Goal: Task Accomplishment & Management: Complete application form

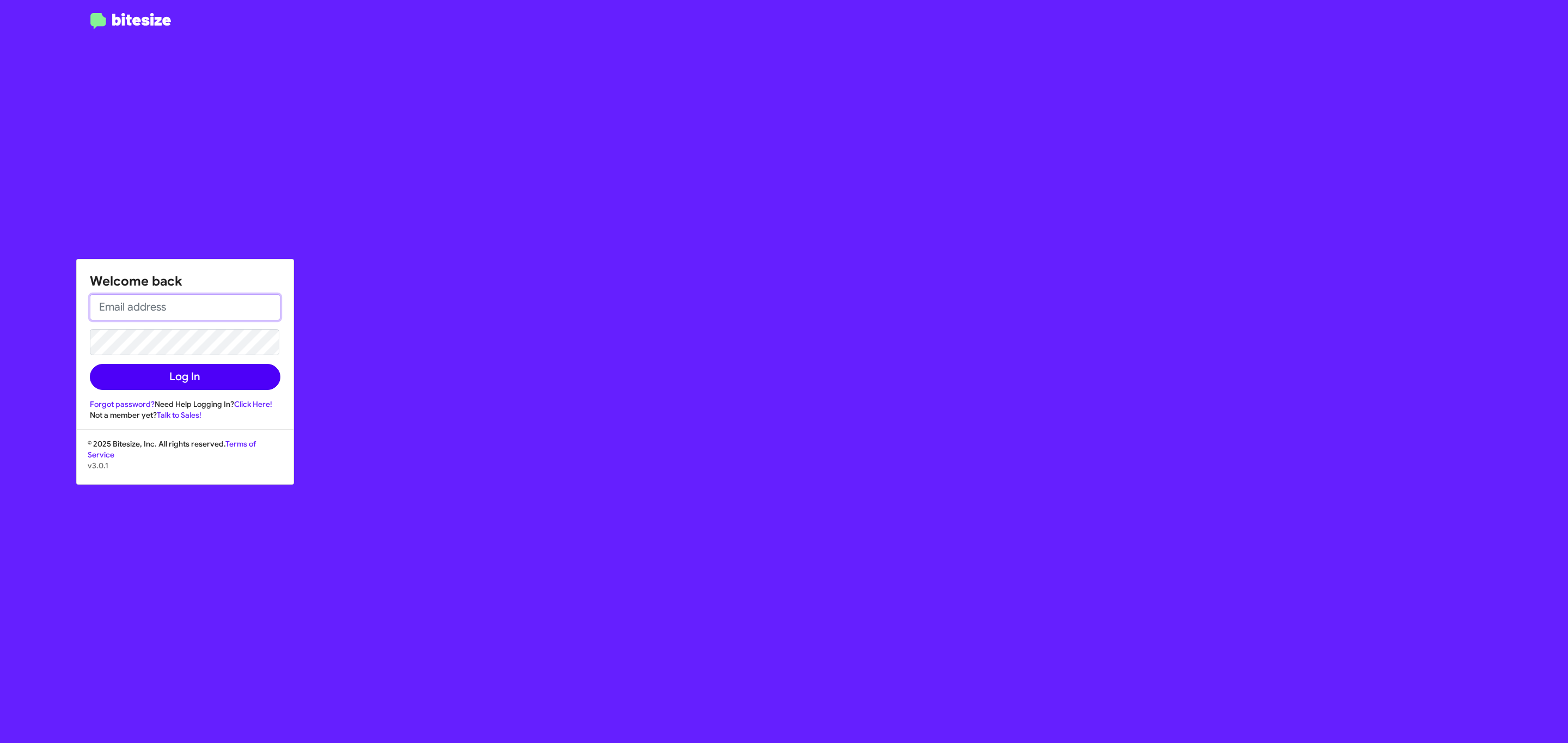
type input "[EMAIL_ADDRESS][DOMAIN_NAME]"
click at [232, 384] on button "Log In" at bounding box center [185, 377] width 191 height 26
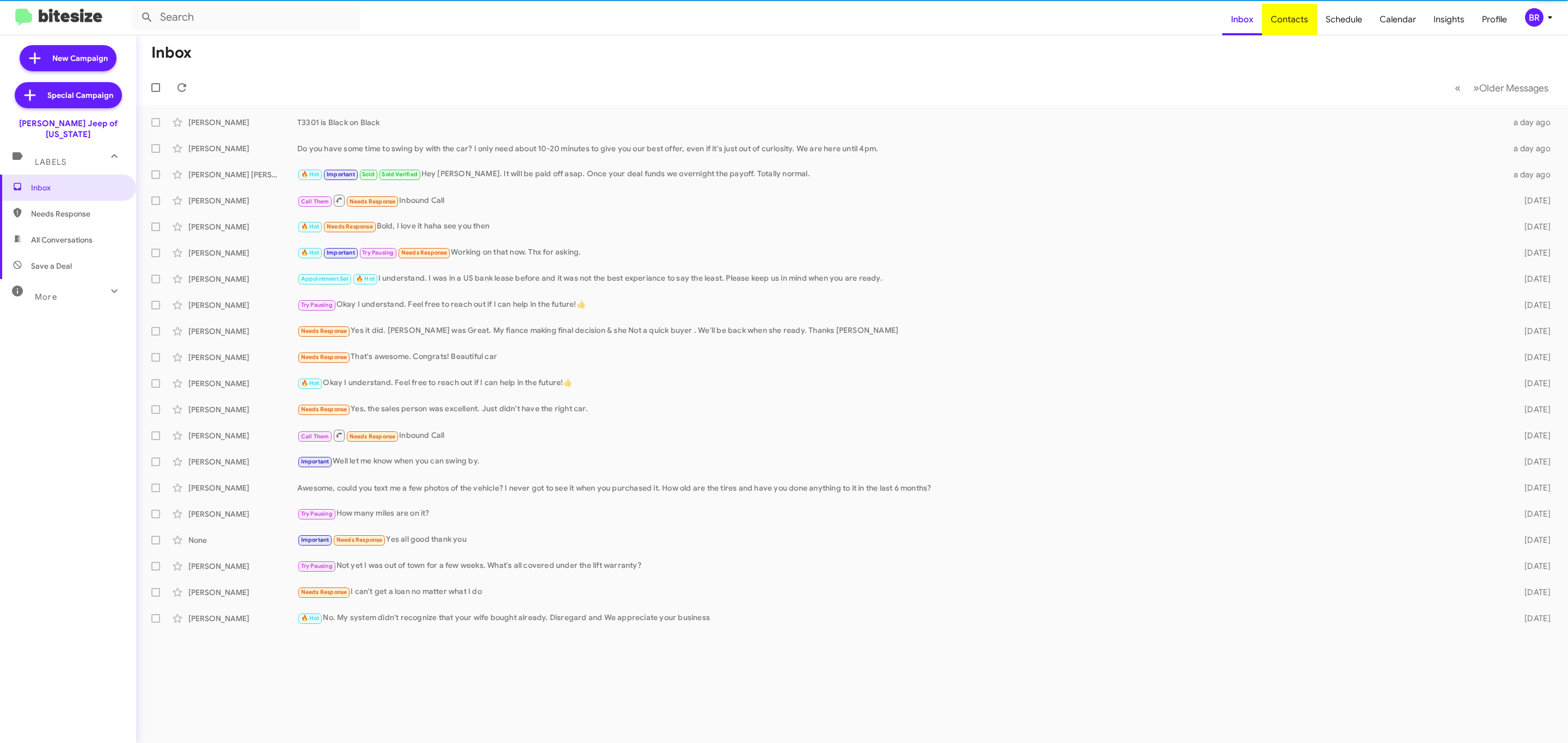
type input "in:groups"
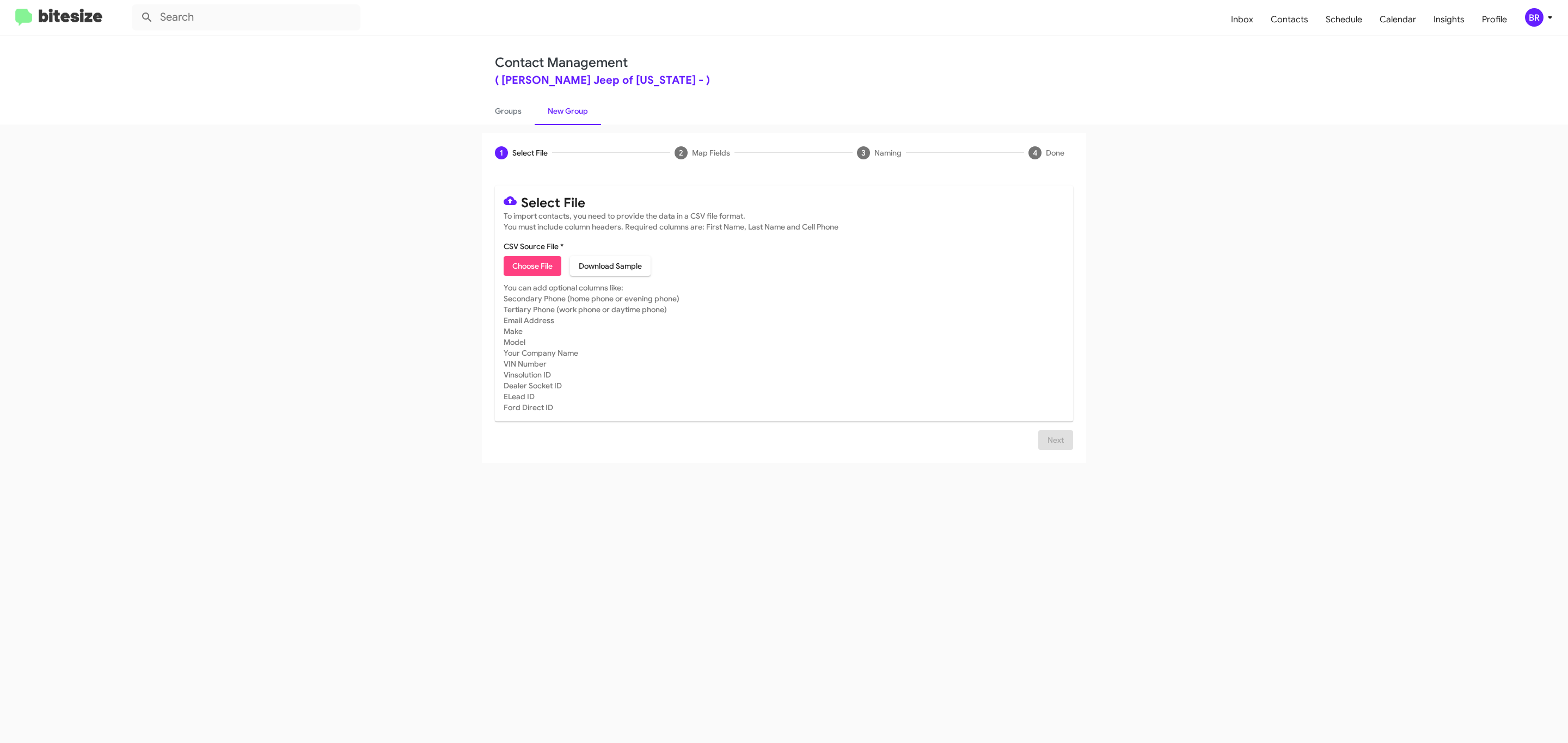
click at [531, 266] on span "Choose File" at bounding box center [532, 266] width 40 height 20
type input "[PERSON_NAME] Jeep of [US_STATE]"
click at [1054, 453] on span "Next" at bounding box center [1055, 454] width 17 height 20
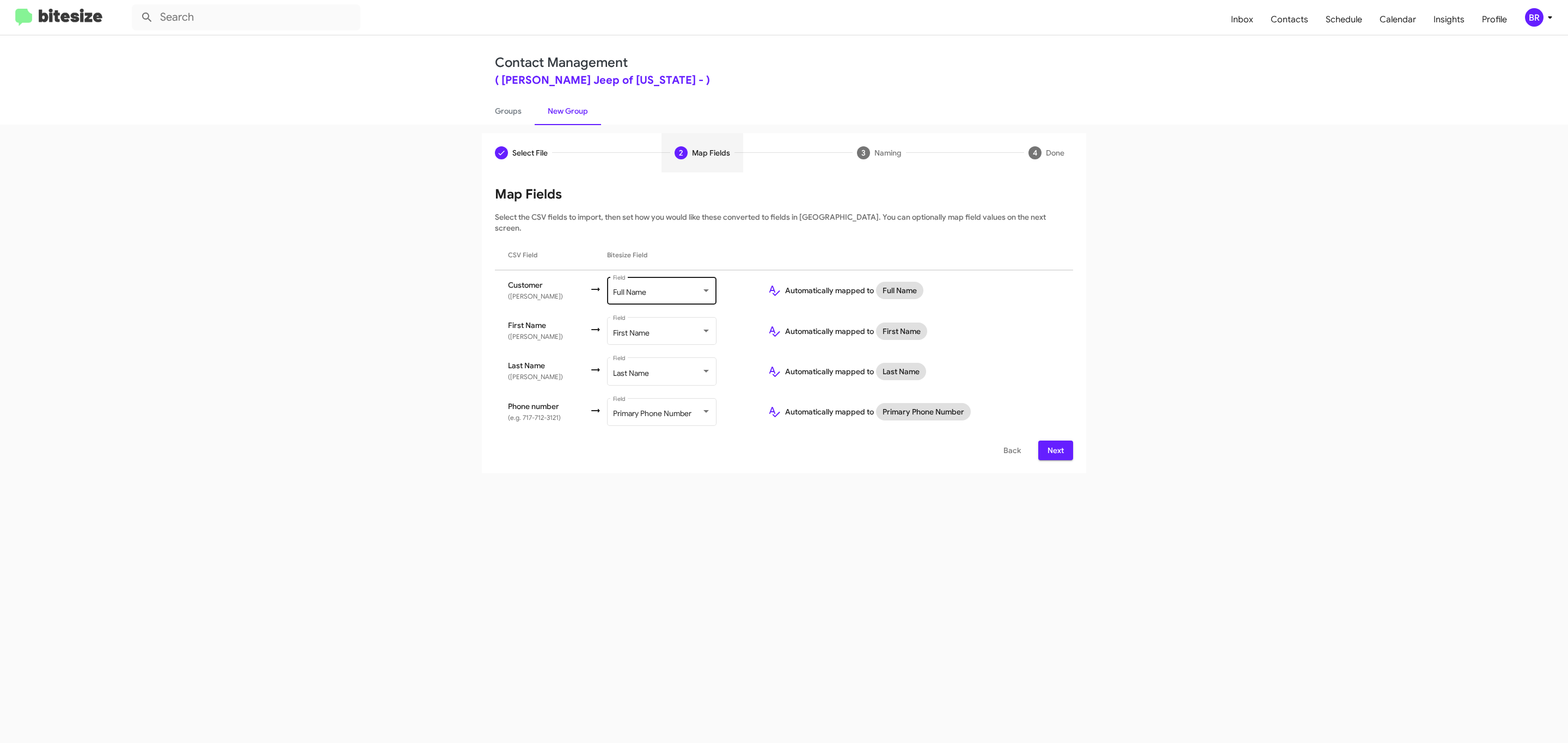
click at [660, 289] on div "Full Name" at bounding box center [657, 293] width 88 height 9
click at [672, 236] on span "Don't map this field" at bounding box center [672, 236] width 122 height 23
click at [1054, 441] on span "Next" at bounding box center [1055, 451] width 17 height 20
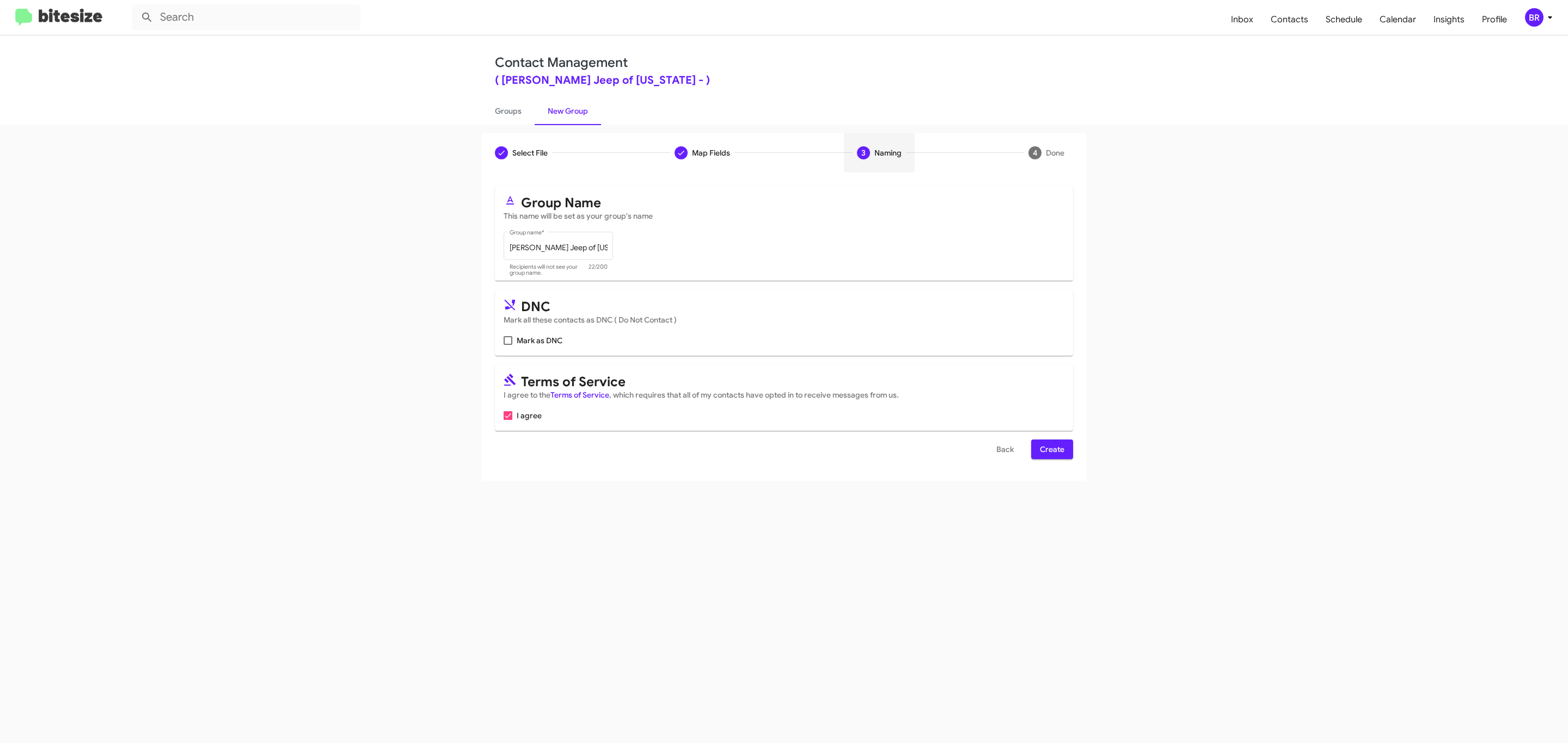
click at [507, 345] on input "Mark as DNC" at bounding box center [507, 345] width 1 height 1
checkbox input "true"
click at [1051, 451] on span "Create" at bounding box center [1052, 449] width 24 height 20
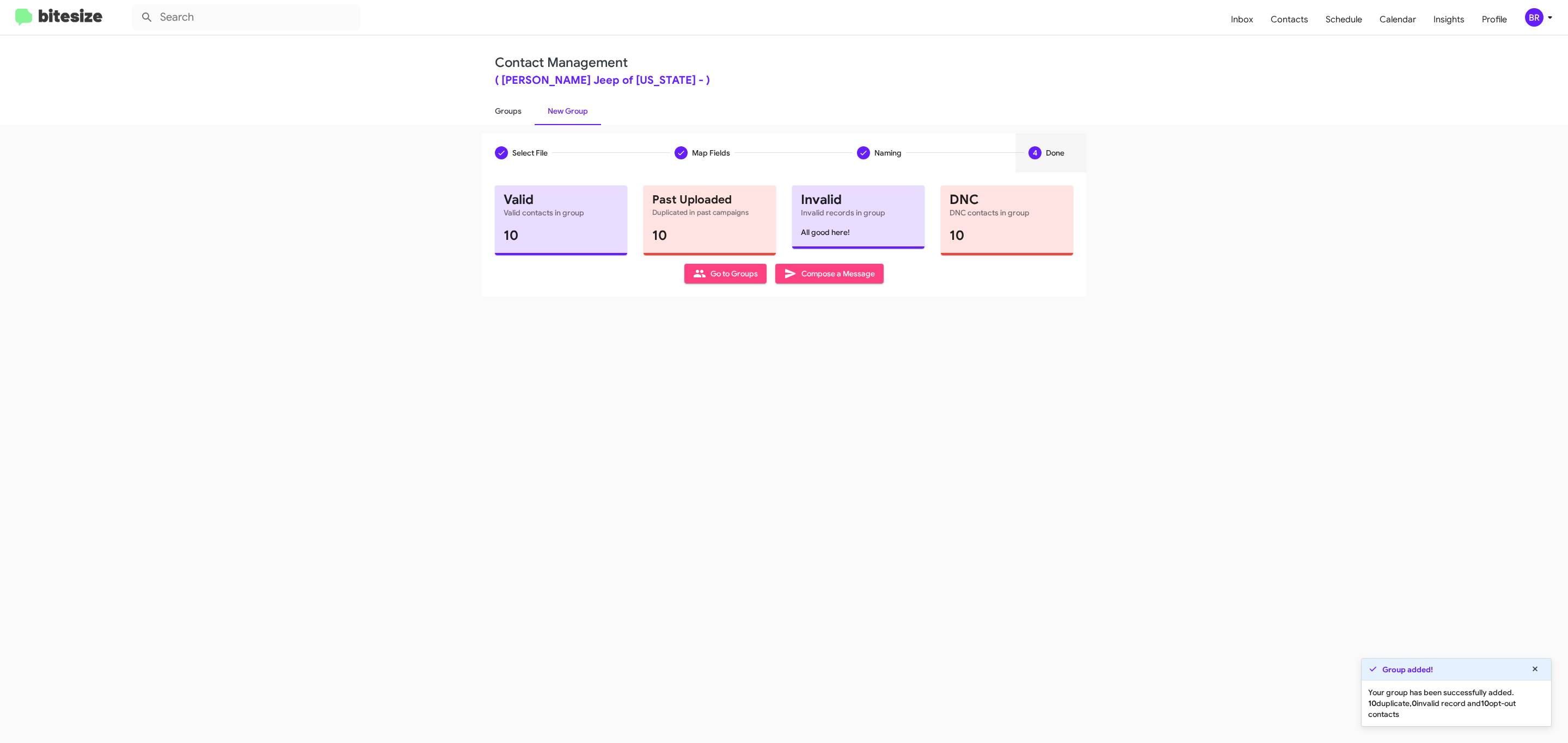
click at [507, 110] on link "Groups" at bounding box center [508, 112] width 53 height 29
type input "in:groups"
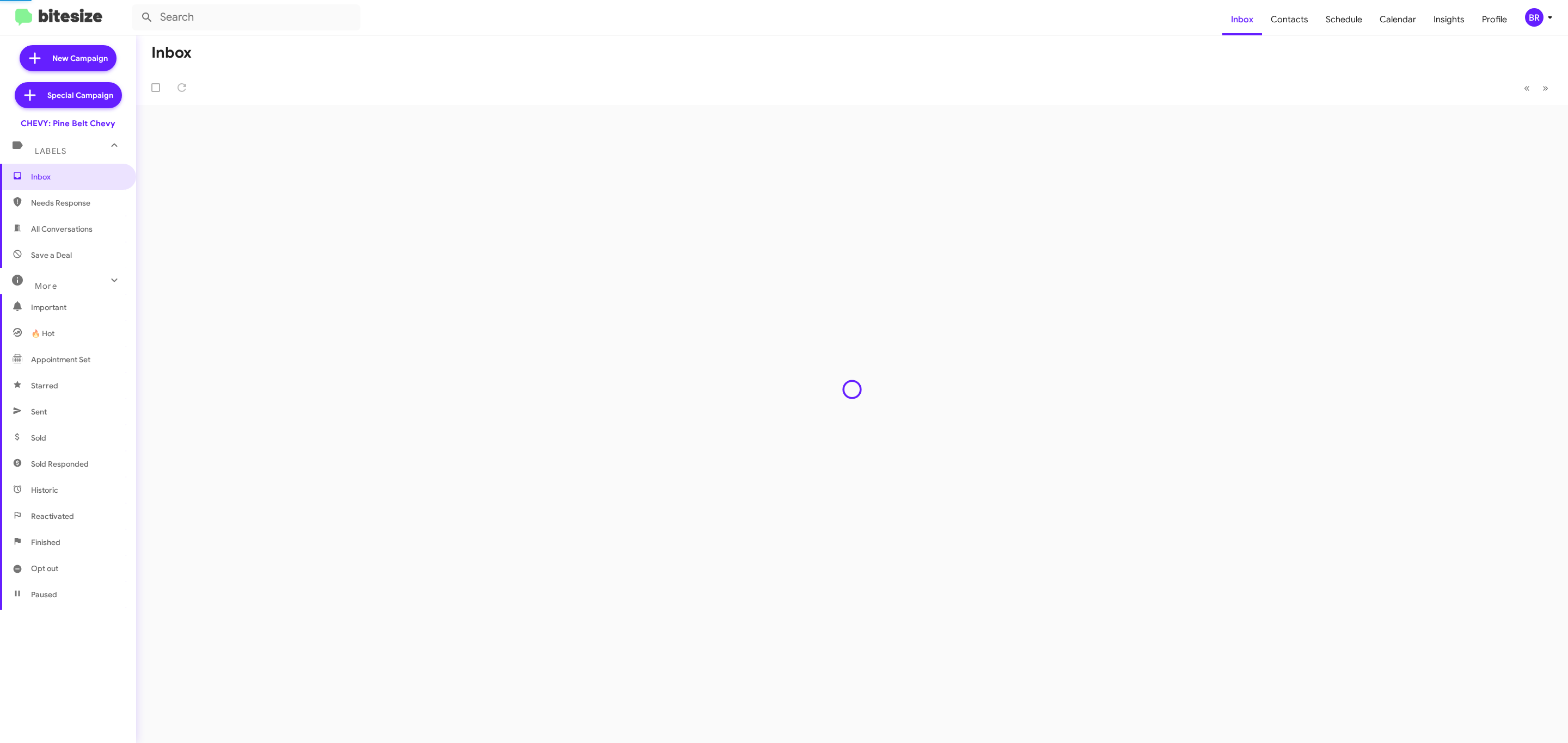
type input "in:groups"
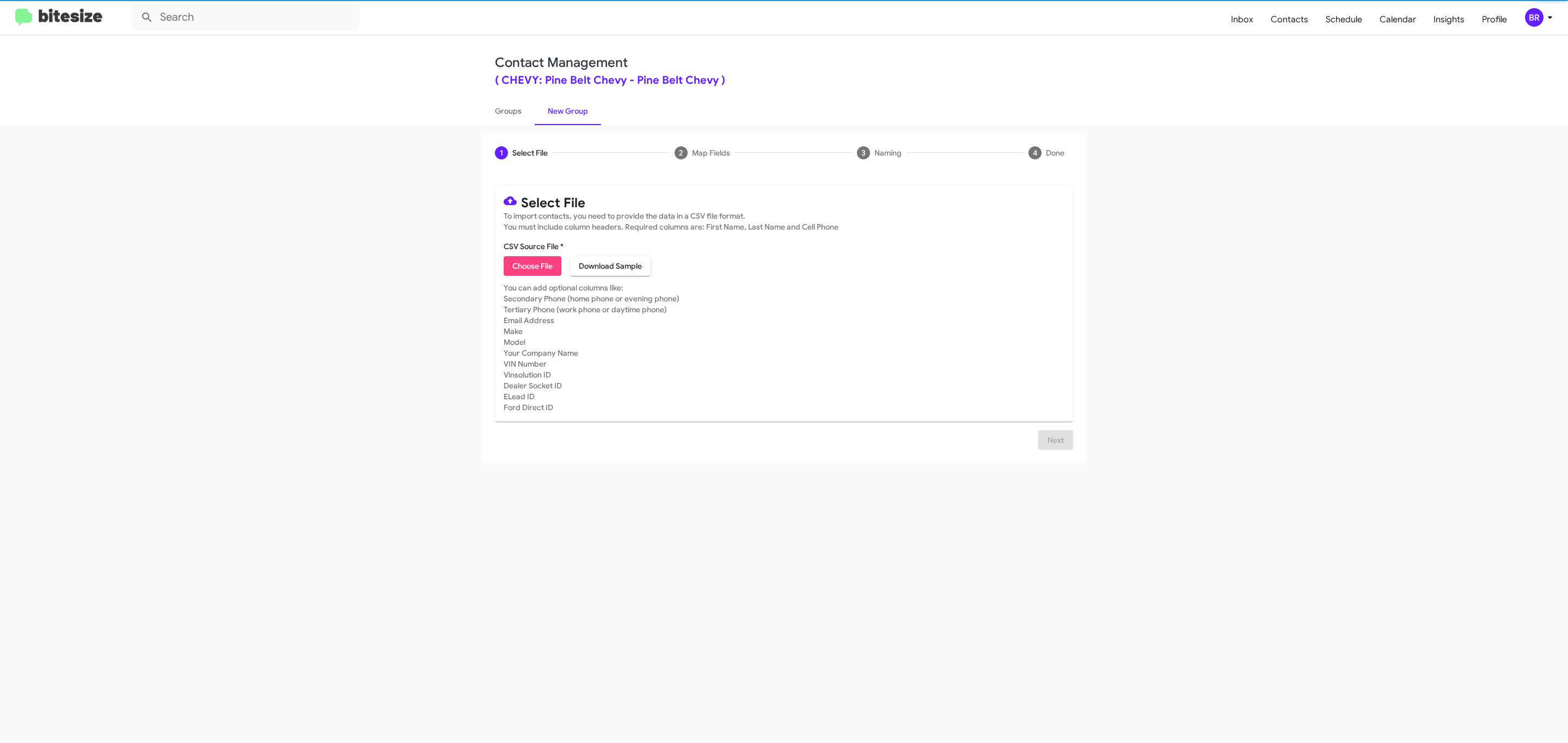
click at [531, 266] on span "Choose File" at bounding box center [532, 266] width 40 height 20
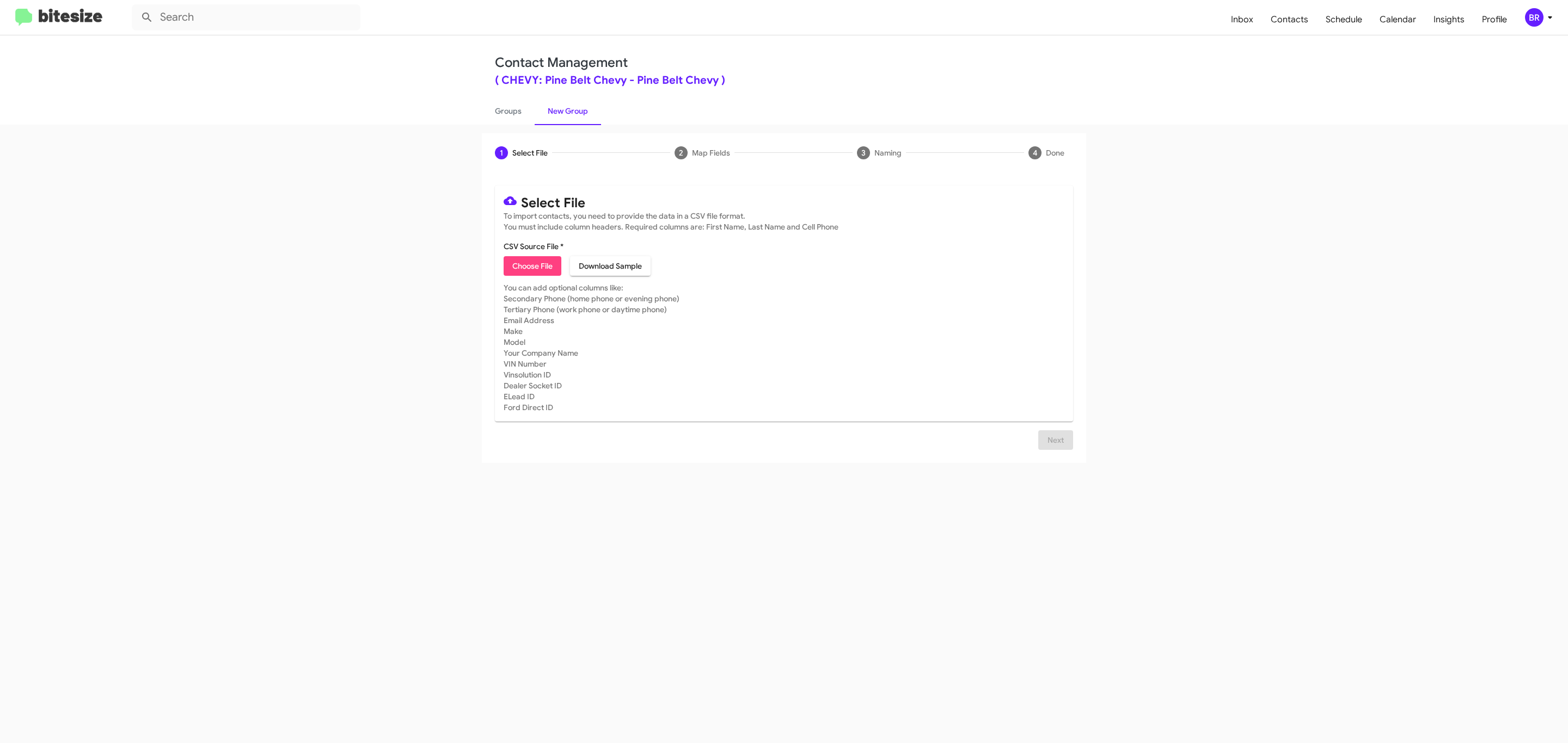
type input "Pine Belt Chevy"
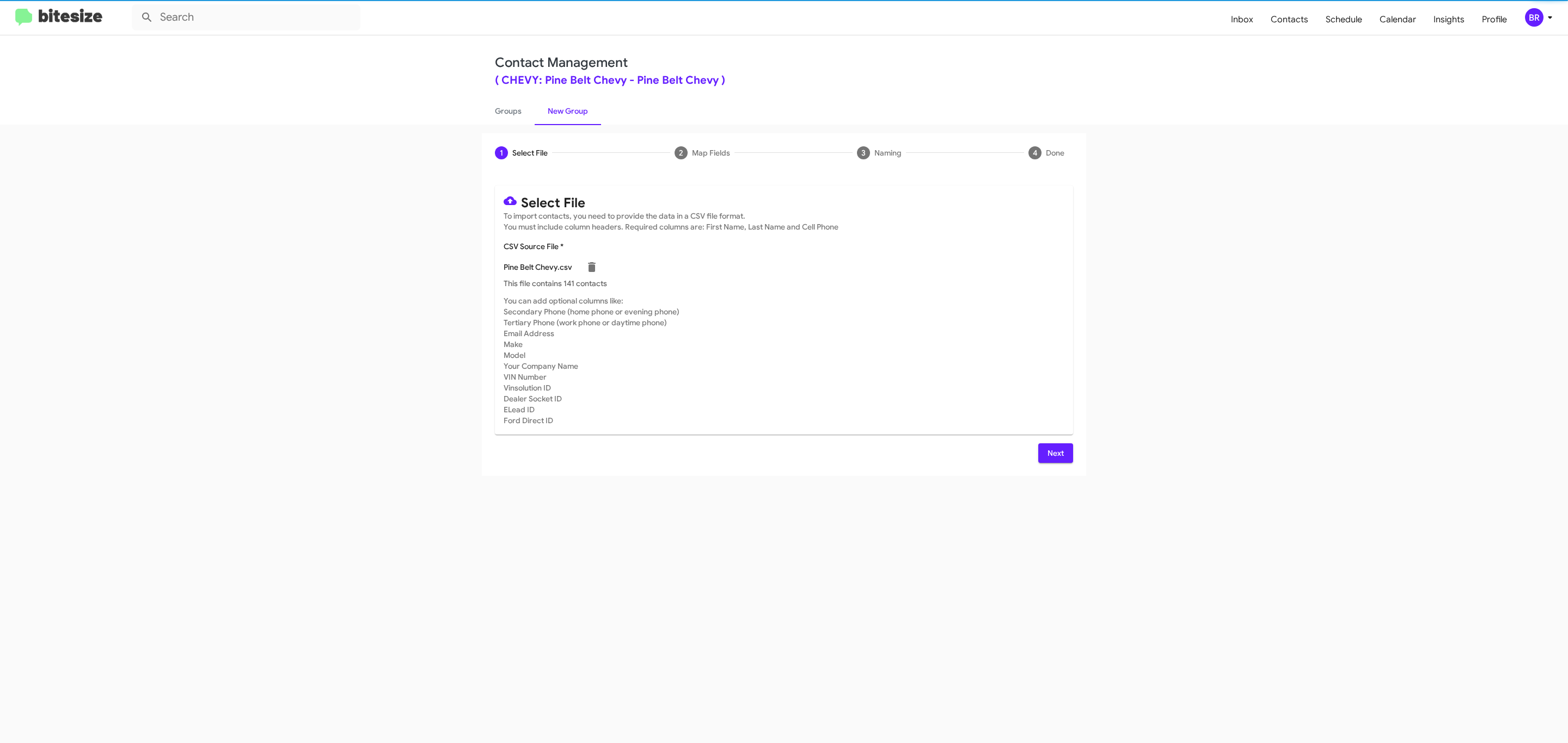
click at [1054, 453] on span "Next" at bounding box center [1055, 454] width 17 height 20
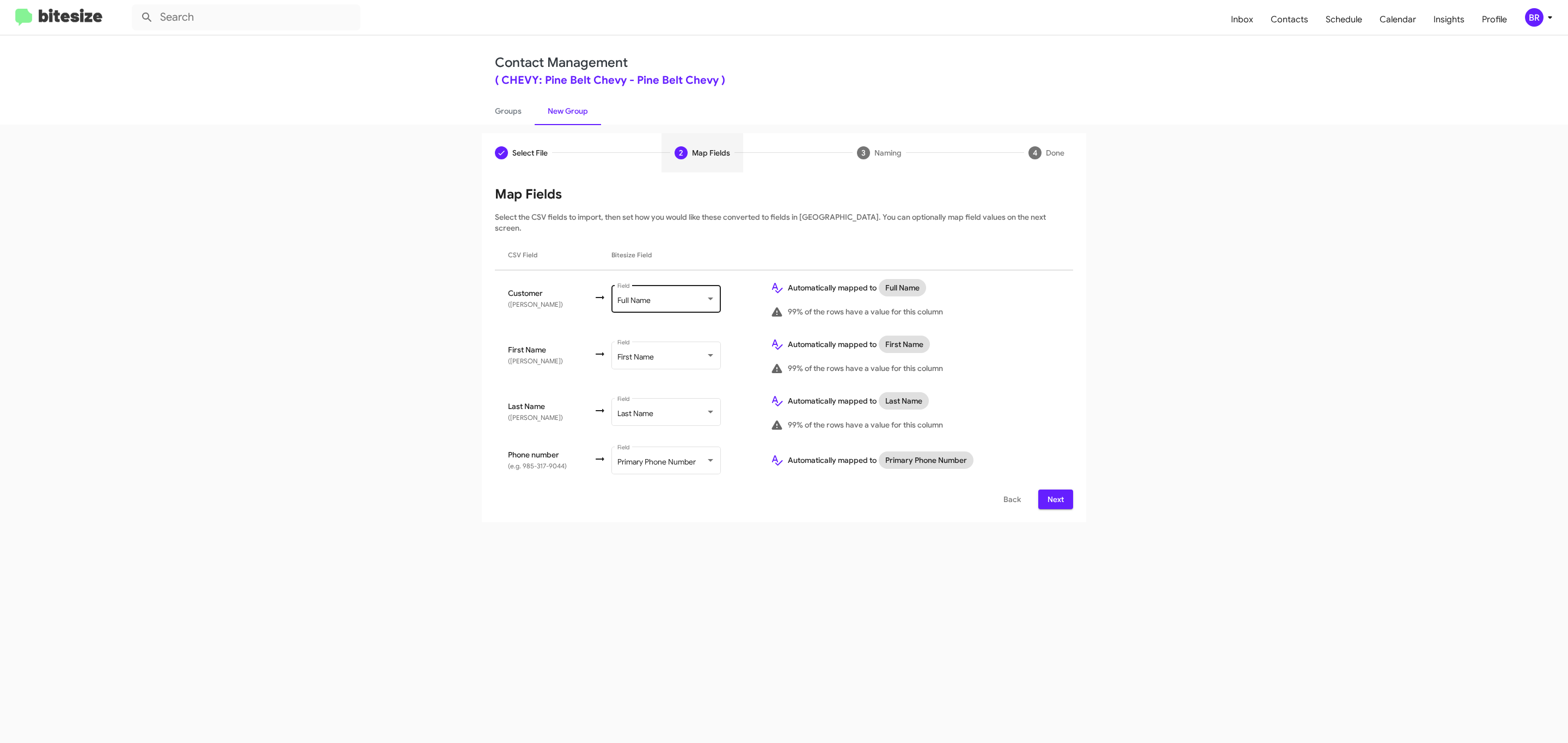
click at [663, 297] on div "Full Name" at bounding box center [661, 301] width 88 height 9
click at [676, 244] on span "Don't map this field" at bounding box center [677, 245] width 122 height 23
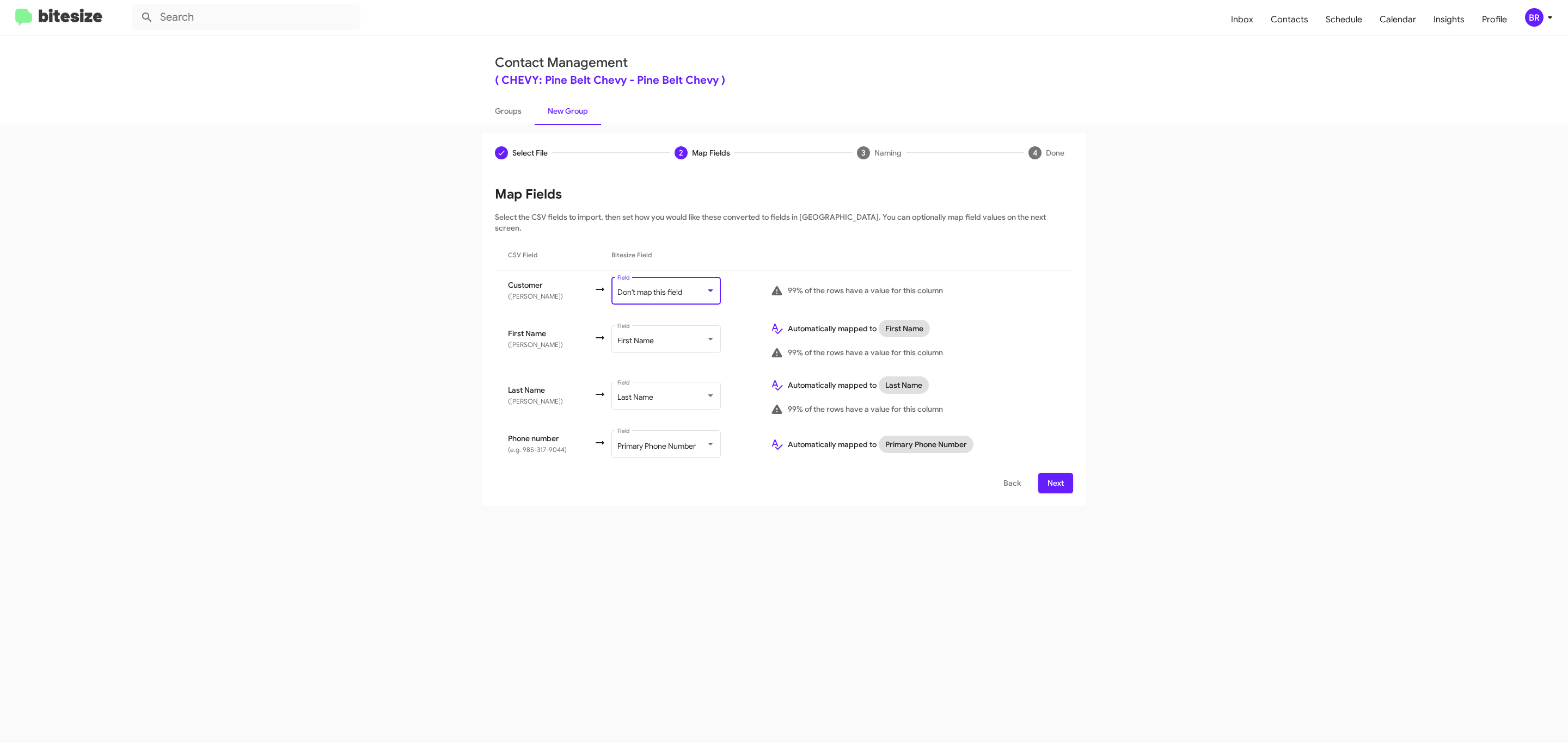
click at [1054, 473] on span "Next" at bounding box center [1055, 483] width 17 height 20
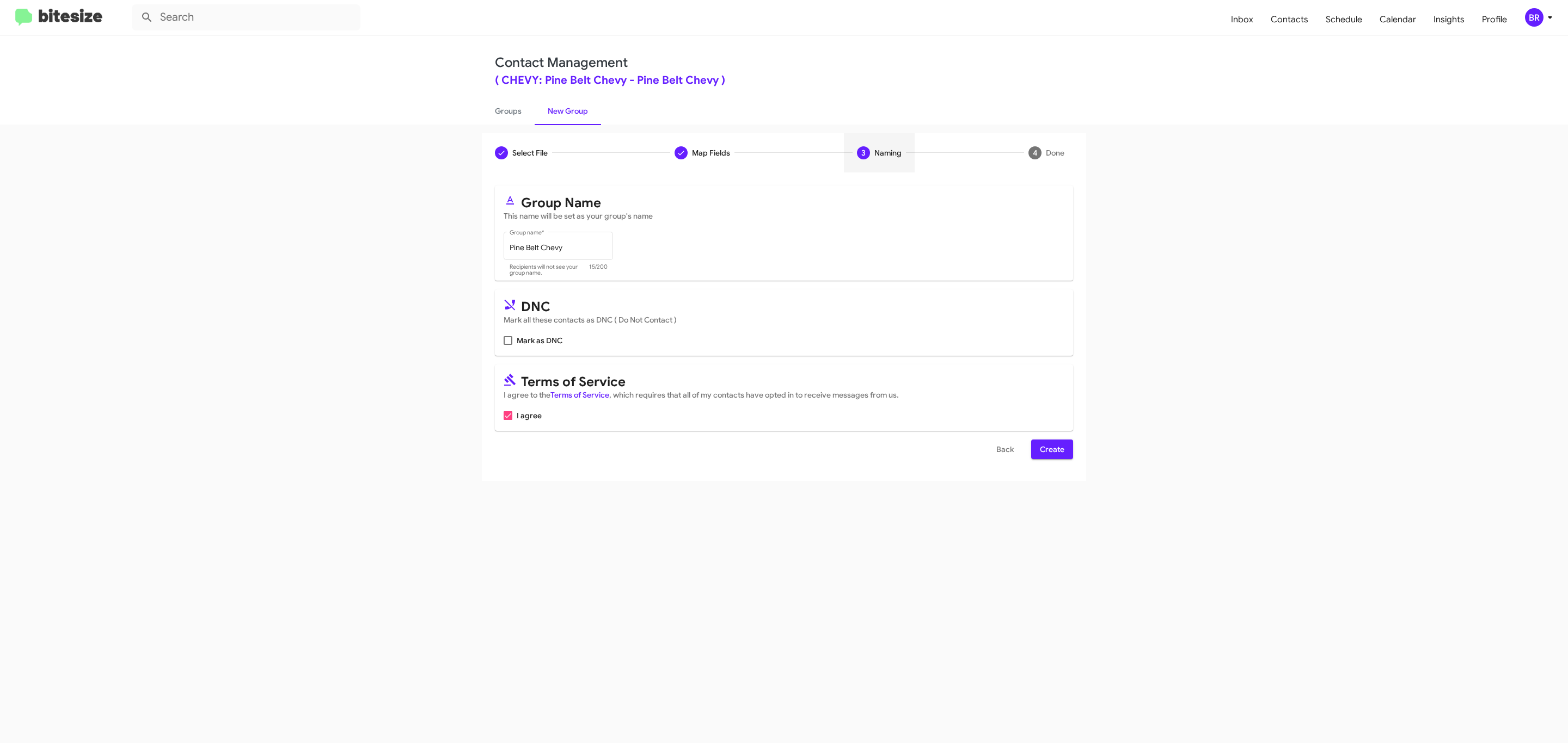
click at [507, 345] on input "Mark as DNC" at bounding box center [507, 345] width 1 height 1
checkbox input "true"
click at [1051, 451] on span "Create" at bounding box center [1052, 449] width 24 height 20
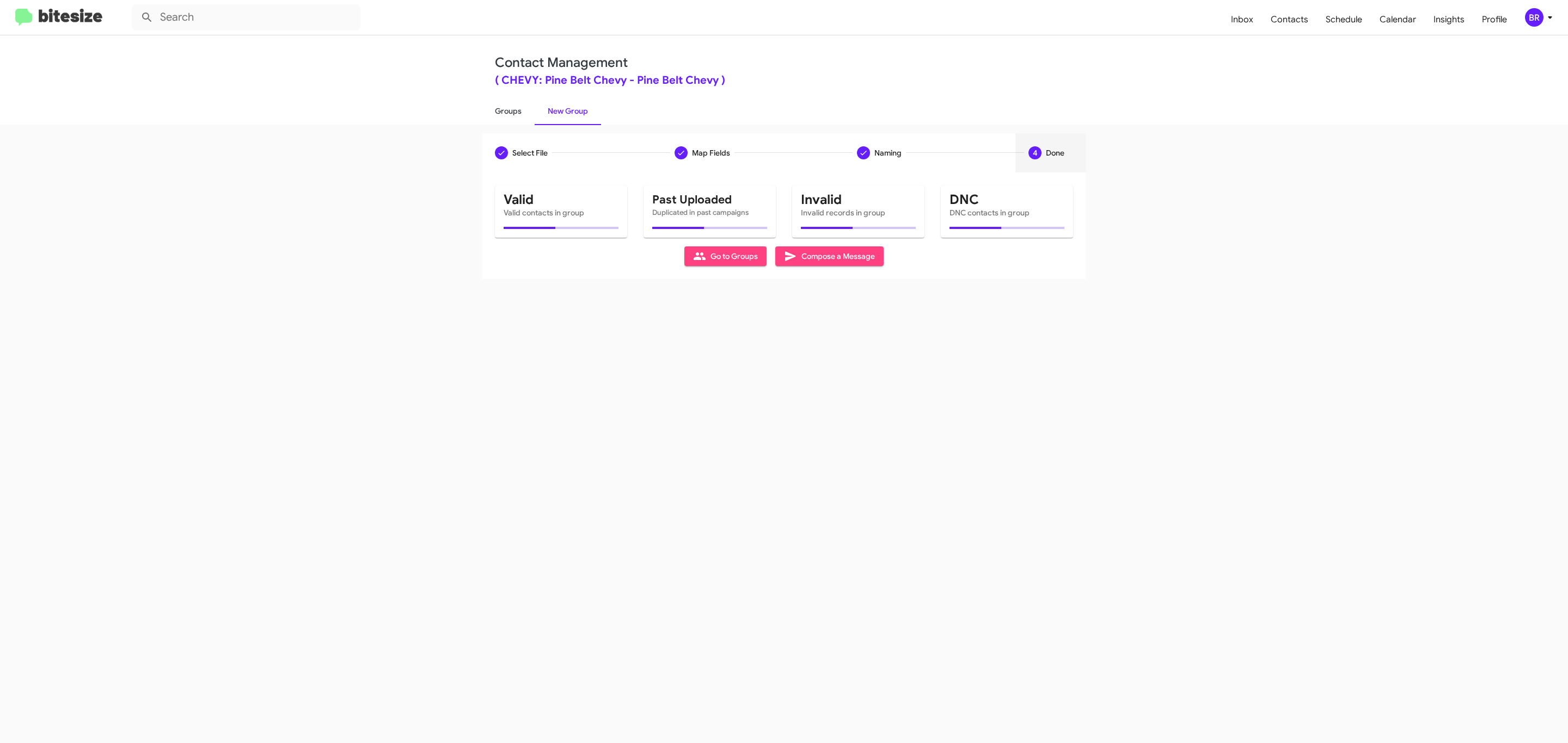
click at [507, 110] on link "Groups" at bounding box center [508, 112] width 53 height 29
type input "in:groups"
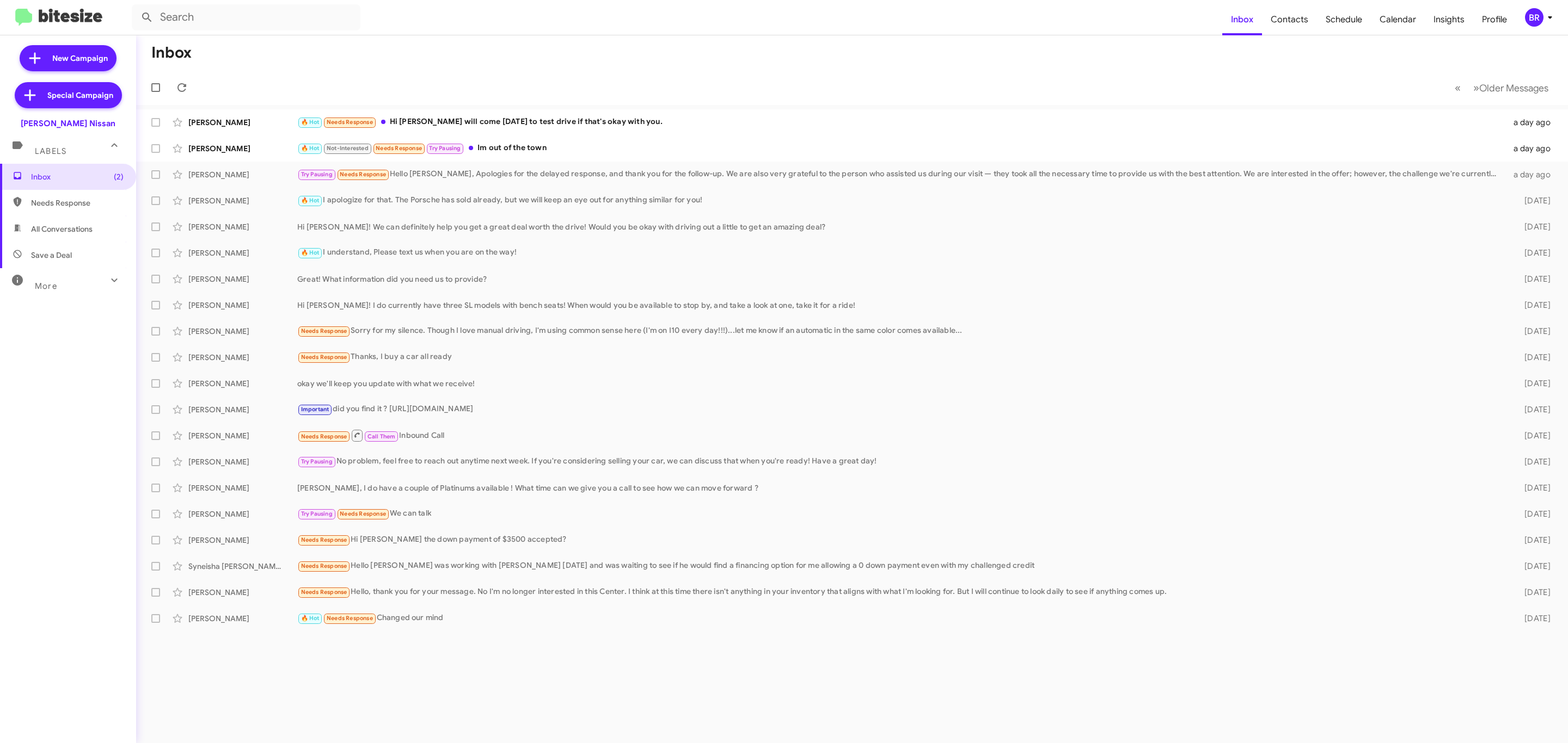
type input "in:groups"
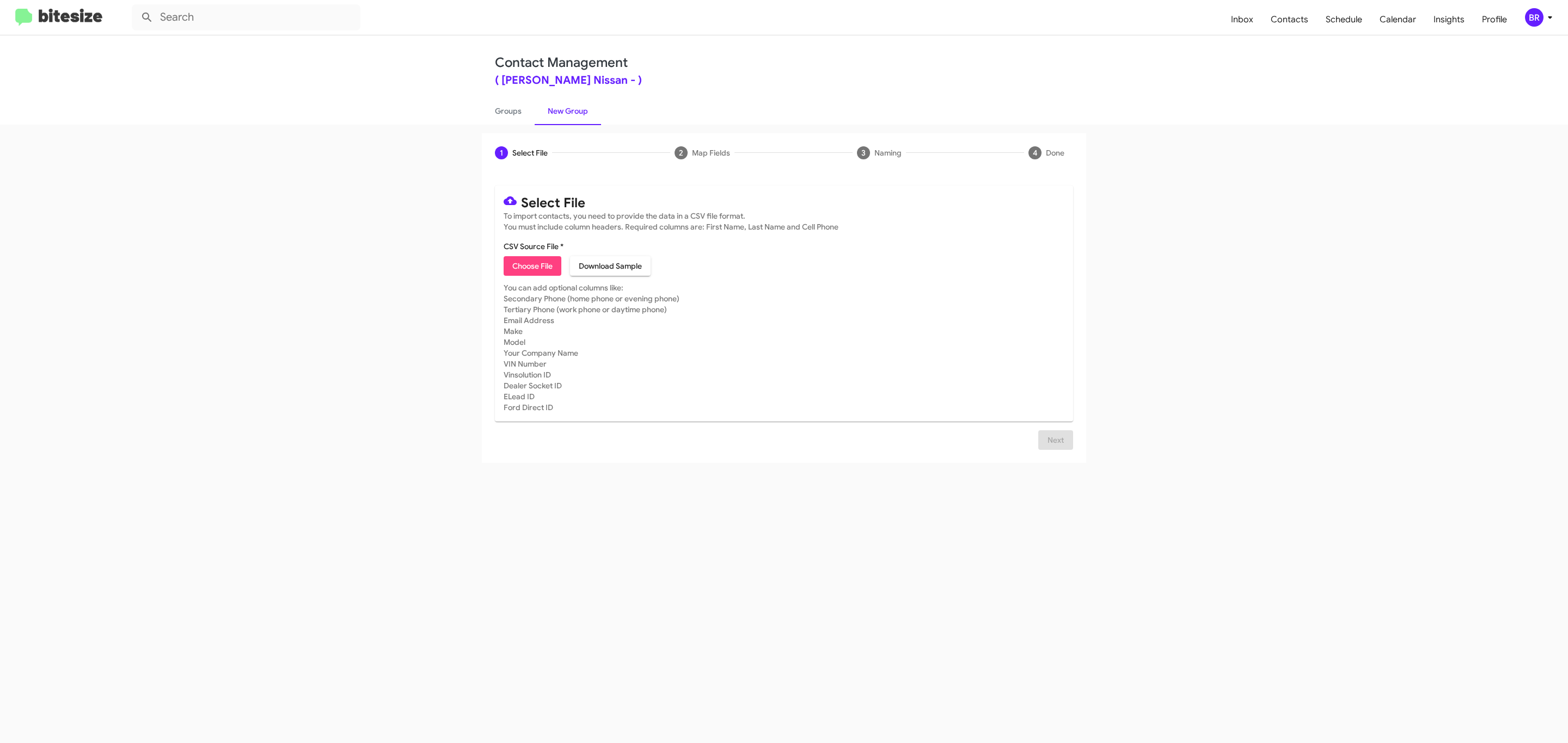
click at [531, 266] on span "Choose File" at bounding box center [532, 266] width 40 height 20
type input "Baker Nissan"
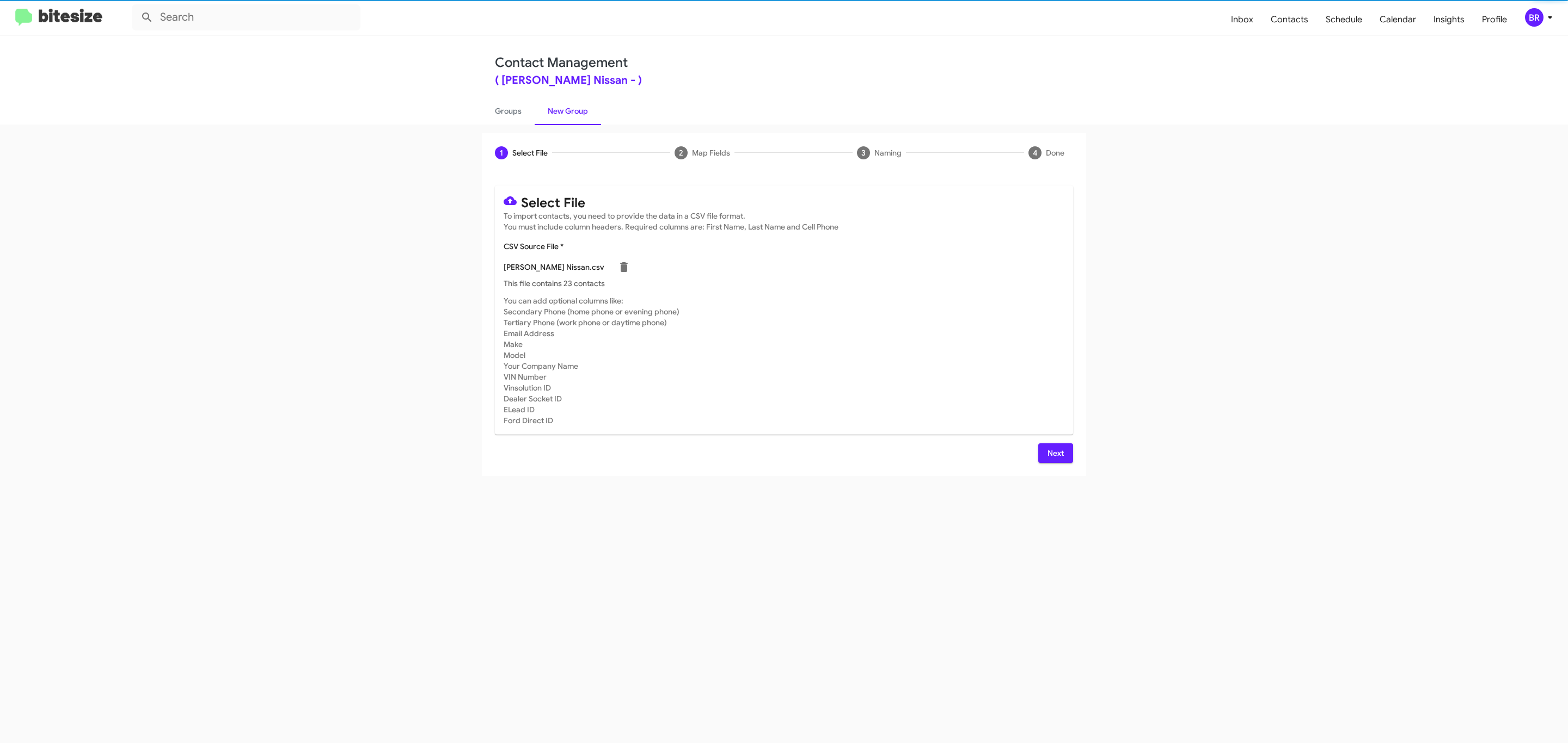
click at [1054, 453] on span "Next" at bounding box center [1055, 454] width 17 height 20
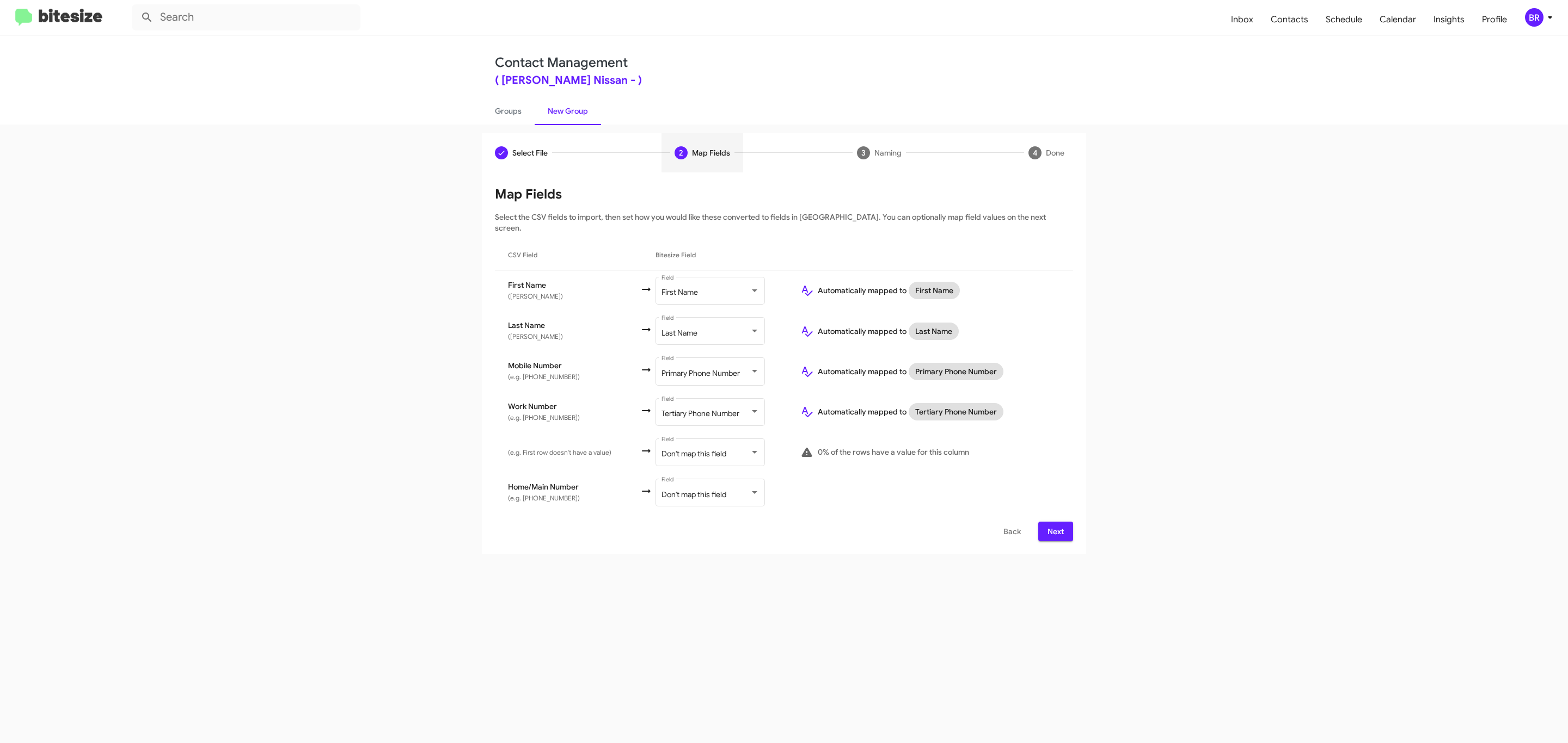
click at [1054, 522] on span "Next" at bounding box center [1055, 532] width 17 height 20
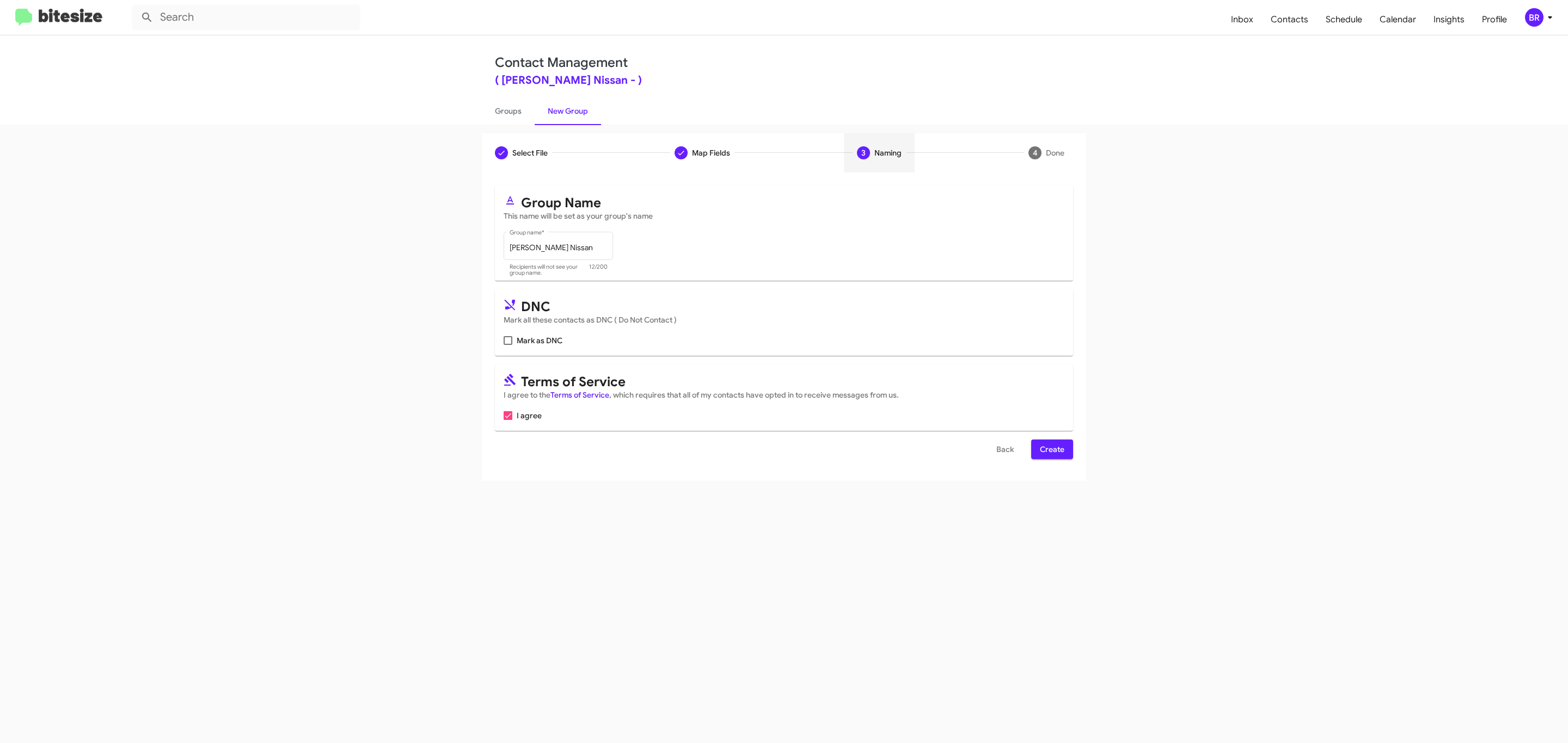
click at [507, 345] on input "Mark as DNC" at bounding box center [507, 345] width 1 height 1
checkbox input "true"
click at [1051, 451] on span "Create" at bounding box center [1052, 449] width 24 height 20
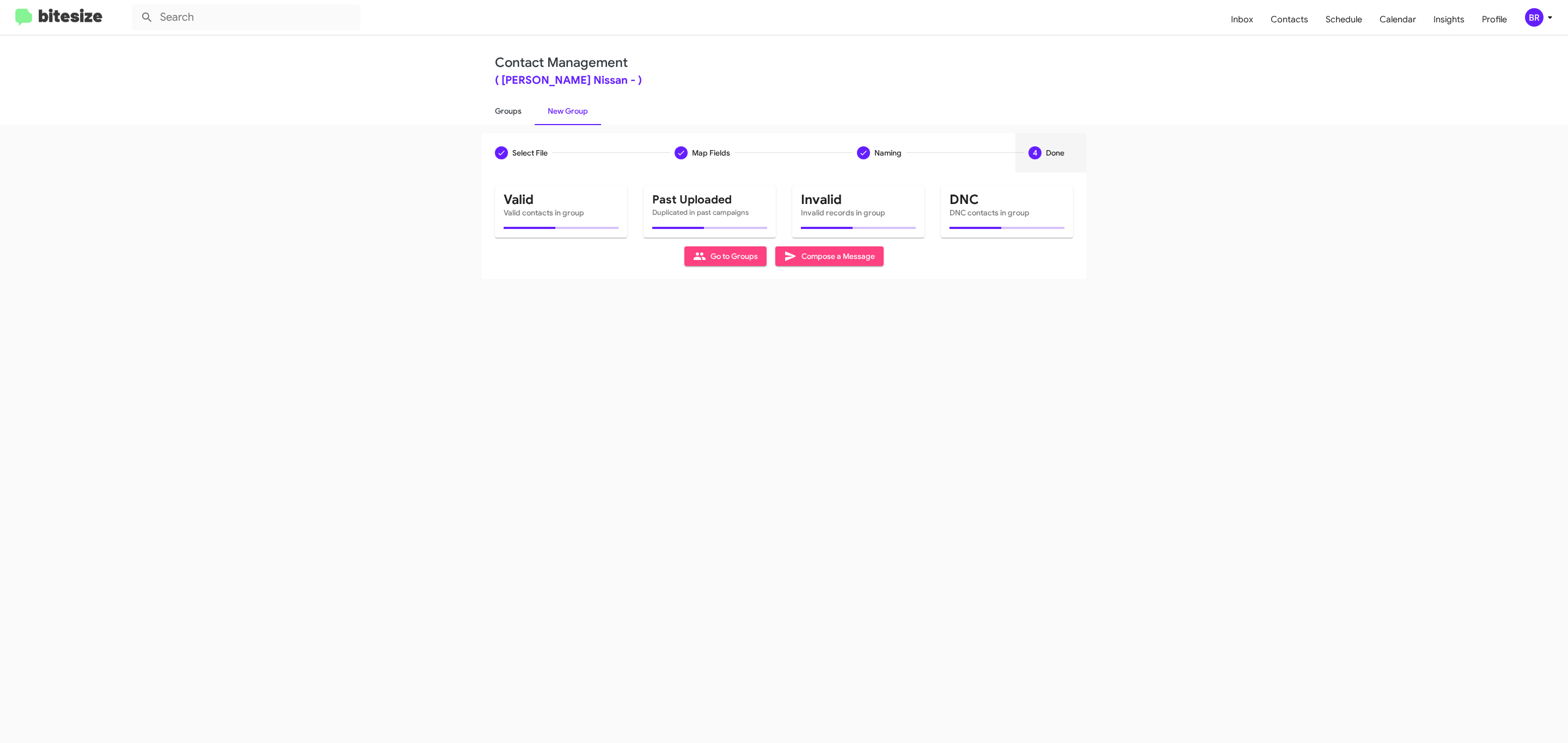
click at [507, 110] on link "Groups" at bounding box center [508, 112] width 53 height 29
type input "in:groups"
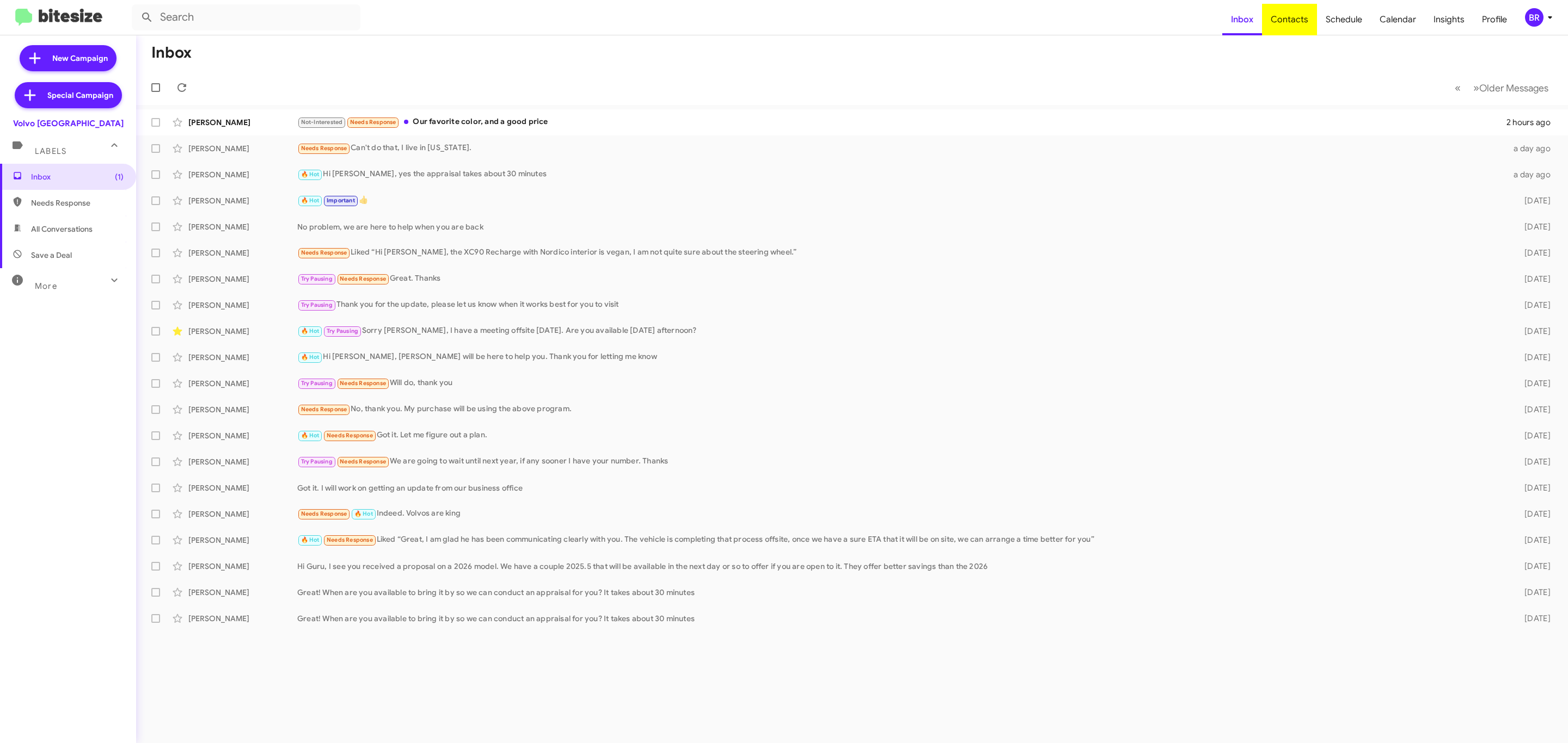
type input "in:groups"
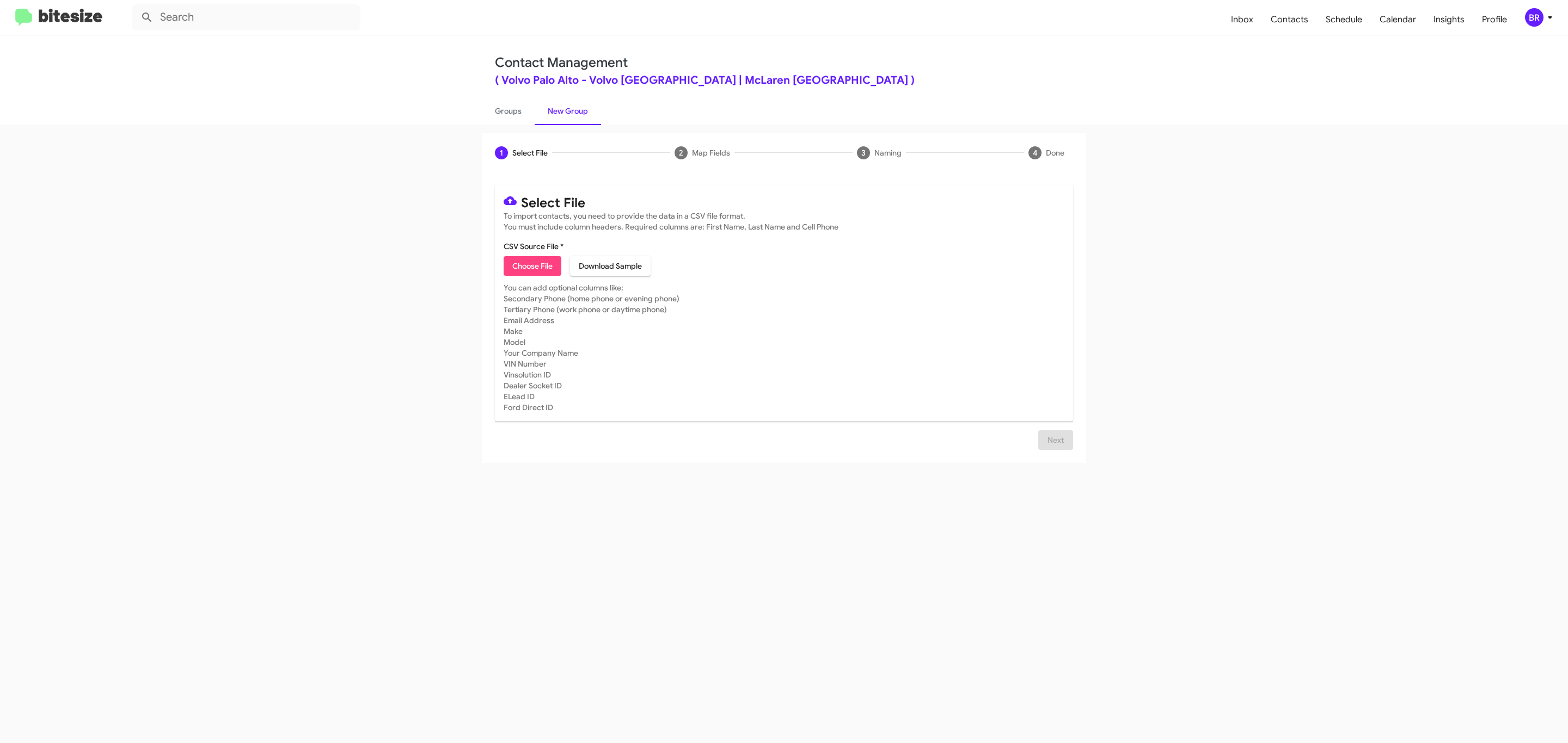
click at [531, 266] on span "Choose File" at bounding box center [532, 266] width 40 height 20
type input "Volvo [GEOGRAPHIC_DATA]"
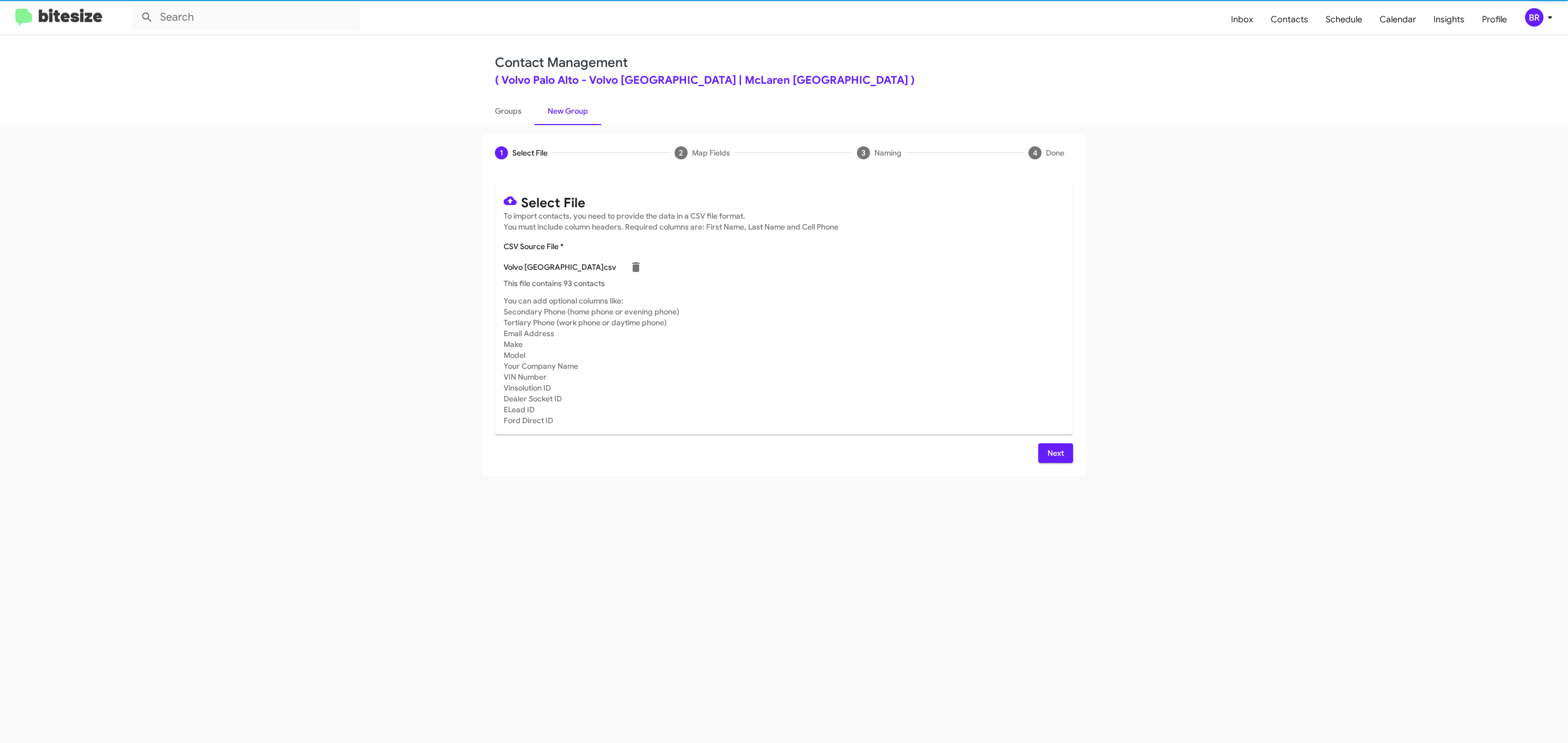
click at [1054, 453] on span "Next" at bounding box center [1055, 454] width 17 height 20
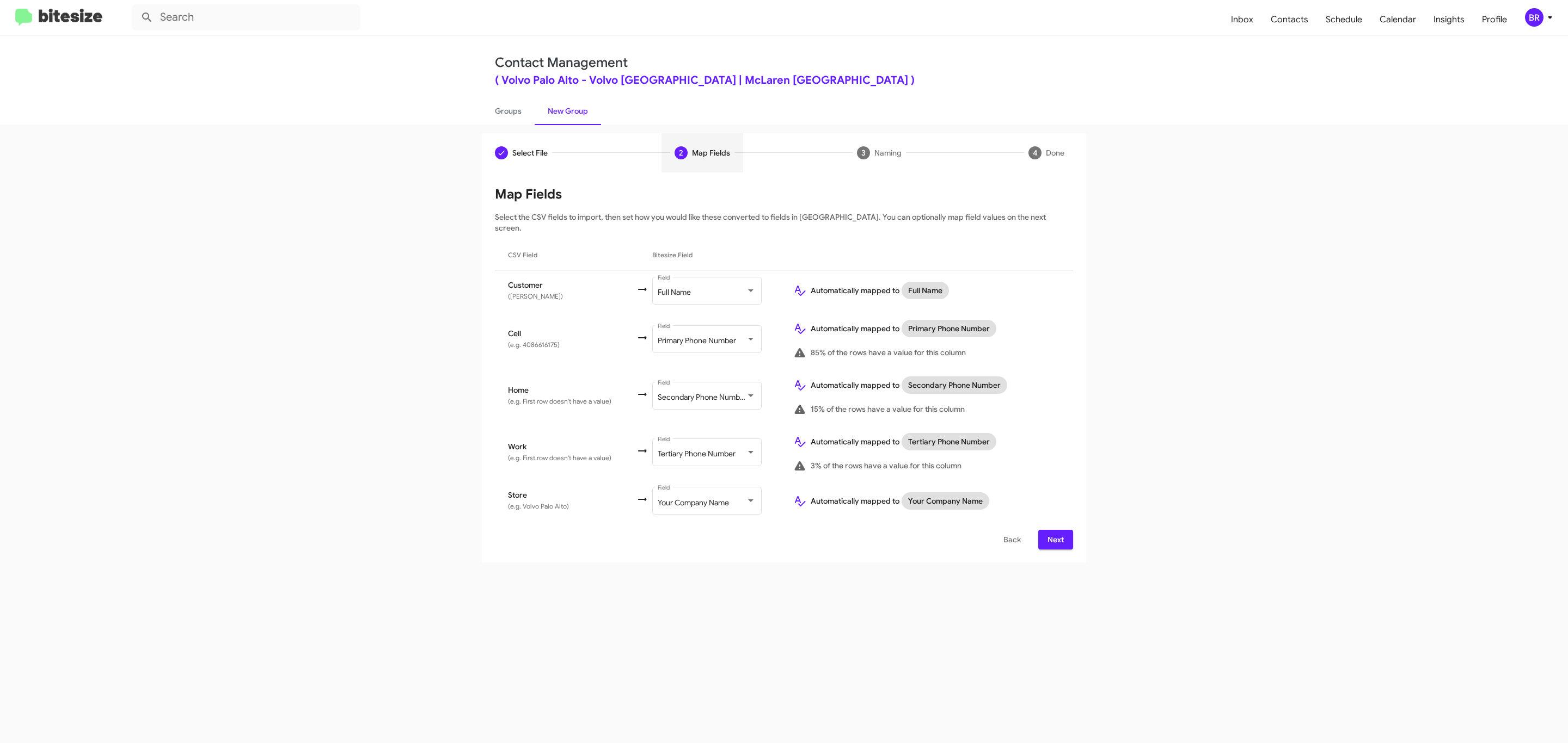
click at [1054, 530] on span "Next" at bounding box center [1055, 540] width 17 height 20
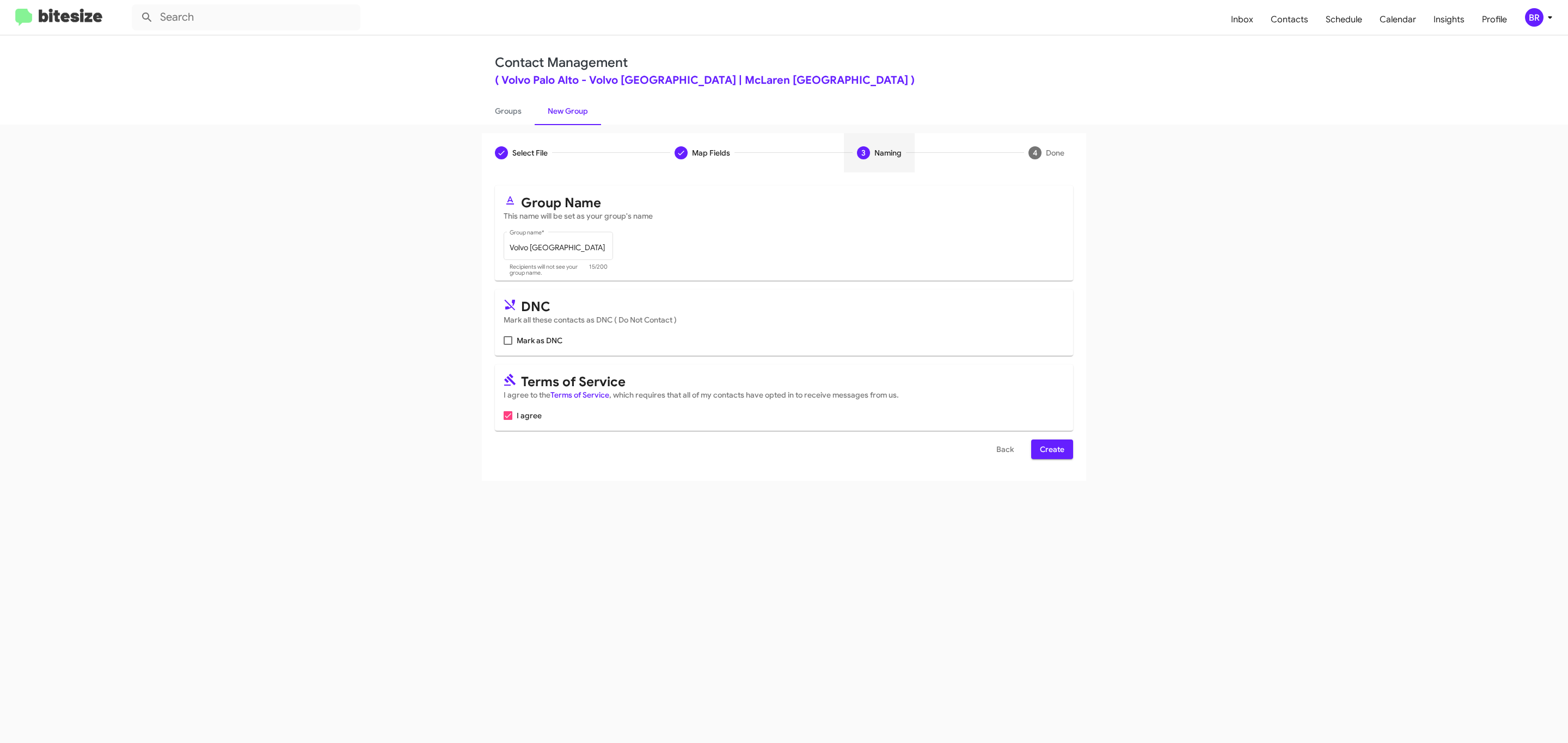
click at [507, 345] on input "Mark as DNC" at bounding box center [507, 345] width 1 height 1
checkbox input "true"
click at [1051, 451] on span "Create" at bounding box center [1052, 449] width 24 height 20
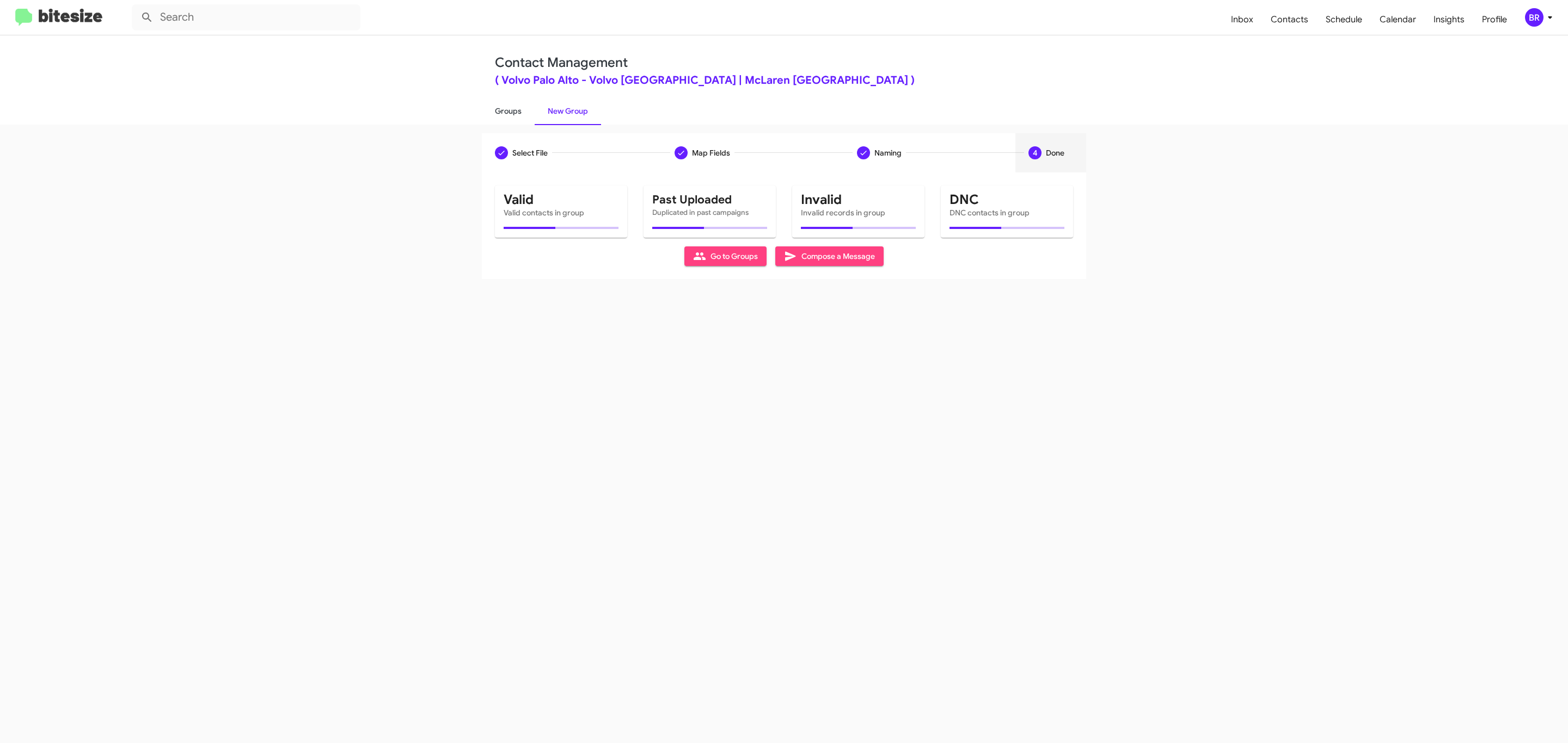
click at [507, 110] on link "Groups" at bounding box center [508, 112] width 53 height 29
type input "in:groups"
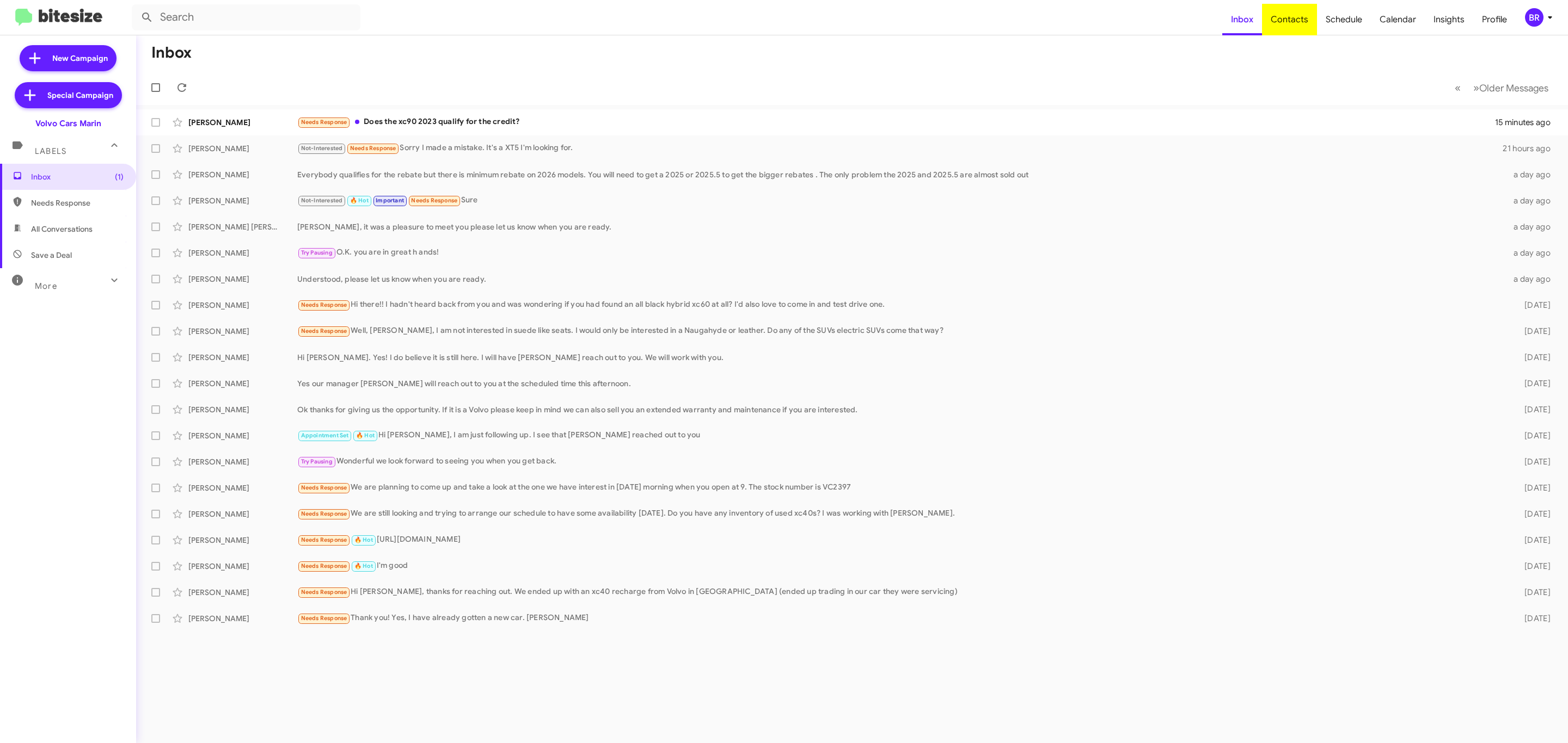
type input "in:groups"
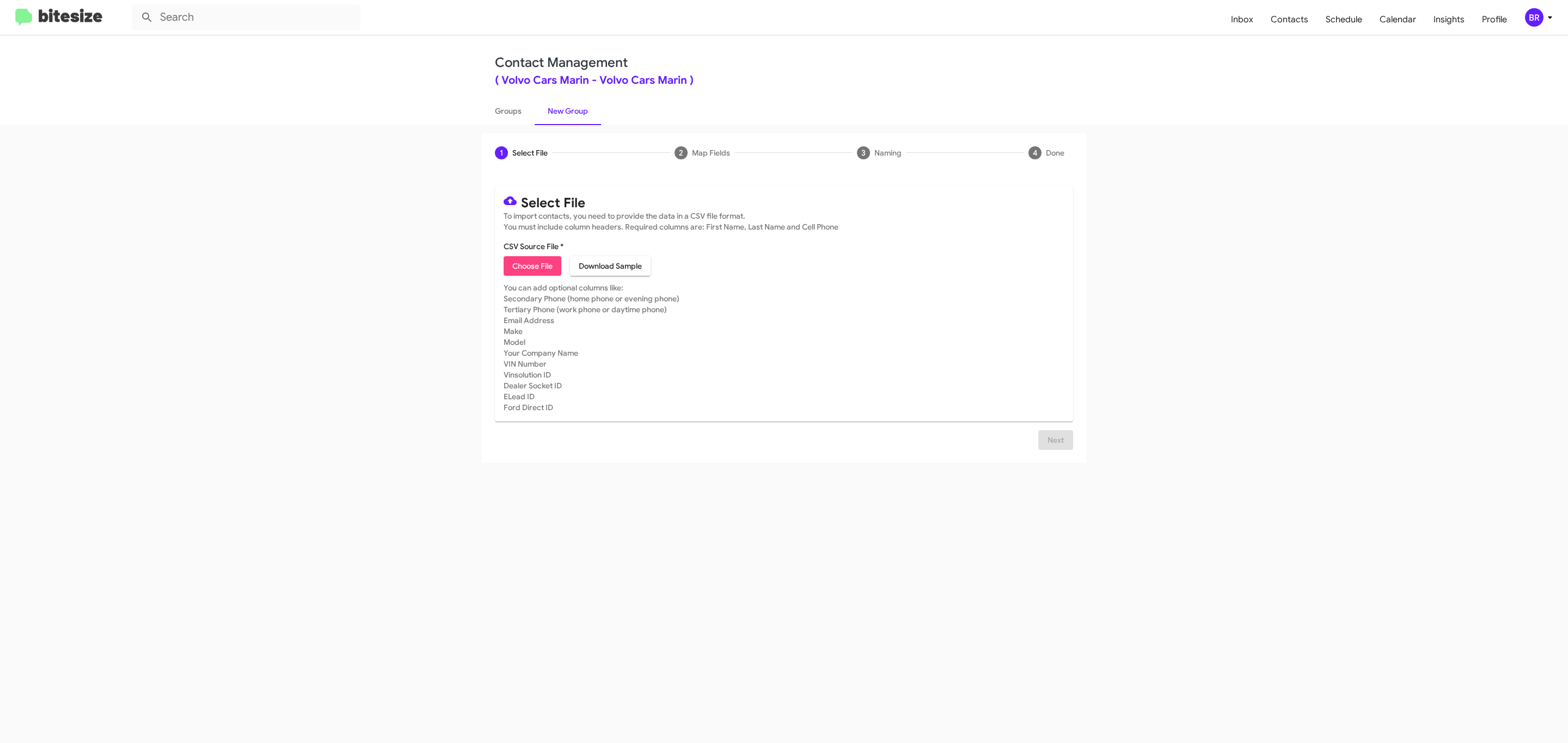
click at [531, 266] on span "Choose File" at bounding box center [532, 266] width 40 height 20
type input "Volvo Cars Marin"
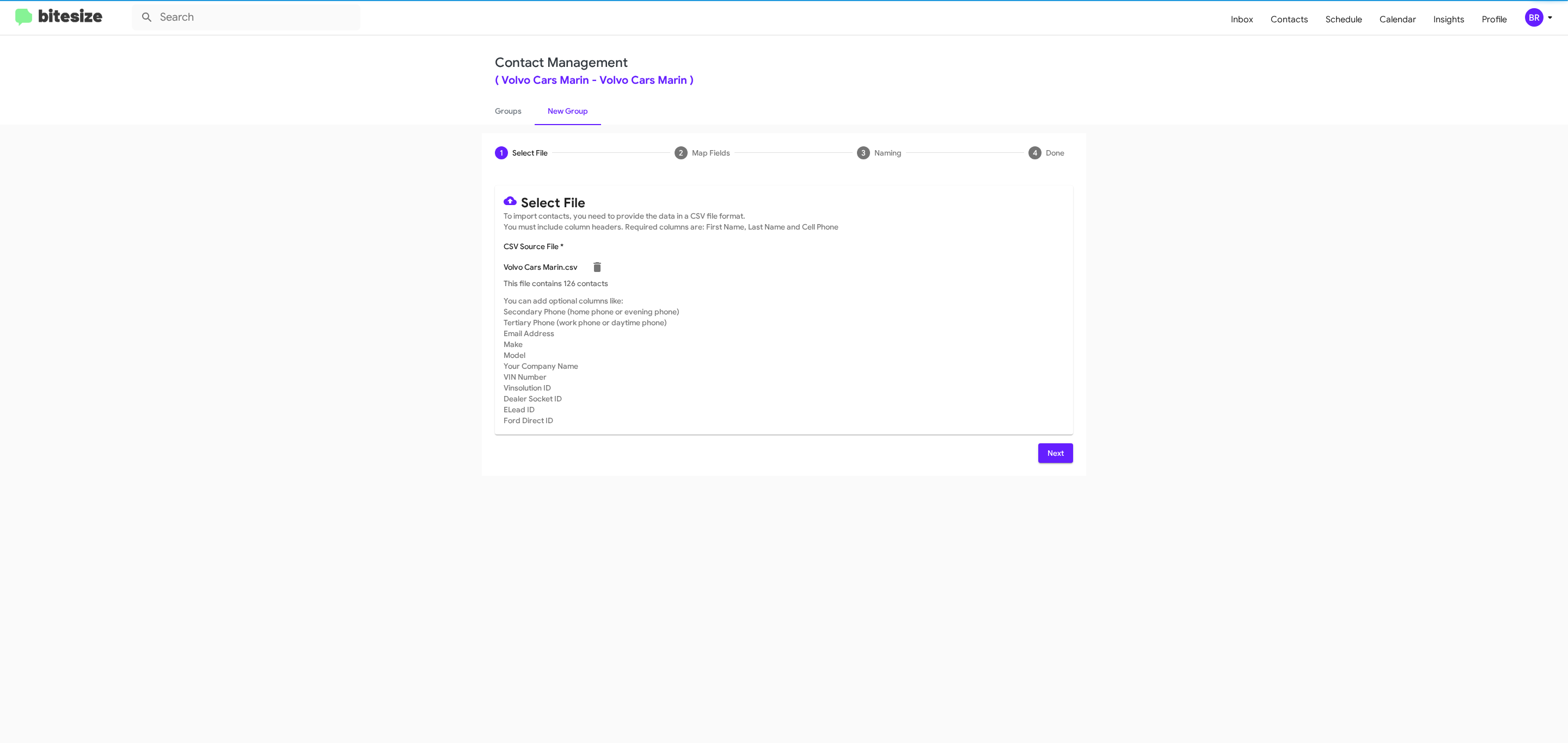
click at [1054, 453] on span "Next" at bounding box center [1055, 454] width 17 height 20
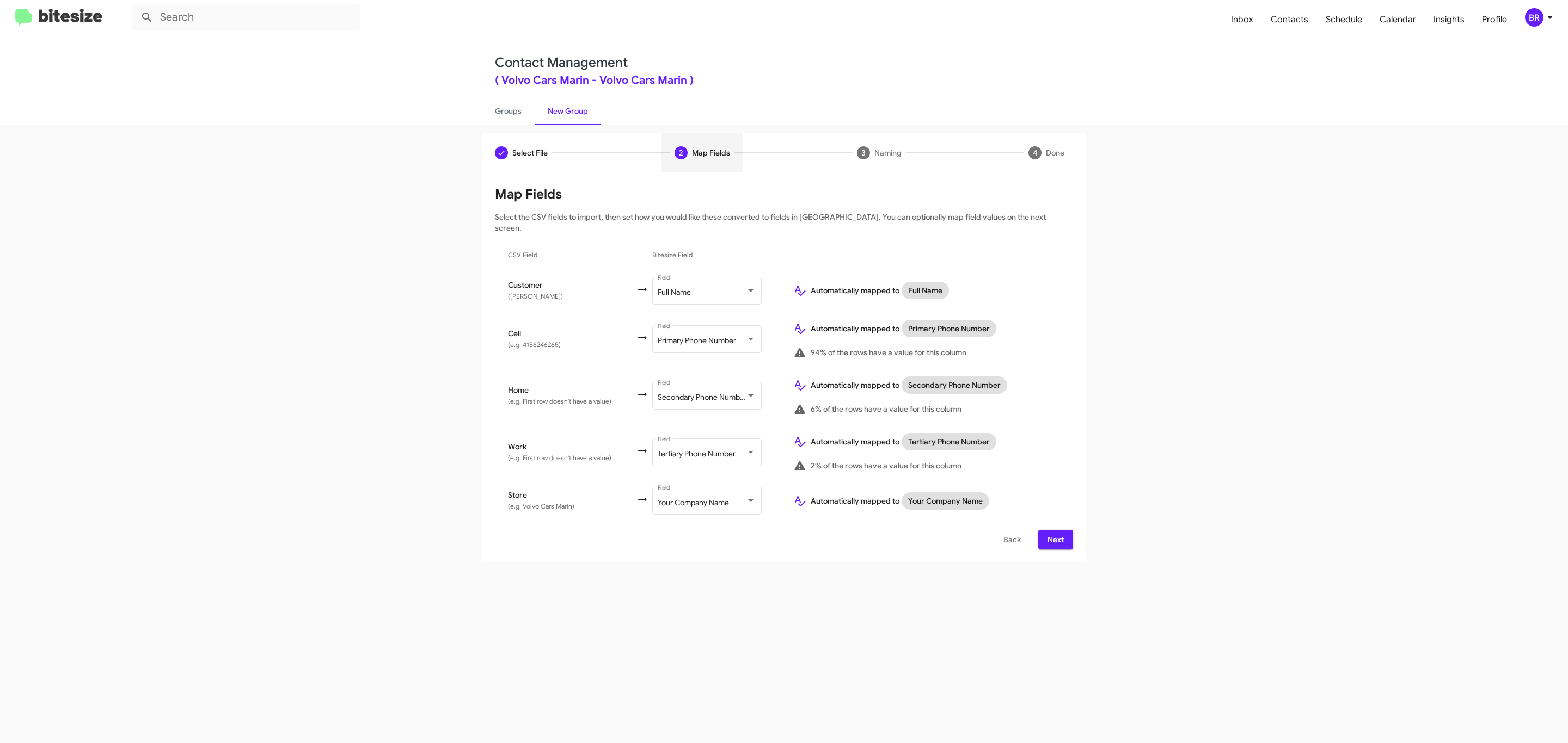
click at [1054, 530] on span "Next" at bounding box center [1055, 540] width 17 height 20
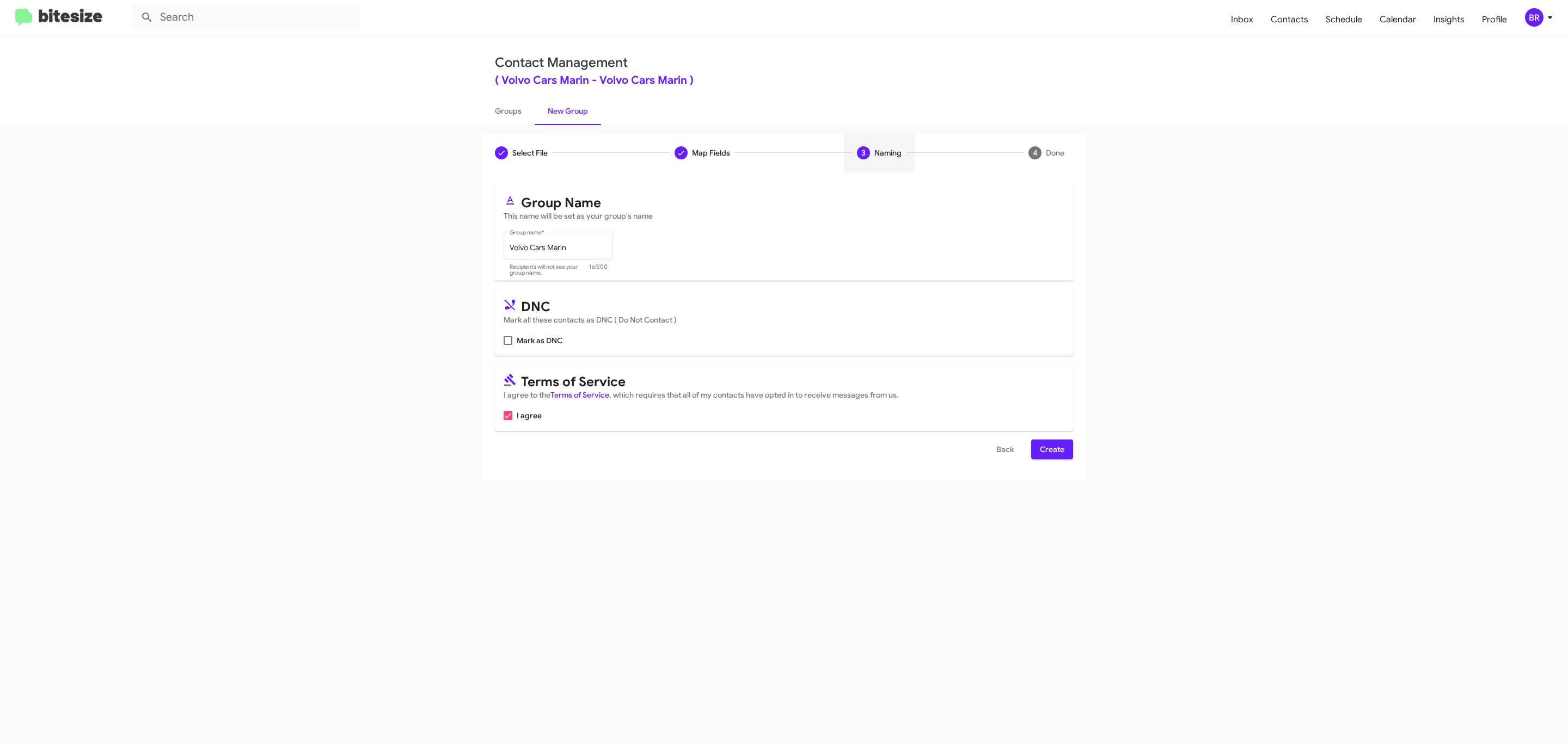
click at [507, 345] on input "Mark as DNC" at bounding box center [507, 345] width 1 height 1
checkbox input "true"
click at [1051, 451] on span "Create" at bounding box center [1052, 449] width 24 height 20
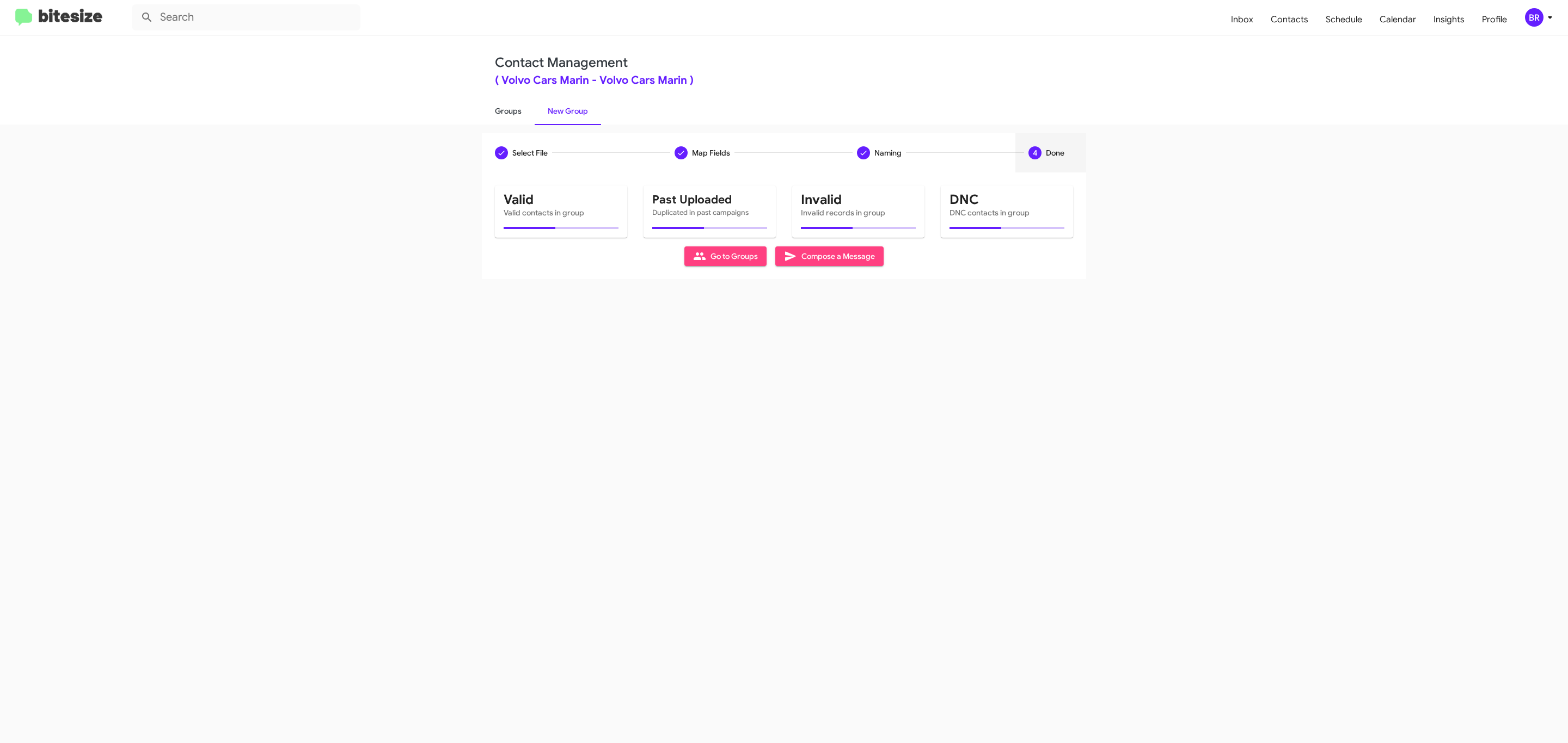
click at [507, 110] on link "Groups" at bounding box center [508, 112] width 53 height 29
type input "in:groups"
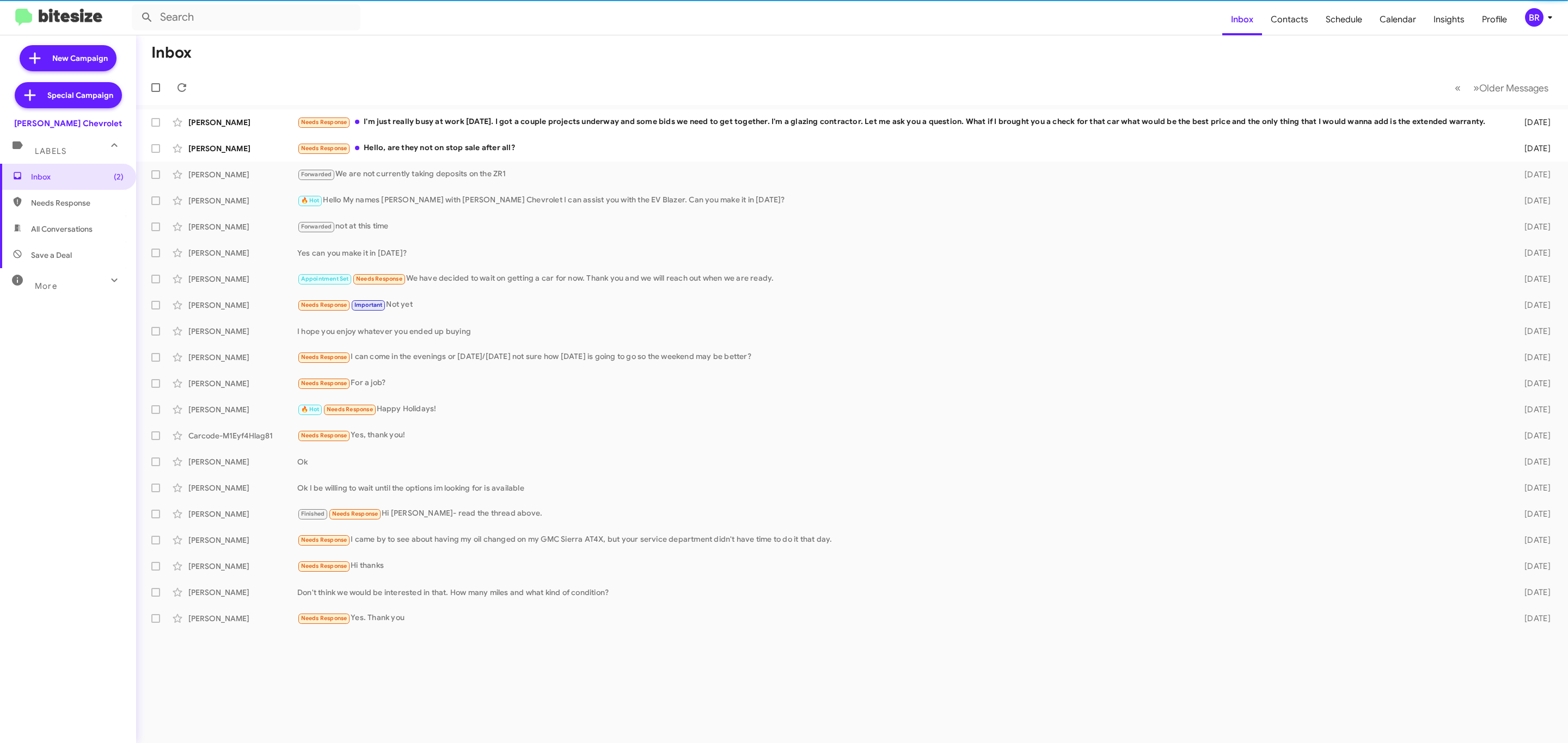
type input "in:groups"
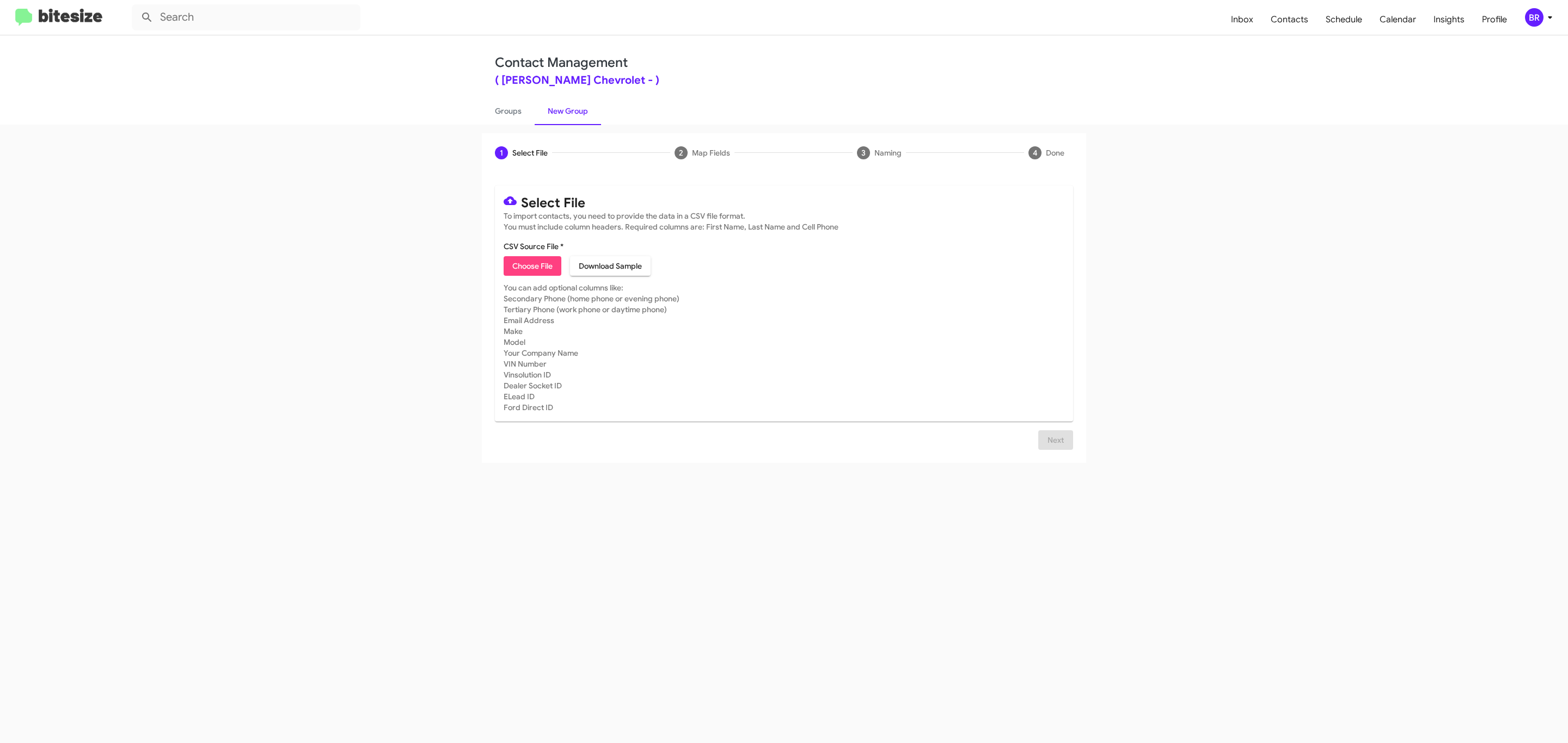
click at [531, 266] on span "Choose File" at bounding box center [532, 266] width 40 height 20
type input "Delillo Chevrolet"
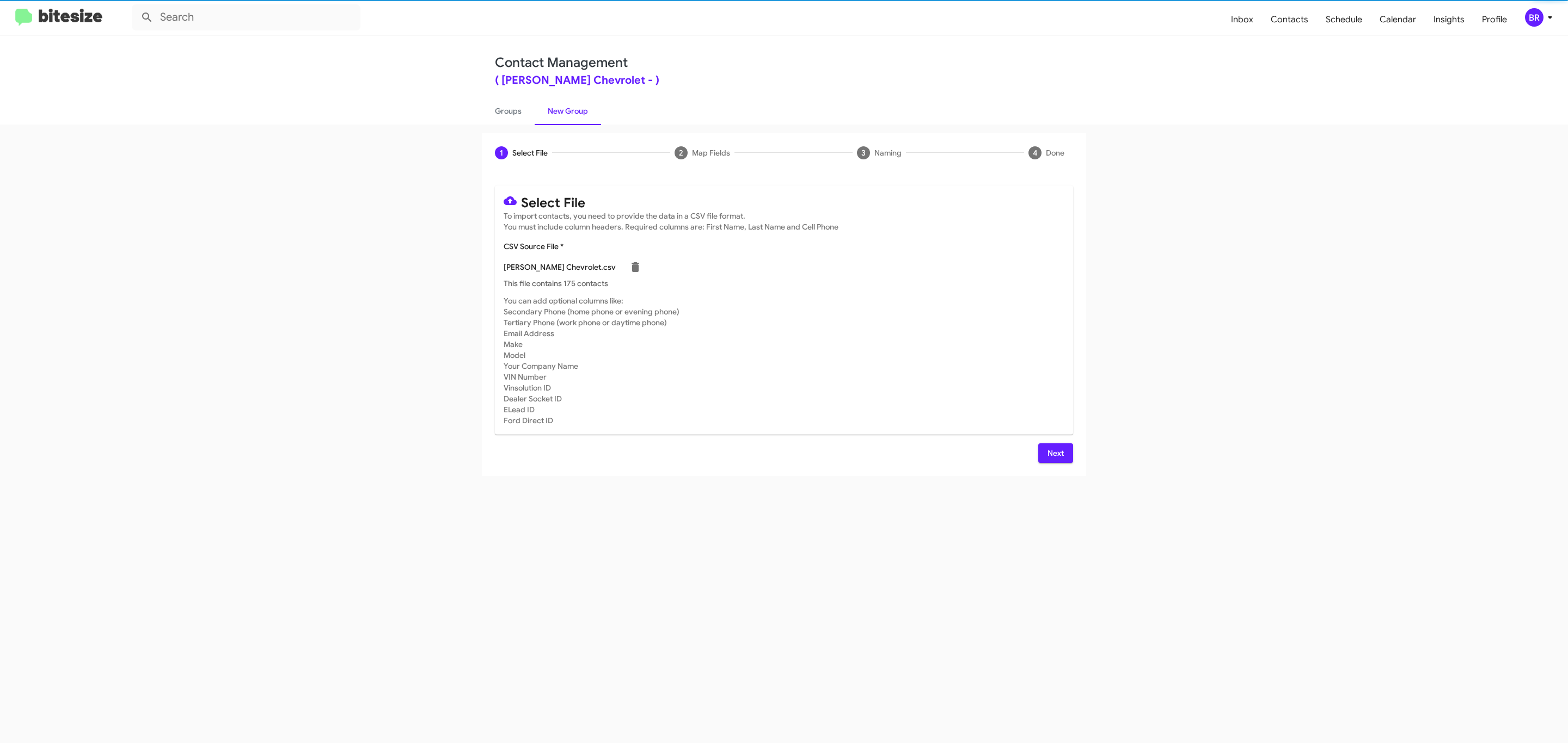
click at [1054, 453] on span "Next" at bounding box center [1055, 454] width 17 height 20
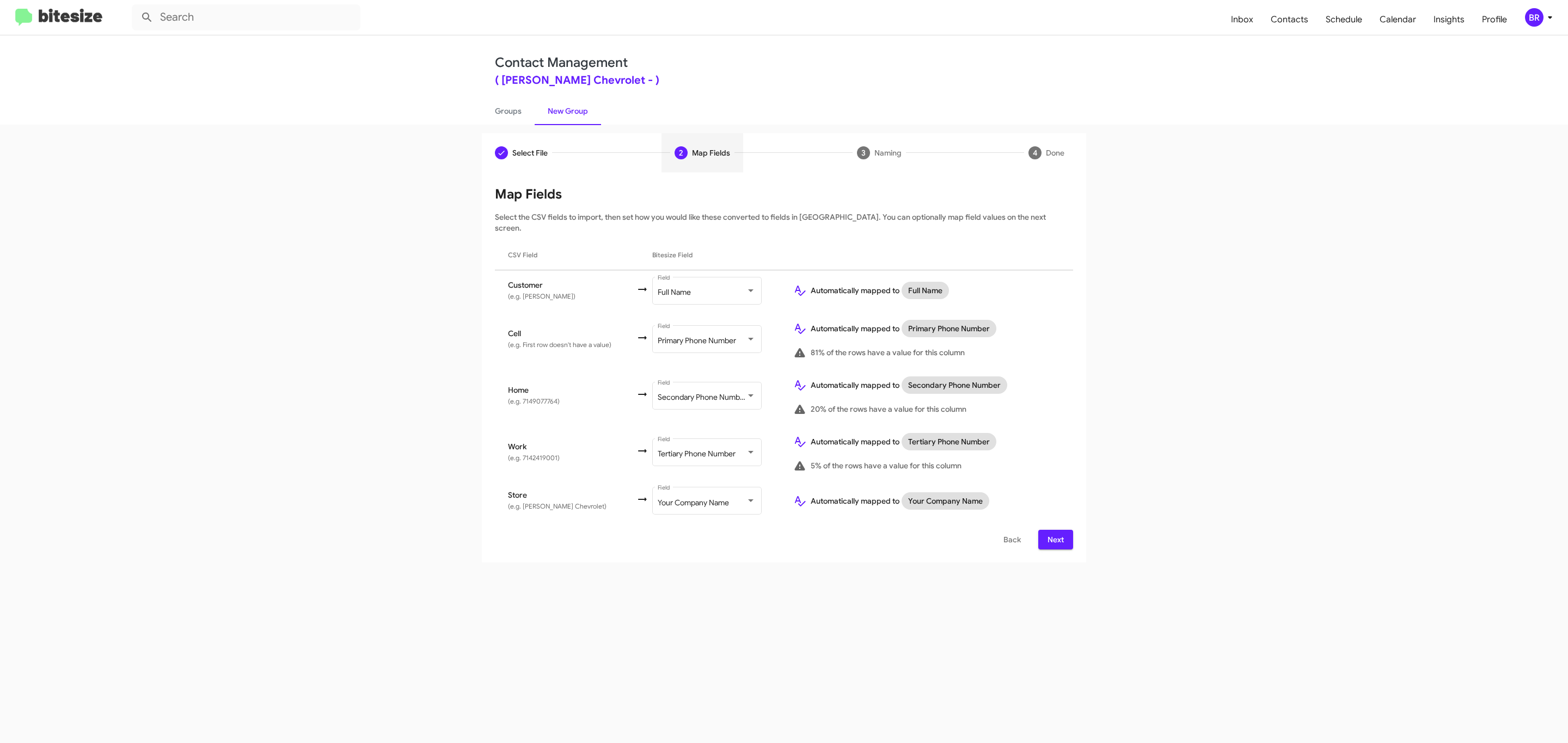
click at [1054, 530] on span "Next" at bounding box center [1055, 540] width 17 height 20
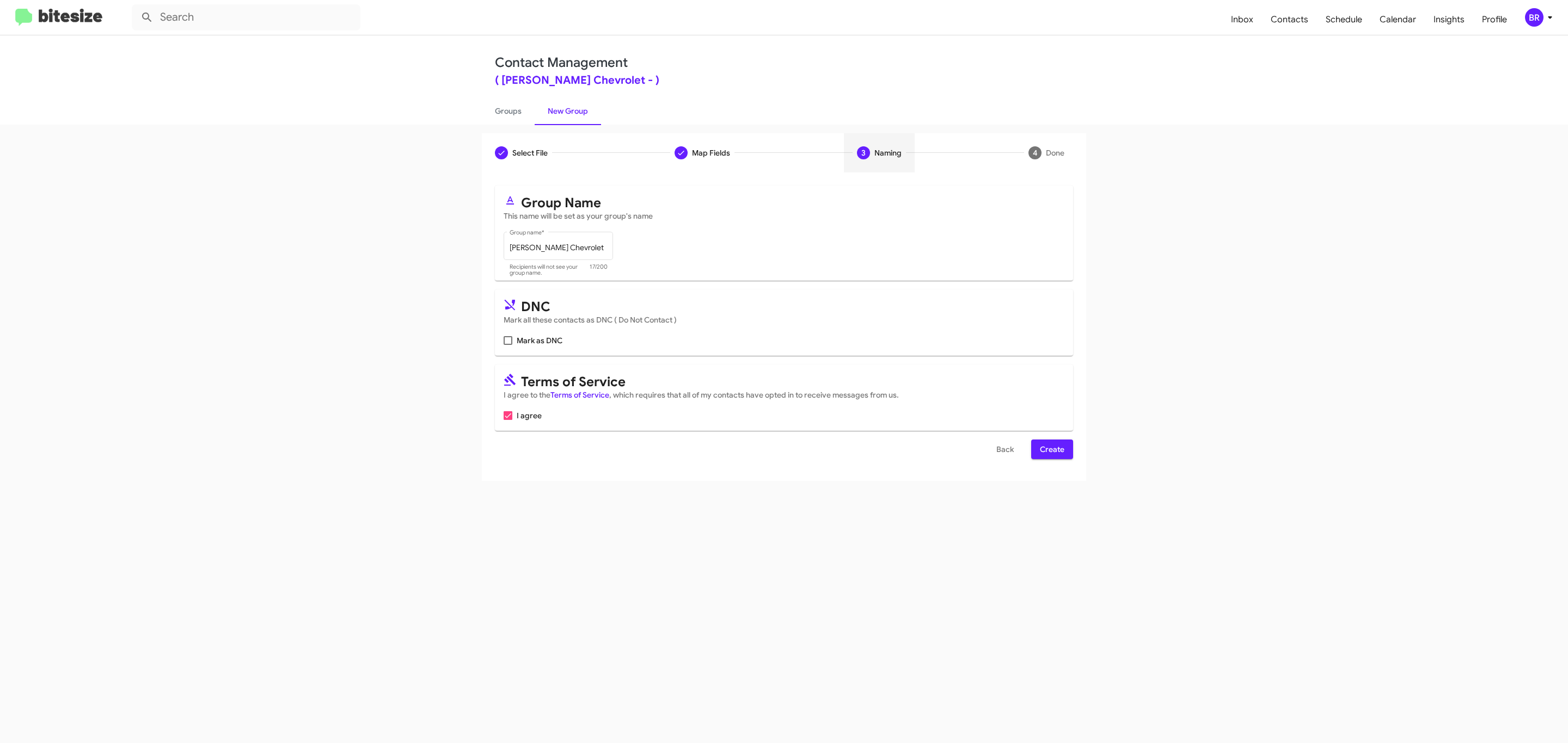
click at [507, 345] on input "Mark as DNC" at bounding box center [507, 345] width 1 height 1
checkbox input "true"
click at [1051, 451] on span "Create" at bounding box center [1052, 449] width 24 height 20
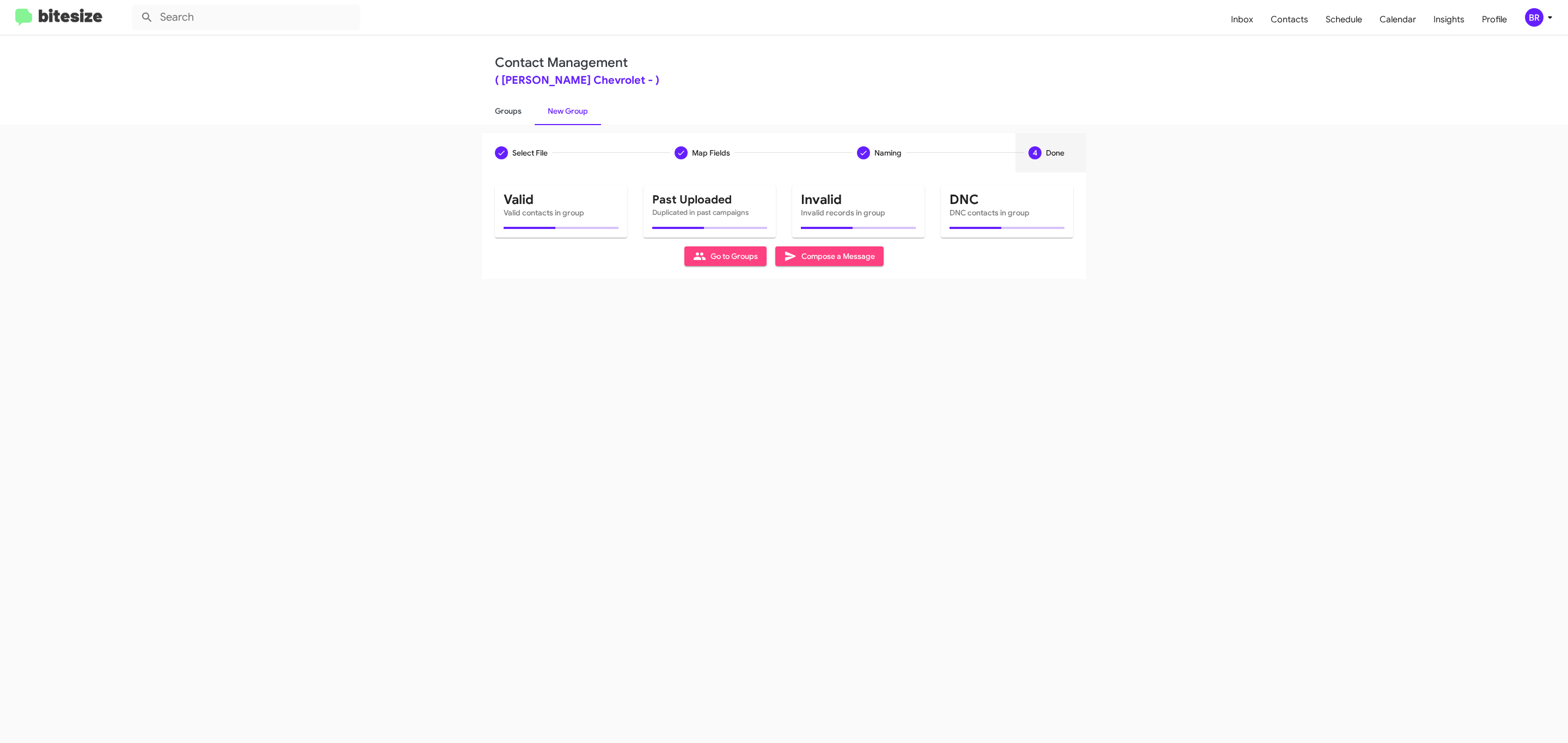
click at [507, 110] on link "Groups" at bounding box center [508, 112] width 53 height 29
type input "in:groups"
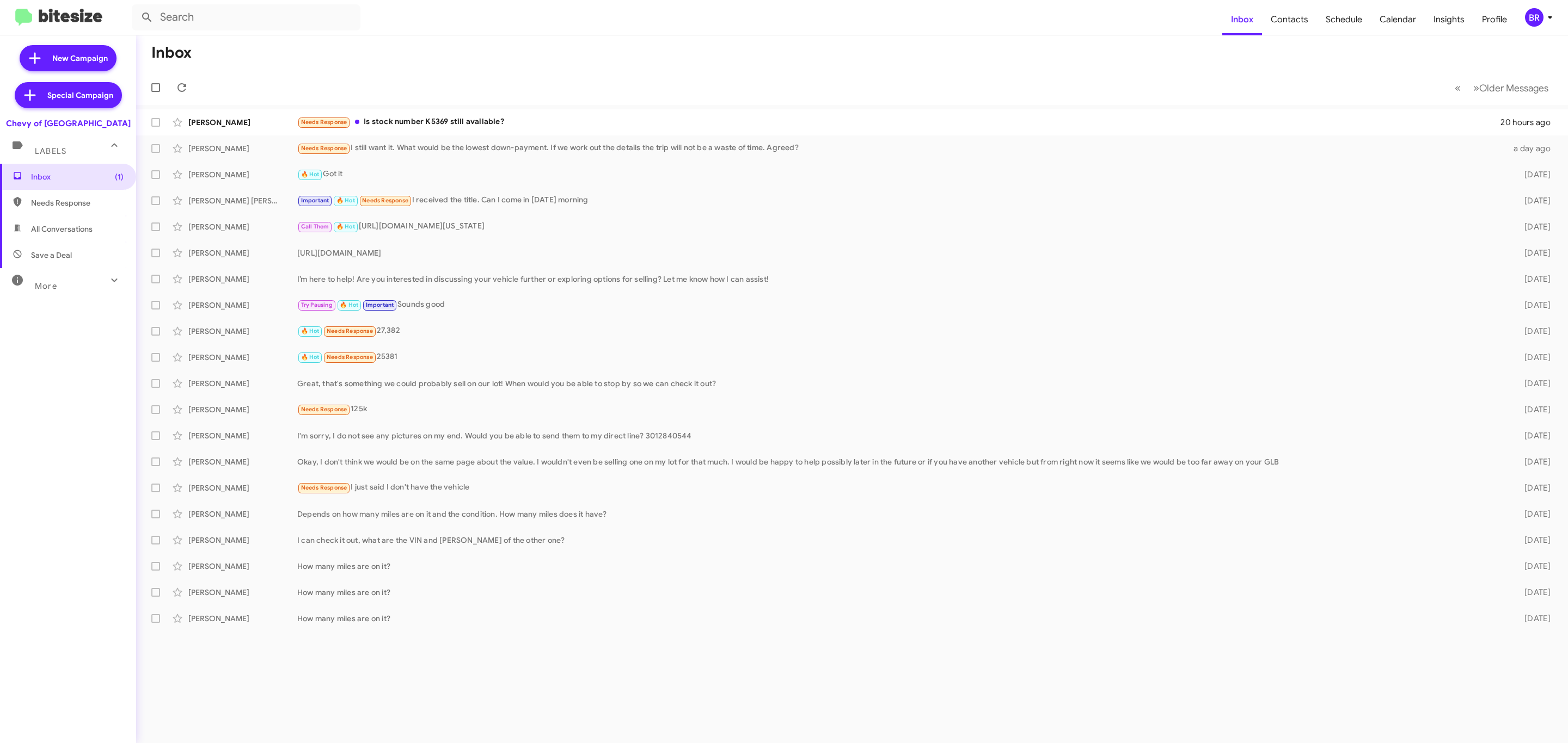
type input "in:groups"
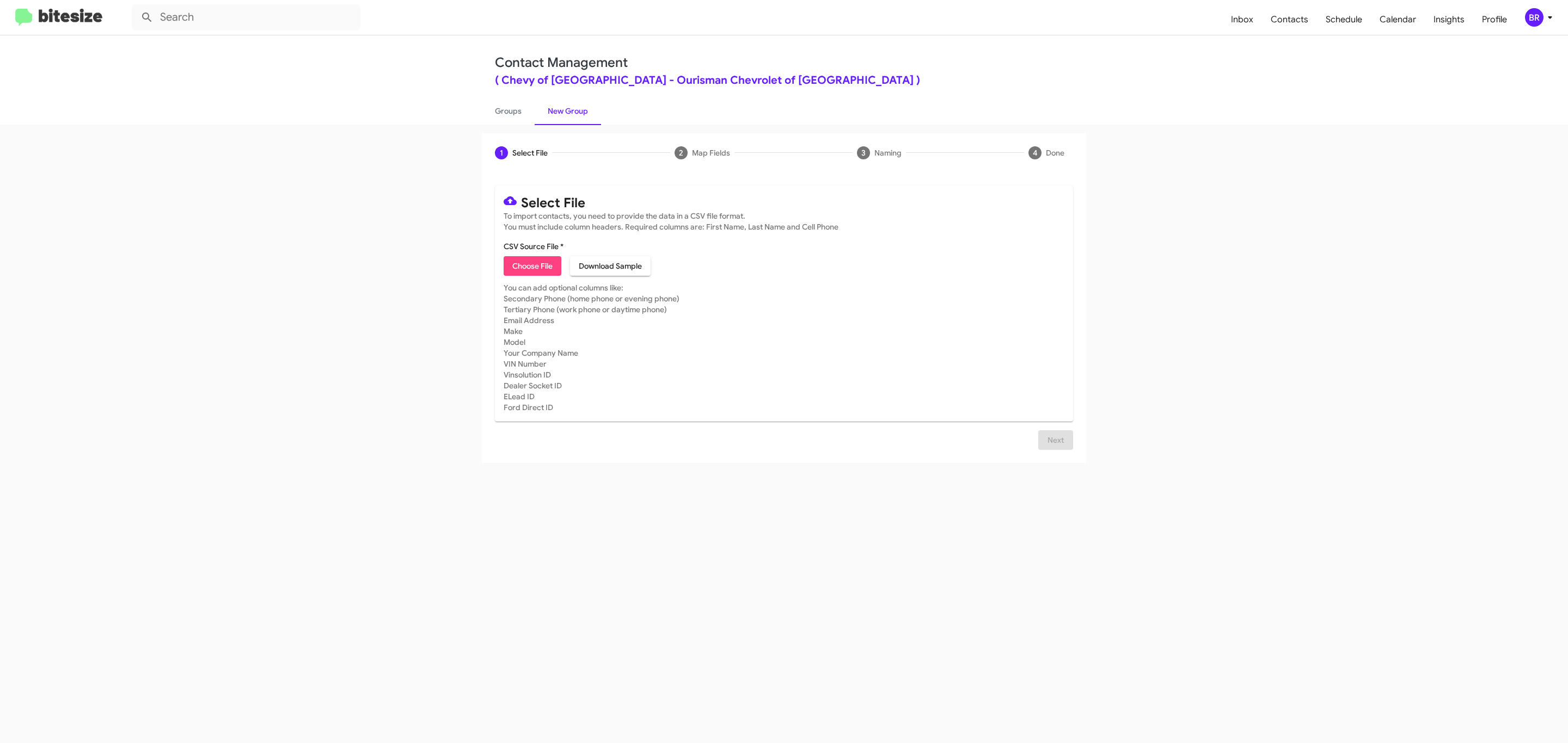
click at [531, 266] on span "Choose File" at bounding box center [532, 266] width 40 height 20
type input "Ourisman Chevrolet of Rockville"
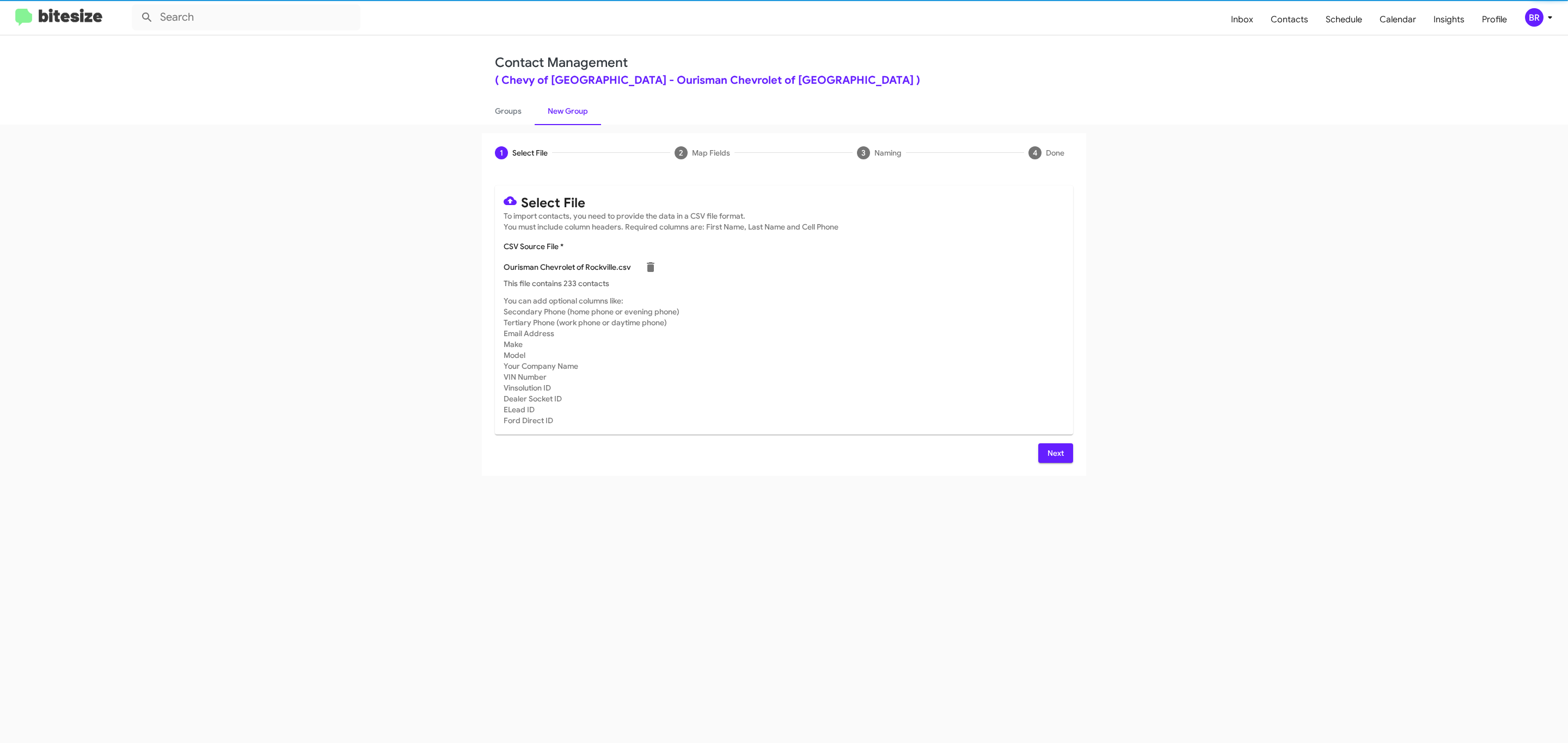
click at [1054, 453] on span "Next" at bounding box center [1055, 454] width 17 height 20
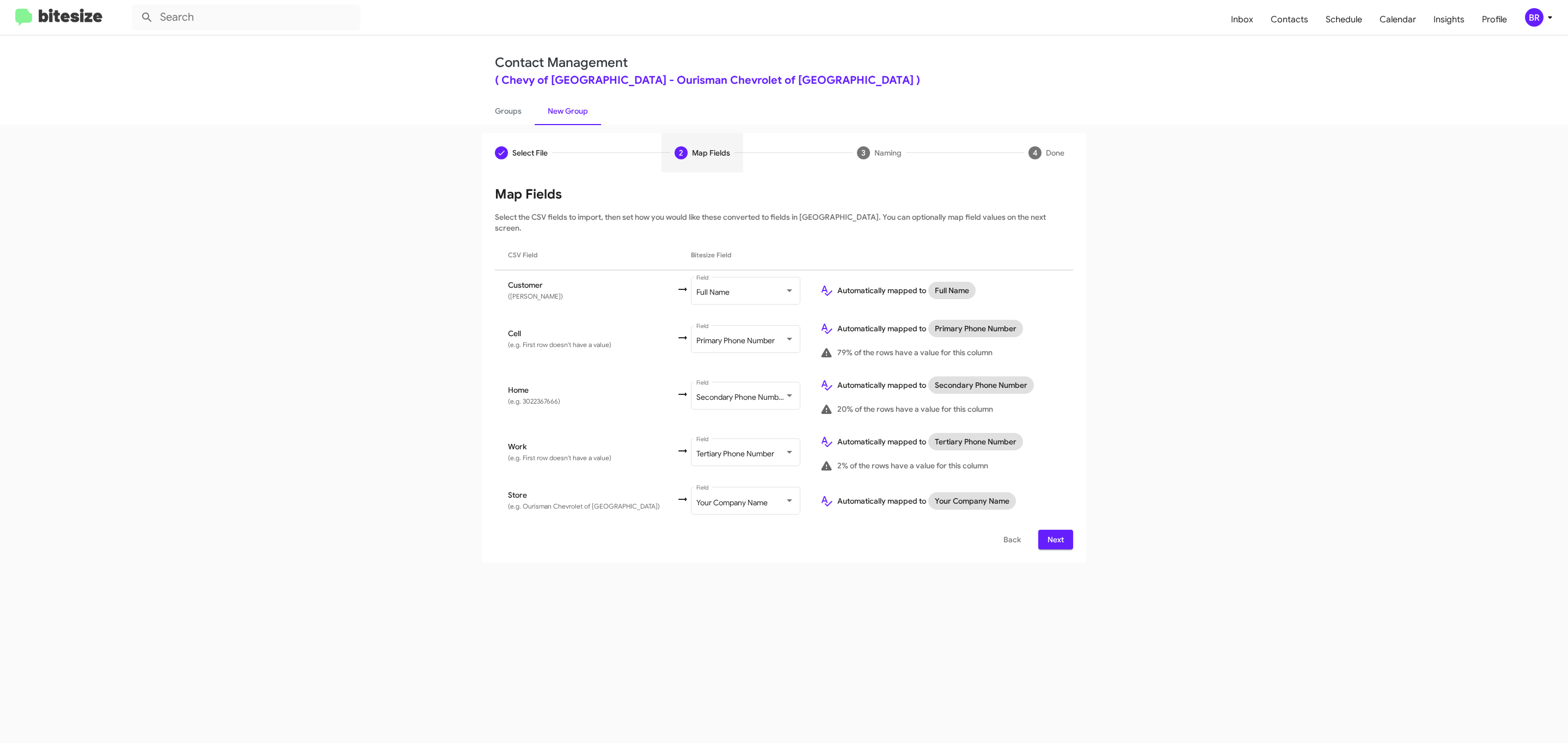
click at [1054, 530] on span "Next" at bounding box center [1055, 540] width 17 height 20
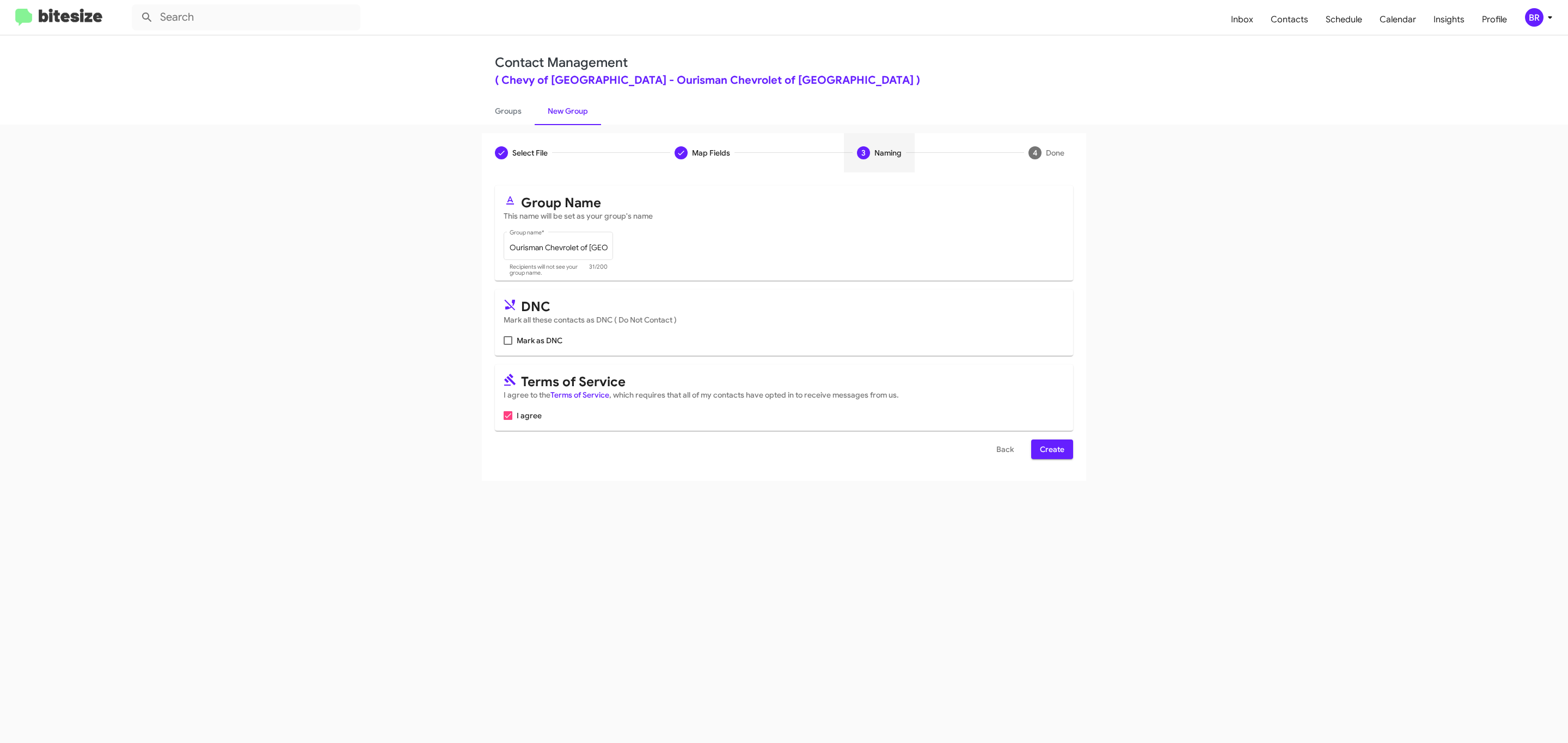
click at [507, 345] on input "Mark as DNC" at bounding box center [507, 345] width 1 height 1
checkbox input "true"
click at [1051, 451] on span "Create" at bounding box center [1052, 449] width 24 height 20
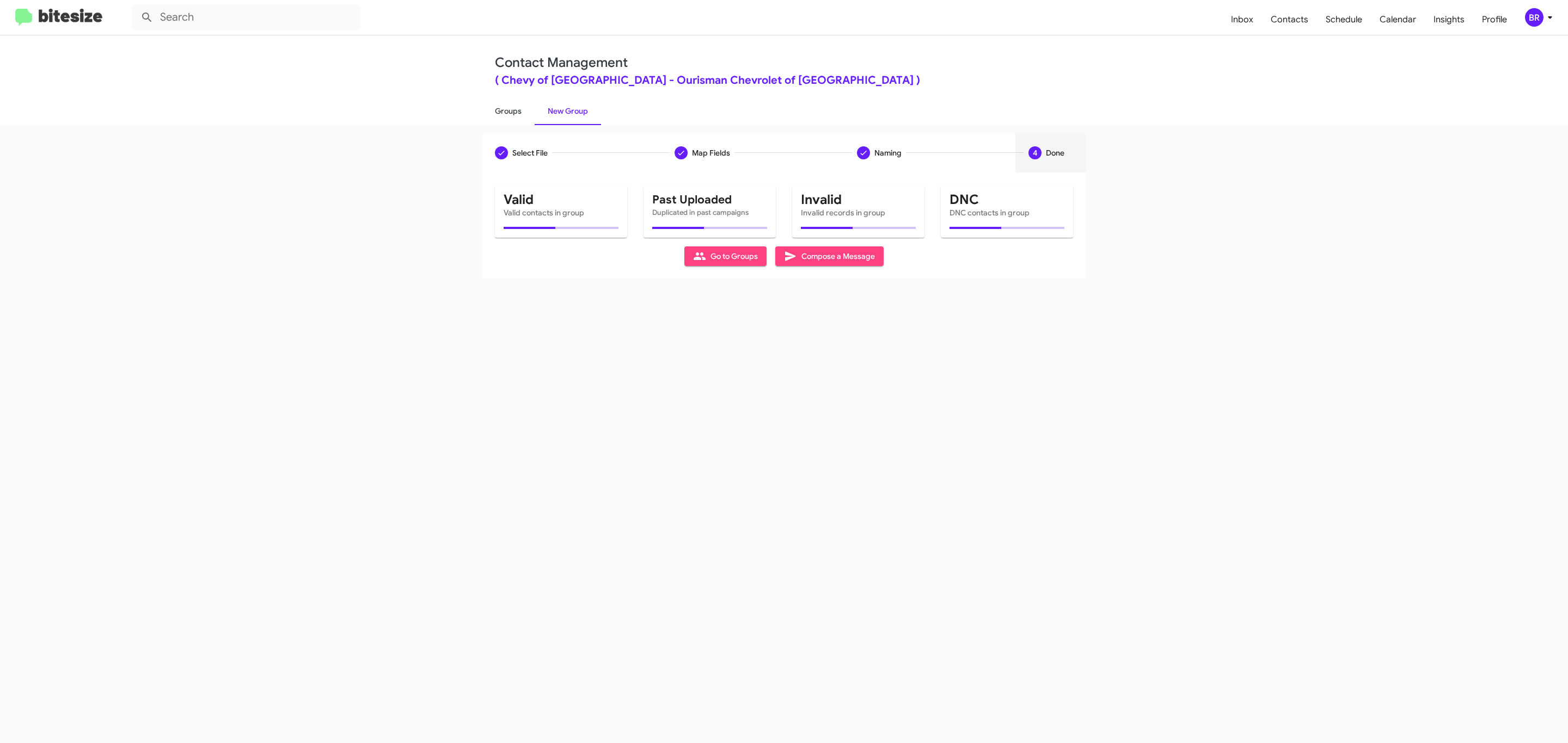
click at [507, 110] on link "Groups" at bounding box center [508, 112] width 53 height 29
type input "in:groups"
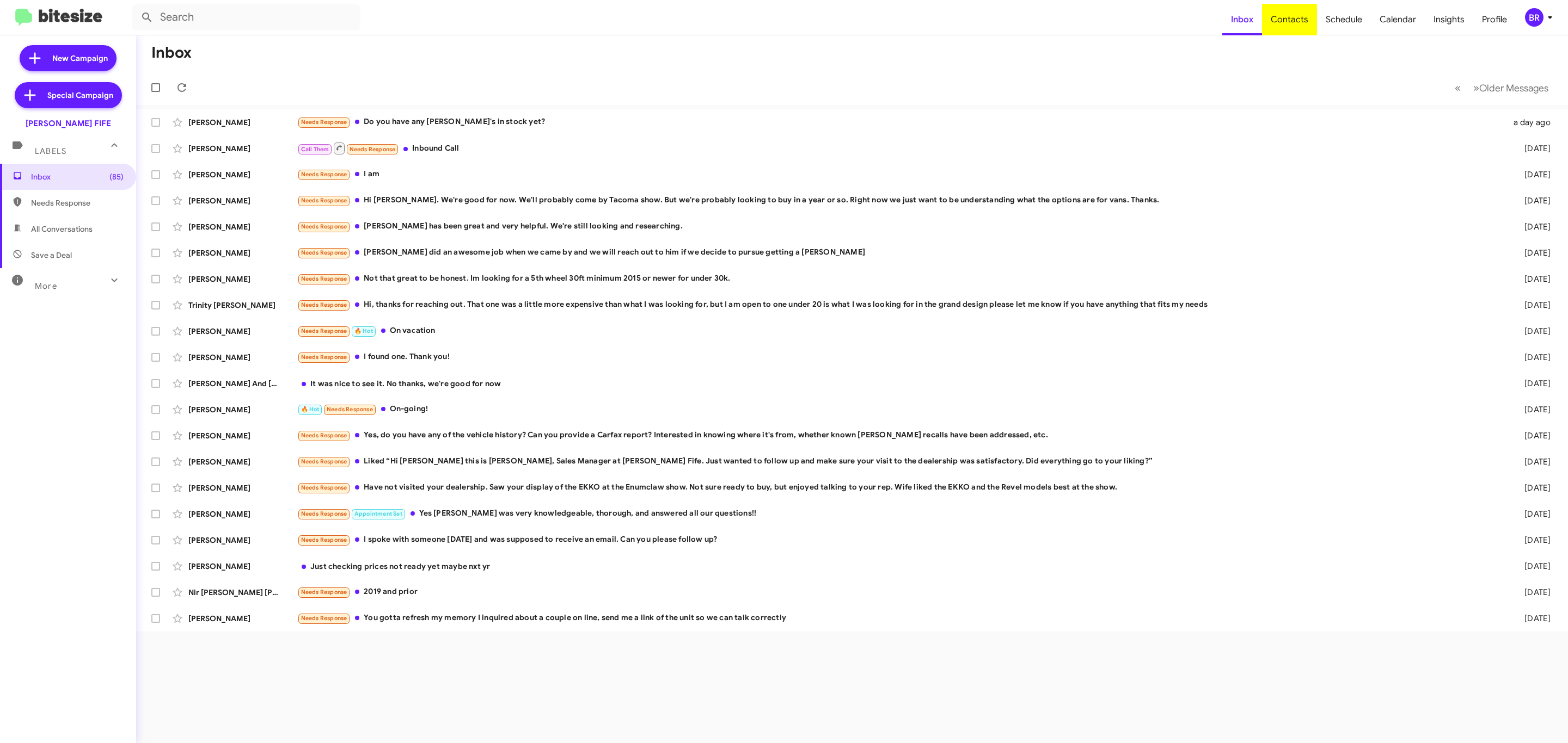
type input "in:groups"
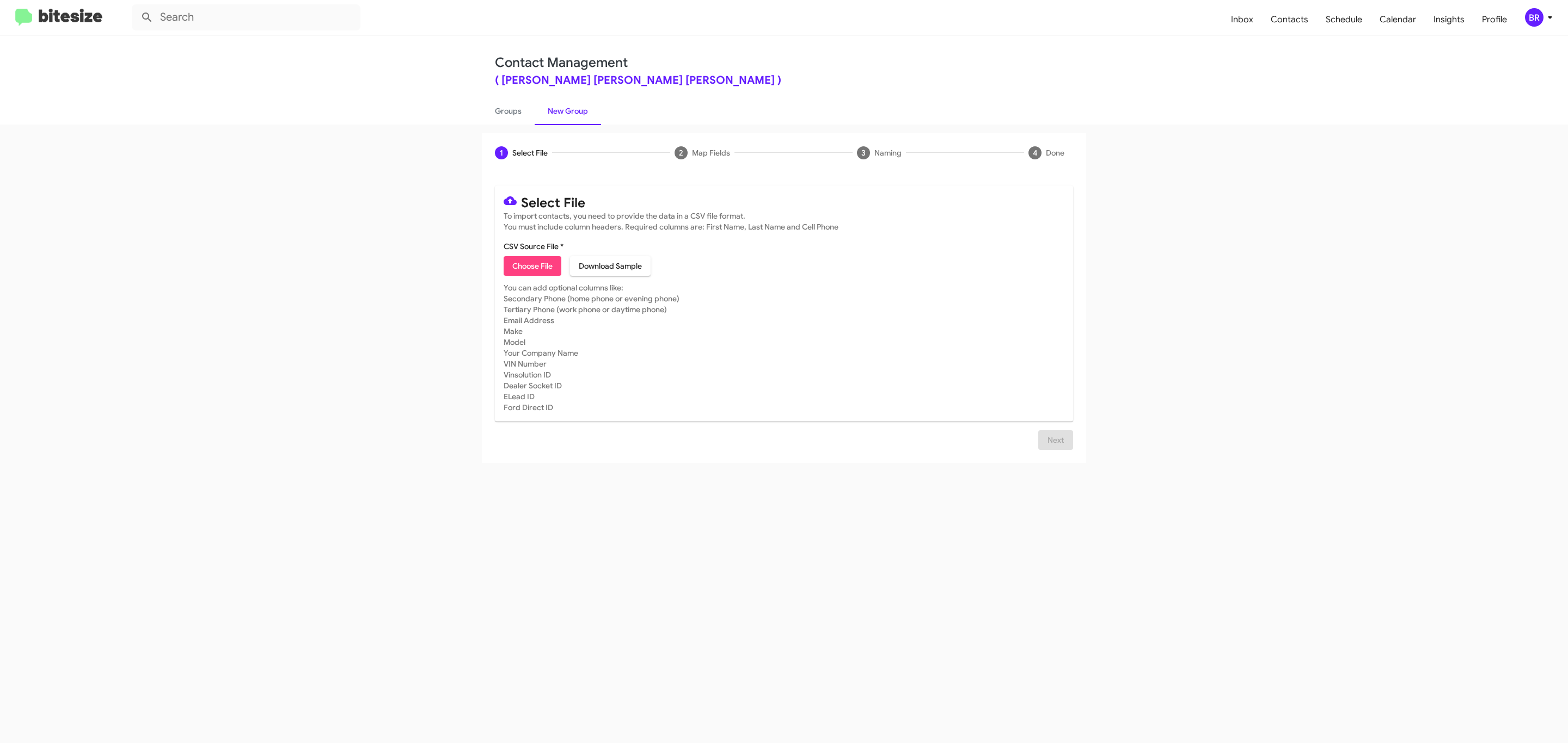
click at [531, 266] on span "Choose File" at bounding box center [532, 266] width 40 height 20
type input "[PERSON_NAME] Fife"
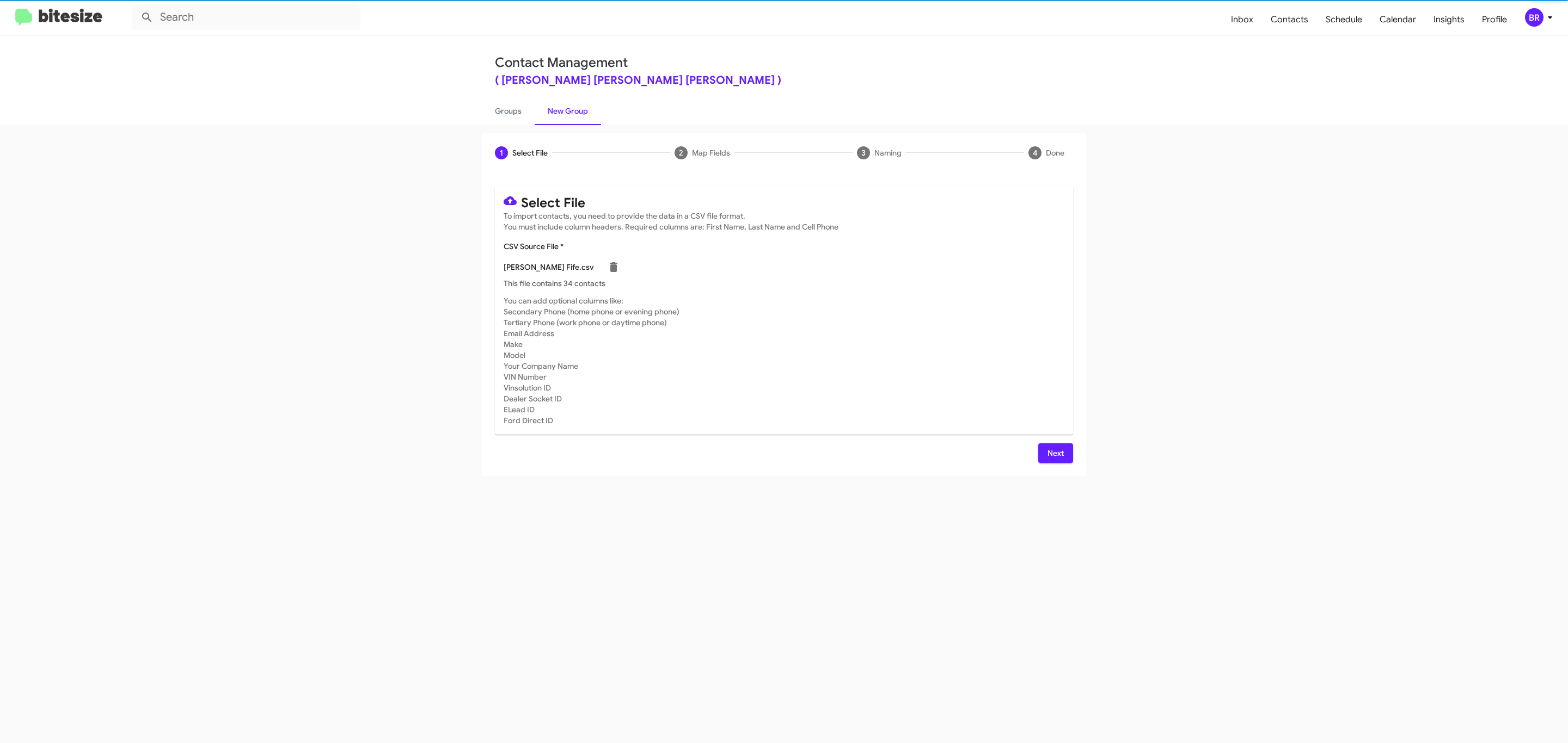
click at [1054, 453] on span "Next" at bounding box center [1055, 454] width 17 height 20
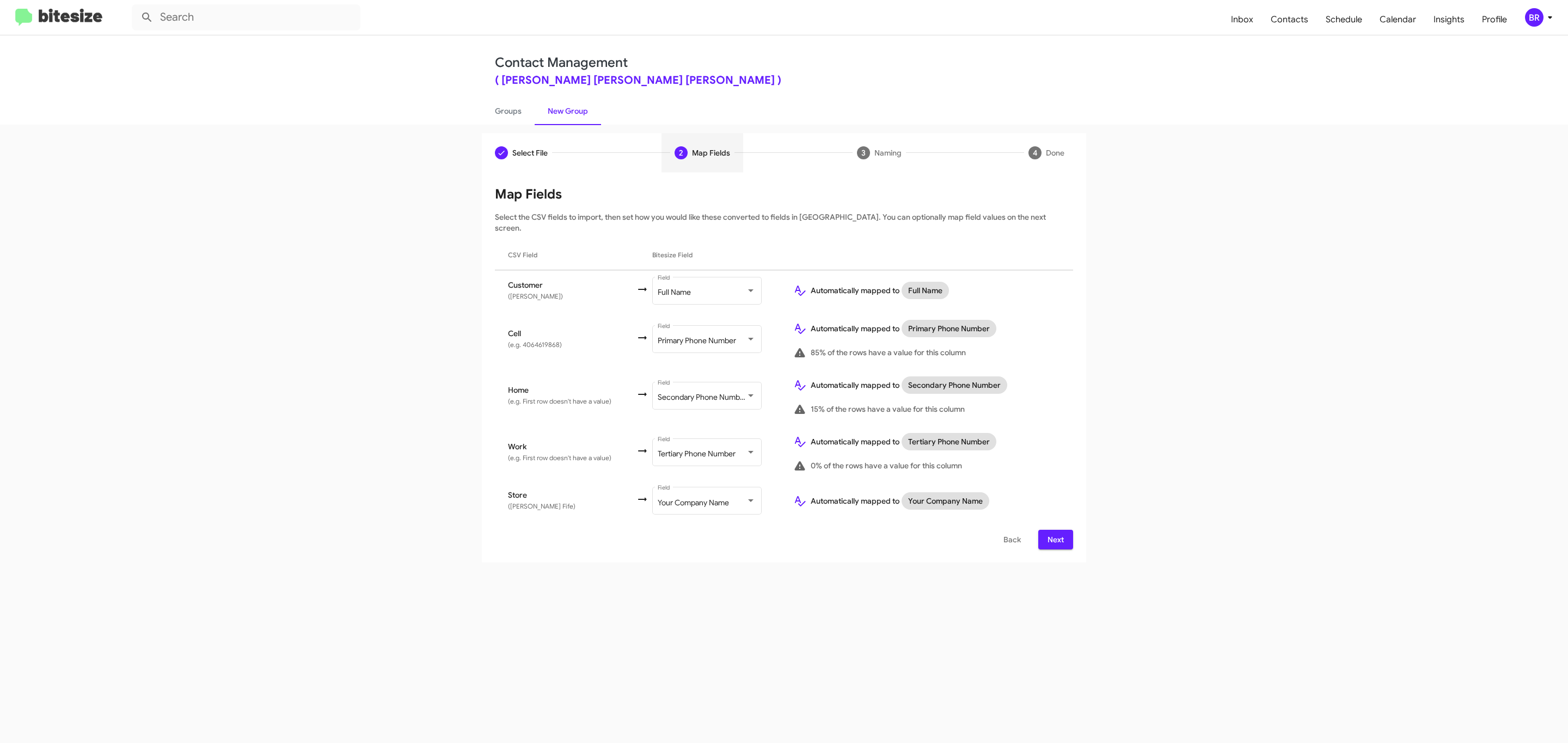
click at [1054, 530] on span "Next" at bounding box center [1055, 540] width 17 height 20
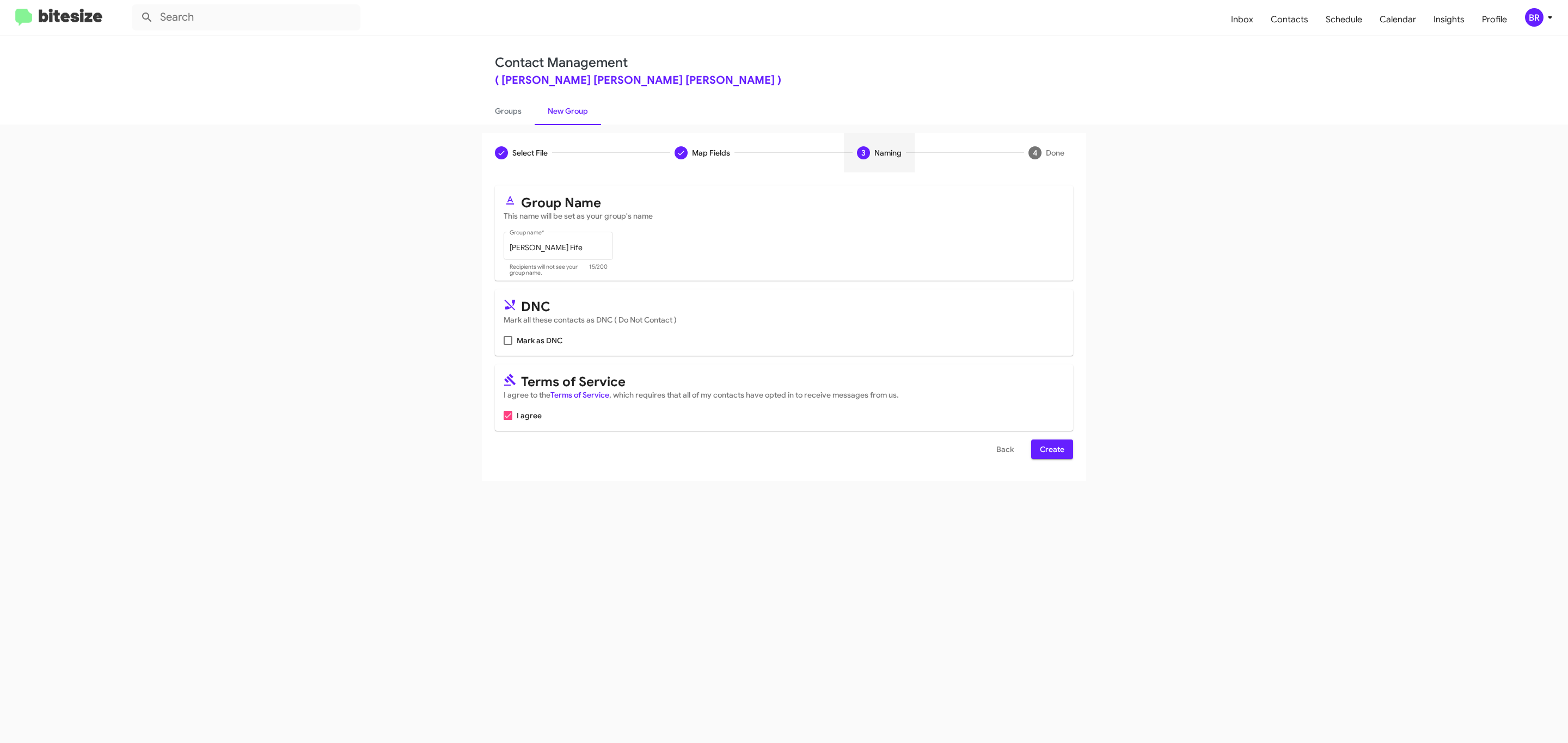
click at [507, 345] on input "Mark as DNC" at bounding box center [507, 345] width 1 height 1
checkbox input "true"
click at [1051, 451] on span "Create" at bounding box center [1052, 449] width 24 height 20
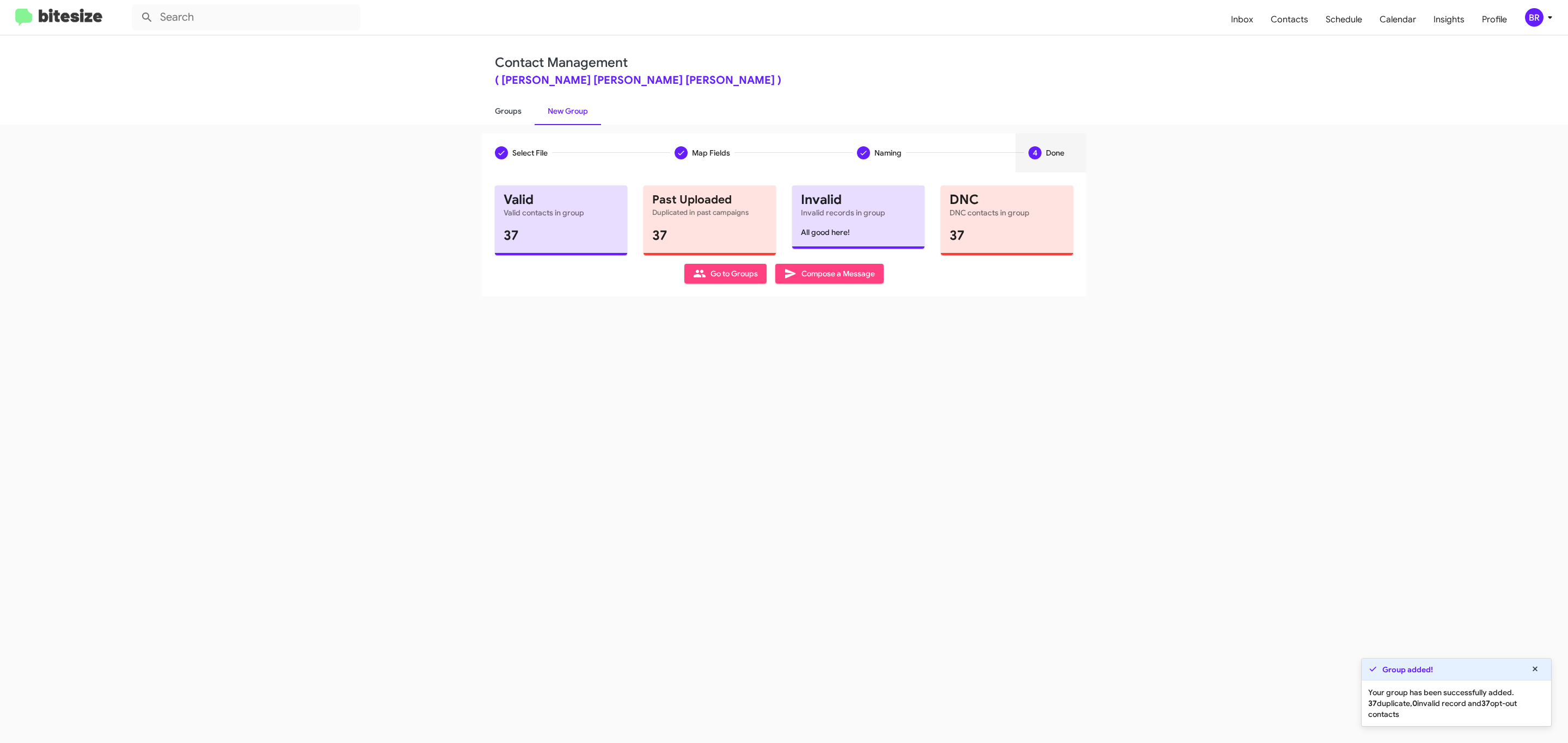
click at [507, 110] on link "Groups" at bounding box center [508, 112] width 53 height 29
type input "in:groups"
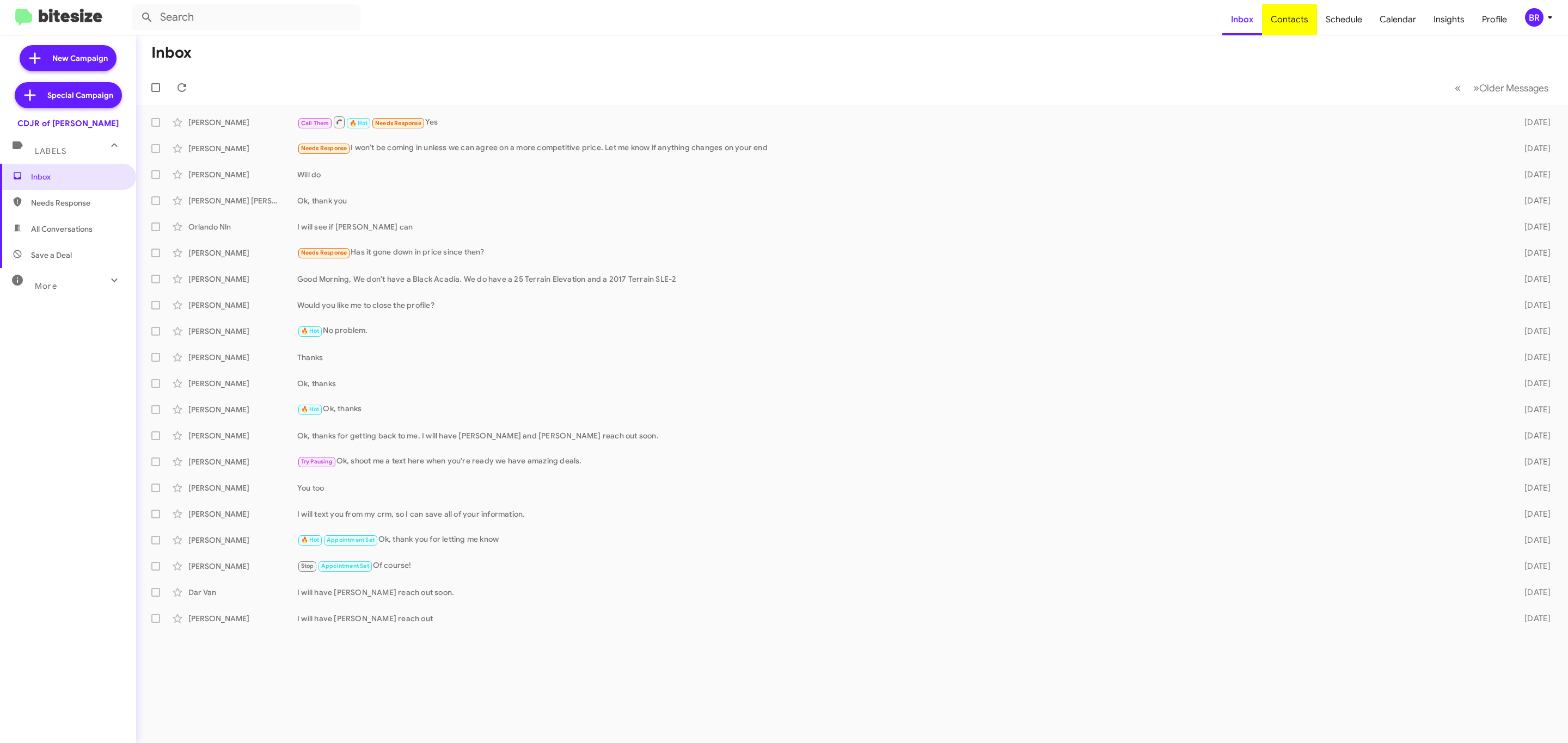
type input "in:groups"
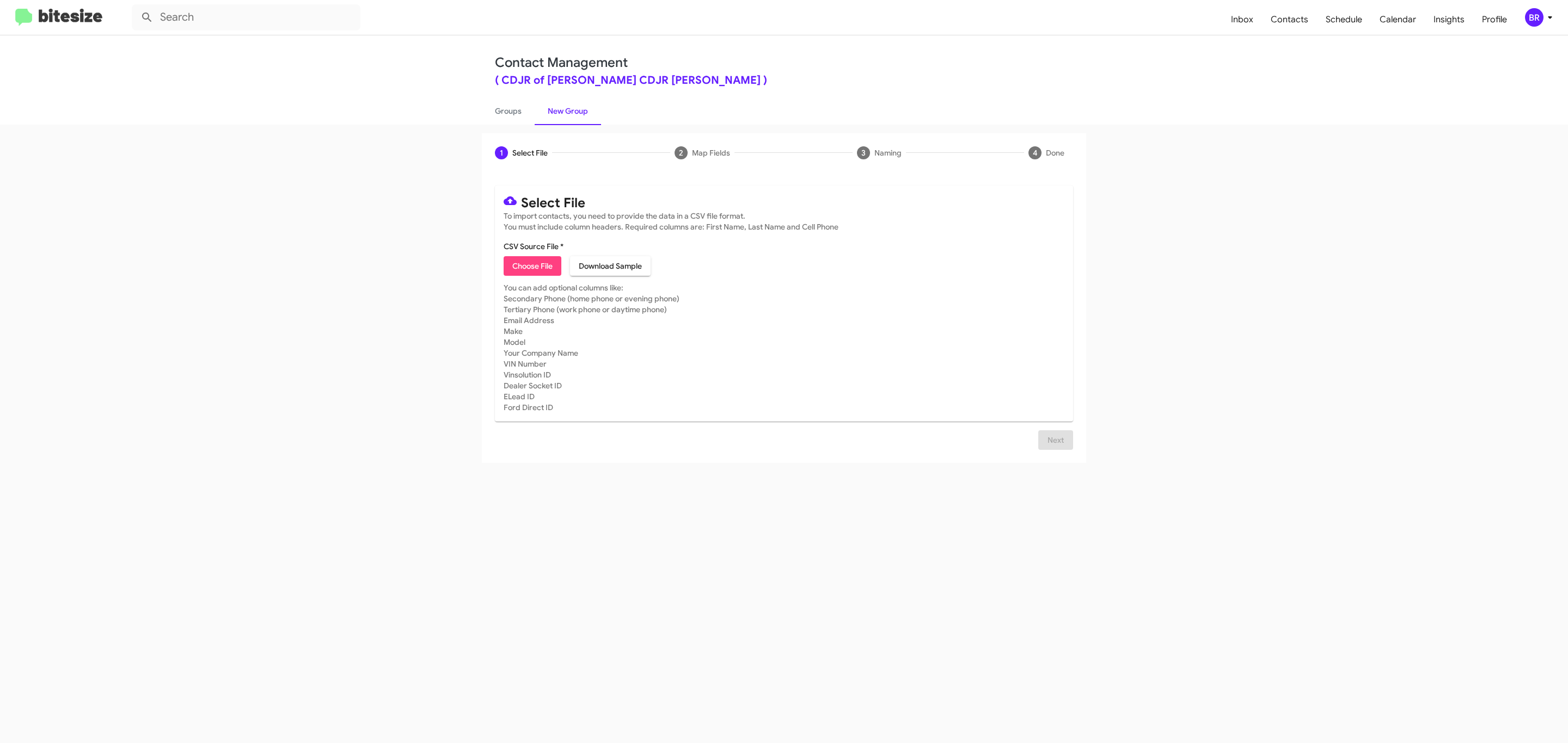
click at [531, 266] on span "Choose File" at bounding box center [532, 266] width 40 height 20
type input "Ourisman CDJR Bowie"
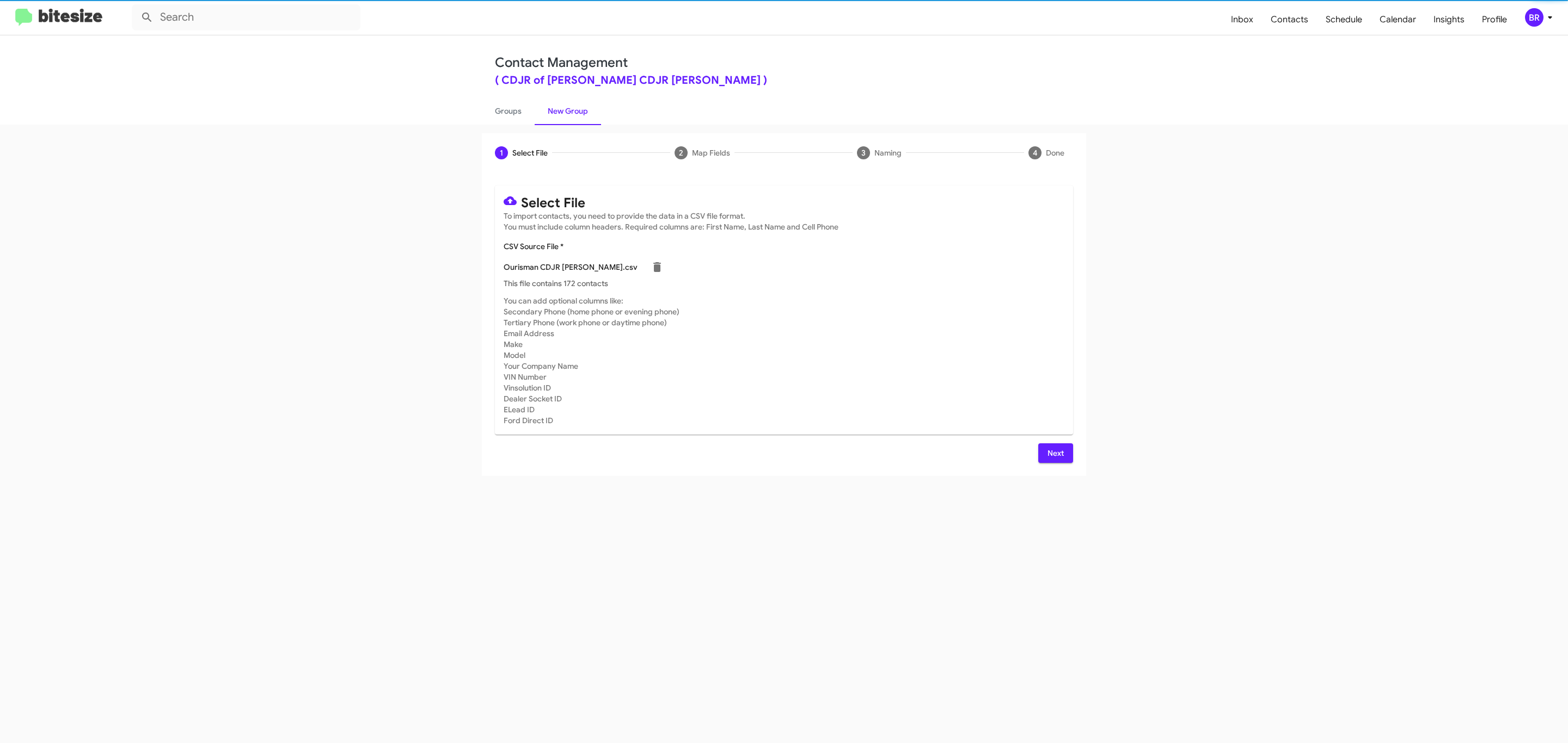
click at [1054, 453] on span "Next" at bounding box center [1055, 454] width 17 height 20
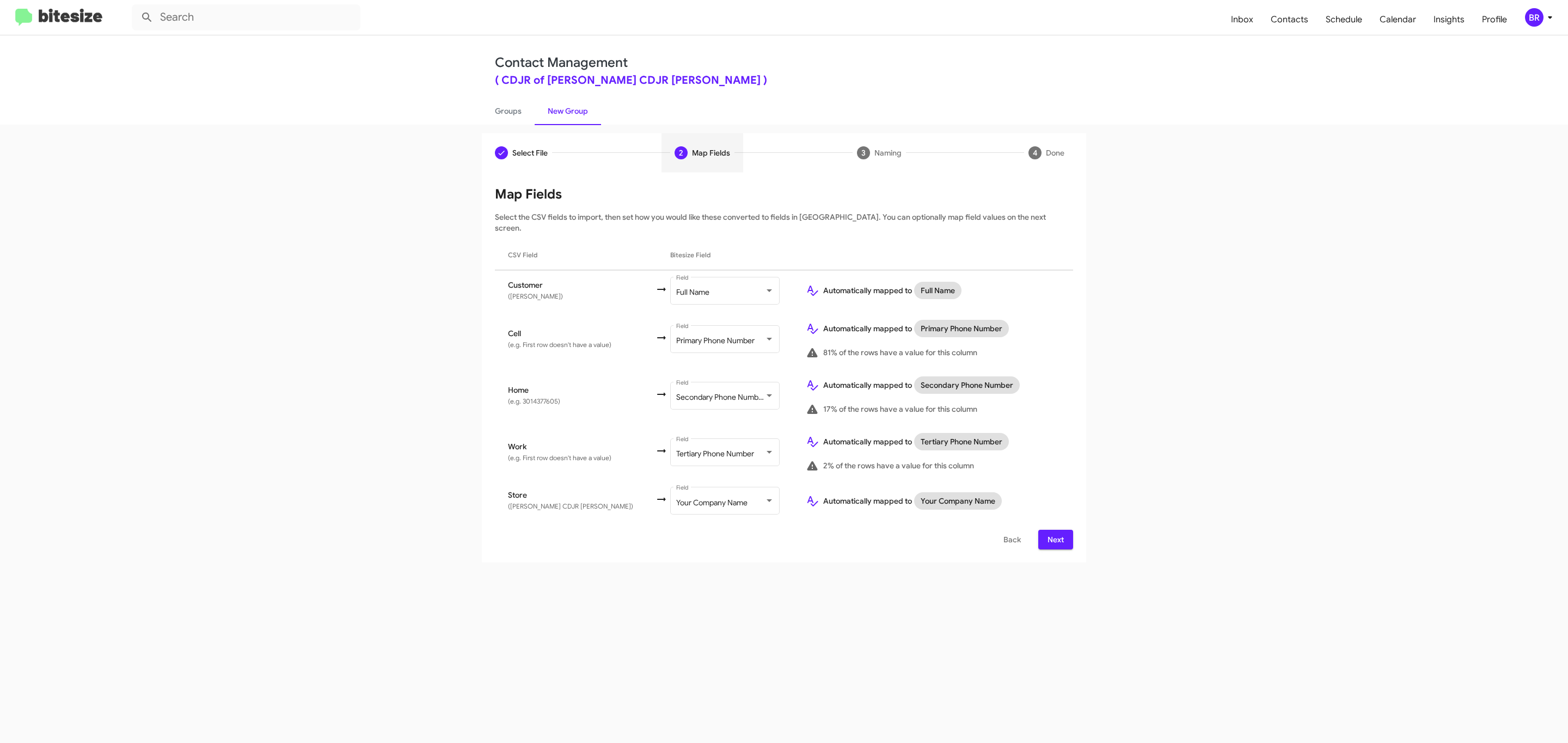
click at [1054, 530] on span "Next" at bounding box center [1055, 540] width 17 height 20
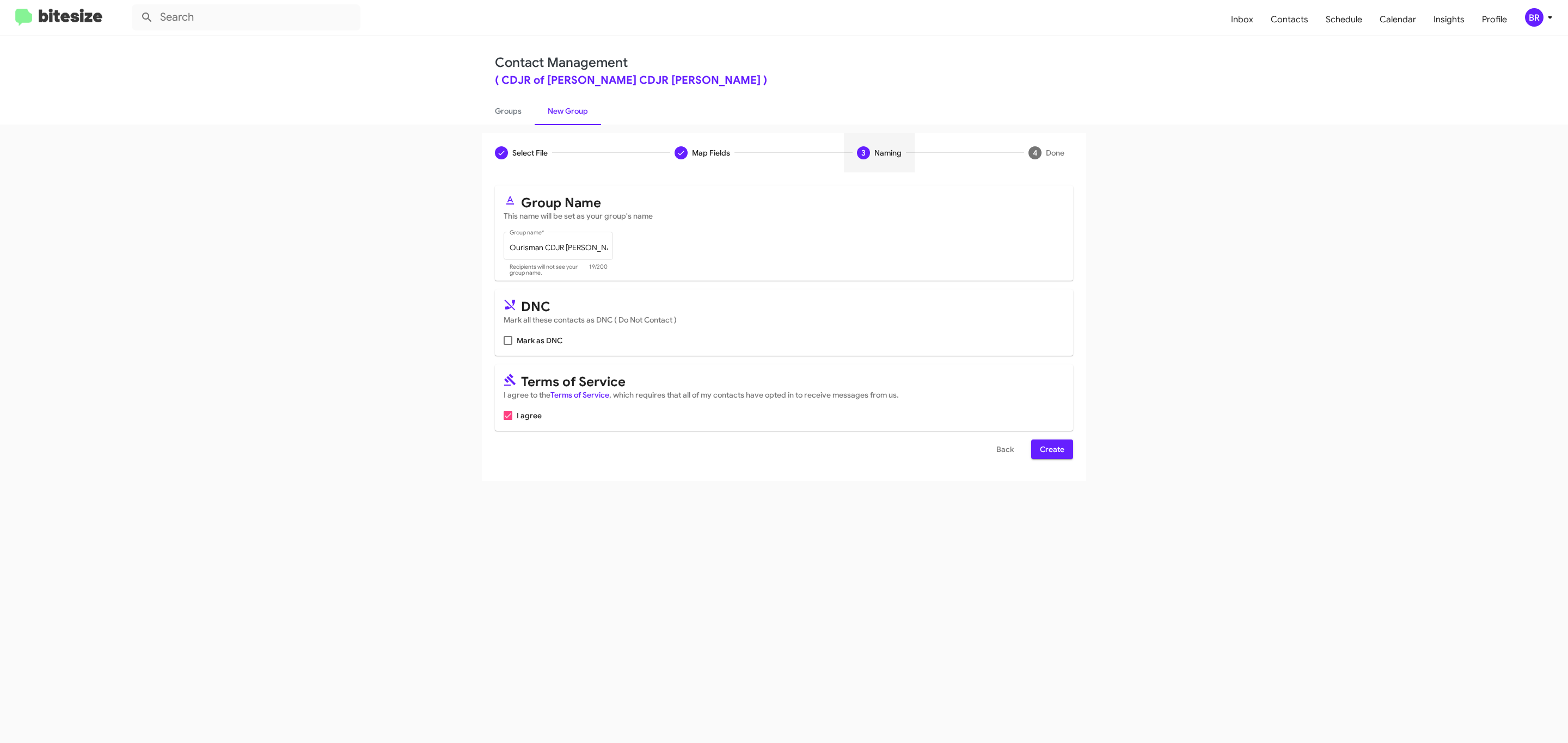
click at [507, 345] on input "Mark as DNC" at bounding box center [507, 345] width 1 height 1
checkbox input "true"
click at [1051, 451] on span "Create" at bounding box center [1052, 449] width 24 height 20
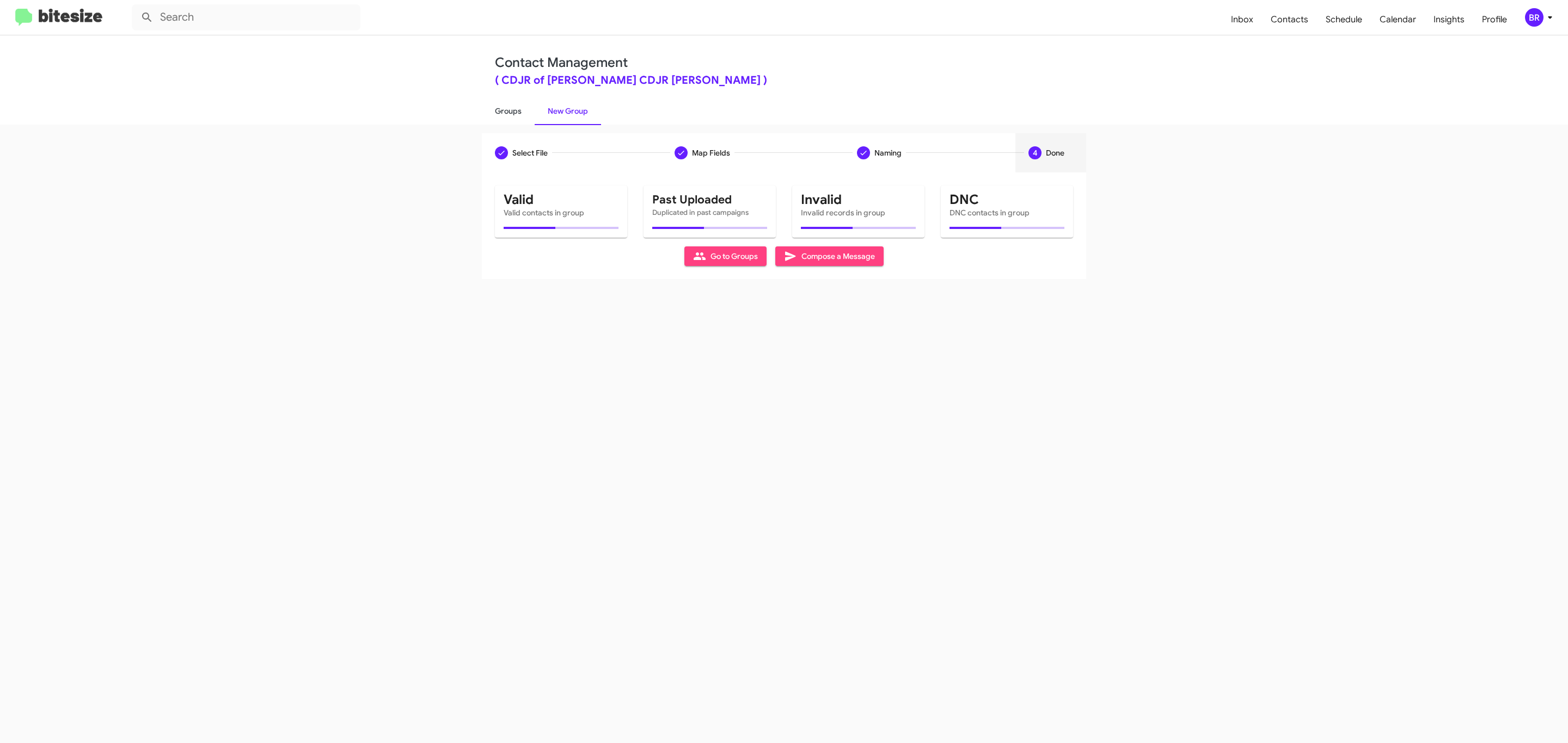
click at [507, 110] on link "Groups" at bounding box center [508, 112] width 53 height 29
type input "in:groups"
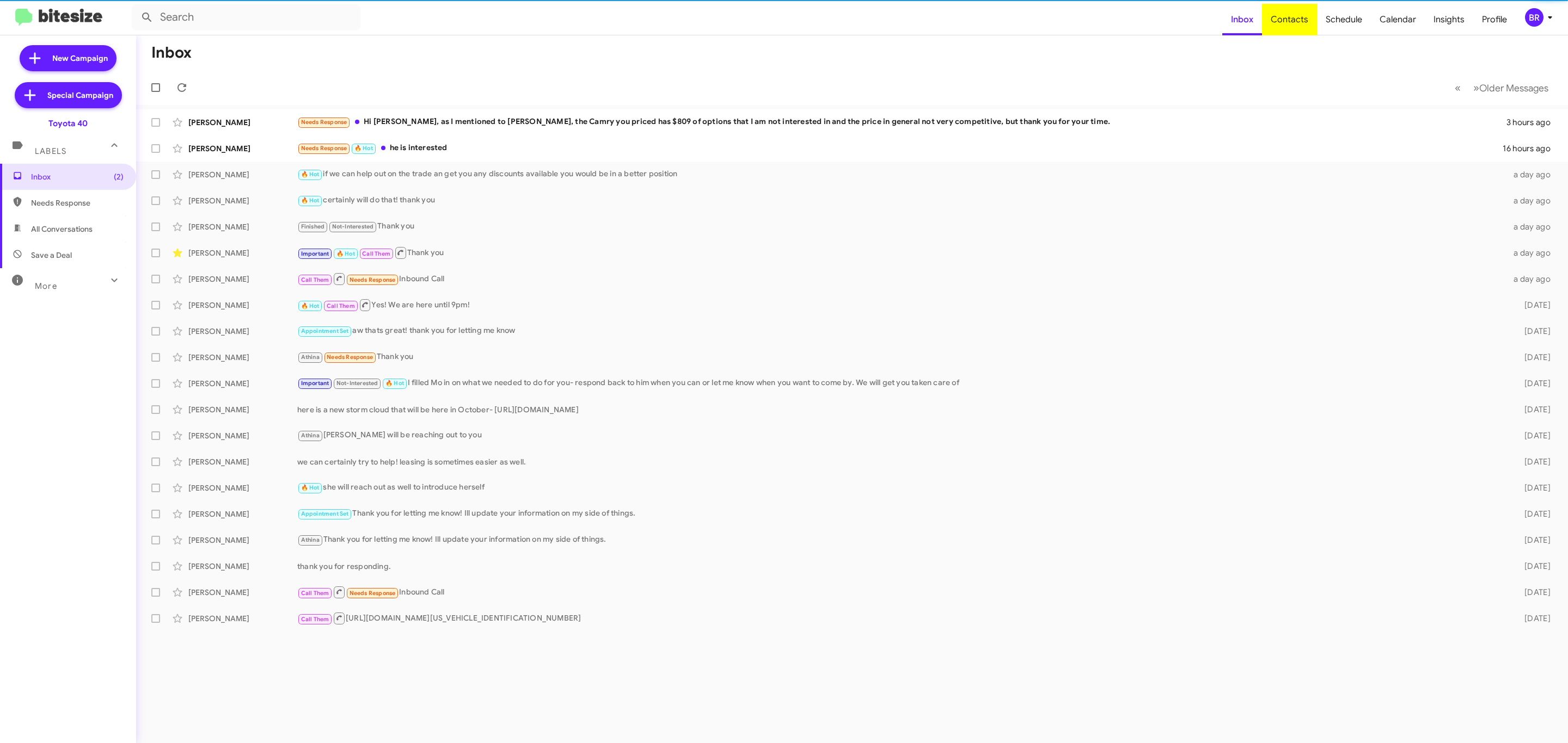
type input "in:groups"
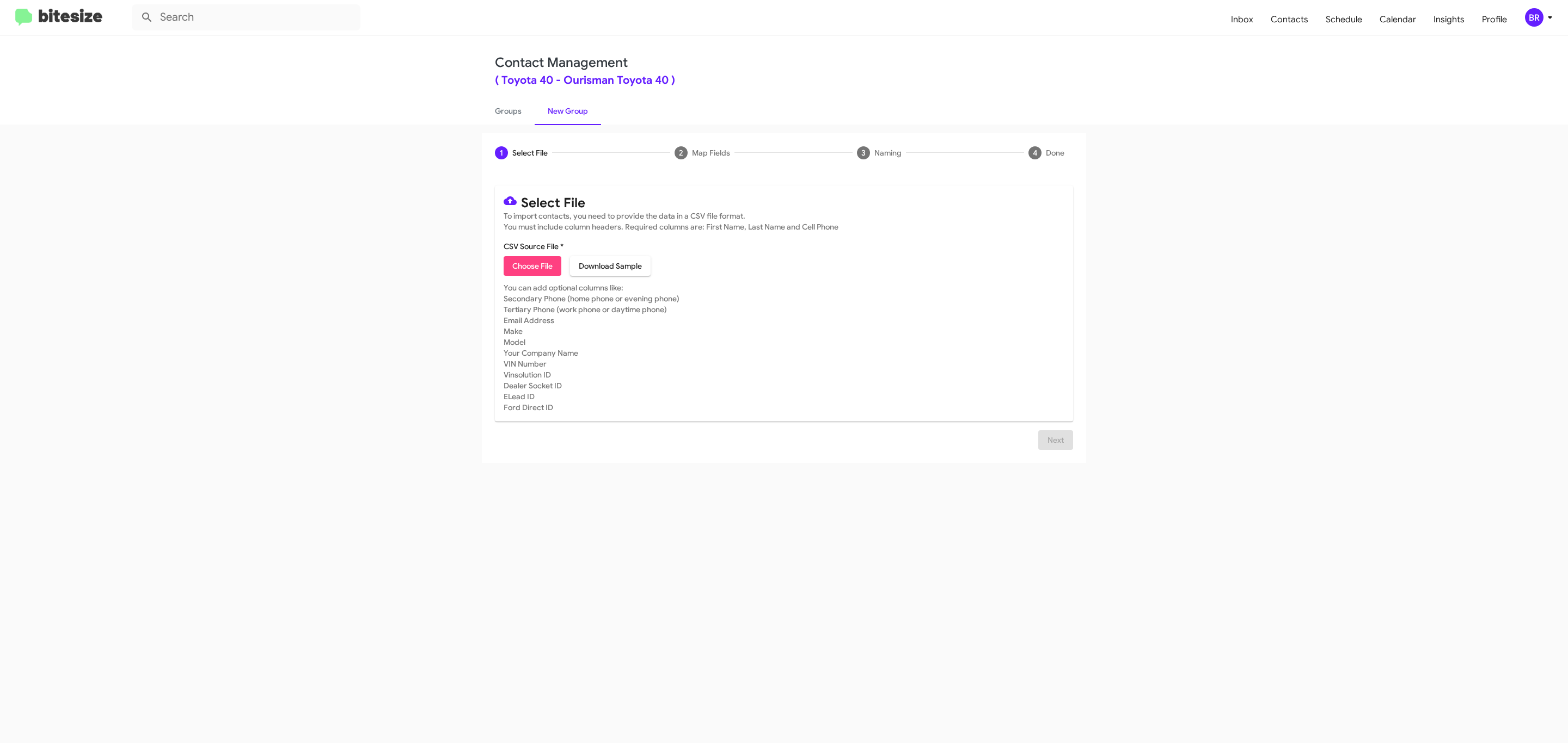
click at [531, 266] on span "Choose File" at bounding box center [532, 266] width 40 height 20
type input "Ourisman Toyota 40"
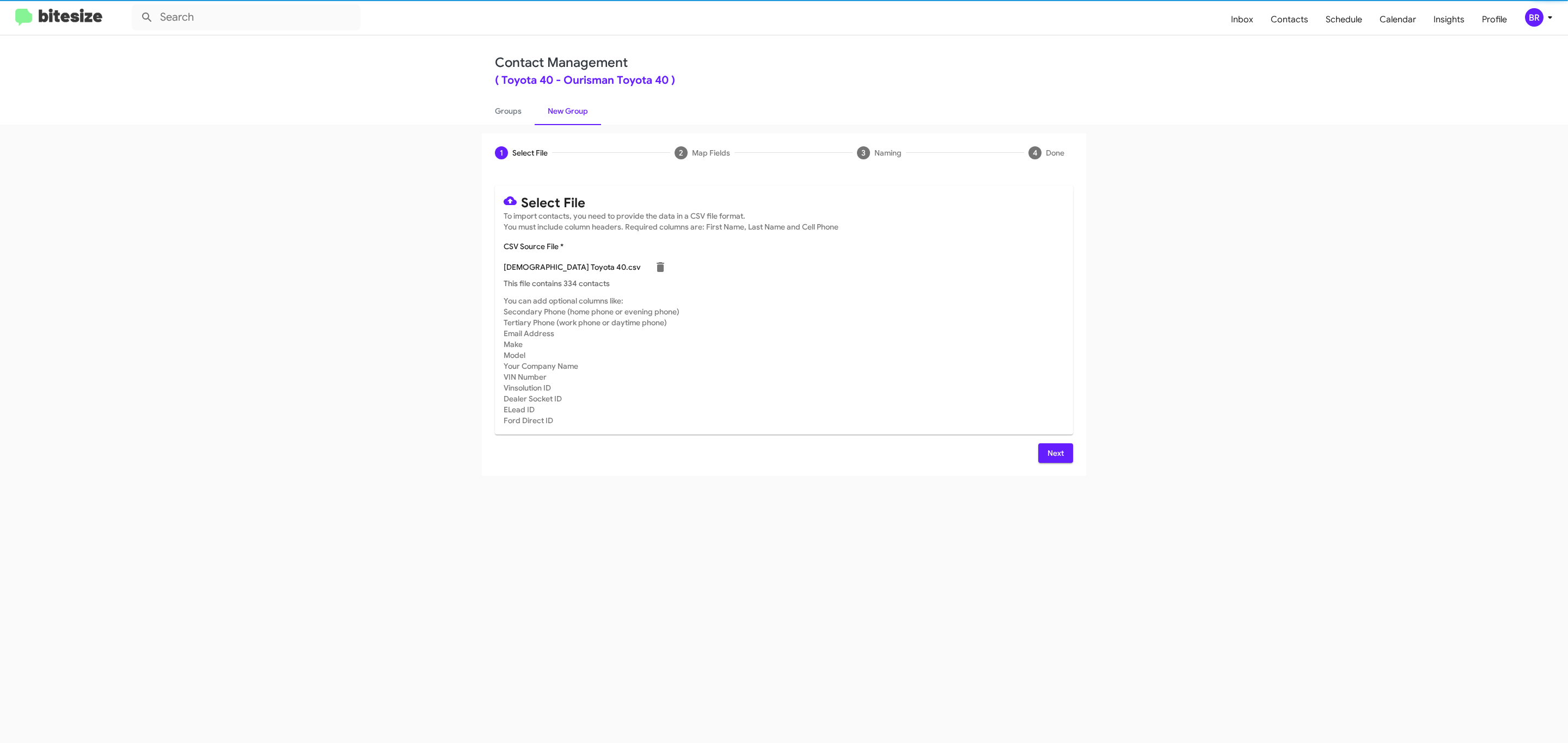
click at [1054, 453] on span "Next" at bounding box center [1055, 454] width 17 height 20
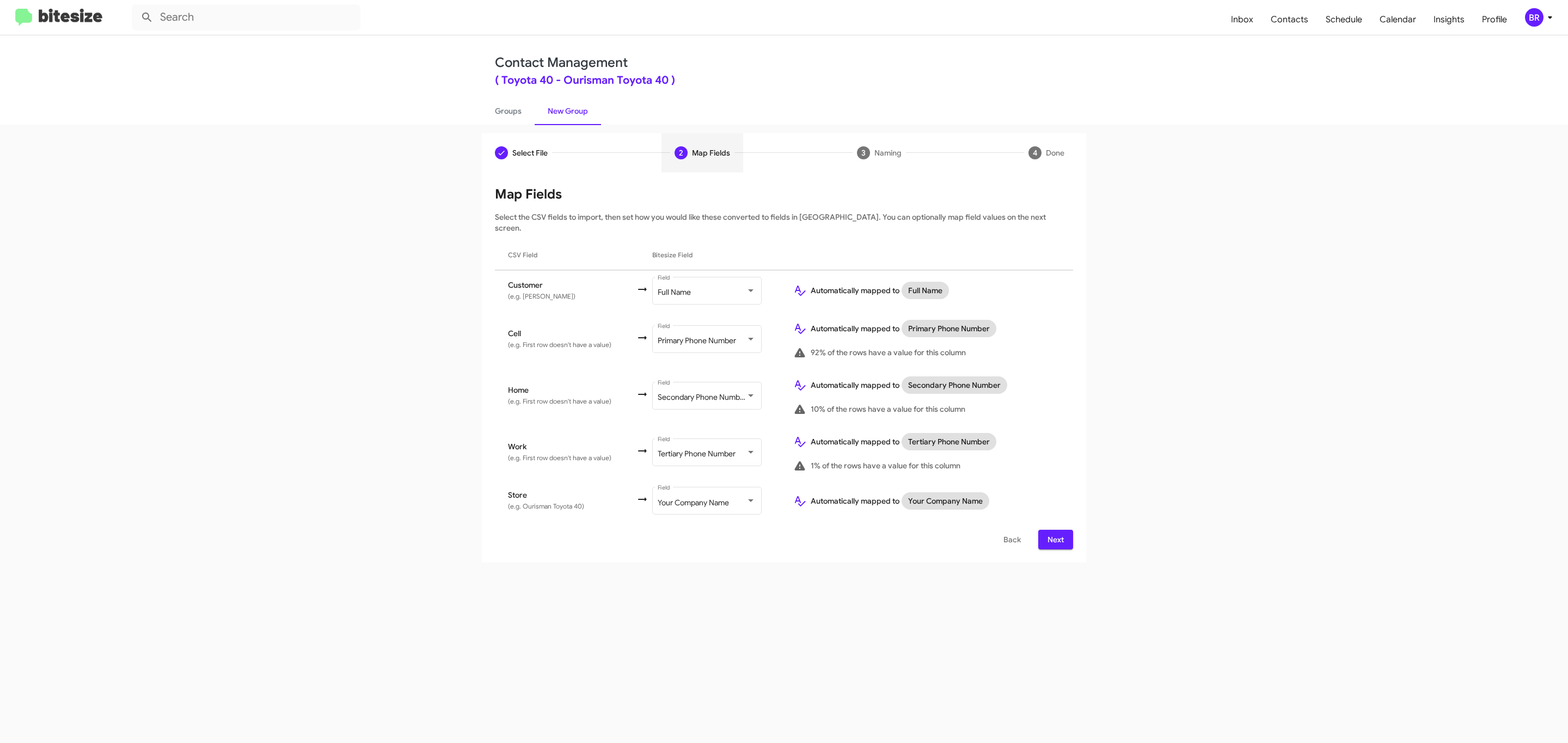
click at [1054, 530] on span "Next" at bounding box center [1055, 540] width 17 height 20
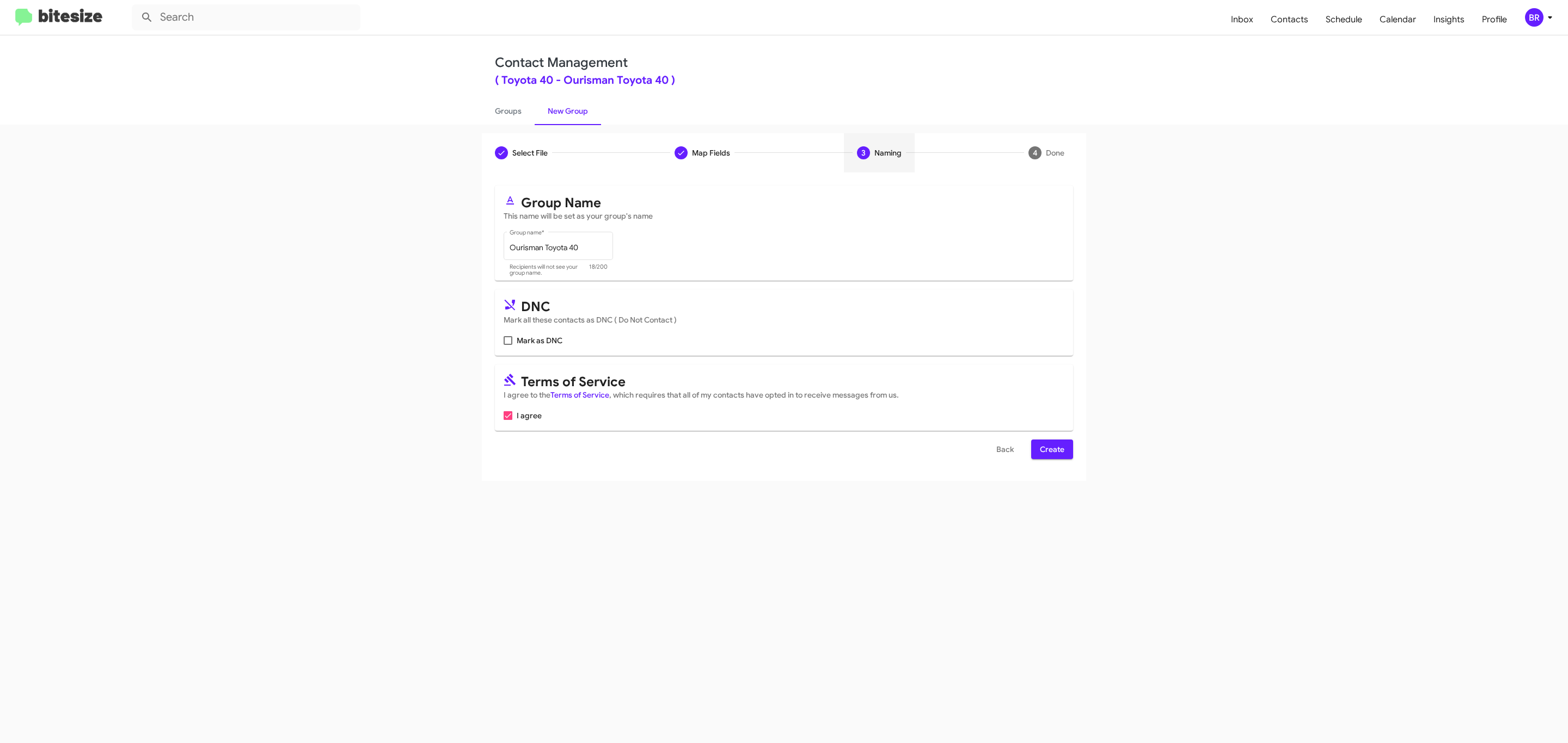
click at [507, 345] on input "Mark as DNC" at bounding box center [507, 345] width 1 height 1
checkbox input "true"
click at [1051, 451] on span "Create" at bounding box center [1052, 449] width 24 height 20
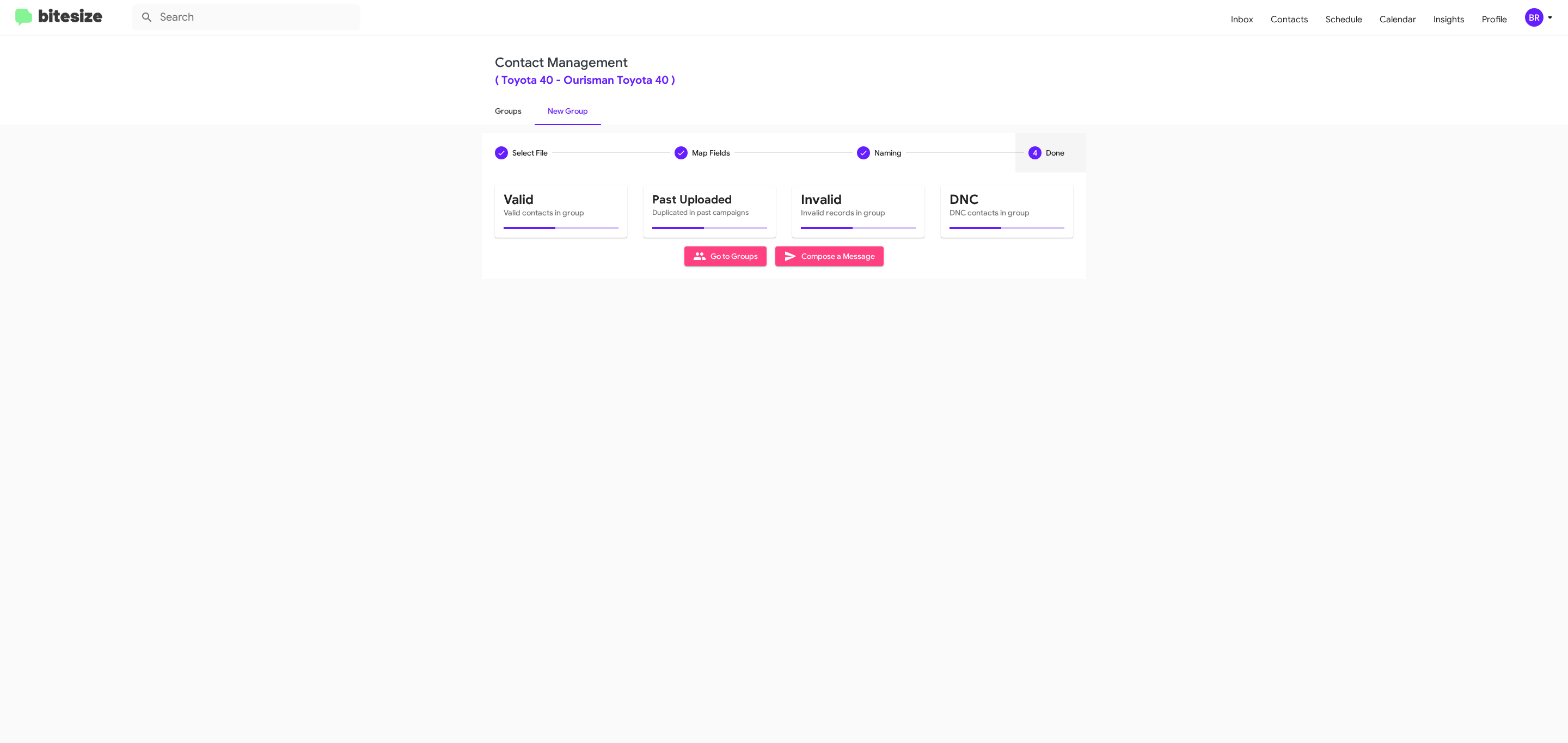
click at [507, 110] on link "Groups" at bounding box center [508, 112] width 53 height 29
type input "in:groups"
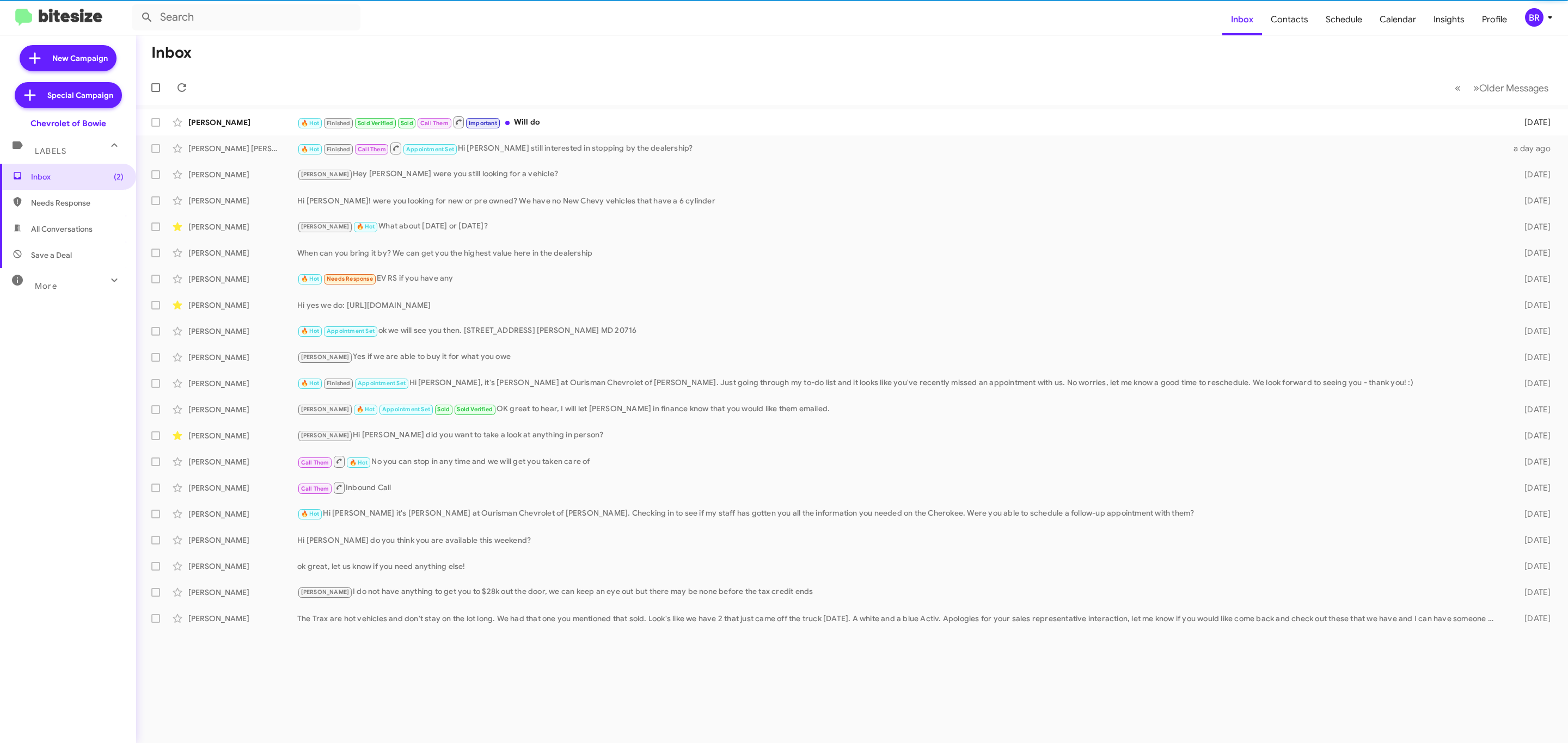
type input "in:groups"
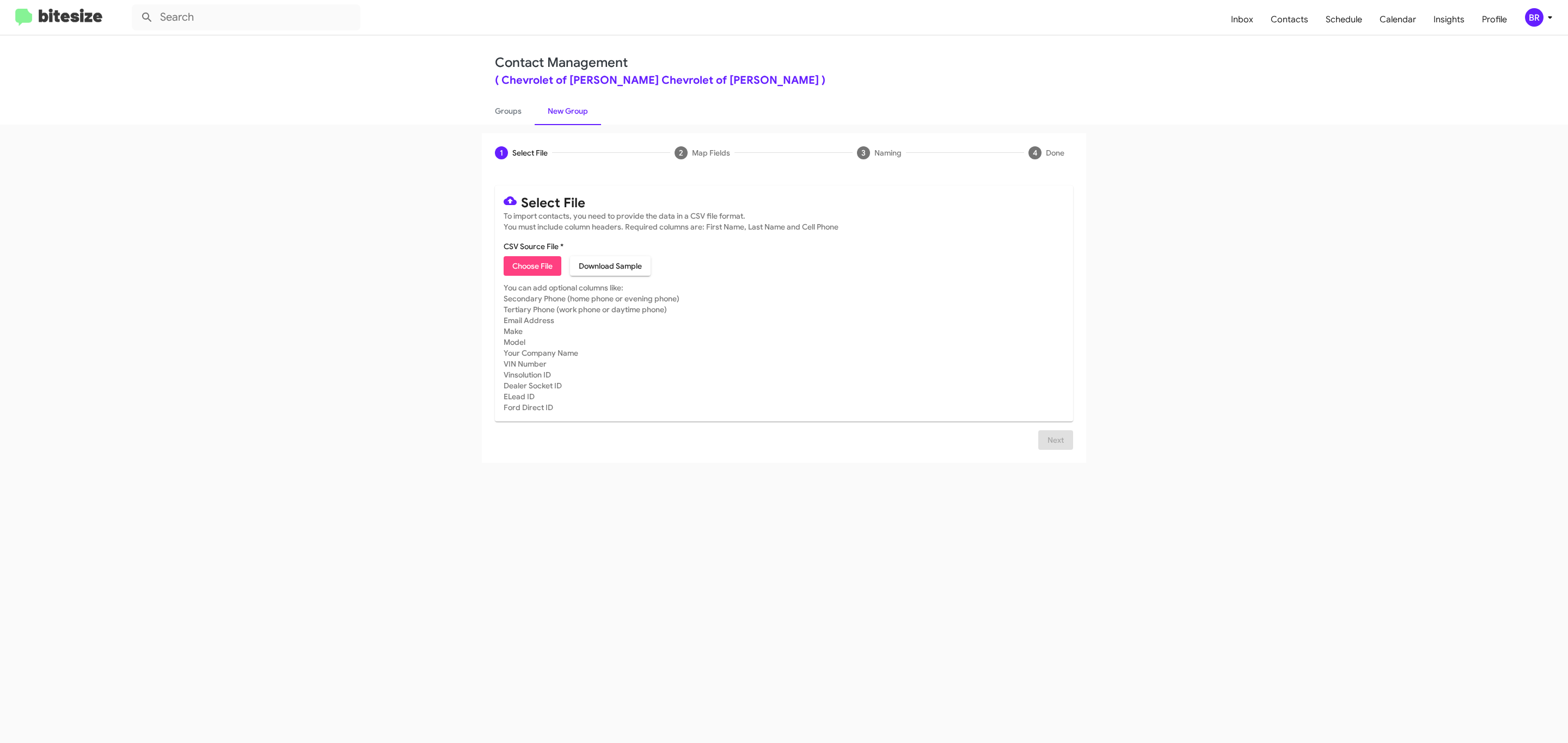
click at [531, 266] on span "Choose File" at bounding box center [532, 266] width 40 height 20
type input "Ourisman Chevrolet of [PERSON_NAME]"
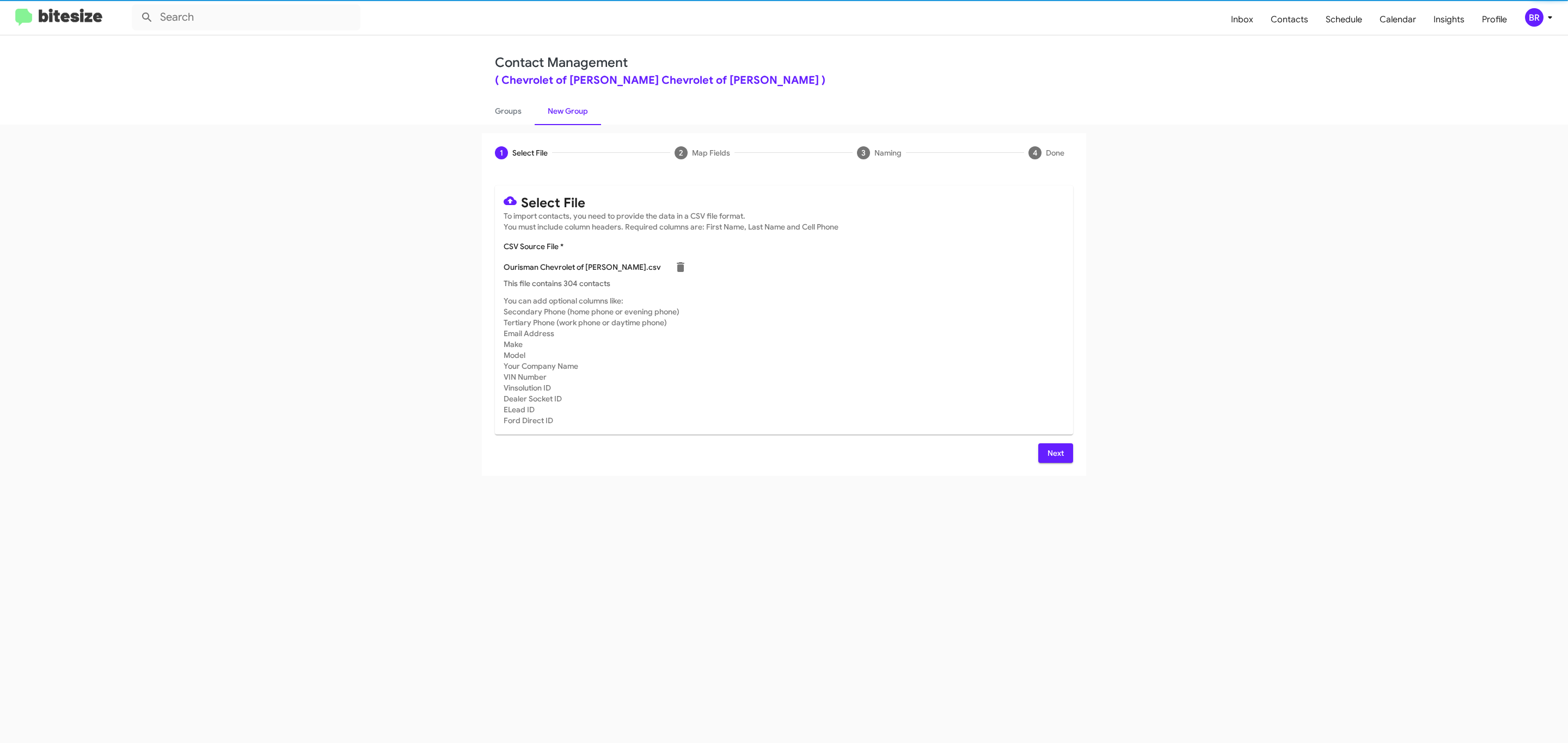
click at [1054, 453] on span "Next" at bounding box center [1055, 454] width 17 height 20
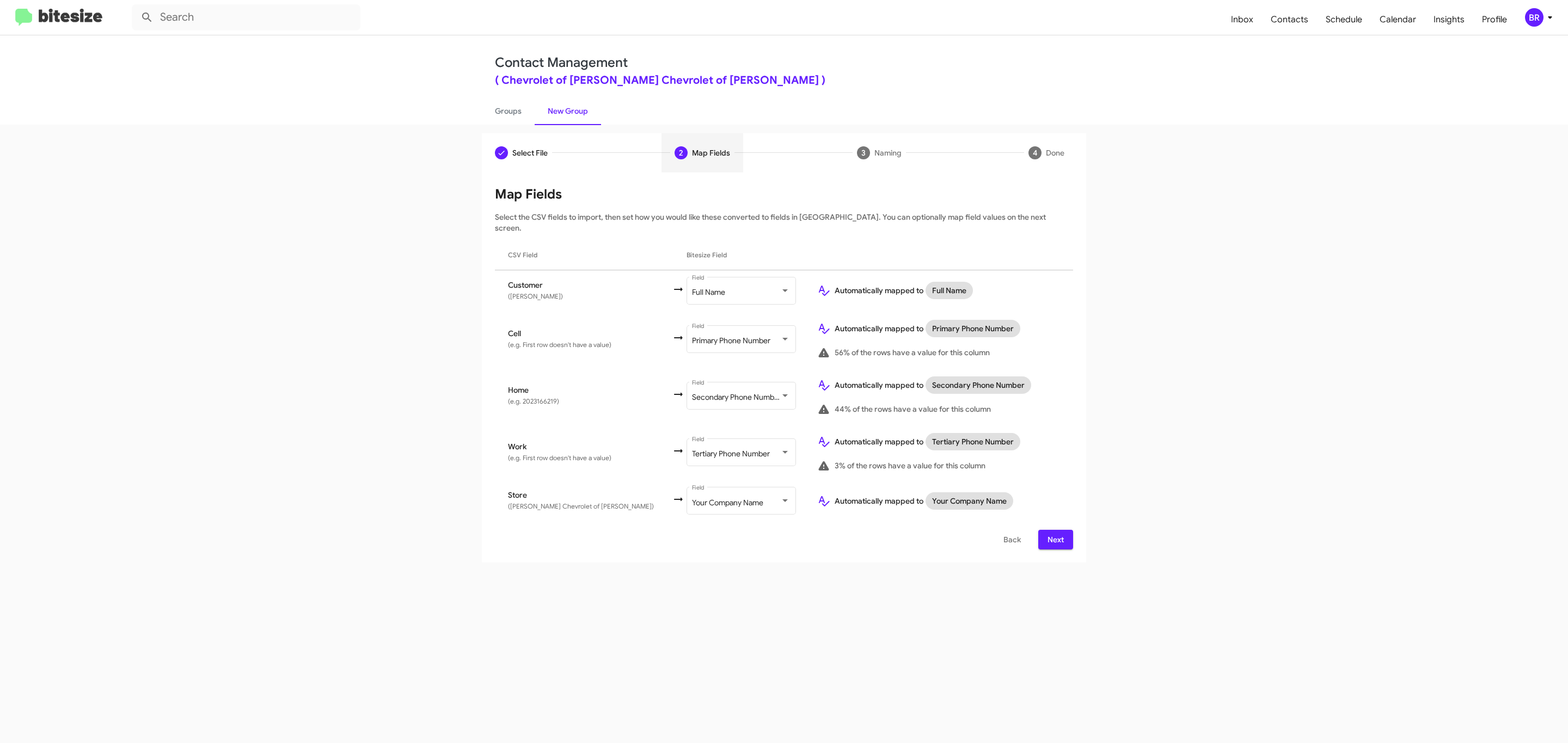
click at [1054, 530] on span "Next" at bounding box center [1055, 540] width 17 height 20
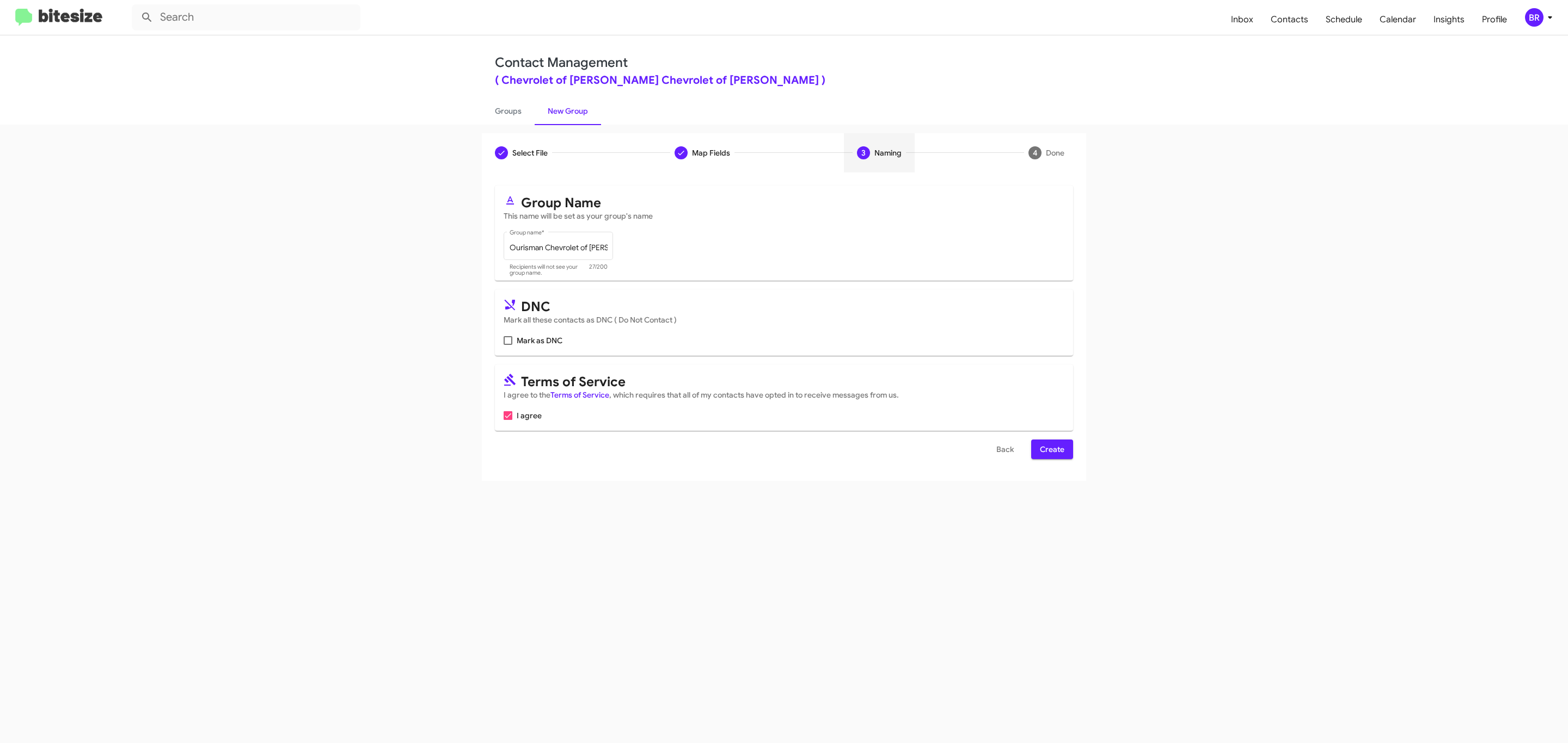
click at [507, 345] on input "Mark as DNC" at bounding box center [507, 345] width 1 height 1
checkbox input "true"
click at [1051, 451] on span "Create" at bounding box center [1052, 449] width 24 height 20
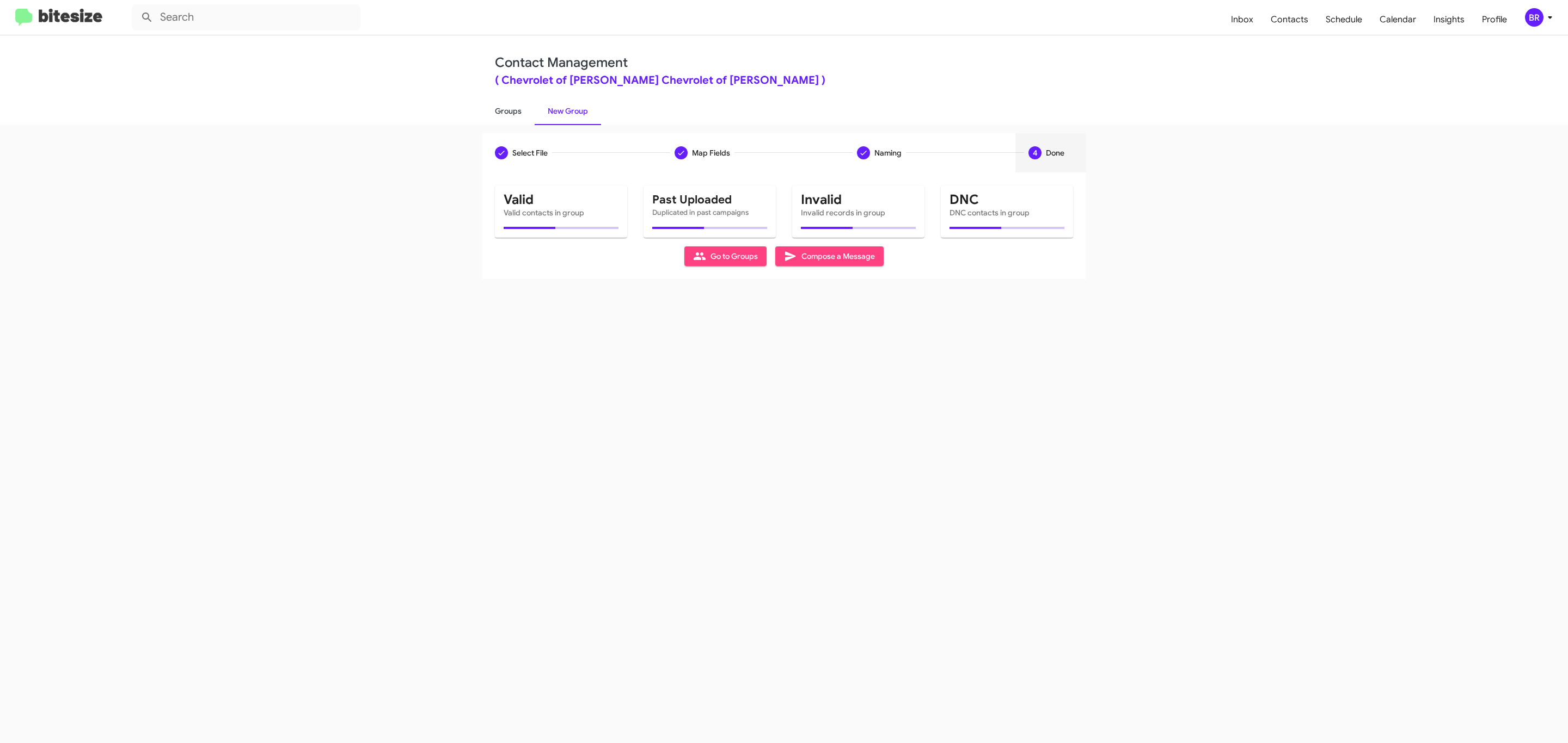
click at [507, 110] on link "Groups" at bounding box center [508, 112] width 53 height 29
type input "in:groups"
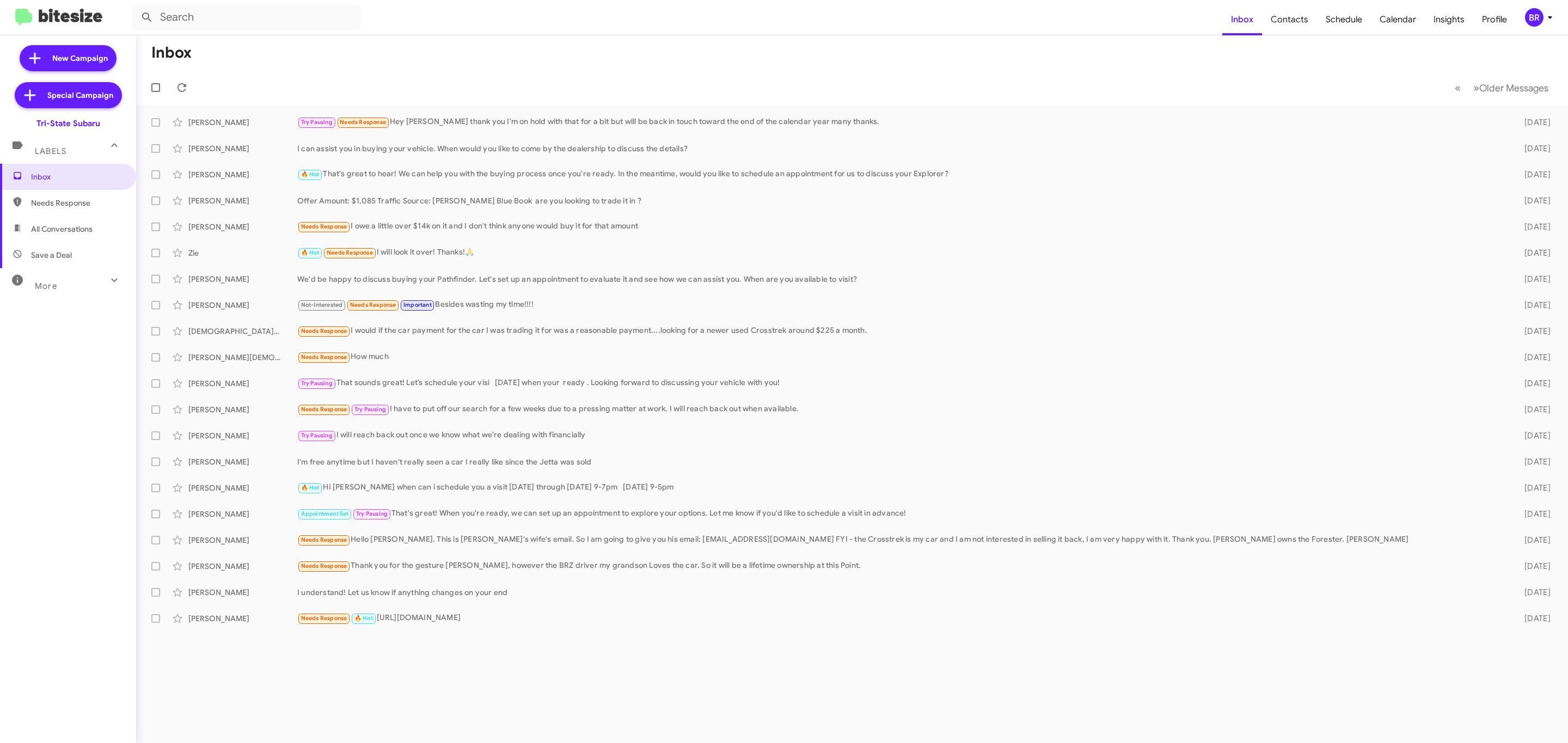
type input "in:groups"
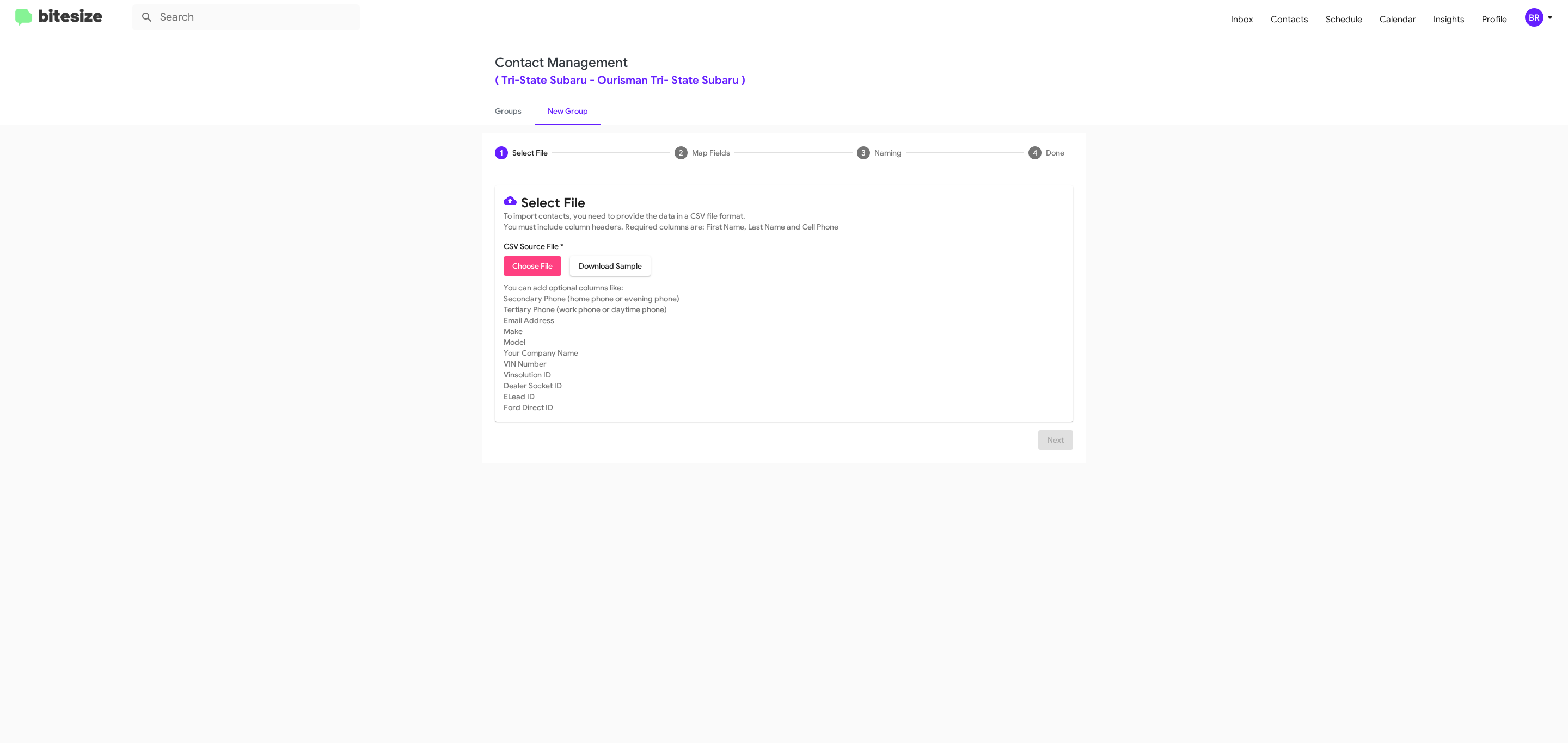
click at [531, 266] on span "Choose File" at bounding box center [532, 266] width 40 height 20
type input "Ourisman Tri- State Subaru"
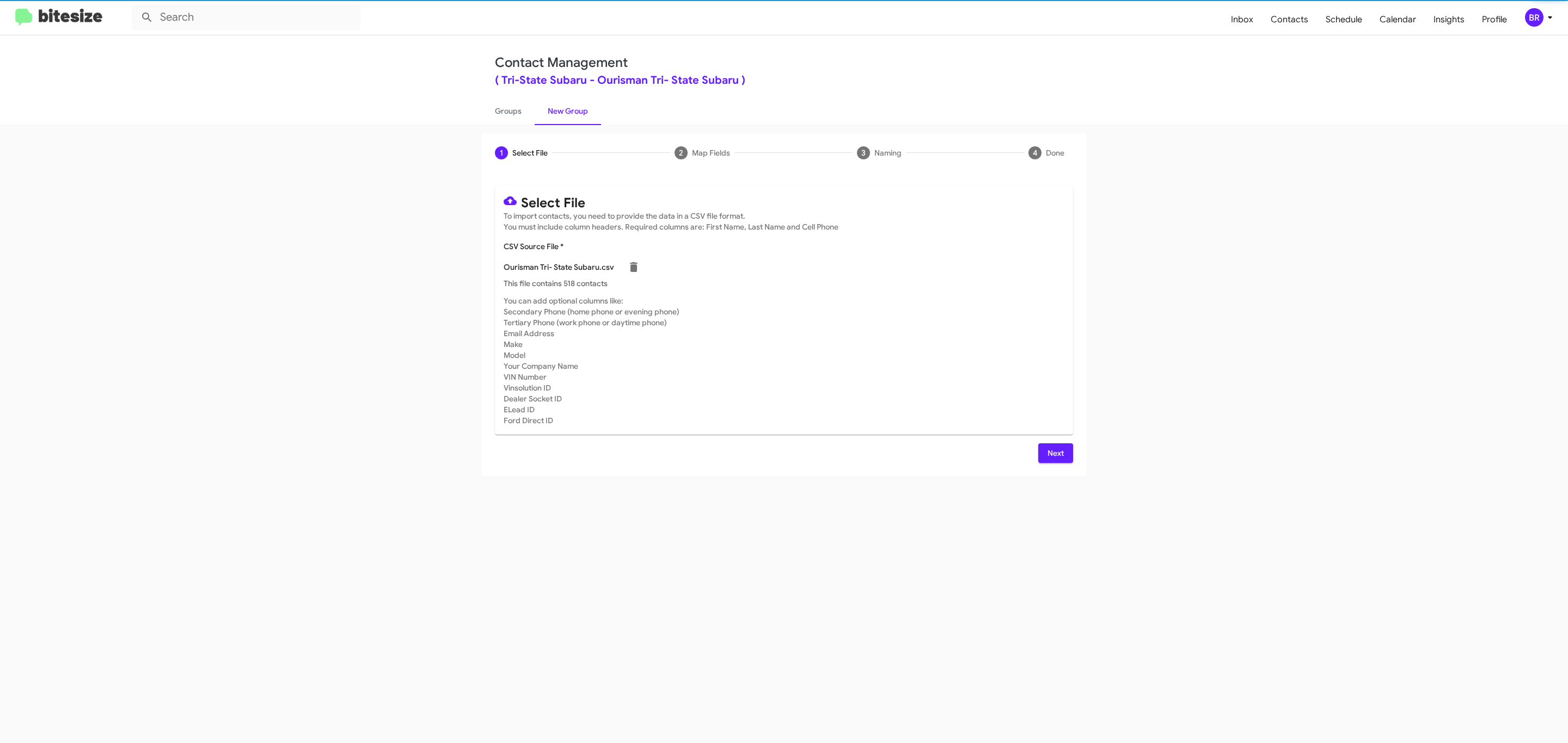
click at [1054, 453] on span "Next" at bounding box center [1055, 454] width 17 height 20
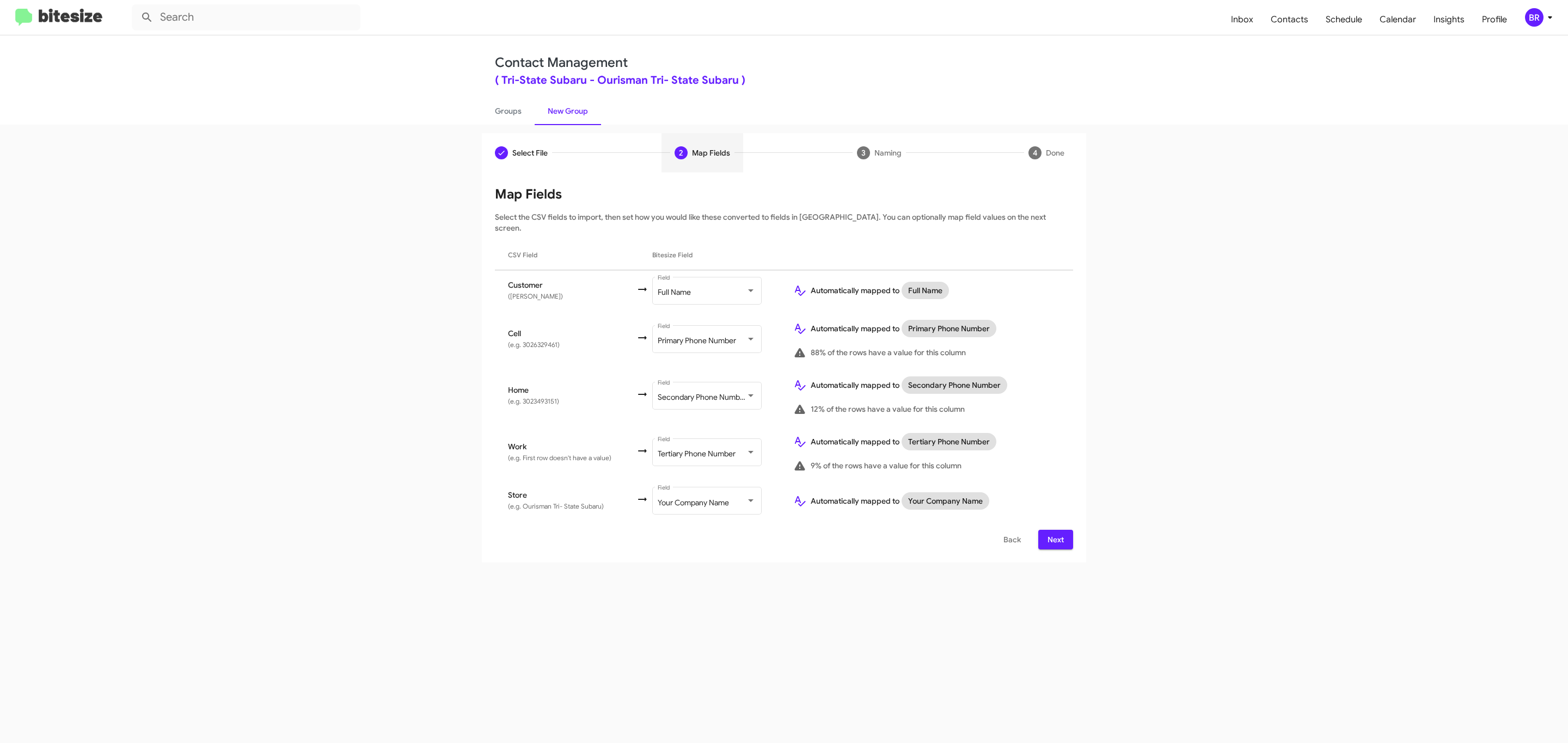
click at [1054, 530] on span "Next" at bounding box center [1055, 540] width 17 height 20
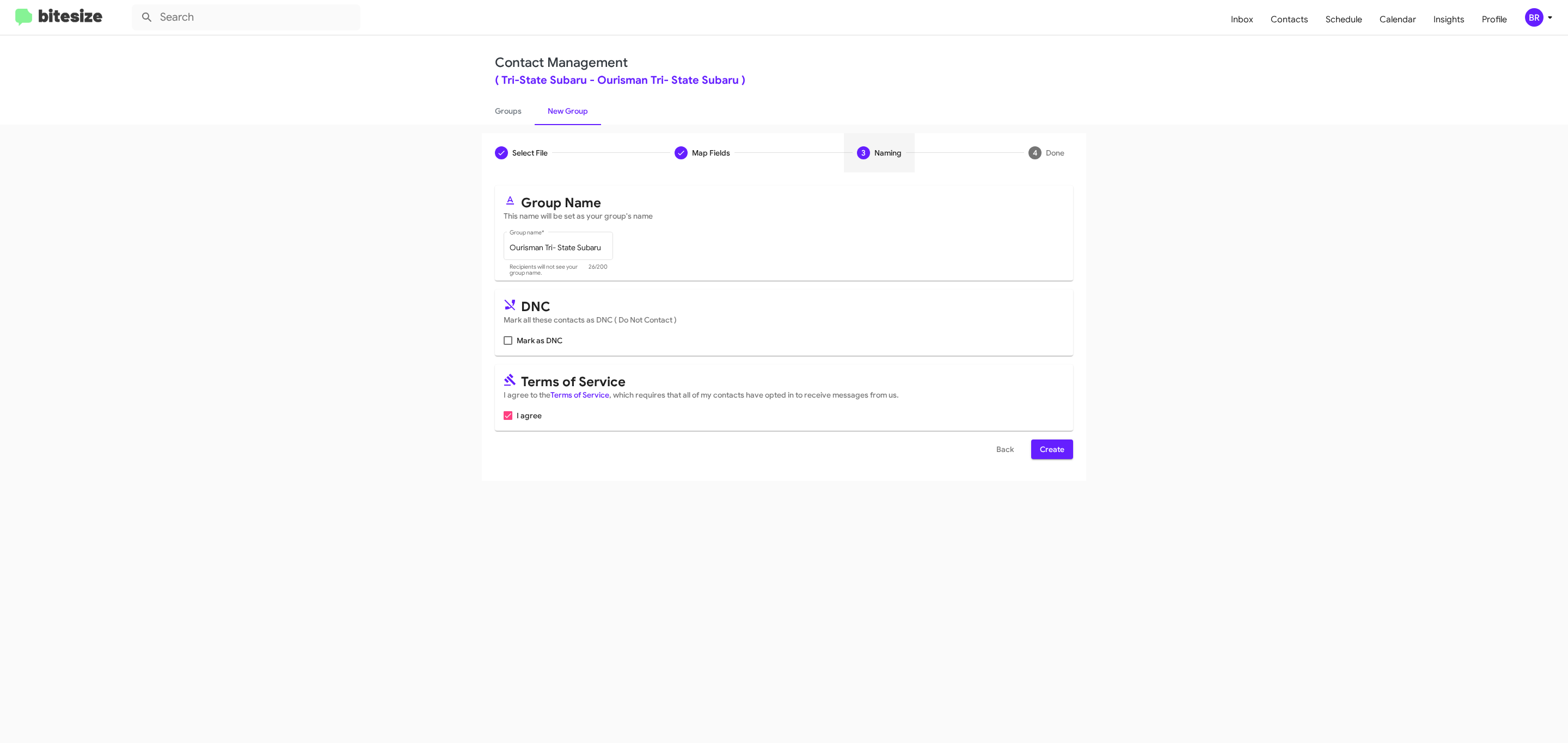
click at [507, 345] on input "Mark as DNC" at bounding box center [507, 345] width 1 height 1
checkbox input "true"
click at [1051, 451] on span "Create" at bounding box center [1052, 449] width 24 height 20
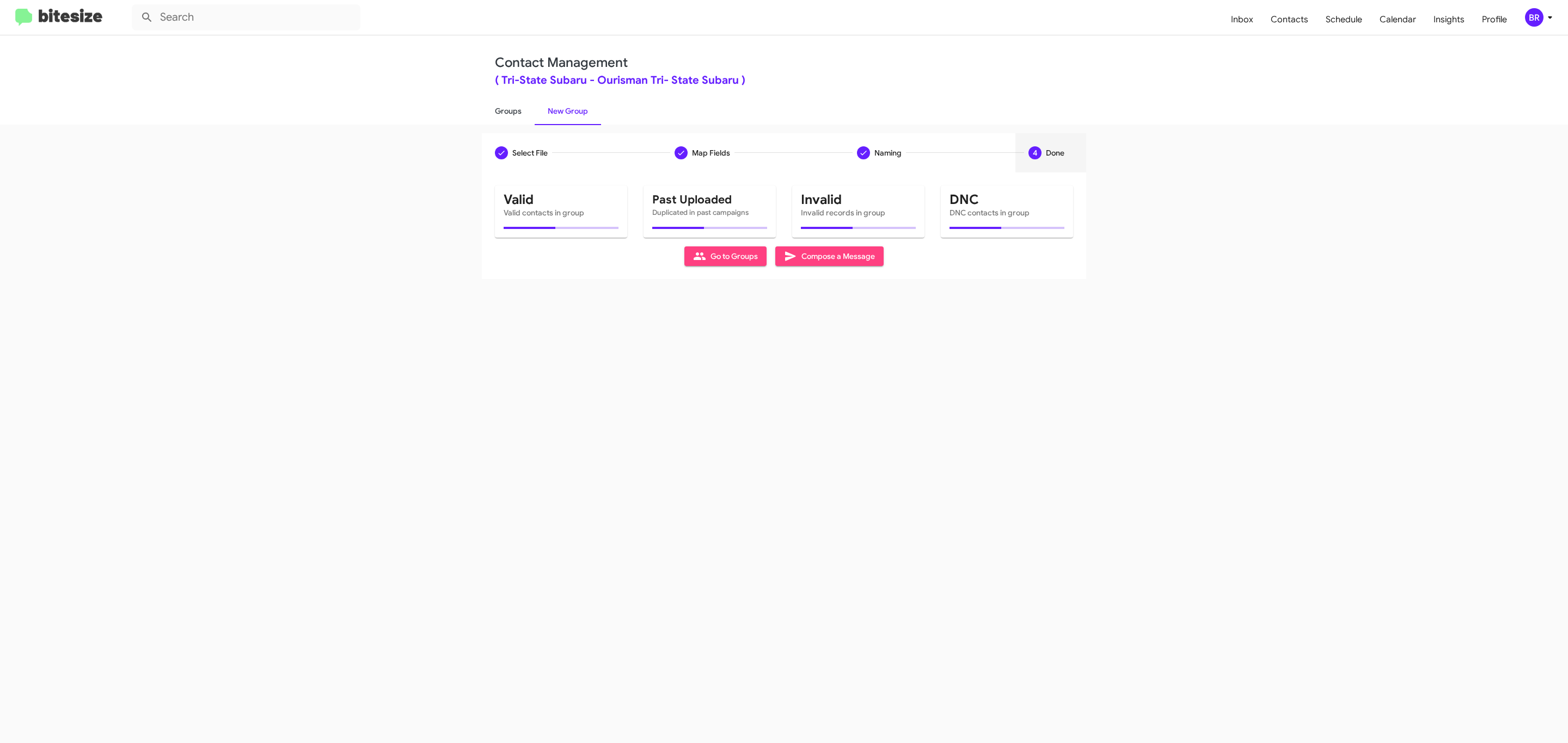
click at [507, 110] on link "Groups" at bounding box center [508, 112] width 53 height 29
type input "in:groups"
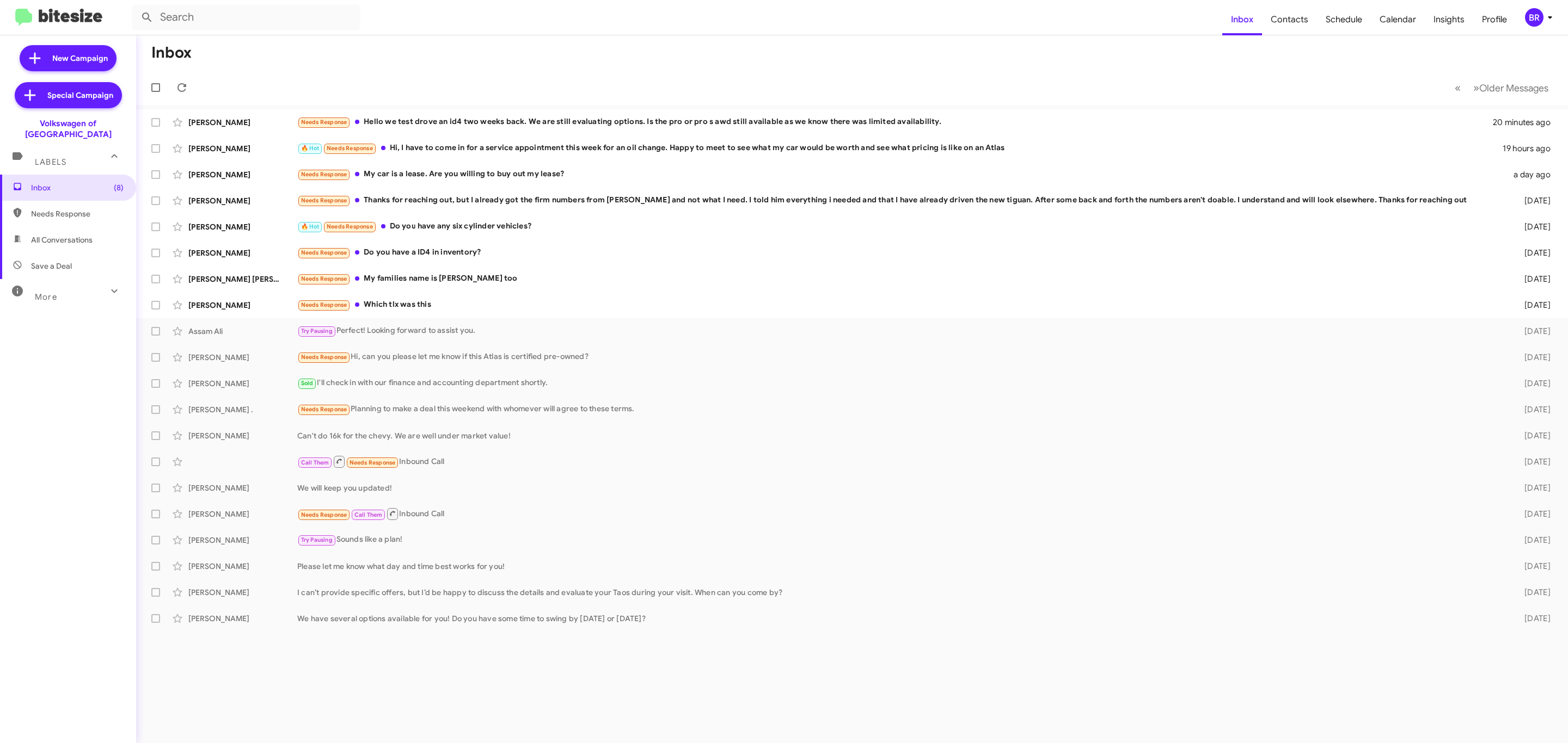
type input "in:groups"
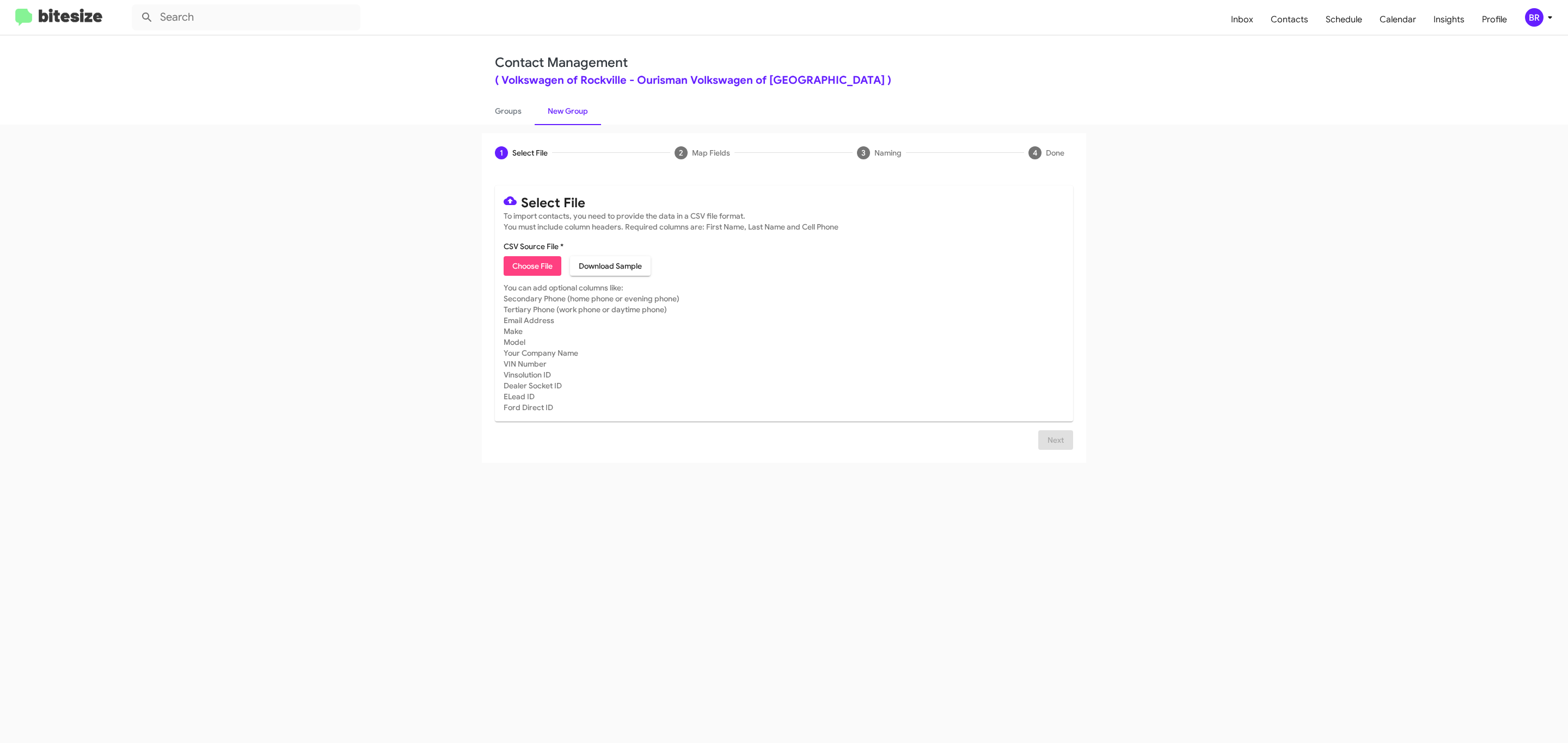
click at [531, 266] on span "Choose File" at bounding box center [532, 266] width 40 height 20
type input "Ourisman Volkswagen of [GEOGRAPHIC_DATA]"
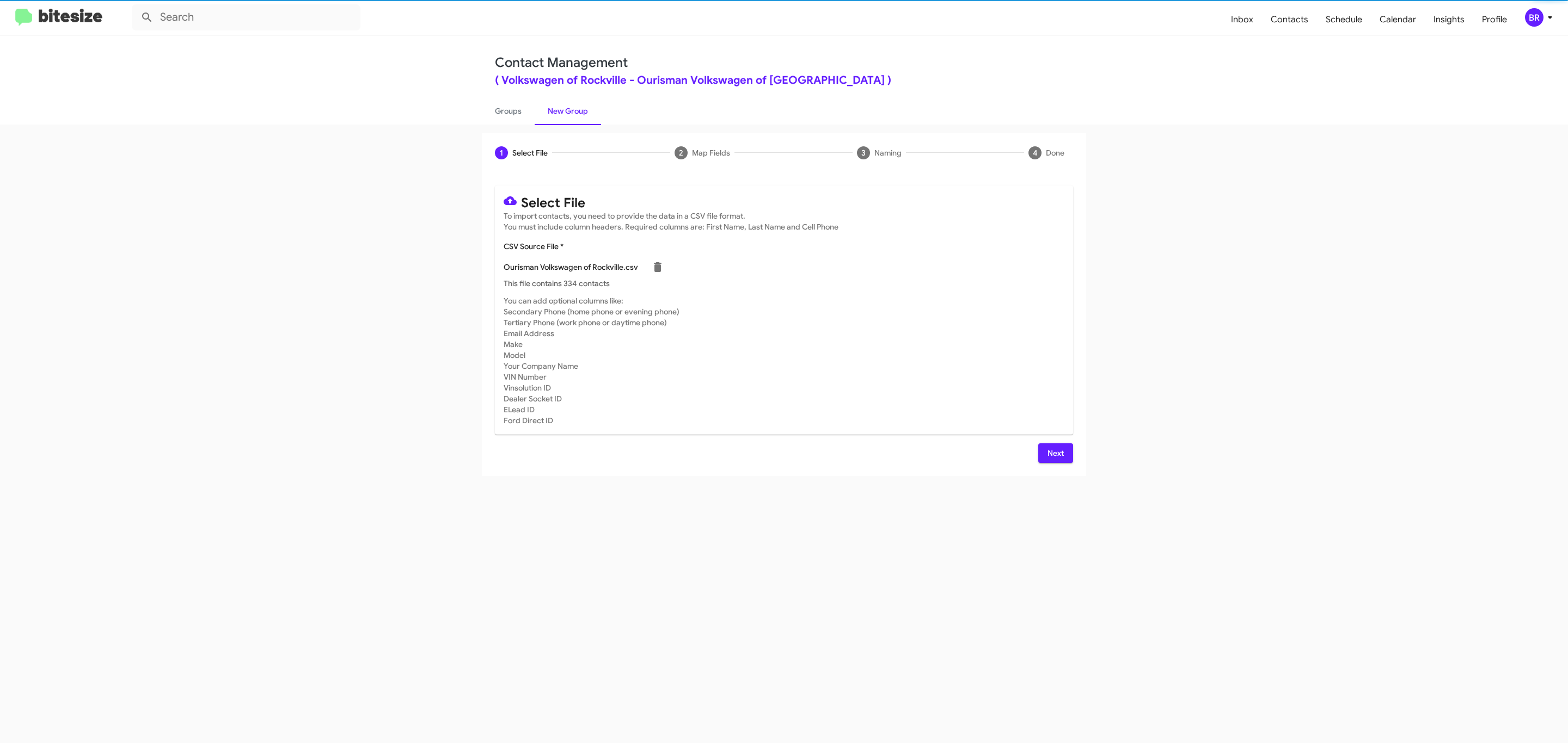
click at [1054, 453] on span "Next" at bounding box center [1055, 454] width 17 height 20
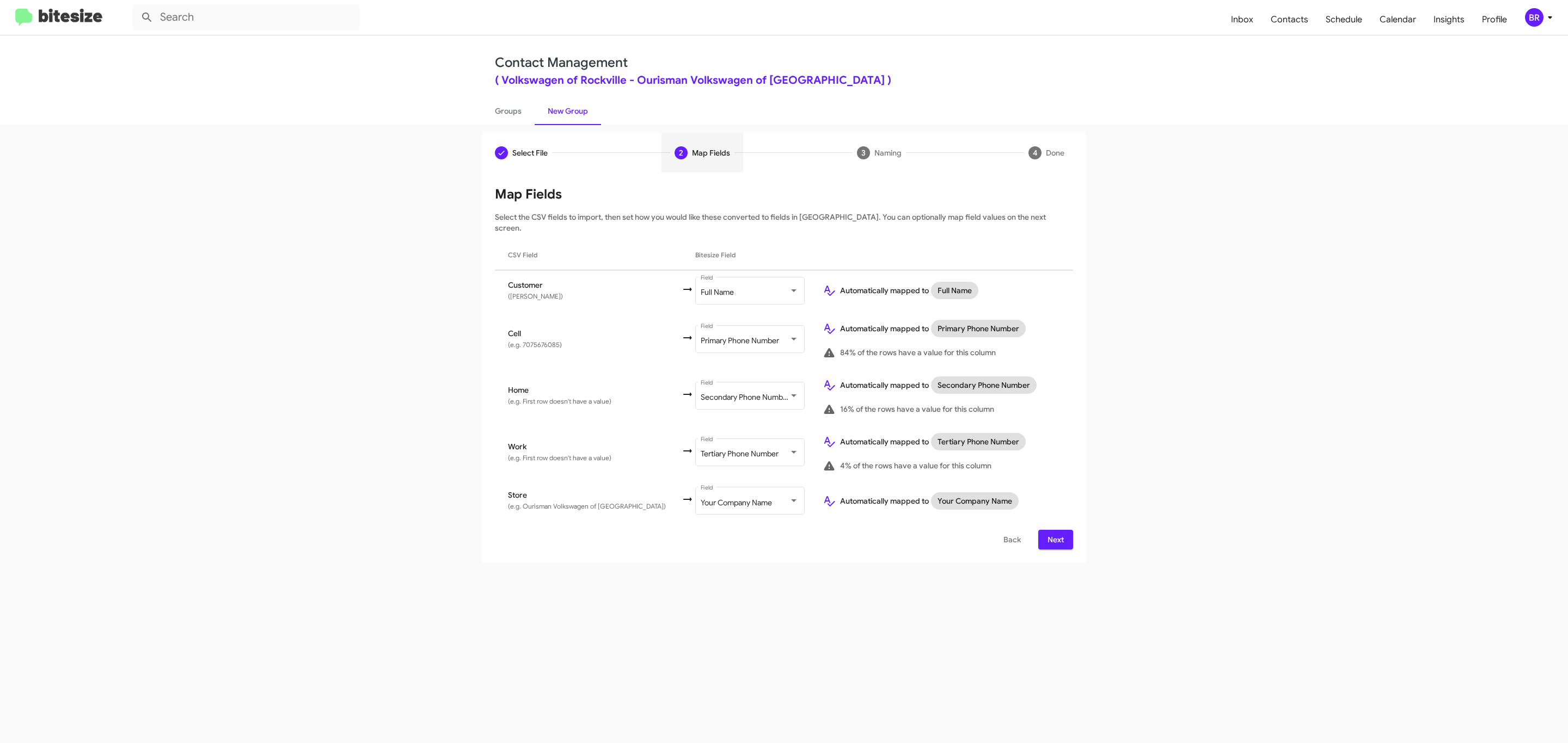
click at [1054, 530] on span "Next" at bounding box center [1055, 540] width 17 height 20
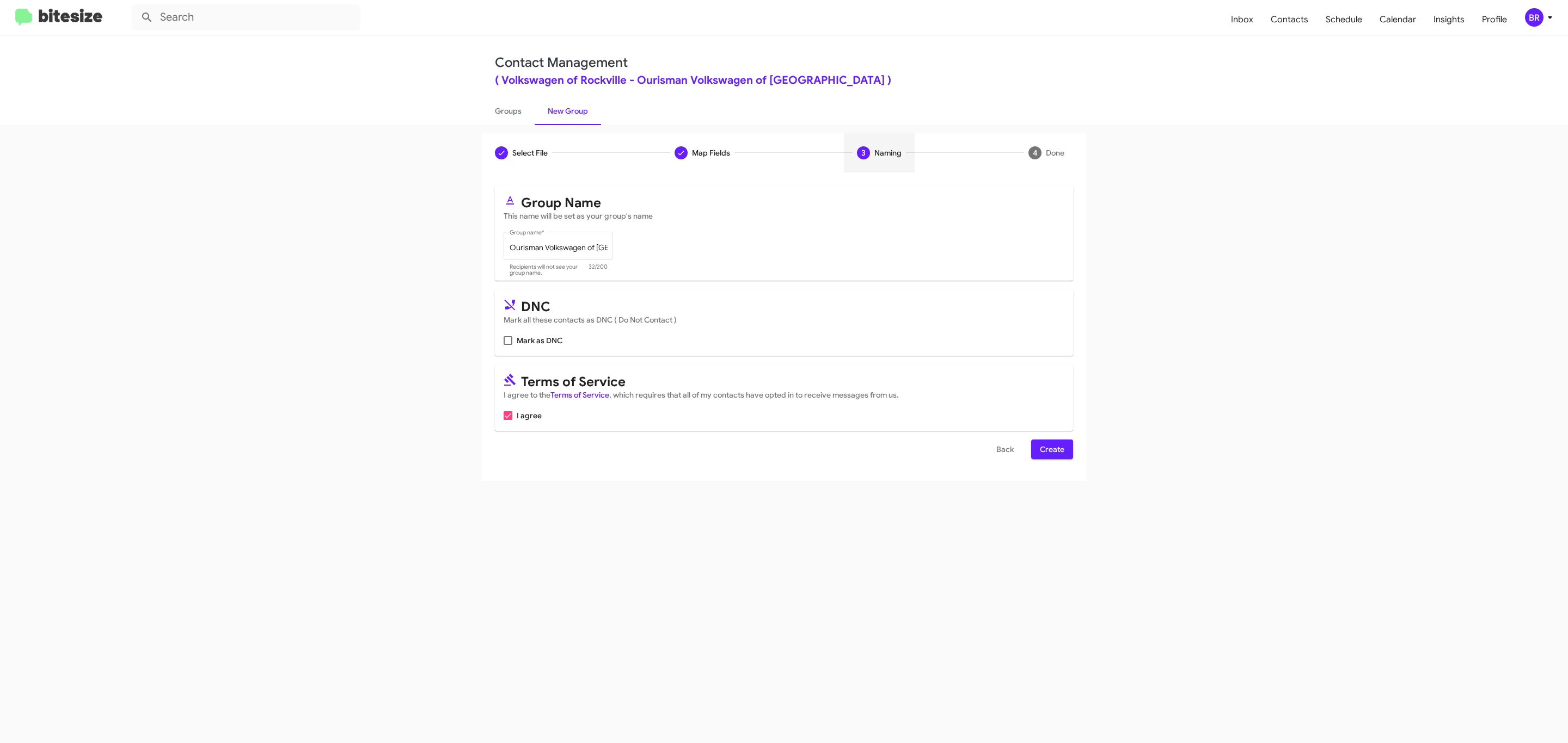
click at [507, 345] on input "Mark as DNC" at bounding box center [507, 345] width 1 height 1
checkbox input "true"
click at [1051, 451] on span "Create" at bounding box center [1052, 449] width 24 height 20
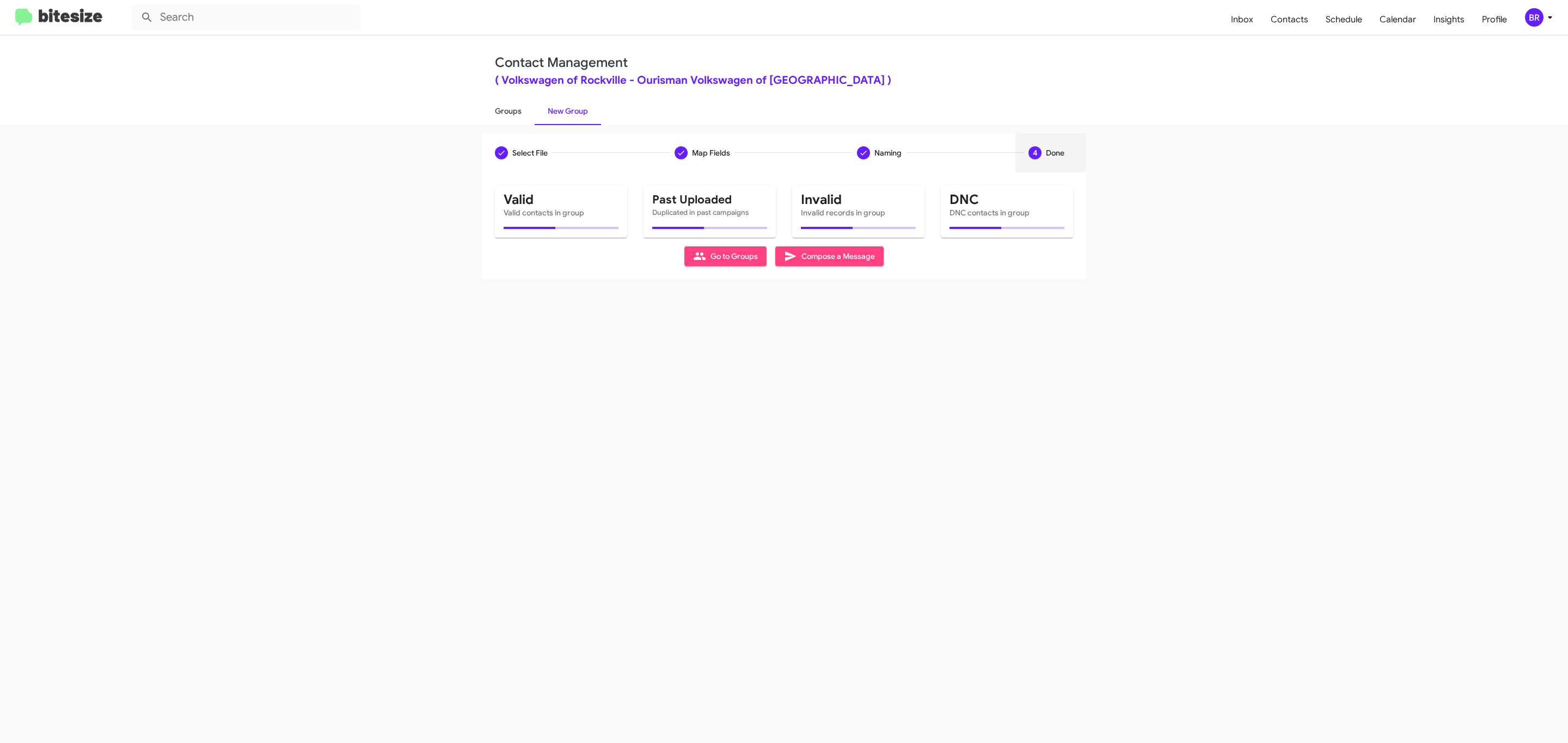
click at [507, 110] on link "Groups" at bounding box center [508, 112] width 53 height 29
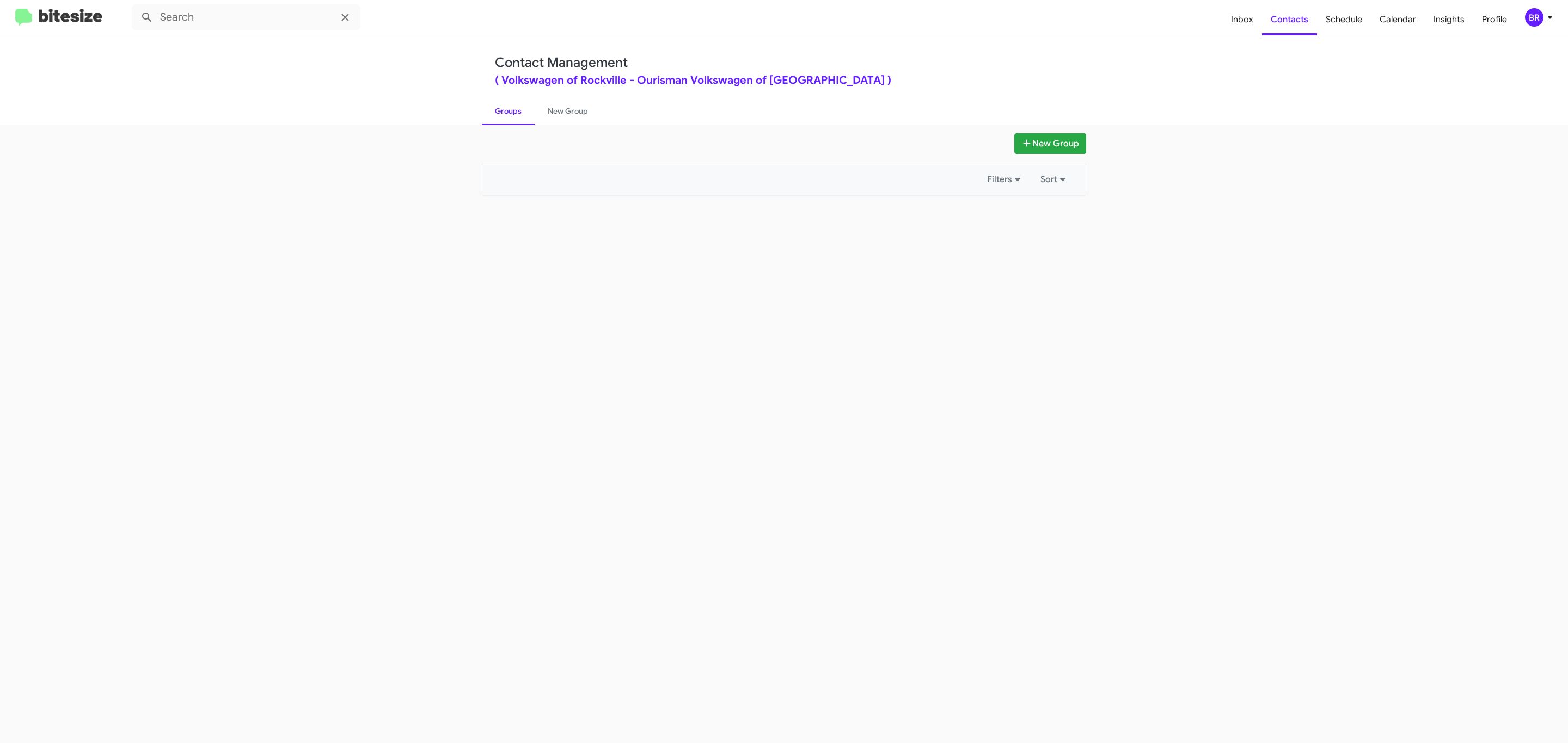
type input "in:groups"
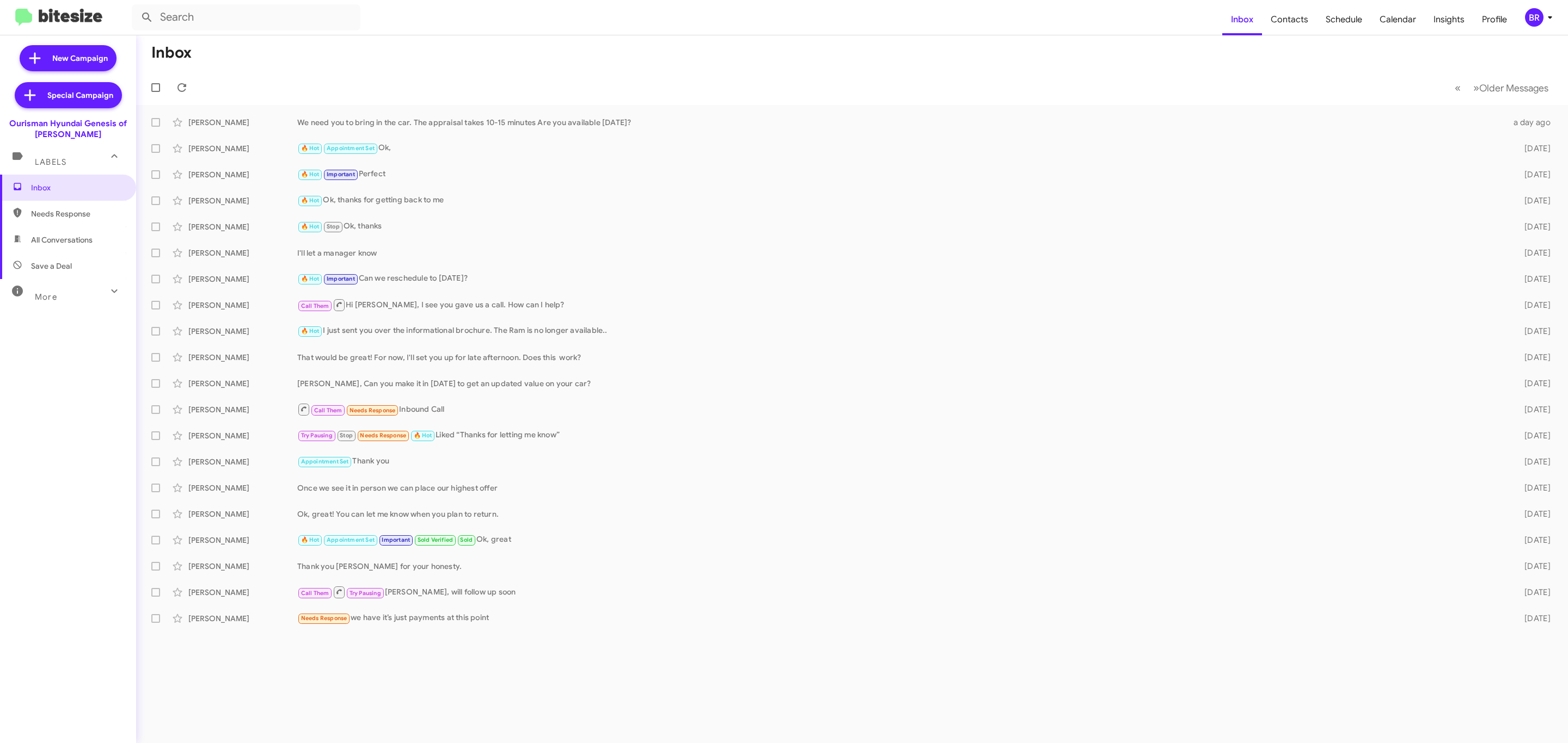
type input "in:groups"
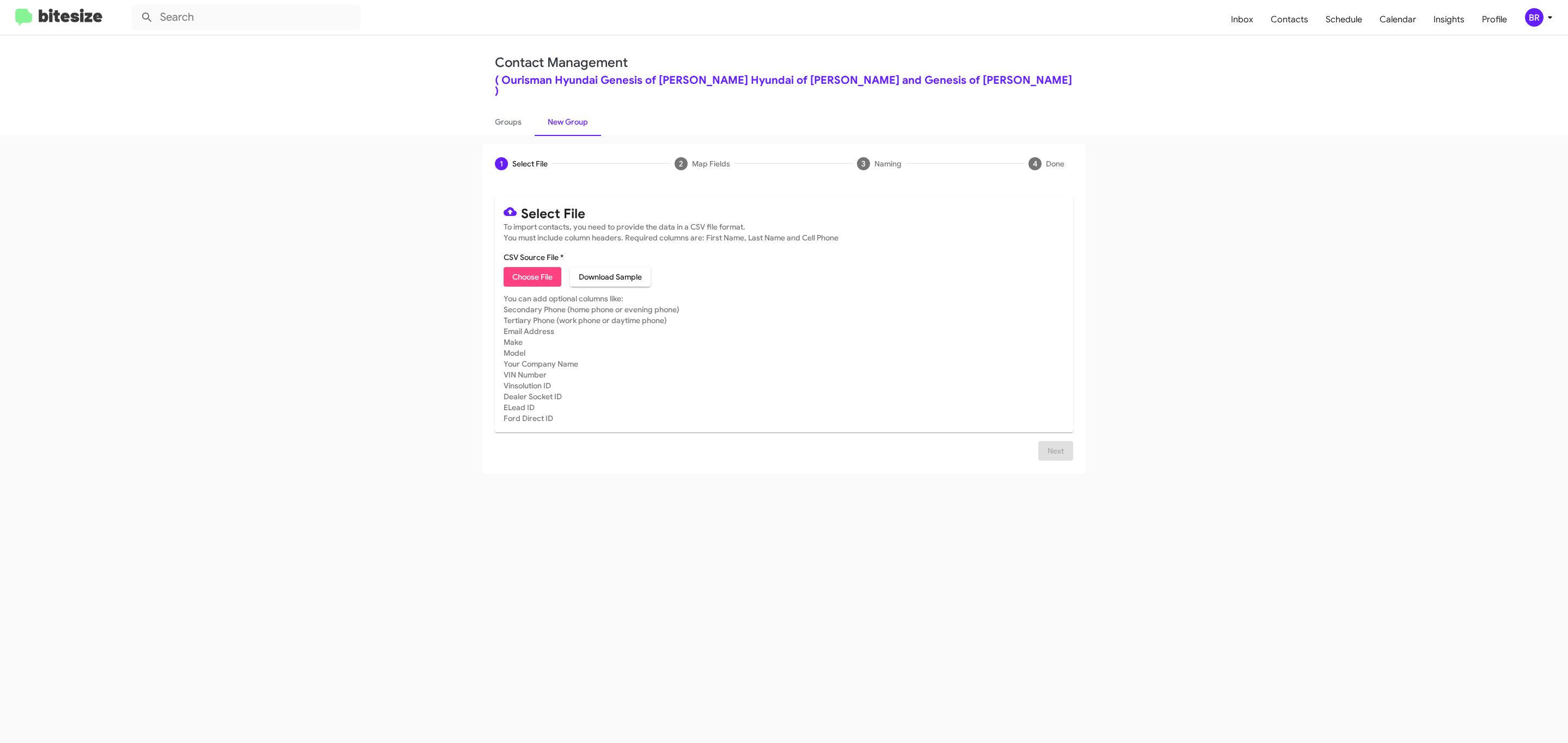
click at [531, 268] on span "Choose File" at bounding box center [532, 277] width 40 height 20
type input "Ourisman Hyundai Genesis of Bowie"
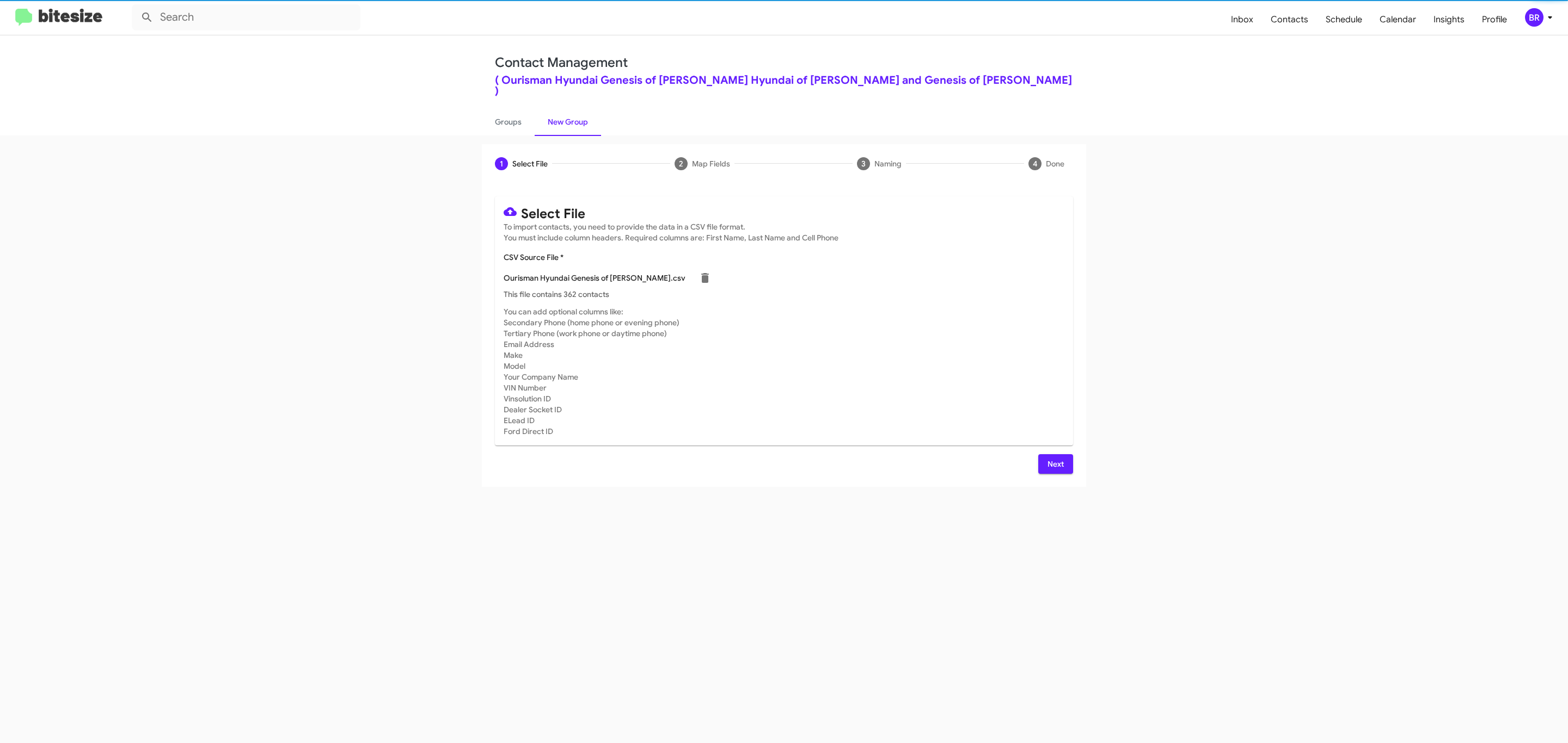
click at [1054, 454] on span "Next" at bounding box center [1055, 464] width 17 height 20
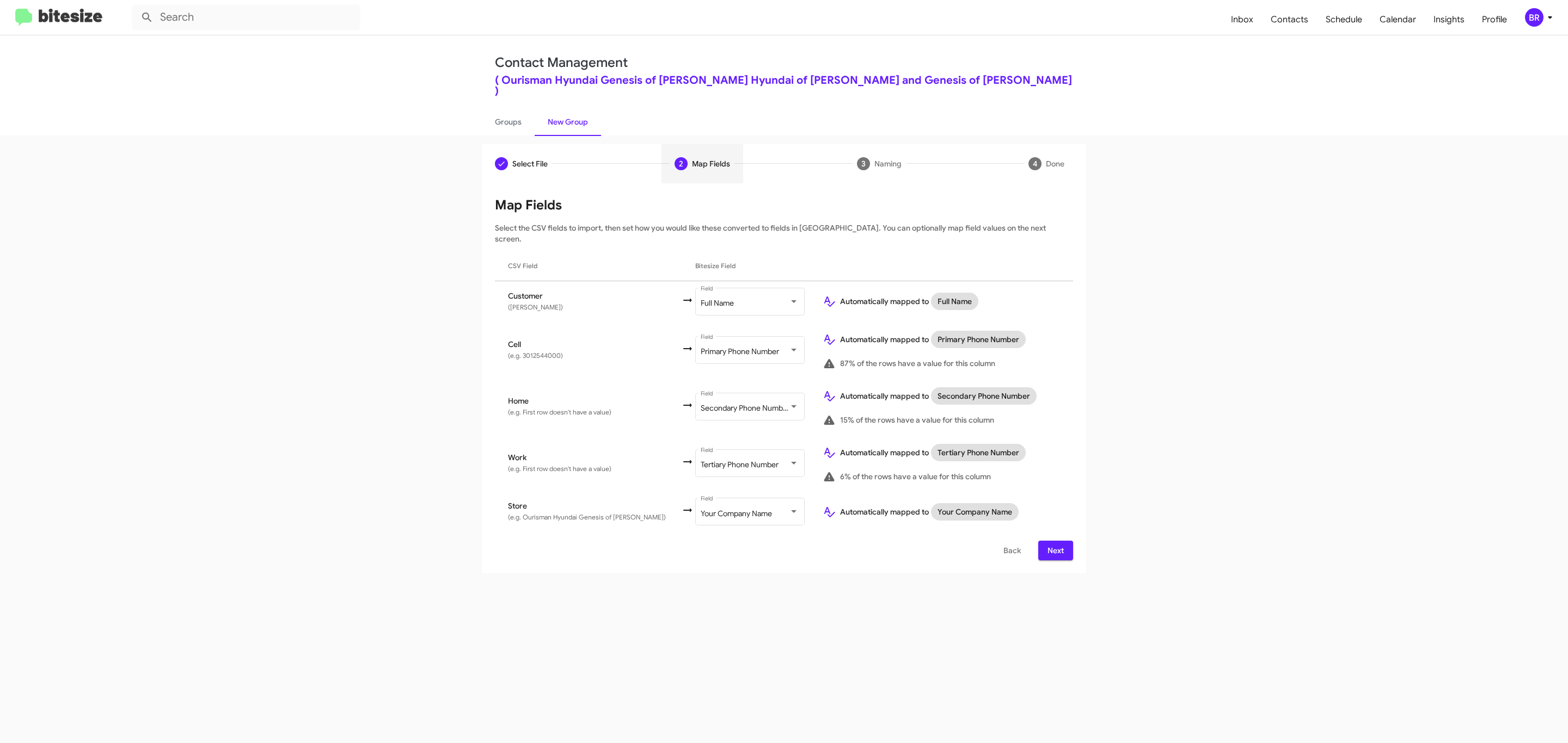
click at [1054, 541] on span "Next" at bounding box center [1055, 551] width 17 height 20
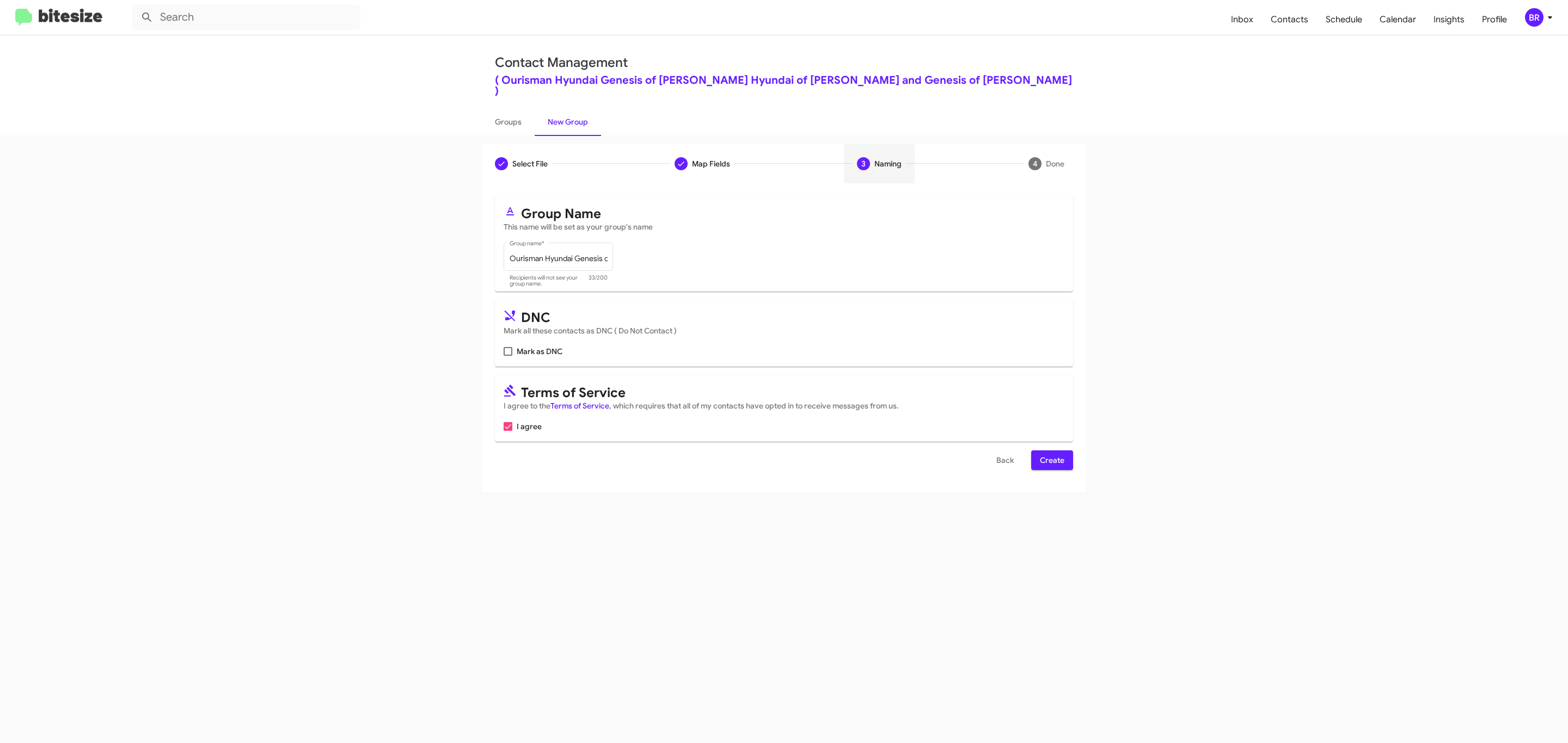
click at [507, 356] on input "Mark as DNC" at bounding box center [507, 356] width 1 height 1
checkbox input "true"
click at [1051, 451] on span "Create" at bounding box center [1052, 460] width 24 height 20
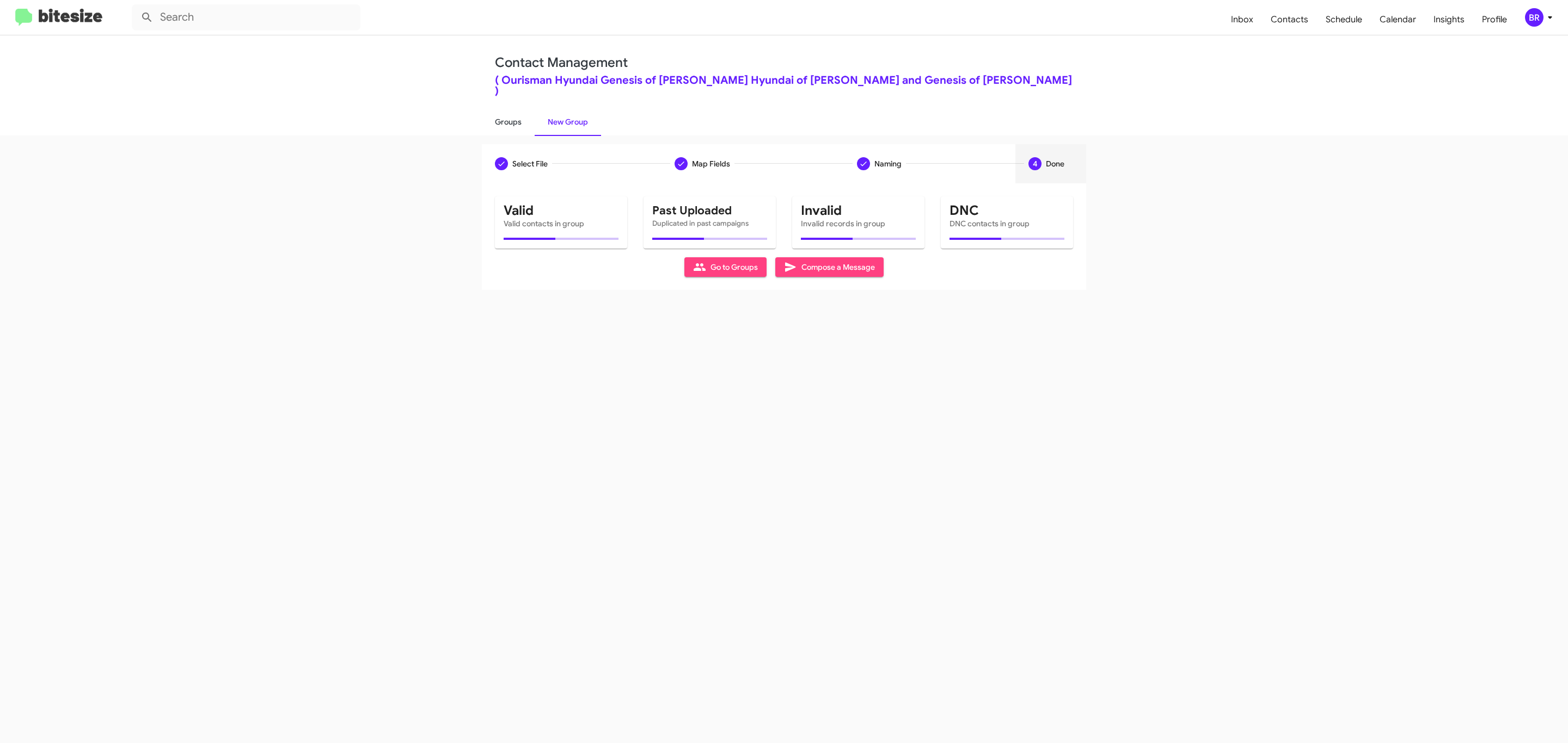
click at [507, 110] on link "Groups" at bounding box center [508, 122] width 53 height 29
type input "in:groups"
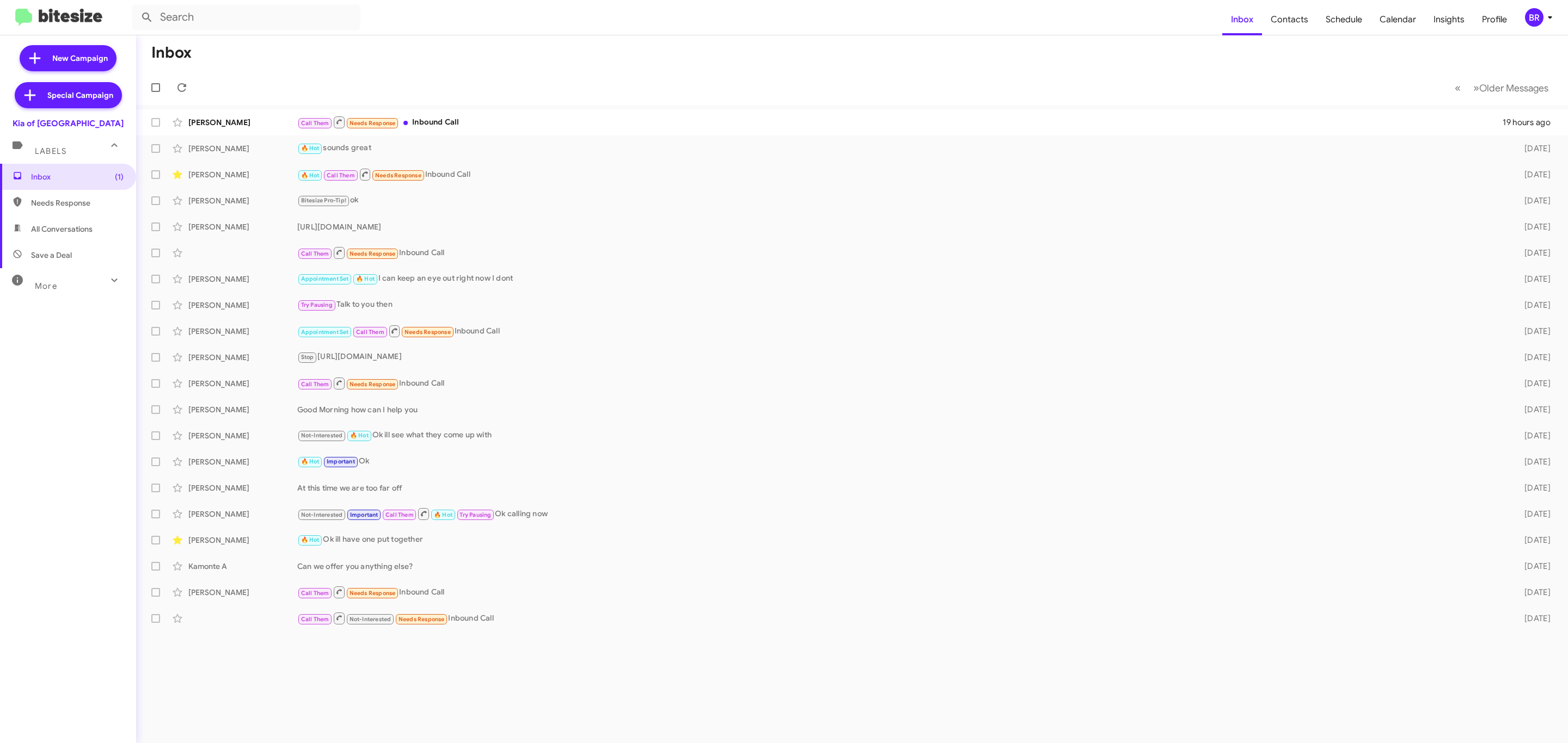
type input "in:groups"
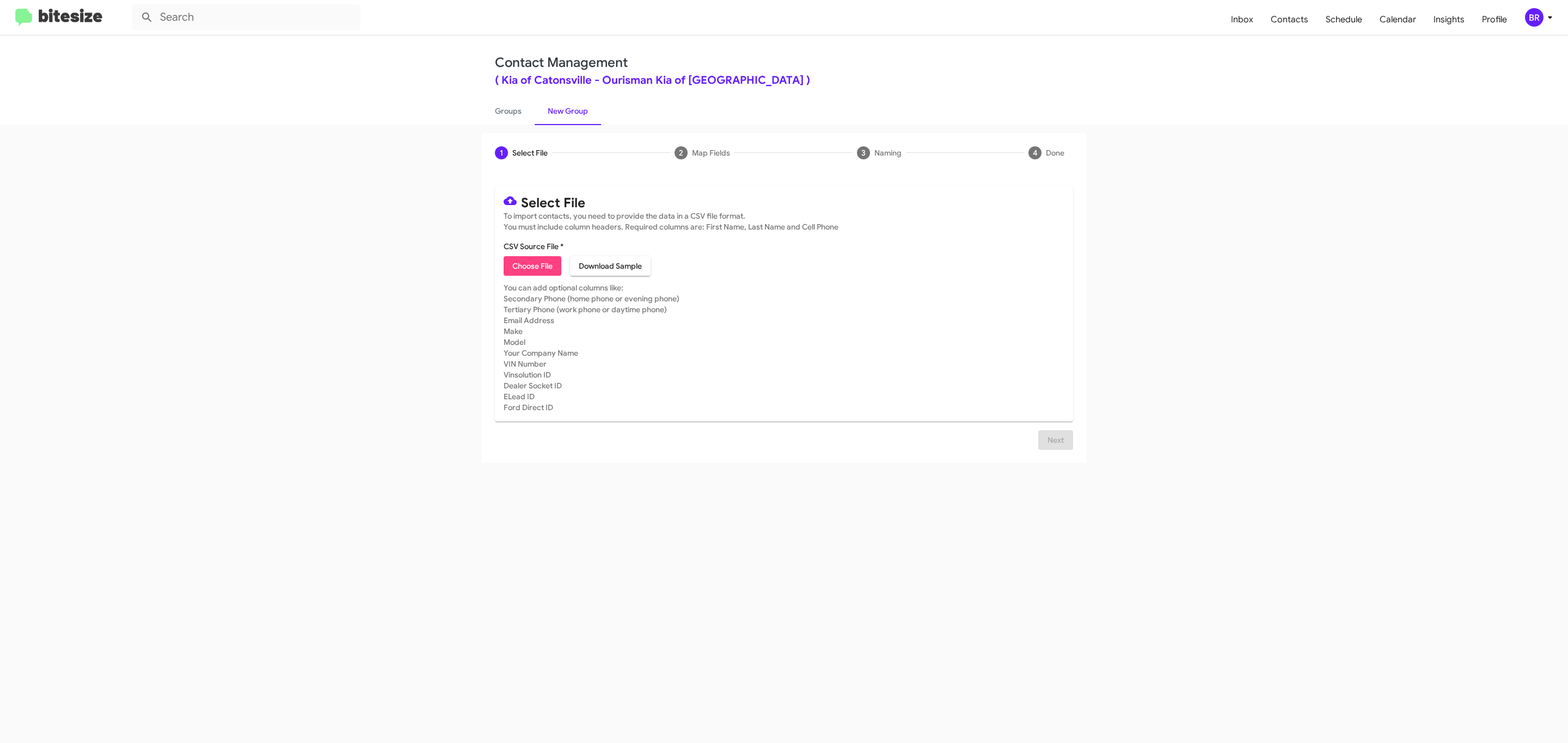
click at [531, 266] on span "Choose File" at bounding box center [532, 266] width 40 height 20
type input "Ourisman Kia of Catonsville"
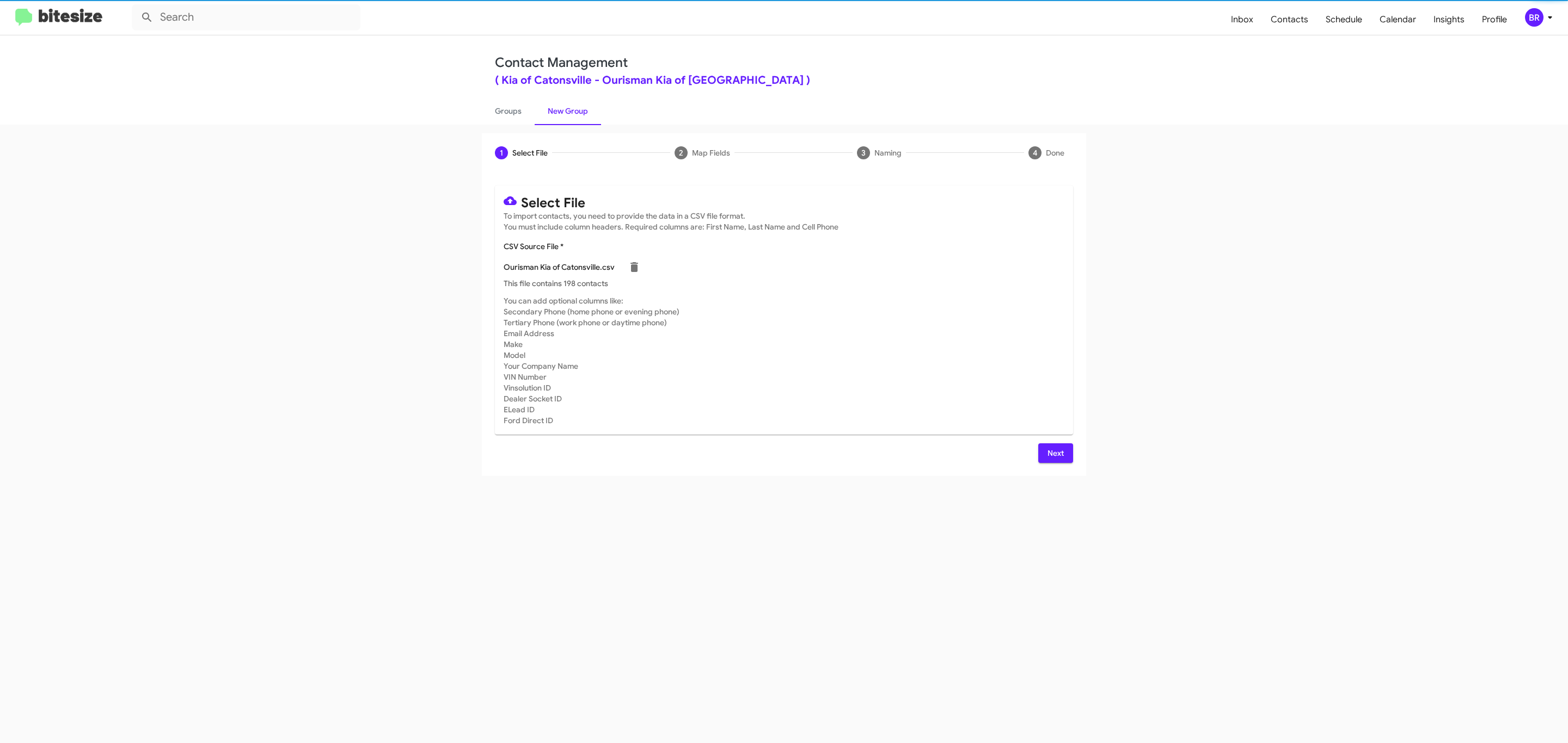
click at [1054, 453] on span "Next" at bounding box center [1055, 454] width 17 height 20
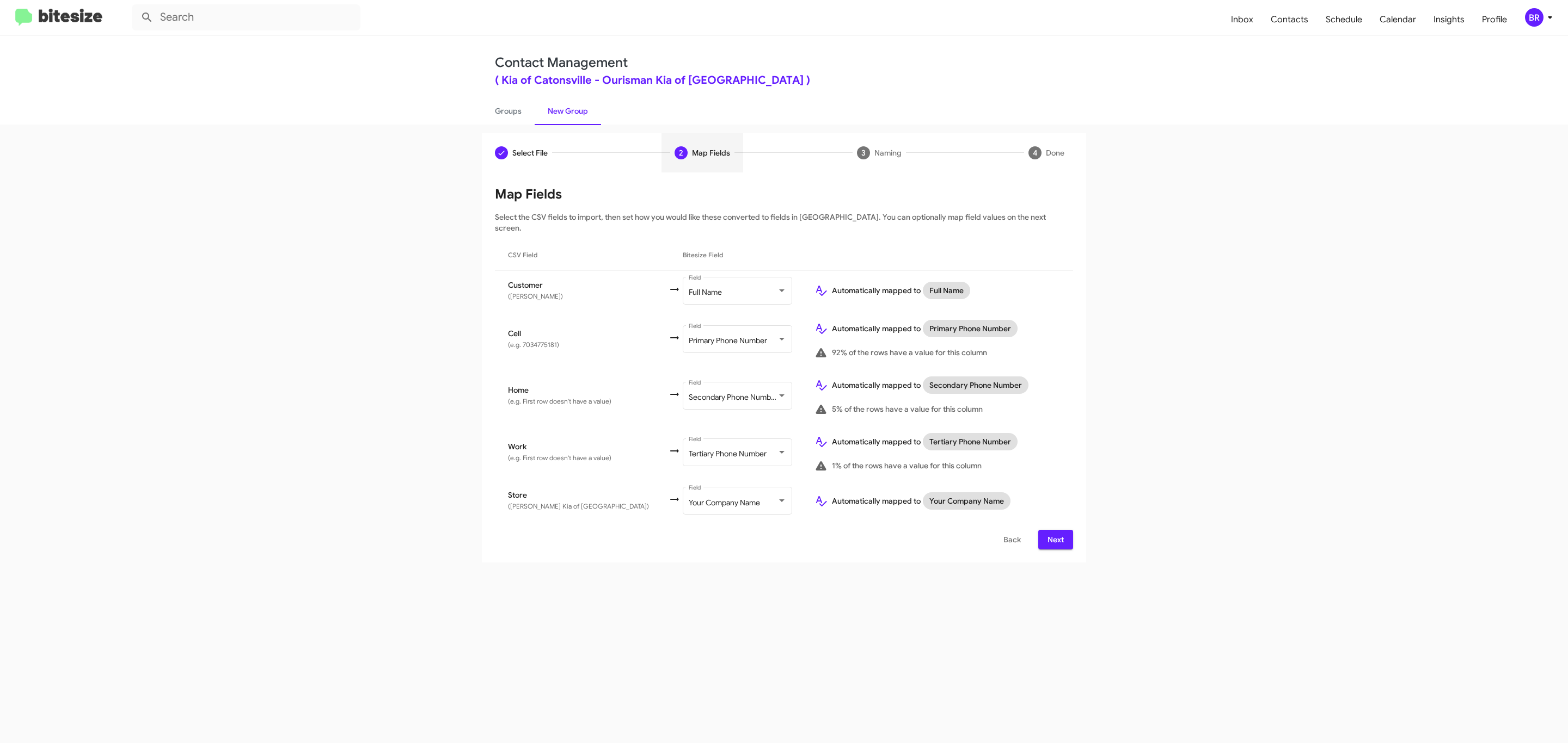
click at [1054, 530] on span "Next" at bounding box center [1055, 540] width 17 height 20
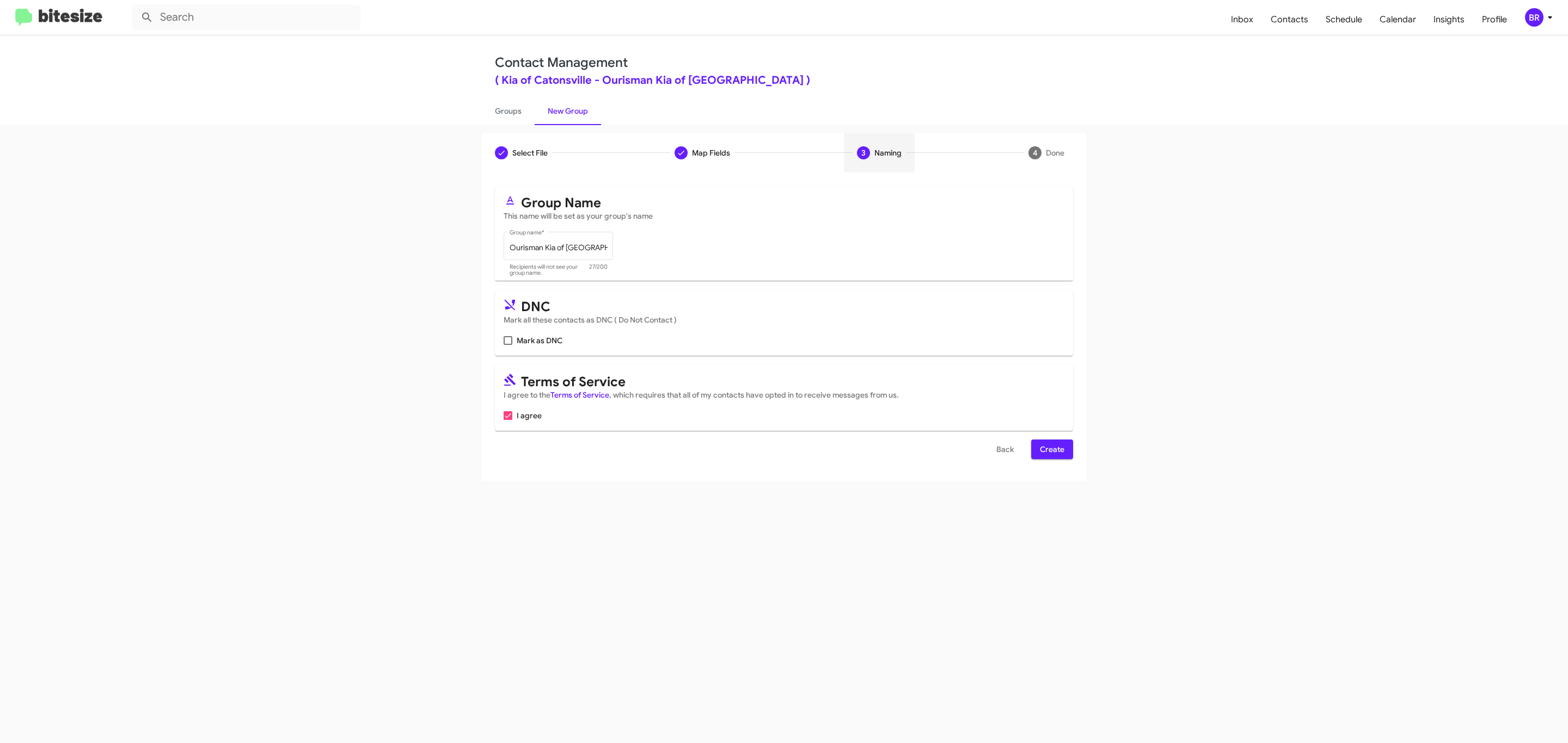
click at [507, 345] on input "Mark as DNC" at bounding box center [507, 345] width 1 height 1
checkbox input "true"
click at [1051, 451] on span "Create" at bounding box center [1052, 449] width 24 height 20
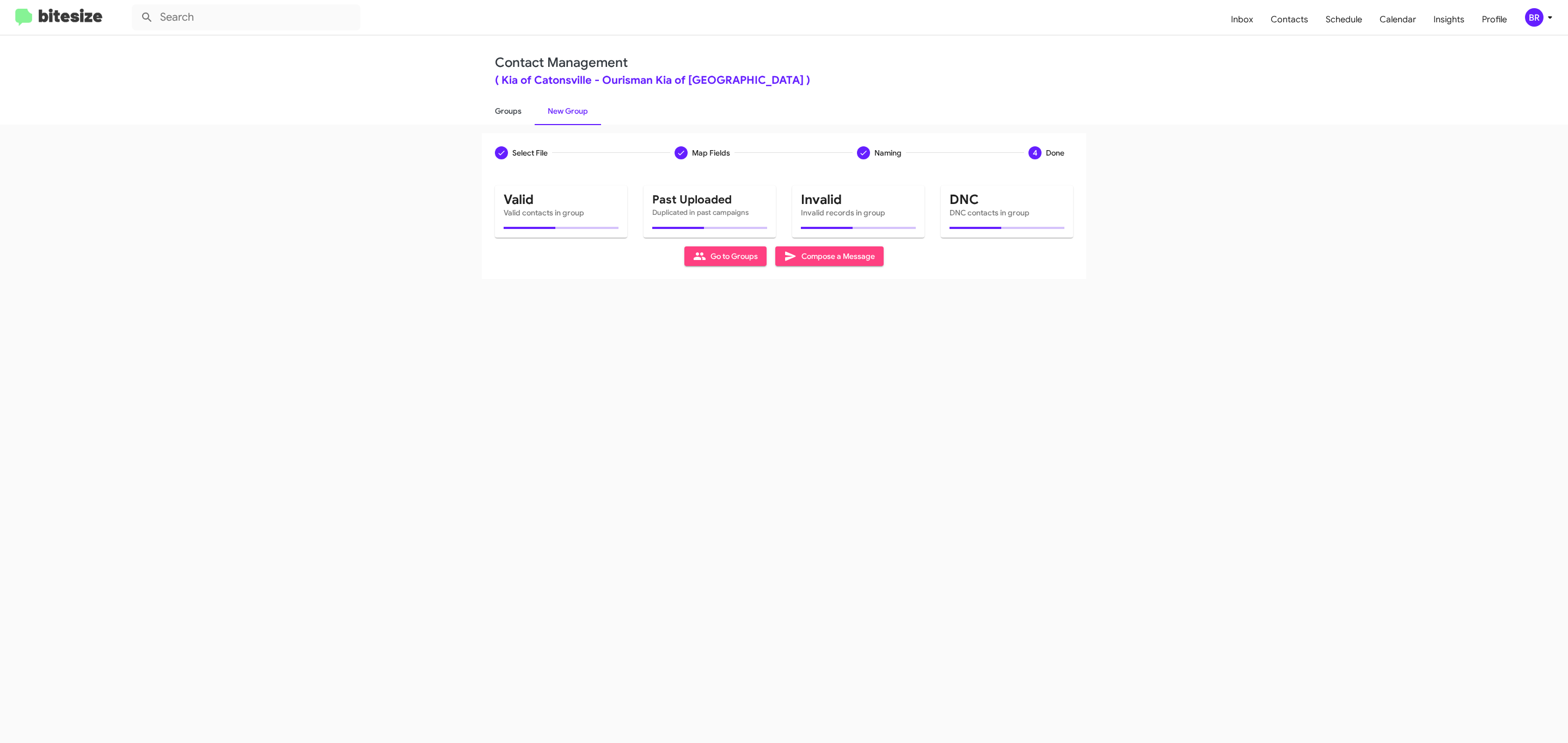
click at [507, 110] on link "Groups" at bounding box center [508, 112] width 53 height 29
type input "in:groups"
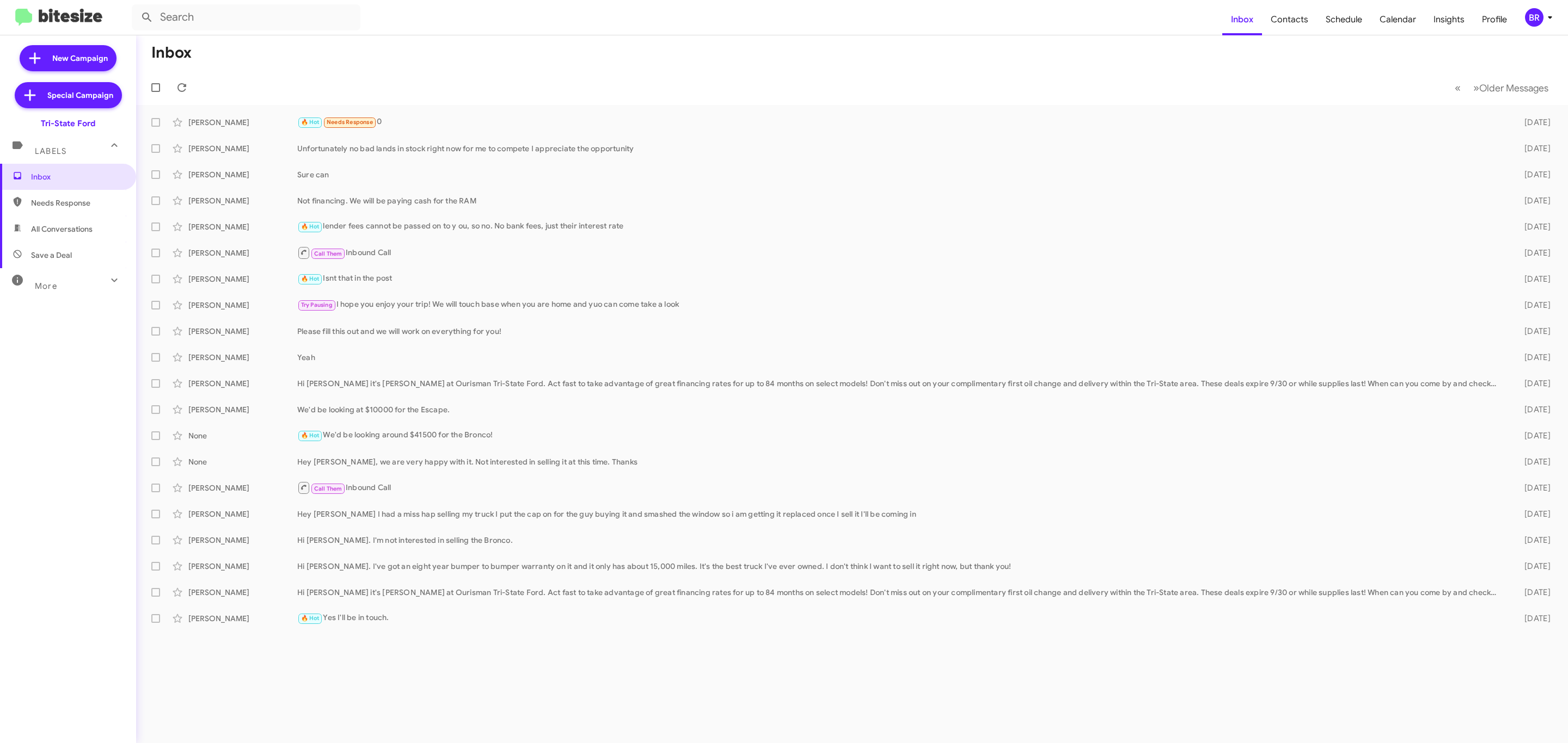
type input "in:groups"
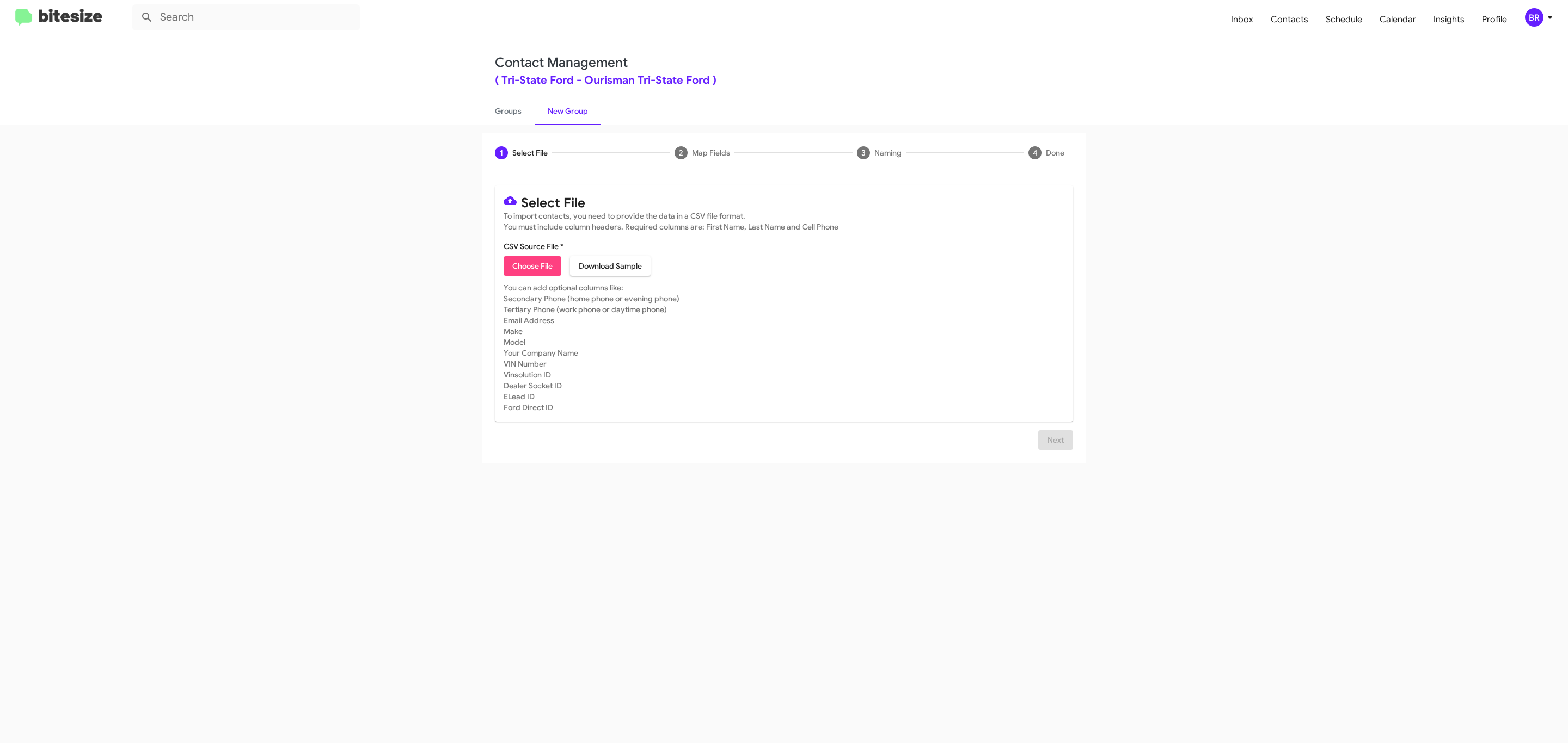
click at [531, 266] on span "Choose File" at bounding box center [532, 266] width 40 height 20
type input "Ourisman Tri-State Ford"
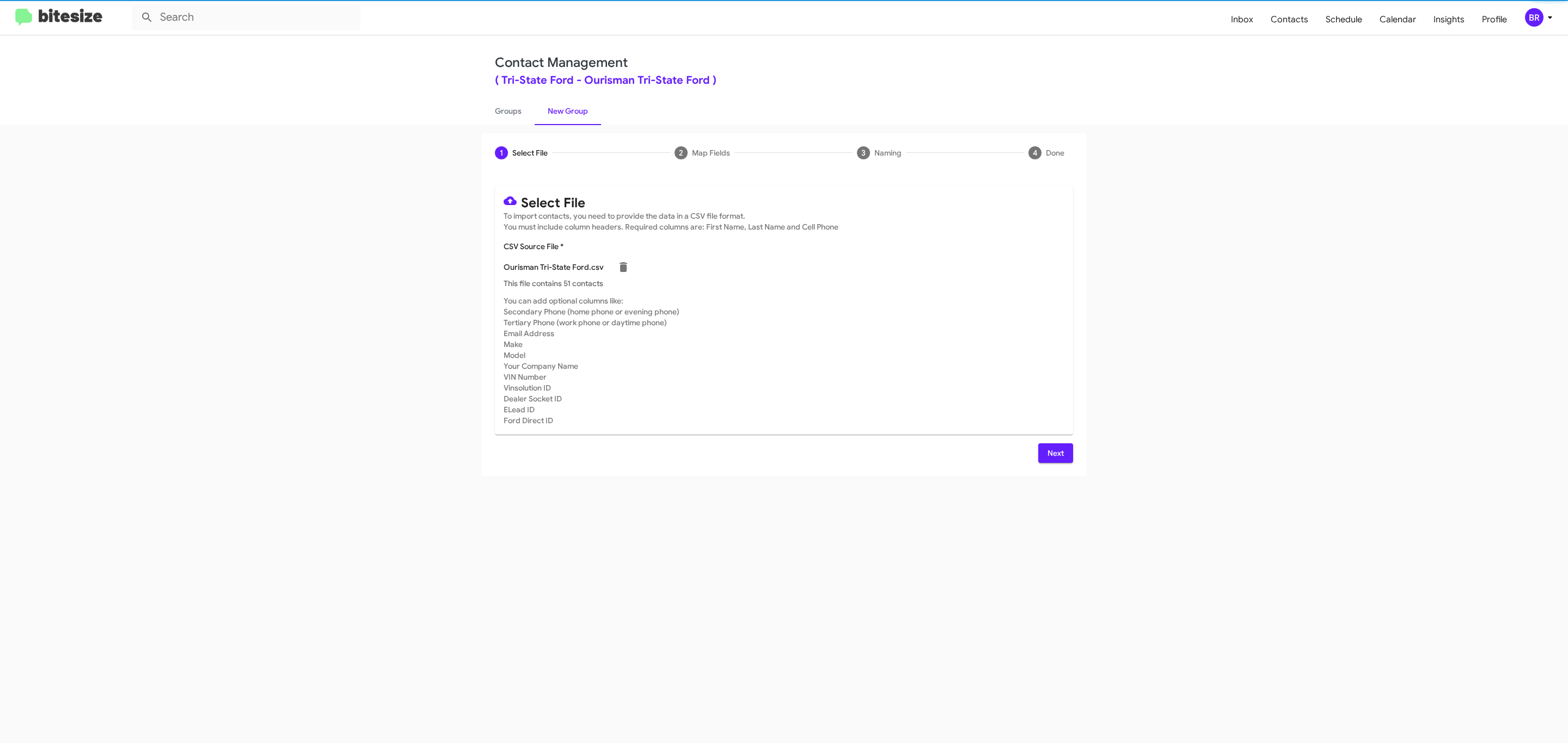
click at [1054, 453] on span "Next" at bounding box center [1055, 454] width 17 height 20
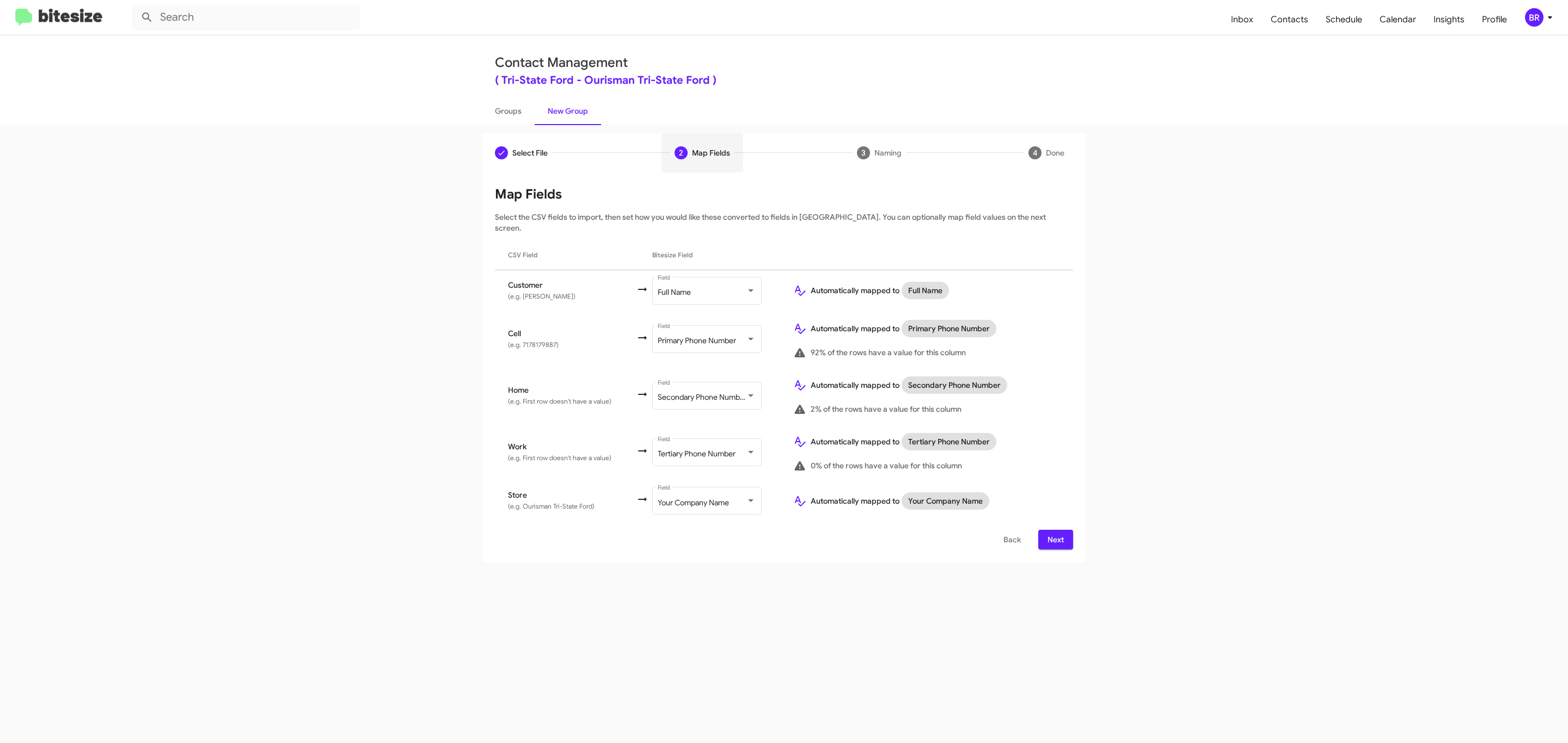
click at [1054, 530] on span "Next" at bounding box center [1055, 540] width 17 height 20
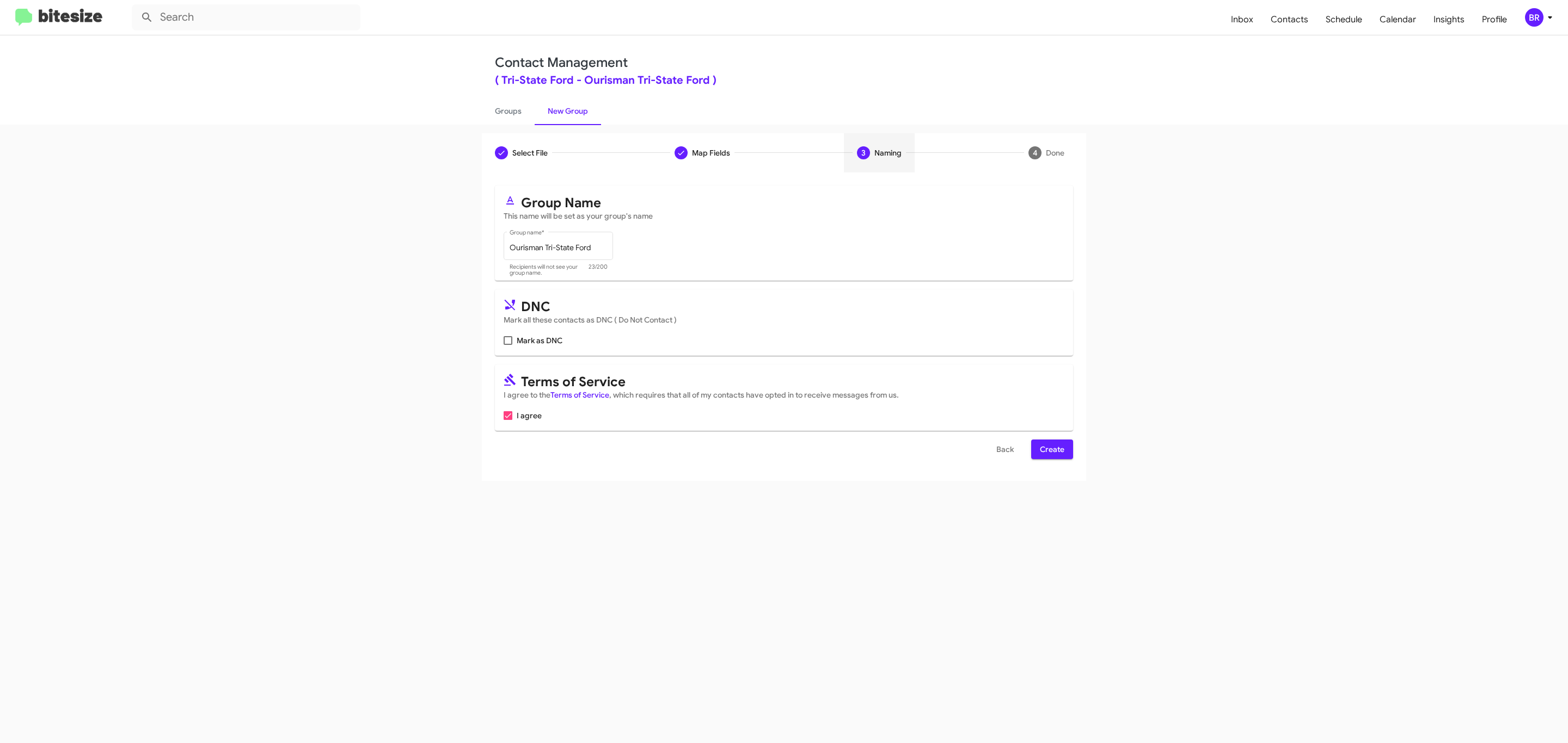
click at [507, 345] on input "Mark as DNC" at bounding box center [507, 345] width 1 height 1
checkbox input "true"
click at [1051, 451] on span "Create" at bounding box center [1052, 449] width 24 height 20
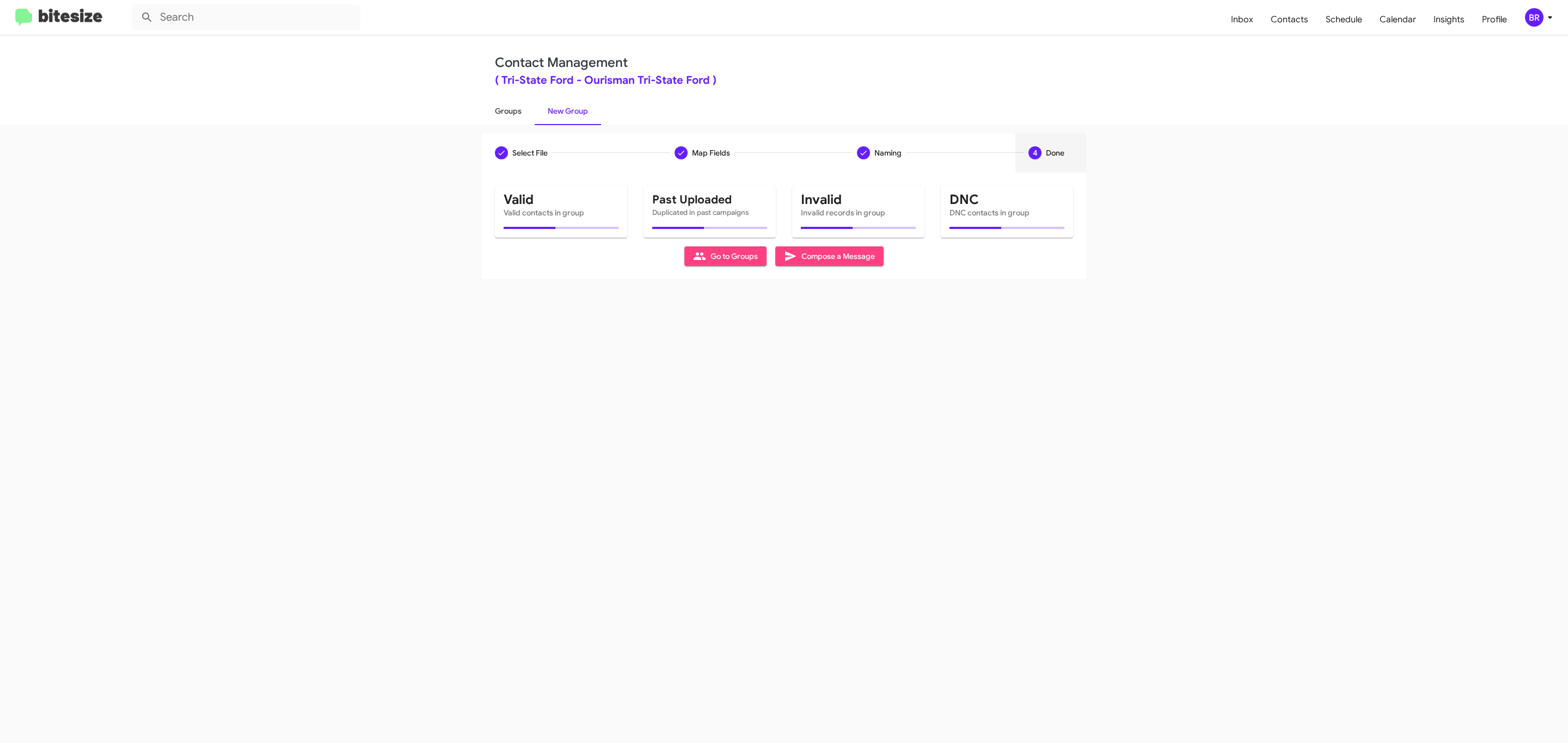
click at [507, 110] on link "Groups" at bounding box center [508, 112] width 53 height 29
type input "in:groups"
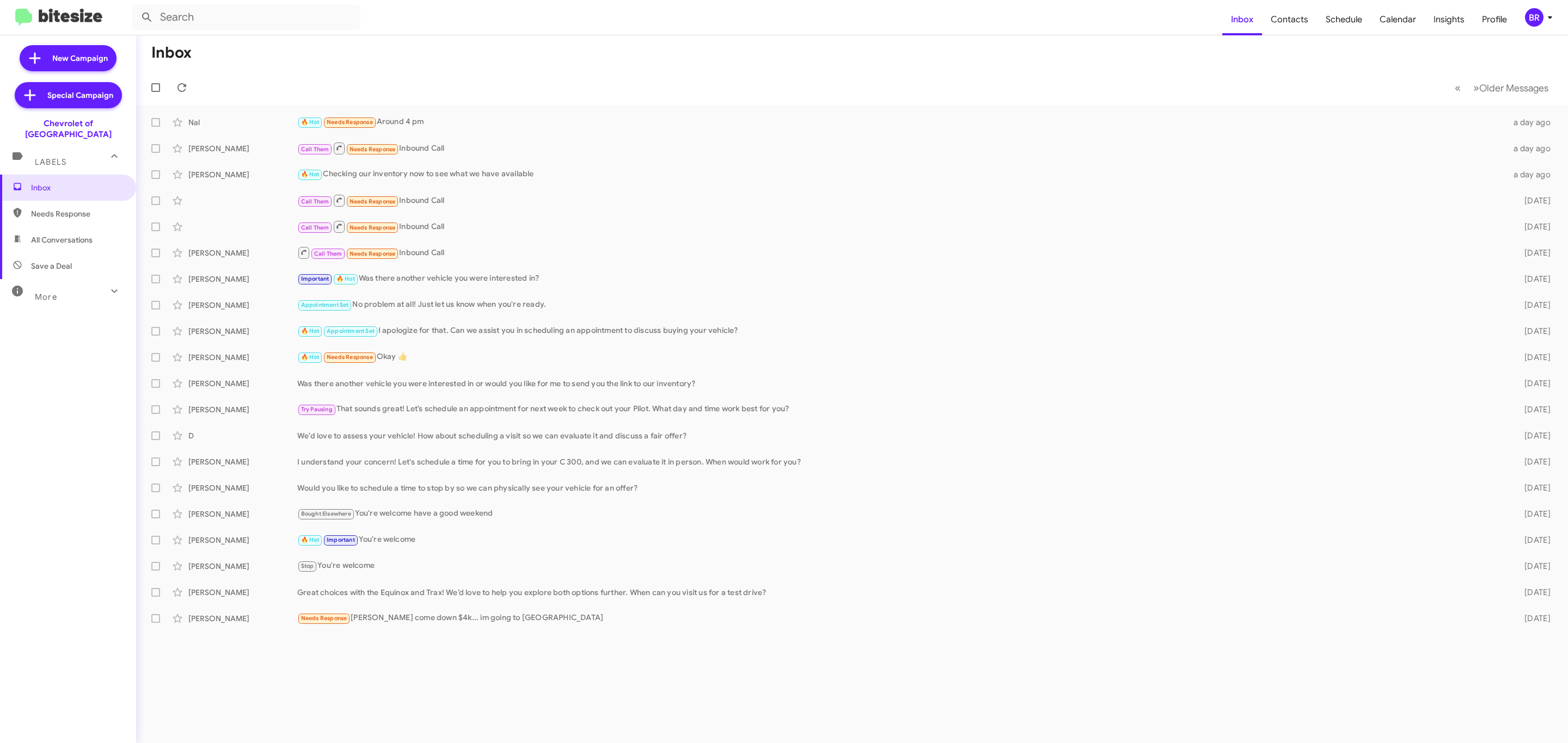
type input "in:groups"
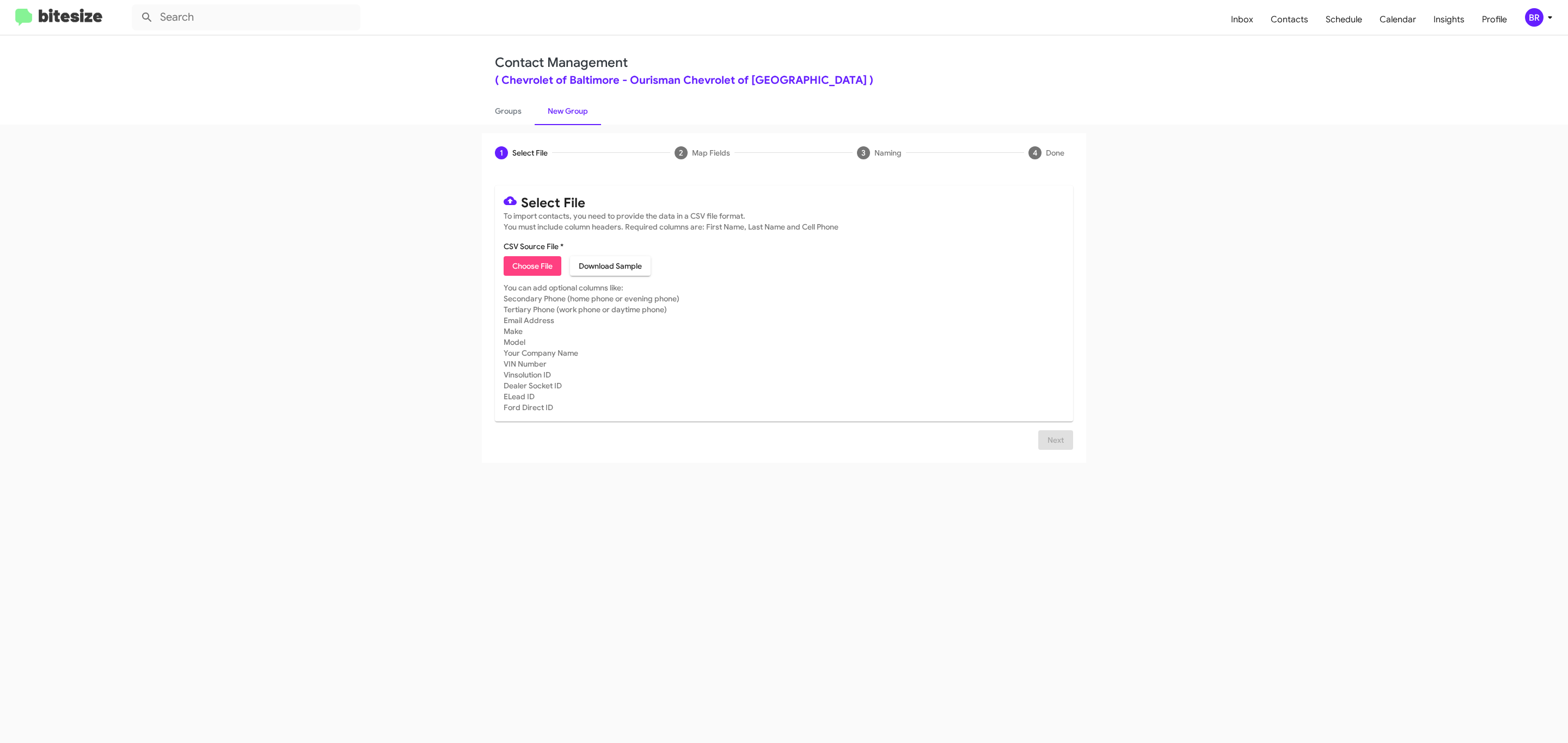
click at [531, 266] on span "Choose File" at bounding box center [532, 266] width 40 height 20
type input "Ourisman Chevrolet of Baltimore"
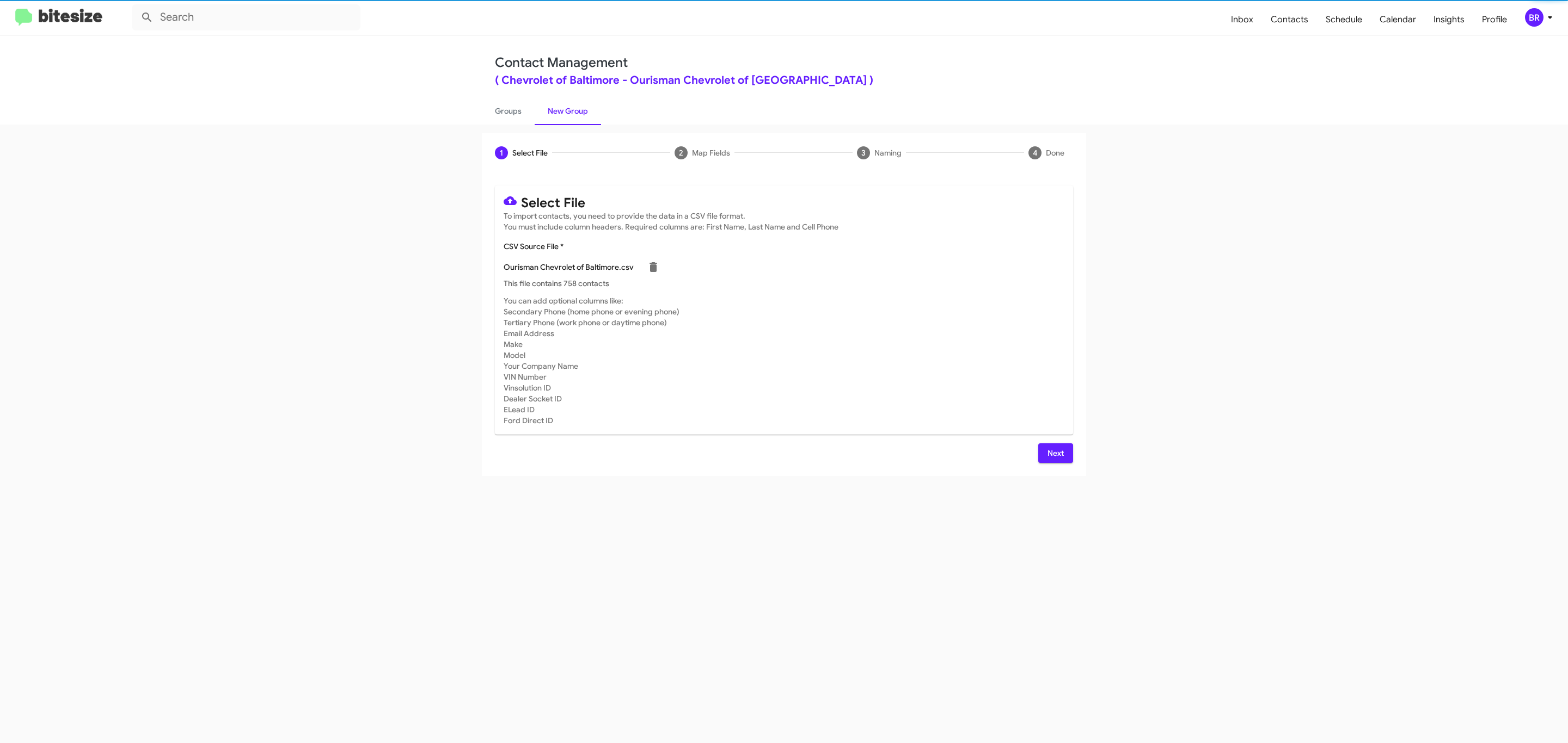
click at [1054, 453] on span "Next" at bounding box center [1055, 454] width 17 height 20
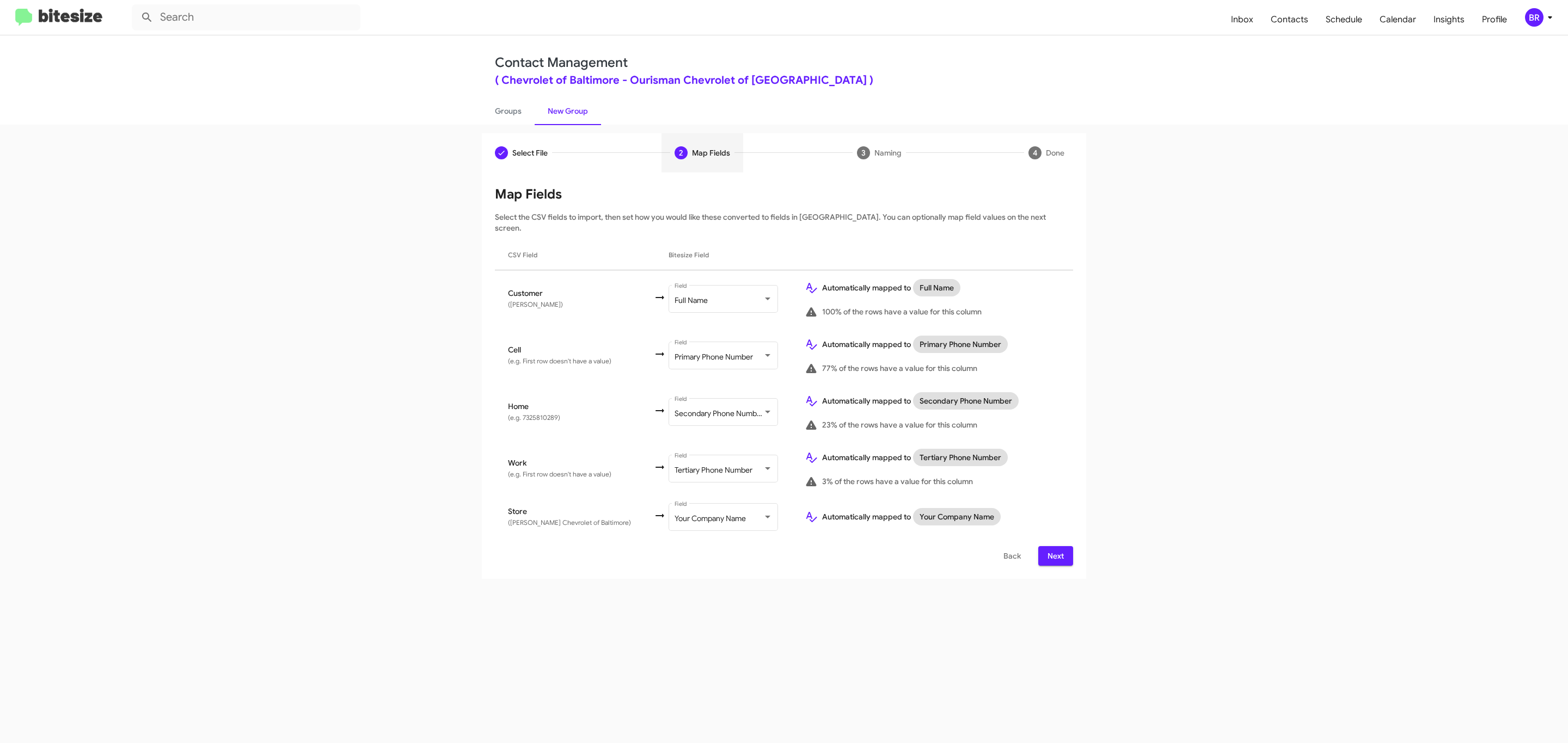
click at [1054, 546] on span "Next" at bounding box center [1055, 556] width 17 height 20
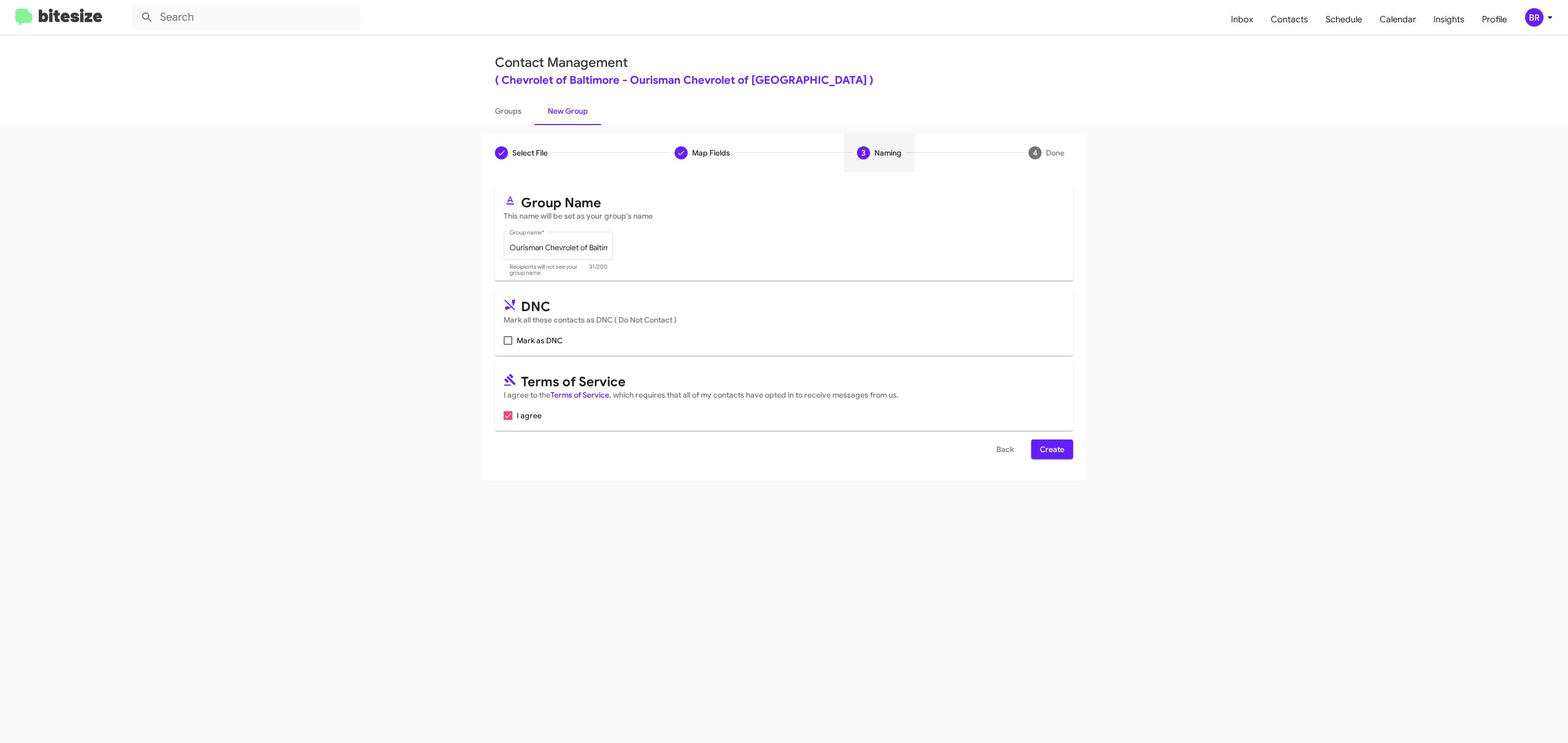
click at [507, 345] on input "Mark as DNC" at bounding box center [507, 345] width 1 height 1
checkbox input "true"
click at [1051, 451] on span "Create" at bounding box center [1052, 449] width 24 height 20
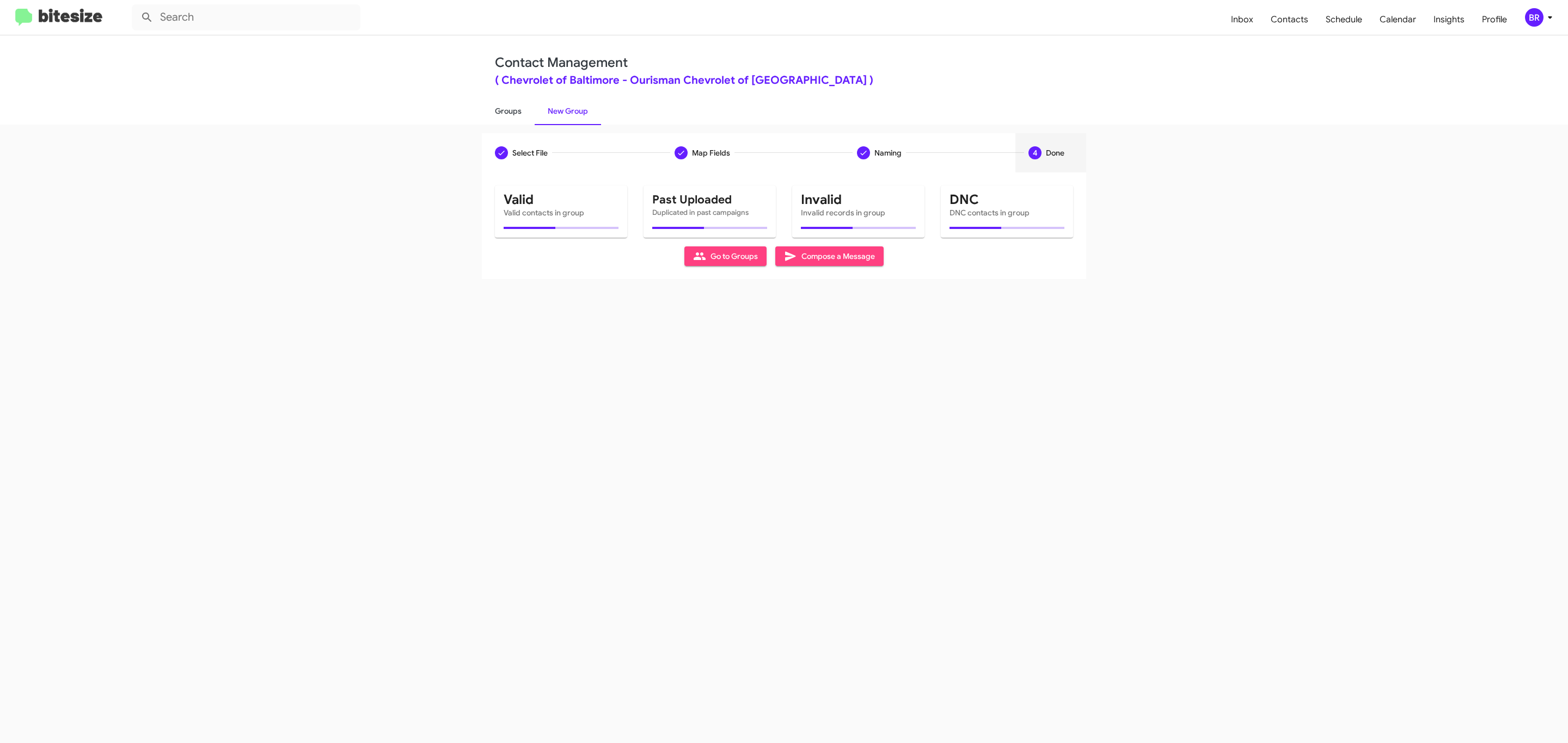
click at [507, 110] on link "Groups" at bounding box center [508, 112] width 53 height 29
type input "in:groups"
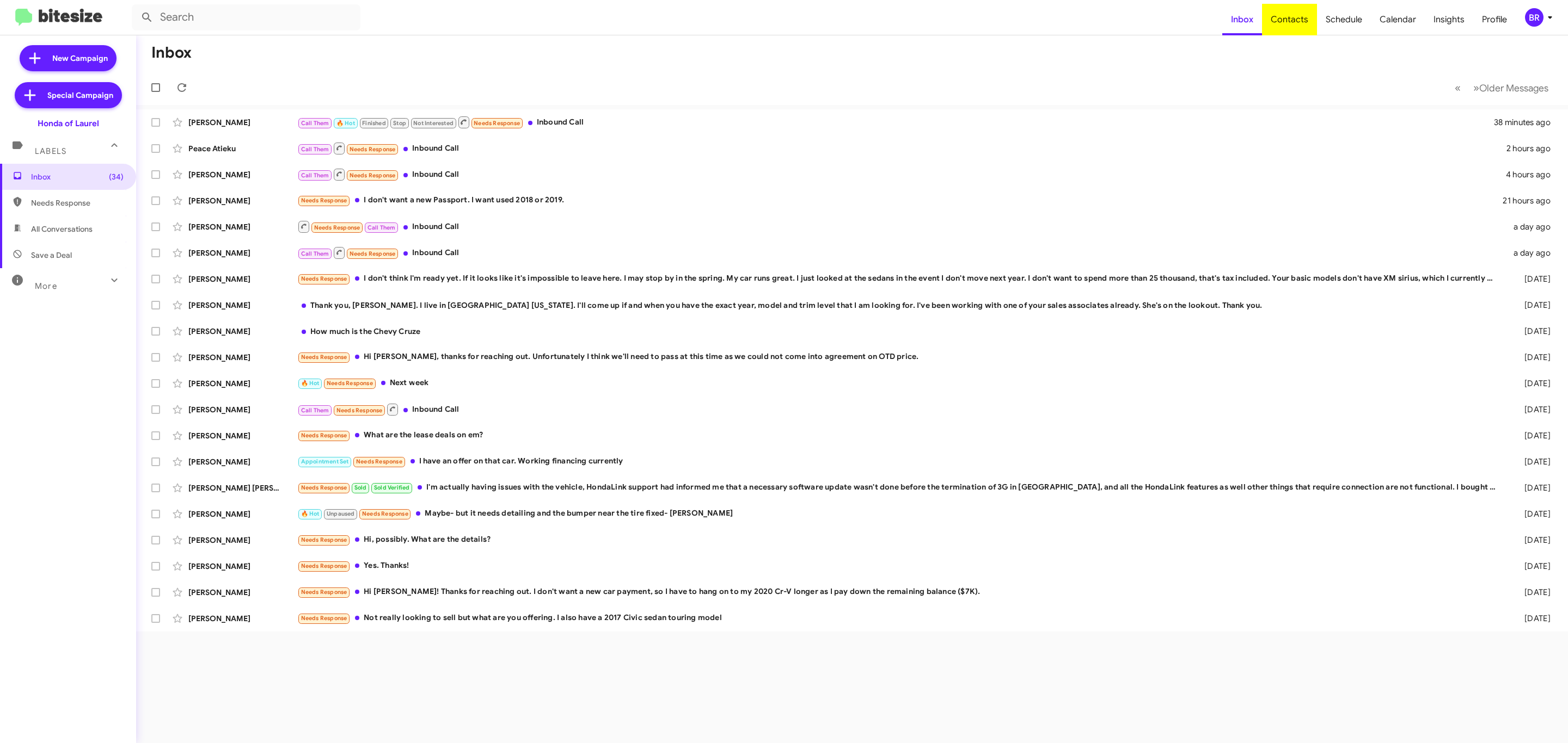
type input "in:groups"
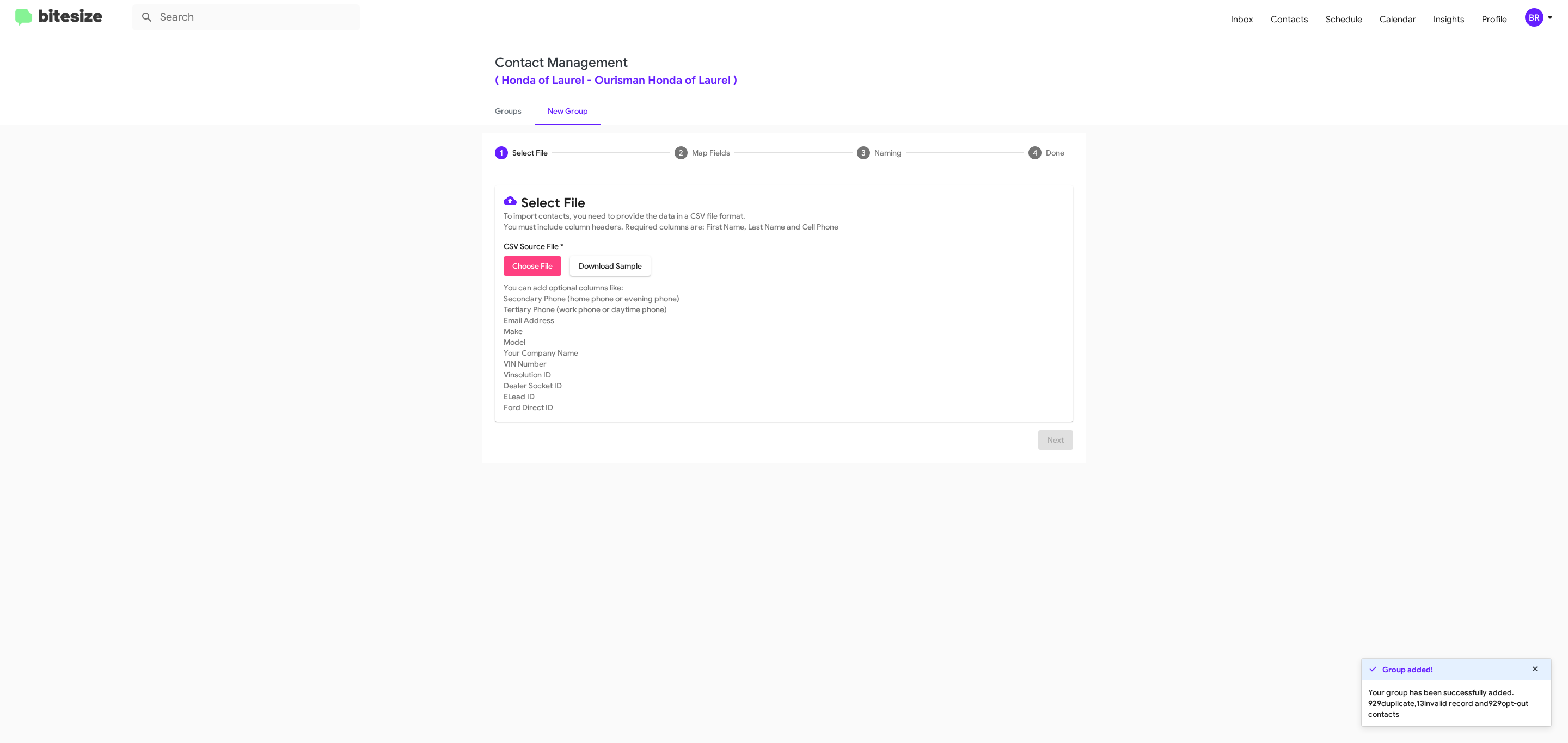
click at [531, 266] on span "Choose File" at bounding box center [532, 266] width 40 height 20
type input "Ourisman Honda of Laurel"
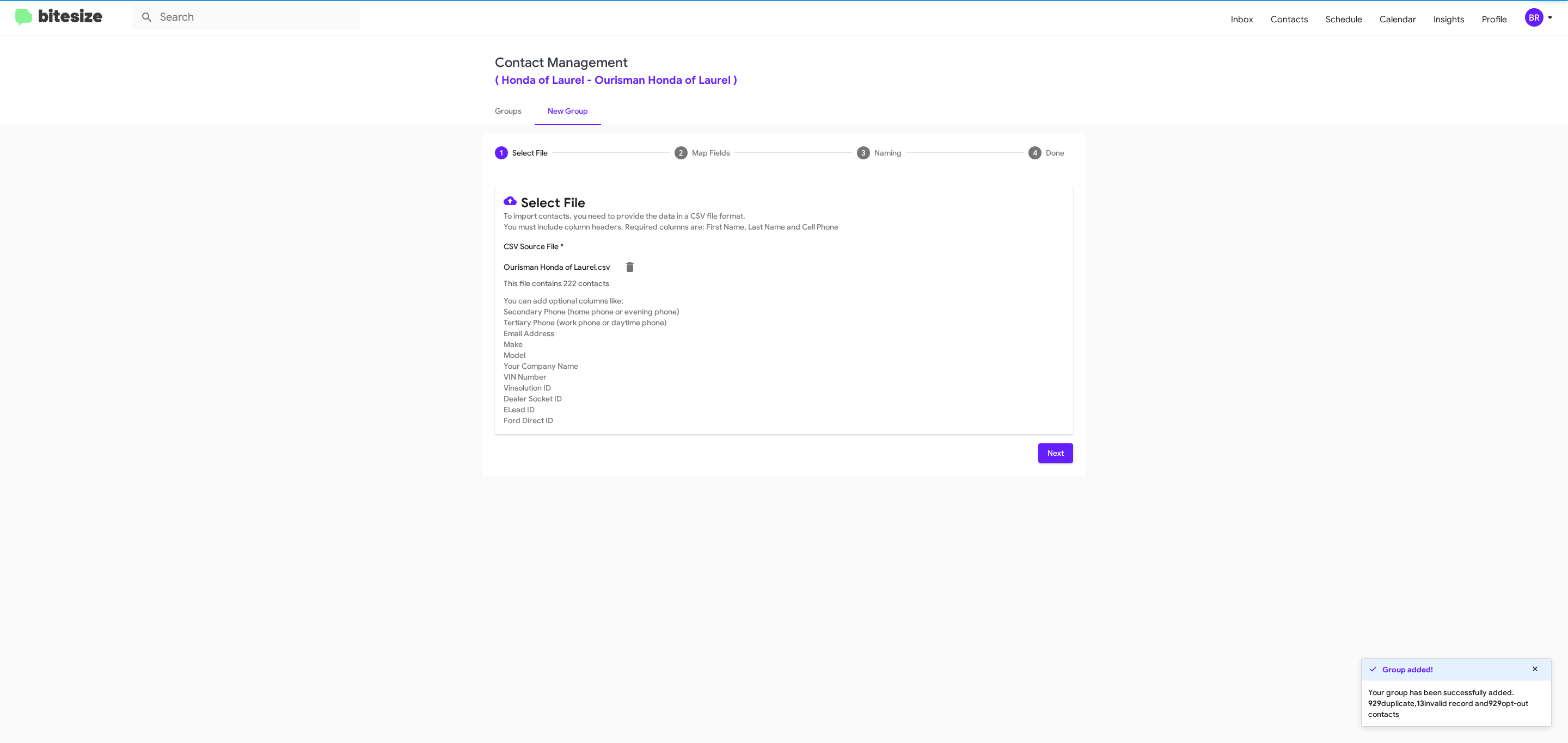
click at [1054, 453] on span "Next" at bounding box center [1055, 454] width 17 height 20
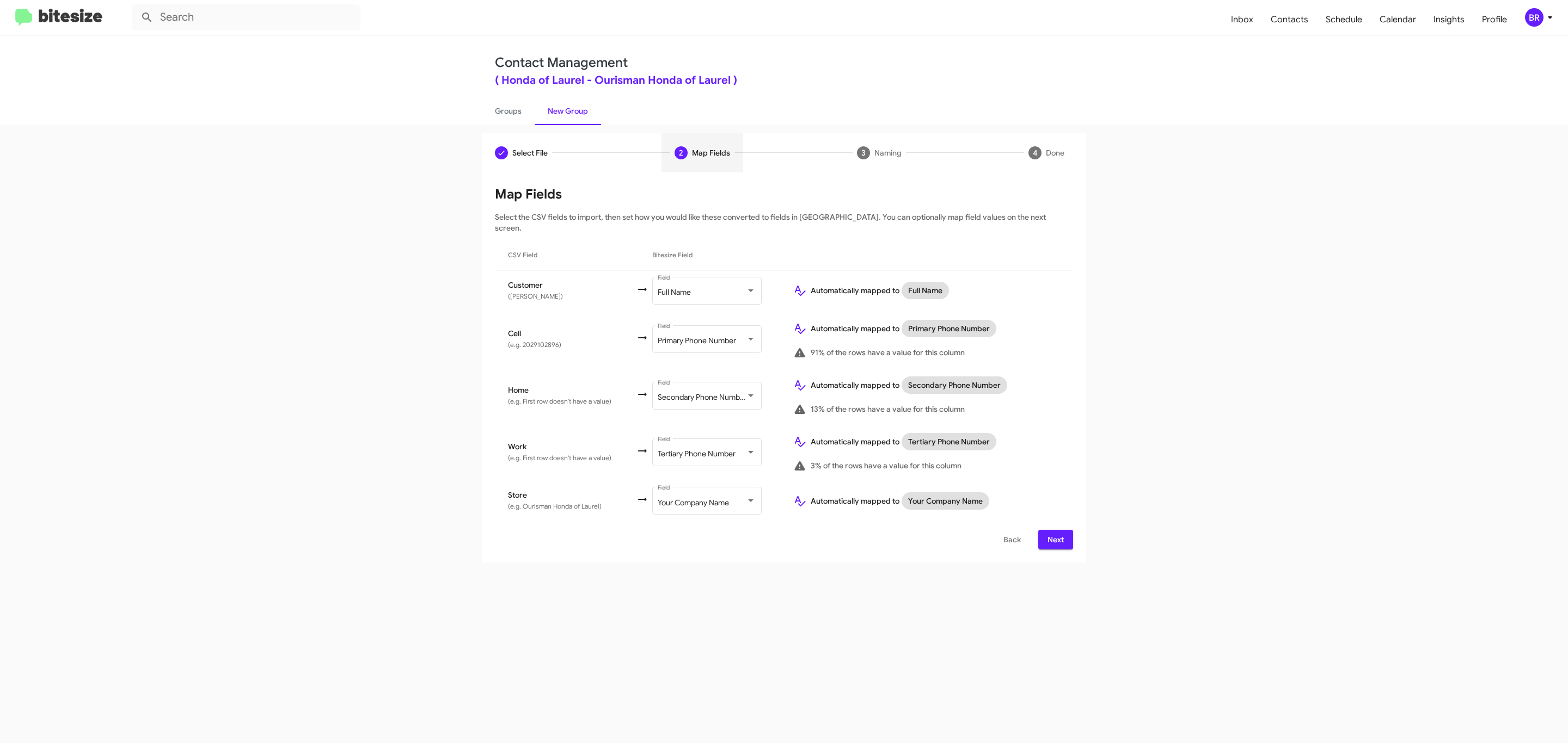
click at [1054, 530] on span "Next" at bounding box center [1055, 540] width 17 height 20
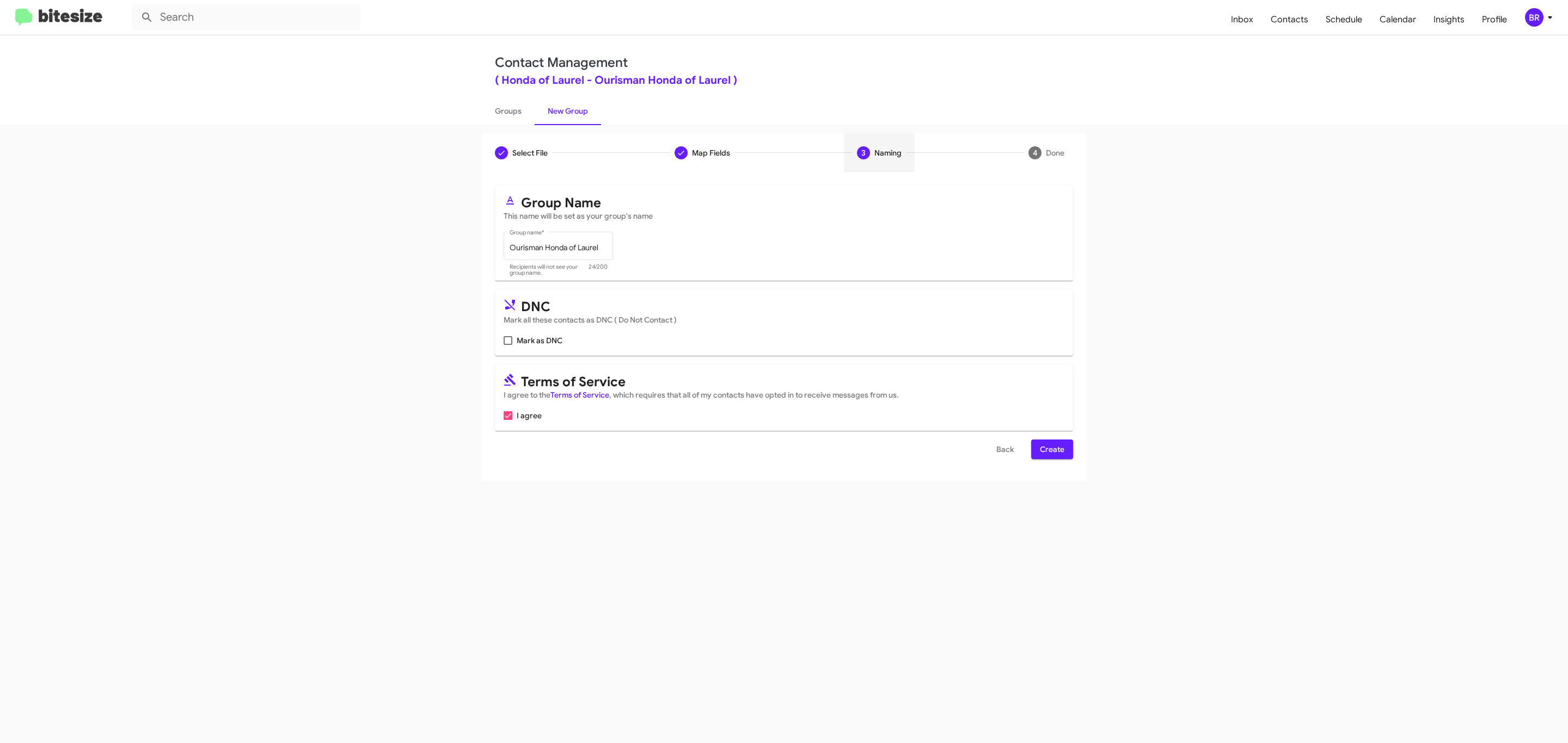
click at [507, 345] on input "Mark as DNC" at bounding box center [507, 345] width 1 height 1
checkbox input "true"
click at [1051, 451] on span "Create" at bounding box center [1052, 449] width 24 height 20
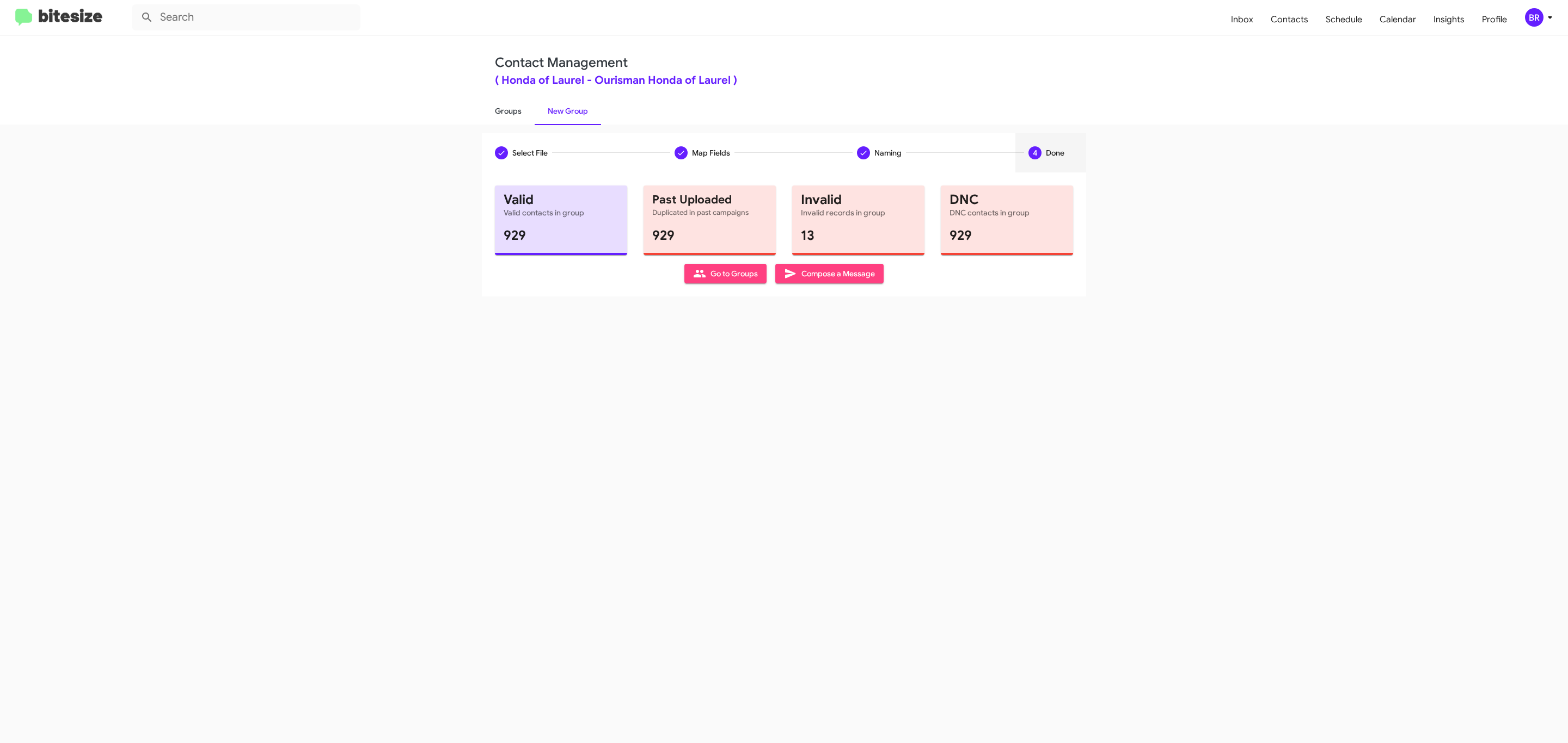
click at [507, 110] on link "Groups" at bounding box center [508, 112] width 53 height 29
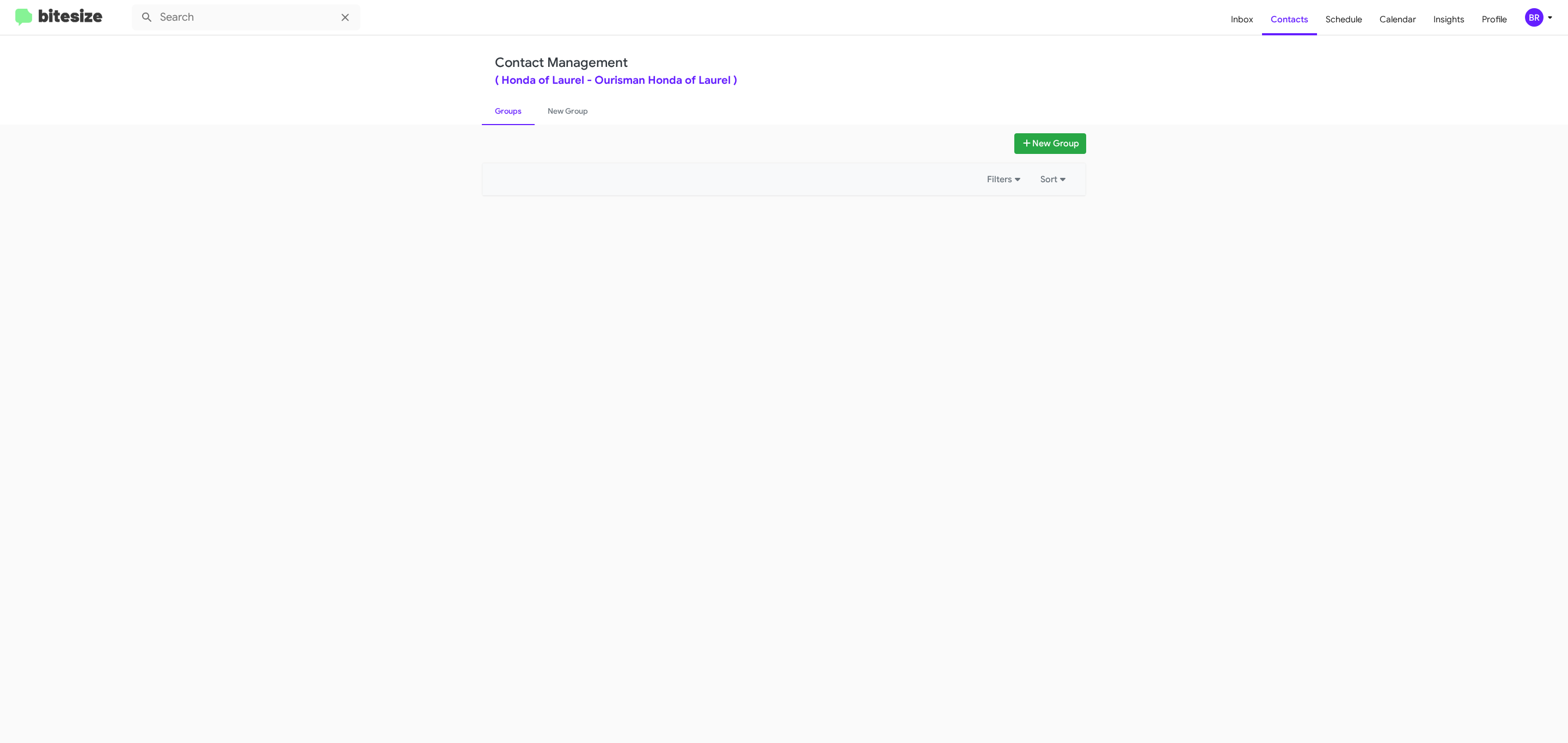
type input "in:groups"
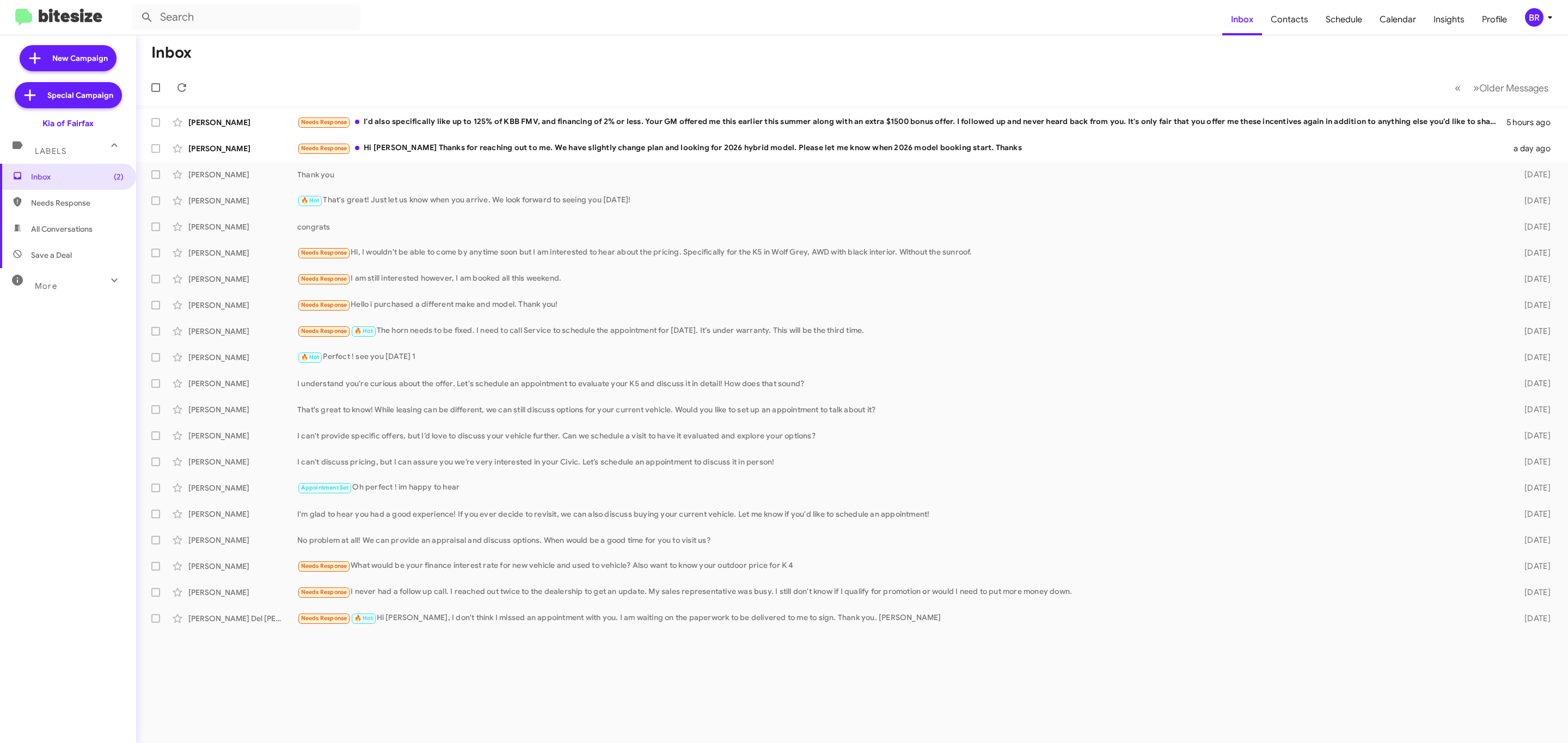
type input "in:groups"
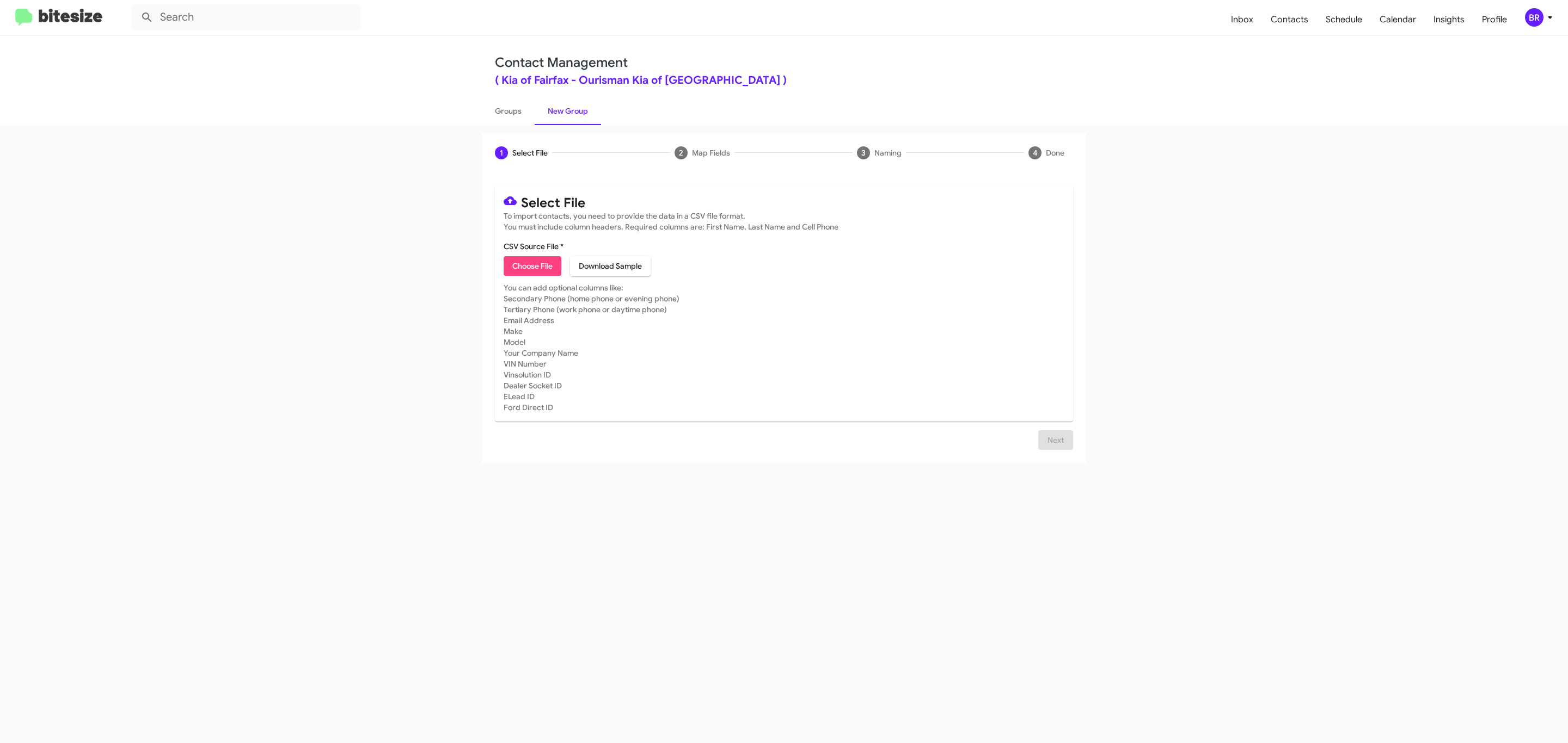
click at [531, 266] on span "Choose File" at bounding box center [532, 266] width 40 height 20
type input "Ourisman Kia of Fairfax"
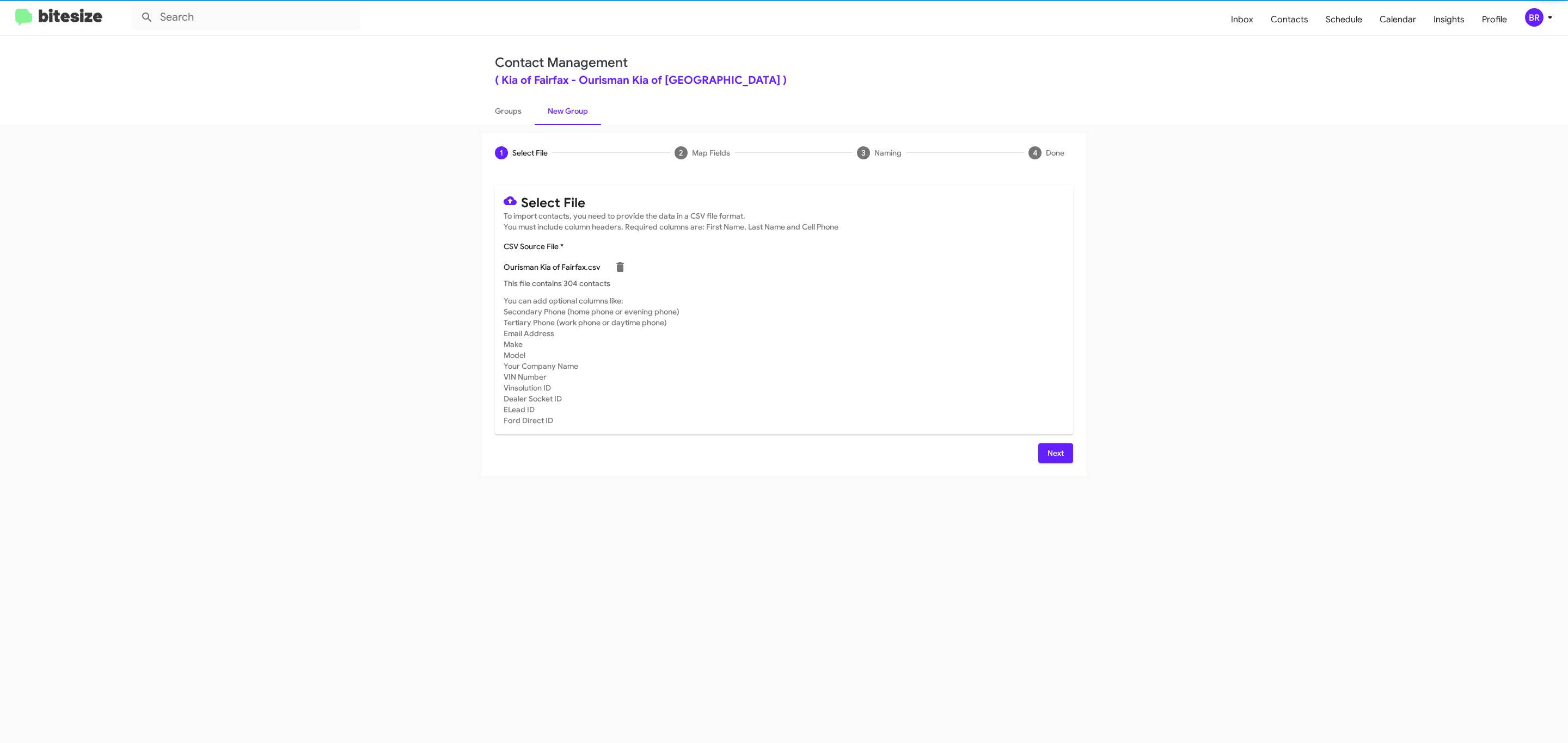
click at [1054, 453] on span "Next" at bounding box center [1055, 454] width 17 height 20
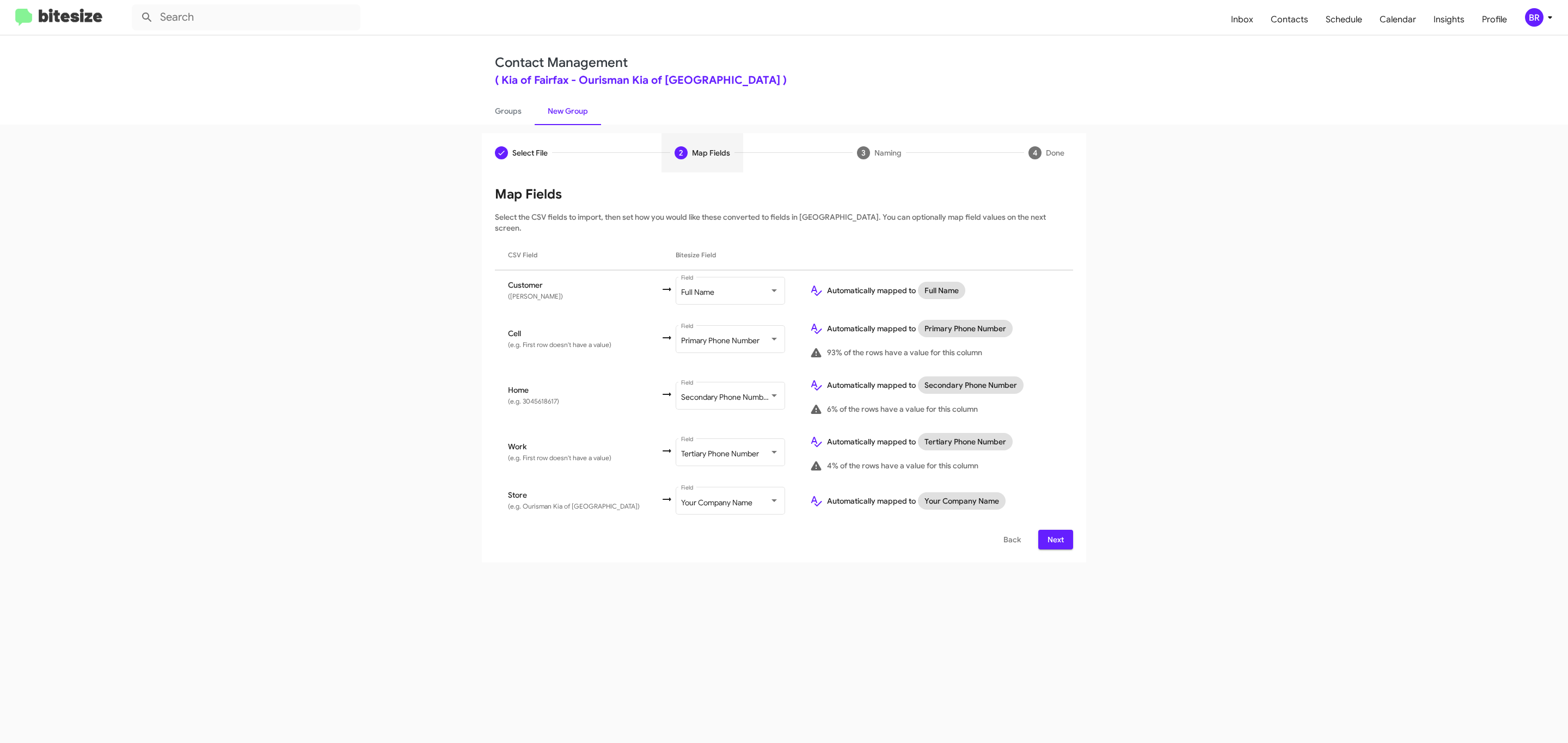
click at [1054, 530] on span "Next" at bounding box center [1055, 540] width 17 height 20
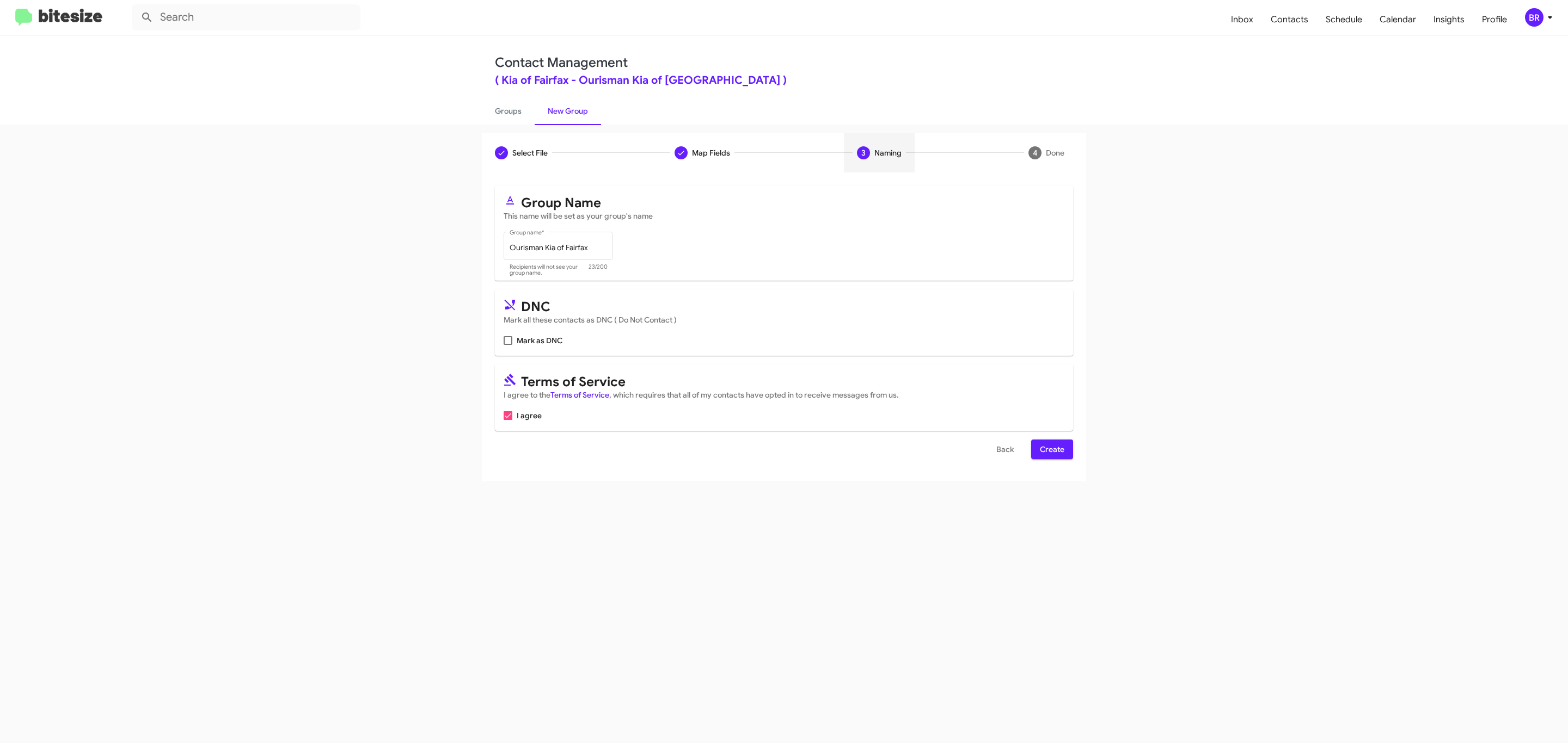
click at [507, 345] on input "Mark as DNC" at bounding box center [507, 345] width 1 height 1
checkbox input "true"
click at [1051, 451] on span "Create" at bounding box center [1052, 449] width 24 height 20
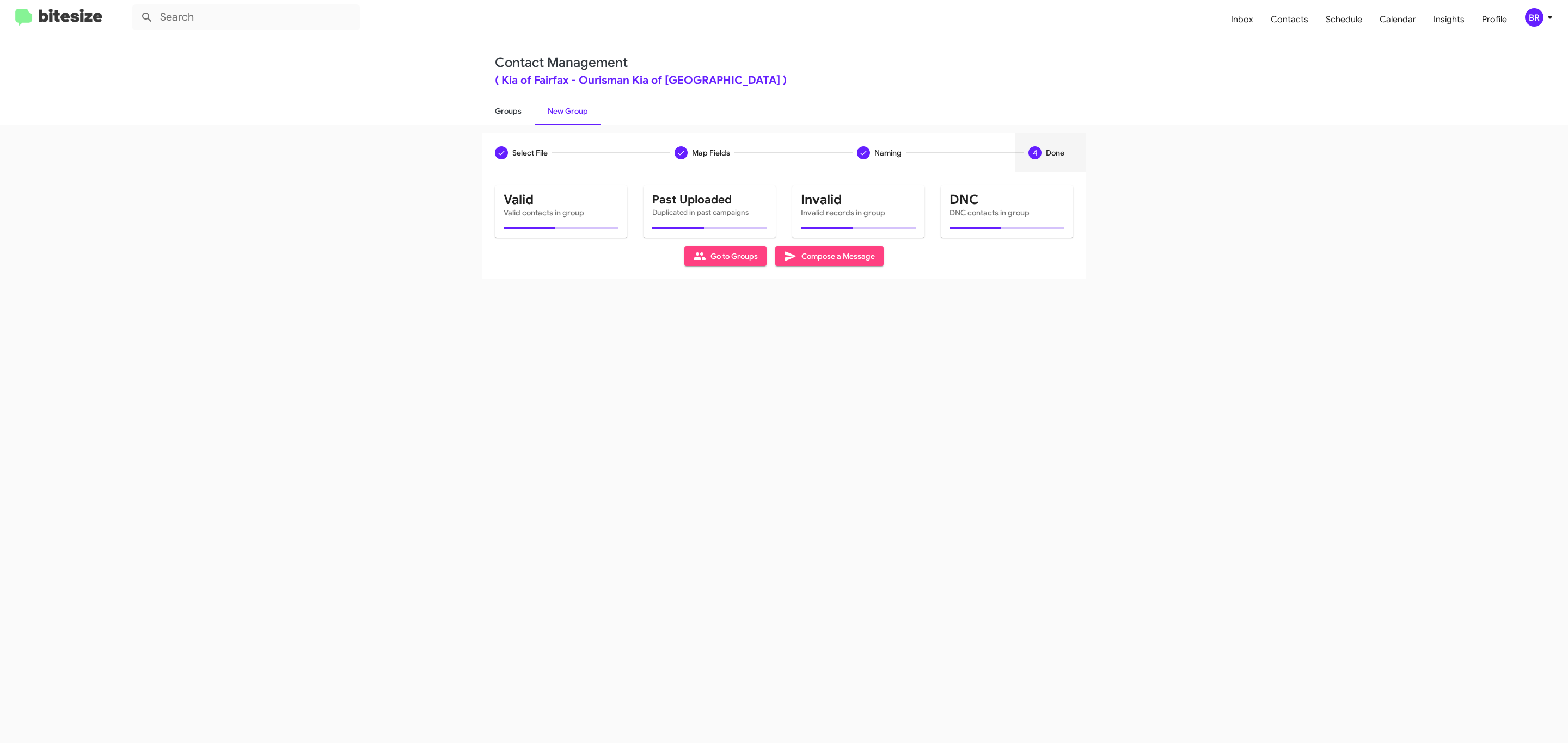
click at [507, 110] on link "Groups" at bounding box center [508, 112] width 53 height 29
type input "in:groups"
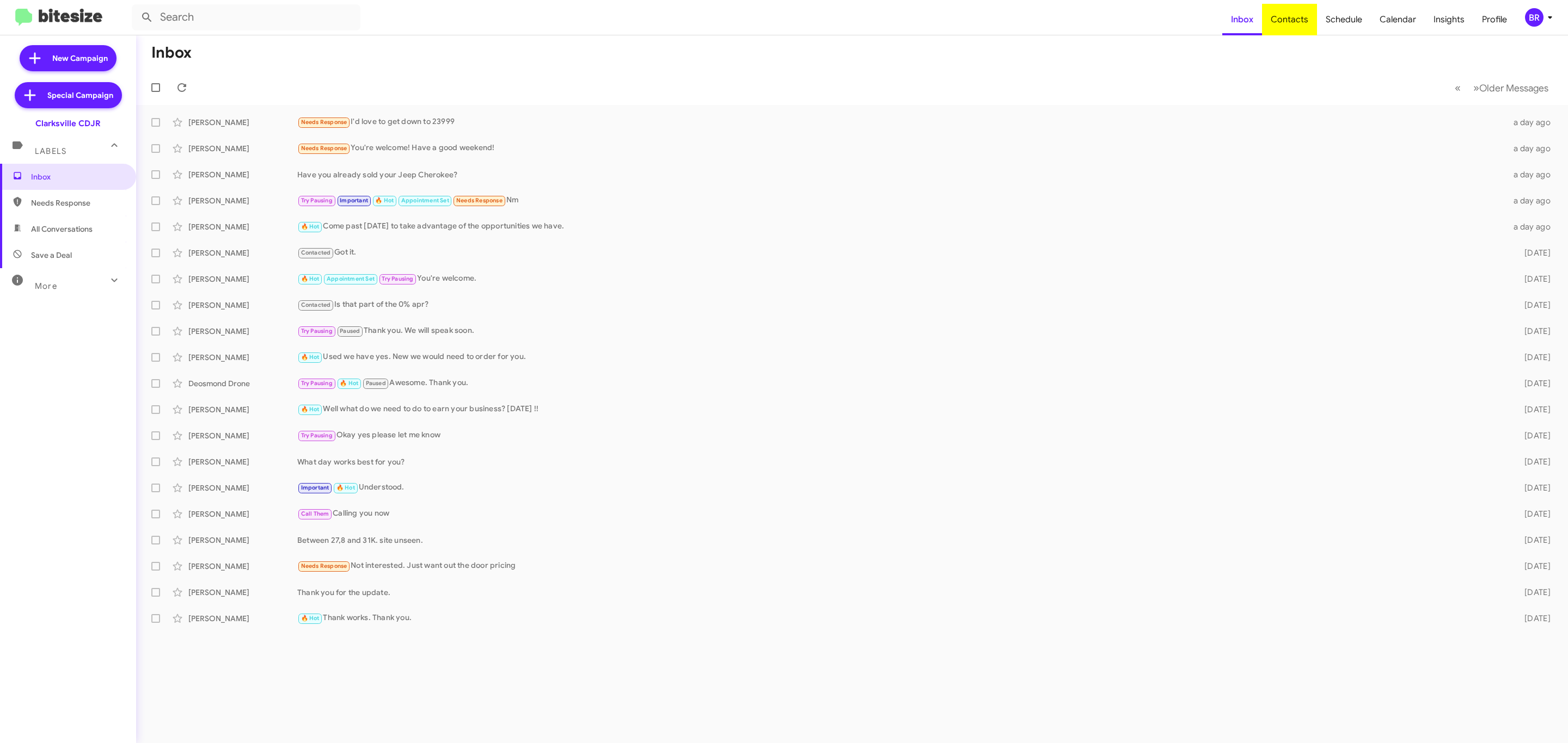
type input "in:groups"
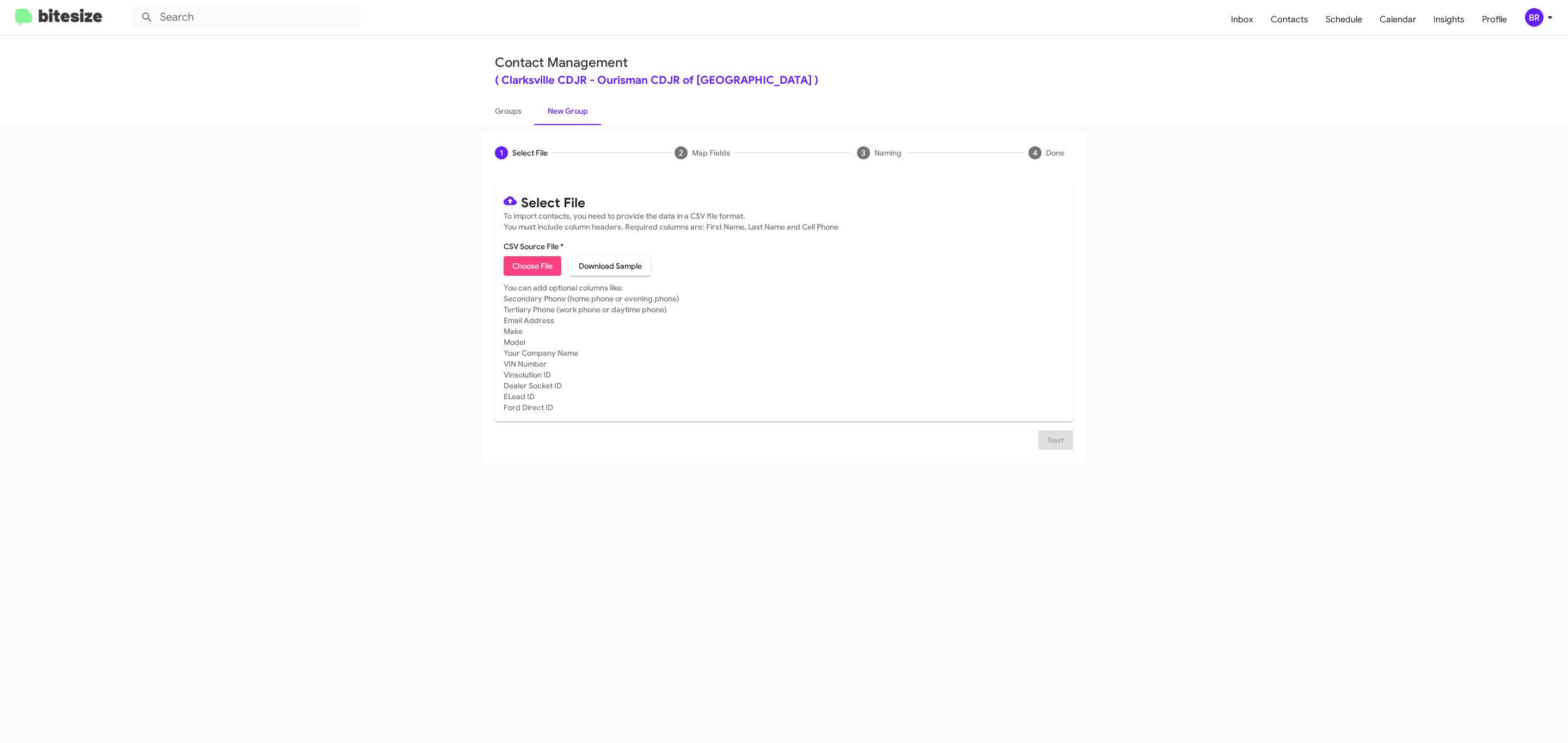
click at [531, 266] on span "Choose File" at bounding box center [532, 266] width 40 height 20
type input "Ourisman CDJR of Clarksville"
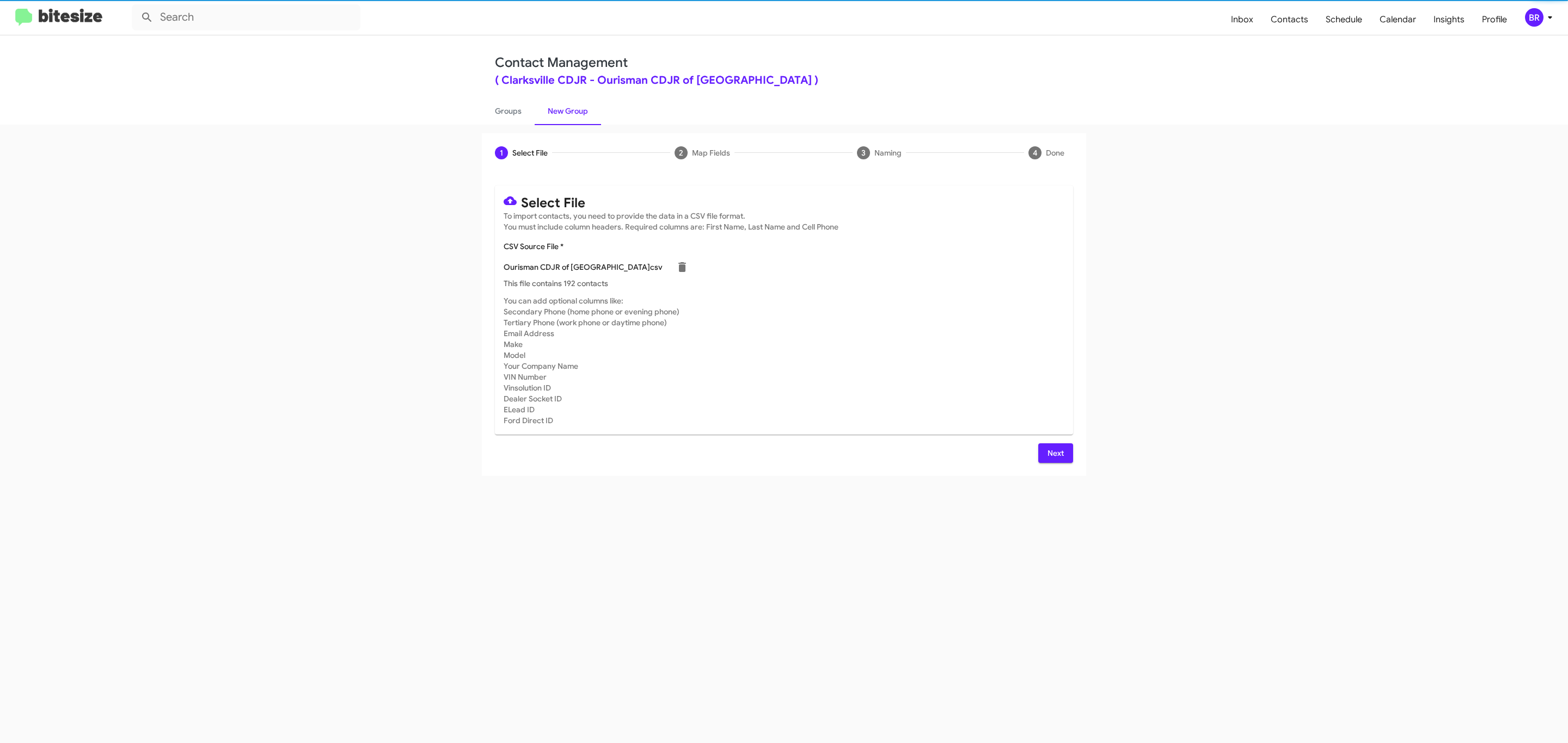
click at [1054, 453] on span "Next" at bounding box center [1055, 454] width 17 height 20
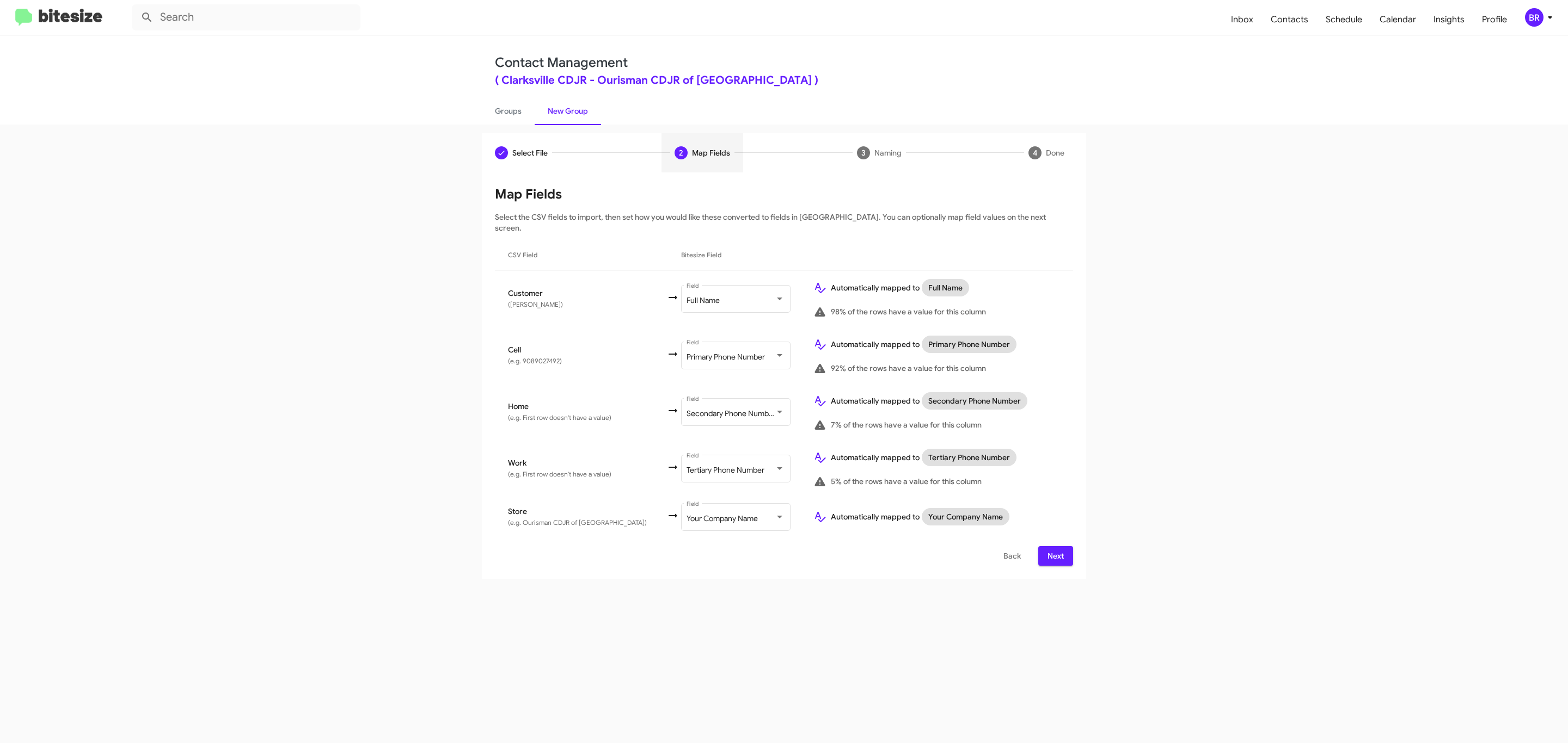
click at [1054, 546] on span "Next" at bounding box center [1055, 556] width 17 height 20
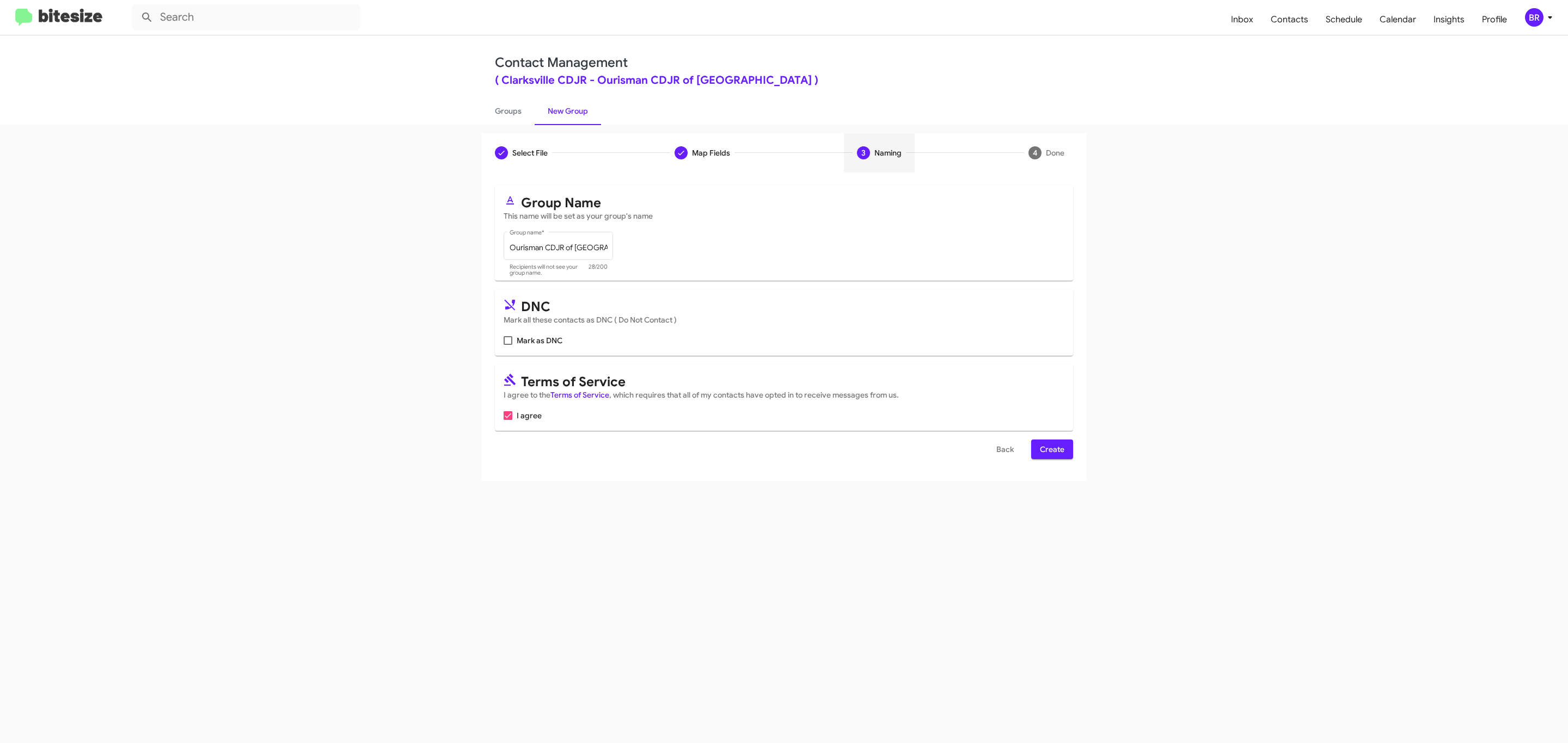
click at [507, 345] on input "Mark as DNC" at bounding box center [507, 345] width 1 height 1
checkbox input "true"
click at [1051, 451] on span "Create" at bounding box center [1052, 449] width 24 height 20
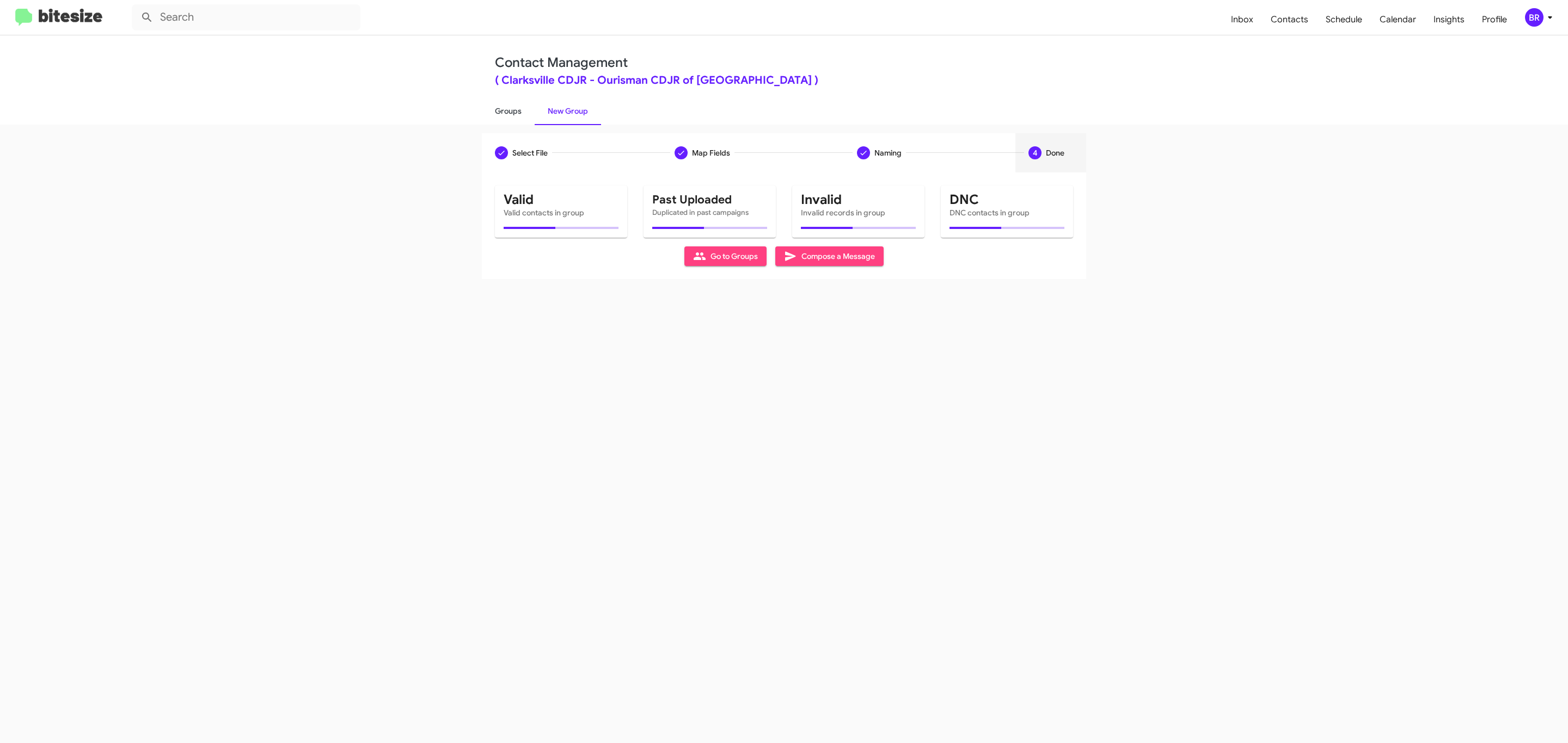
click at [507, 110] on link "Groups" at bounding box center [508, 112] width 53 height 29
type input "in:groups"
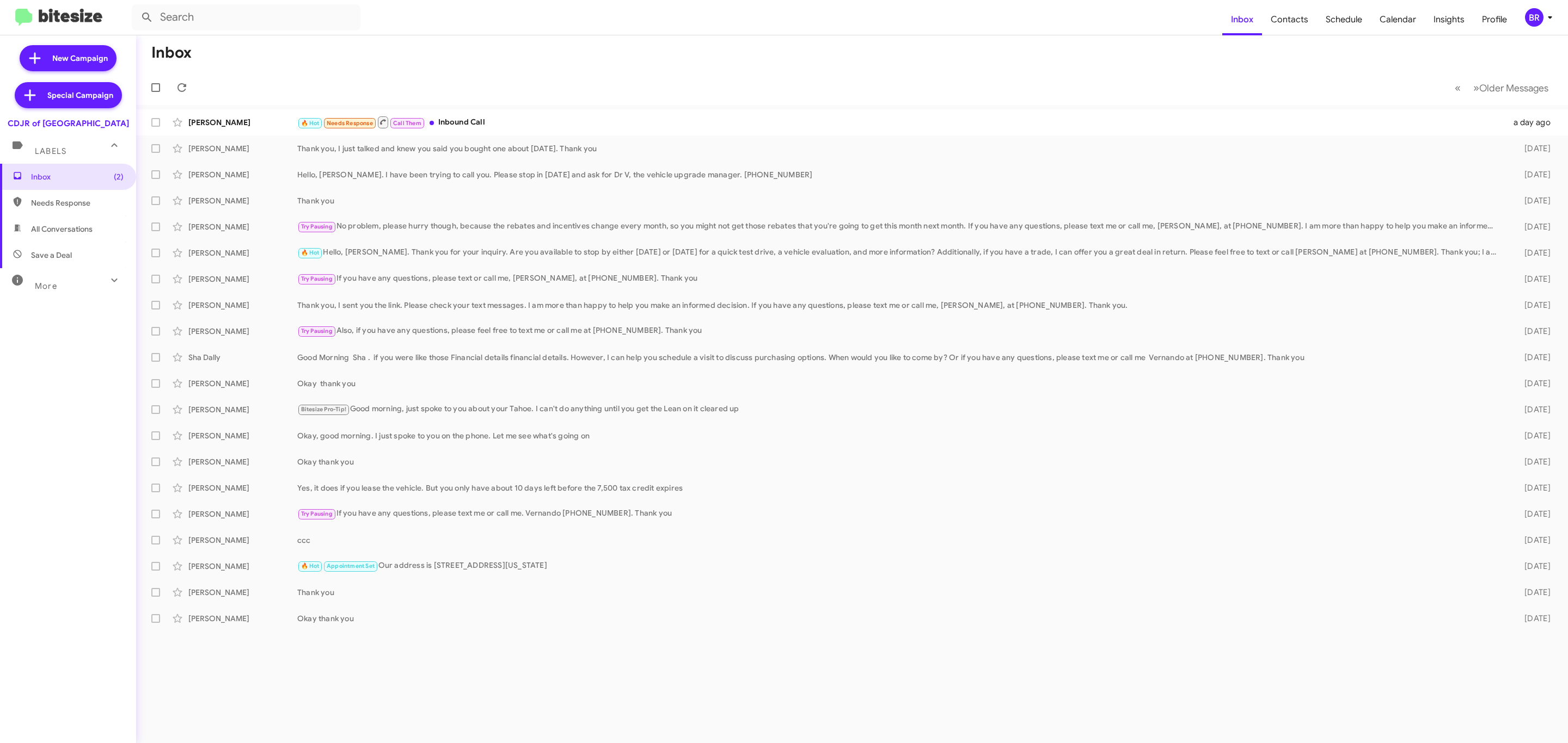
type input "in:groups"
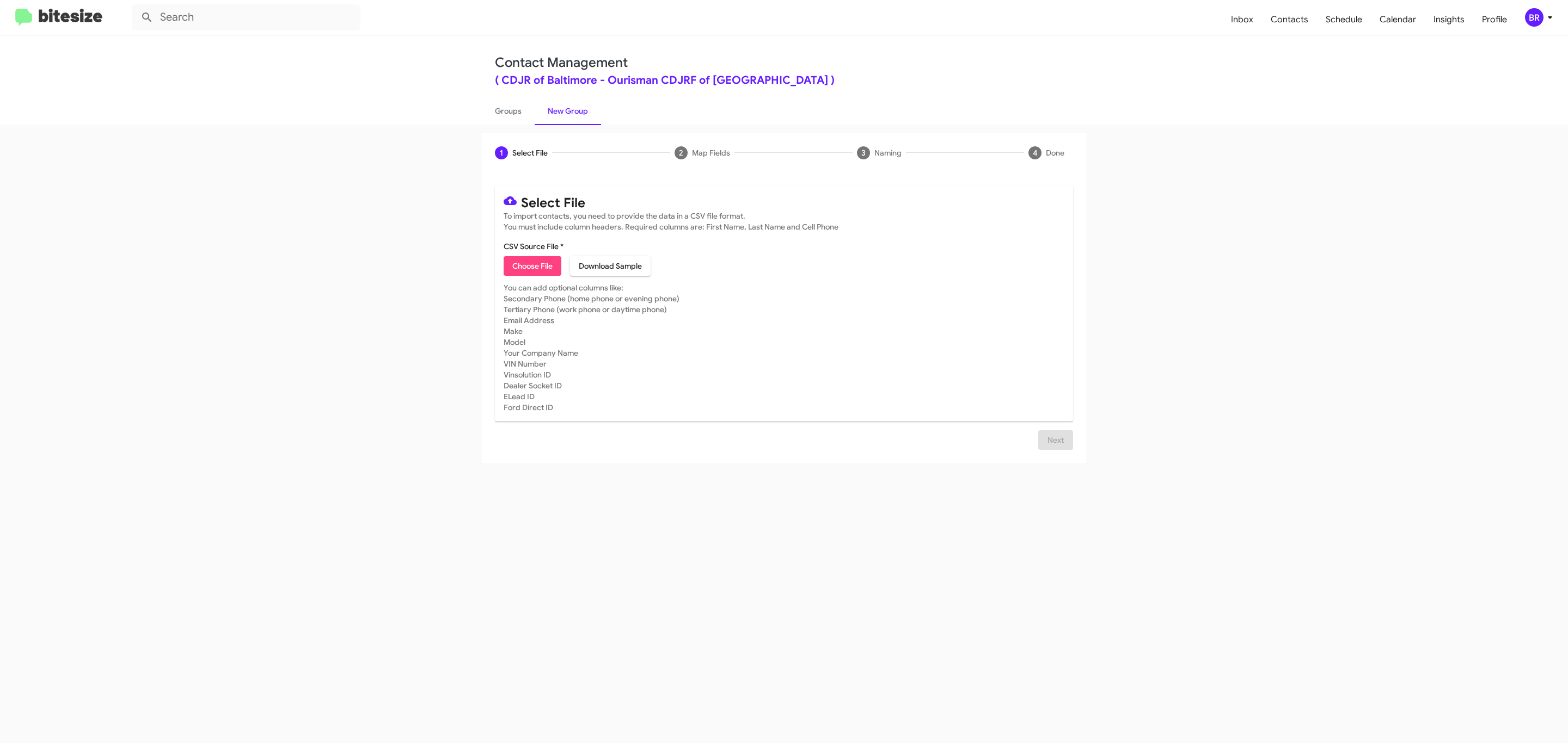
click at [531, 266] on span "Choose File" at bounding box center [532, 266] width 40 height 20
type input "Ourisman CDJRF of Baltimore"
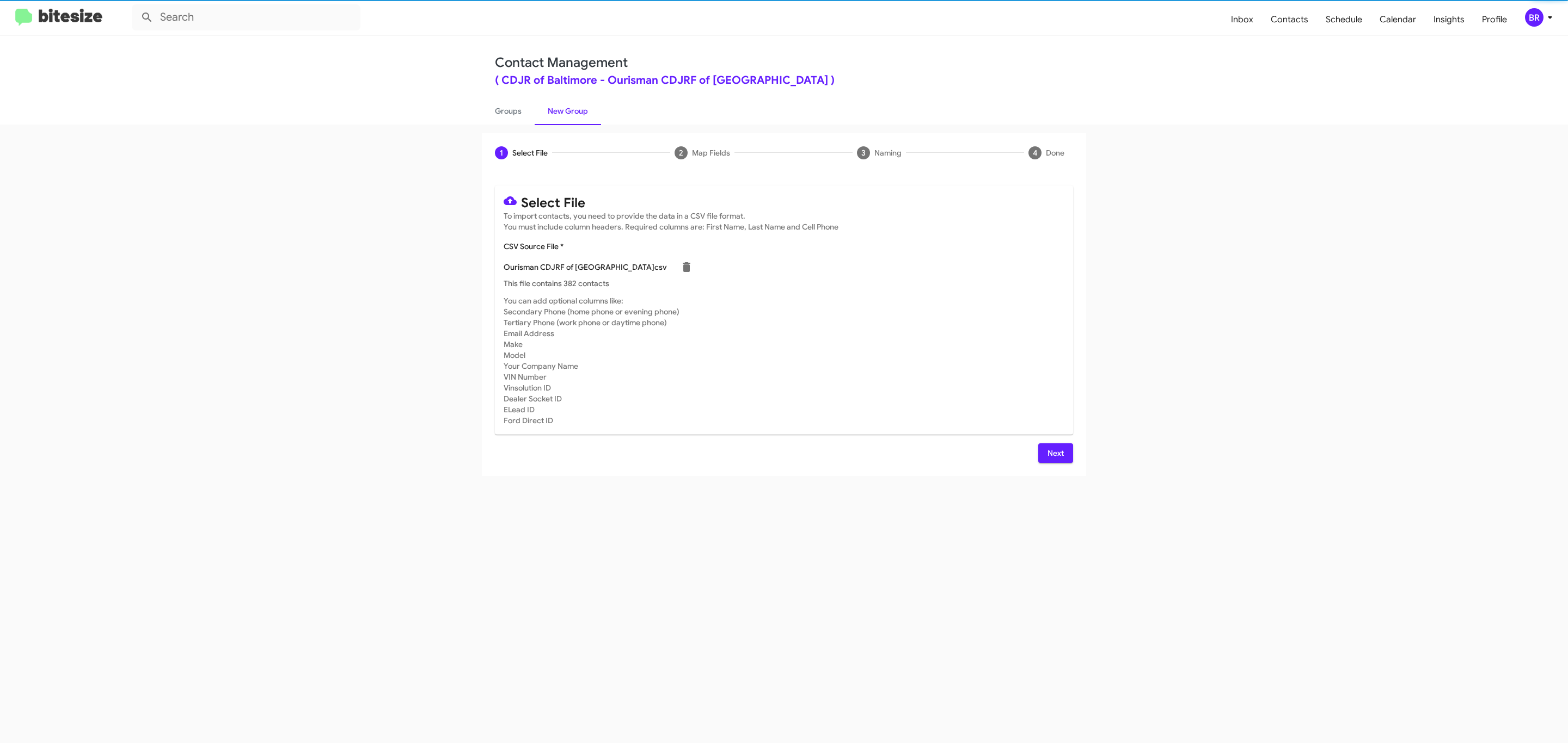
click at [1054, 453] on span "Next" at bounding box center [1055, 454] width 17 height 20
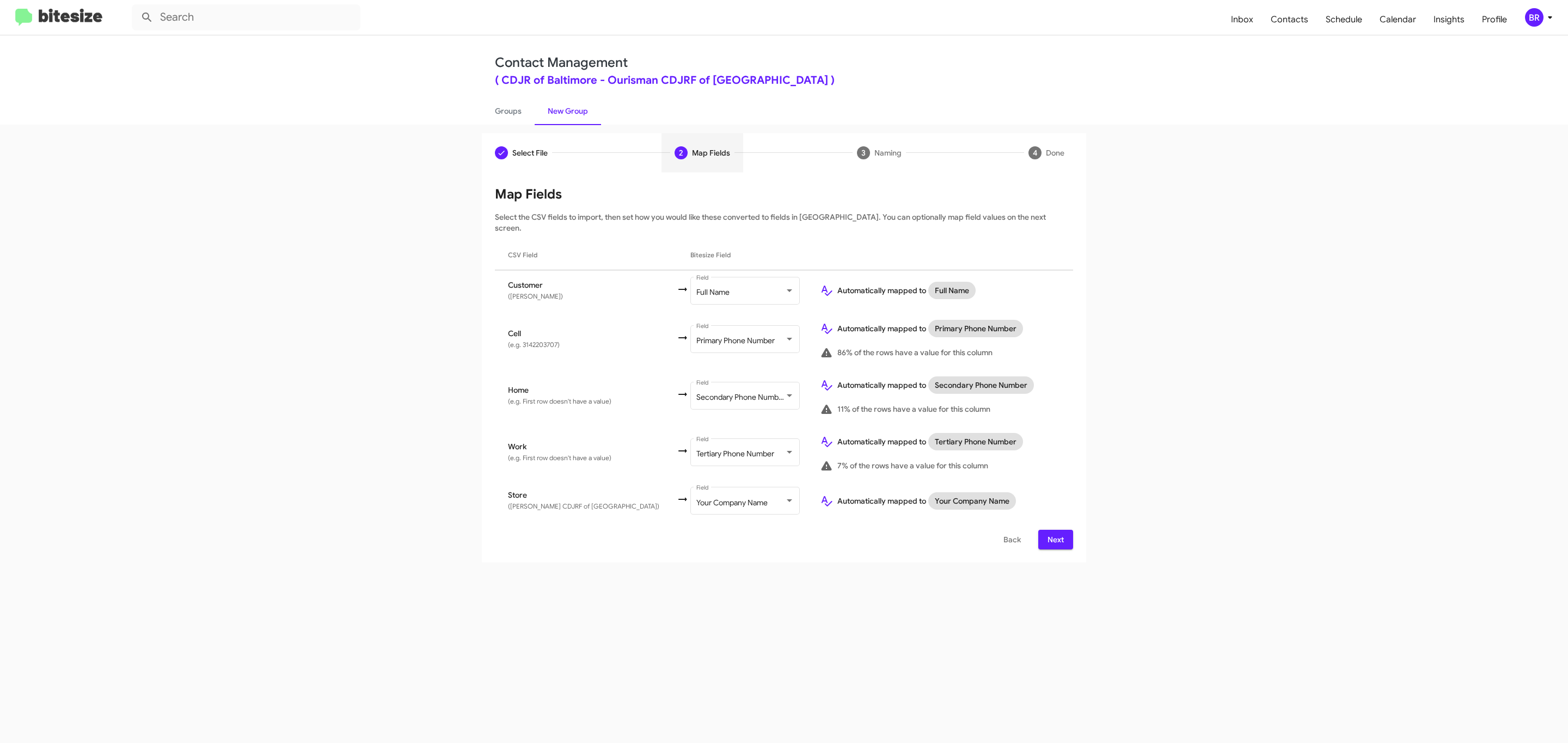
click at [1054, 530] on span "Next" at bounding box center [1055, 540] width 17 height 20
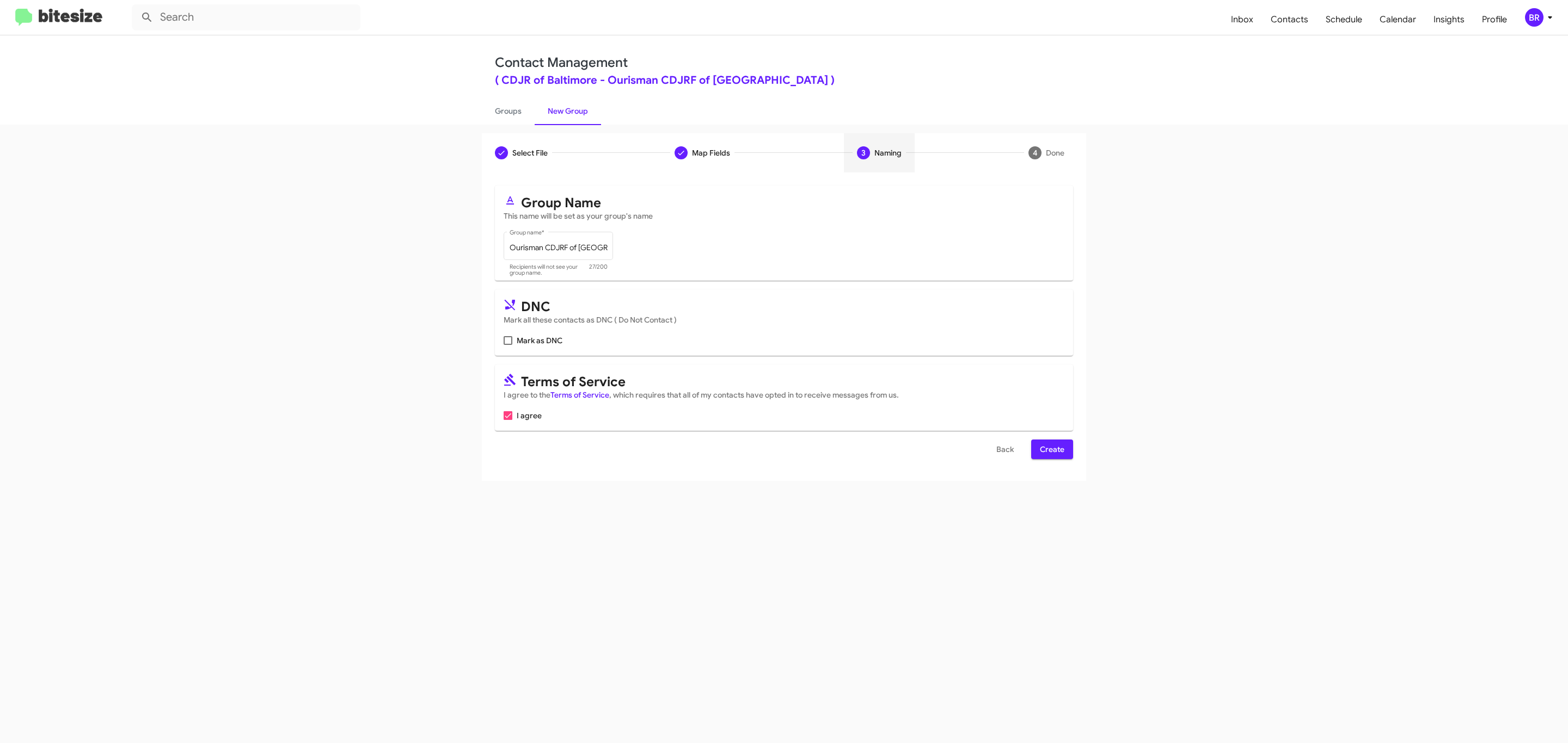
click at [507, 345] on input "Mark as DNC" at bounding box center [507, 345] width 1 height 1
checkbox input "true"
click at [1051, 451] on span "Create" at bounding box center [1052, 449] width 24 height 20
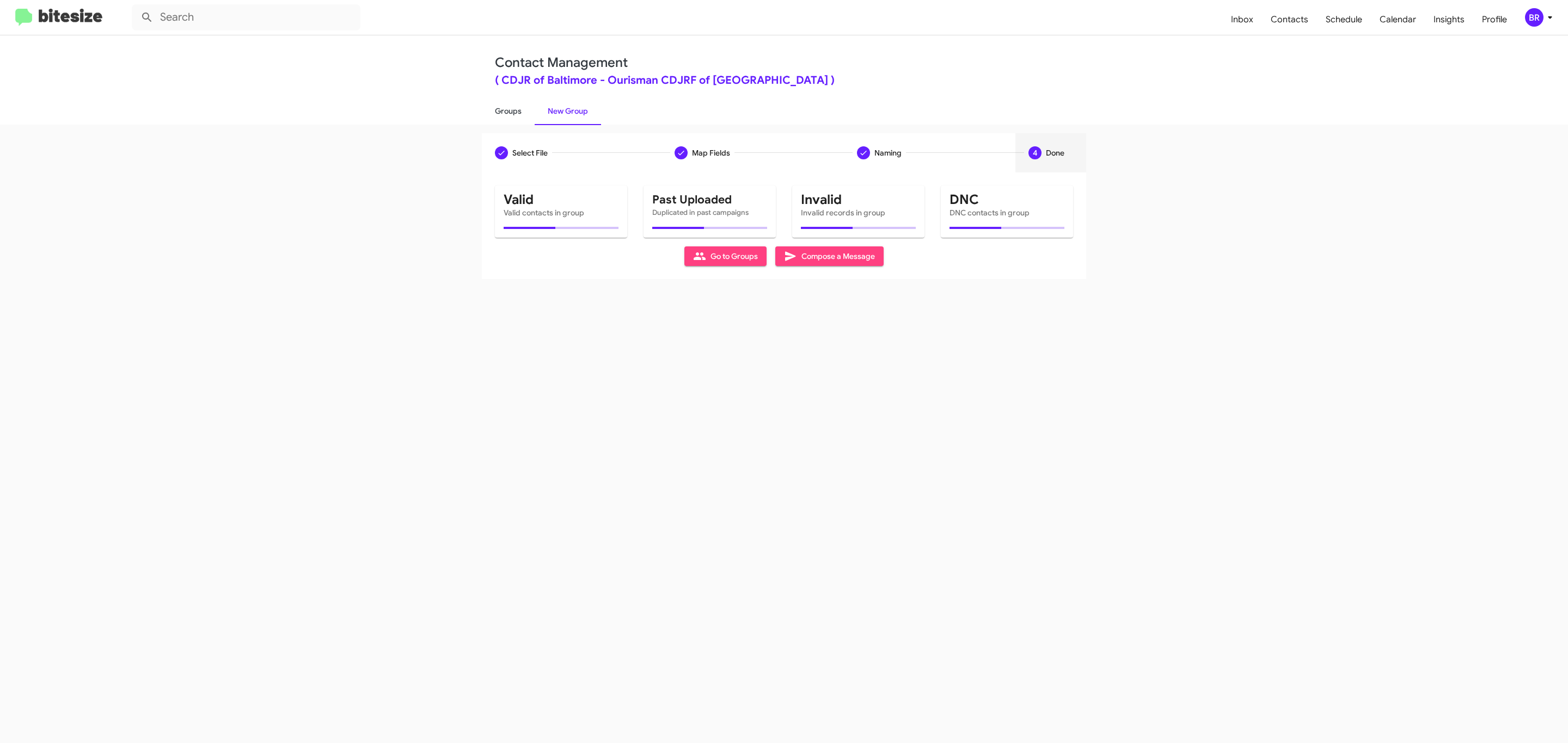
click at [507, 110] on link "Groups" at bounding box center [508, 112] width 53 height 29
type input "in:groups"
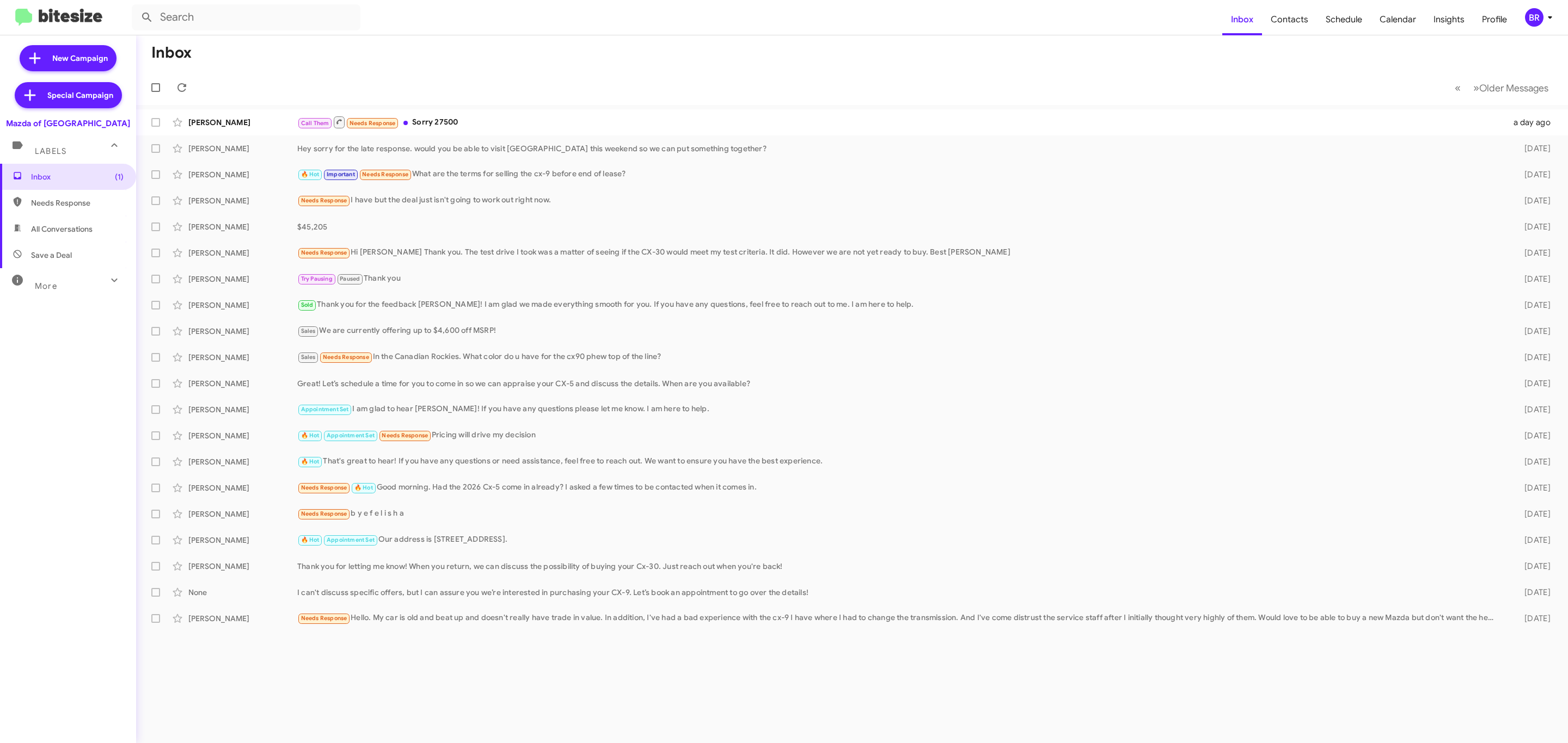
type input "in:groups"
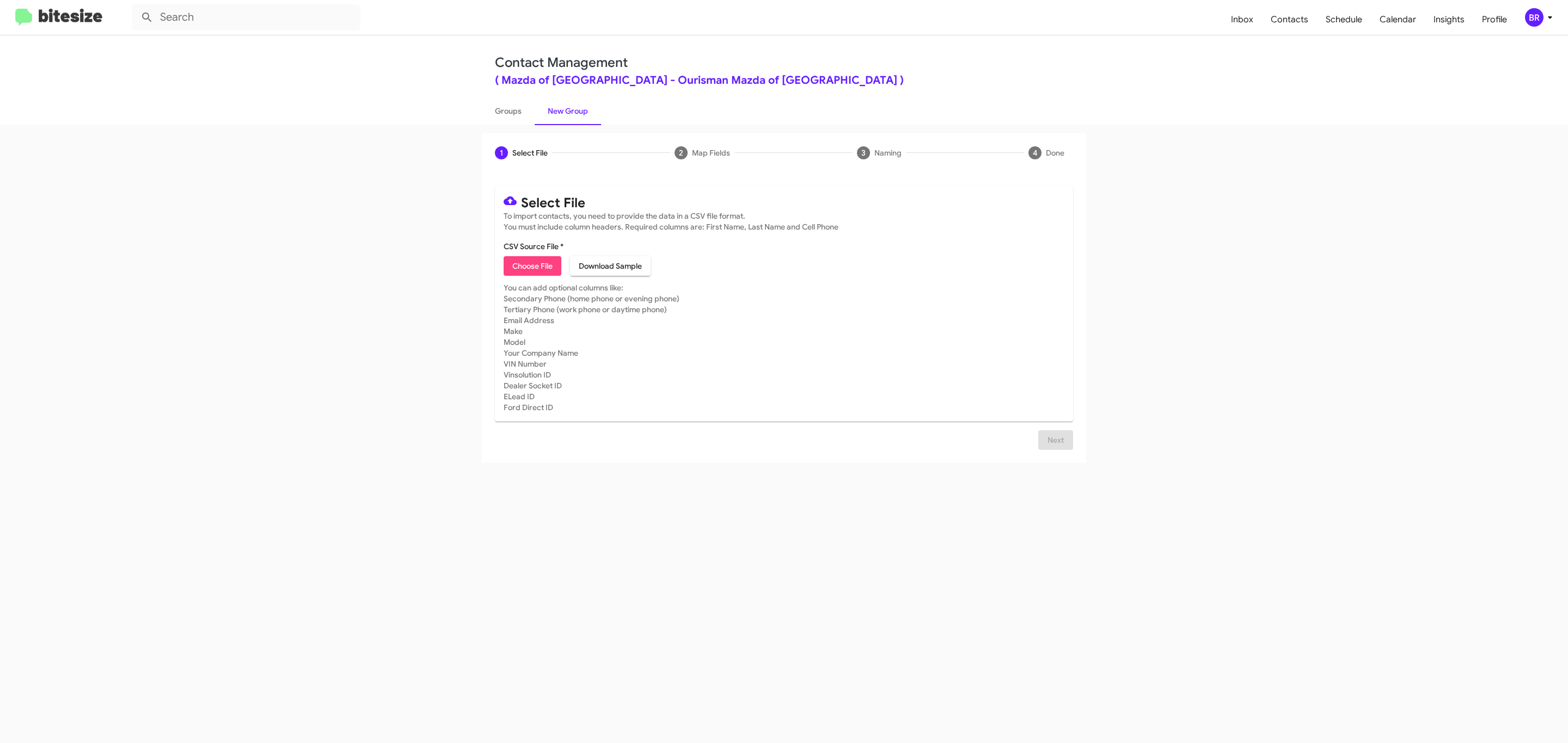
click at [531, 266] on span "Choose File" at bounding box center [532, 266] width 40 height 20
type input "Ourisman Mazda of [GEOGRAPHIC_DATA]"
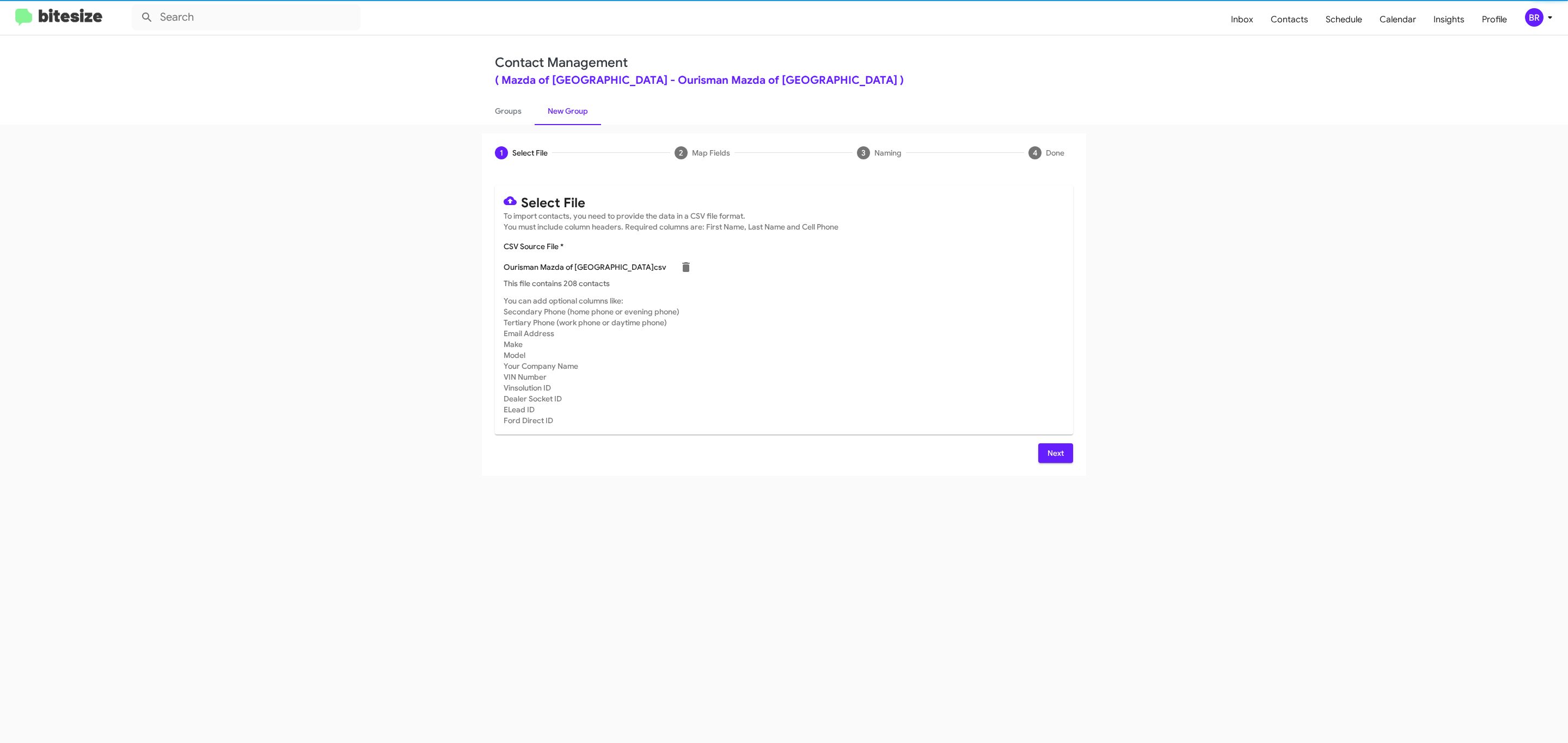
click at [1054, 453] on span "Next" at bounding box center [1055, 454] width 17 height 20
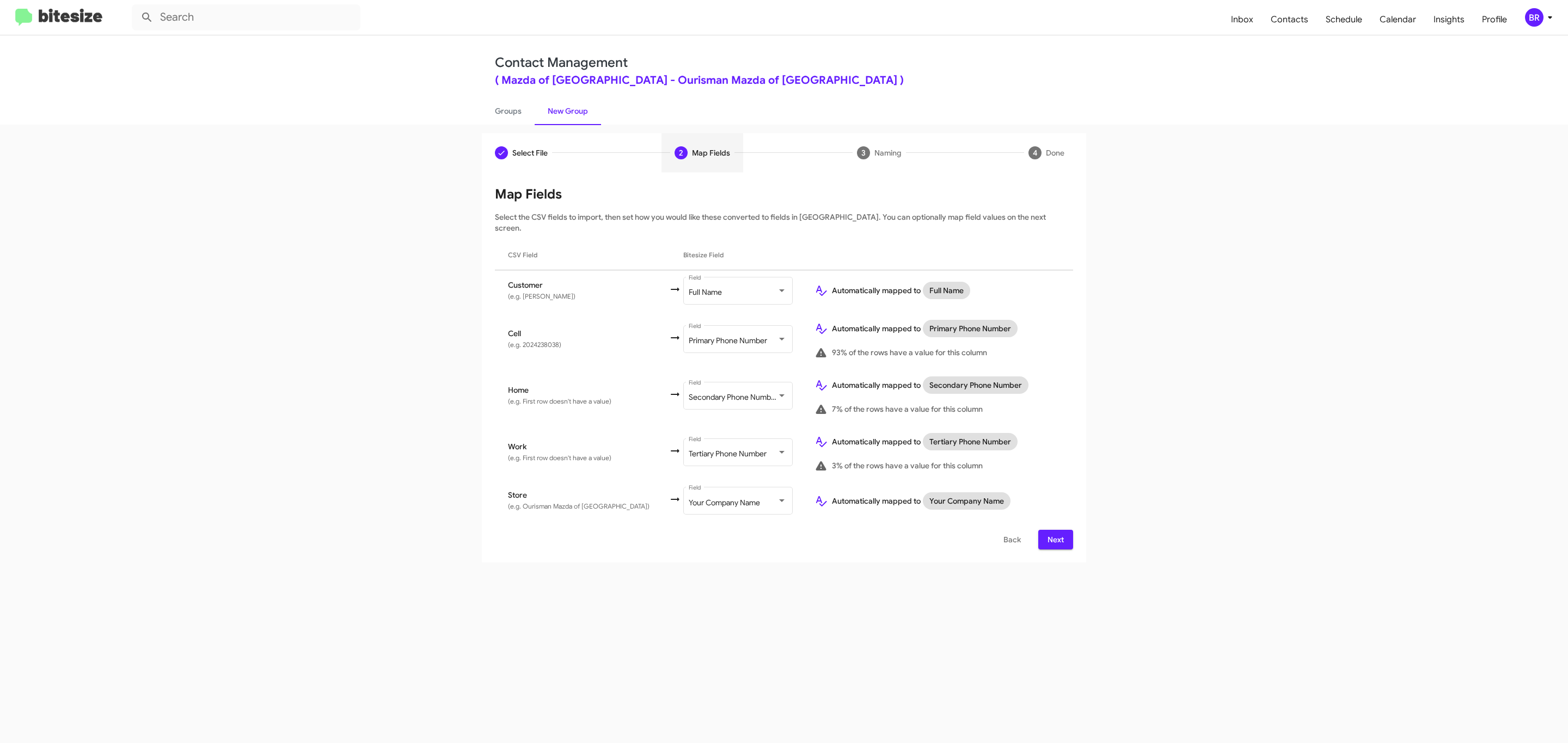
click at [1054, 530] on span "Next" at bounding box center [1055, 540] width 17 height 20
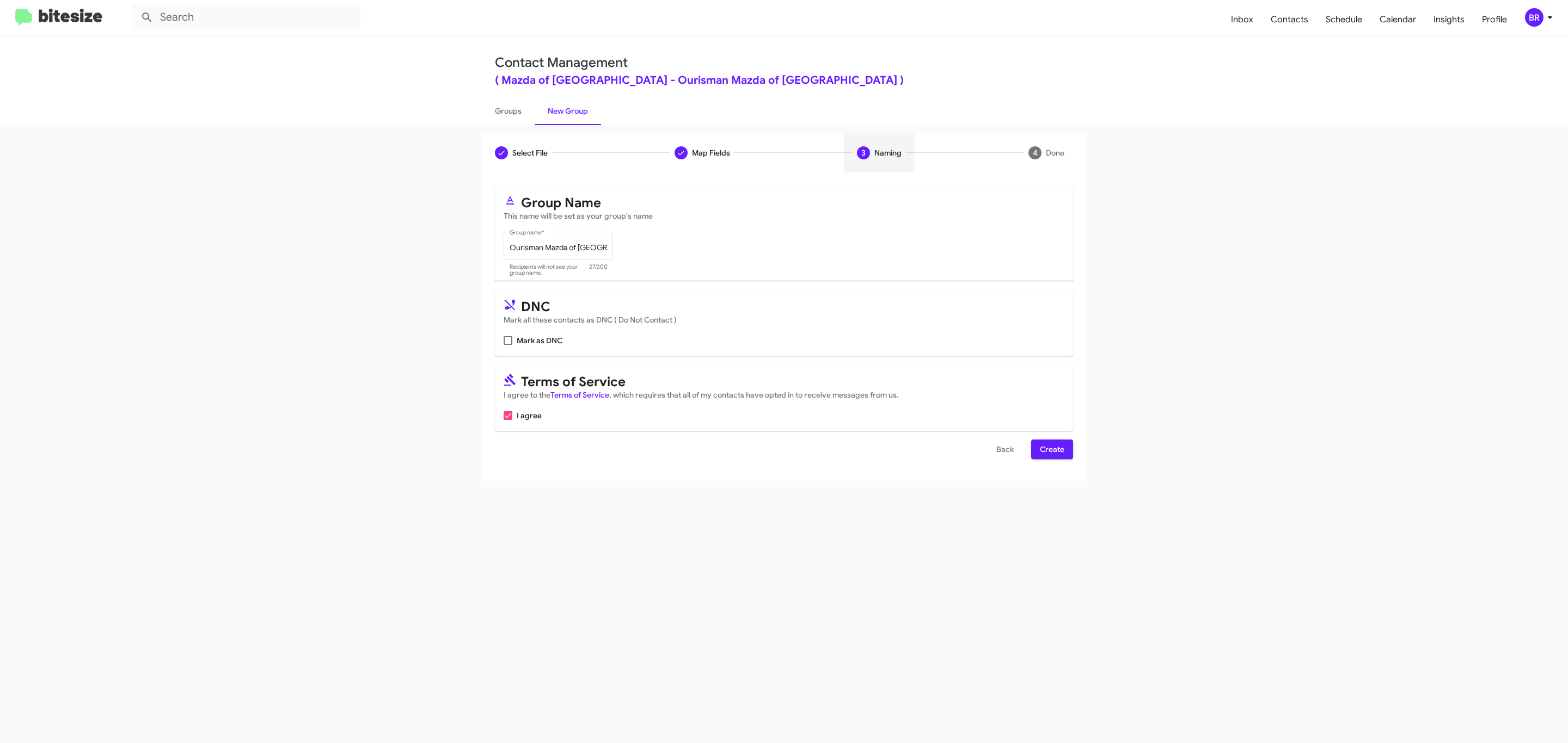
click at [507, 345] on input "Mark as DNC" at bounding box center [507, 345] width 1 height 1
checkbox input "true"
click at [1051, 451] on span "Create" at bounding box center [1052, 449] width 24 height 20
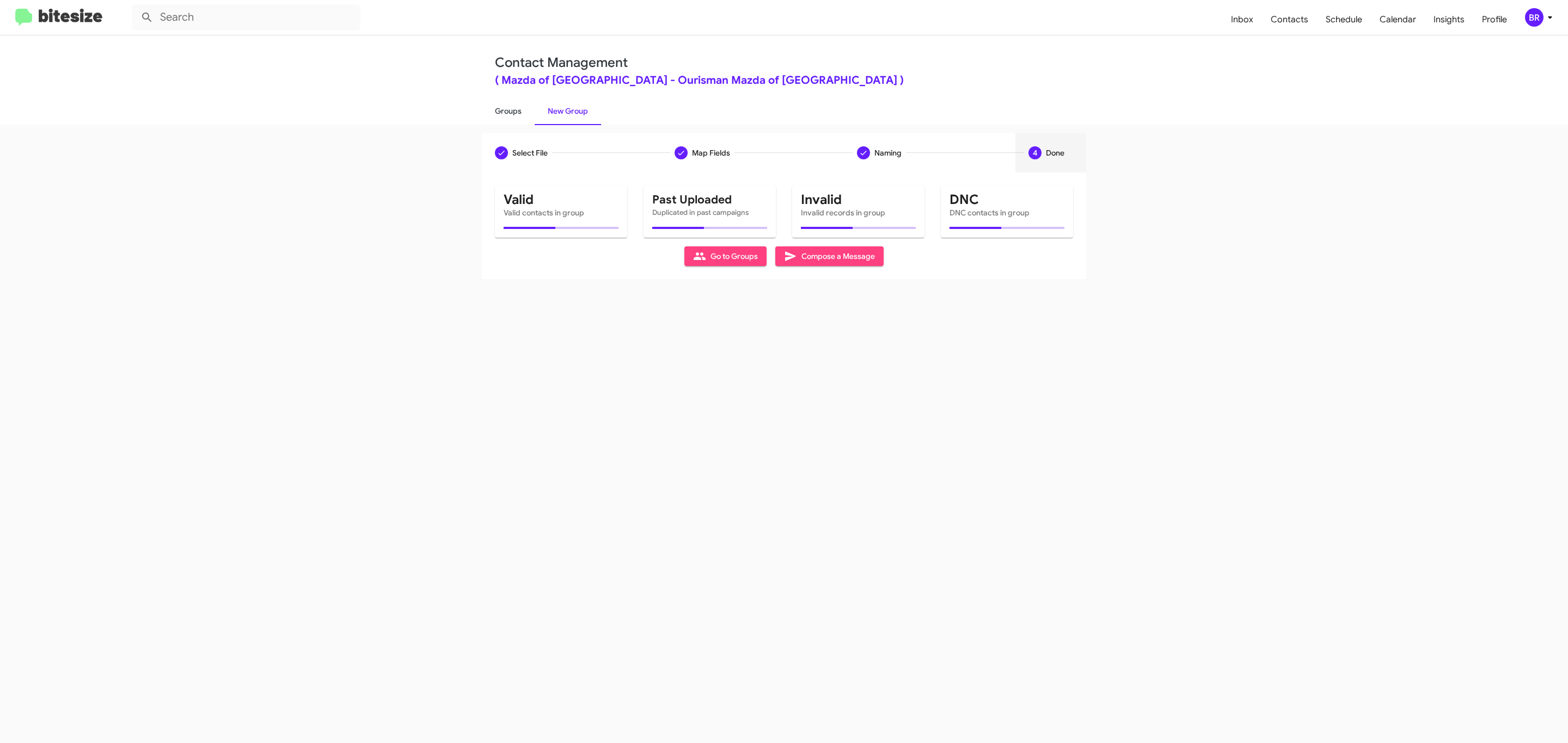
click at [507, 110] on link "Groups" at bounding box center [508, 112] width 53 height 29
type input "in:groups"
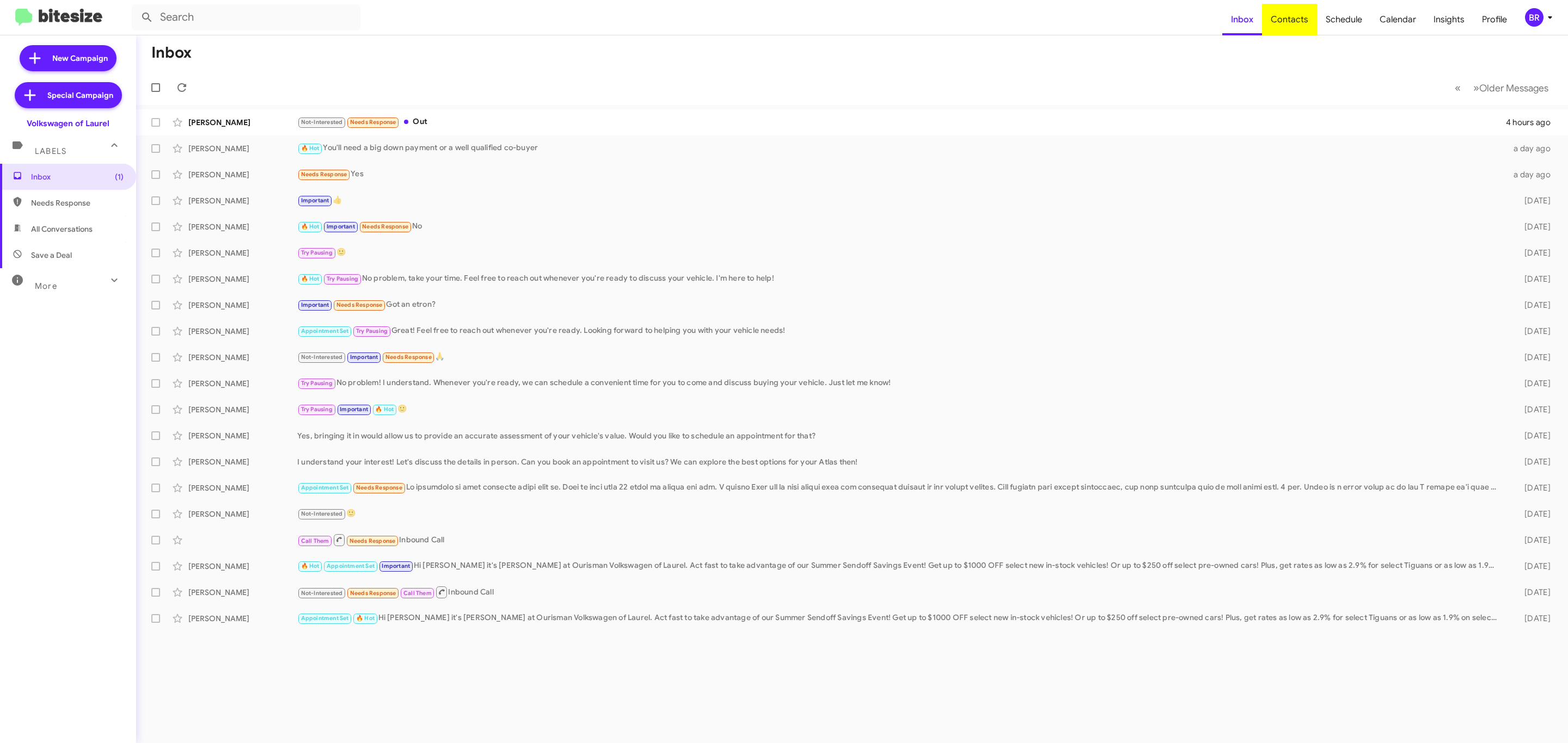
type input "in:groups"
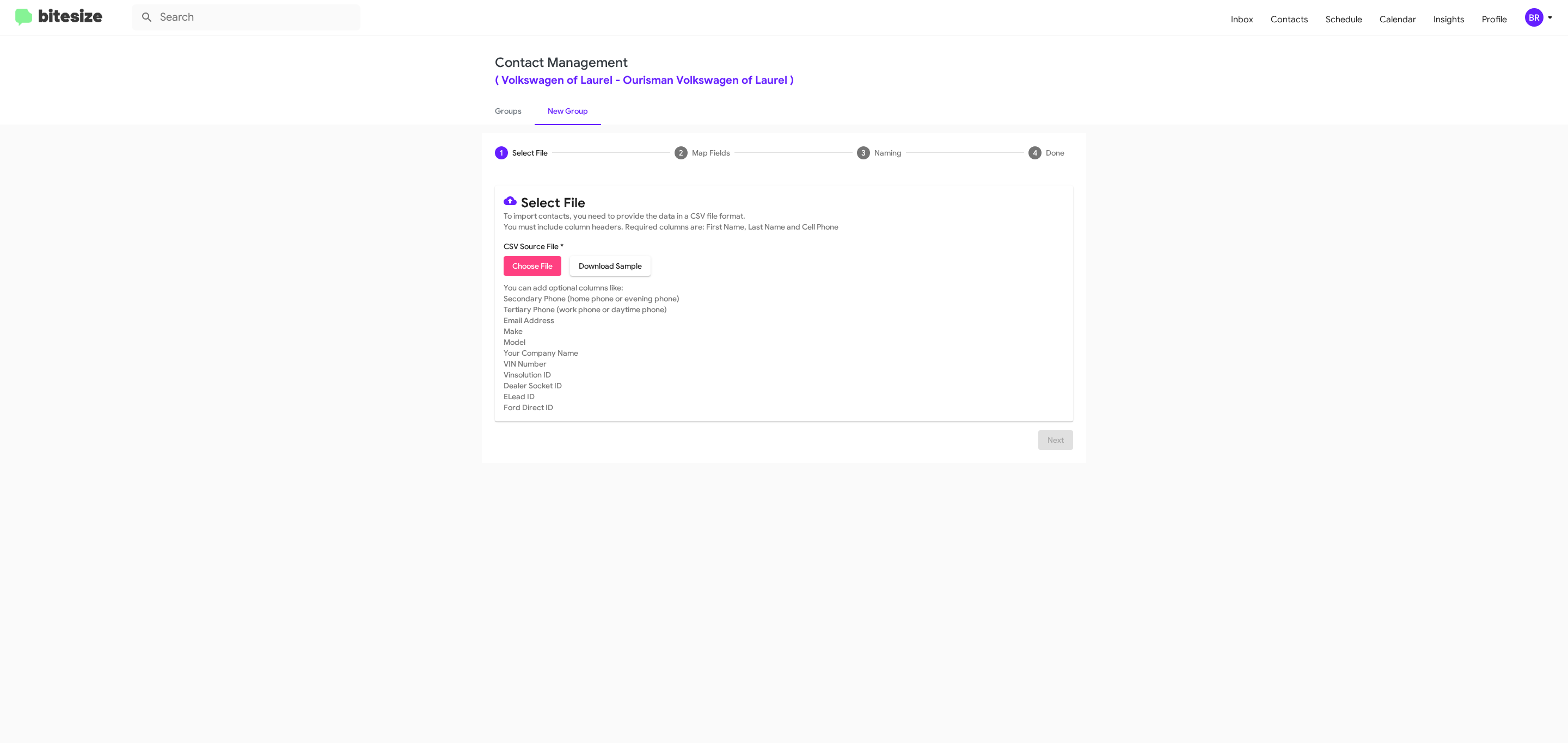
click at [531, 266] on span "Choose File" at bounding box center [532, 266] width 40 height 20
type input "Ourisman Volkswagen of Laurel"
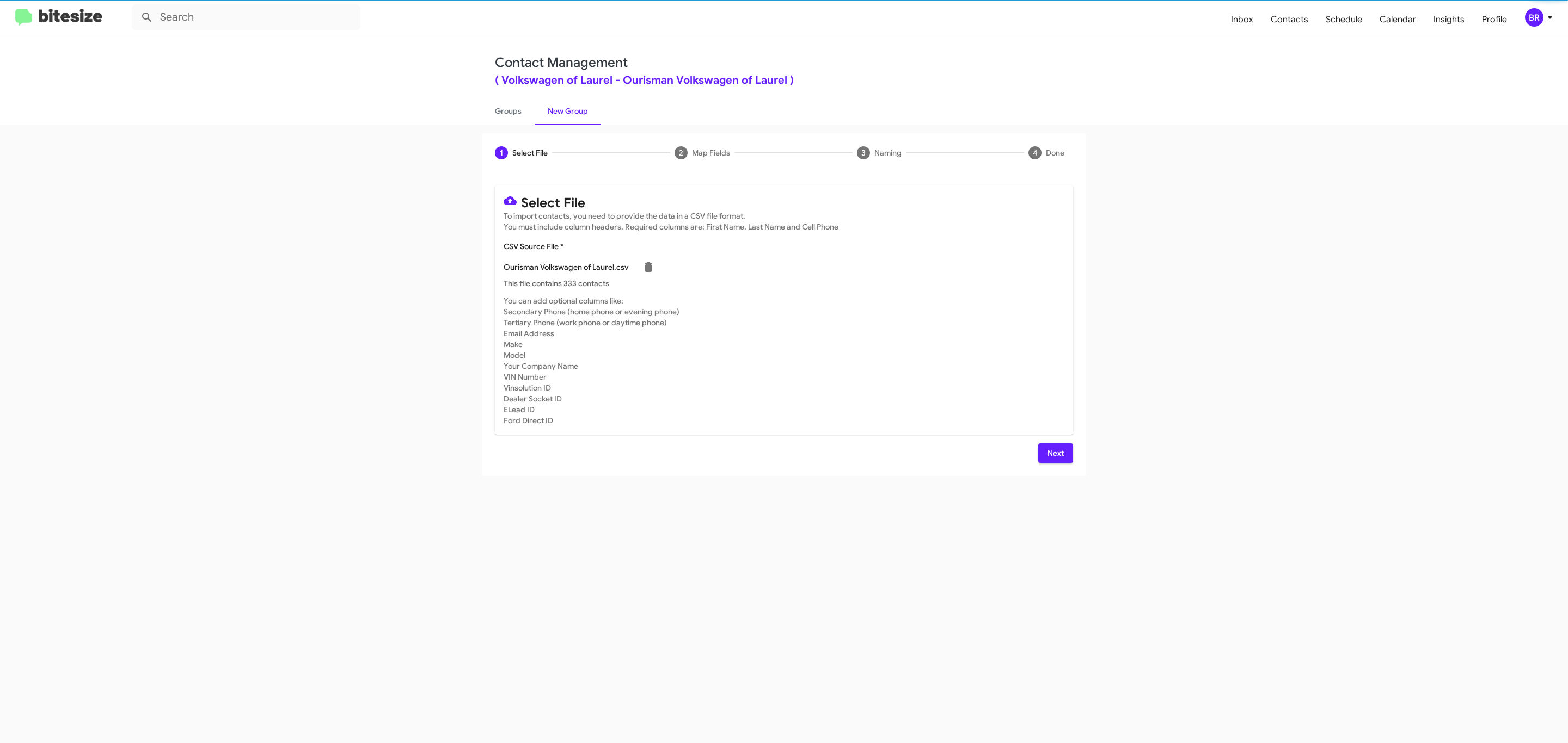
click at [1054, 453] on span "Next" at bounding box center [1055, 454] width 17 height 20
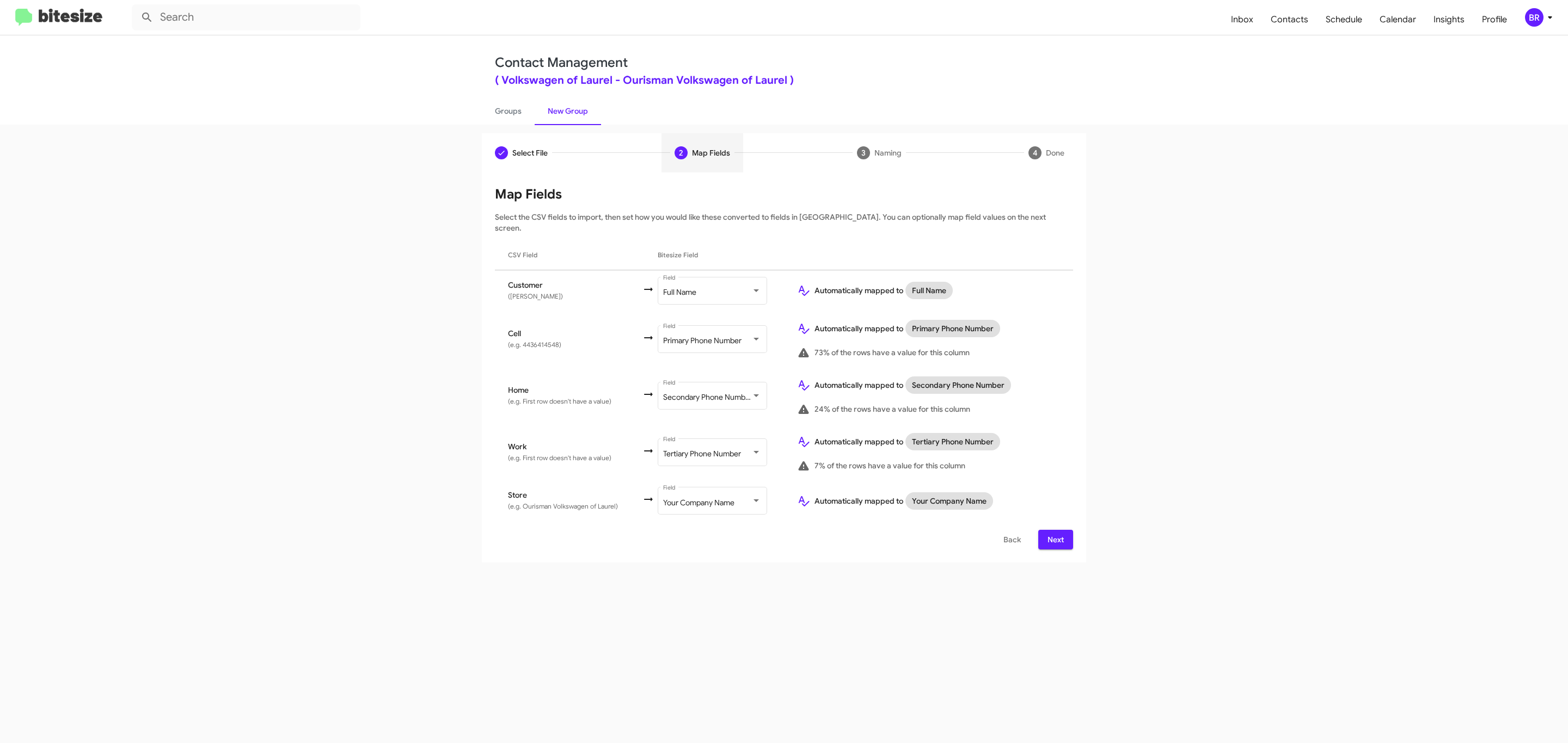
click at [1054, 530] on span "Next" at bounding box center [1055, 540] width 17 height 20
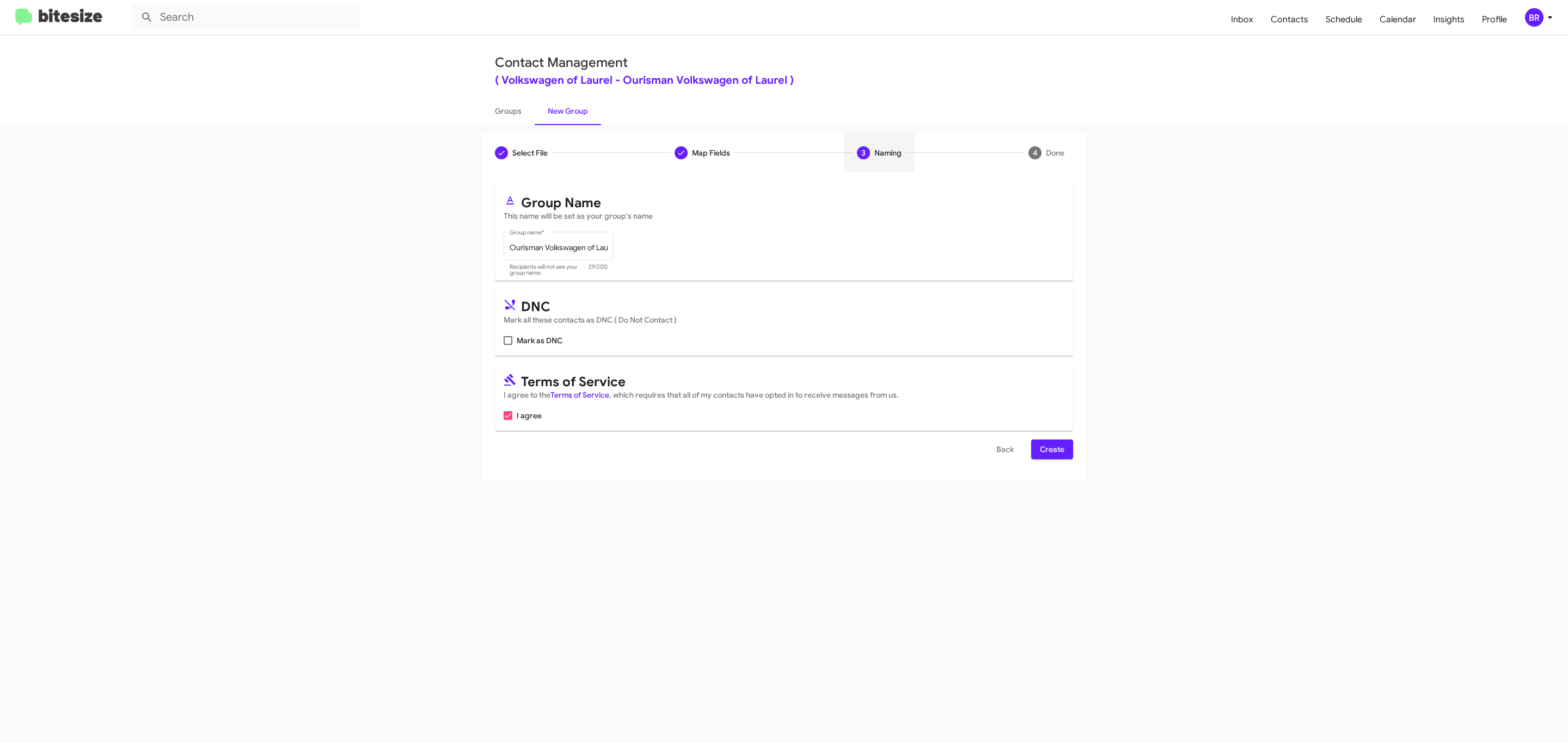
click at [507, 345] on input "Mark as DNC" at bounding box center [507, 345] width 1 height 1
checkbox input "true"
click at [1051, 451] on span "Create" at bounding box center [1052, 449] width 24 height 20
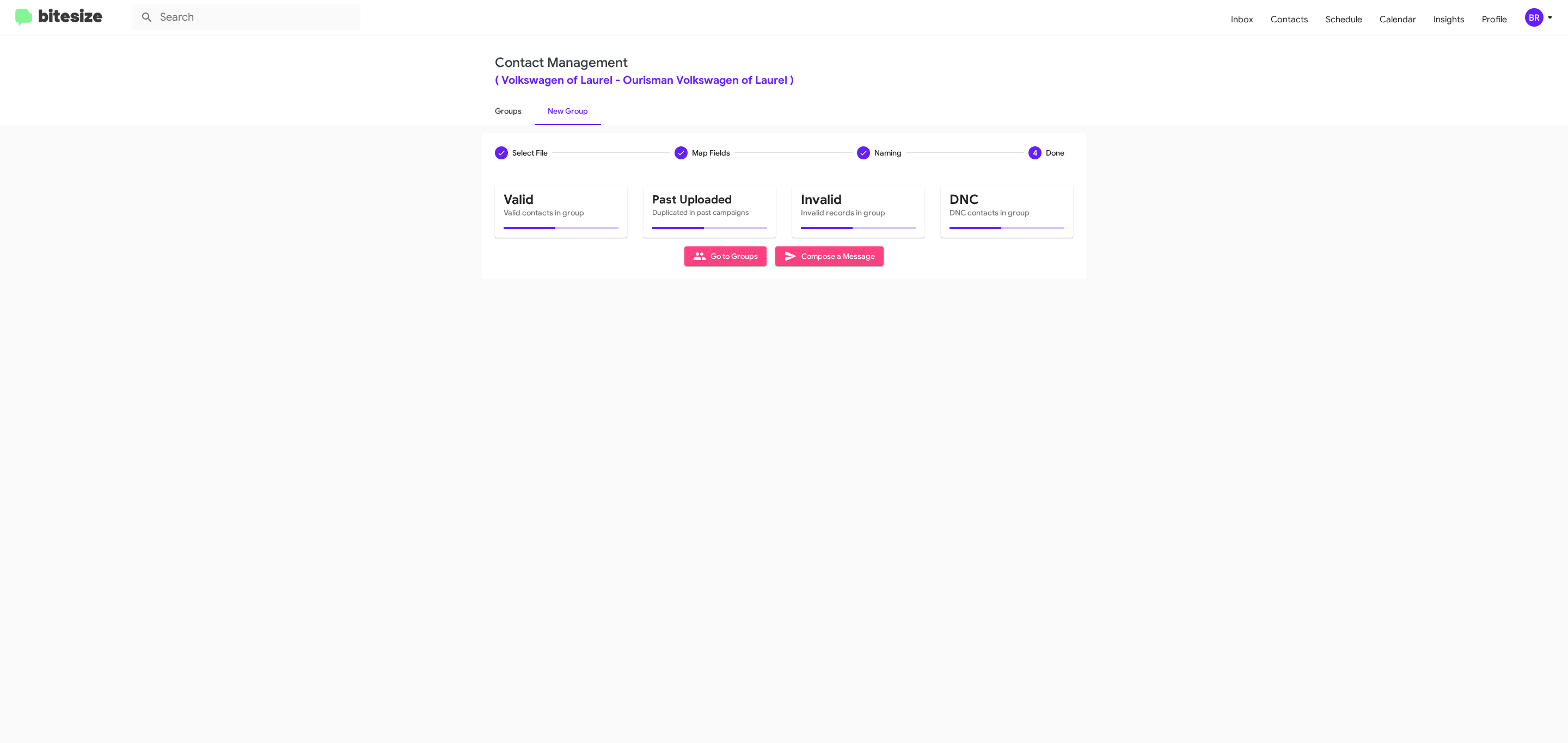
click at [507, 110] on link "Groups" at bounding box center [508, 112] width 53 height 29
type input "in:groups"
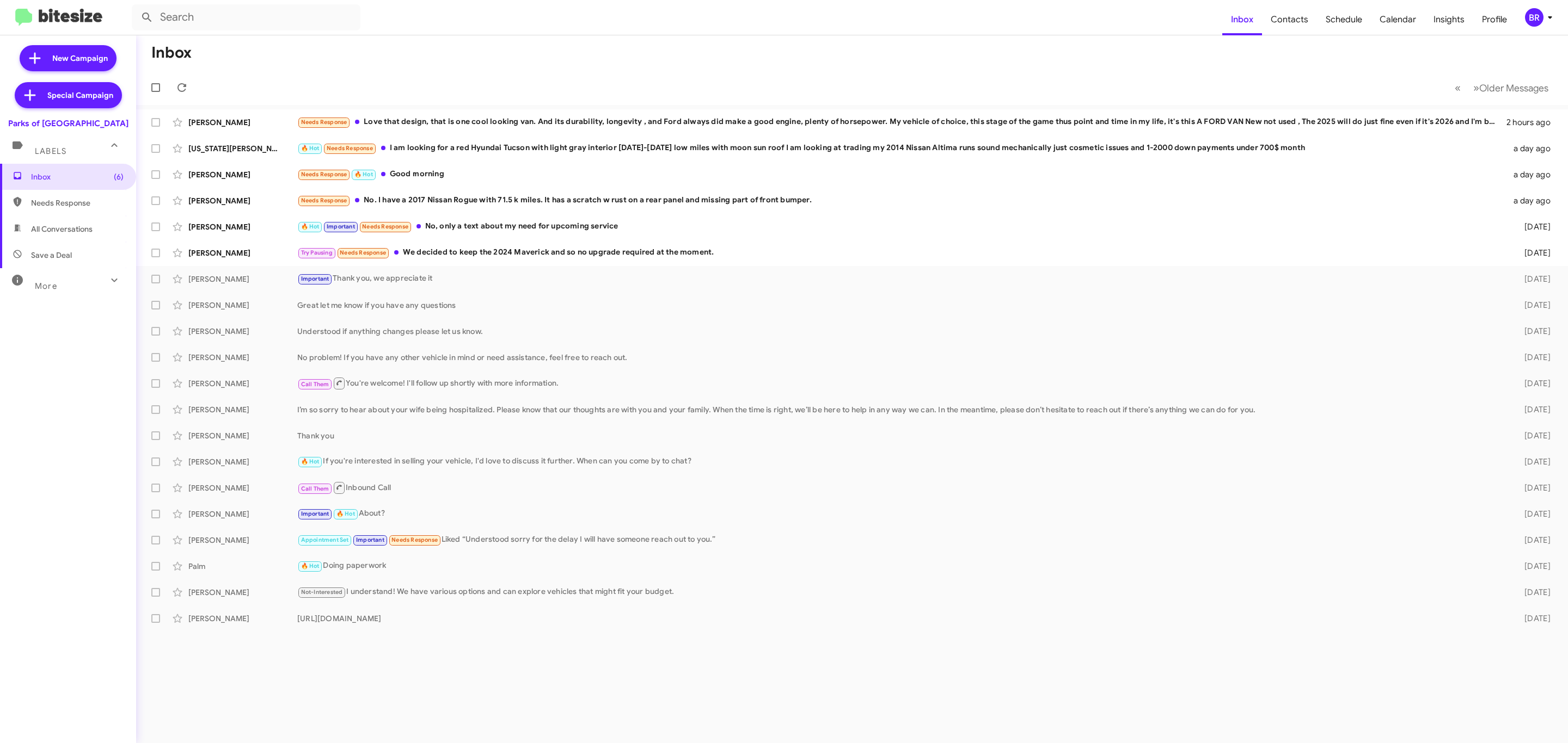
type input "in:groups"
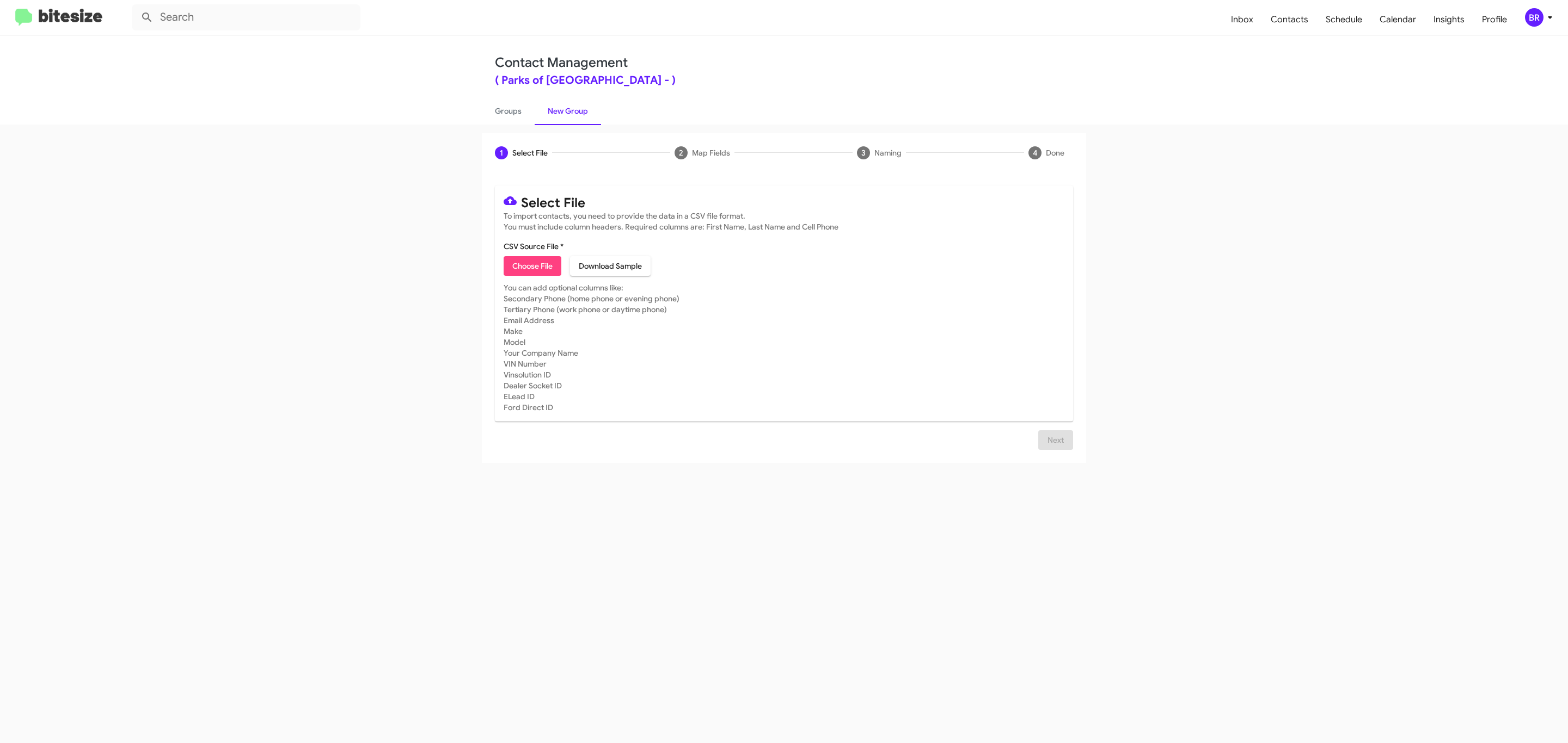
click at [531, 266] on span "Choose File" at bounding box center [532, 266] width 40 height 20
type input "Parks of [GEOGRAPHIC_DATA]"
click at [1054, 453] on span "Next" at bounding box center [1055, 454] width 17 height 20
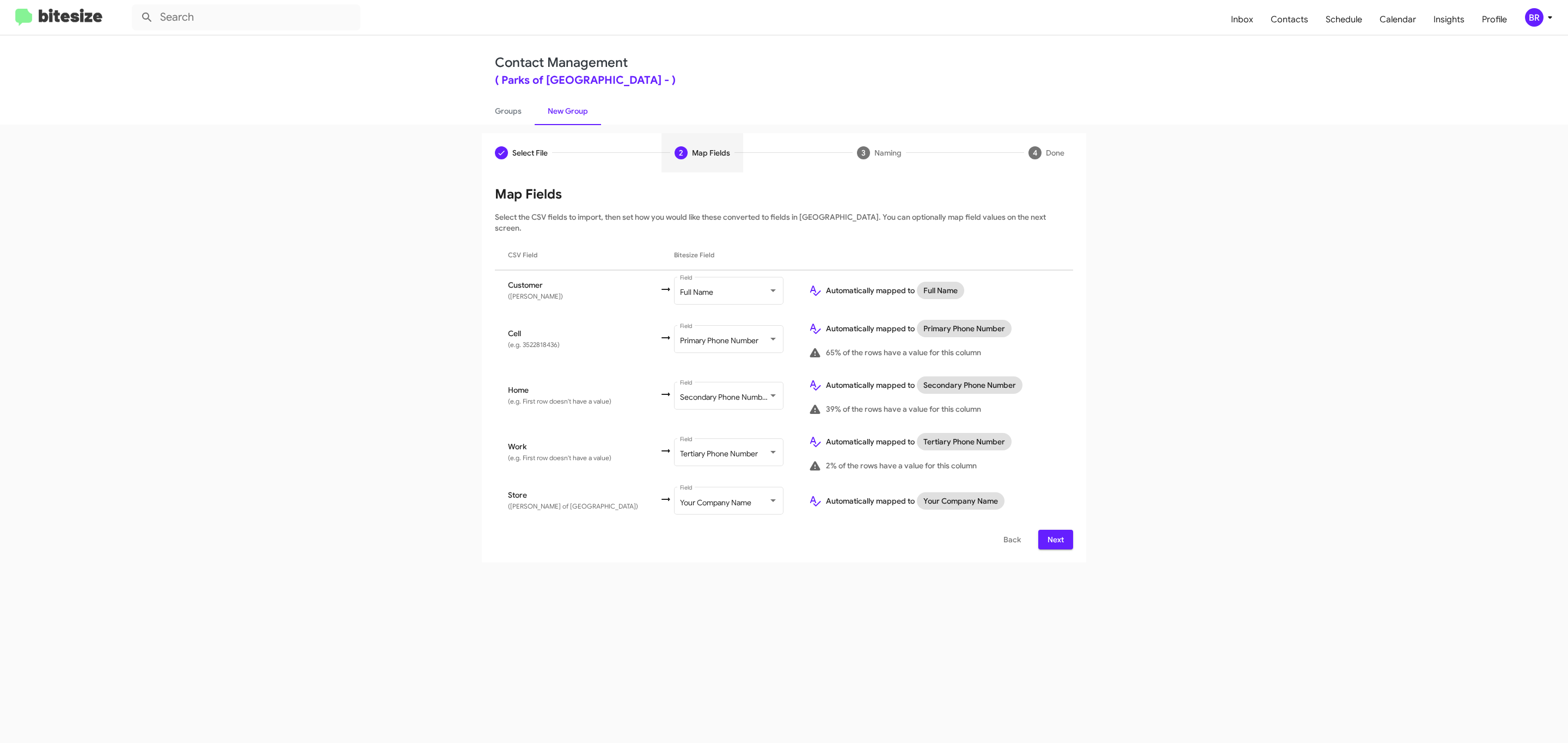
click at [1054, 530] on span "Next" at bounding box center [1055, 540] width 17 height 20
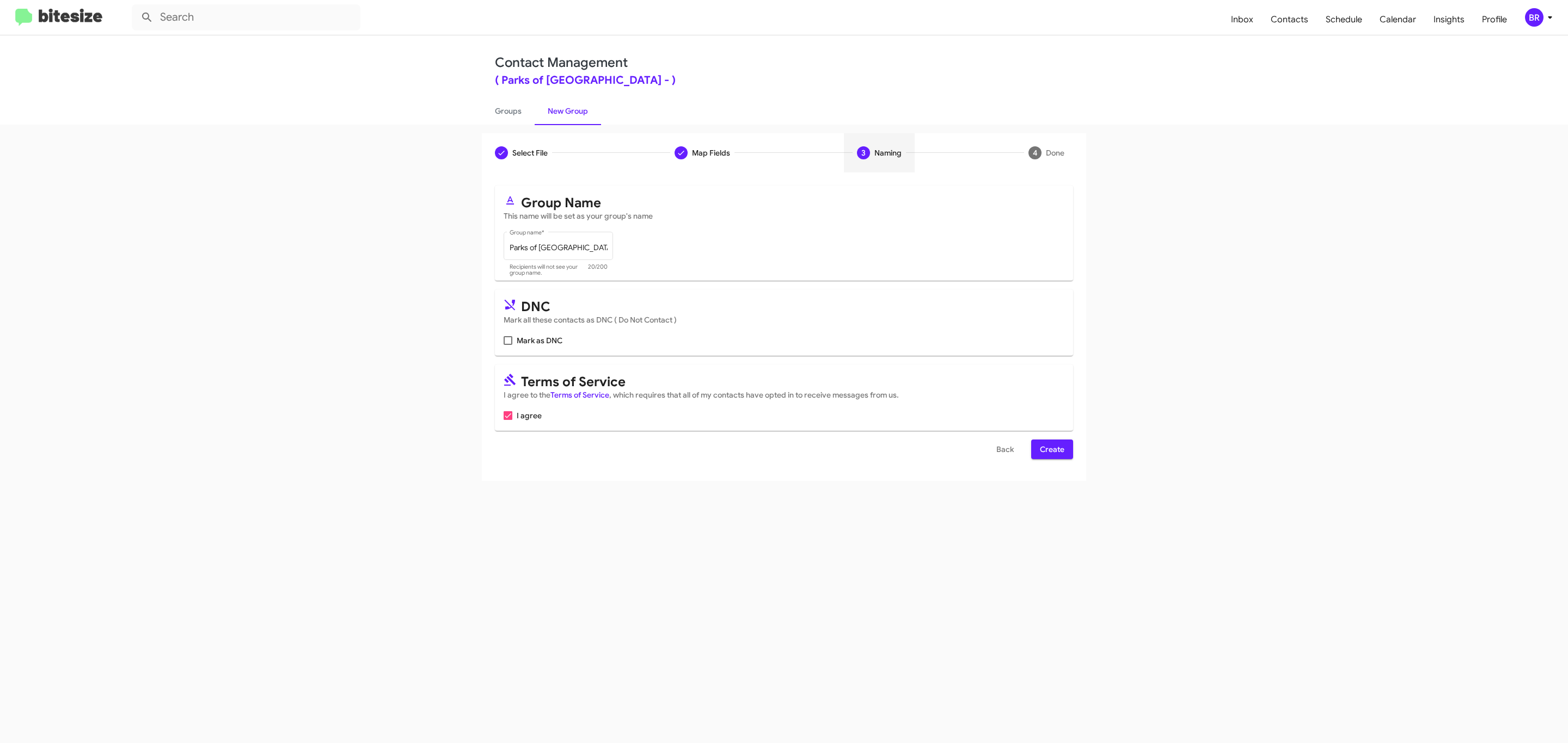
click at [507, 345] on input "Mark as DNC" at bounding box center [507, 345] width 1 height 1
checkbox input "true"
click at [1051, 451] on span "Create" at bounding box center [1052, 449] width 24 height 20
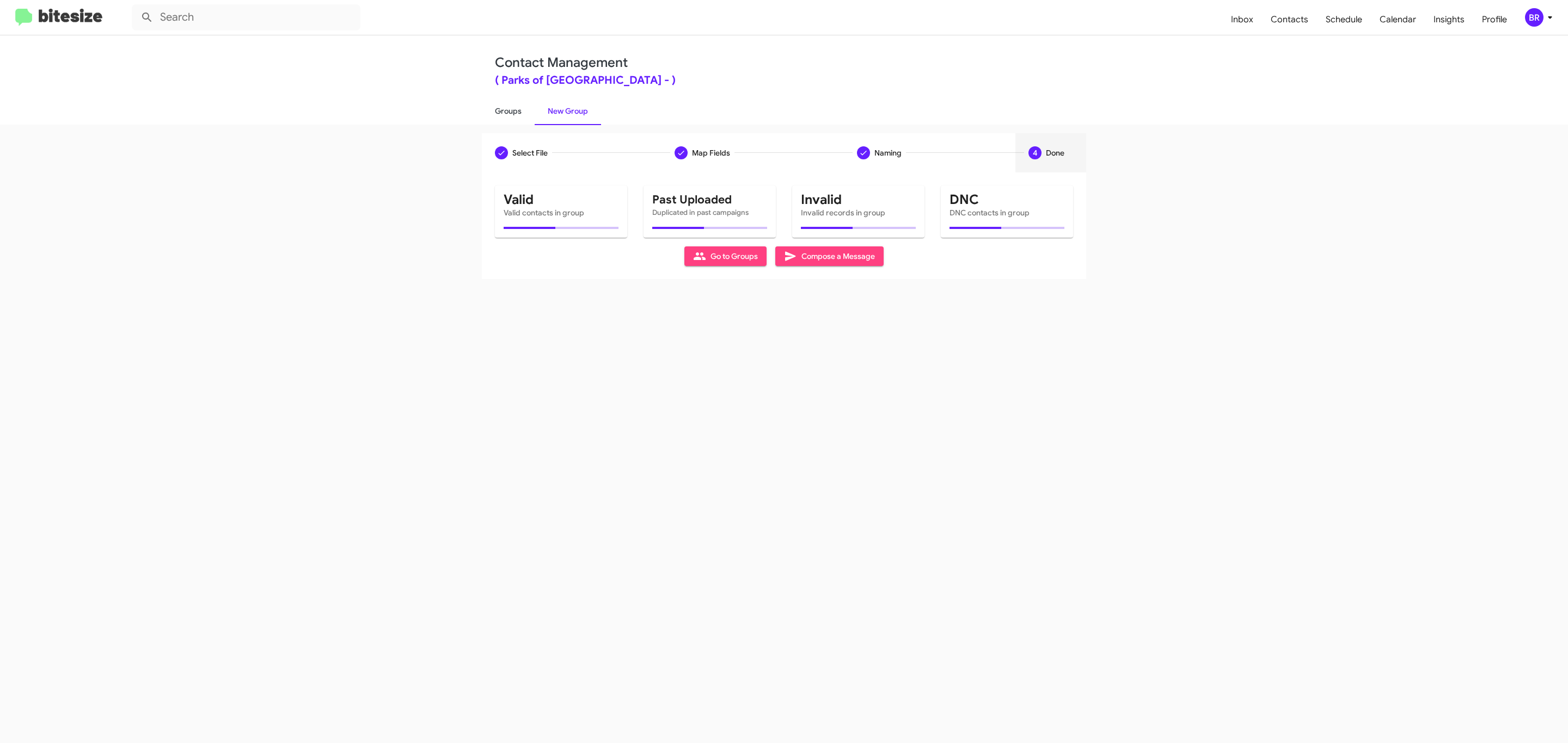
click at [507, 110] on link "Groups" at bounding box center [508, 112] width 53 height 29
type input "in:groups"
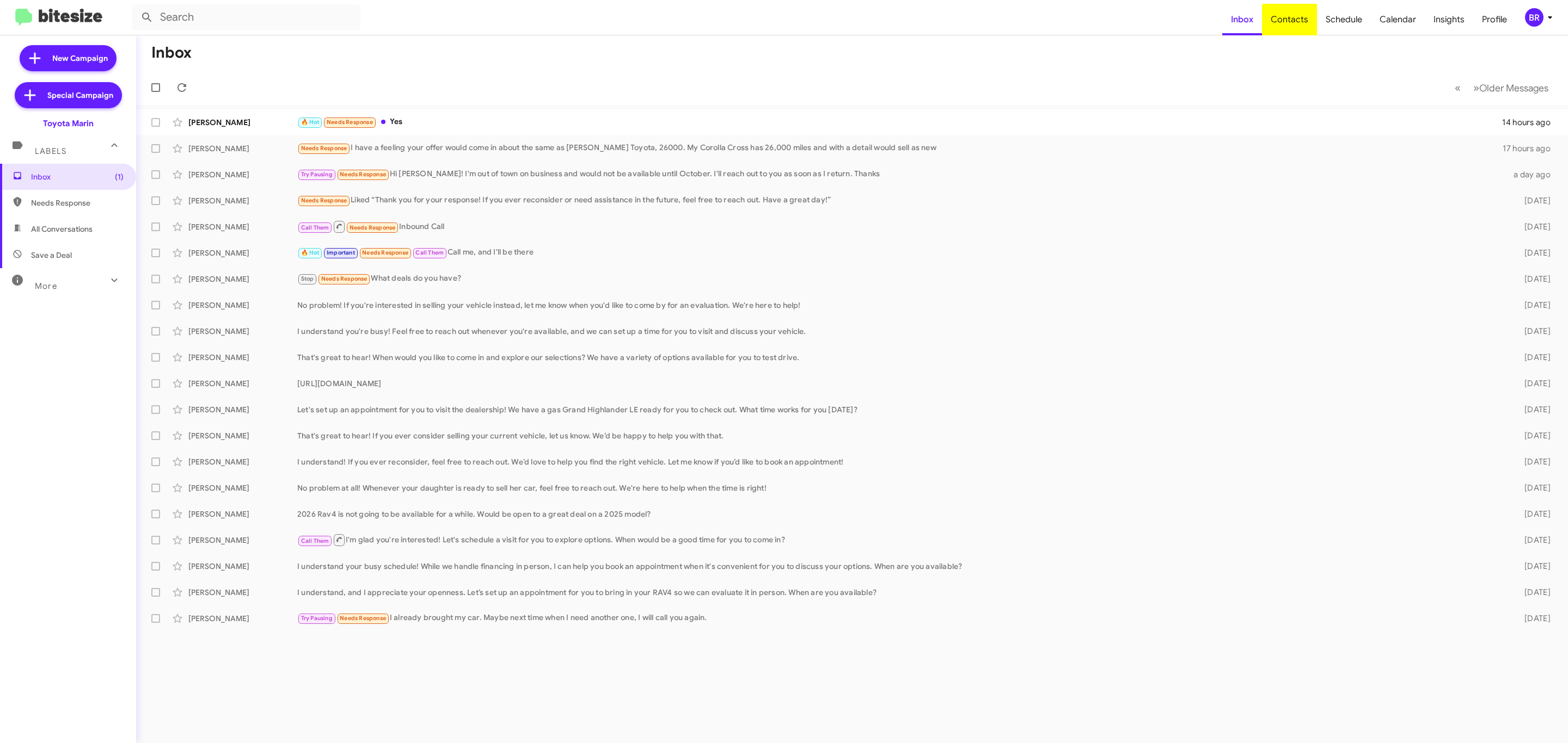
type input "in:groups"
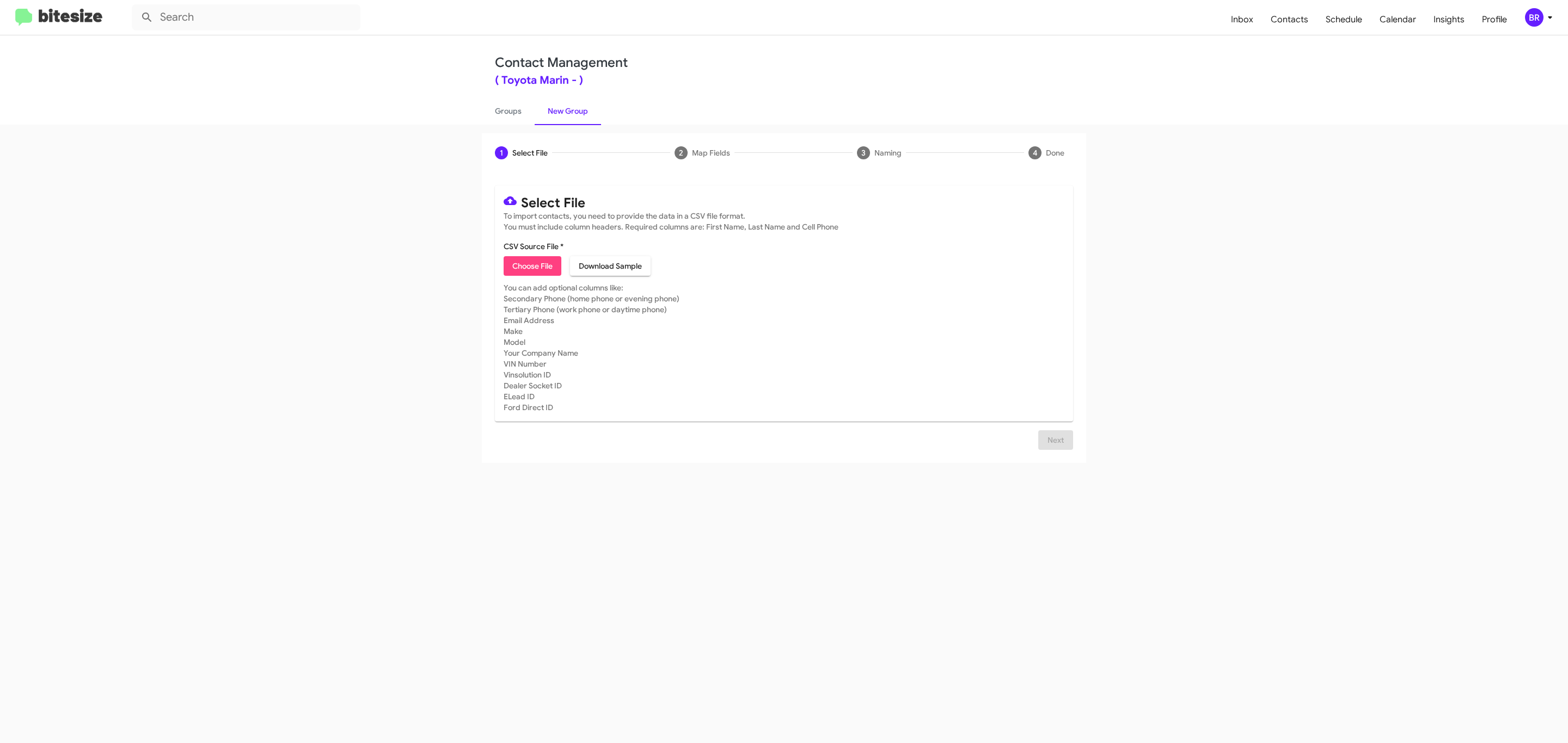
click at [531, 266] on span "Choose File" at bounding box center [532, 266] width 40 height 20
type input "Toyota Marin"
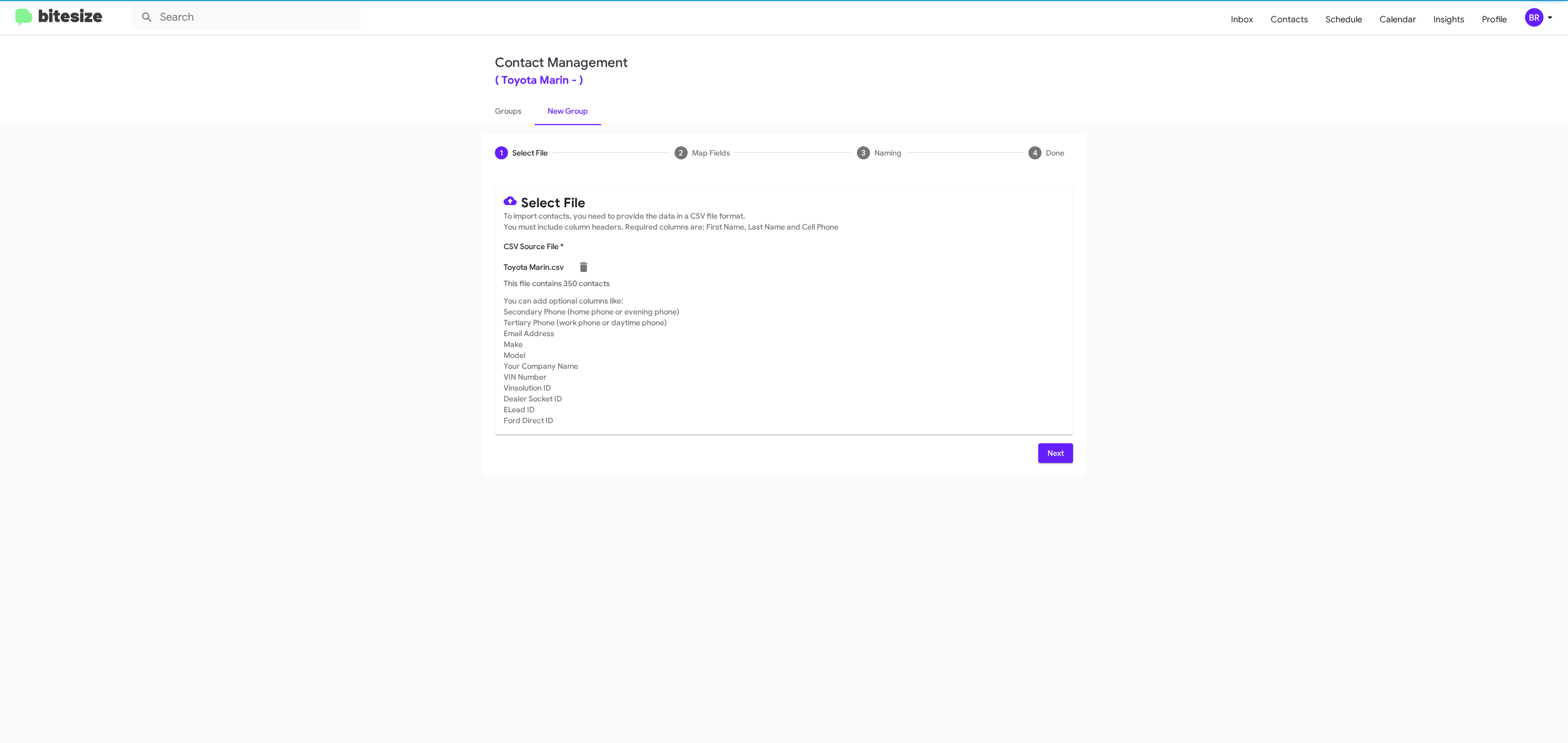
click at [1054, 453] on span "Next" at bounding box center [1055, 454] width 17 height 20
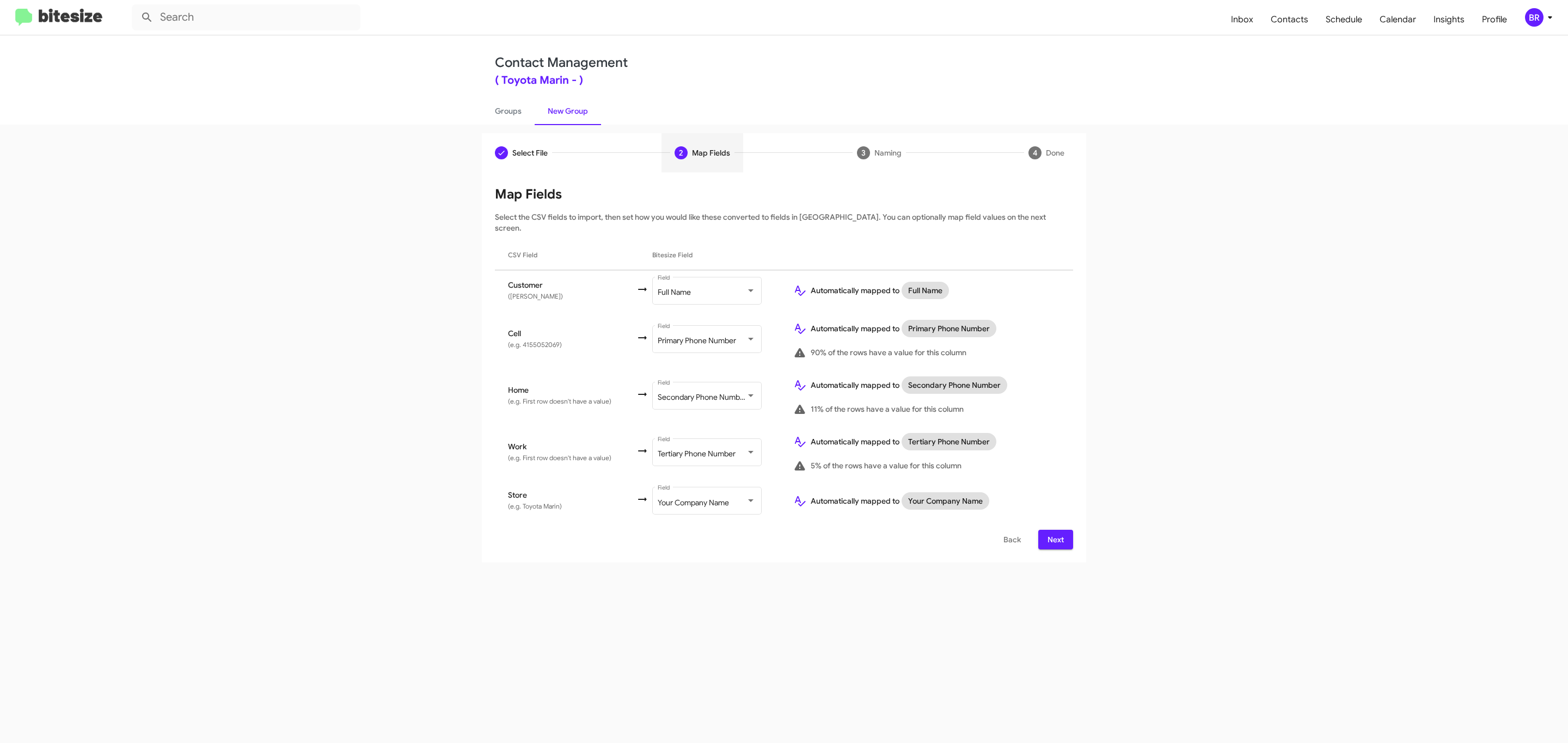
click at [1054, 530] on span "Next" at bounding box center [1055, 540] width 17 height 20
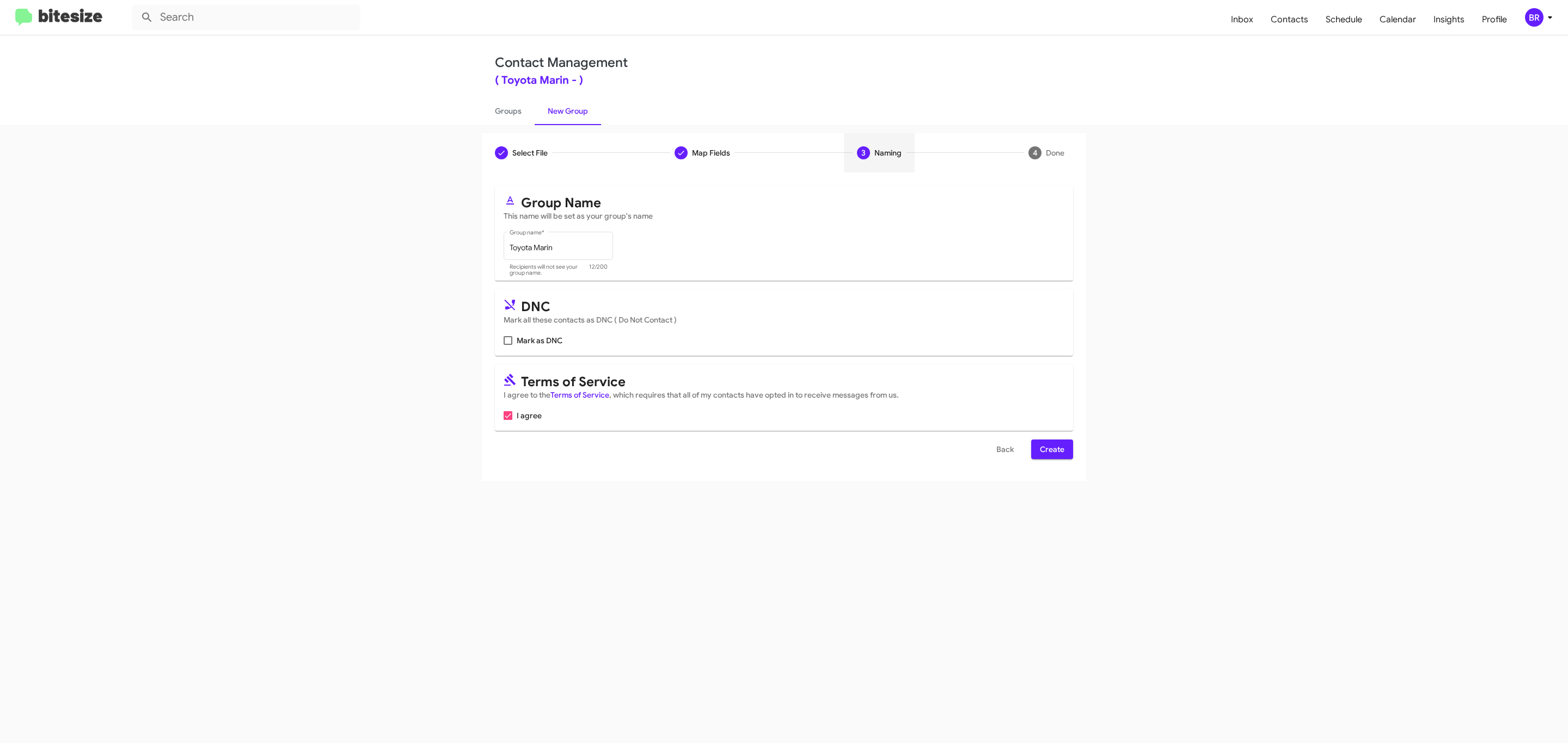
click at [507, 345] on input "Mark as DNC" at bounding box center [507, 345] width 1 height 1
checkbox input "true"
click at [1051, 451] on span "Create" at bounding box center [1052, 449] width 24 height 20
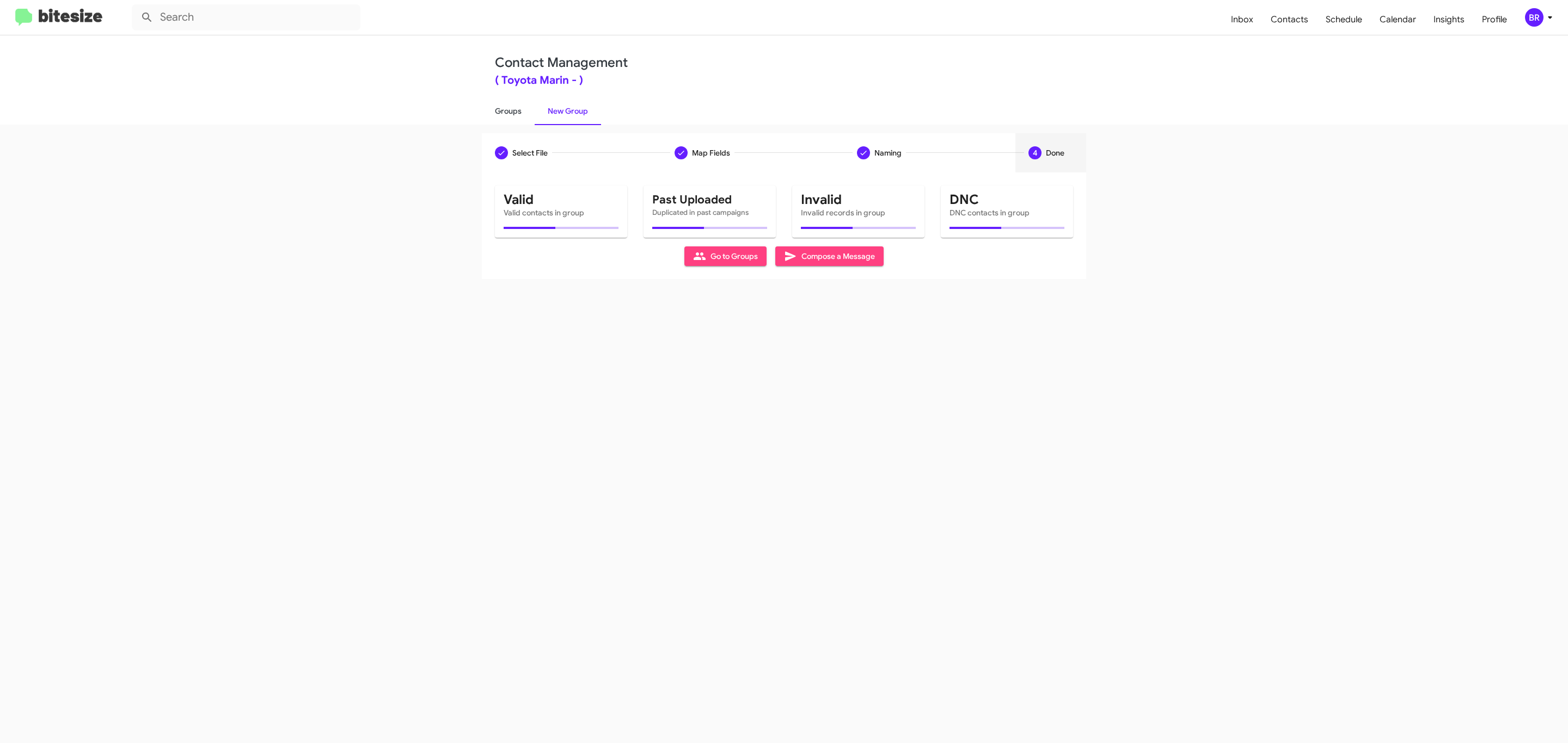
click at [507, 110] on link "Groups" at bounding box center [508, 112] width 53 height 29
type input "in:groups"
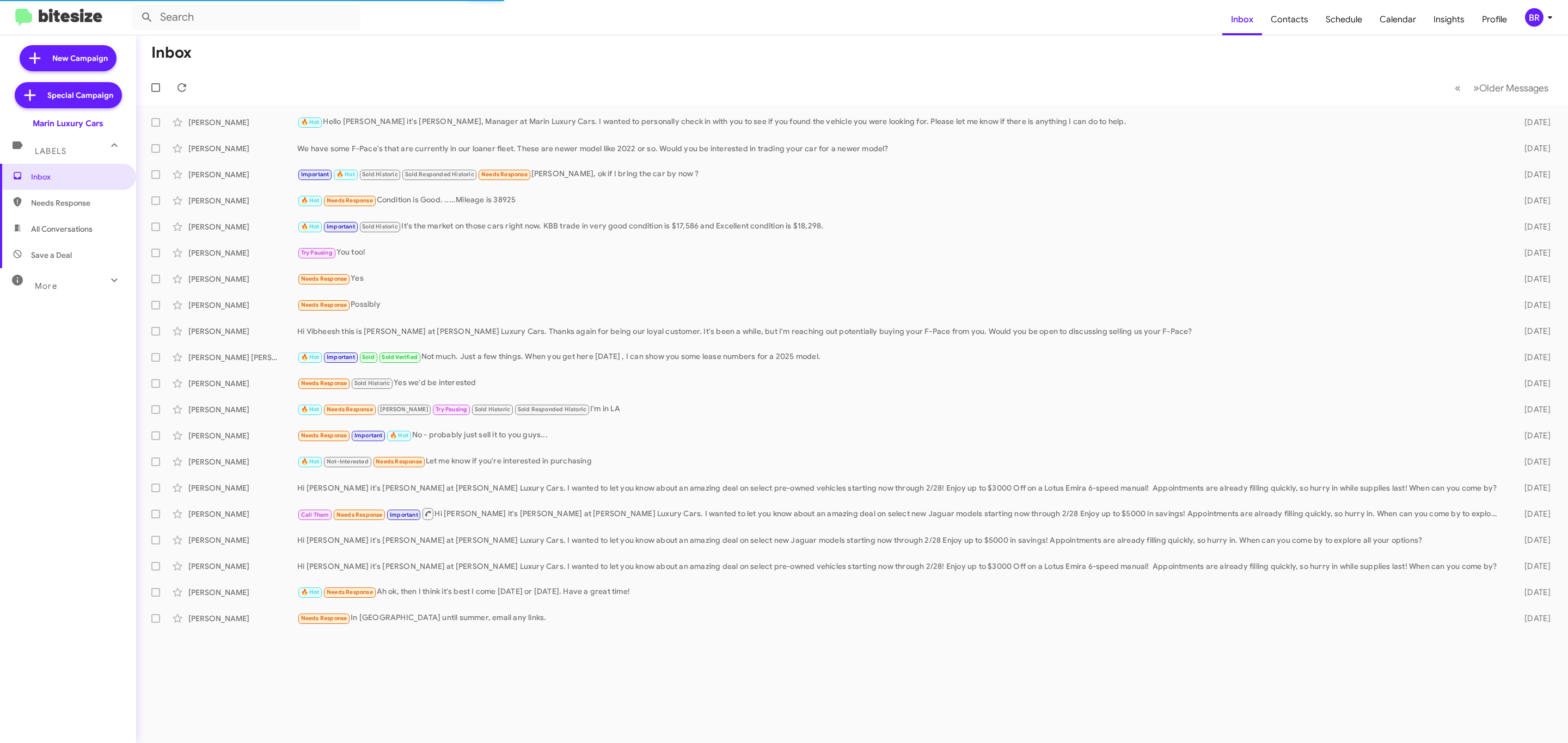
type input "in:groups"
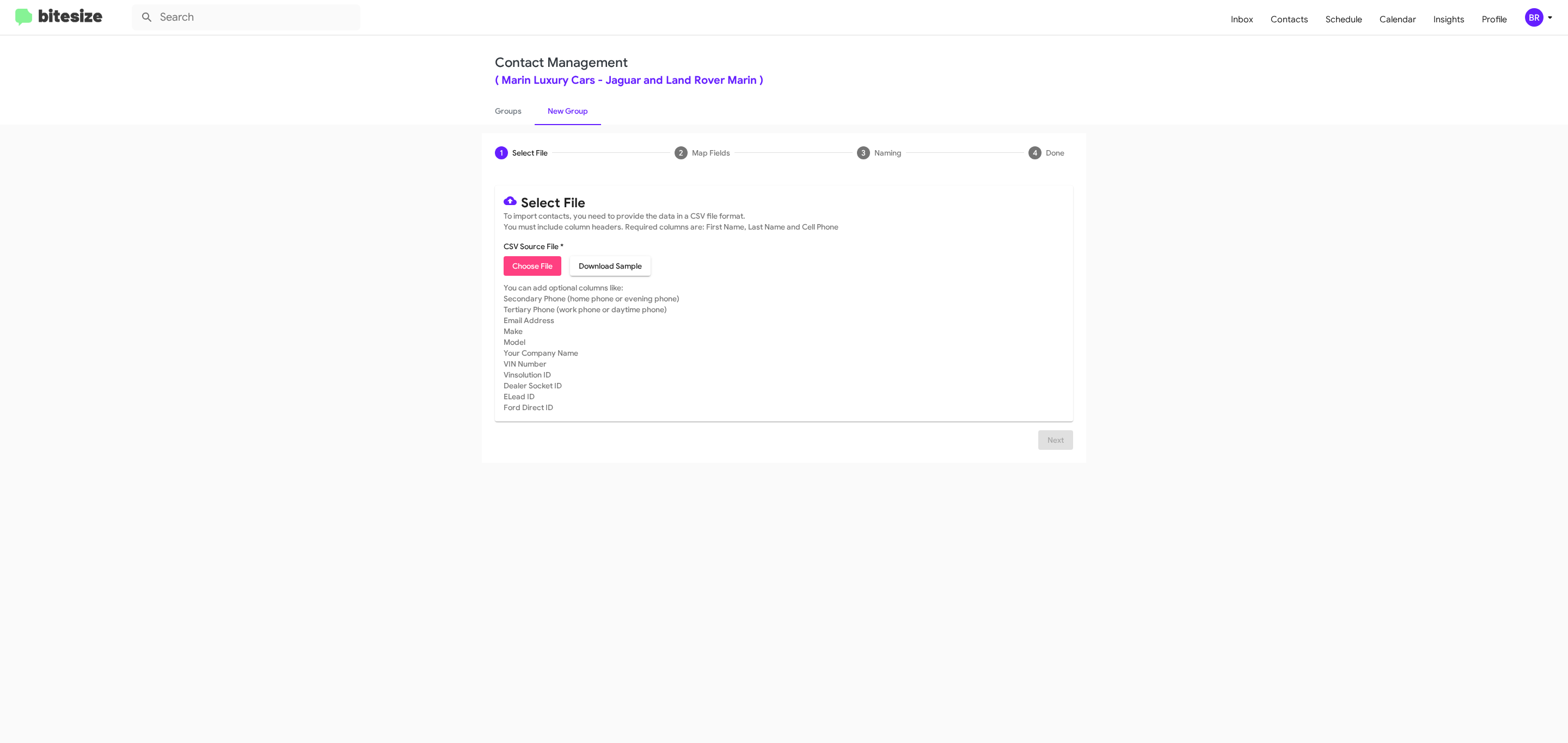
click at [531, 266] on span "Choose File" at bounding box center [532, 266] width 40 height 20
type input "Marin Luxury Cars"
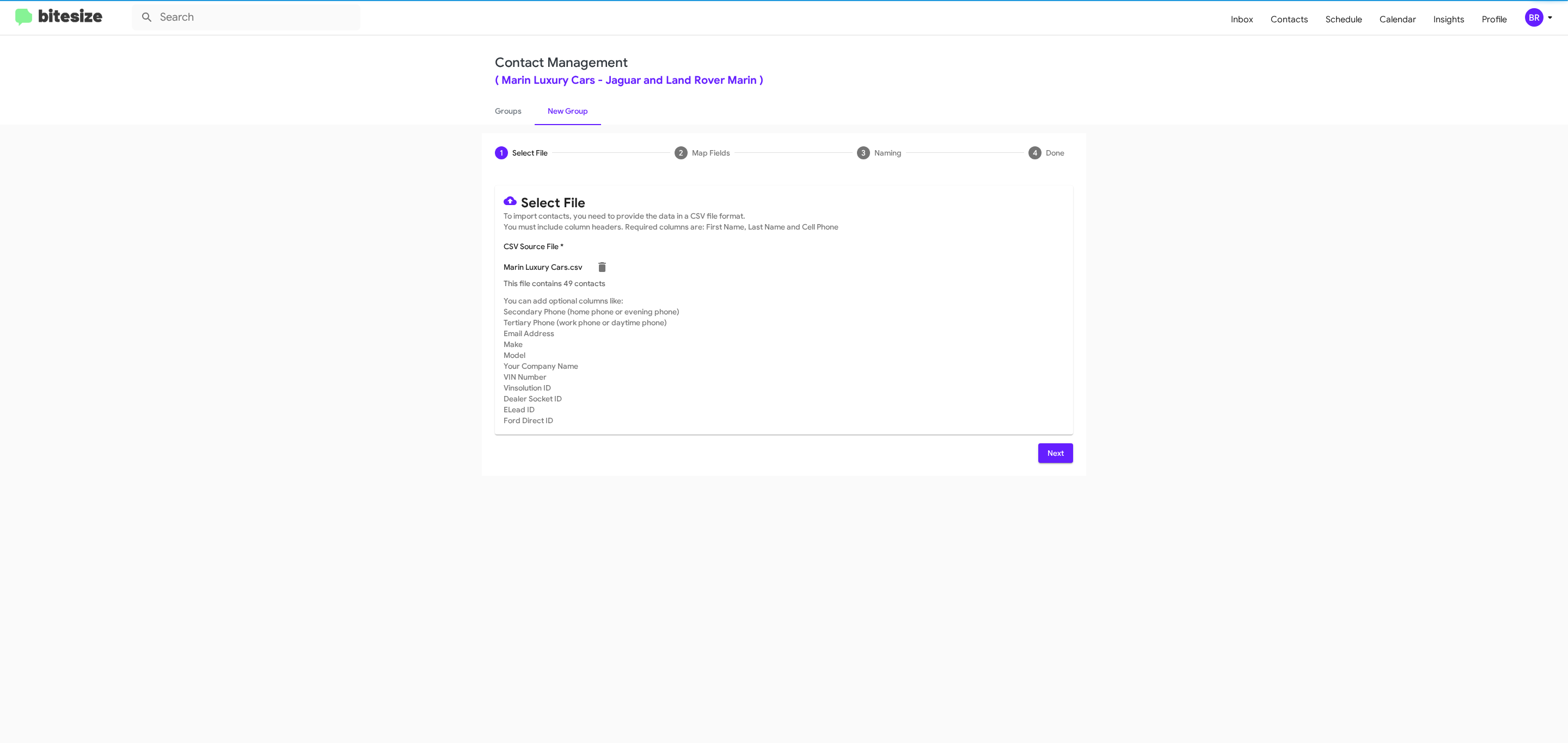
click at [1054, 453] on span "Next" at bounding box center [1055, 454] width 17 height 20
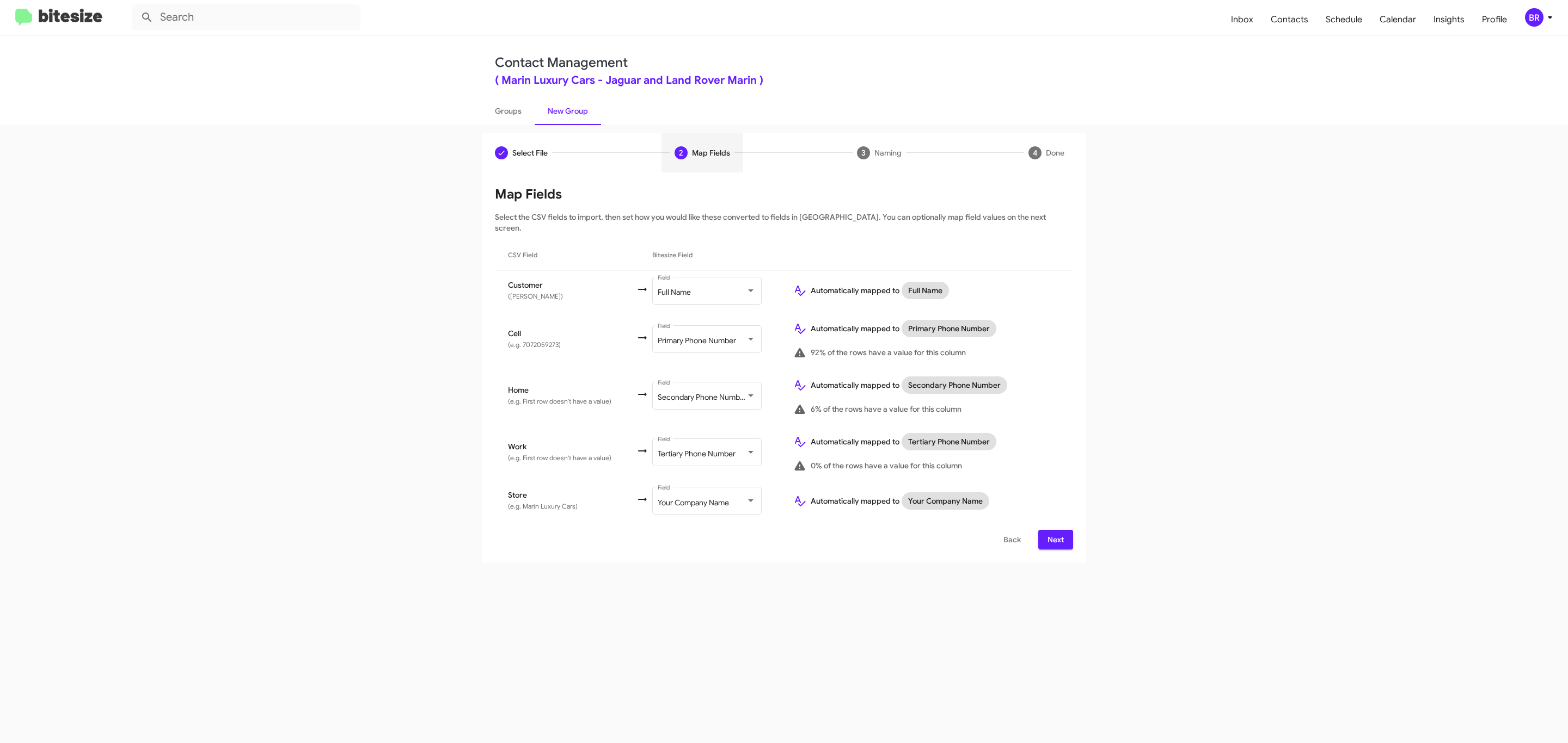
click at [1054, 530] on span "Next" at bounding box center [1055, 540] width 17 height 20
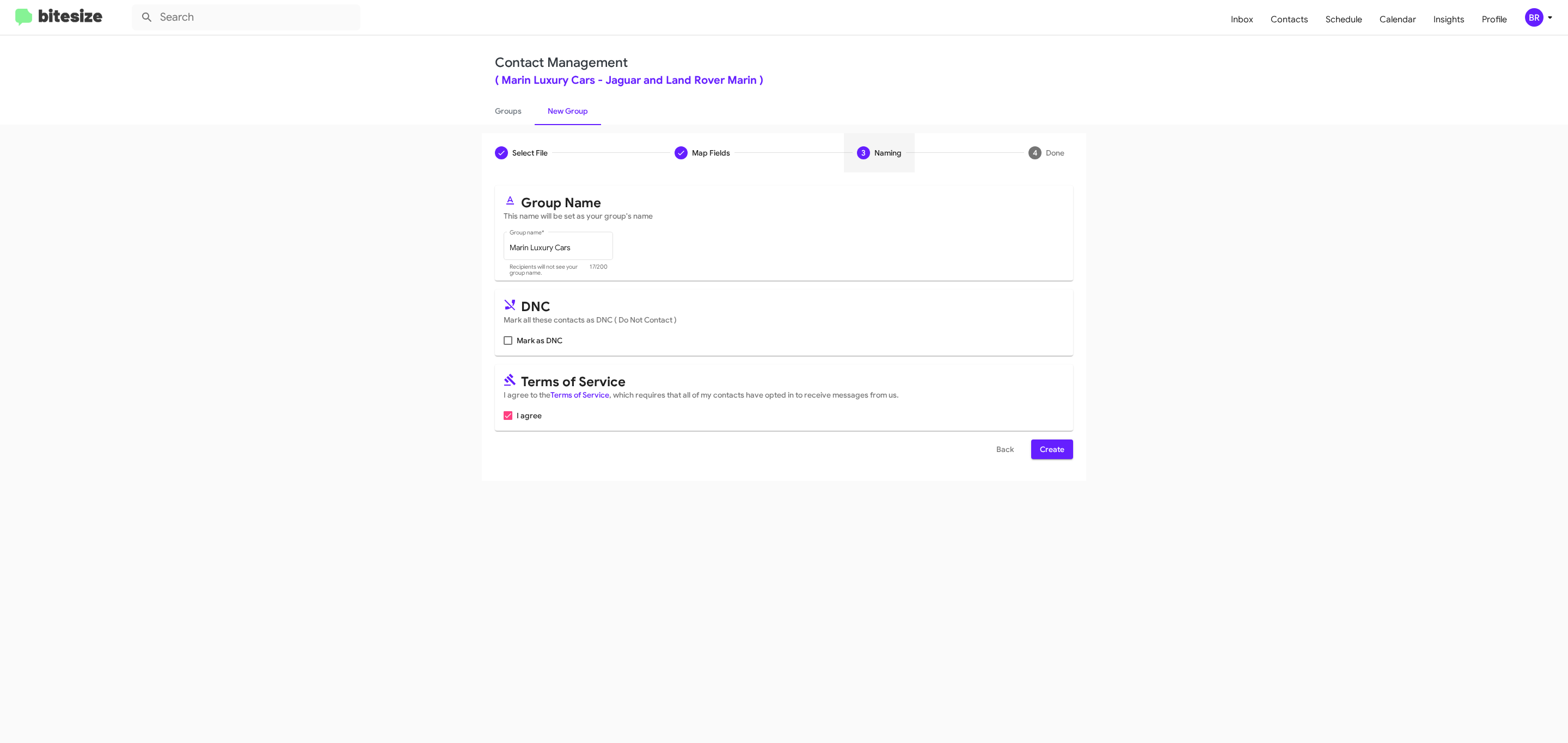
click at [507, 345] on input "Mark as DNC" at bounding box center [507, 345] width 1 height 1
checkbox input "true"
click at [1051, 451] on span "Create" at bounding box center [1052, 449] width 24 height 20
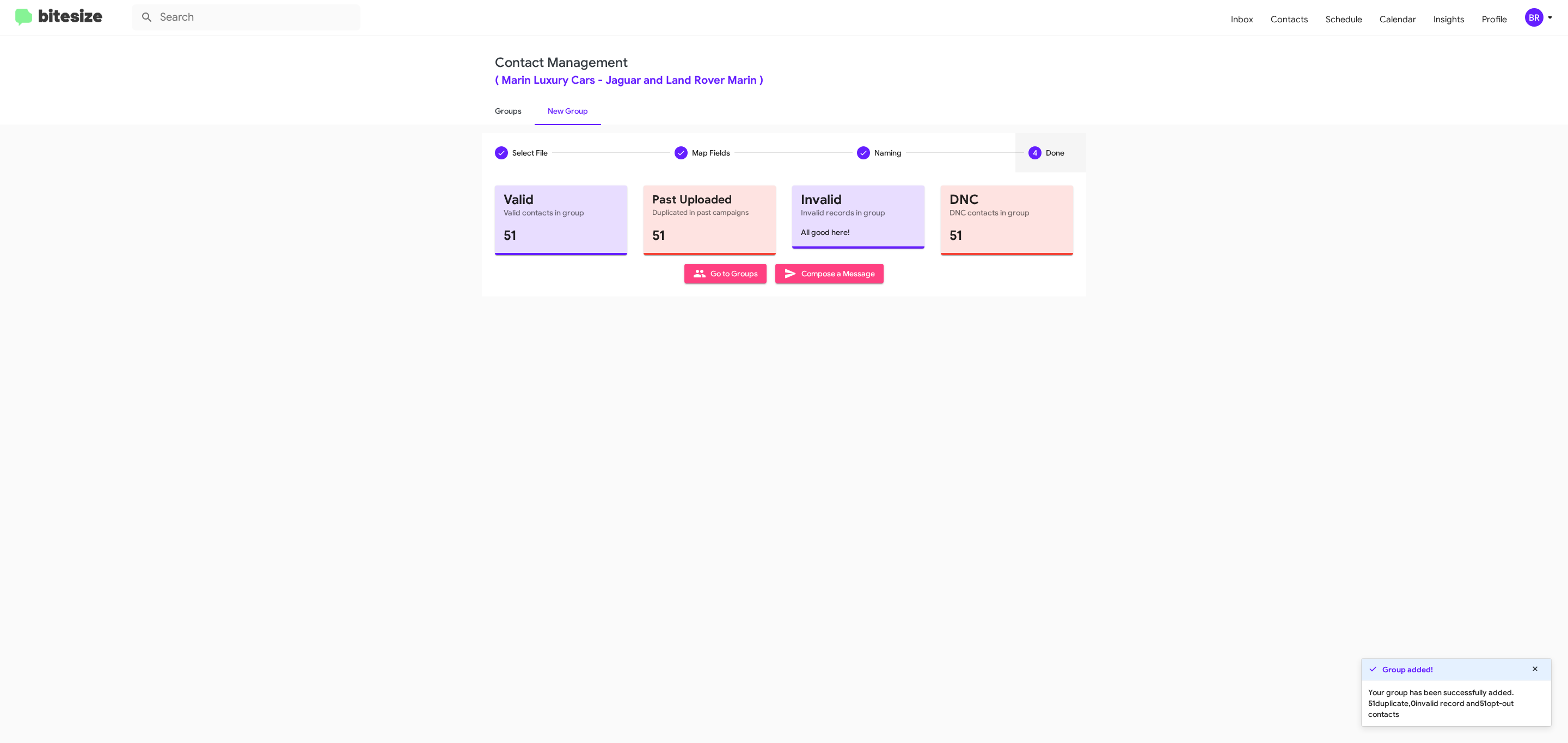
click at [507, 110] on link "Groups" at bounding box center [508, 112] width 53 height 29
type input "in:groups"
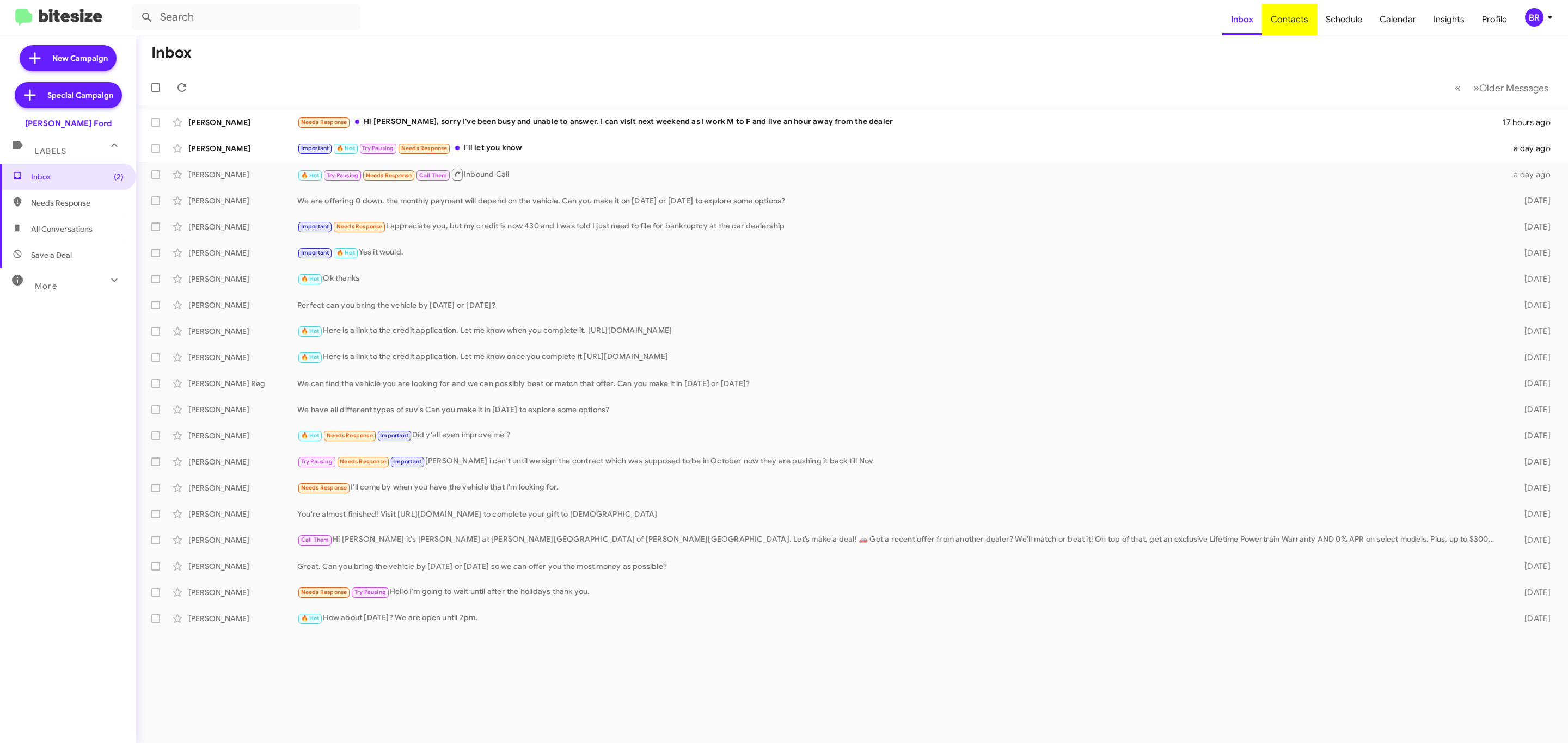
type input "in:groups"
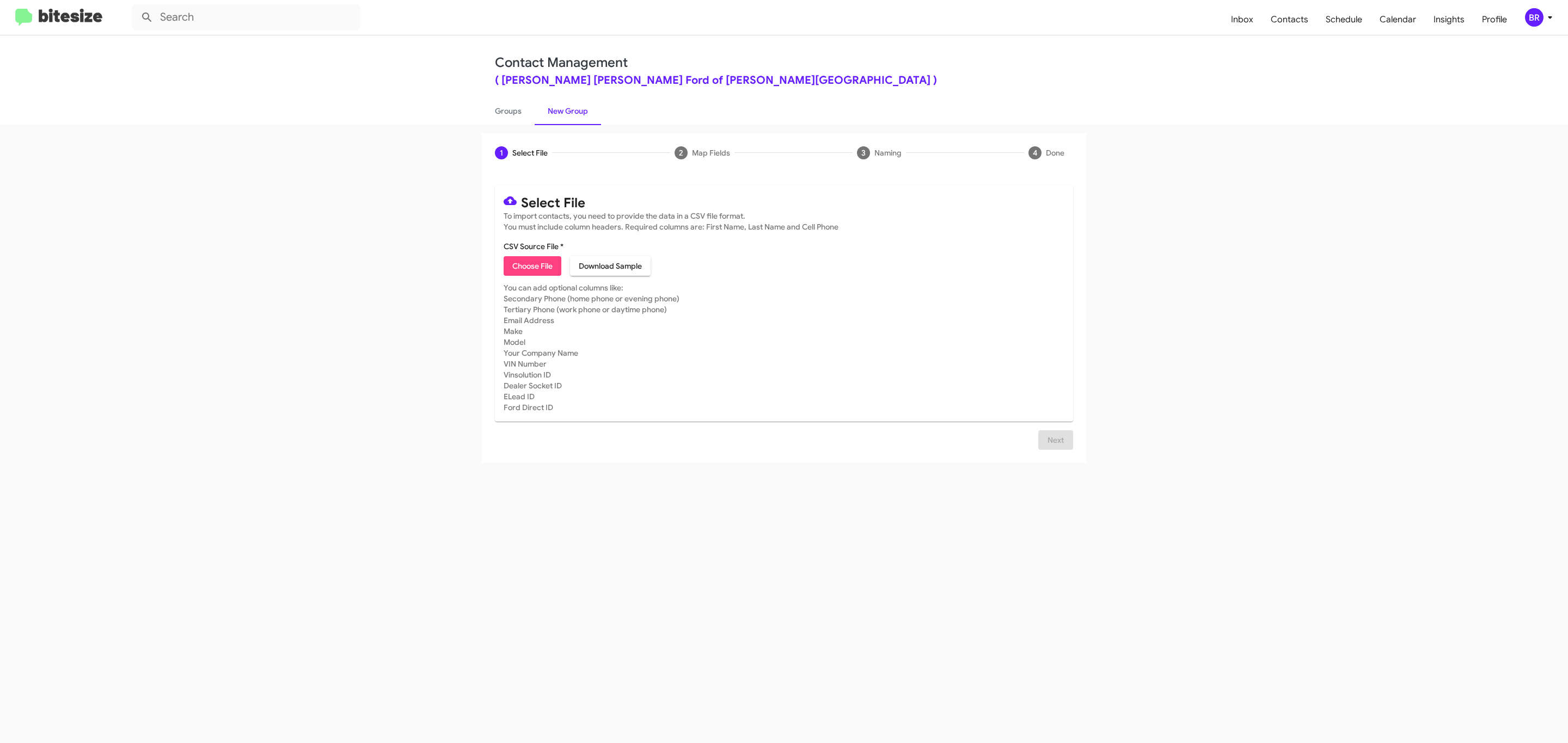
click at [531, 266] on span "Choose File" at bounding box center [532, 266] width 40 height 20
type input "BanisterFord_Opt-Out_09-14-25"
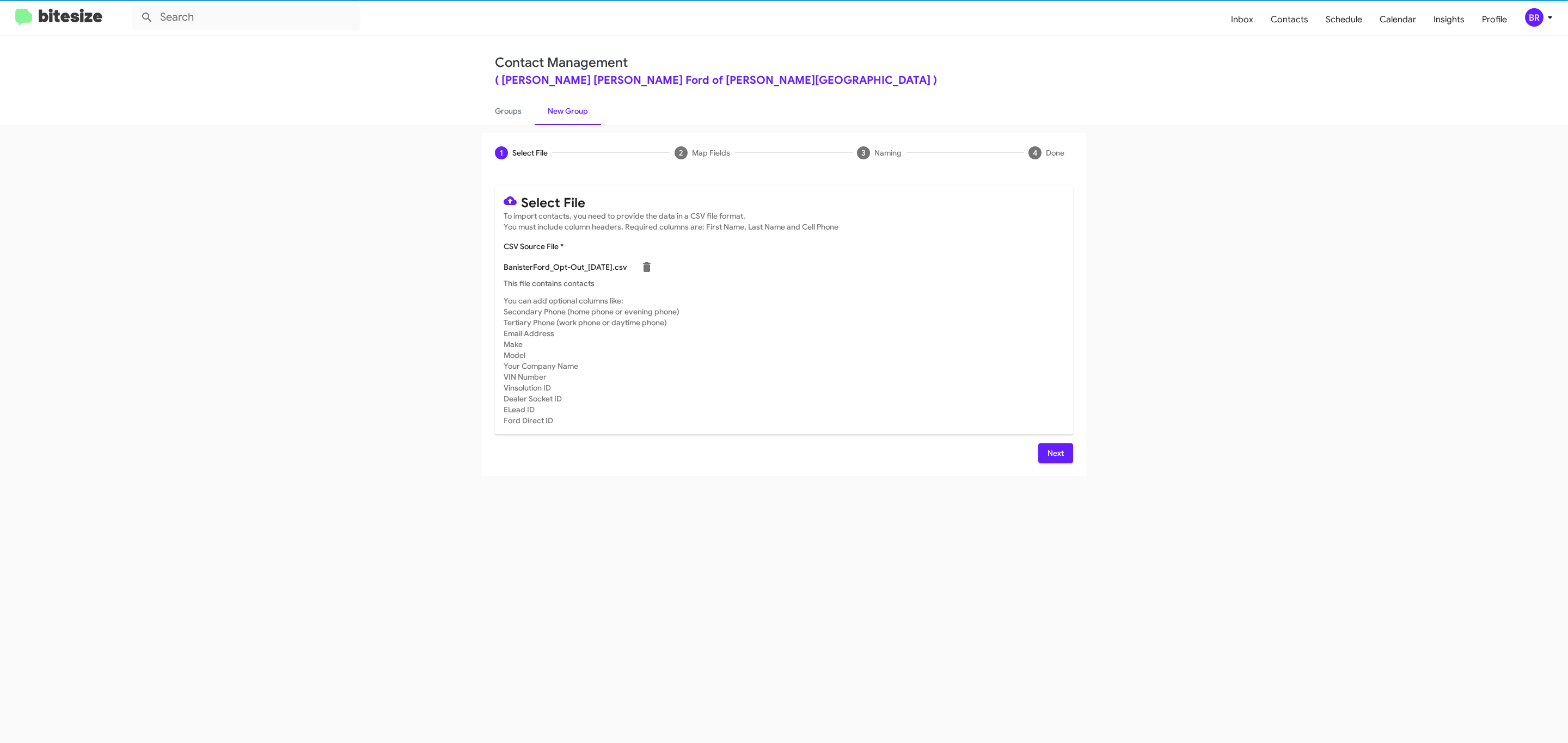
click at [1054, 453] on span "Next" at bounding box center [1055, 454] width 17 height 20
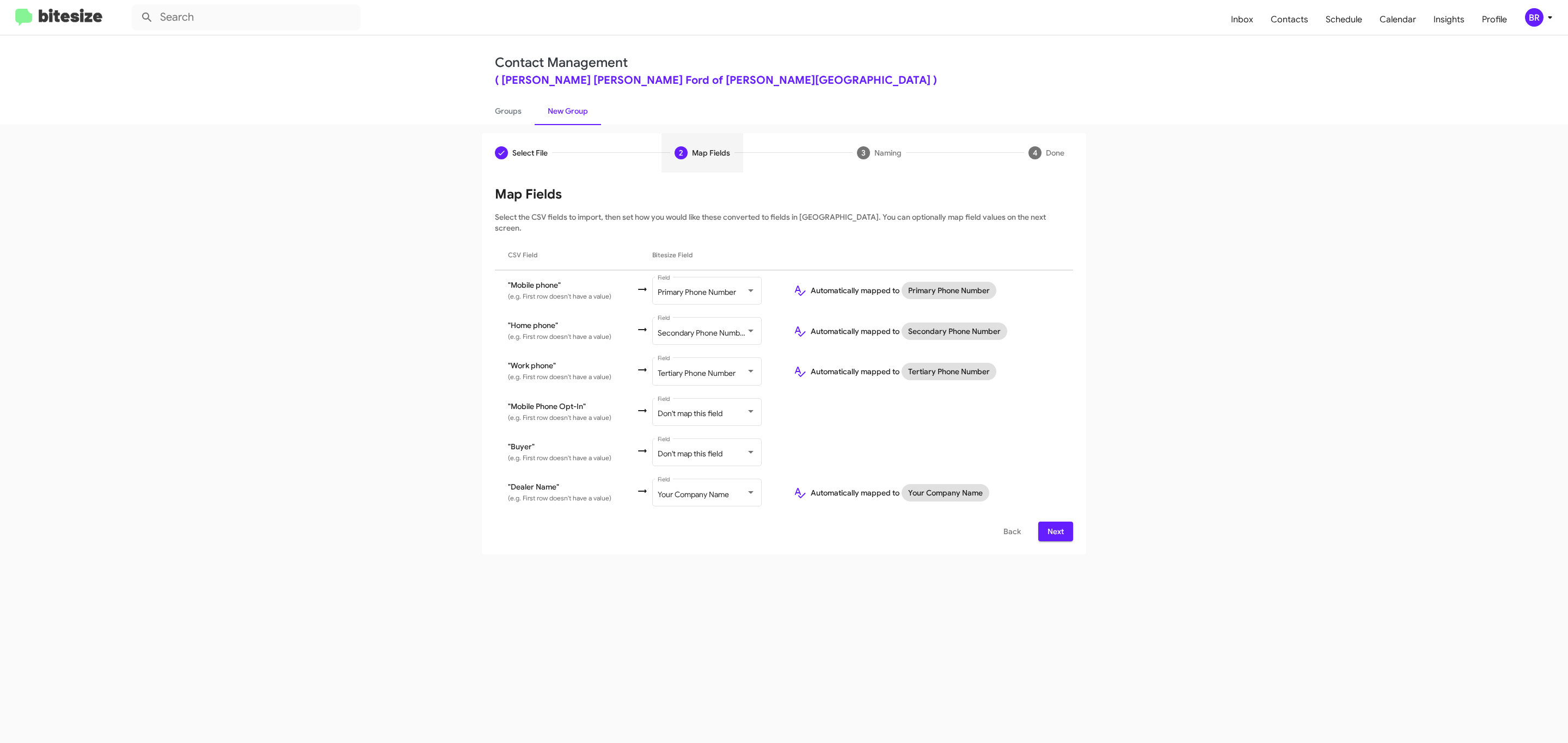
click at [1054, 522] on span "Next" at bounding box center [1055, 532] width 17 height 20
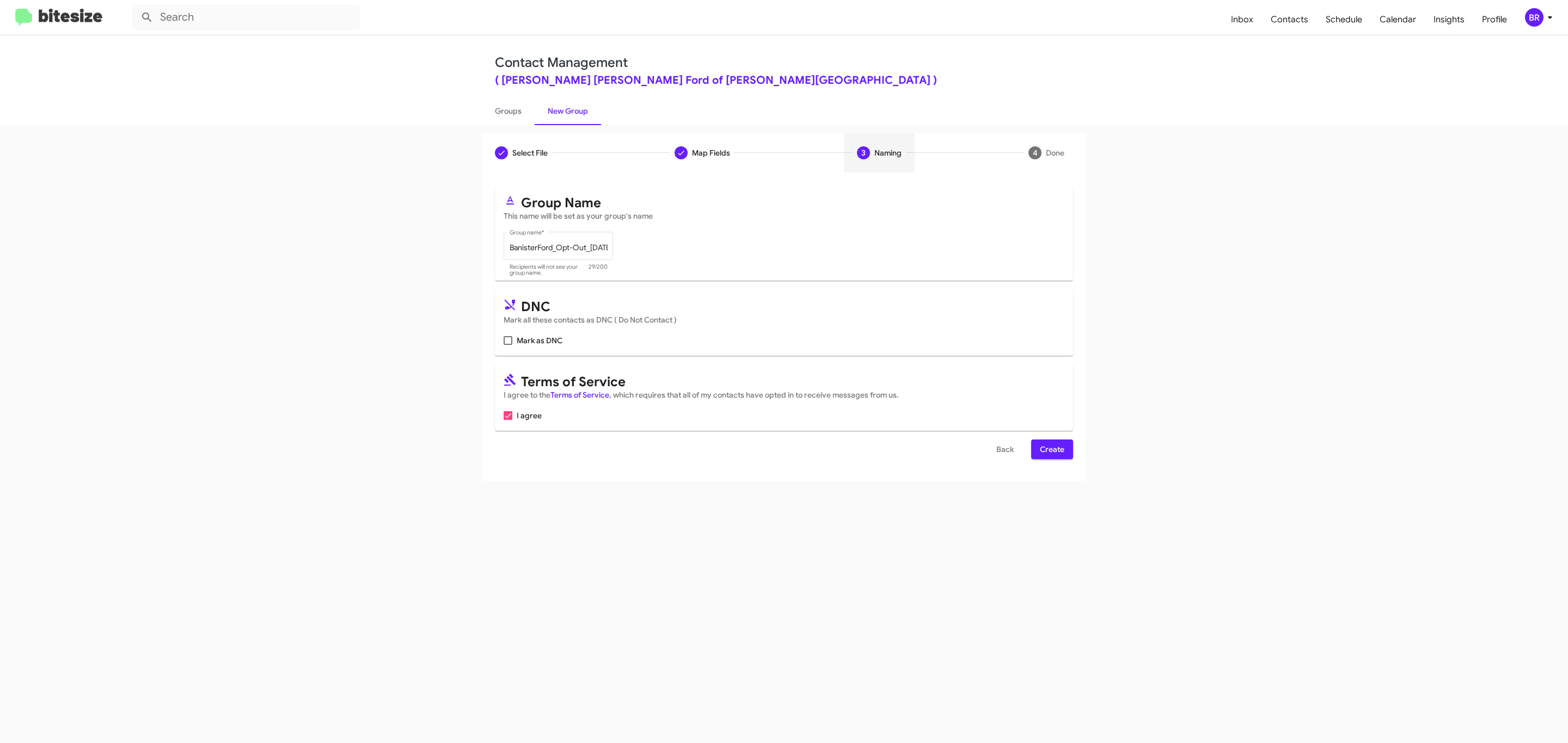
click at [507, 345] on input "Mark as DNC" at bounding box center [507, 345] width 1 height 1
checkbox input "true"
click at [1051, 451] on span "Create" at bounding box center [1052, 449] width 24 height 20
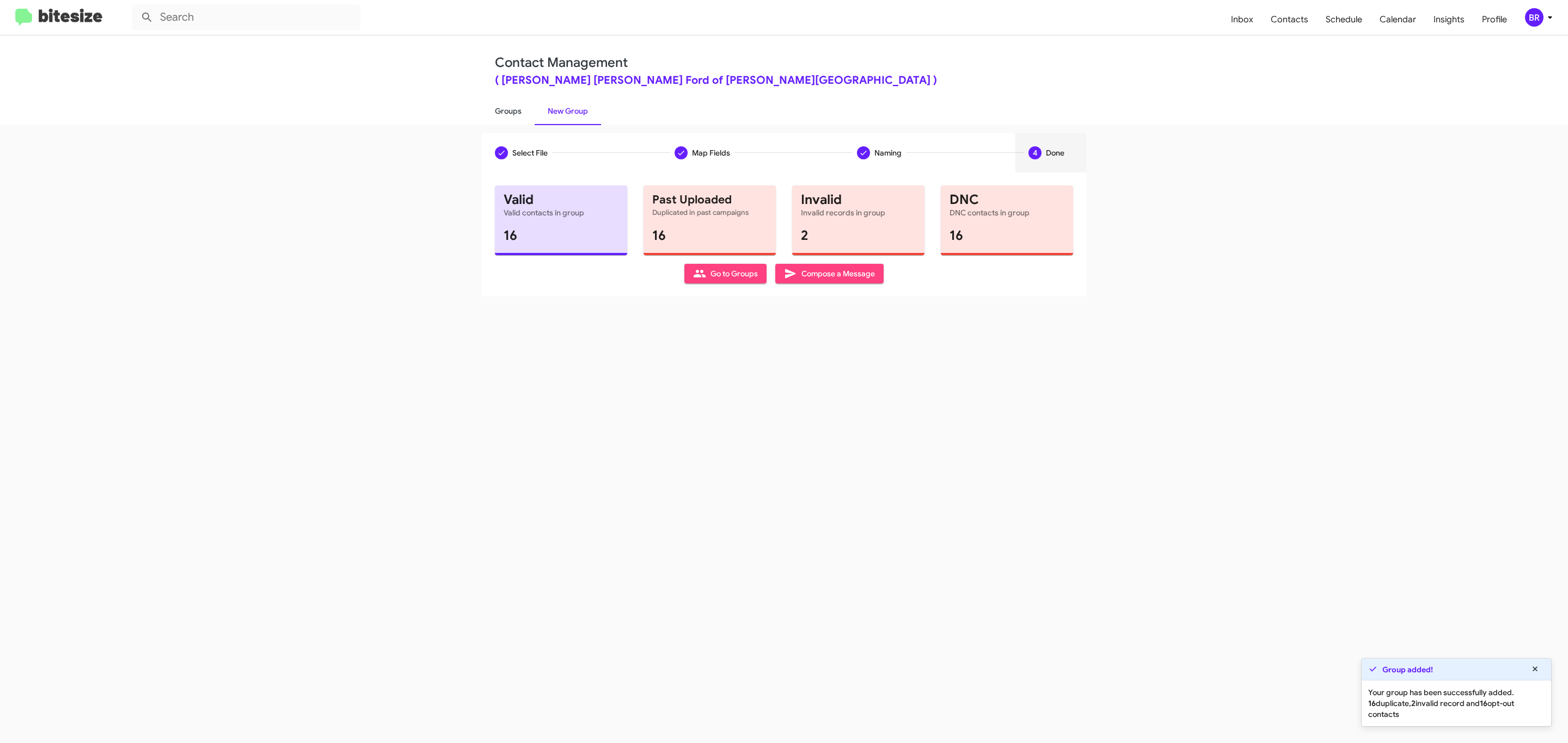
click at [507, 110] on link "Groups" at bounding box center [508, 112] width 53 height 29
type input "in:groups"
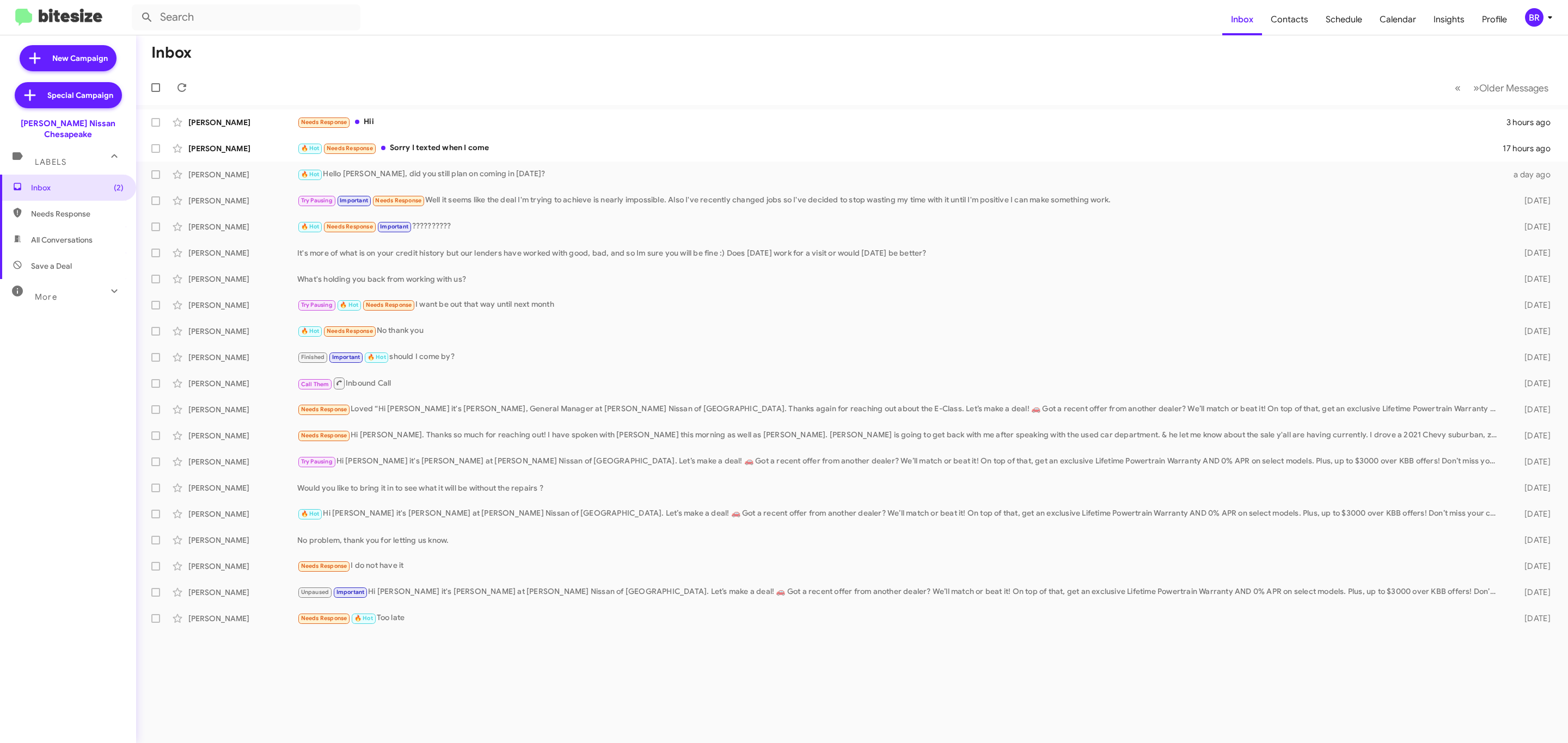
type input "in:groups"
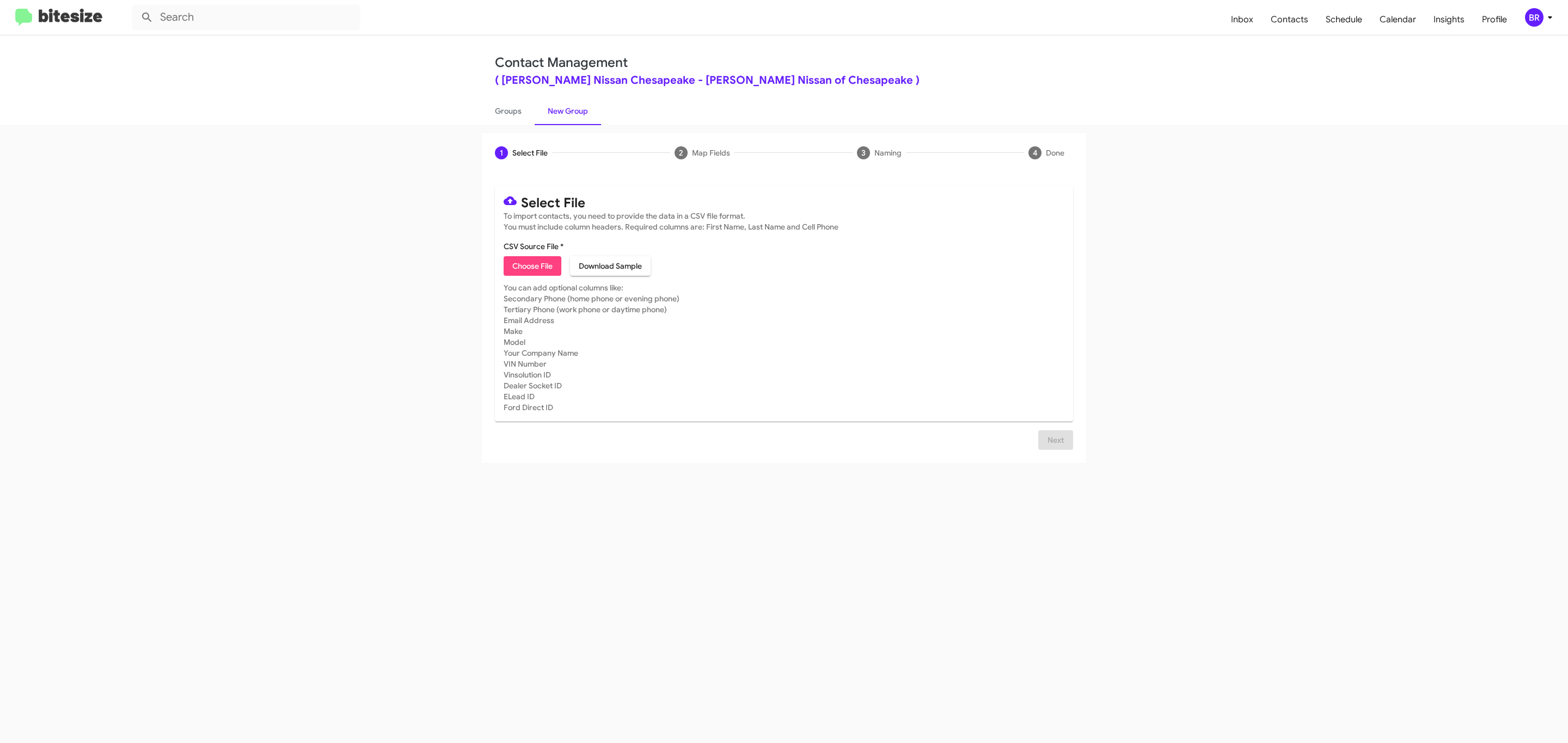
click at [531, 266] on span "Choose File" at bounding box center [532, 266] width 40 height 20
type input "BanisterNissanChesa_Opt-Out_09-14-25"
click at [1054, 450] on span "Next" at bounding box center [1055, 440] width 17 height 20
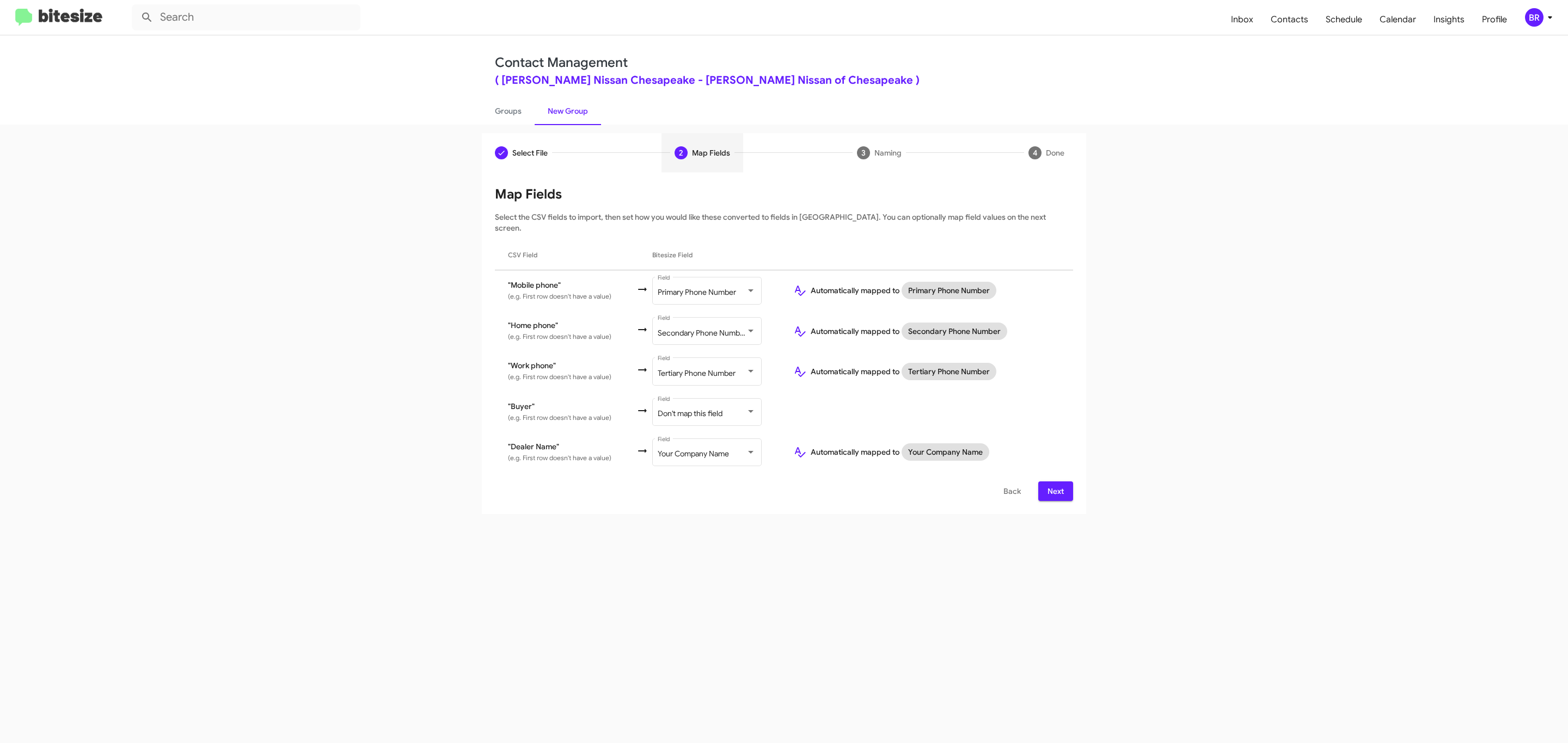
click at [1054, 482] on span "Next" at bounding box center [1055, 491] width 17 height 20
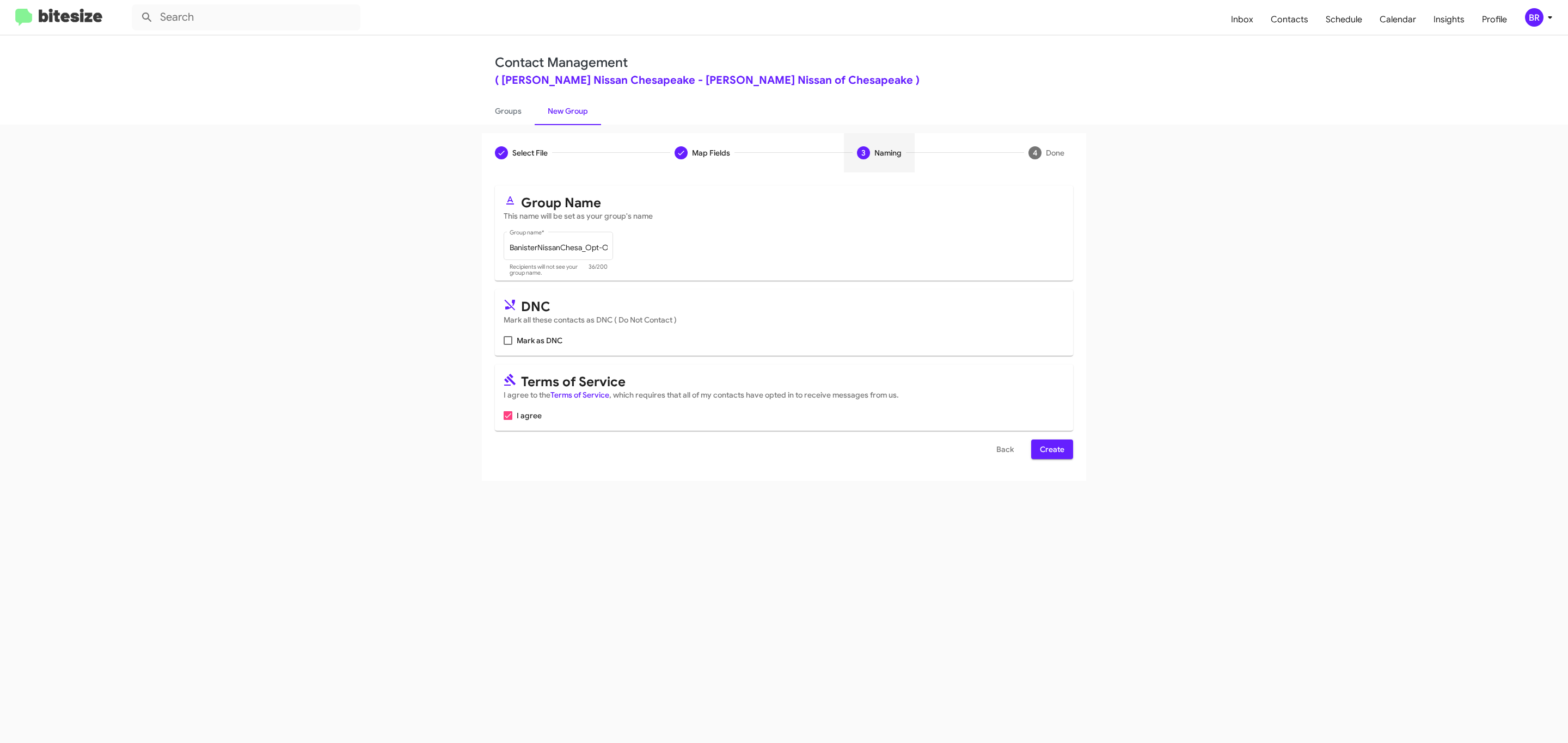
click at [507, 345] on input "Mark as DNC" at bounding box center [507, 345] width 1 height 1
checkbox input "true"
click at [1051, 451] on span "Create" at bounding box center [1052, 449] width 24 height 20
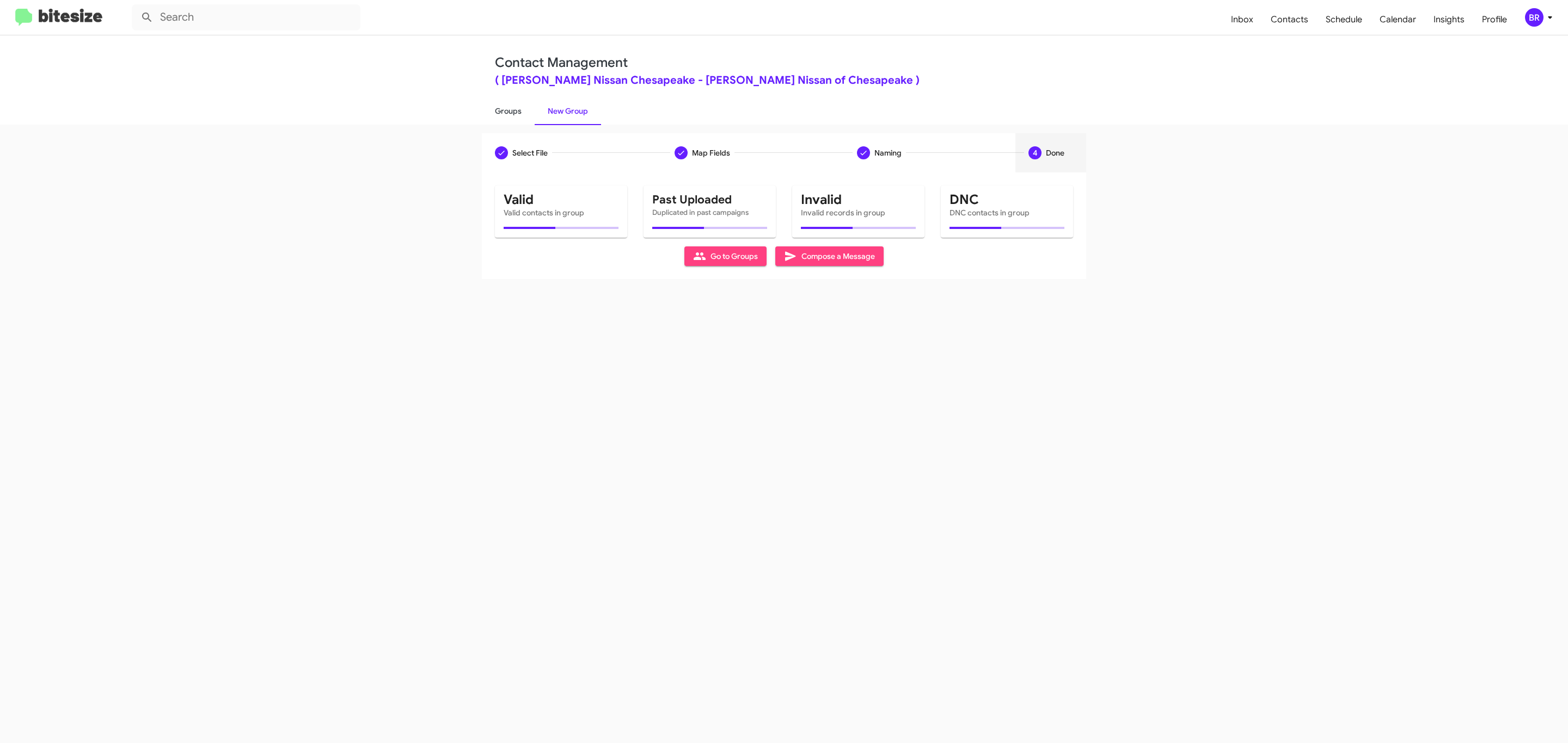
click at [507, 110] on link "Groups" at bounding box center [508, 112] width 53 height 29
type input "in:groups"
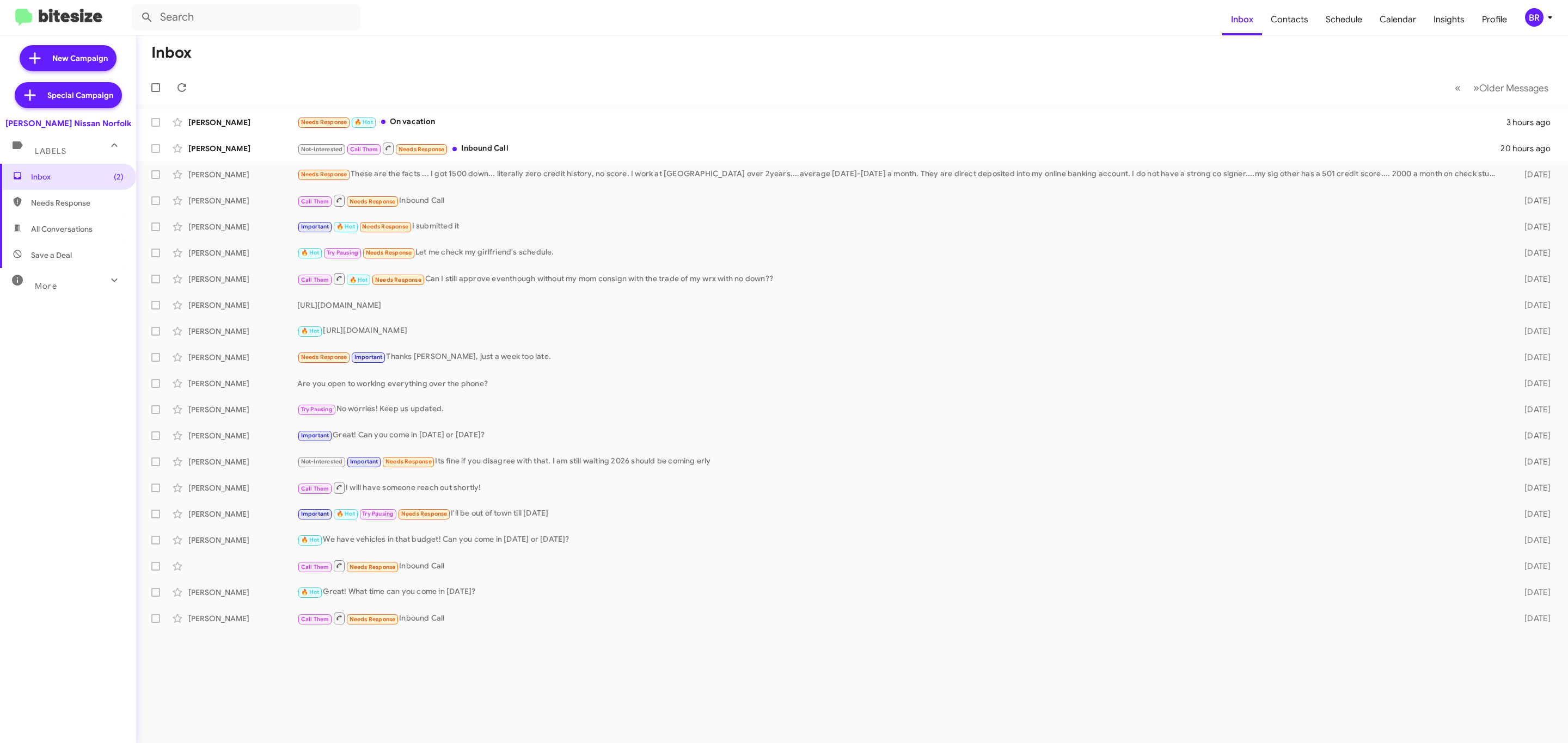
type input "in:groups"
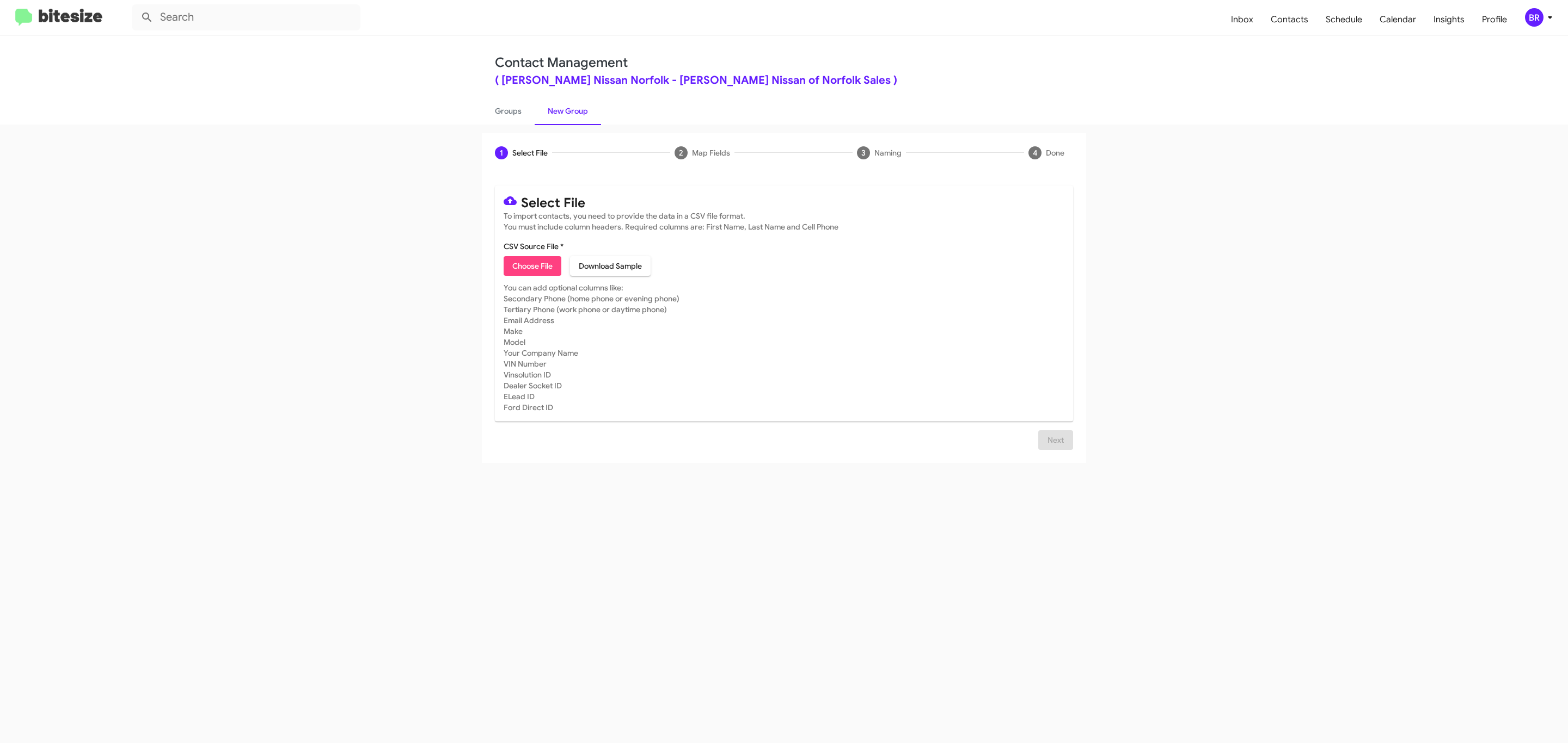
click at [531, 266] on span "Choose File" at bounding box center [532, 266] width 40 height 20
type input "[GEOGRAPHIC_DATA]-Out_[DATE]"
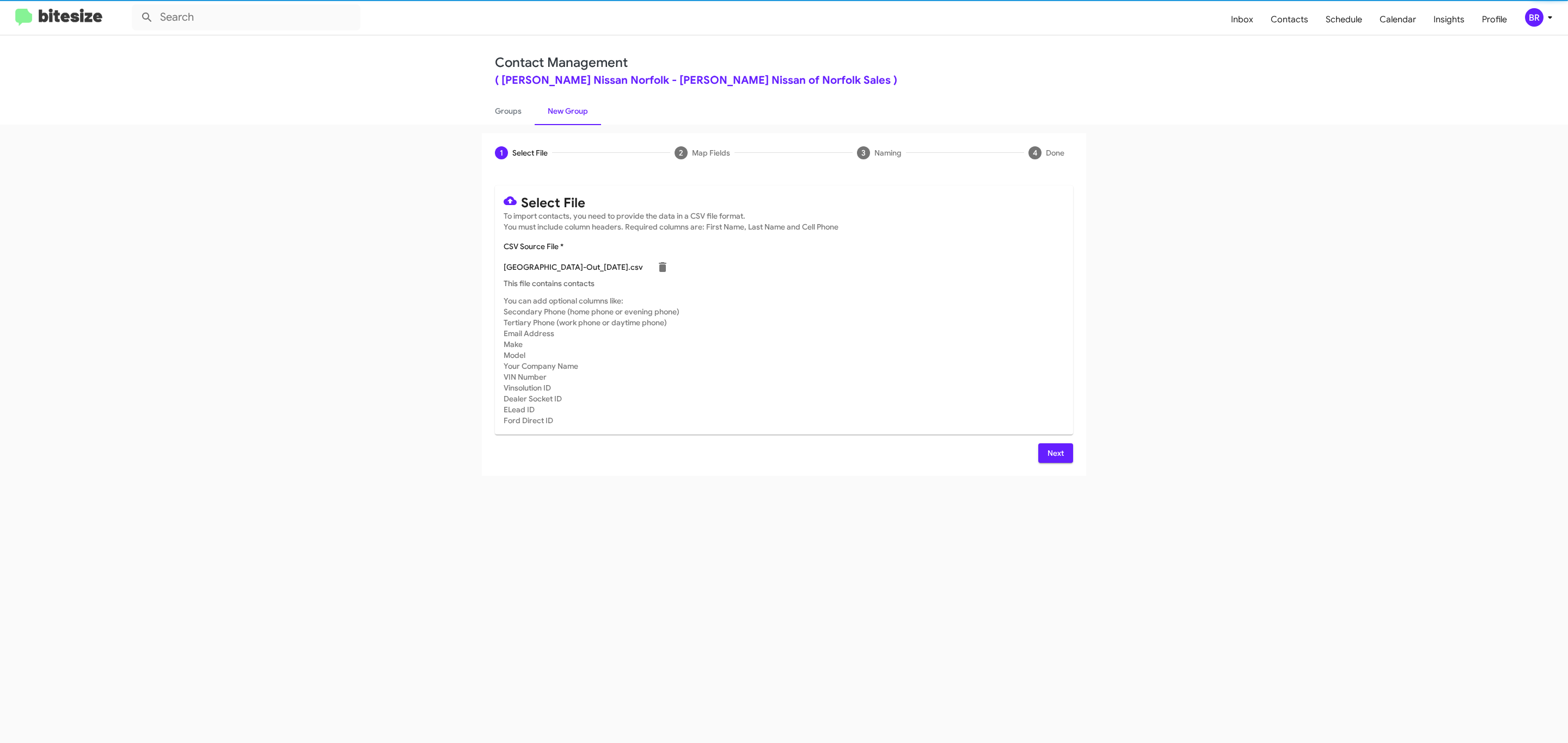
click at [1054, 453] on span "Next" at bounding box center [1055, 454] width 17 height 20
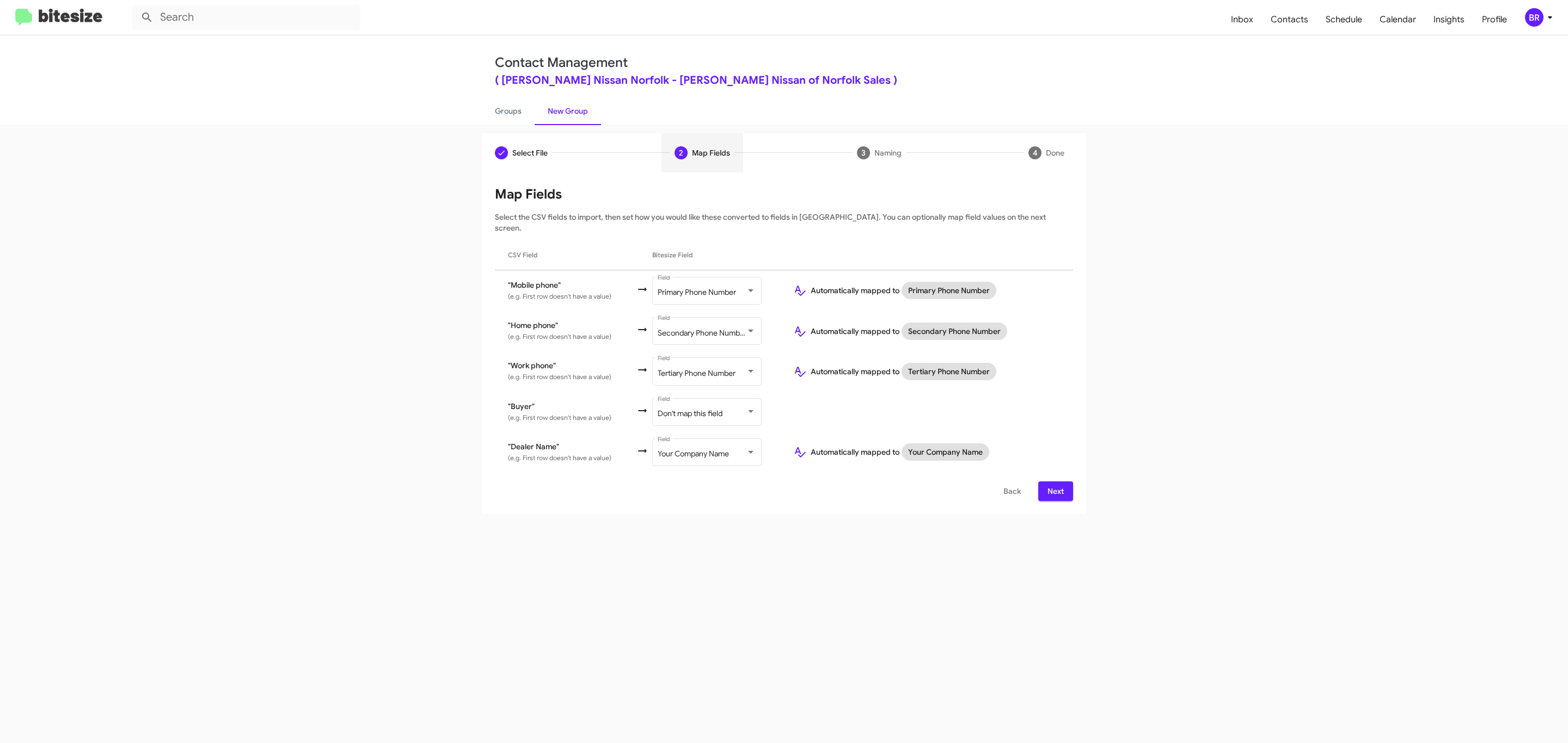
click at [1054, 482] on span "Next" at bounding box center [1055, 491] width 17 height 20
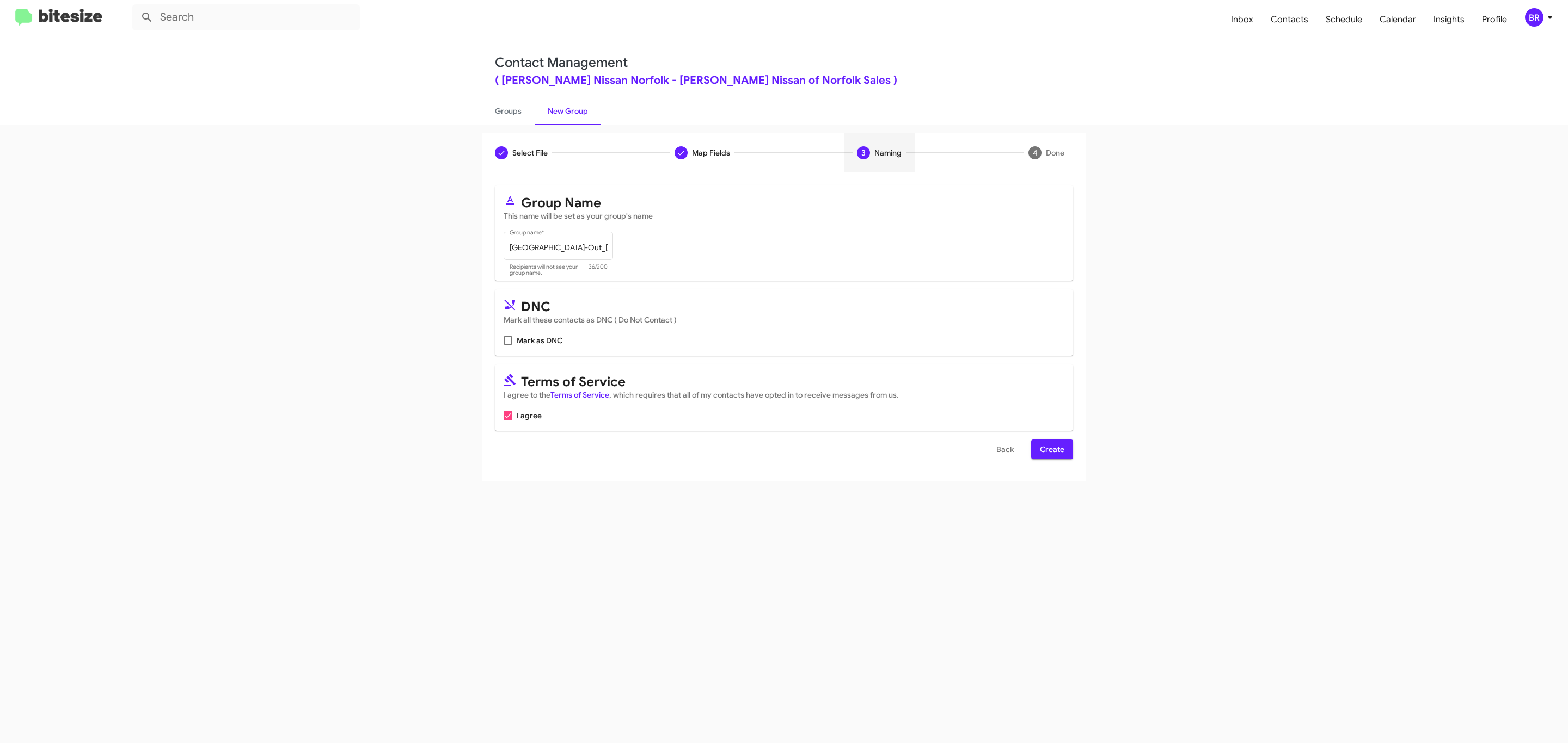
click at [507, 345] on input "Mark as DNC" at bounding box center [507, 345] width 1 height 1
checkbox input "true"
click at [1051, 451] on span "Create" at bounding box center [1052, 449] width 24 height 20
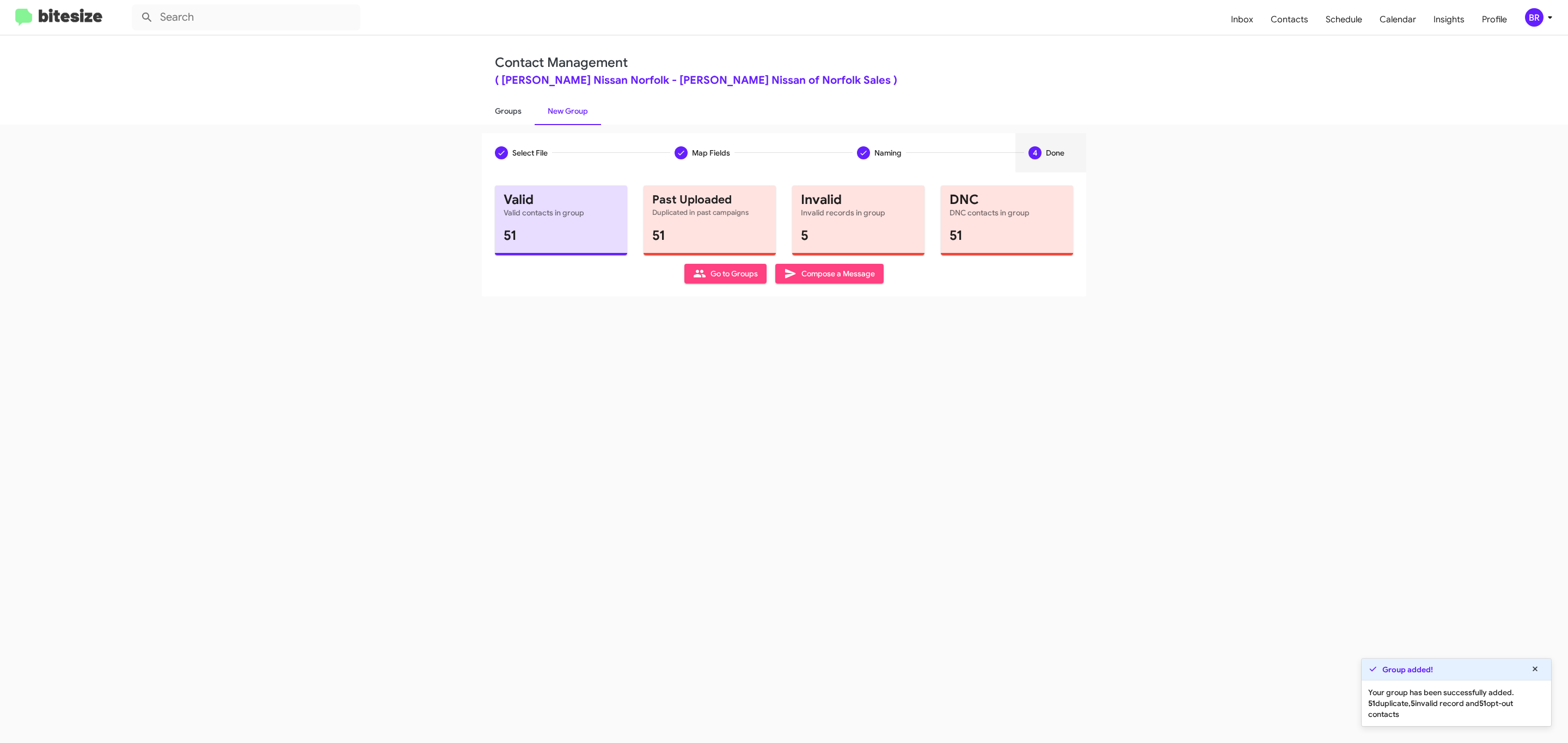
click at [507, 110] on link "Groups" at bounding box center [508, 112] width 53 height 29
type input "in:groups"
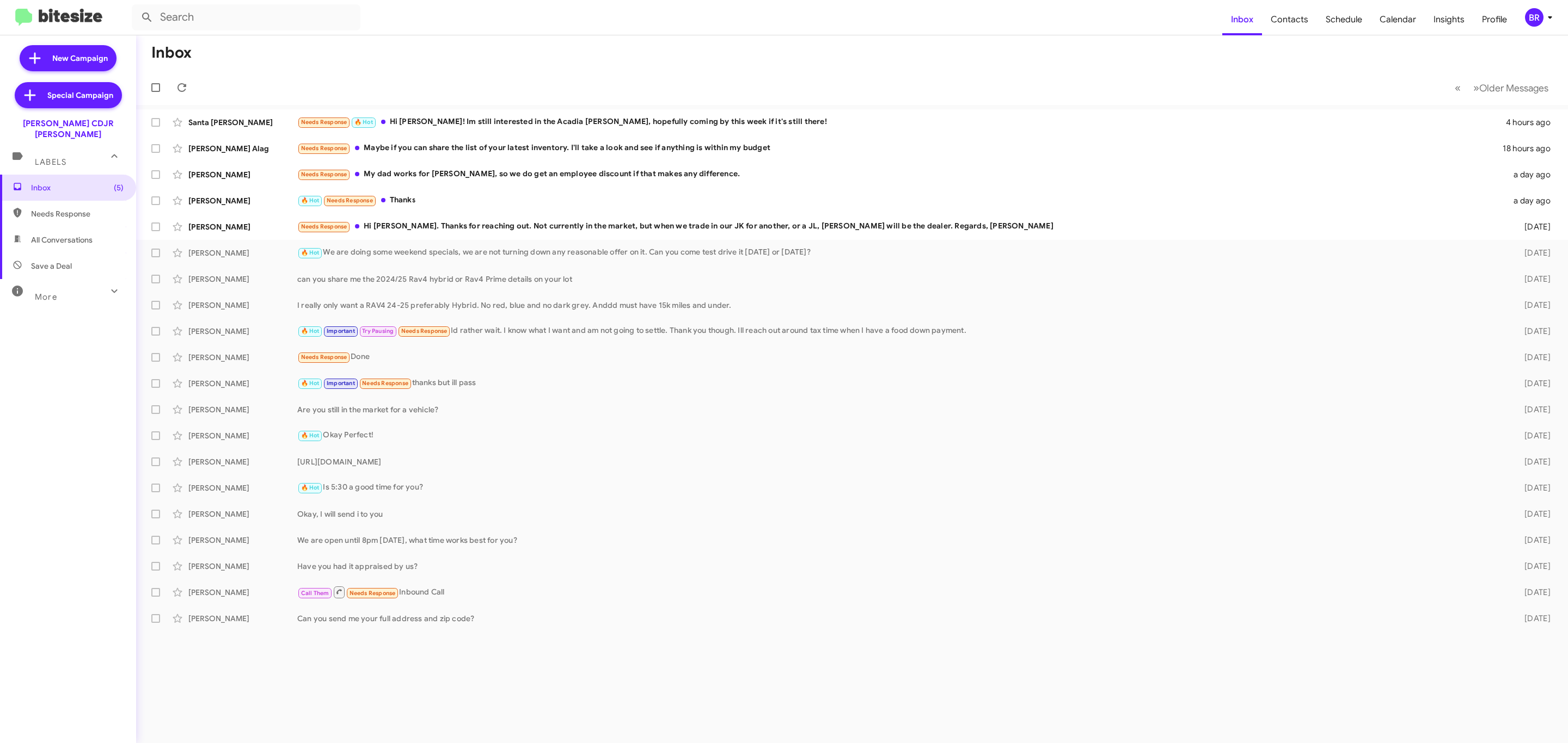
type input "in:groups"
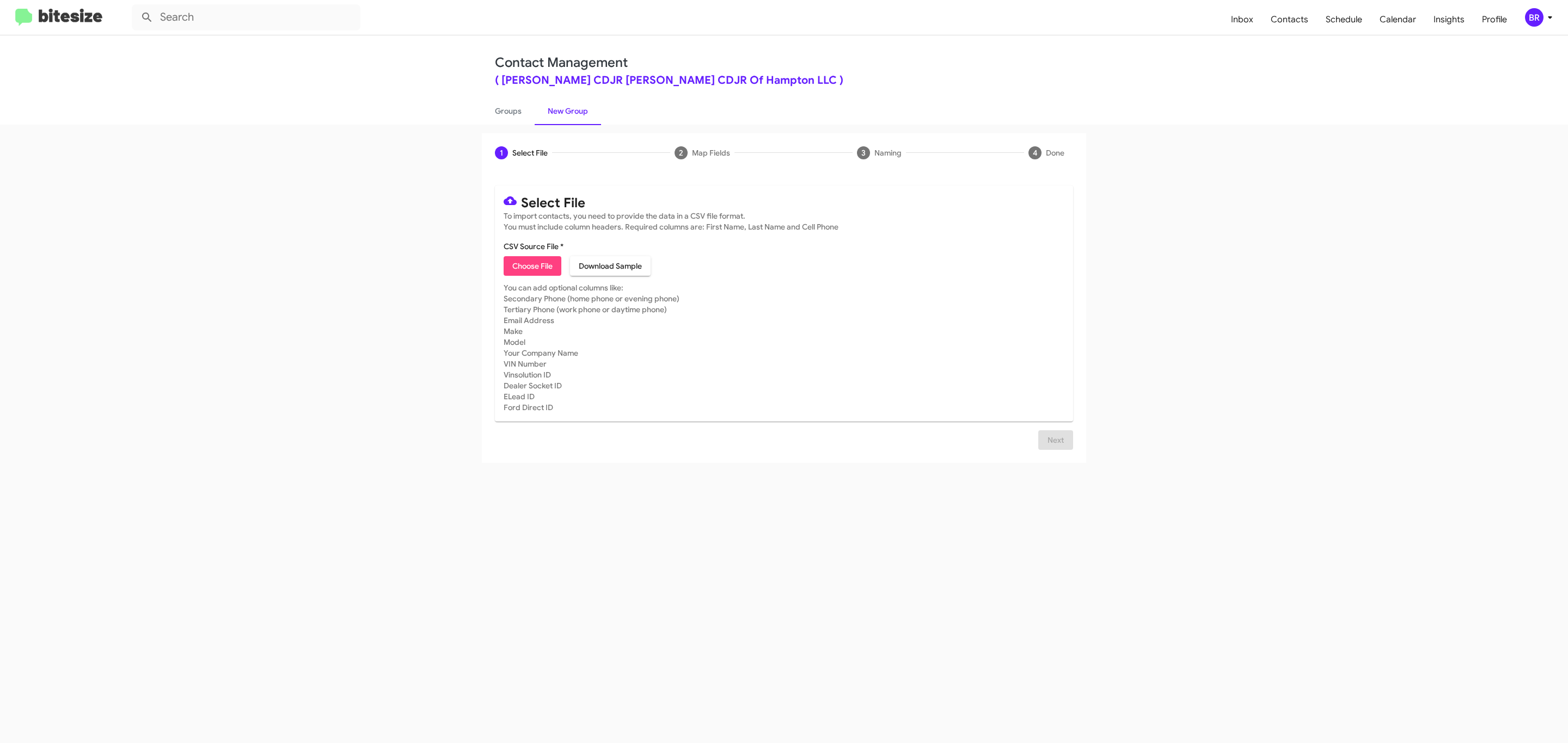
click at [531, 266] on span "Choose File" at bounding box center [532, 266] width 40 height 20
type input "BanisterCDJRHamp_Opt-Out_[DATE]"
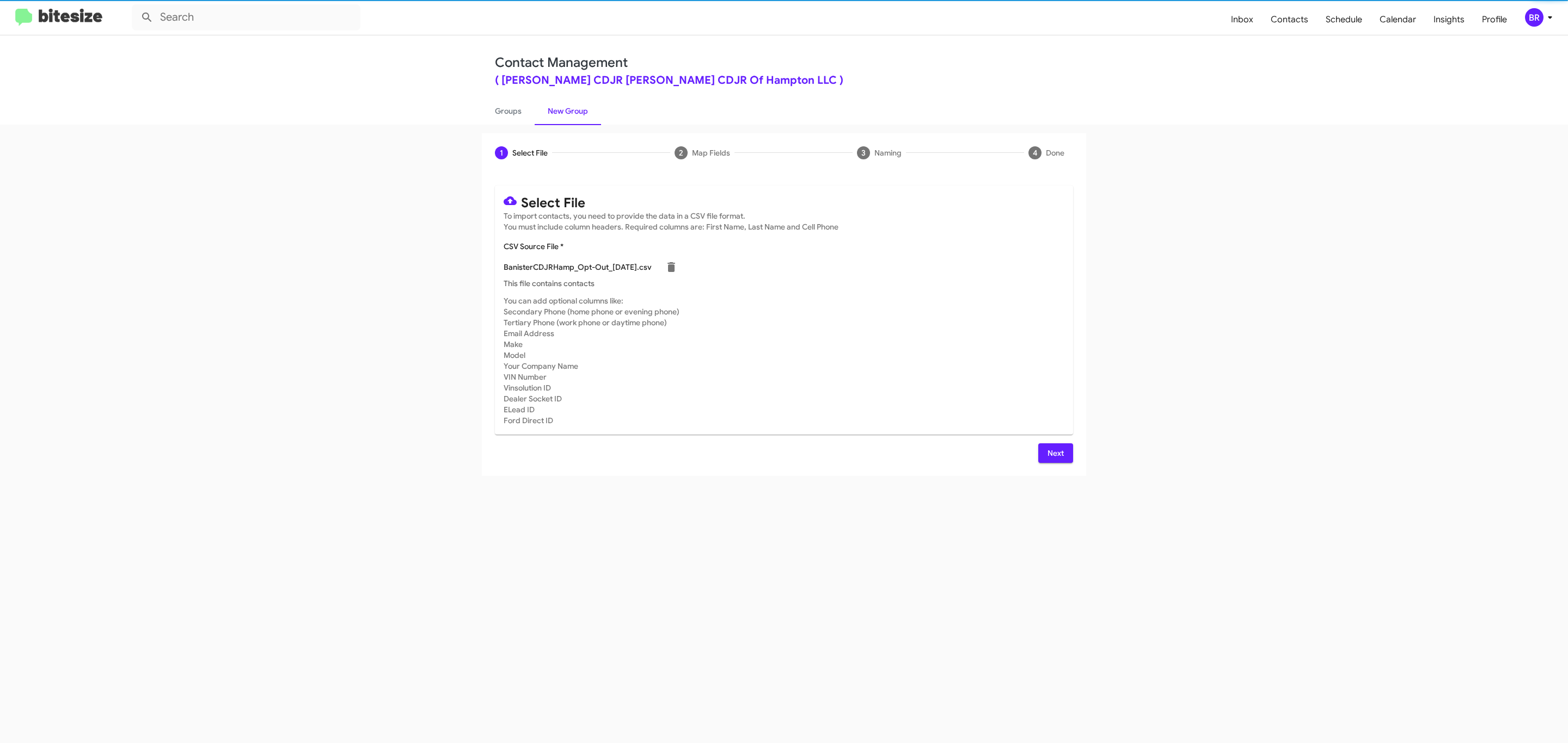
click at [1054, 453] on span "Next" at bounding box center [1055, 454] width 17 height 20
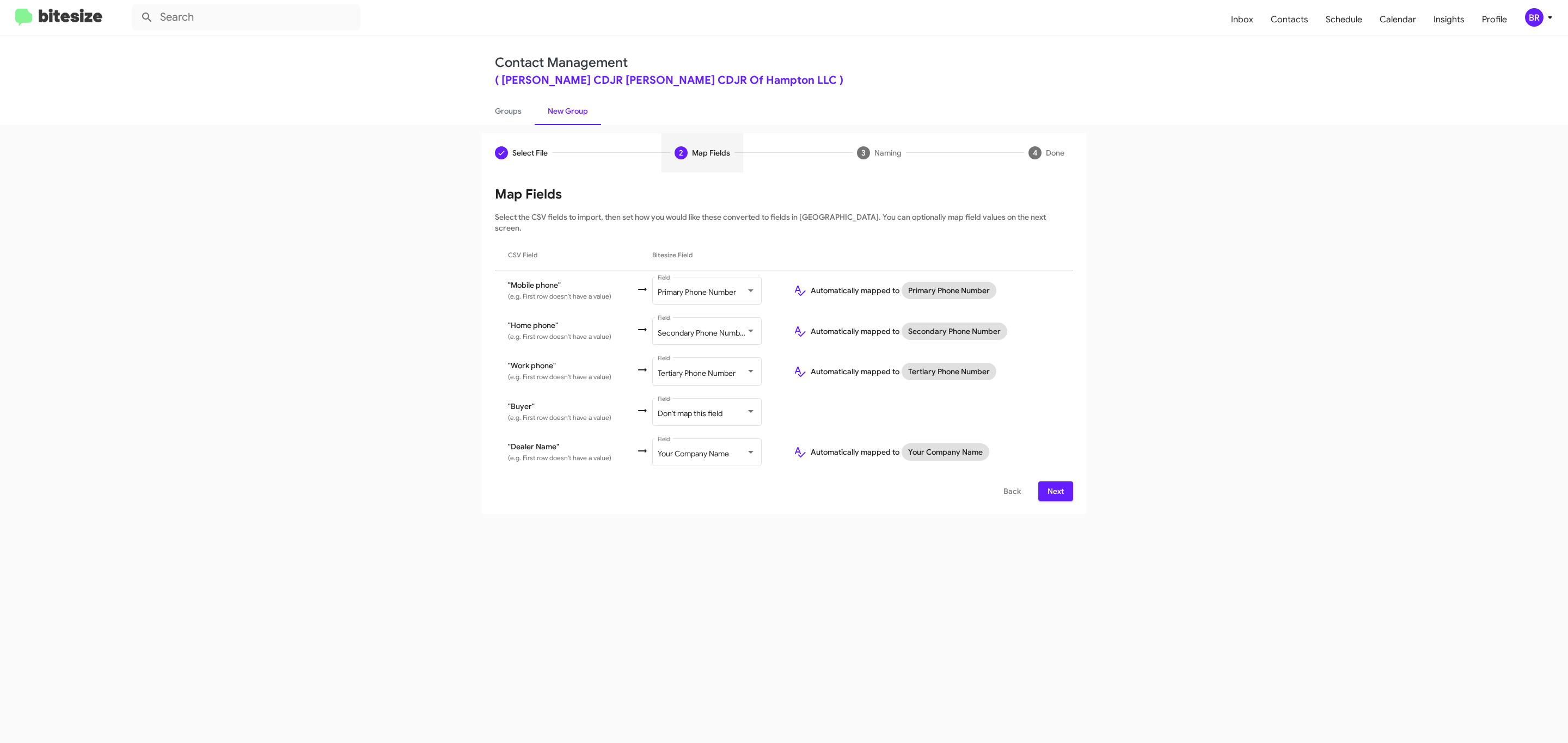
click at [1054, 482] on span "Next" at bounding box center [1055, 491] width 17 height 20
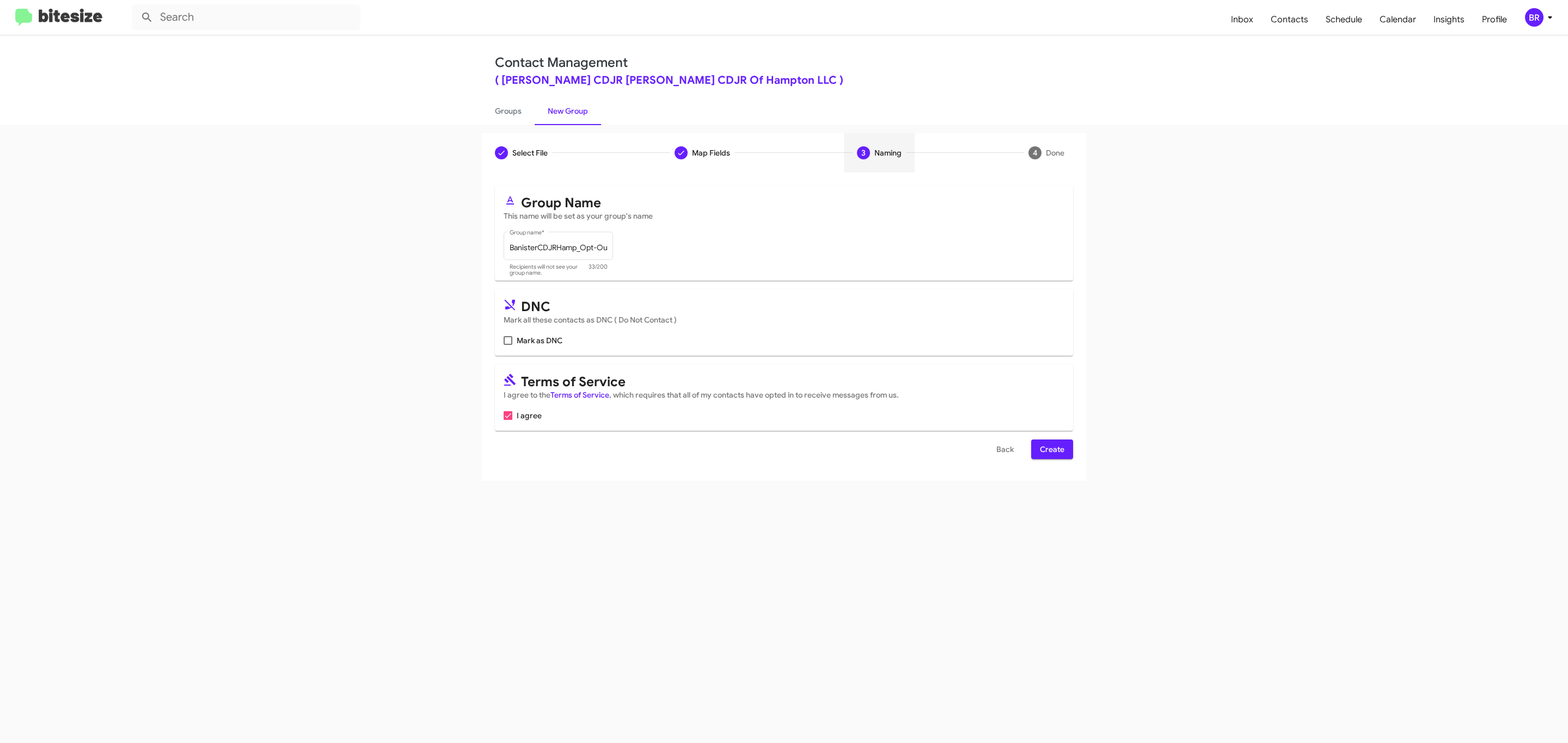
click at [507, 345] on input "Mark as DNC" at bounding box center [507, 345] width 1 height 1
checkbox input "true"
click at [1051, 451] on span "Create" at bounding box center [1052, 449] width 24 height 20
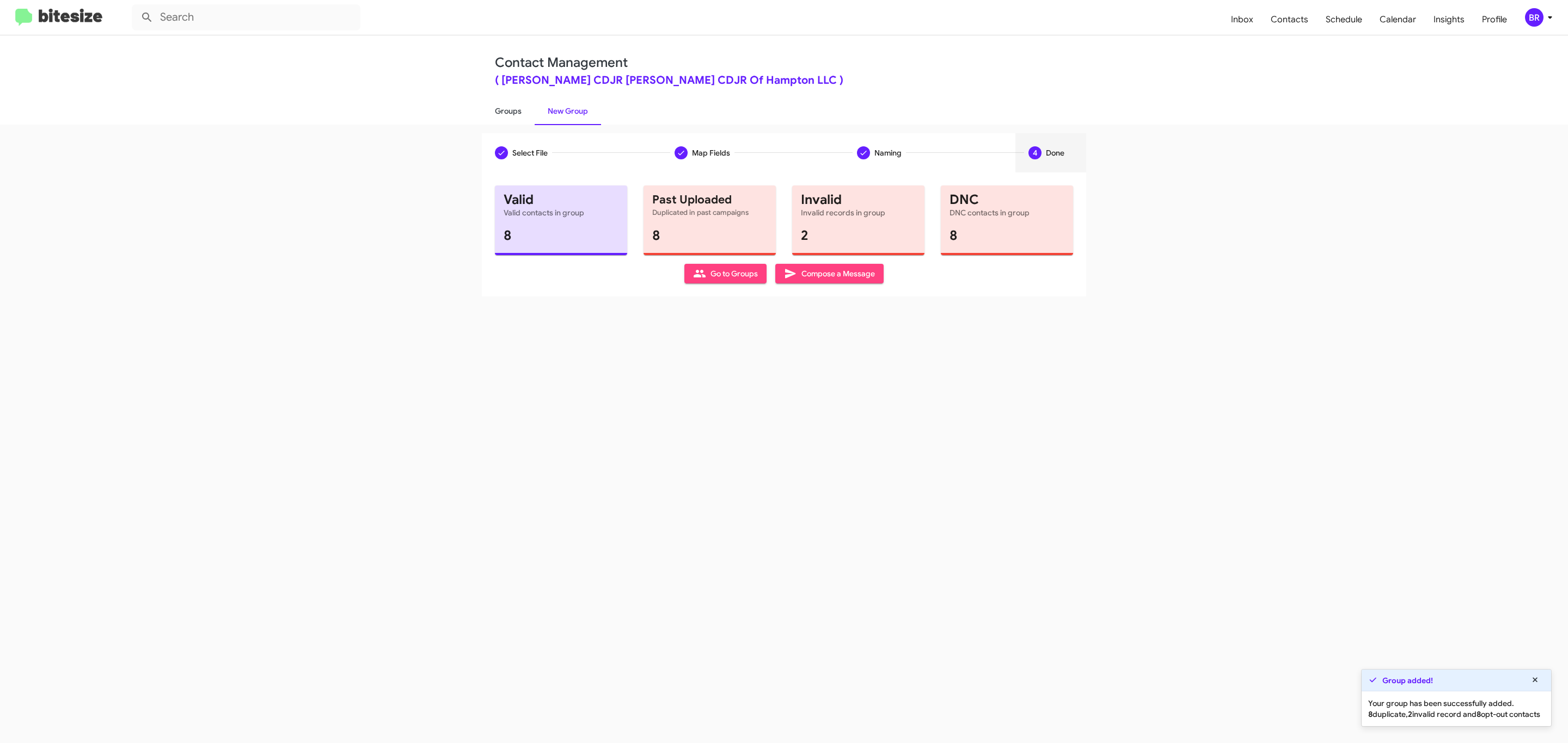
click at [507, 110] on link "Groups" at bounding box center [508, 112] width 53 height 29
type input "in:groups"
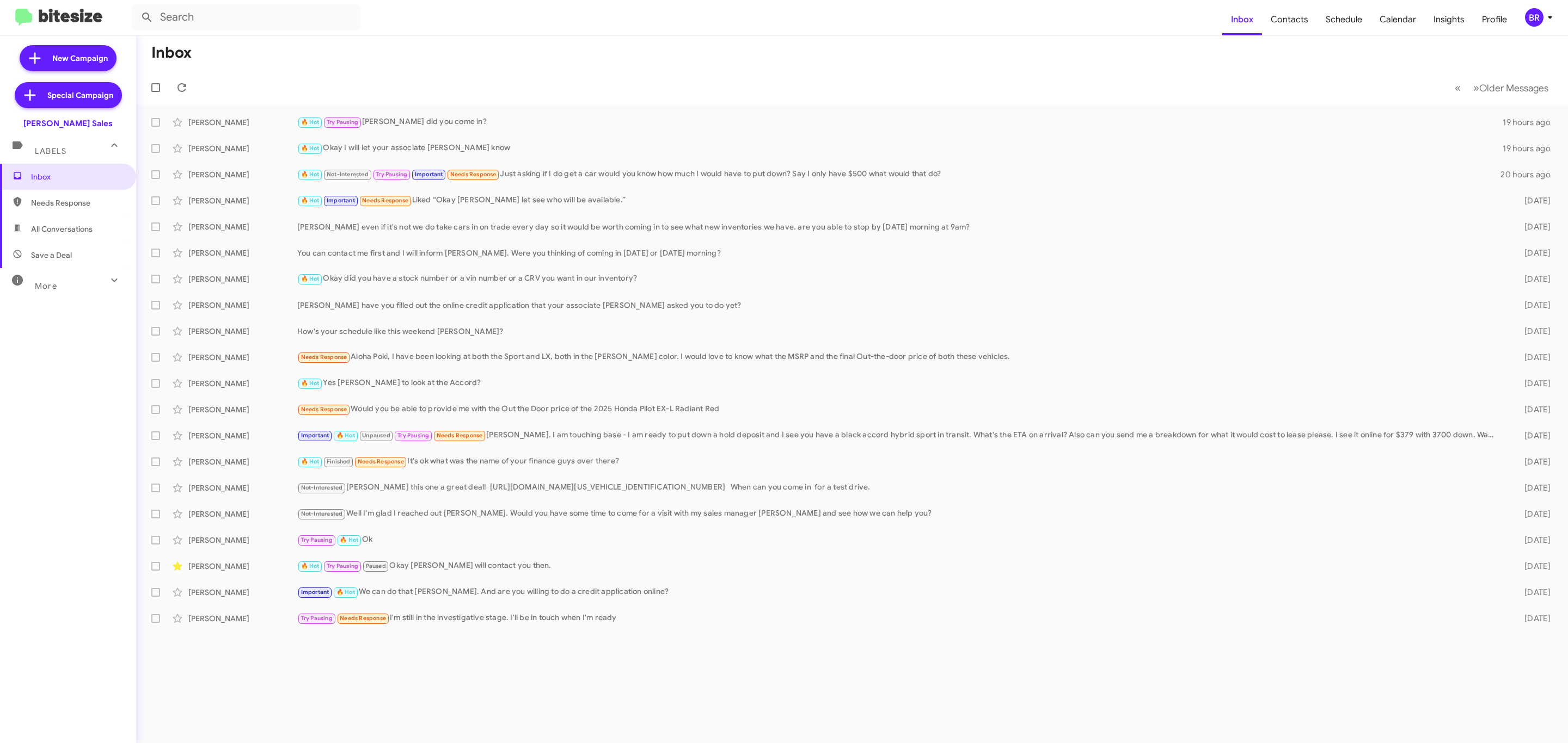
type input "in:groups"
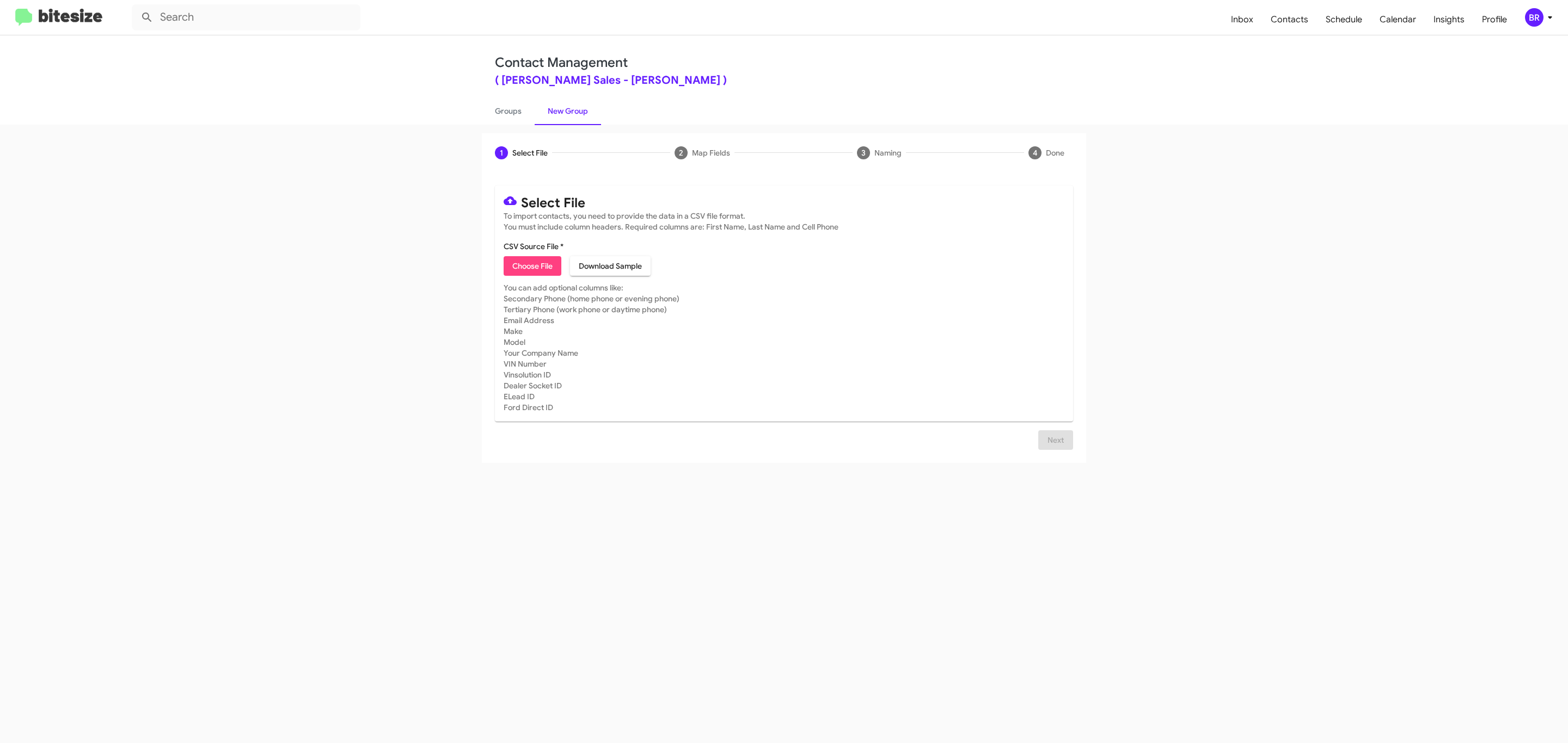
click at [531, 266] on span "Choose File" at bounding box center [532, 266] width 40 height 20
type input "TonyHondaSales_Opt-Out_[DATE]"
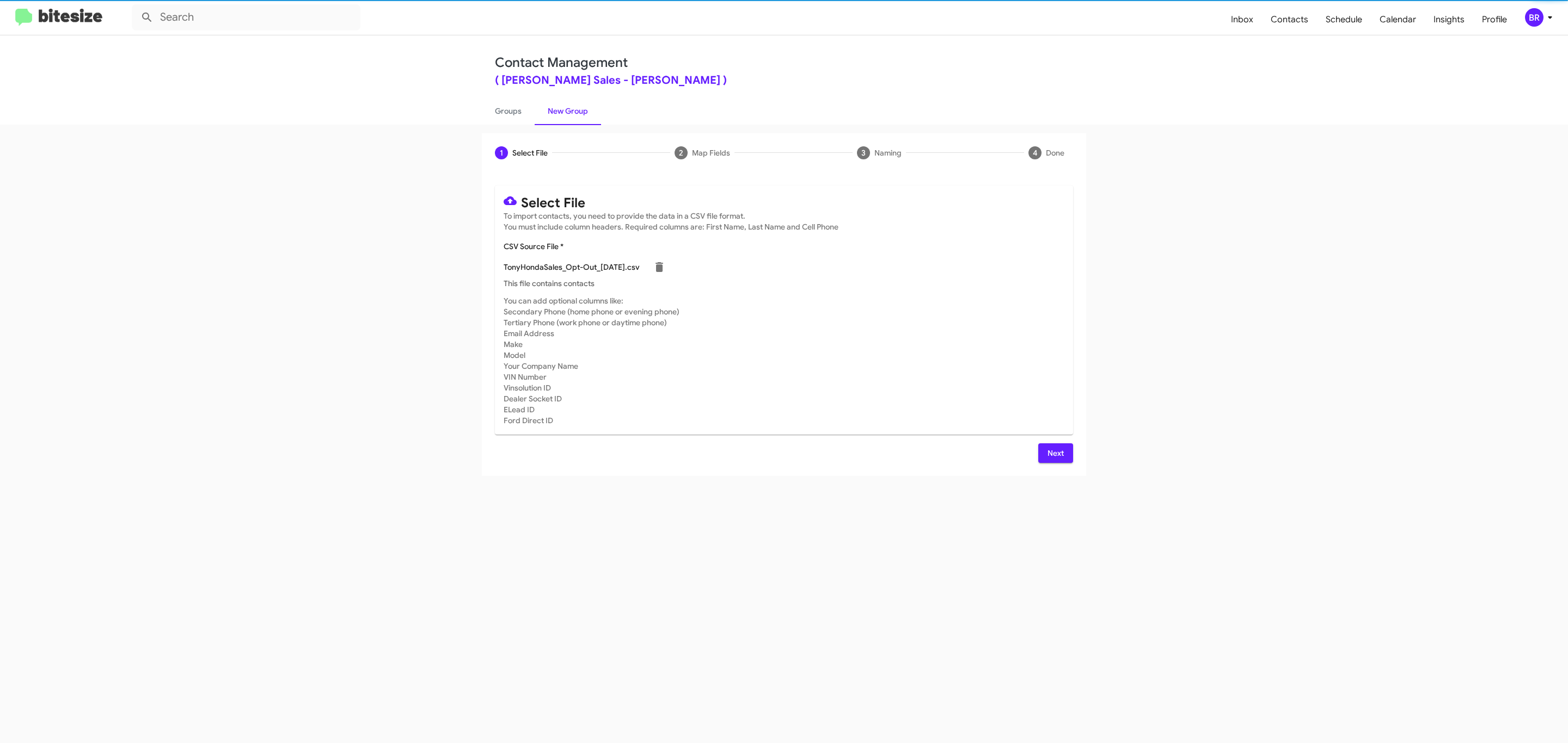
click at [1054, 453] on span "Next" at bounding box center [1055, 454] width 17 height 20
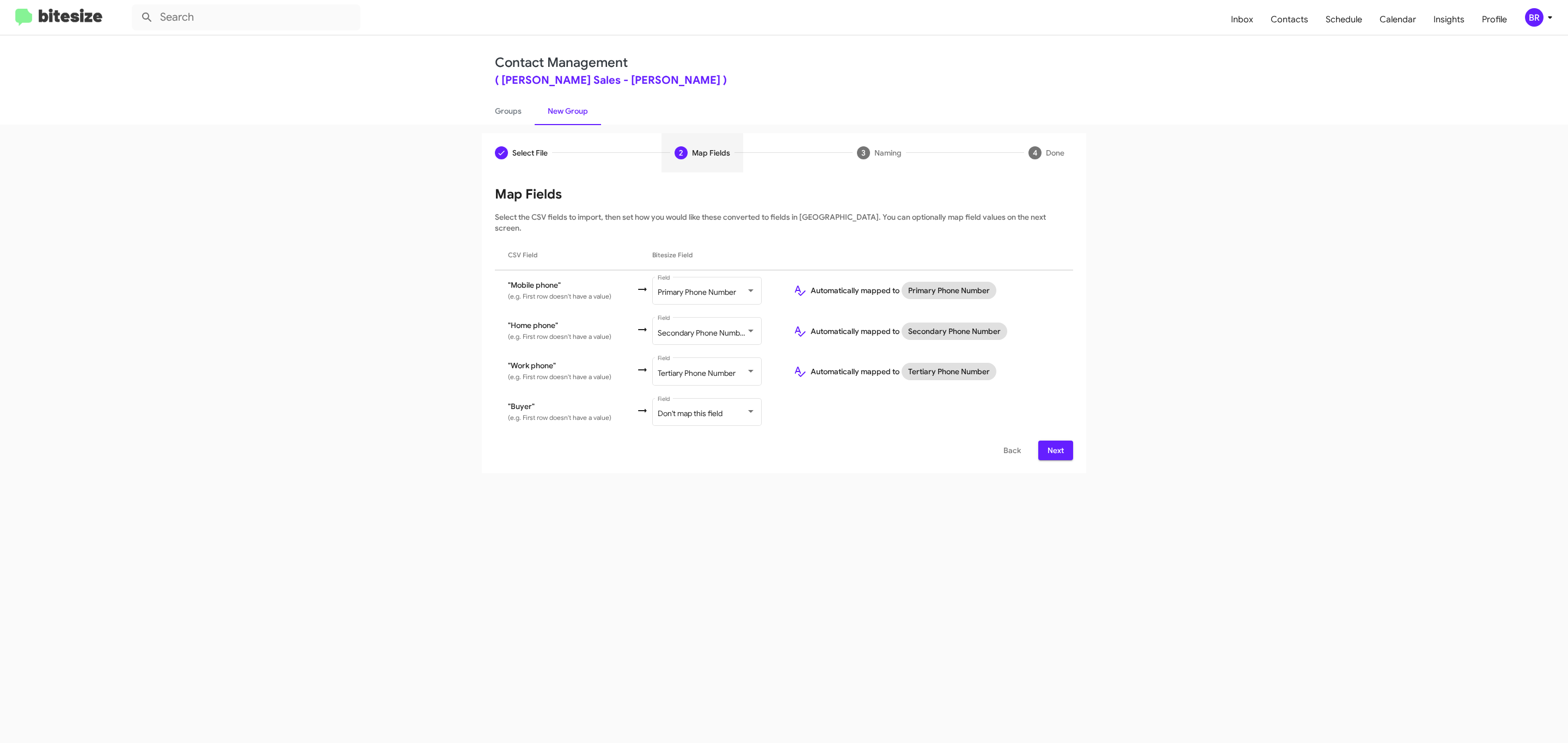
click at [1054, 441] on span "Next" at bounding box center [1055, 451] width 17 height 20
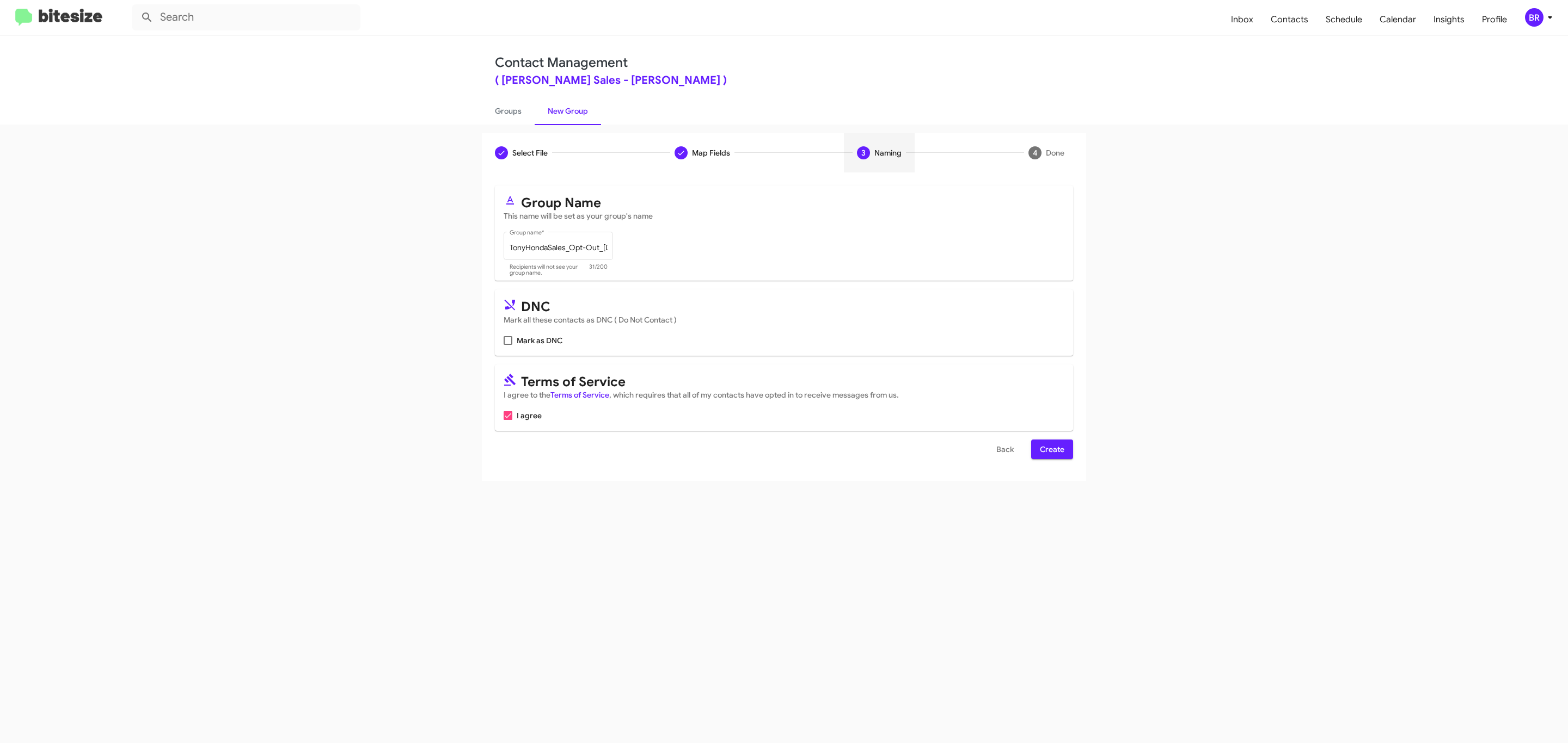
click at [507, 345] on input "Mark as DNC" at bounding box center [507, 345] width 1 height 1
checkbox input "true"
click at [1051, 451] on span "Create" at bounding box center [1052, 449] width 24 height 20
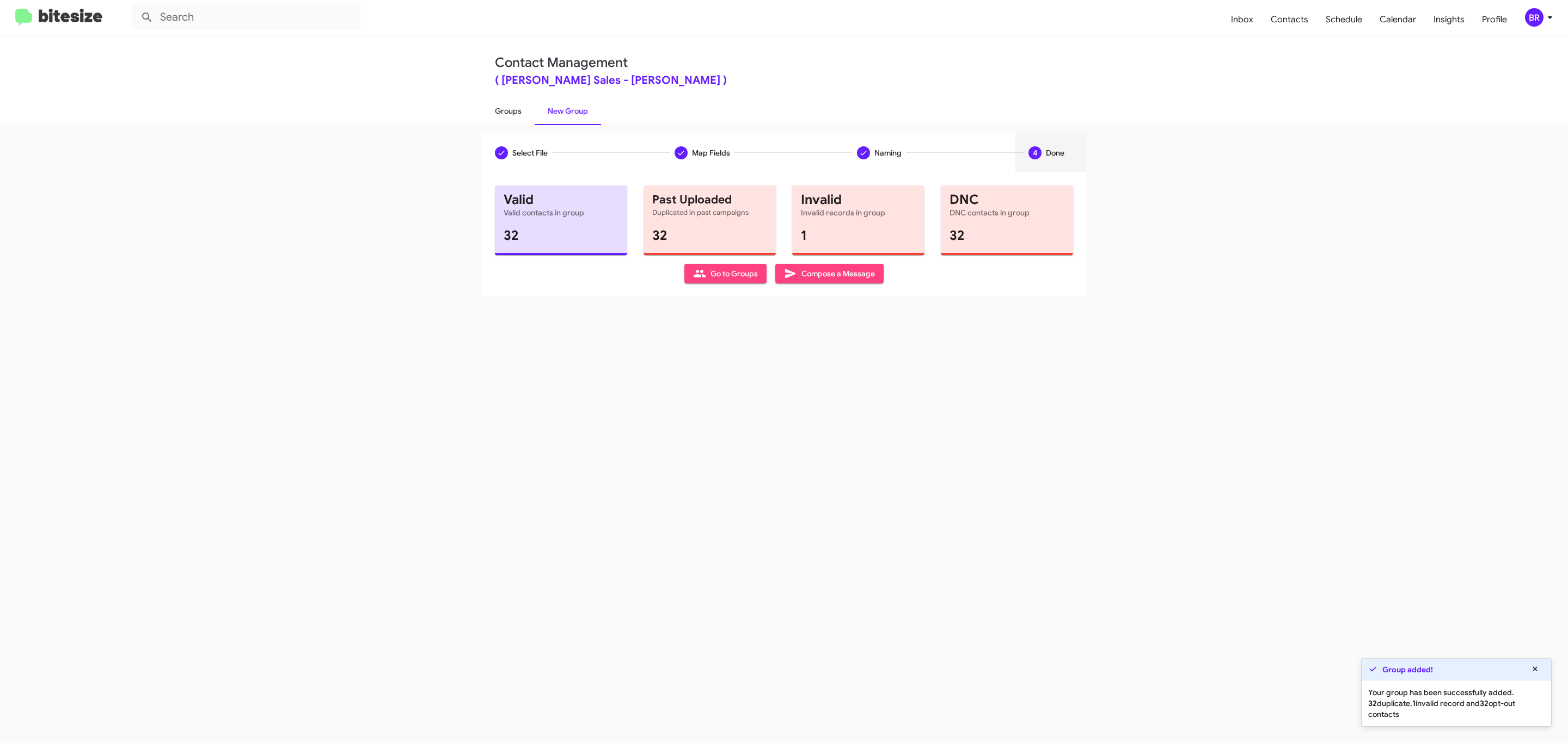
click at [507, 110] on link "Groups" at bounding box center [508, 112] width 53 height 29
type input "in:groups"
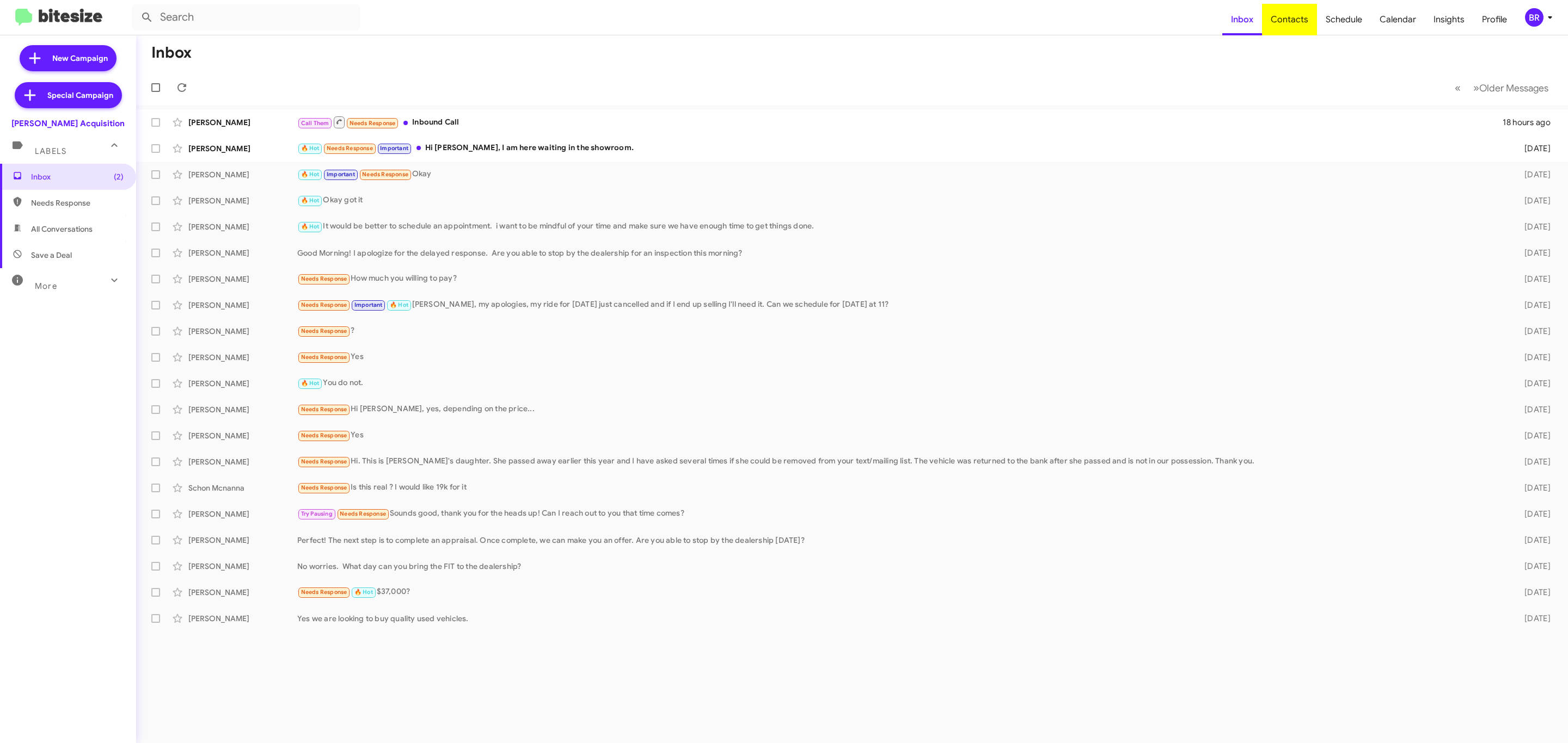
type input "in:groups"
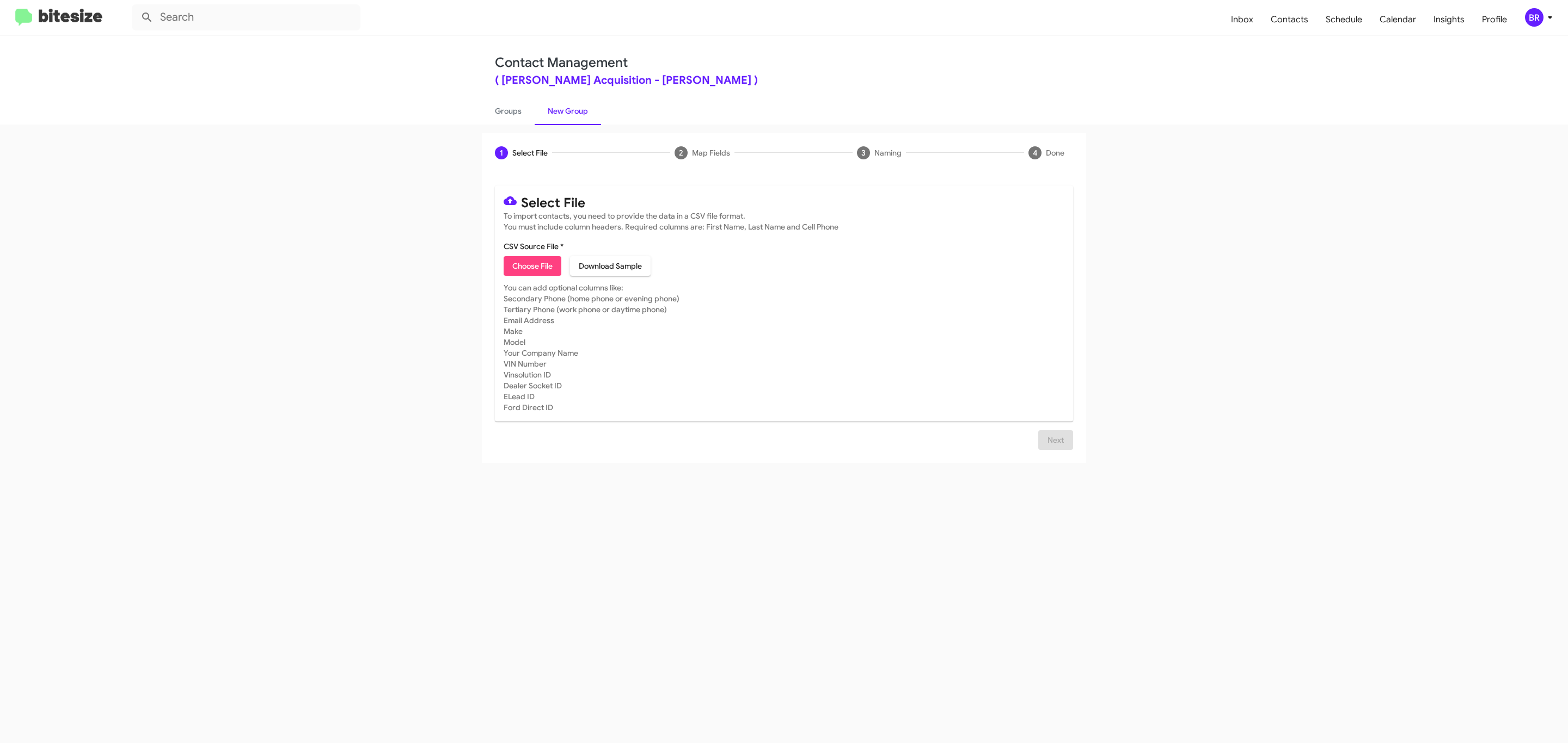
click at [531, 266] on span "Choose File" at bounding box center [532, 266] width 40 height 20
type input "TonyHondaAcqui_Opt-Out_[DATE]"
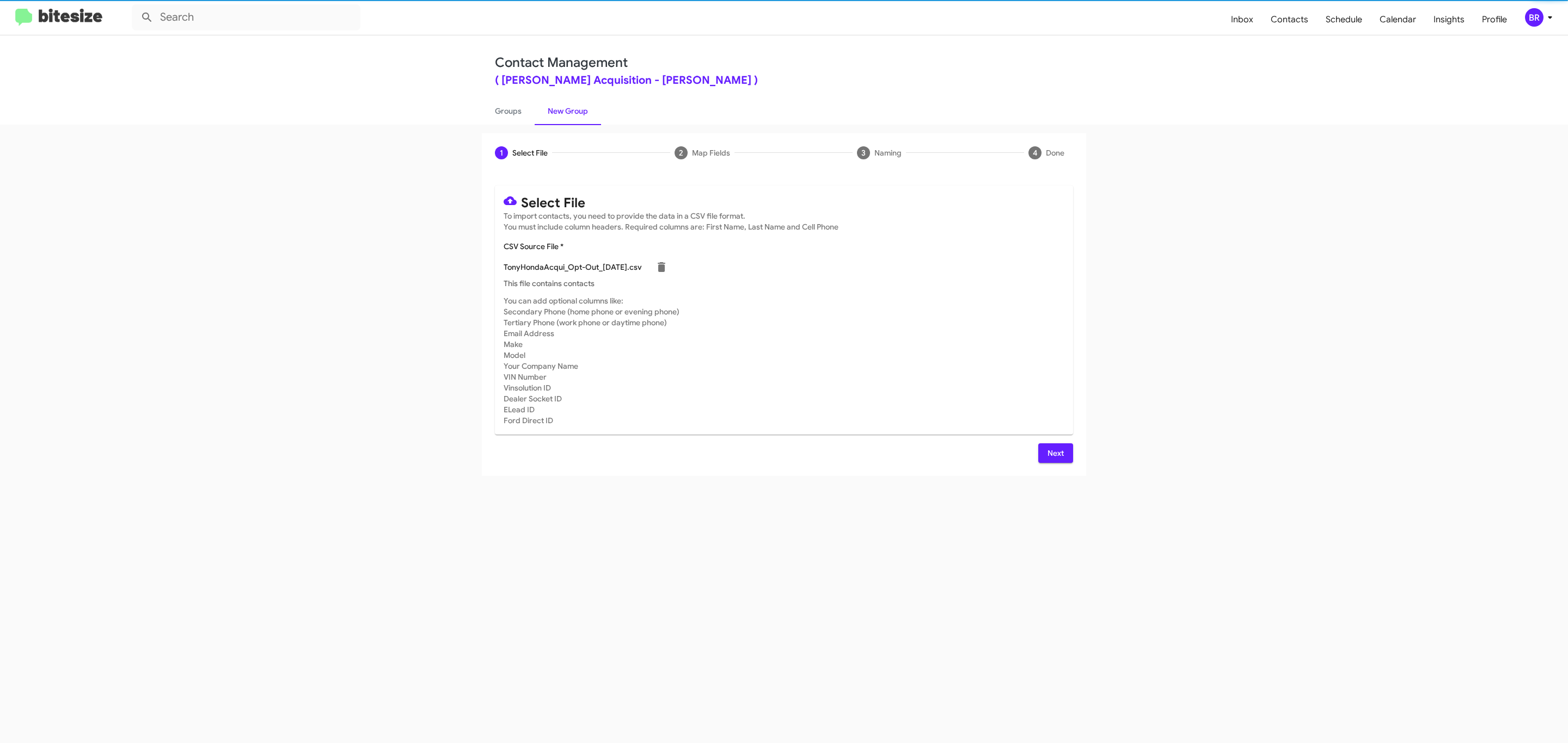
click at [1054, 453] on span "Next" at bounding box center [1055, 454] width 17 height 20
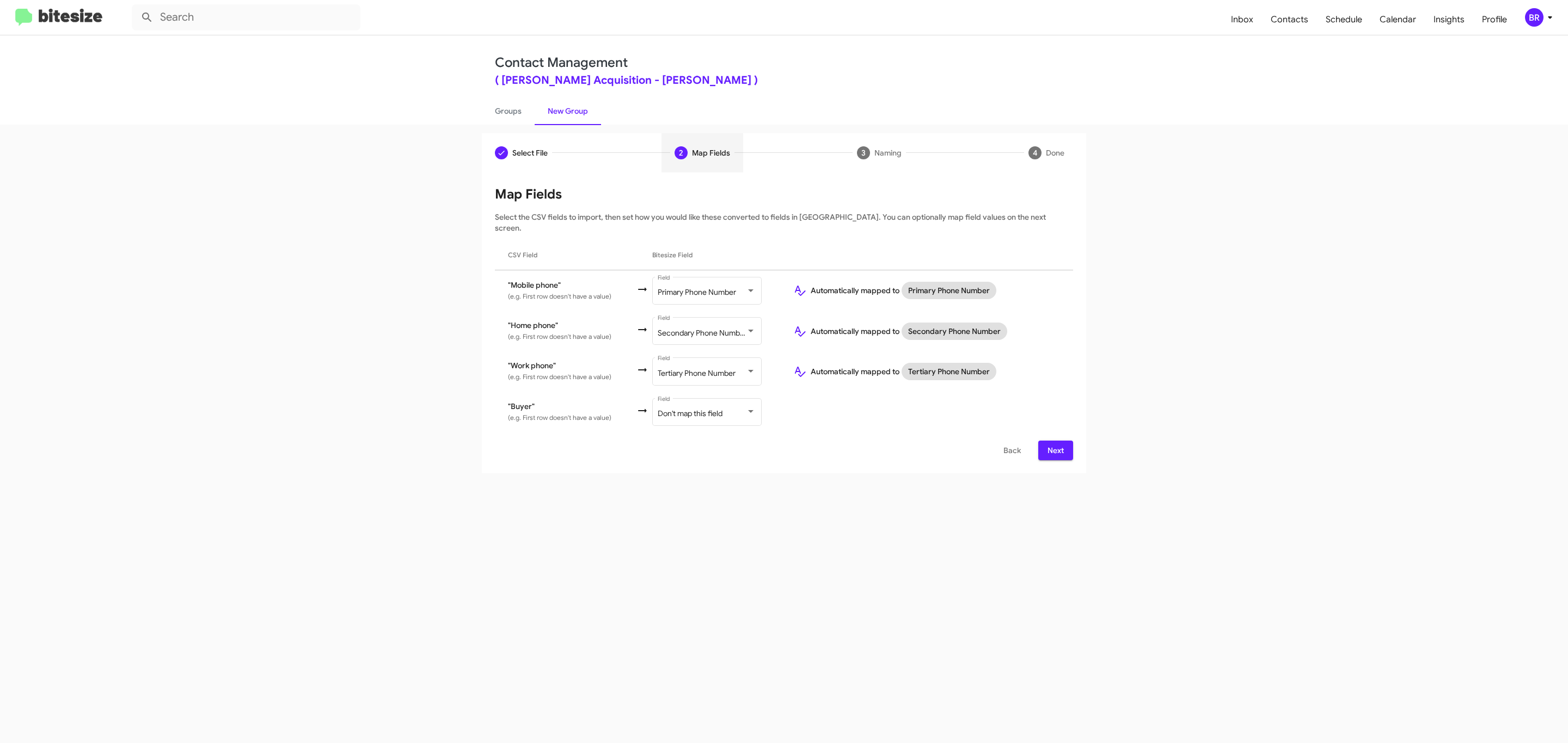
click at [1054, 441] on span "Next" at bounding box center [1055, 451] width 17 height 20
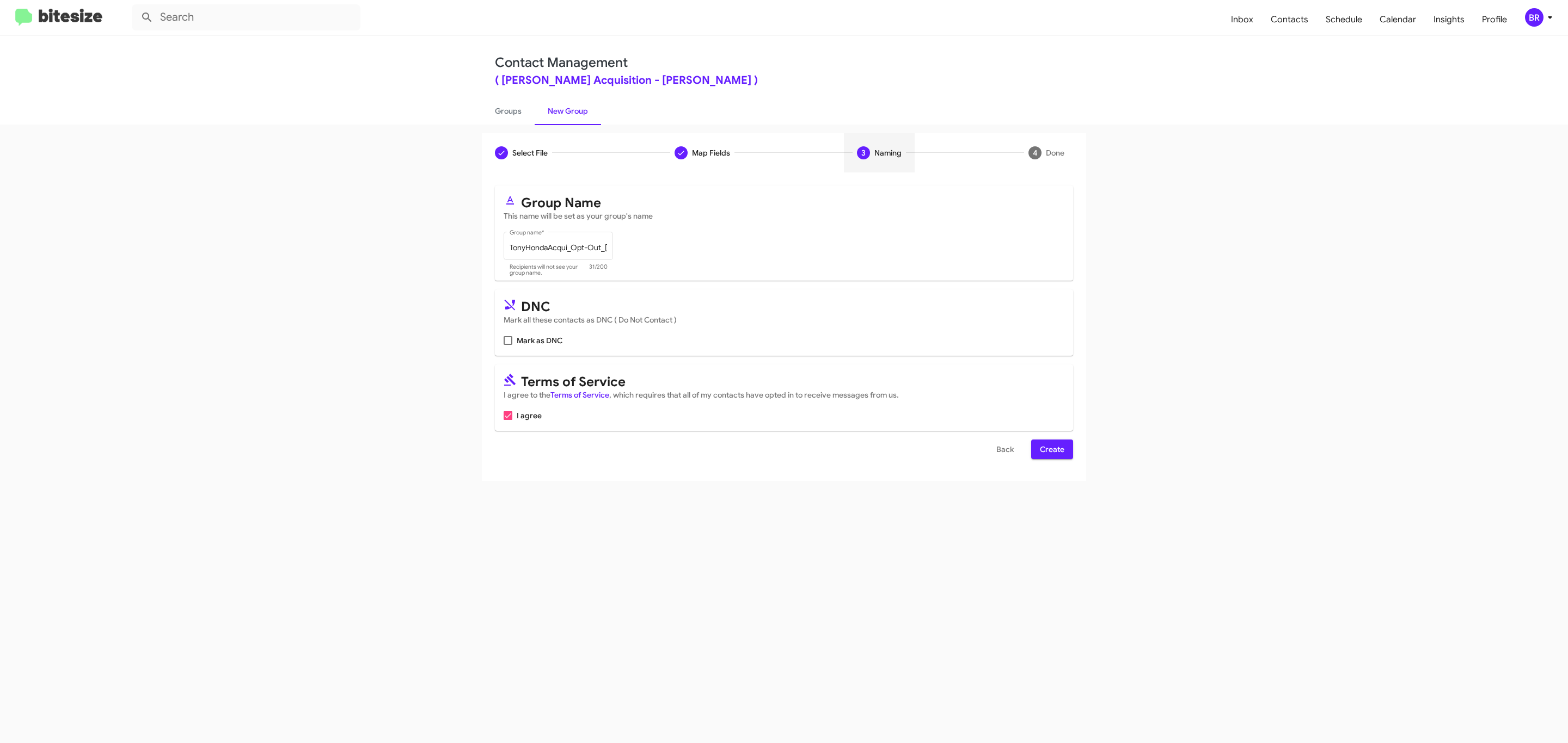
click at [507, 345] on input "Mark as DNC" at bounding box center [507, 345] width 1 height 1
checkbox input "true"
click at [1051, 451] on span "Create" at bounding box center [1052, 449] width 24 height 20
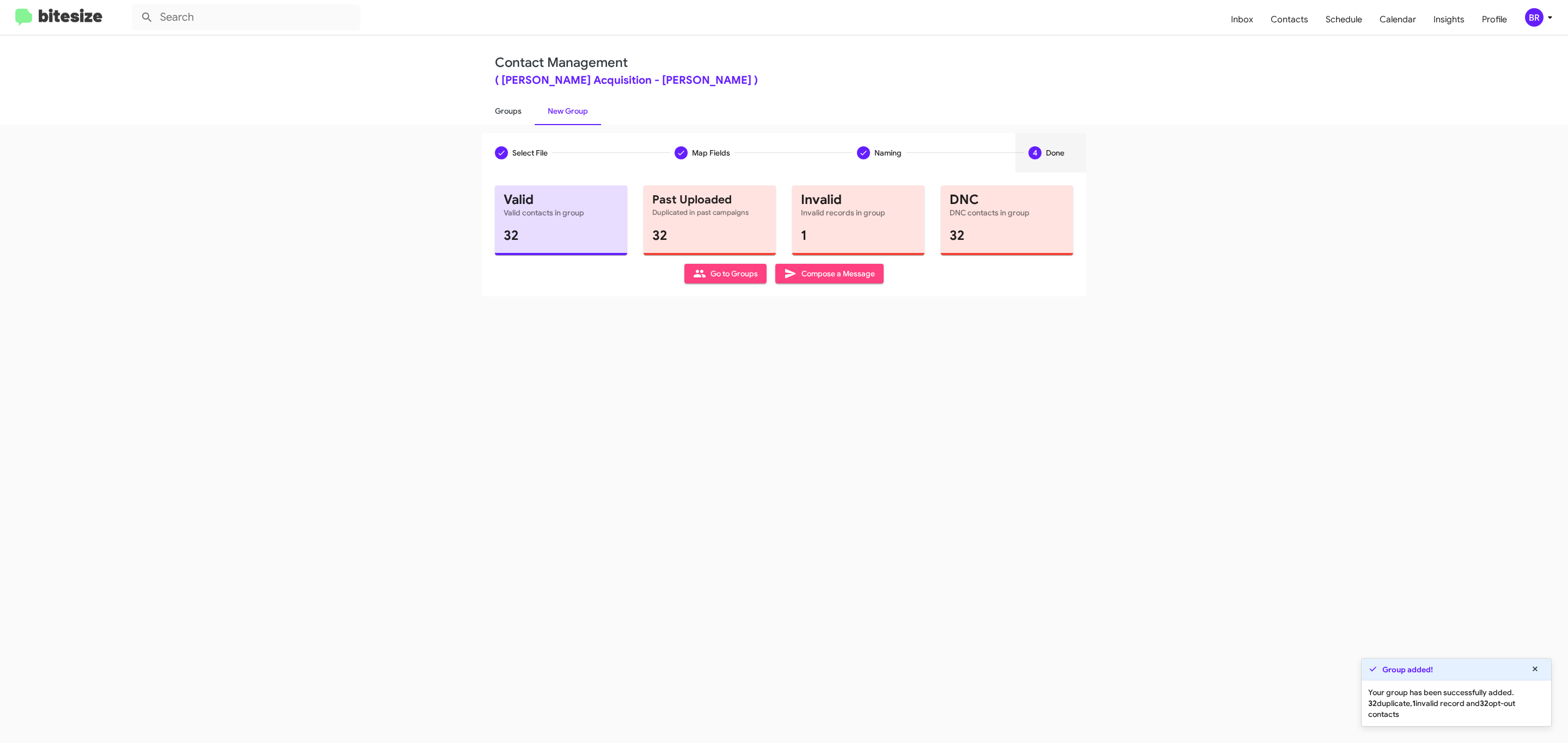
click at [507, 110] on link "Groups" at bounding box center [508, 112] width 53 height 29
type input "in:groups"
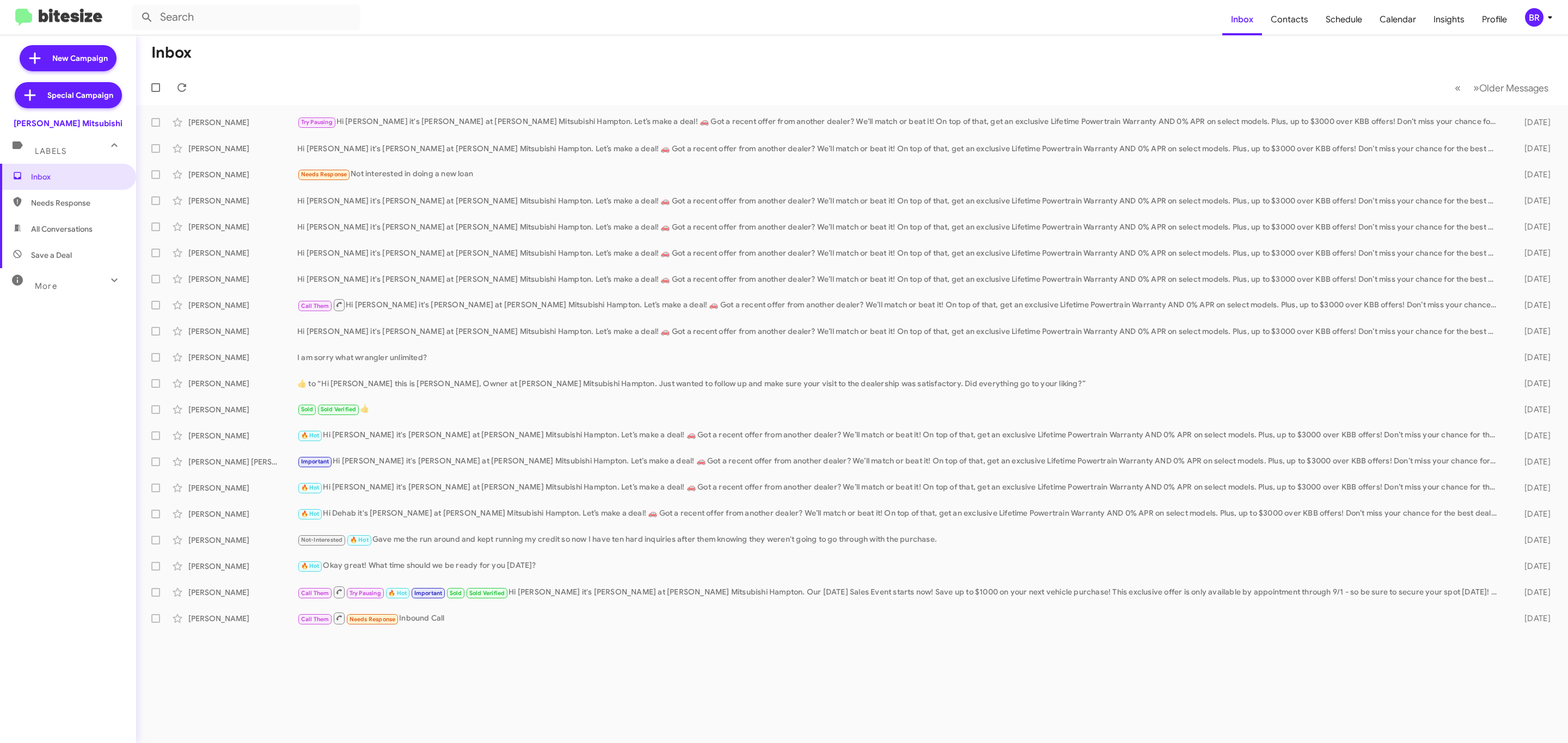
type input "in:groups"
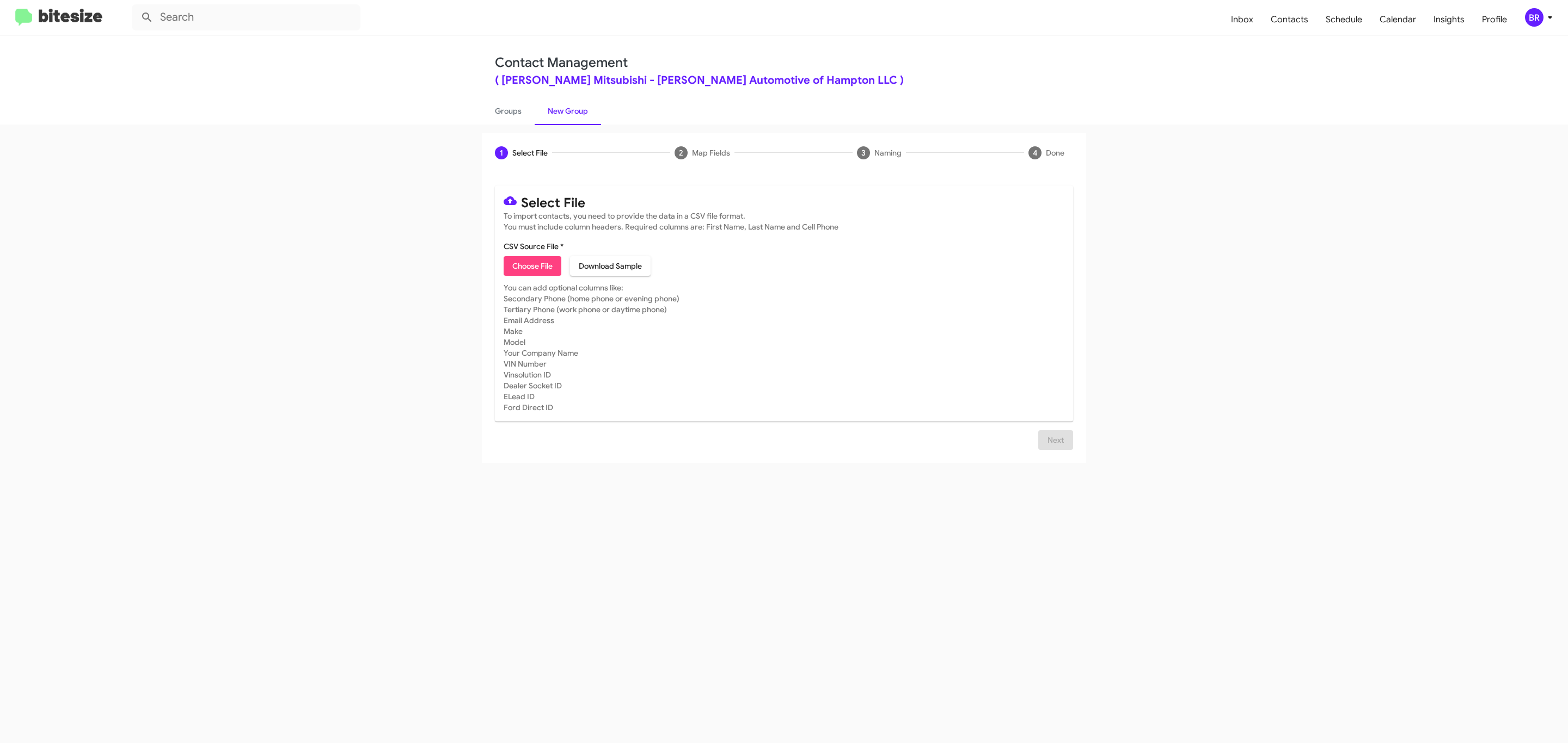
click at [531, 266] on span "Choose File" at bounding box center [532, 266] width 40 height 20
type input "BanisterMitsu_Opt-Out_[DATE]"
click at [1054, 450] on span "Next" at bounding box center [1055, 440] width 17 height 20
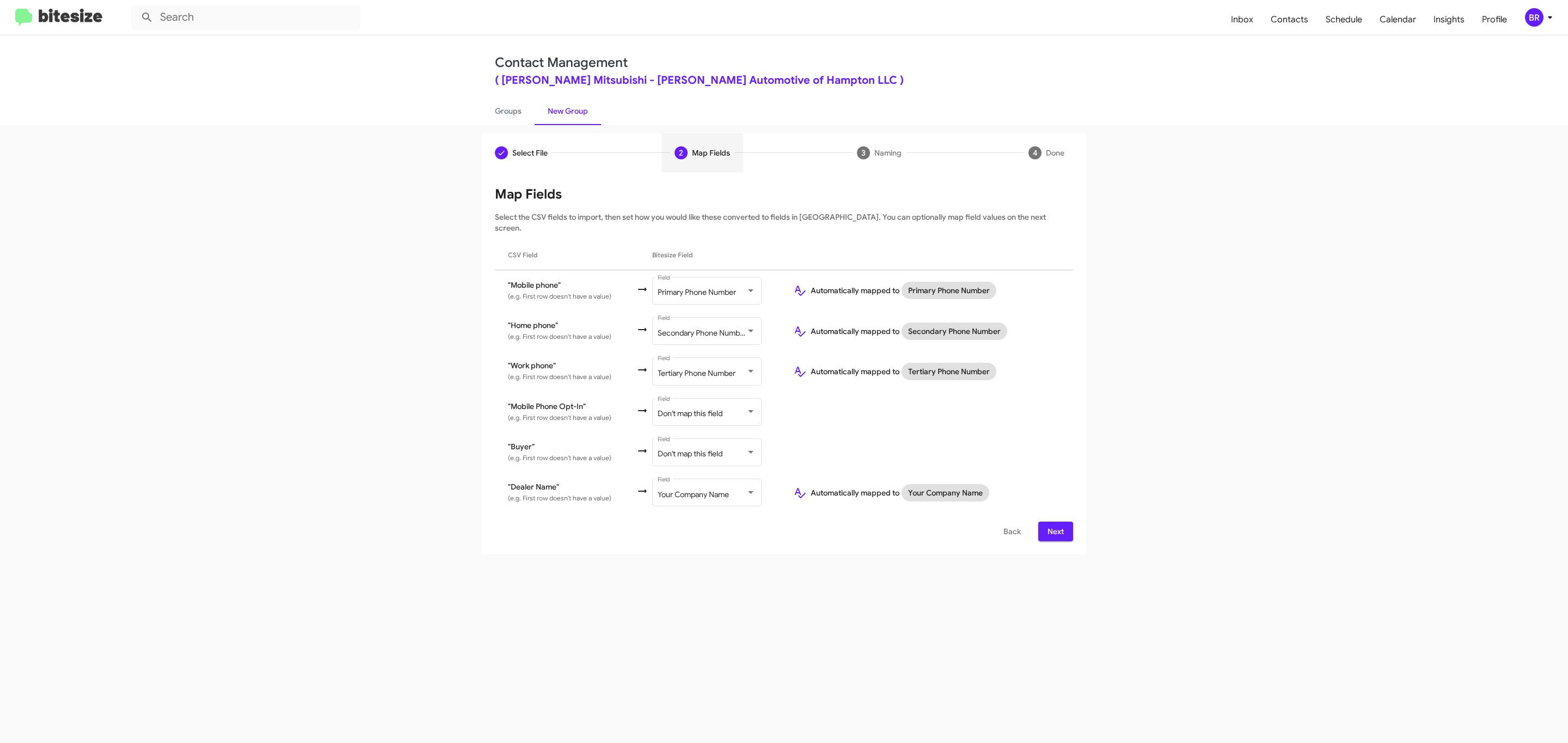
click at [1054, 522] on span "Next" at bounding box center [1055, 532] width 17 height 20
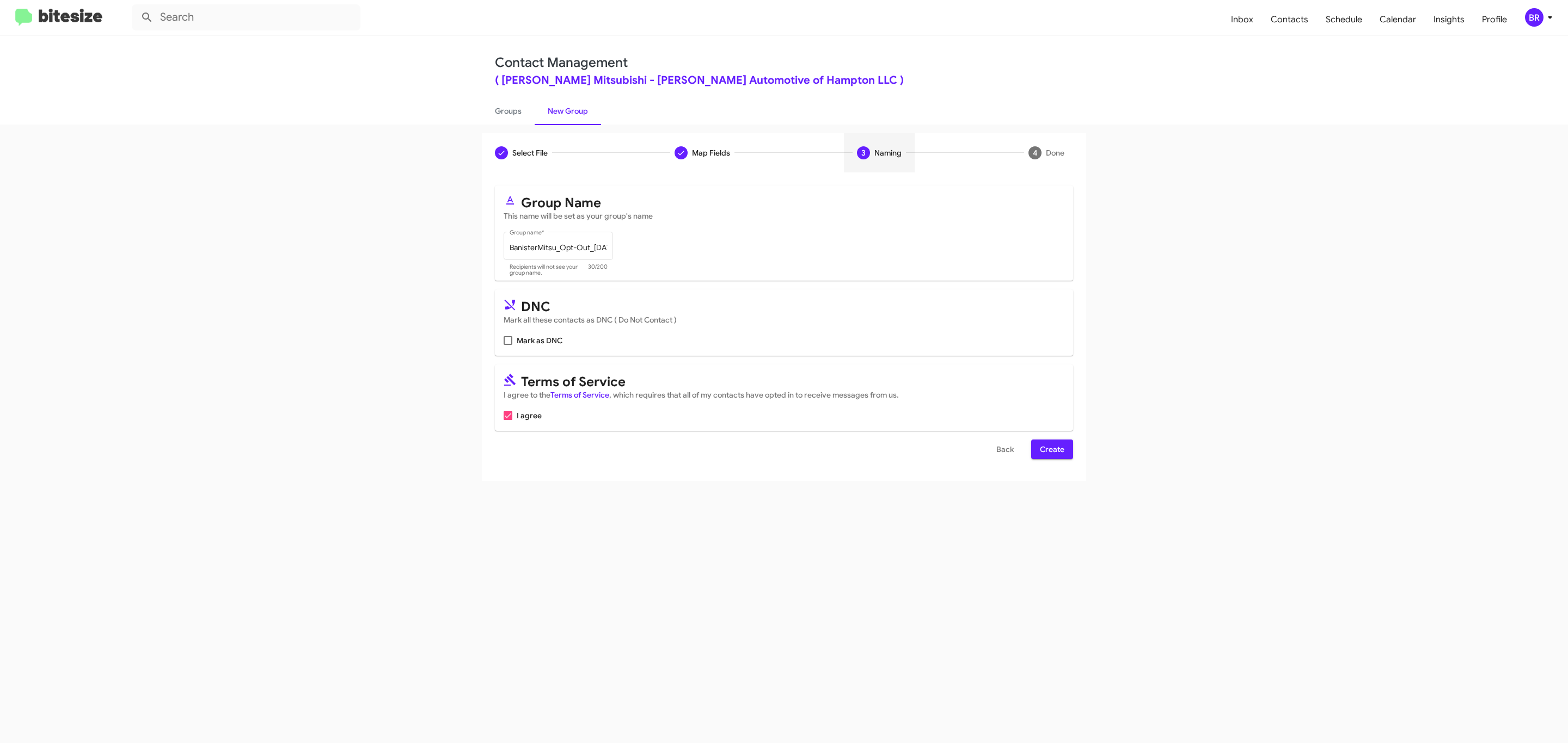
click at [507, 345] on input "Mark as DNC" at bounding box center [507, 345] width 1 height 1
checkbox input "true"
click at [1051, 451] on span "Create" at bounding box center [1052, 449] width 24 height 20
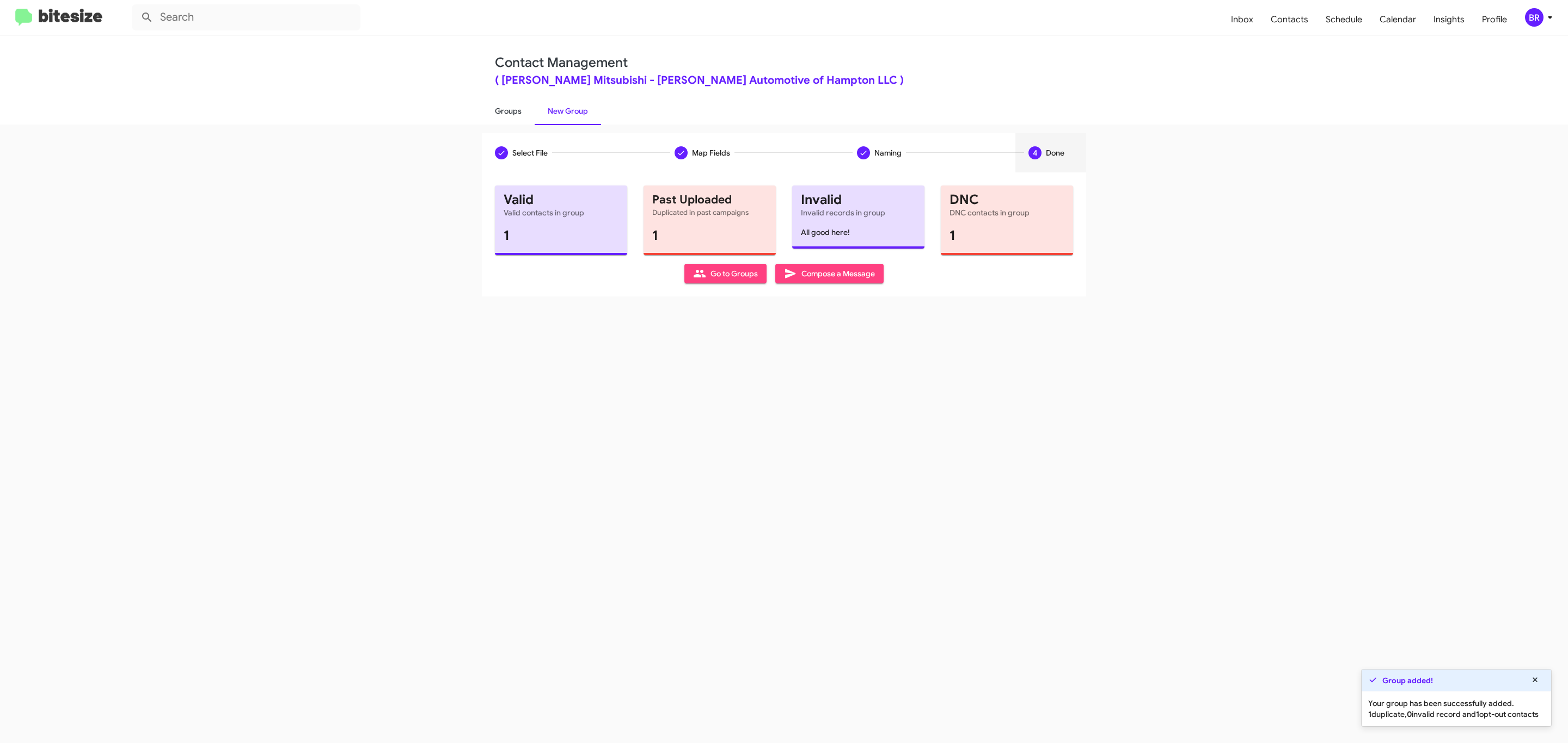
click at [507, 110] on link "Groups" at bounding box center [508, 112] width 53 height 29
type input "in:groups"
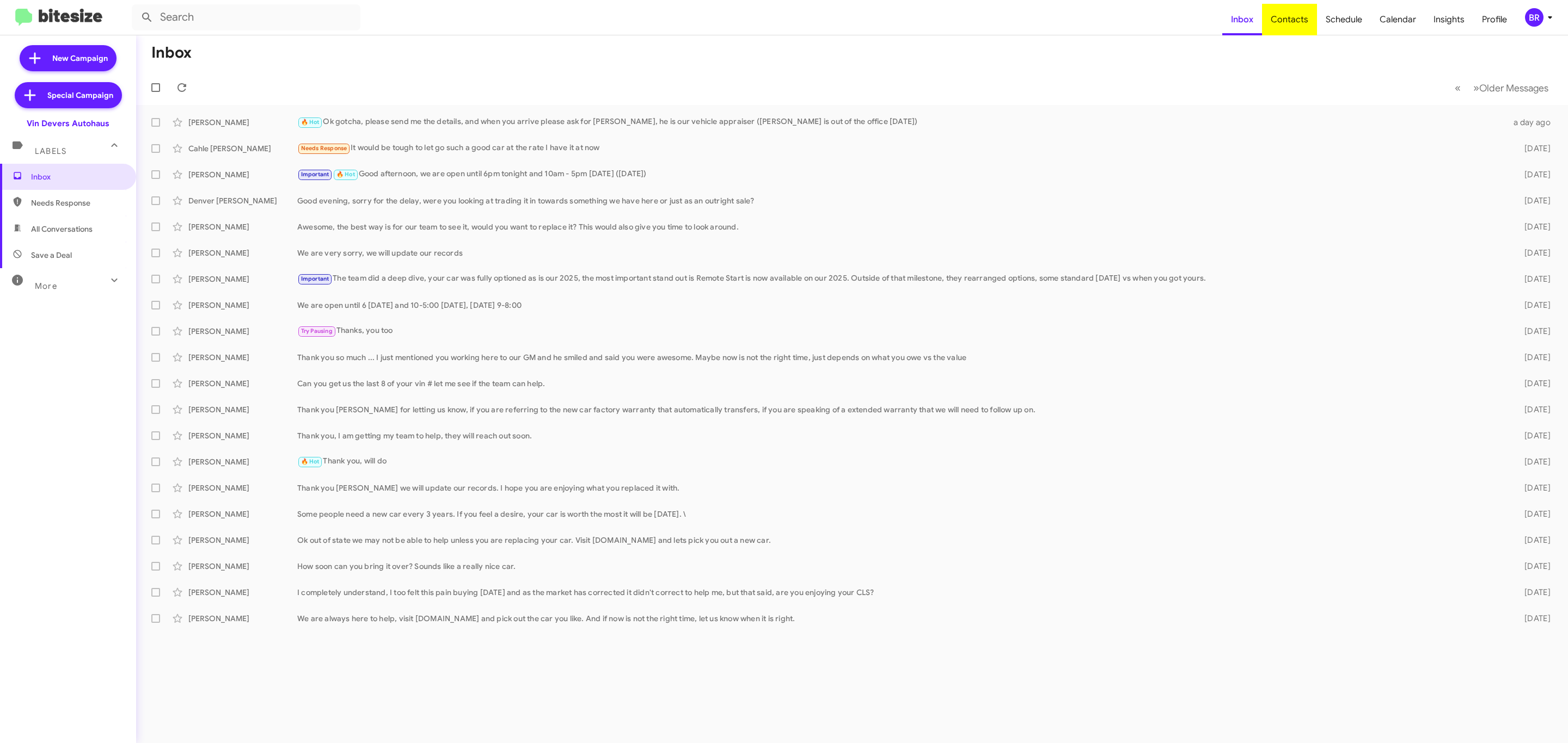
type input "in:groups"
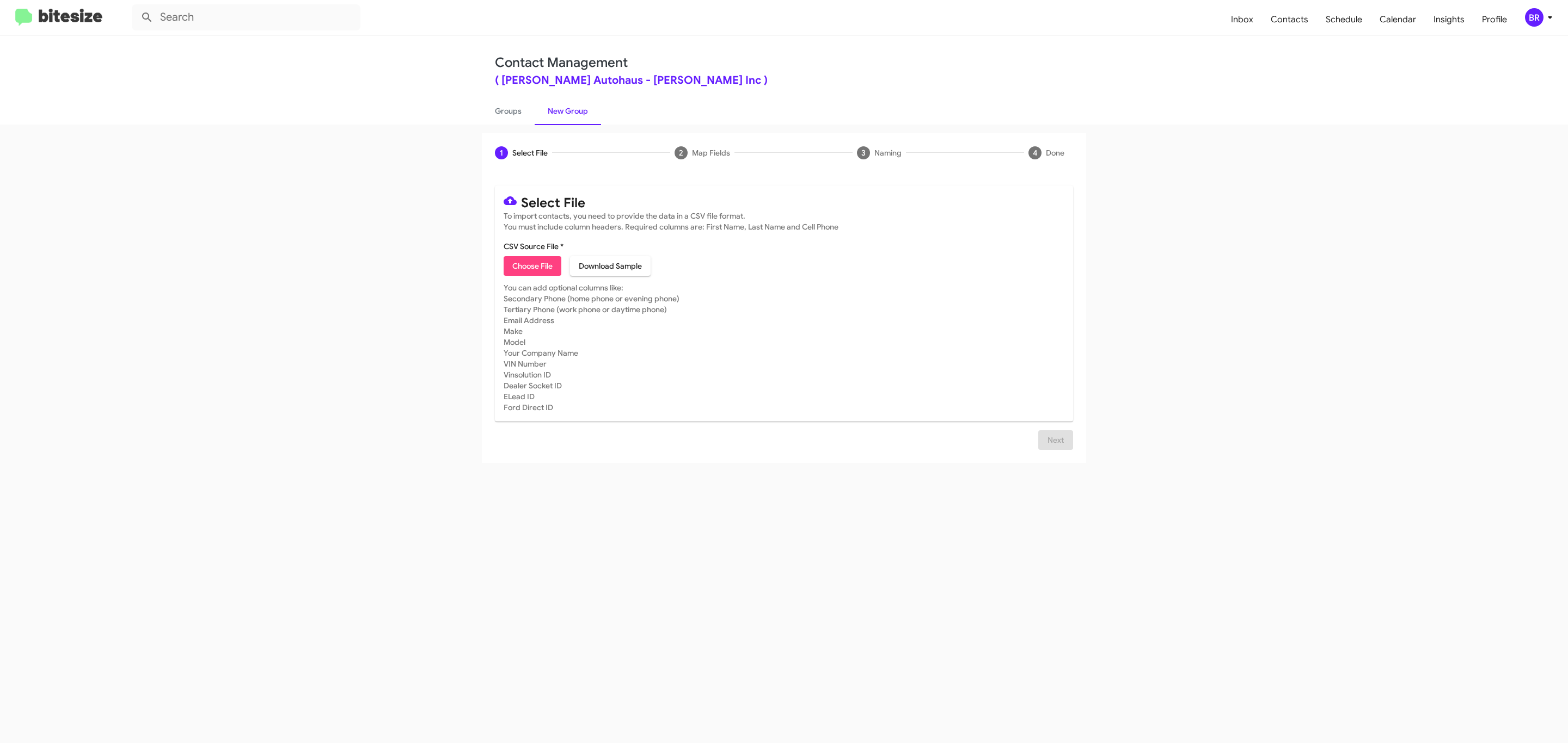
click at [531, 266] on span "Choose File" at bounding box center [532, 266] width 40 height 20
type input "VinDev_Opt-Out_[DATE]"
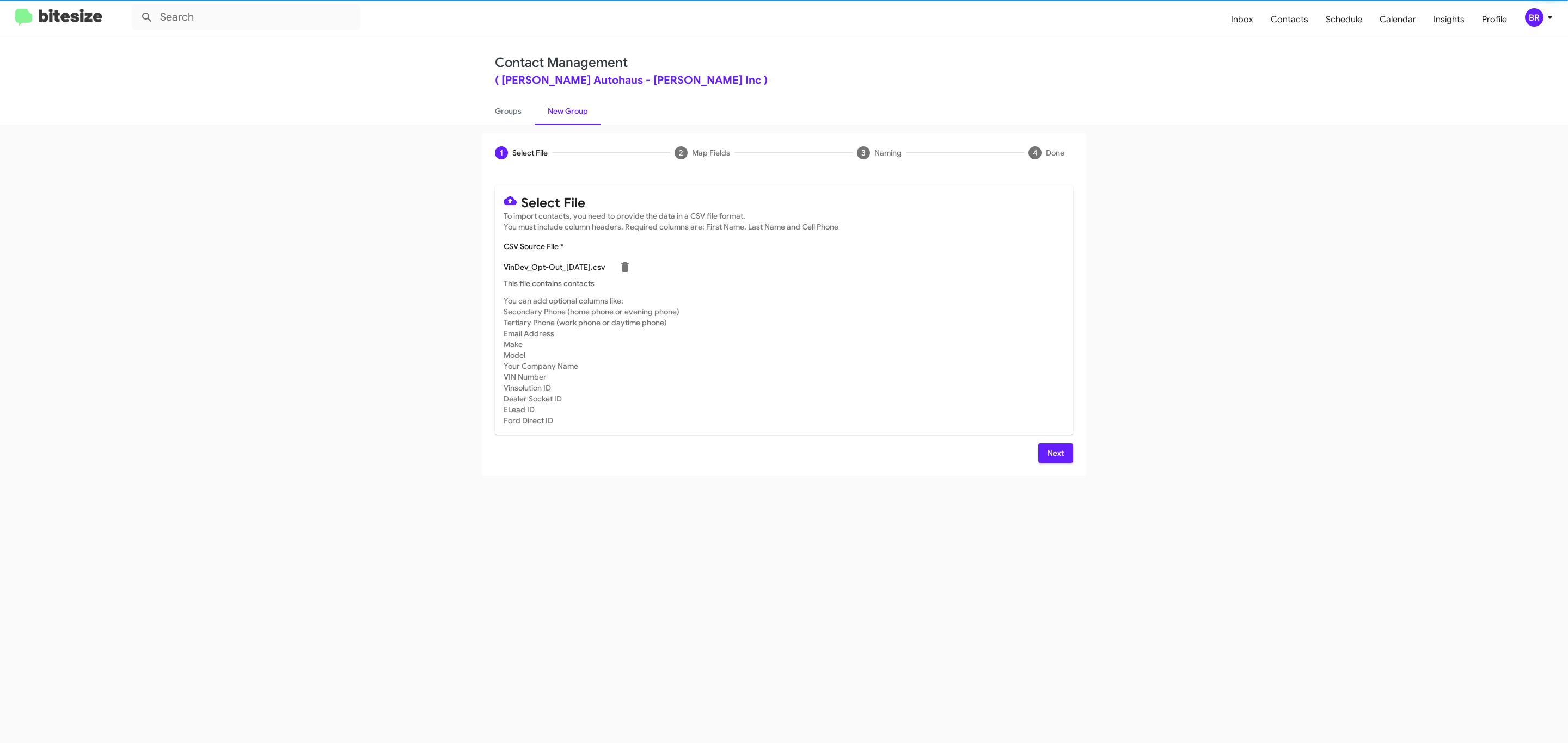
click at [1054, 453] on span "Next" at bounding box center [1055, 454] width 17 height 20
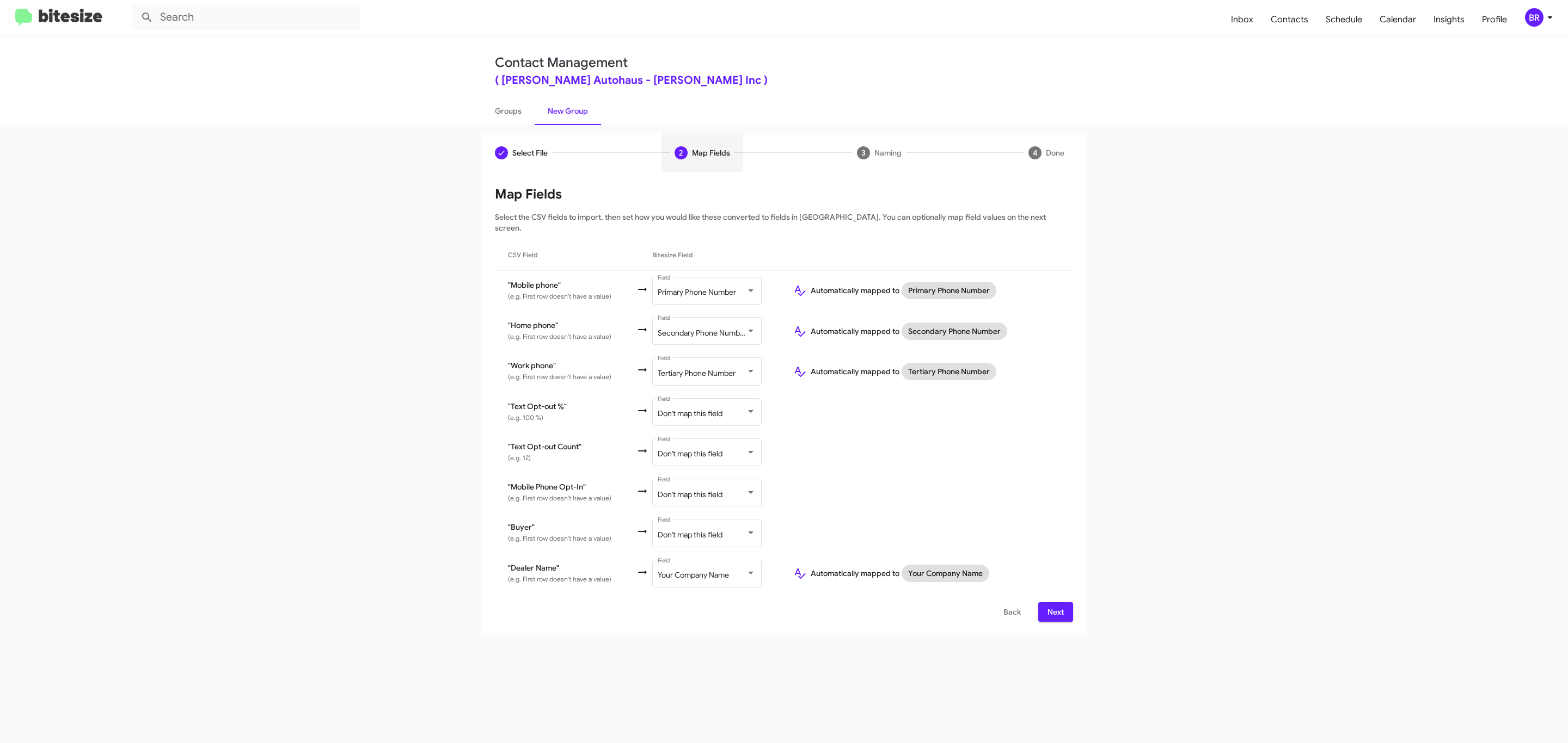
click at [1054, 602] on span "Next" at bounding box center [1055, 612] width 17 height 20
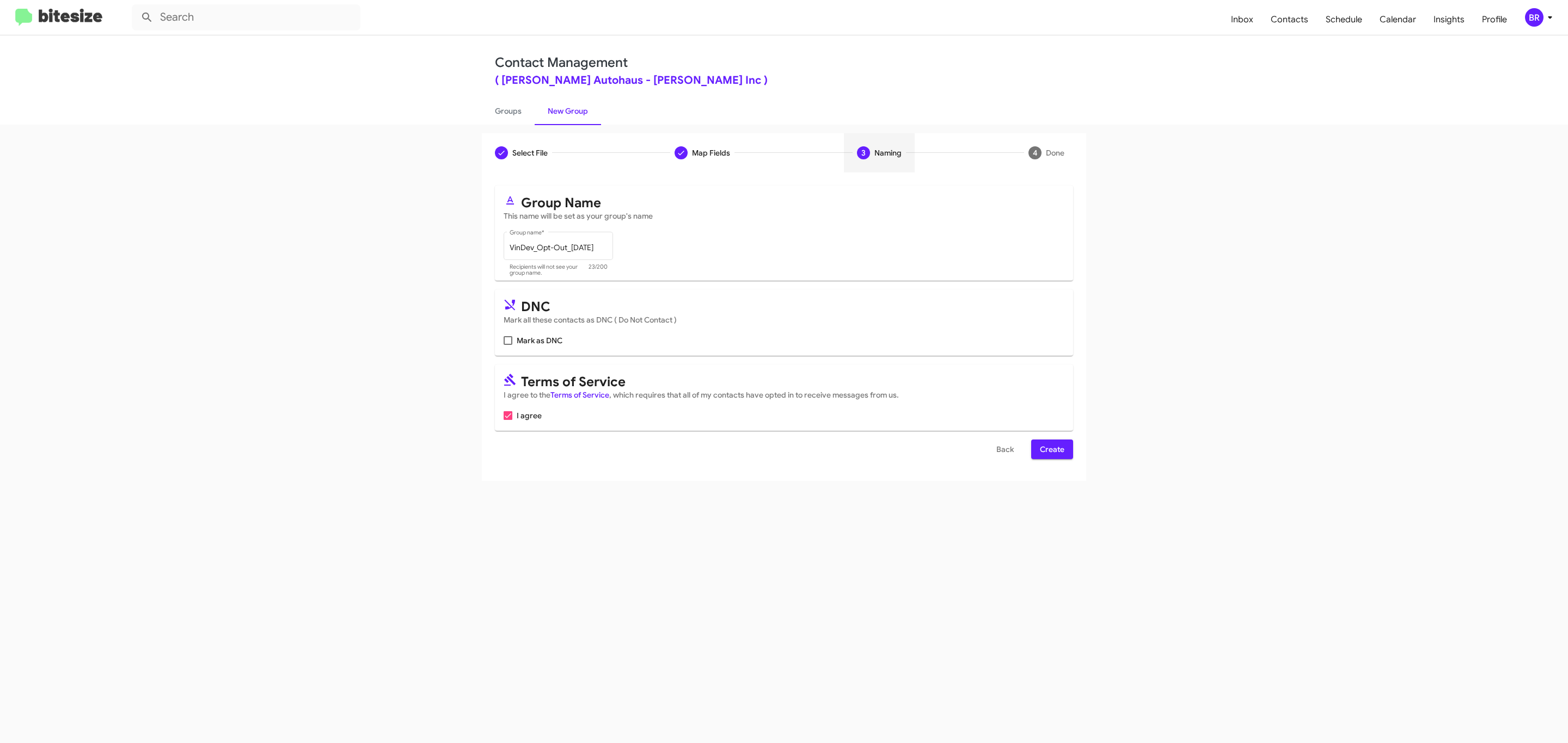
click at [507, 345] on input "Mark as DNC" at bounding box center [507, 345] width 1 height 1
checkbox input "true"
click at [1051, 451] on span "Create" at bounding box center [1052, 449] width 24 height 20
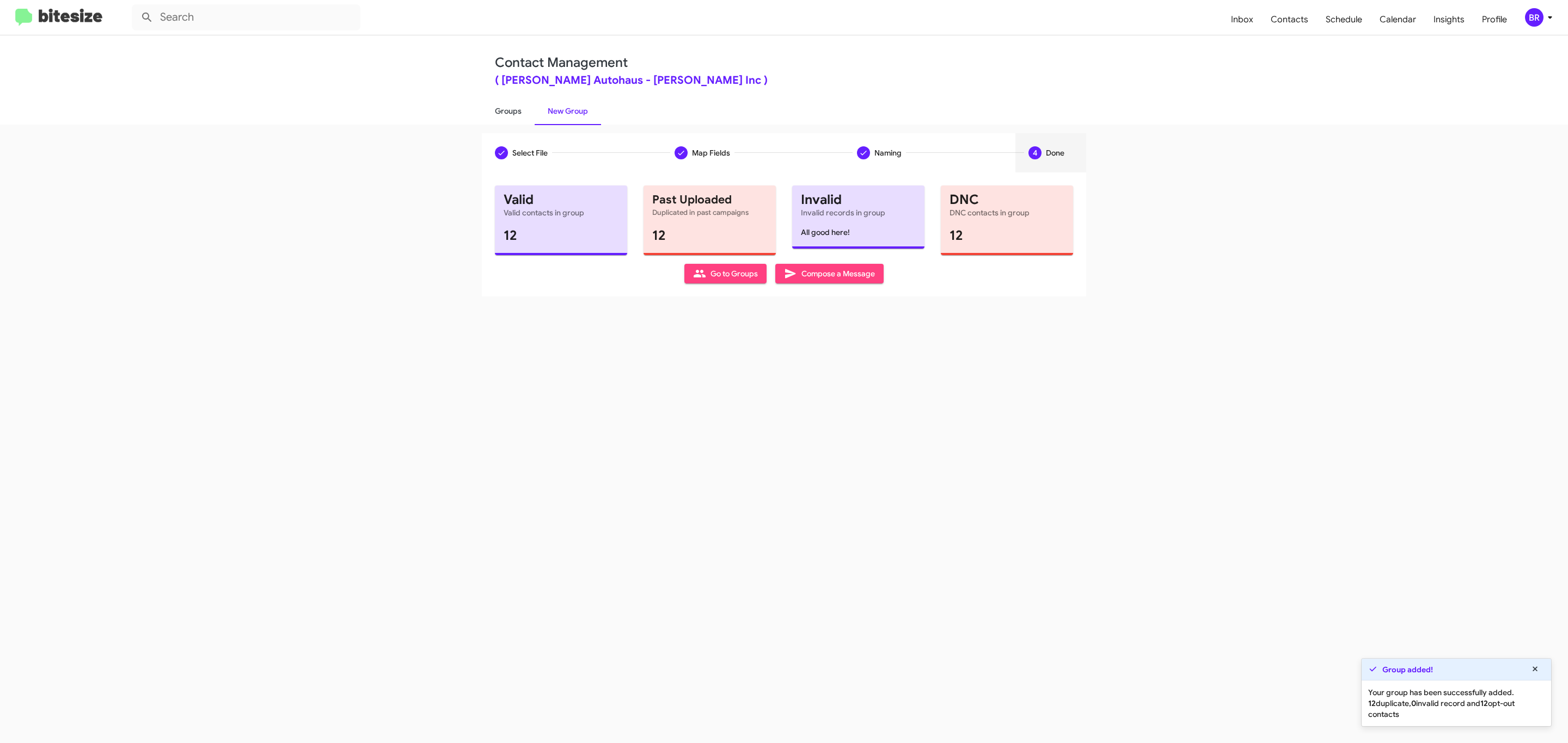
click at [507, 110] on link "Groups" at bounding box center [508, 112] width 53 height 29
type input "in:groups"
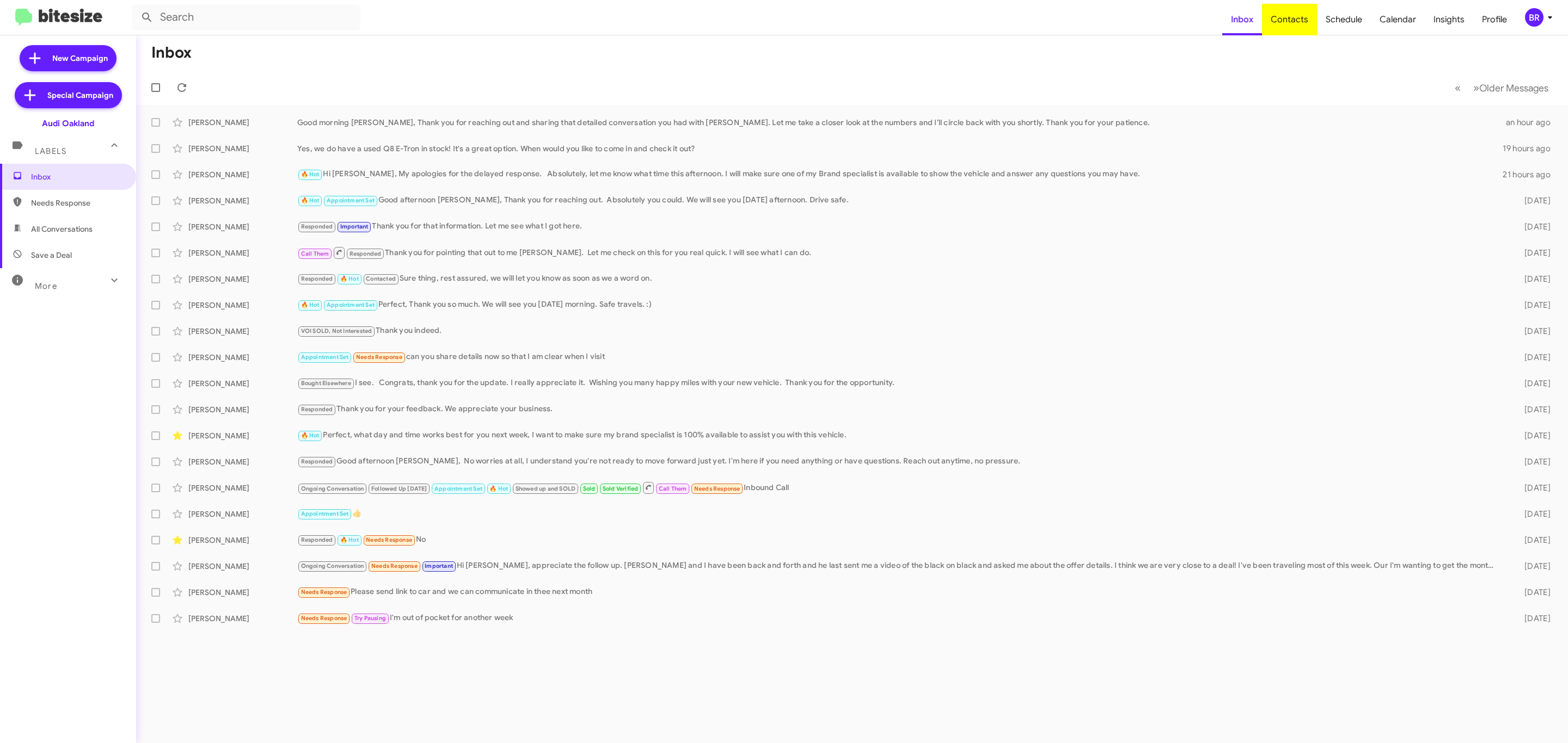
type input "in:groups"
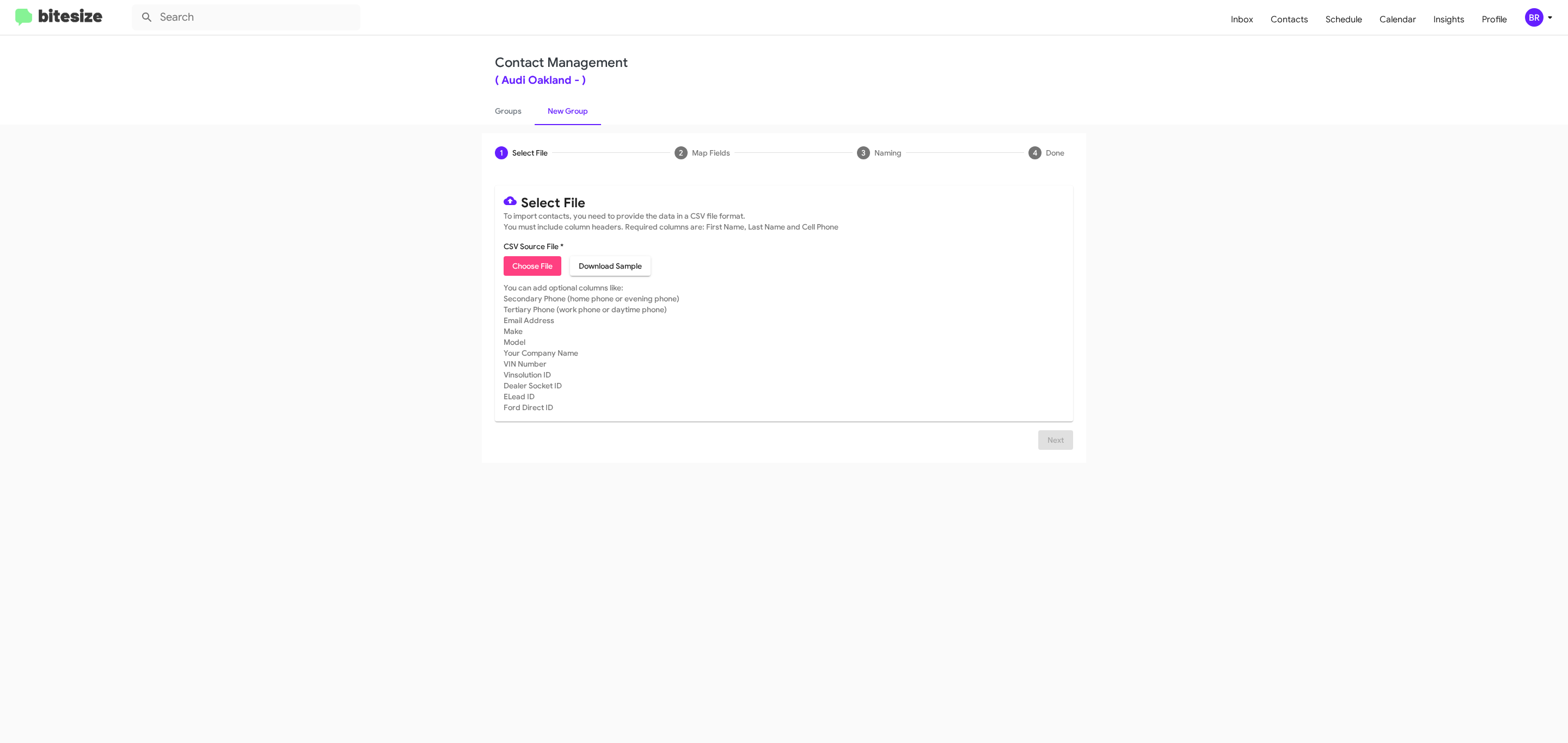
click at [531, 266] on span "Choose File" at bounding box center [532, 266] width 40 height 20
type input "Audi Oakland"
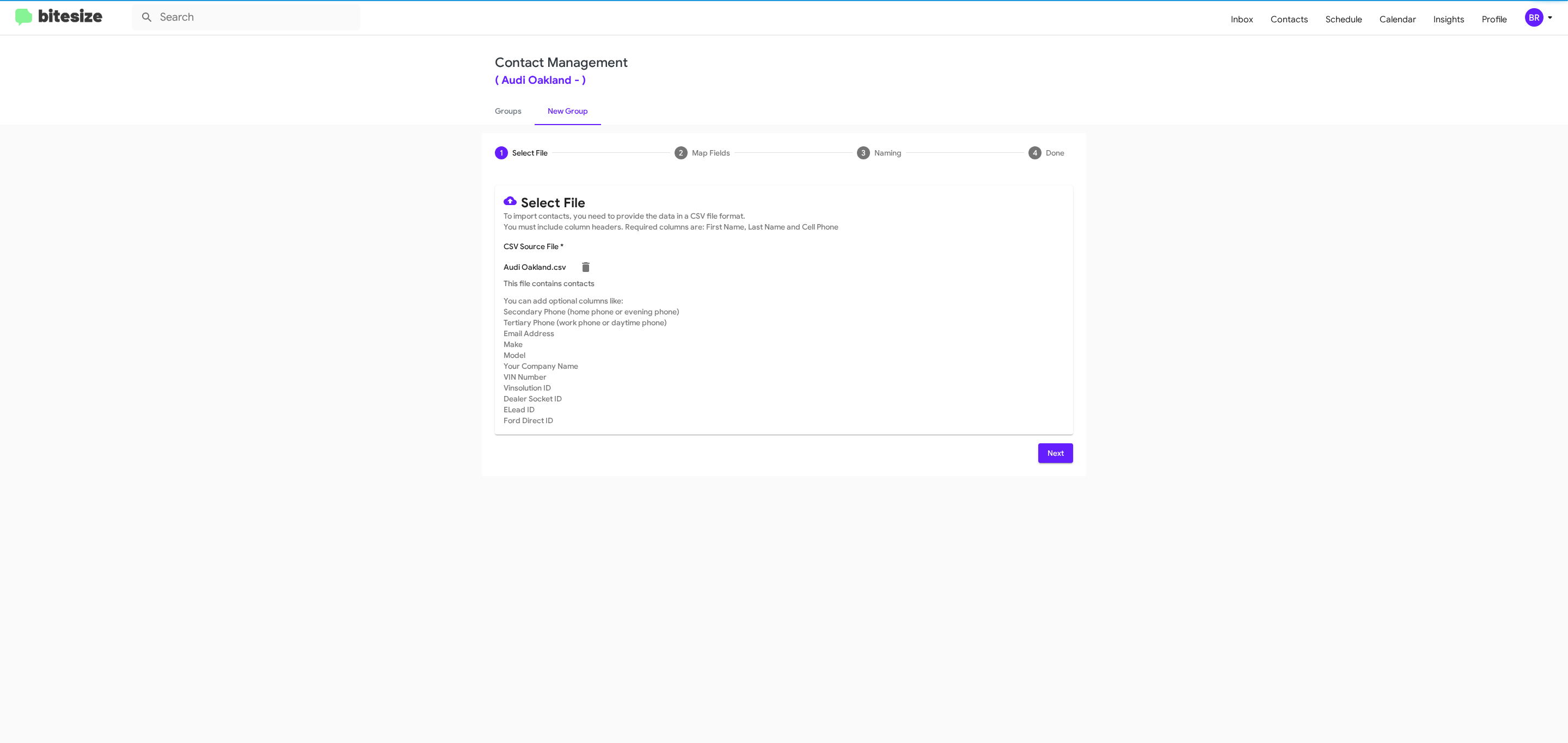
click at [1054, 453] on span "Next" at bounding box center [1055, 454] width 17 height 20
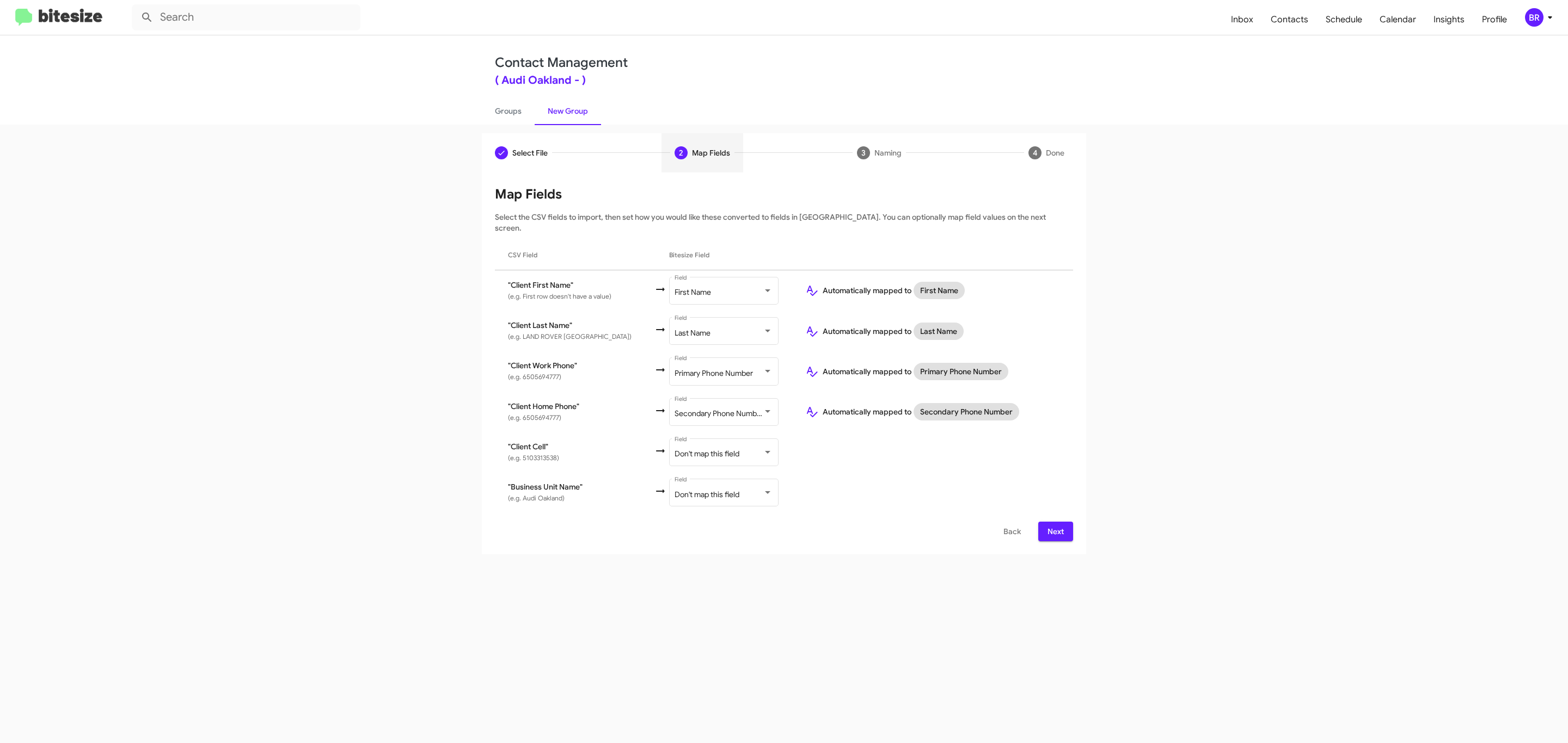
click at [1054, 522] on span "Next" at bounding box center [1055, 532] width 17 height 20
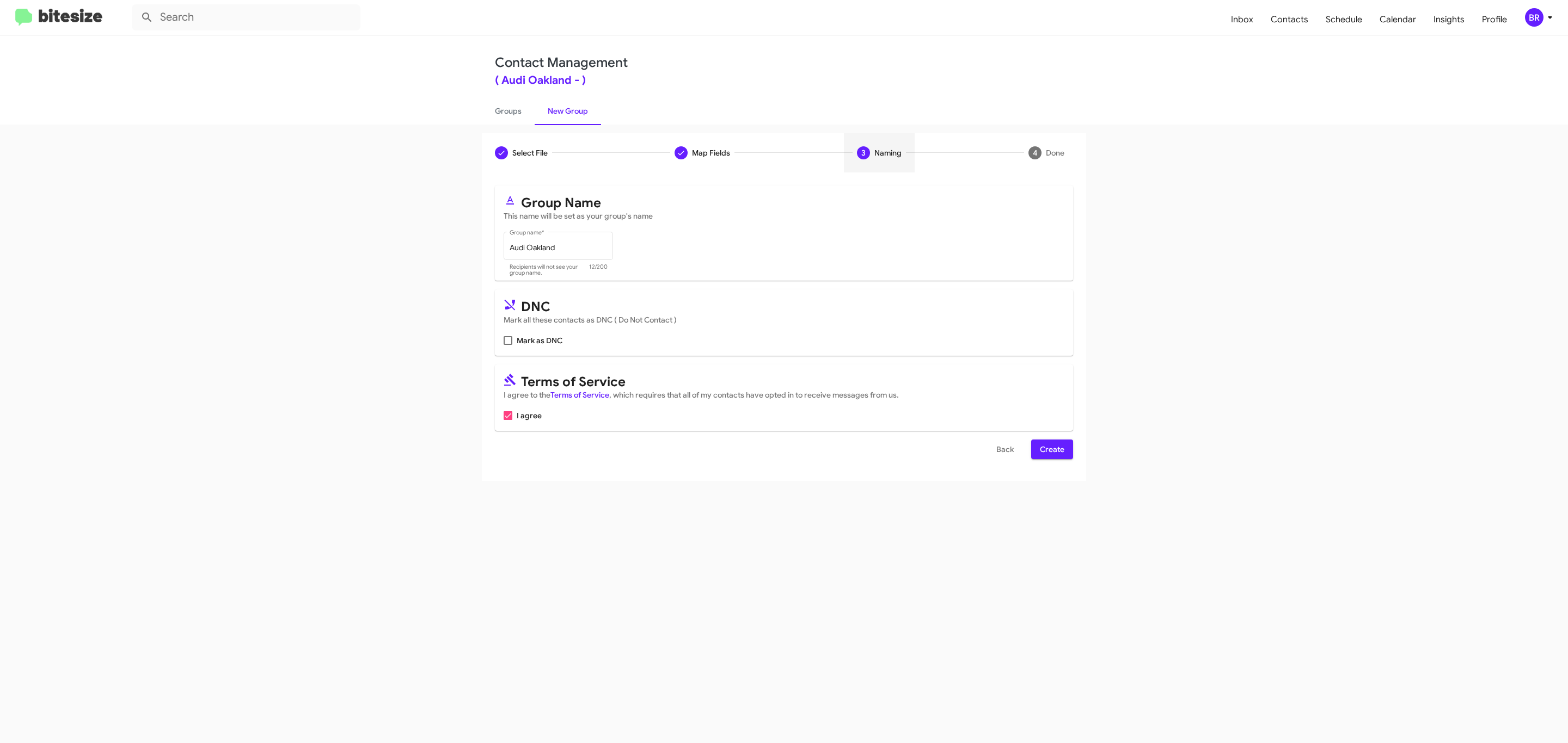
click at [507, 345] on input "Mark as DNC" at bounding box center [507, 345] width 1 height 1
checkbox input "true"
click at [1051, 451] on span "Create" at bounding box center [1052, 449] width 24 height 20
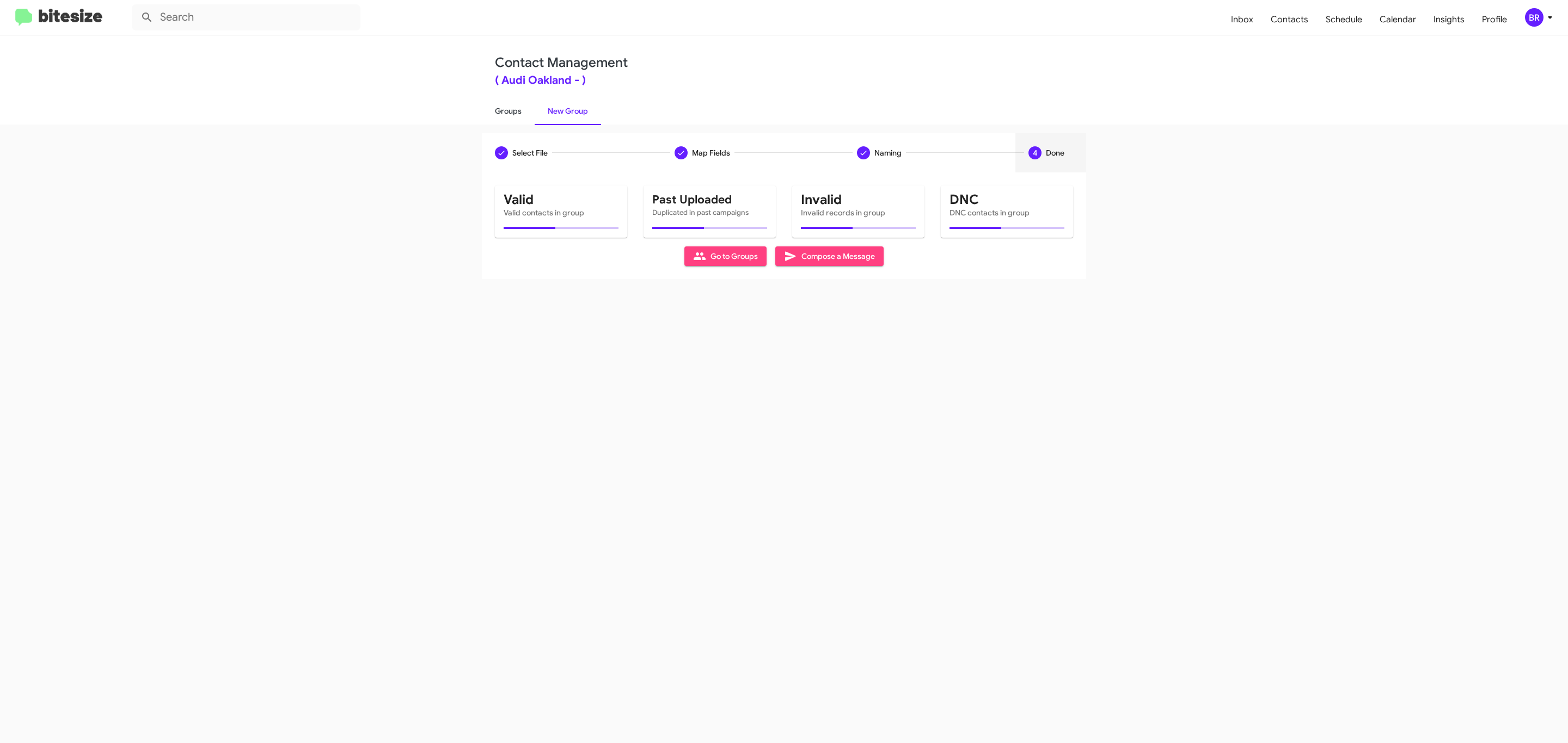
click at [507, 110] on link "Groups" at bounding box center [508, 112] width 53 height 29
type input "in:groups"
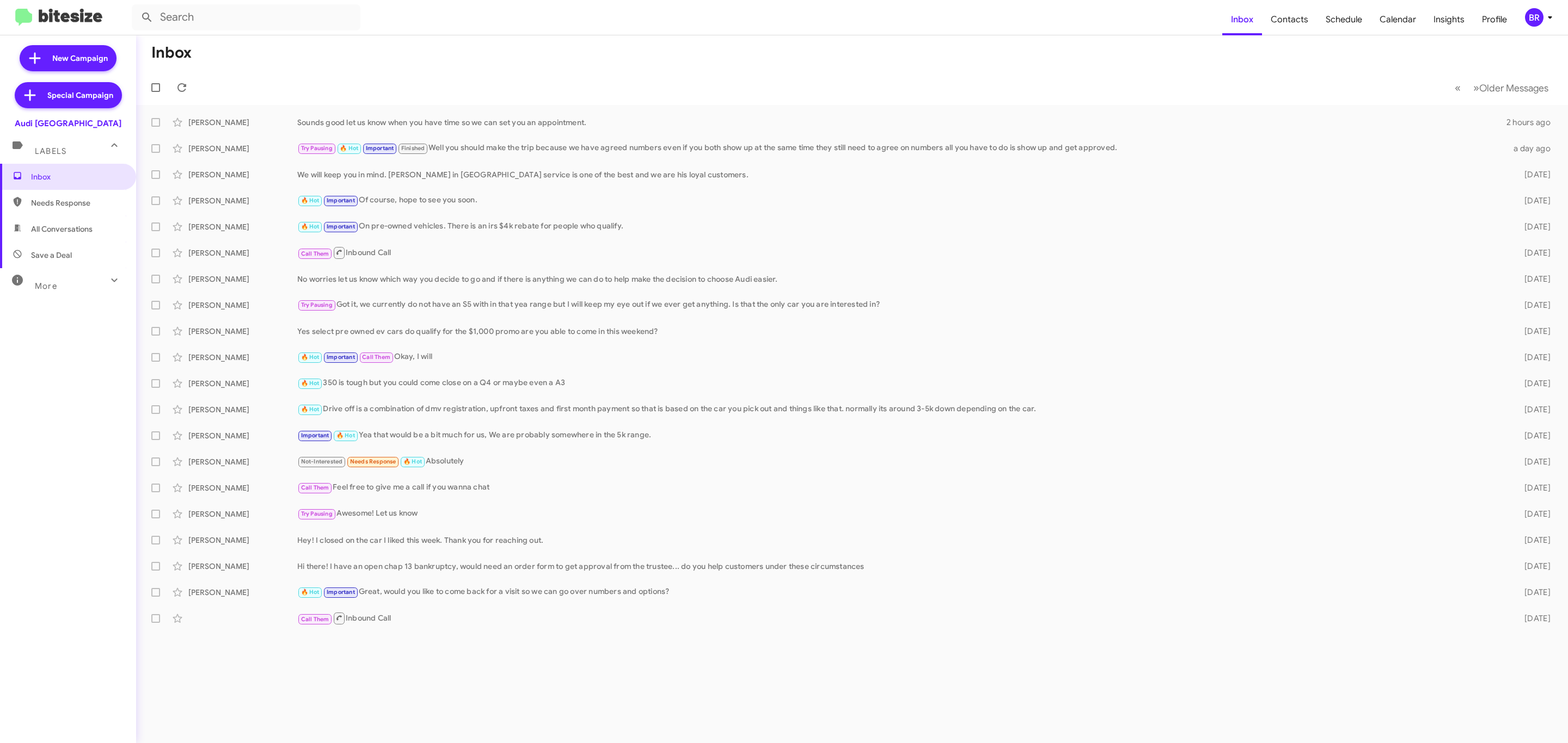
type input "in:groups"
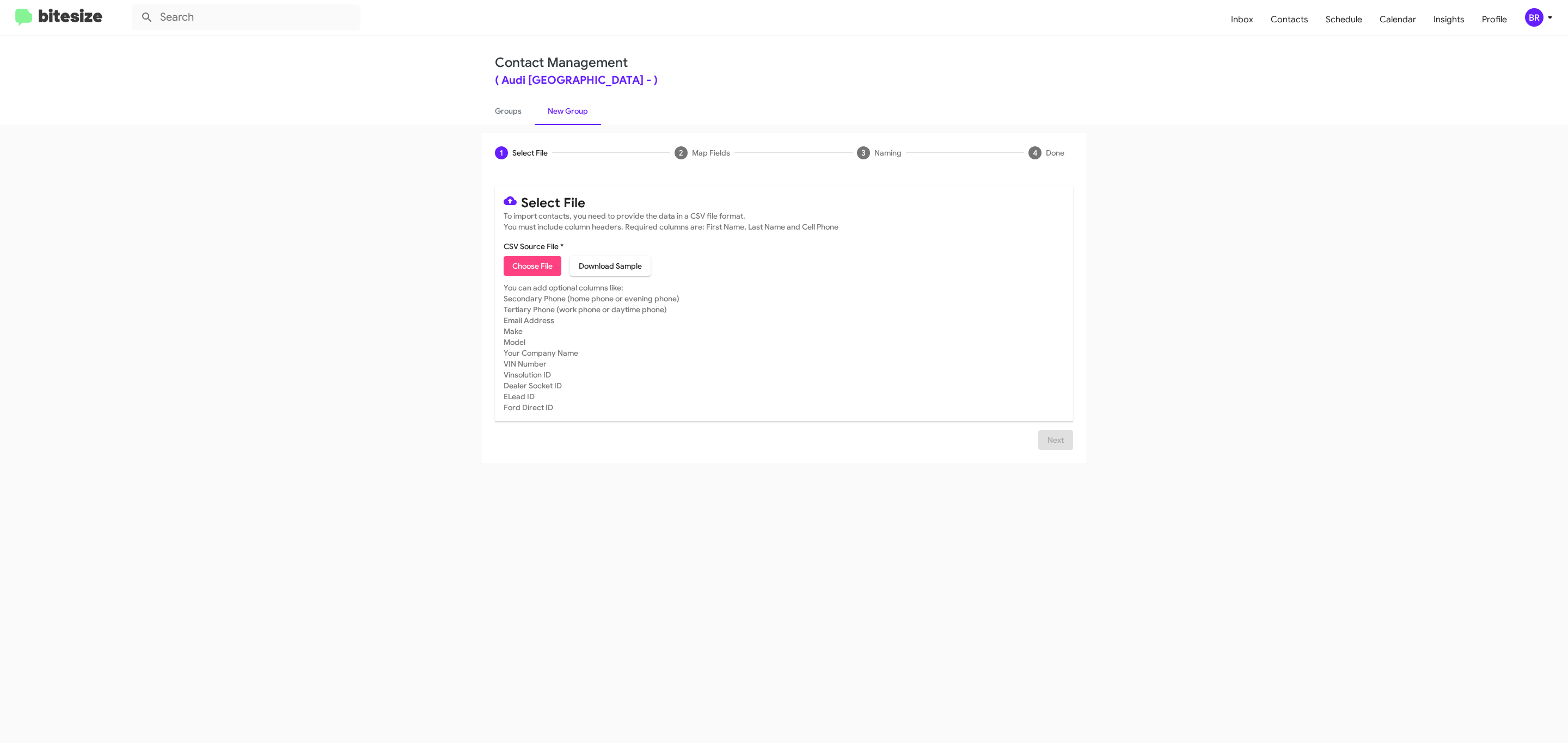
click at [531, 266] on span "Choose File" at bounding box center [532, 266] width 40 height 20
type input "Audi [GEOGRAPHIC_DATA]"
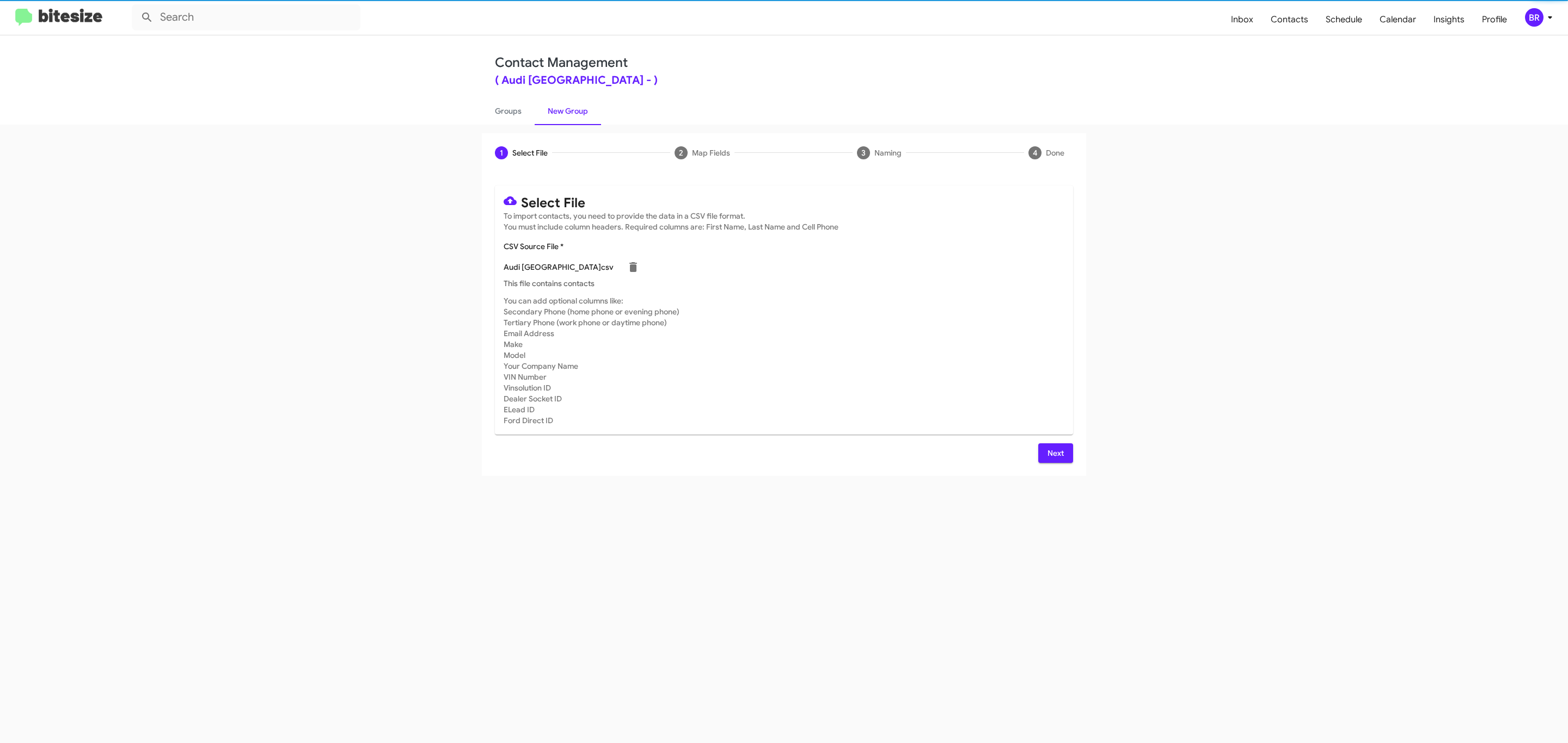
click at [1054, 453] on span "Next" at bounding box center [1055, 454] width 17 height 20
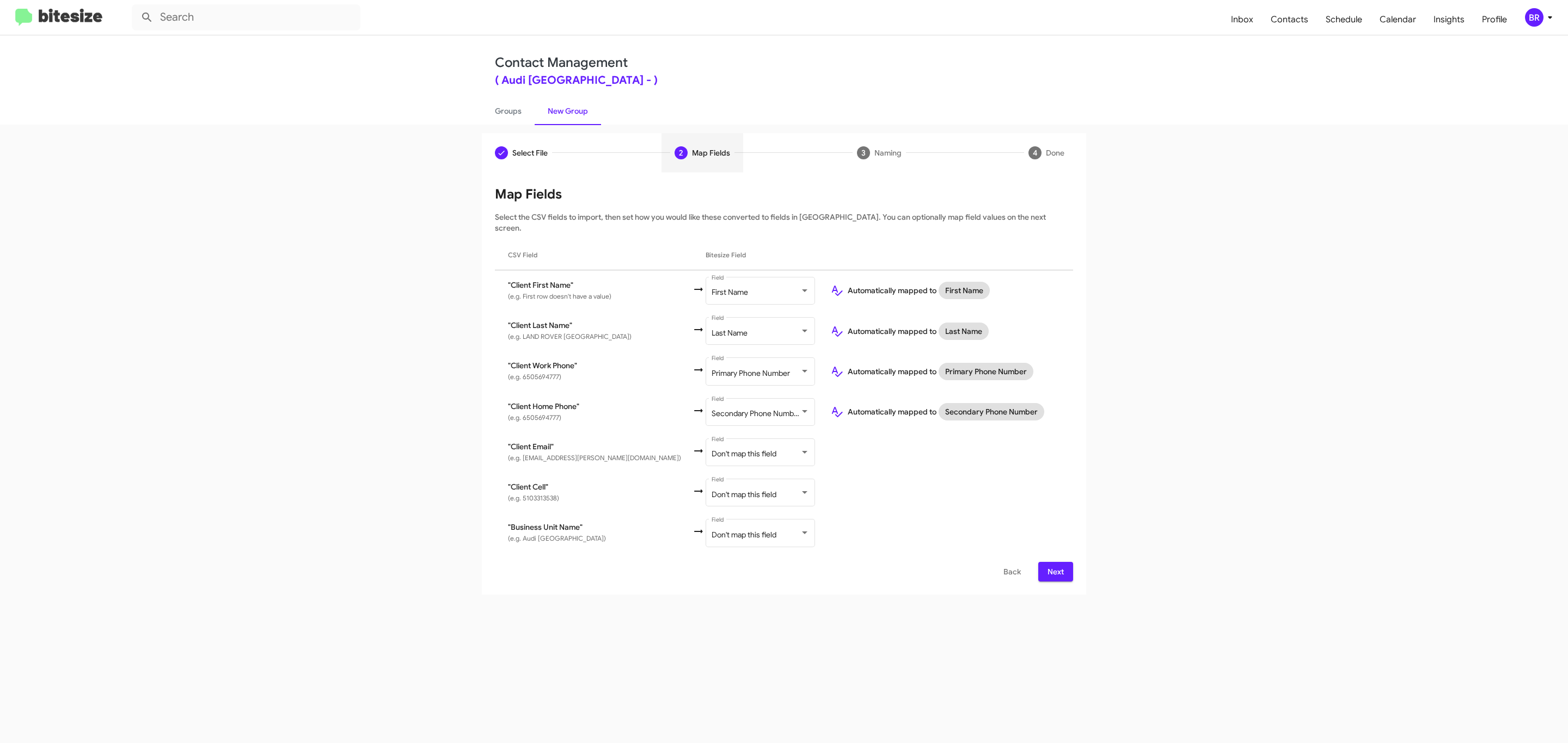
click at [1054, 562] on span "Next" at bounding box center [1055, 572] width 17 height 20
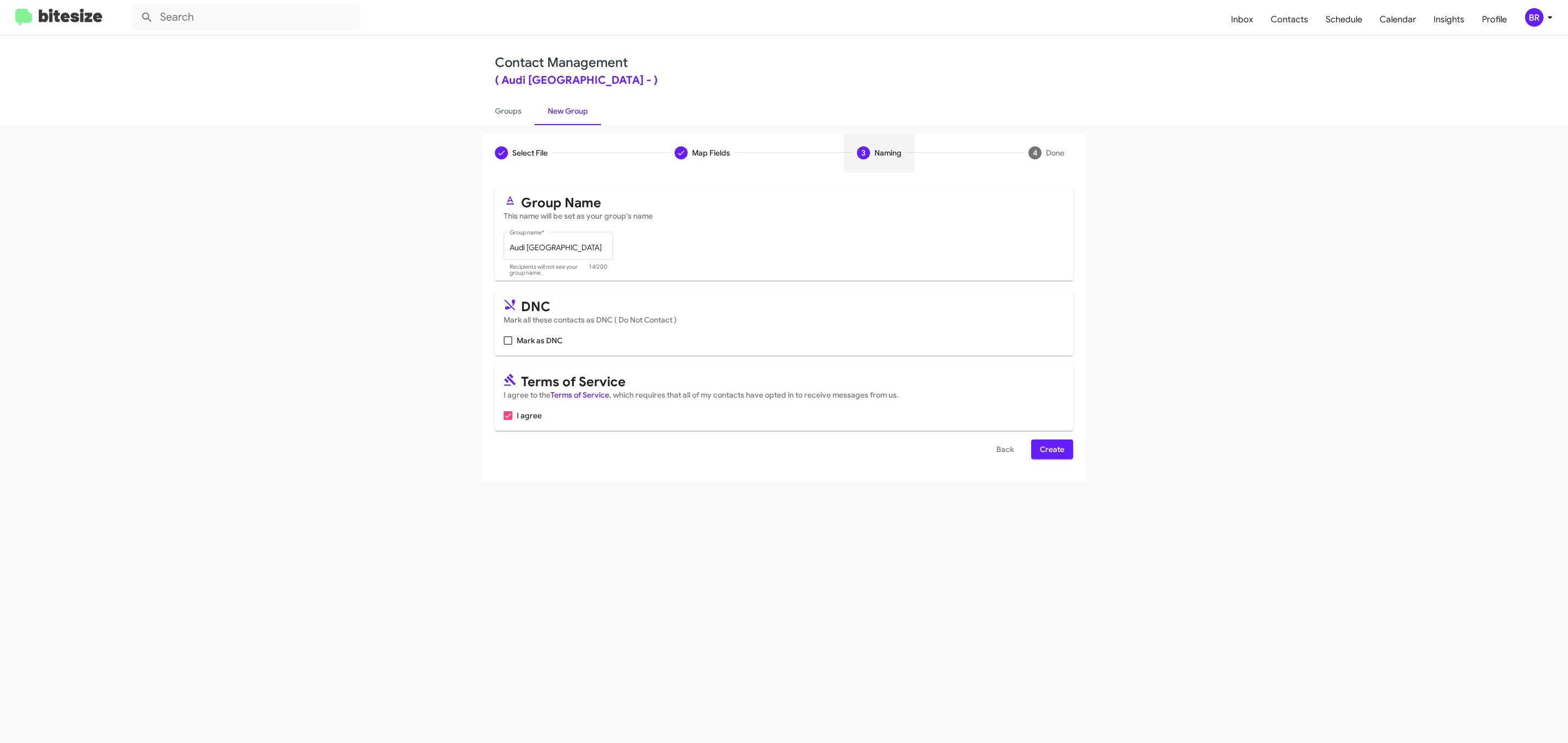
click at [507, 345] on input "Mark as DNC" at bounding box center [507, 345] width 1 height 1
checkbox input "true"
click at [1051, 451] on span "Create" at bounding box center [1052, 449] width 24 height 20
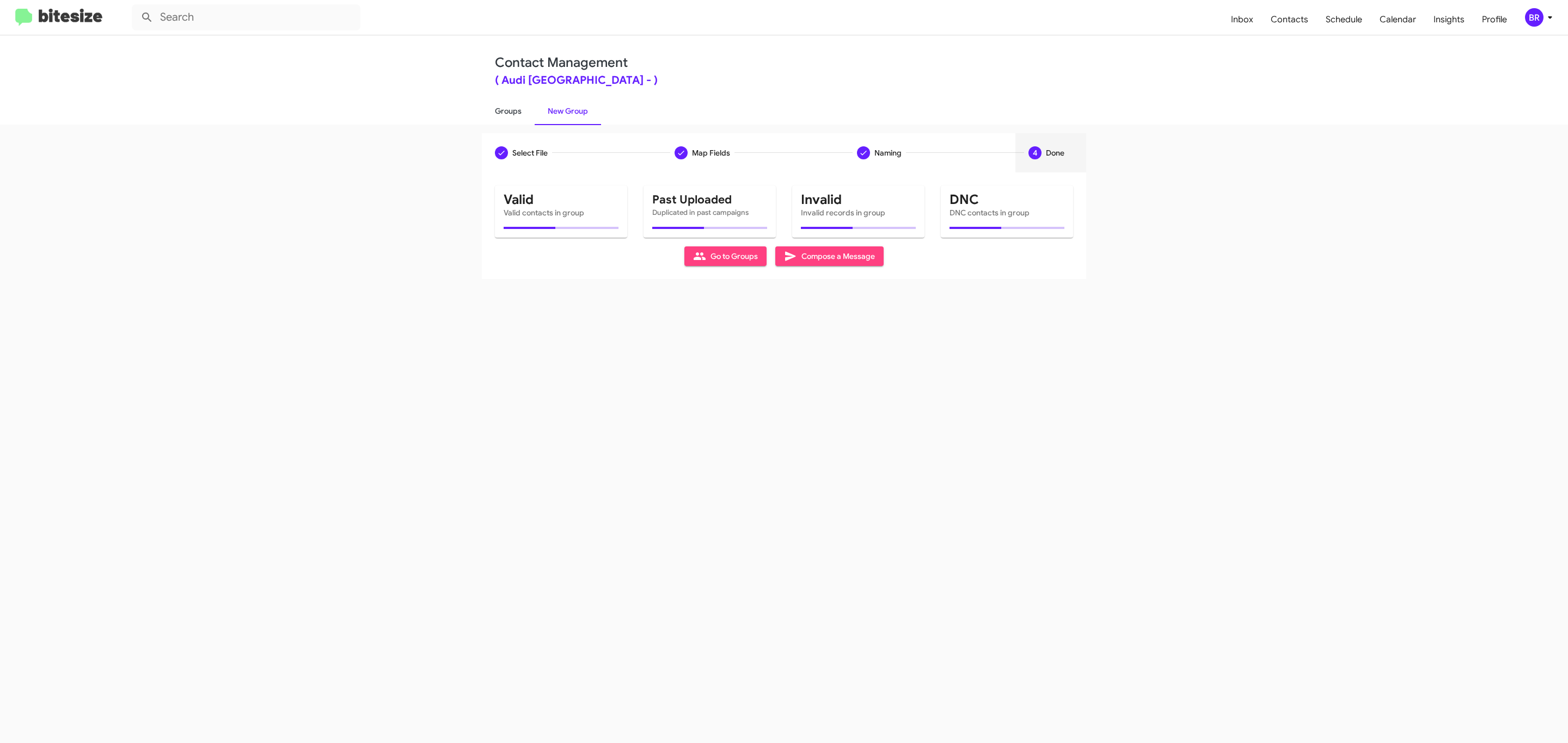
click at [507, 110] on link "Groups" at bounding box center [508, 112] width 53 height 29
type input "in:groups"
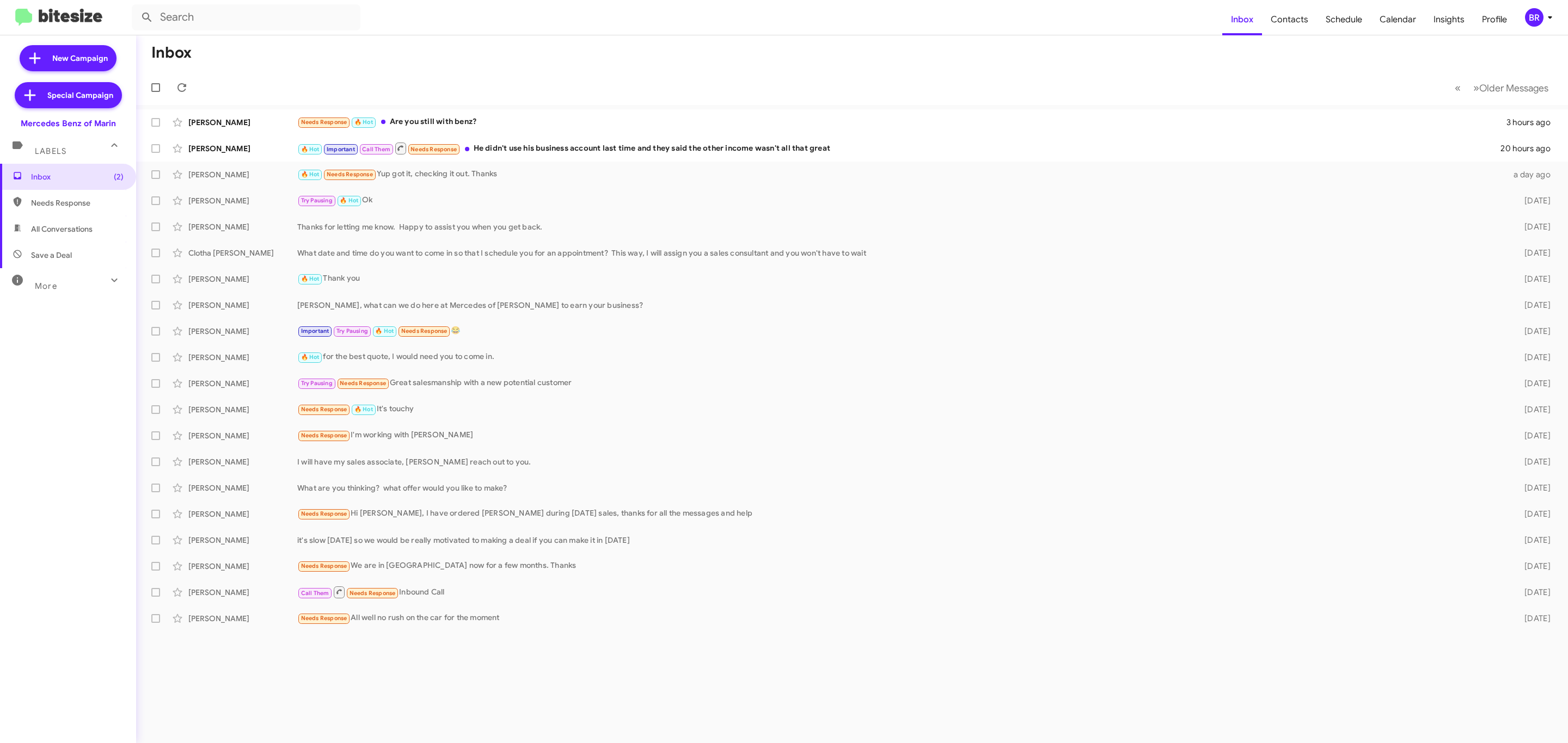
type input "in:groups"
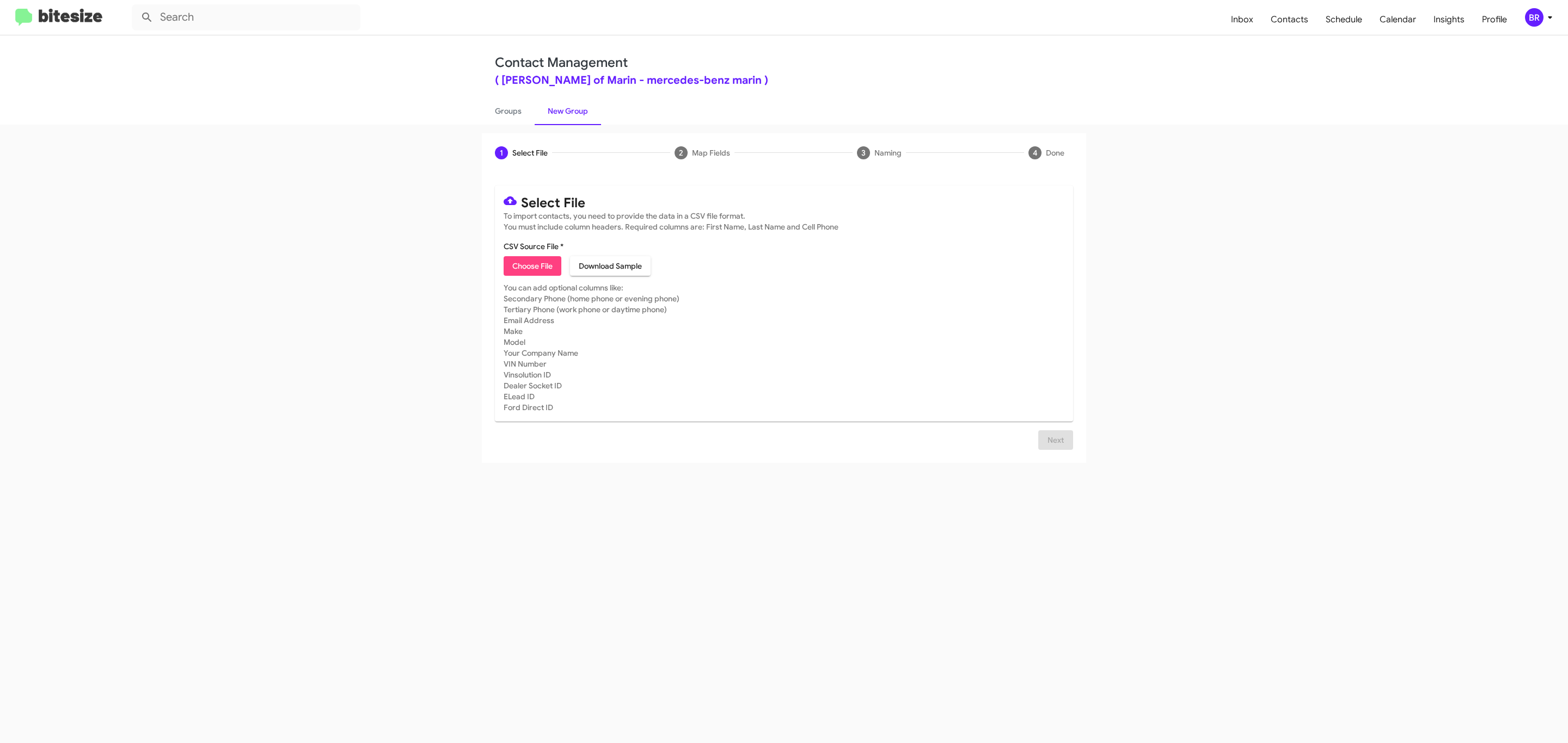
click at [531, 266] on span "Choose File" at bounding box center [532, 266] width 40 height 20
type input "Mercedes Benz of Marin"
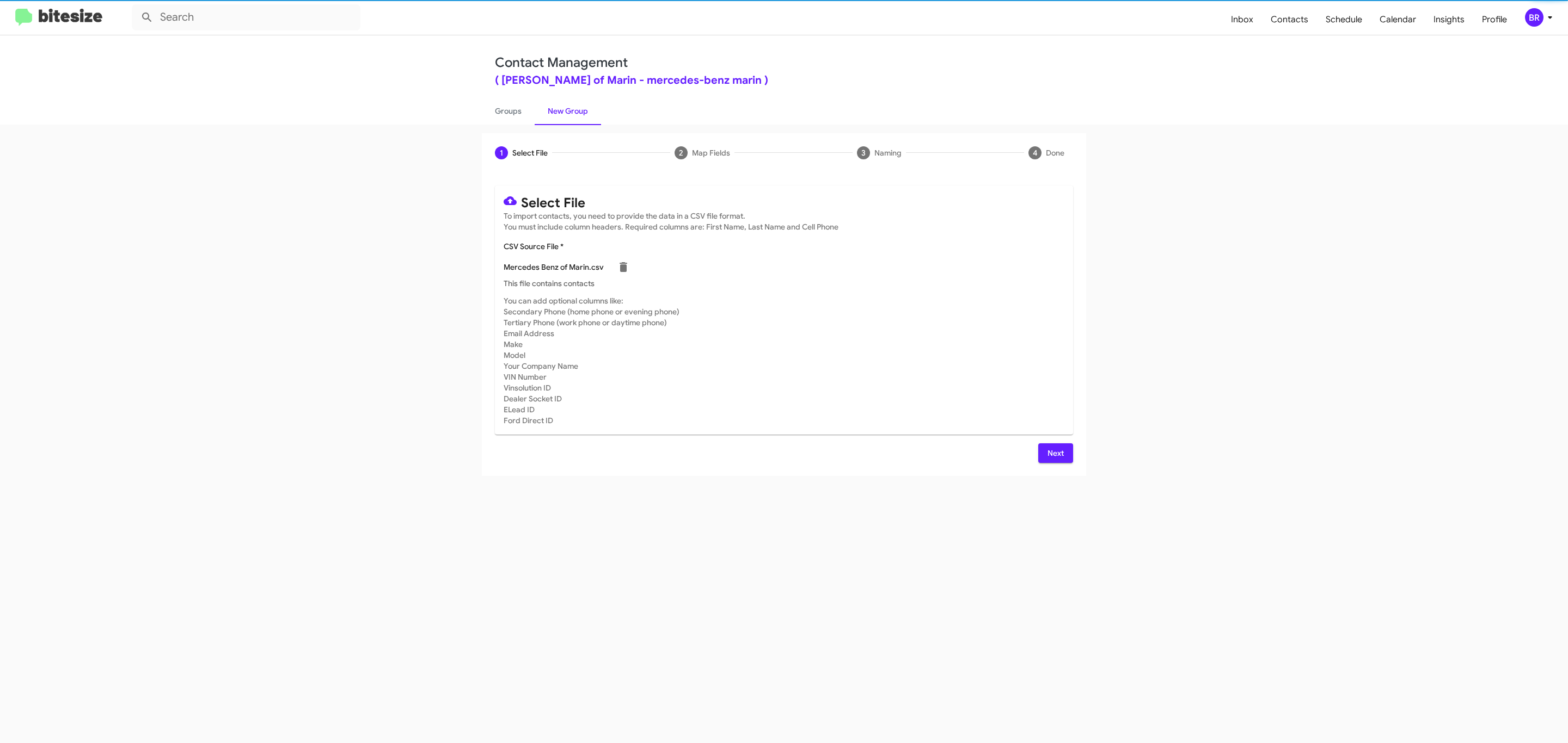
click at [1054, 453] on span "Next" at bounding box center [1055, 454] width 17 height 20
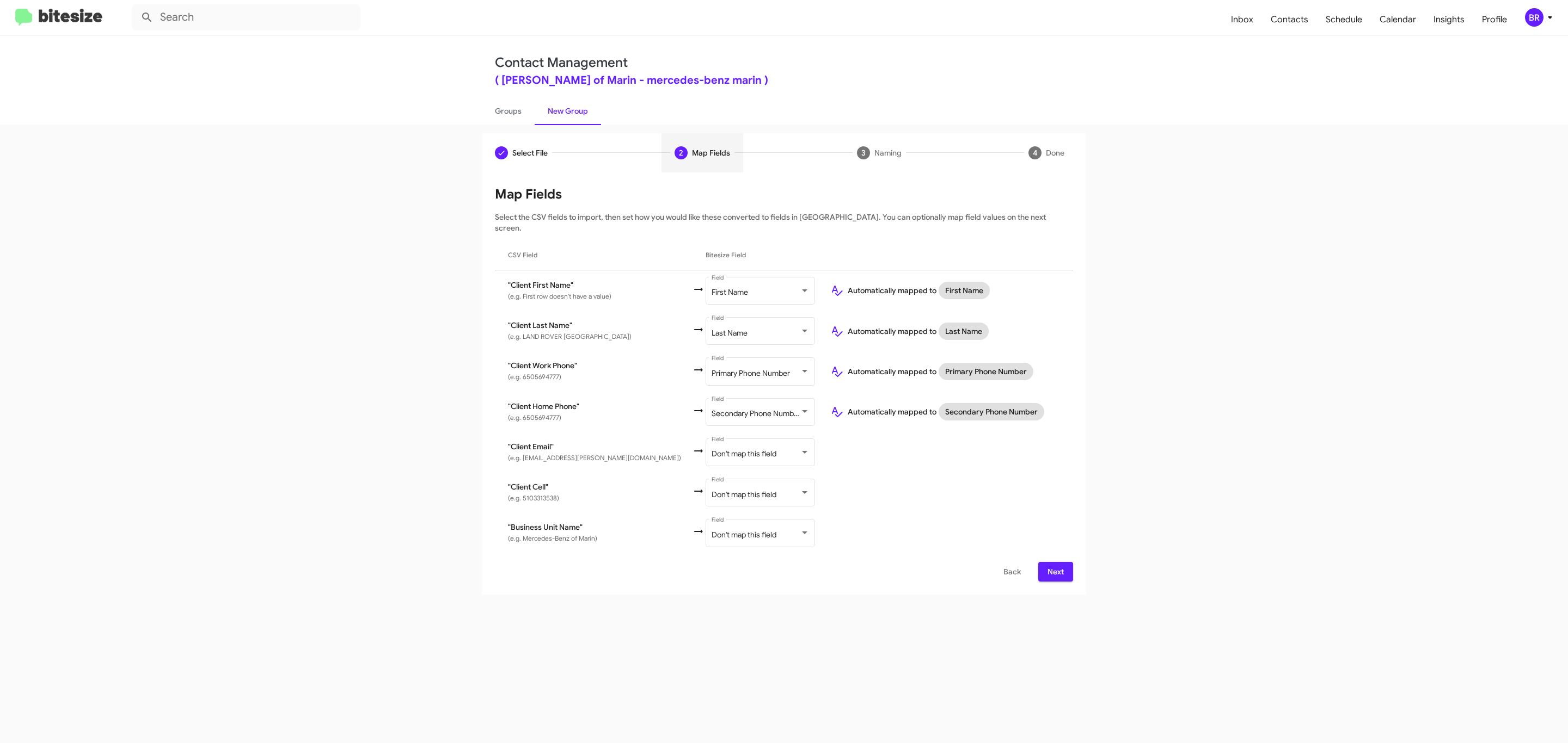
click at [1054, 562] on span "Next" at bounding box center [1055, 572] width 17 height 20
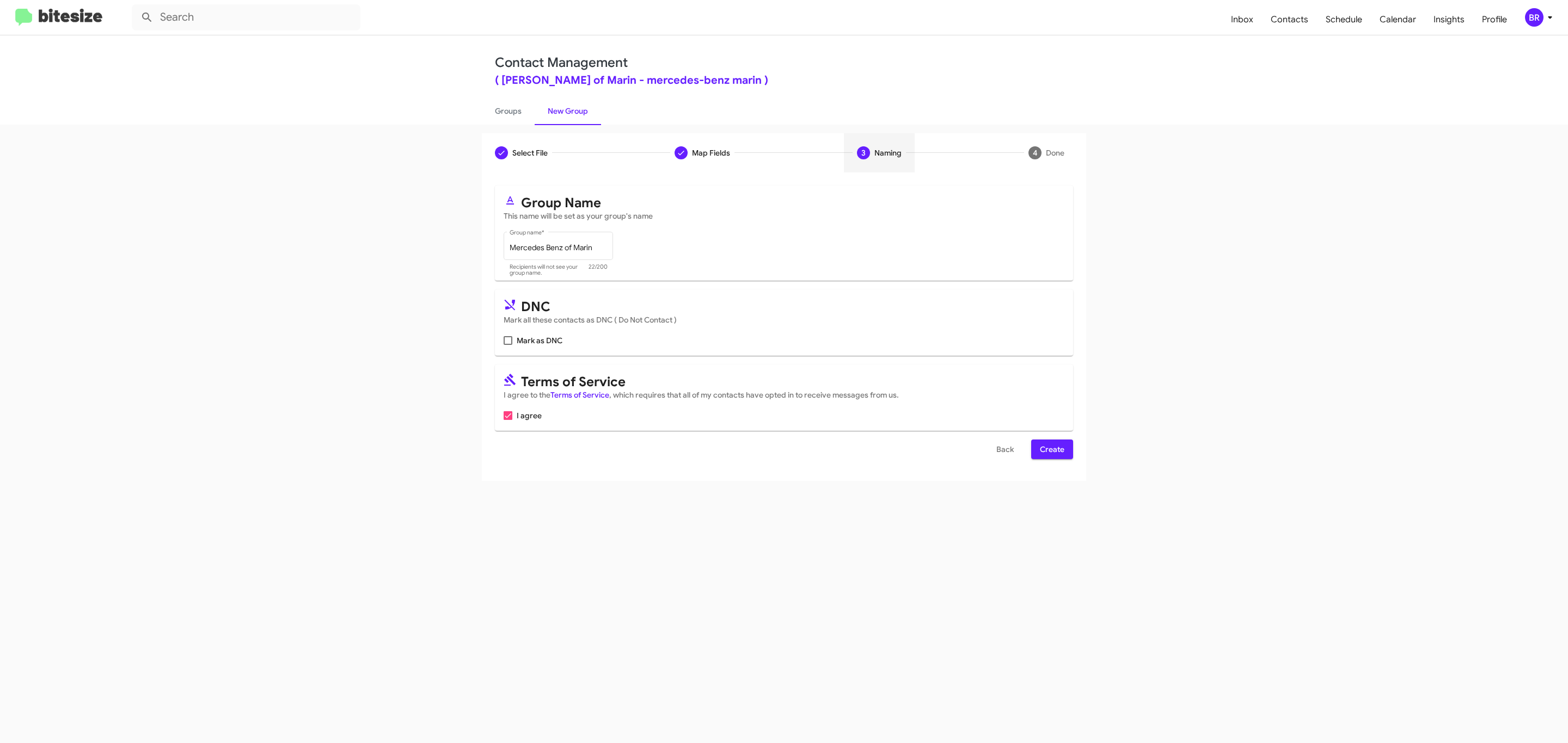
click at [507, 345] on input "Mark as DNC" at bounding box center [507, 345] width 1 height 1
checkbox input "true"
click at [1051, 451] on span "Create" at bounding box center [1052, 449] width 24 height 20
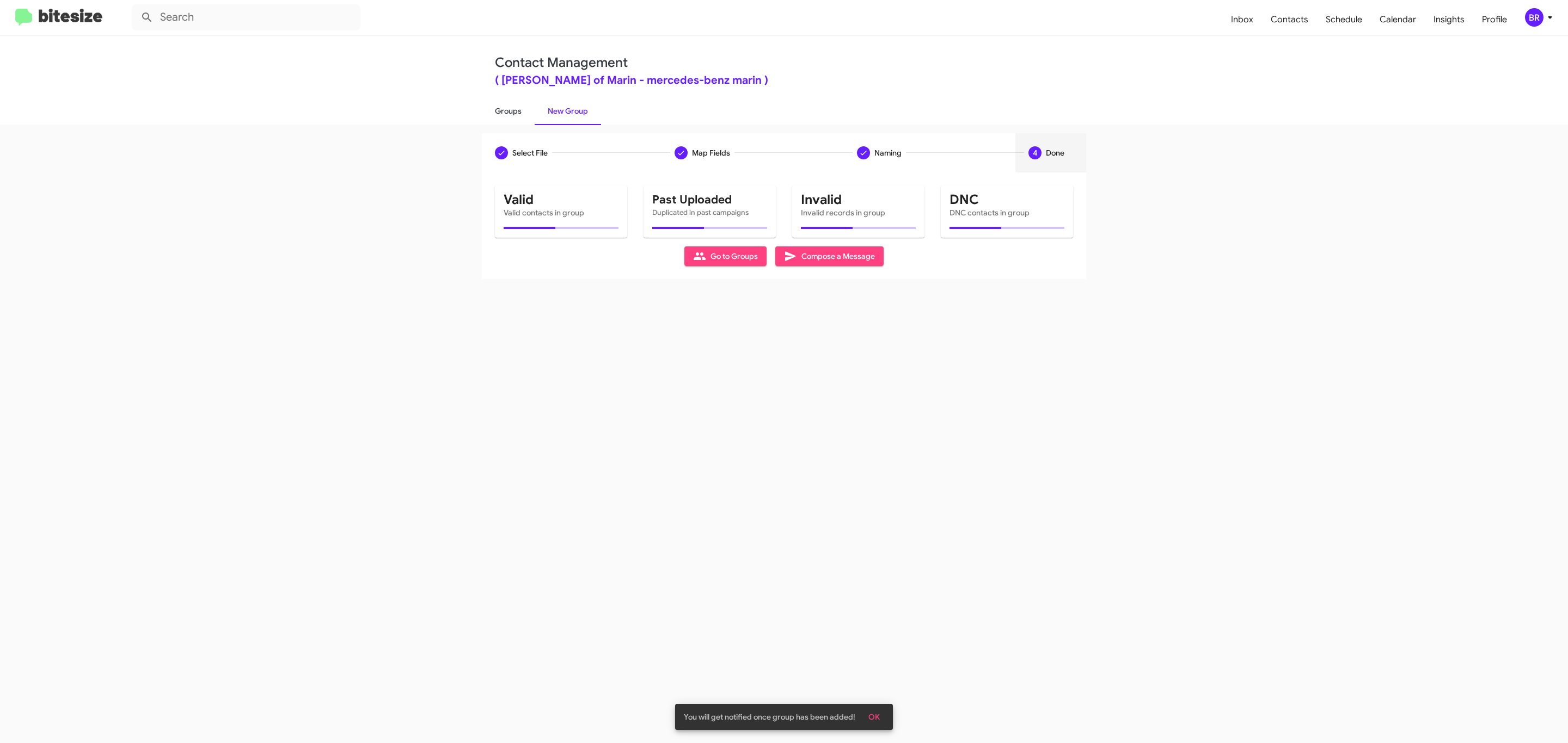
click at [507, 110] on link "Groups" at bounding box center [508, 112] width 53 height 29
type input "in:groups"
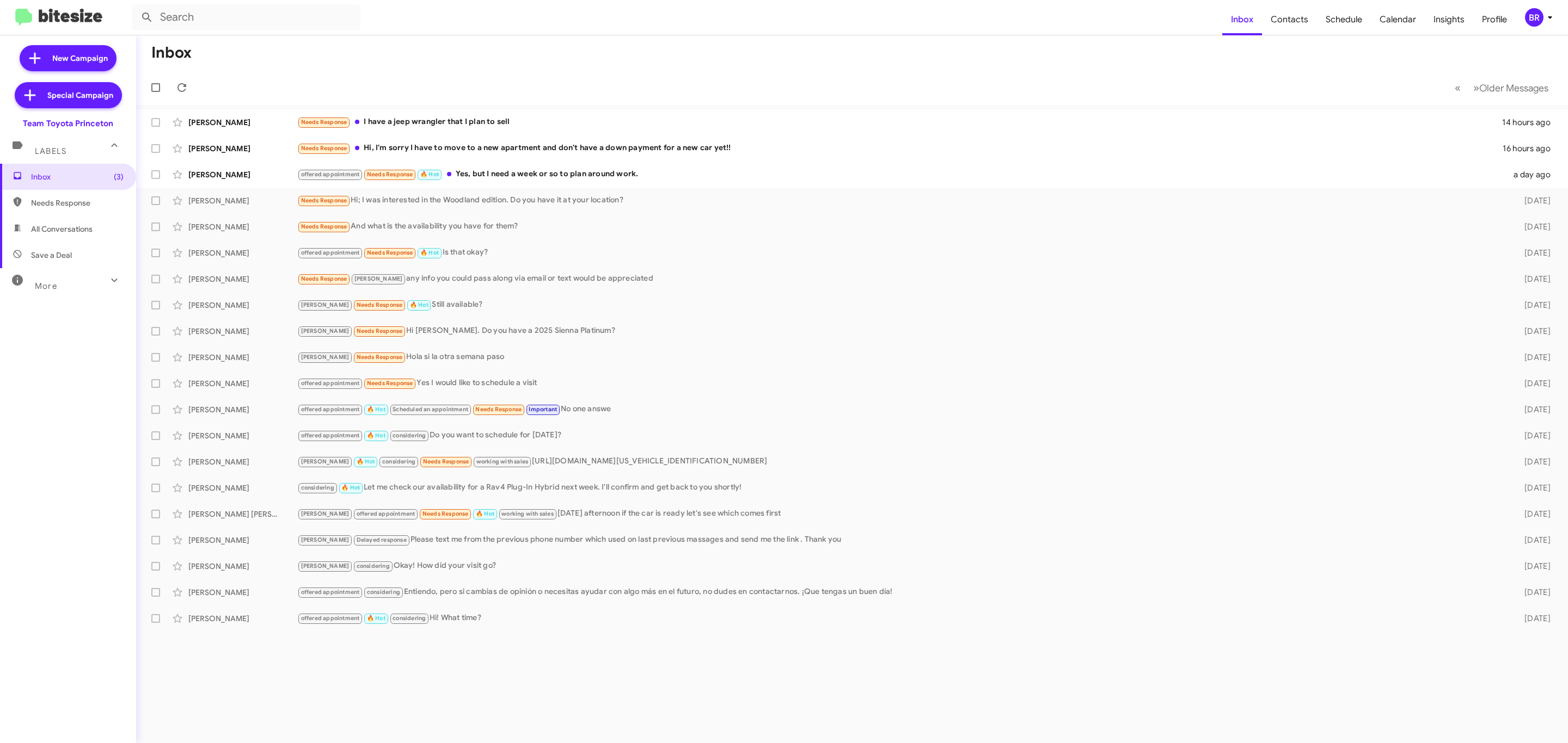
type input "in:groups"
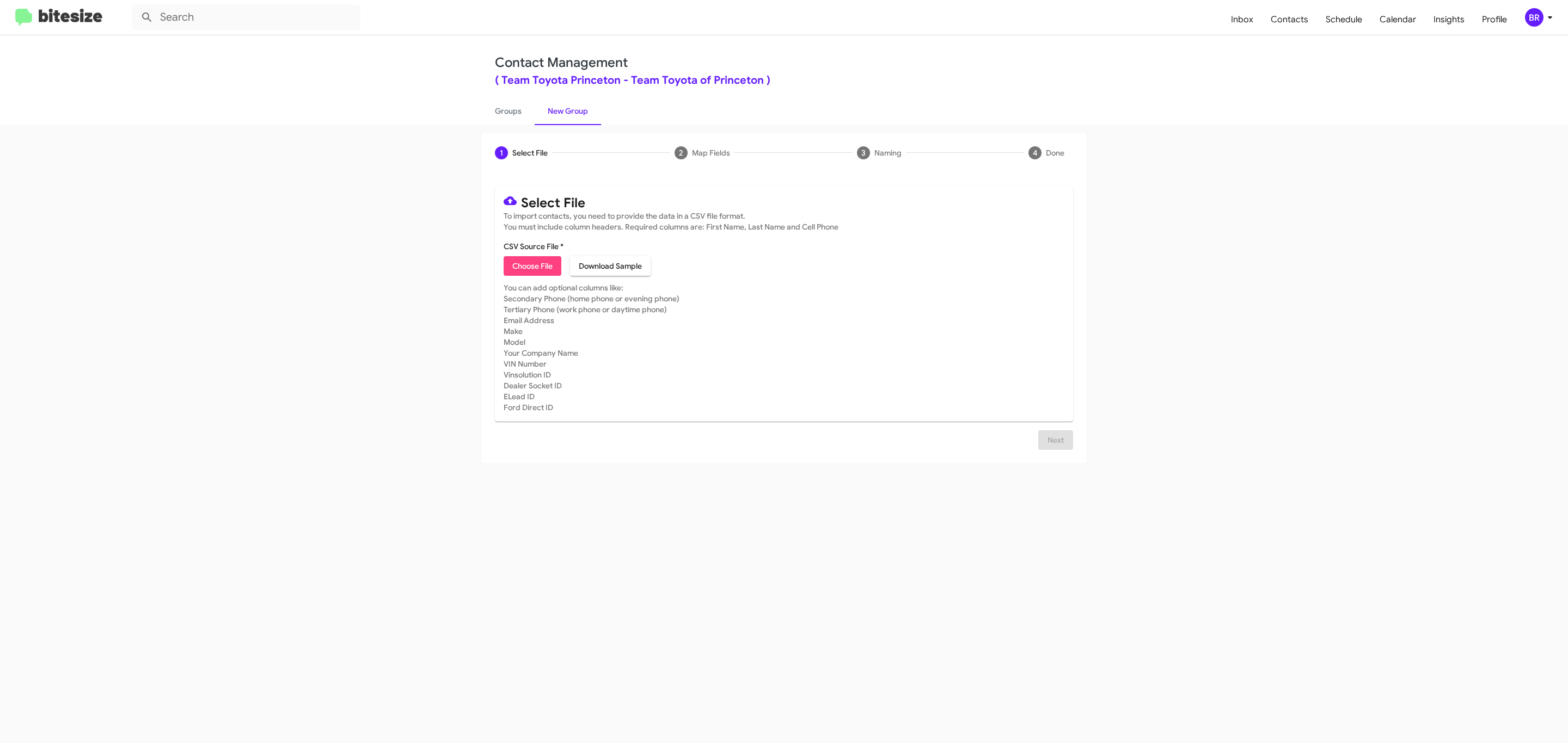
click at [531, 266] on span "Choose File" at bounding box center [532, 266] width 40 height 20
type input "Team Toyota Princeton"
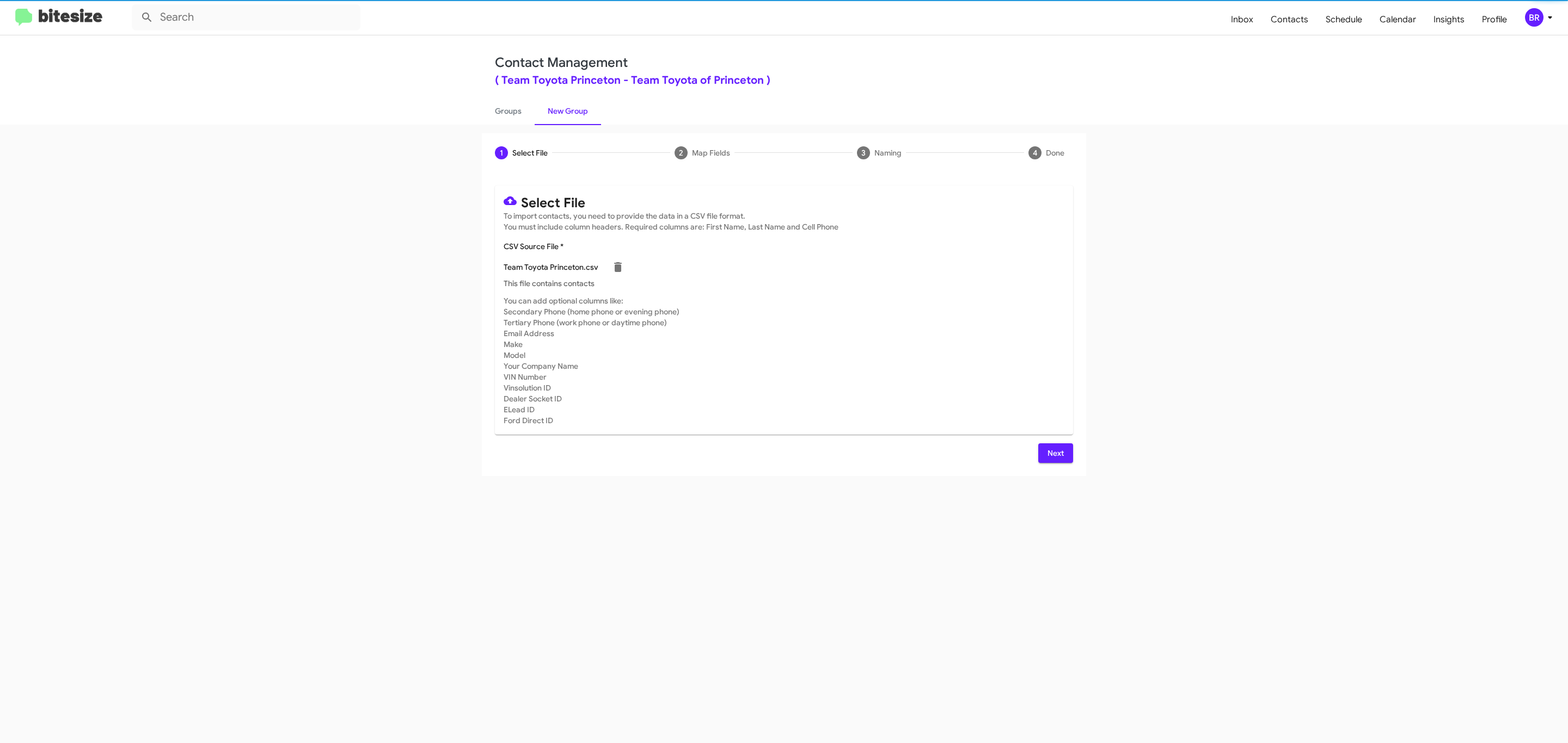
click at [1054, 453] on span "Next" at bounding box center [1055, 454] width 17 height 20
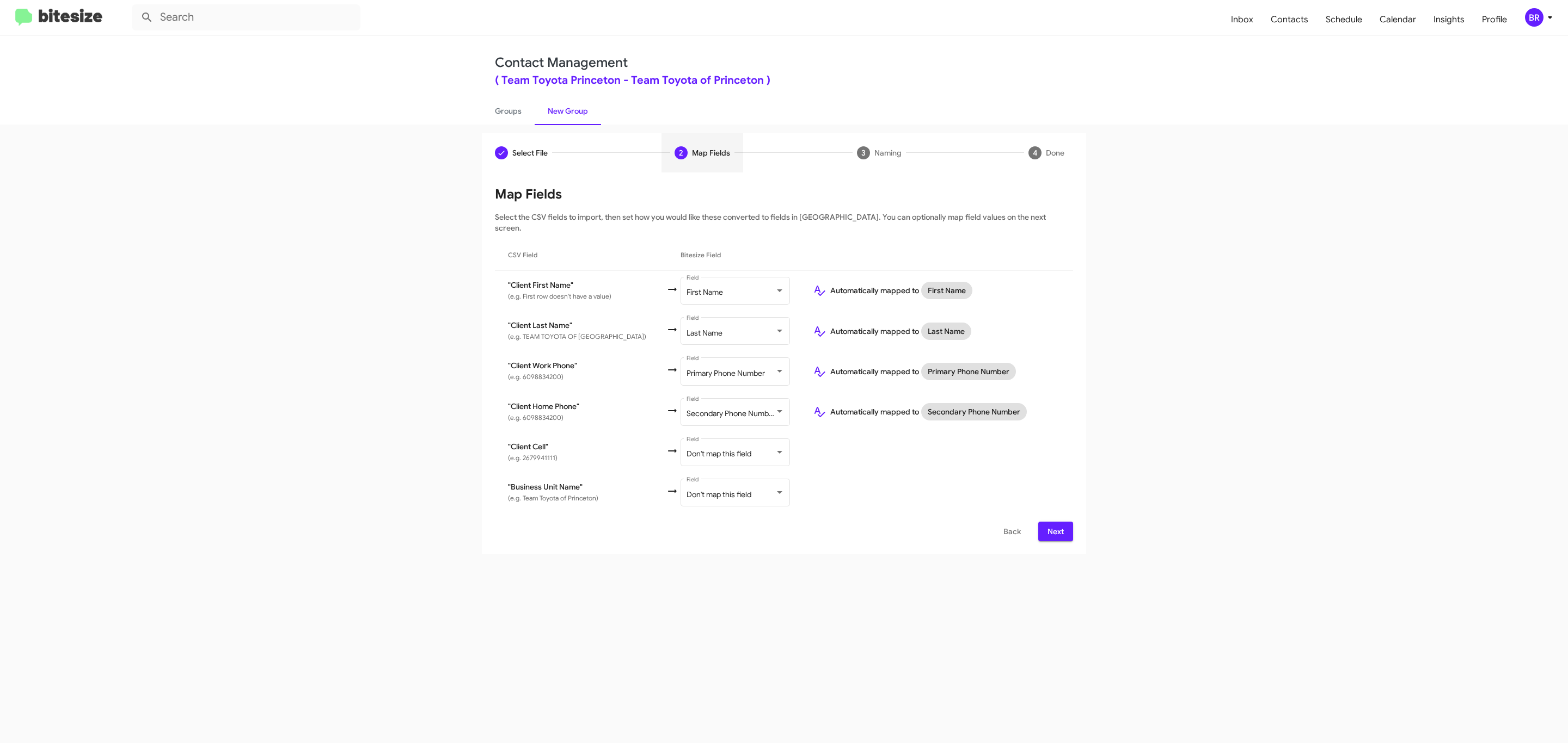
click at [1054, 522] on span "Next" at bounding box center [1055, 532] width 17 height 20
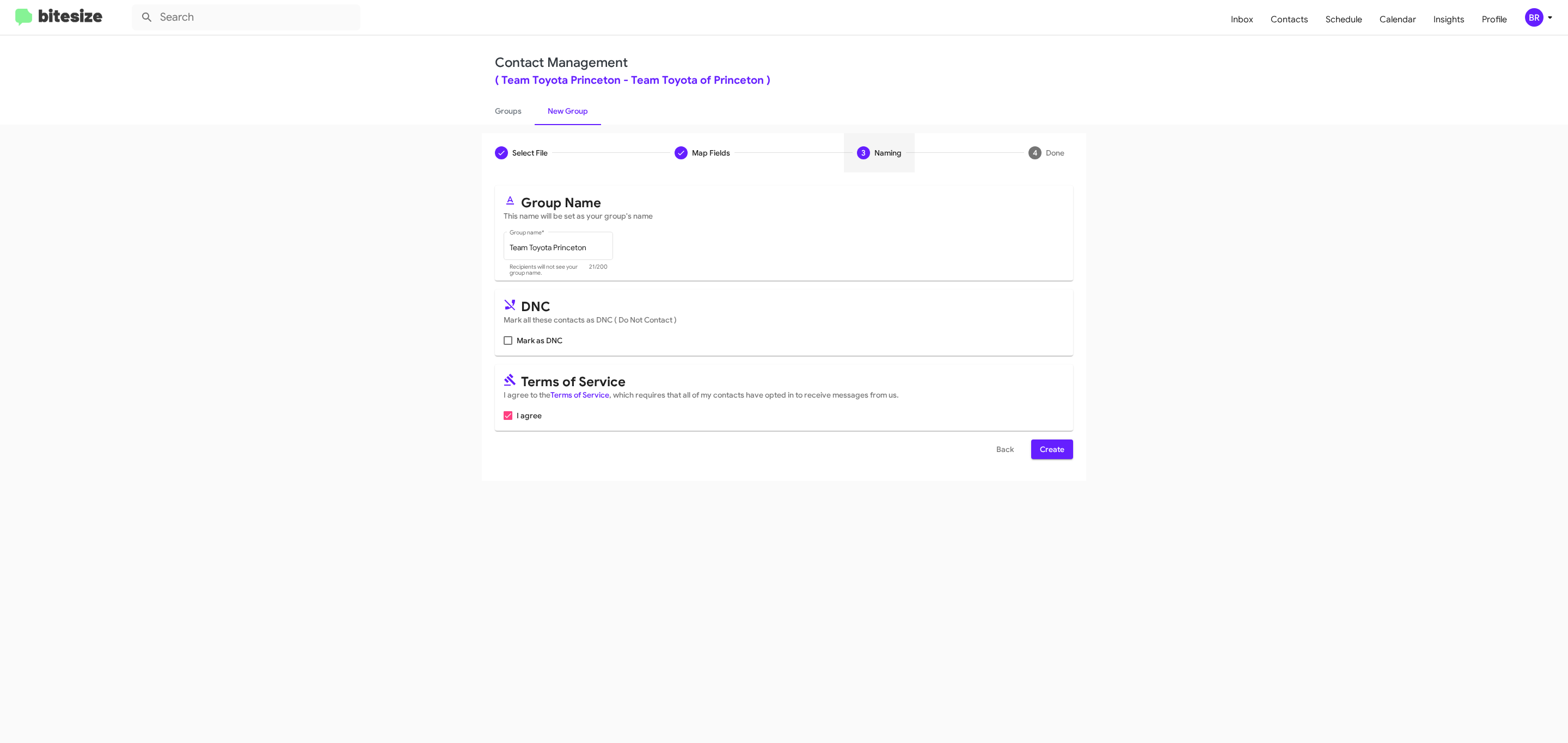
click at [507, 345] on input "Mark as DNC" at bounding box center [507, 345] width 1 height 1
checkbox input "true"
click at [1051, 451] on span "Create" at bounding box center [1052, 449] width 24 height 20
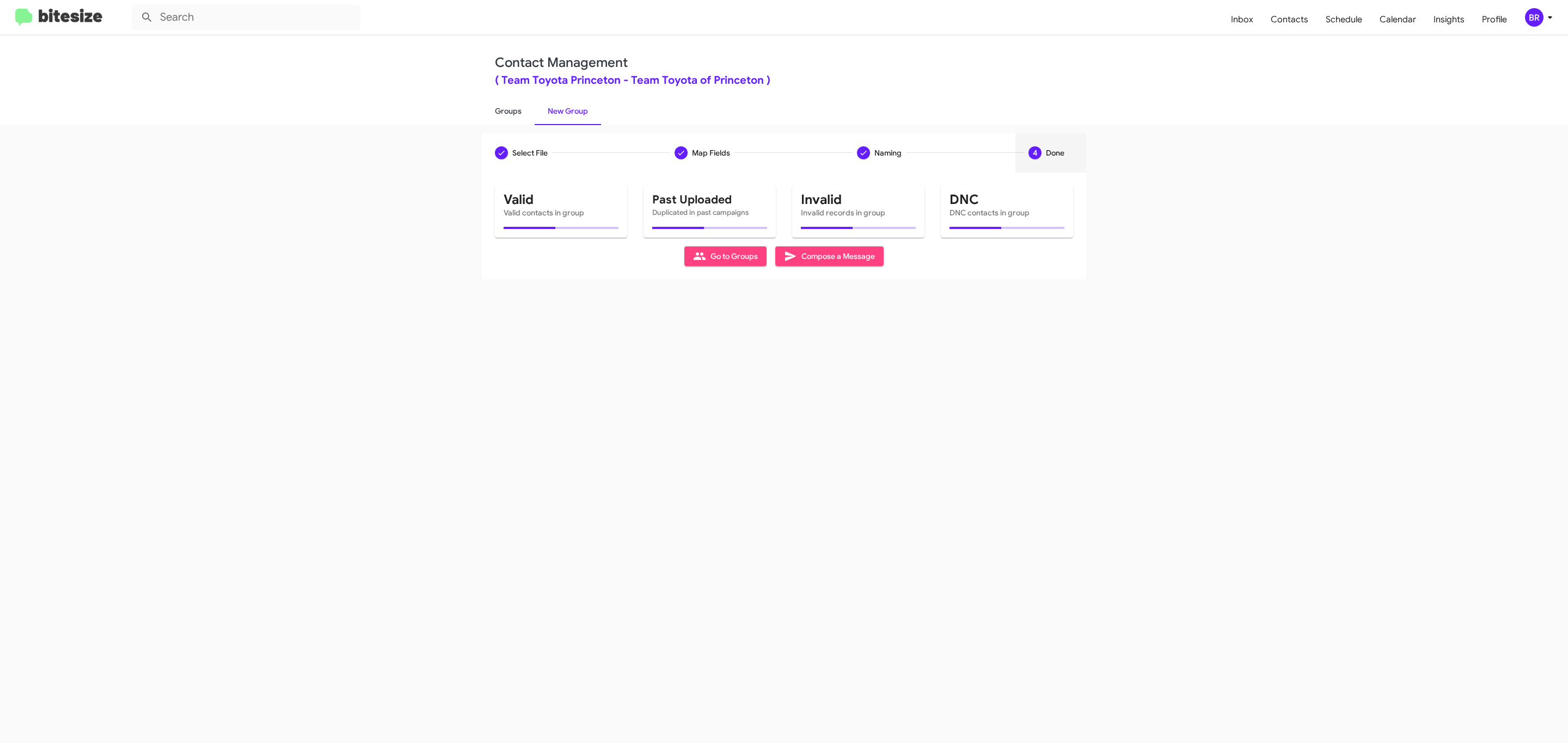
click at [507, 110] on link "Groups" at bounding box center [508, 112] width 53 height 29
type input "in:groups"
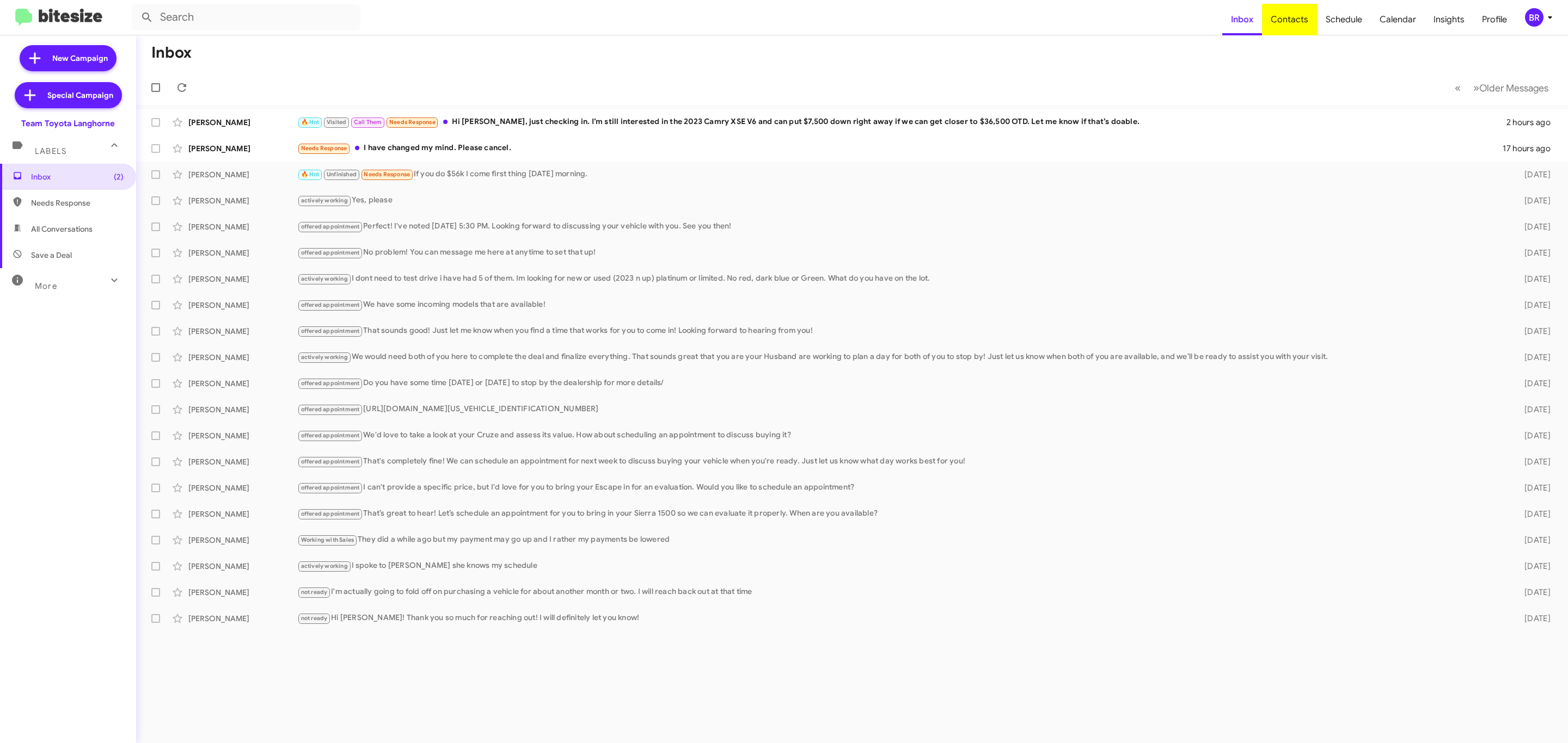
type input "in:groups"
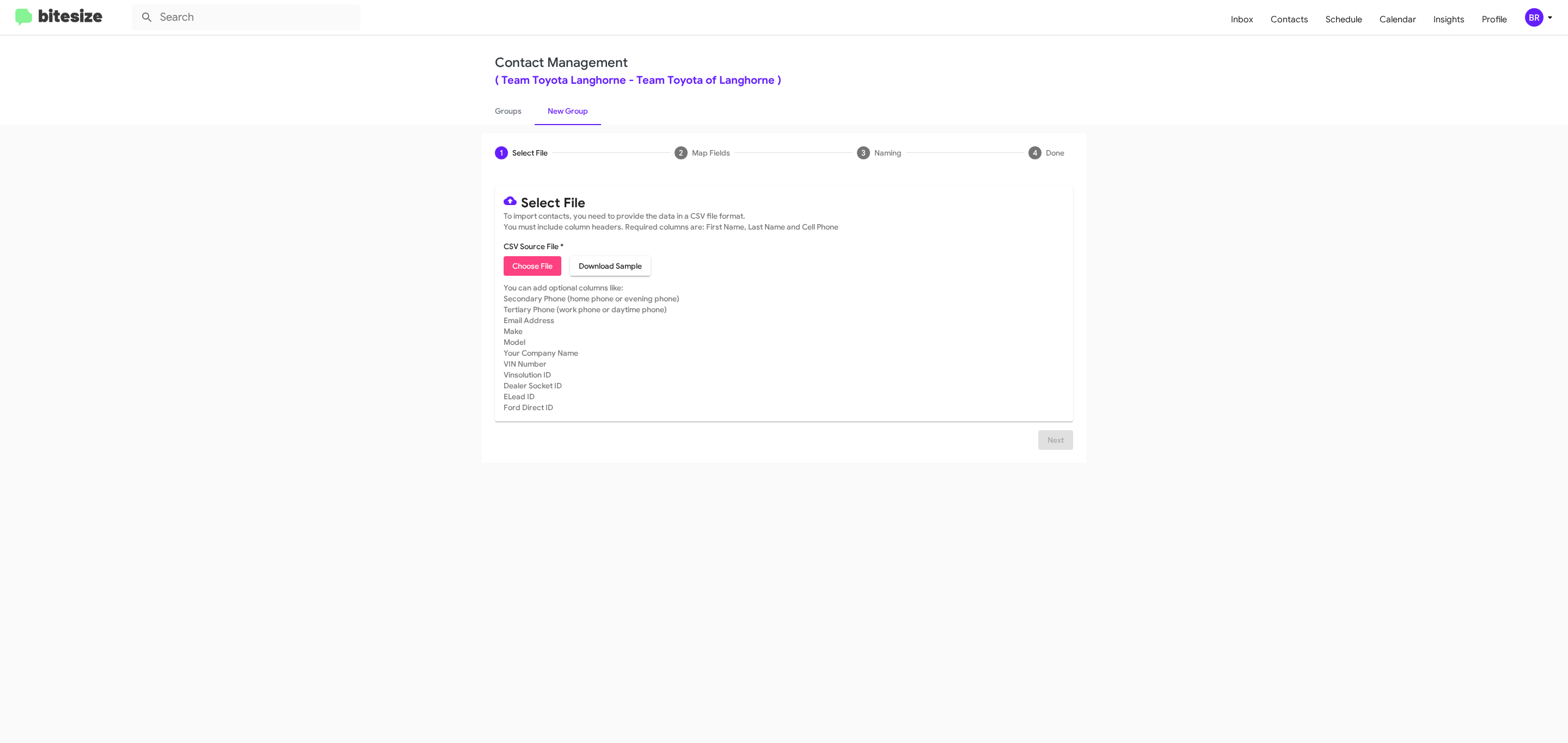
click at [531, 266] on span "Choose File" at bounding box center [532, 266] width 40 height 20
type input "Team Toyota Langhorne"
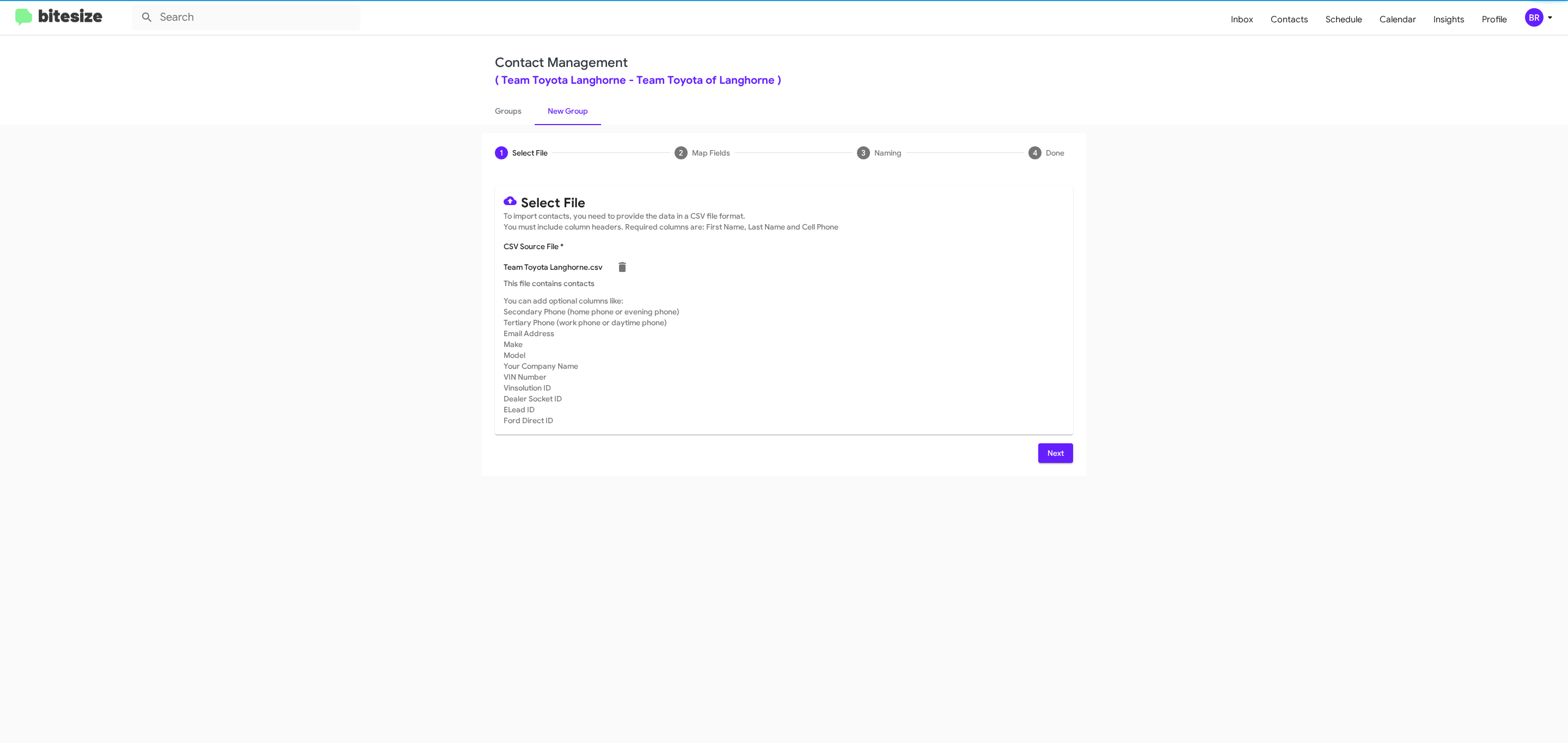
click at [1054, 453] on span "Next" at bounding box center [1055, 454] width 17 height 20
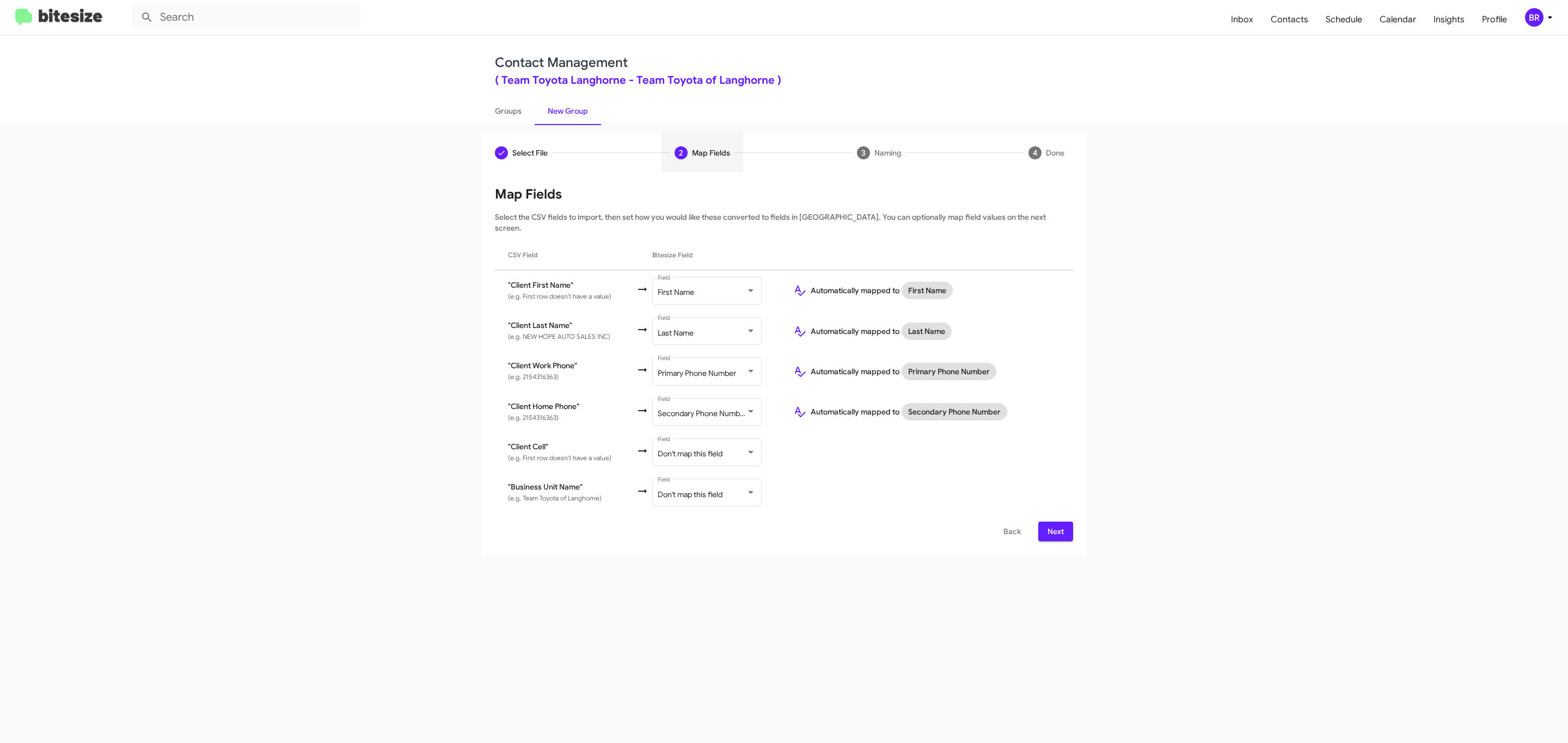
click at [1054, 522] on span "Next" at bounding box center [1055, 532] width 17 height 20
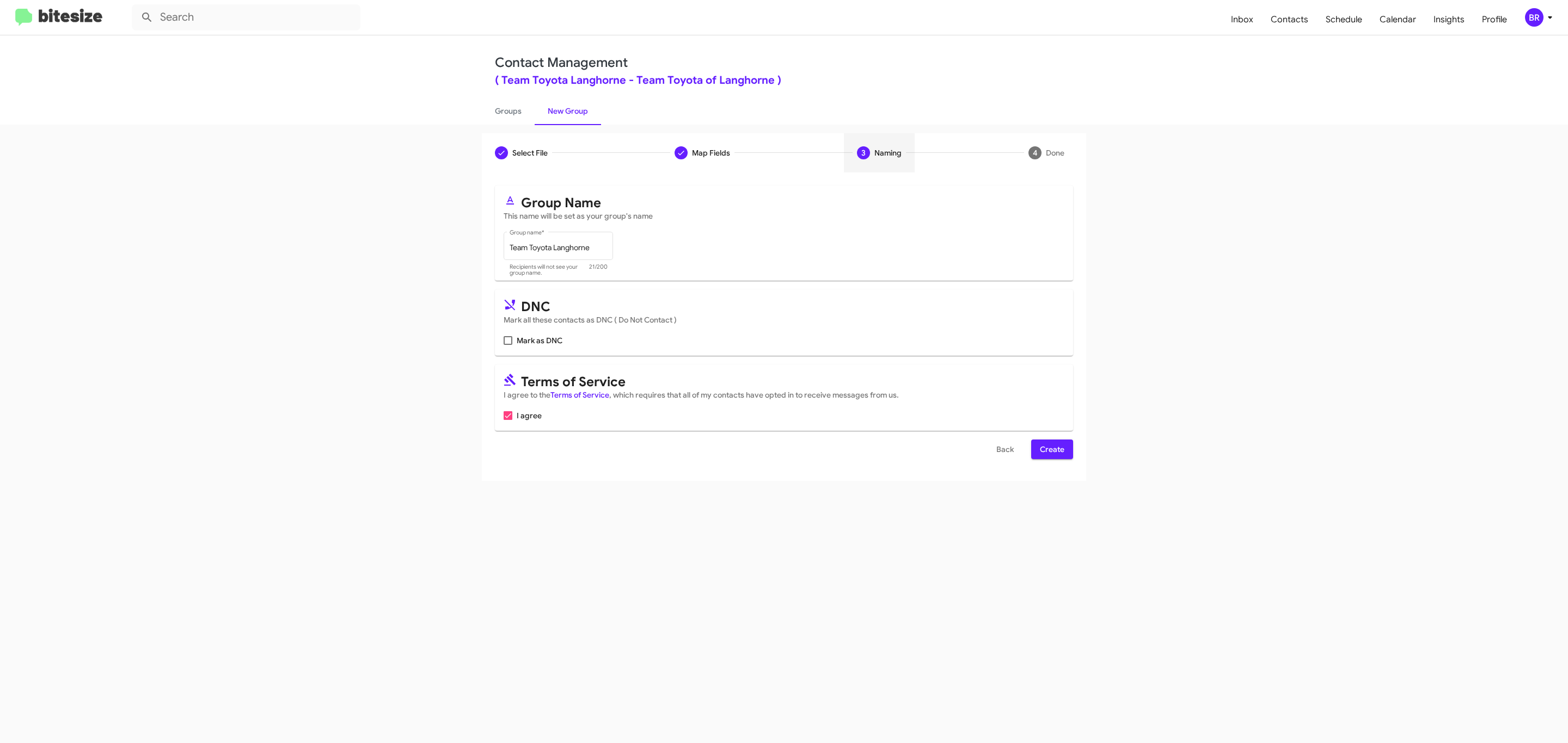
click at [507, 345] on input "Mark as DNC" at bounding box center [507, 345] width 1 height 1
checkbox input "true"
click at [1051, 451] on span "Create" at bounding box center [1052, 449] width 24 height 20
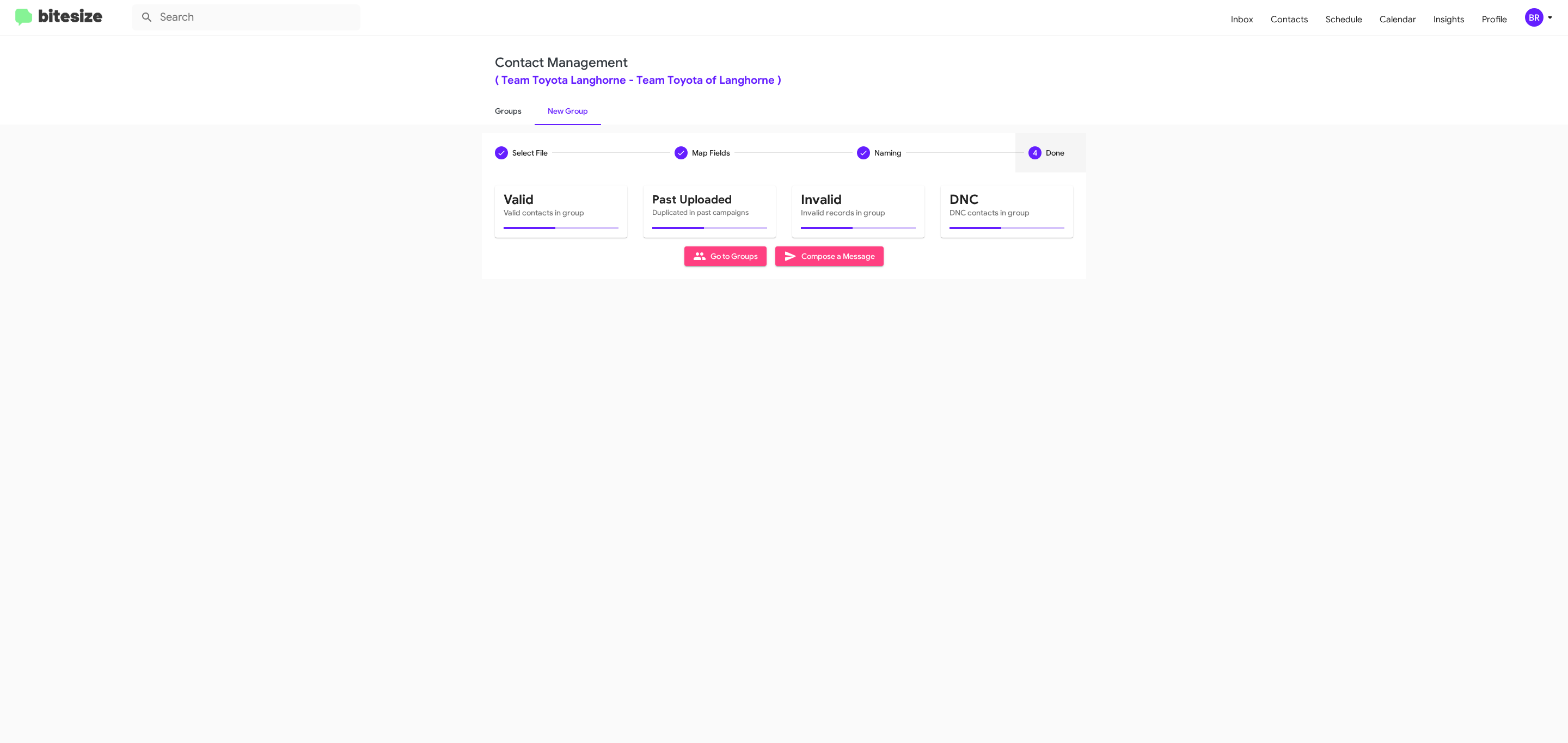
click at [507, 110] on link "Groups" at bounding box center [508, 112] width 53 height 29
type input "in:groups"
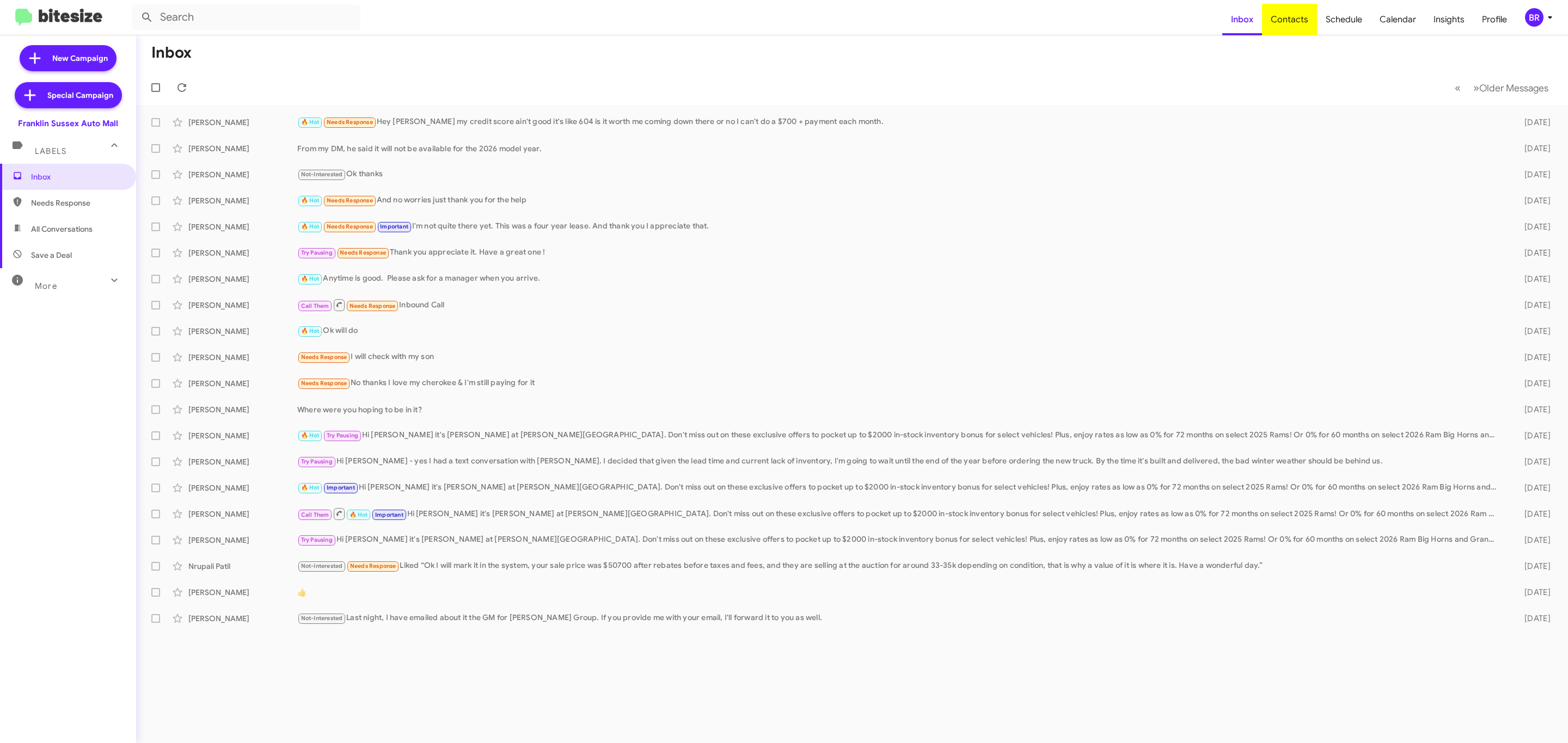
type input "in:groups"
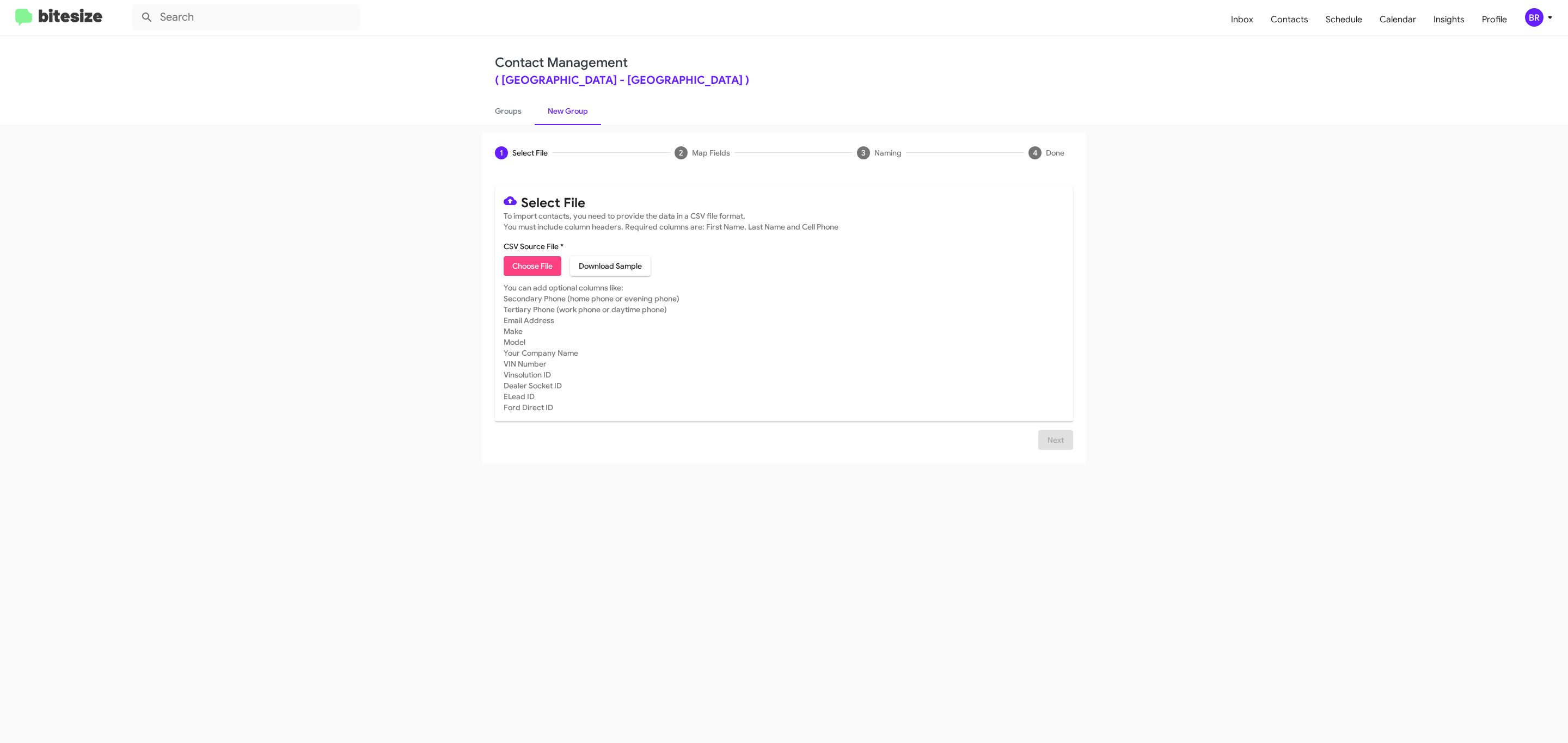
click at [531, 266] on span "Choose File" at bounding box center [532, 266] width 40 height 20
type input "Franklin Sussex Auto Mall"
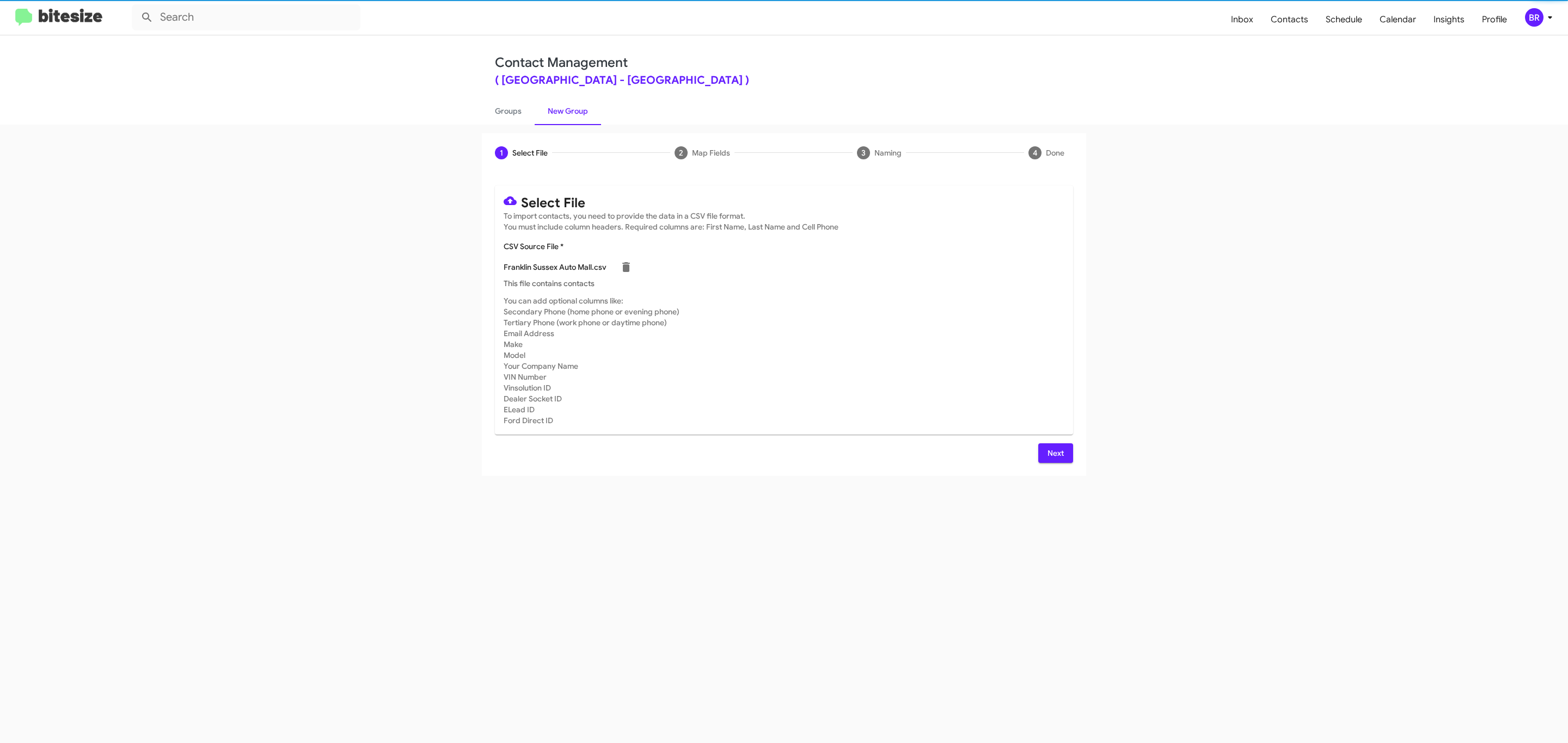
click at [1054, 453] on span "Next" at bounding box center [1055, 454] width 17 height 20
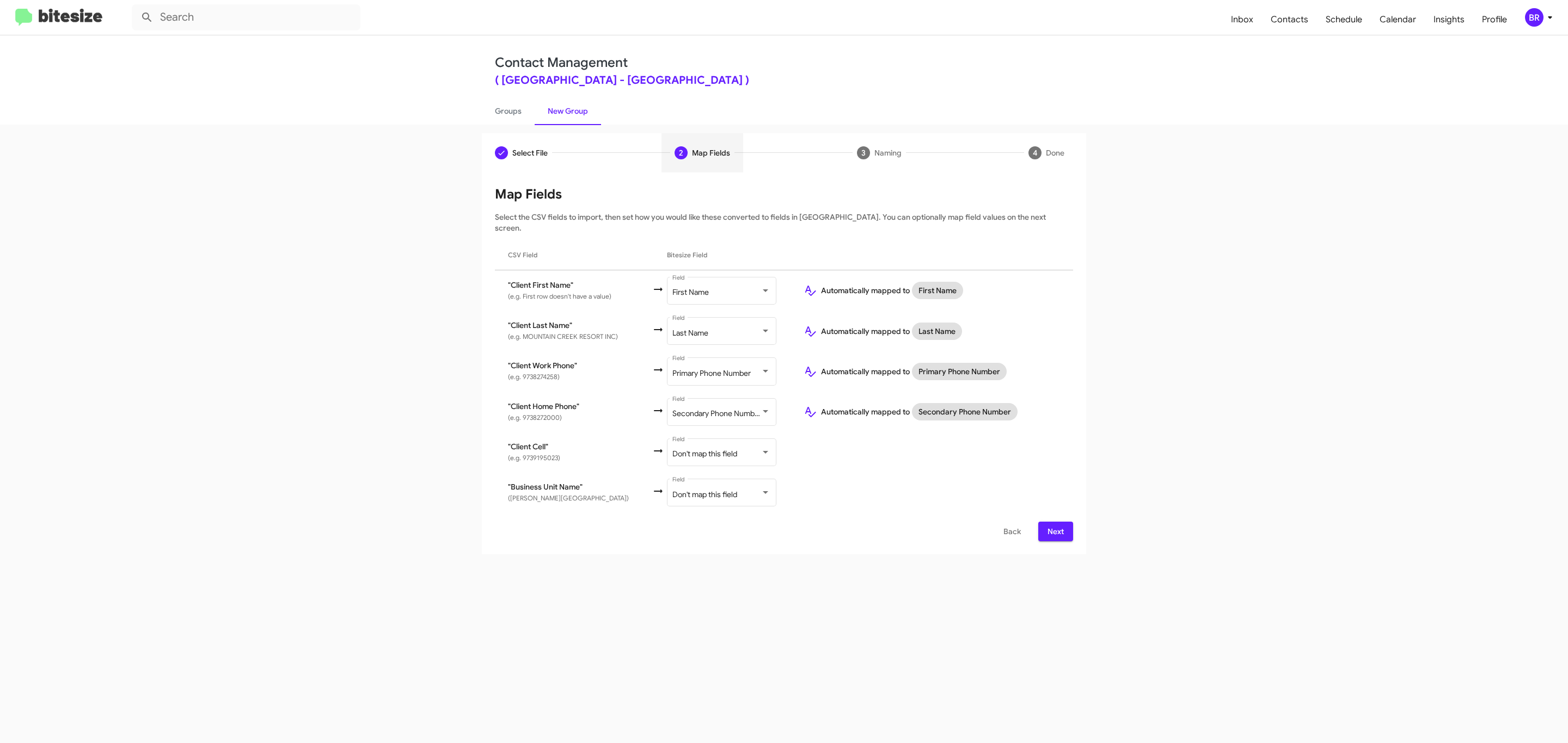
click at [1054, 522] on span "Next" at bounding box center [1055, 532] width 17 height 20
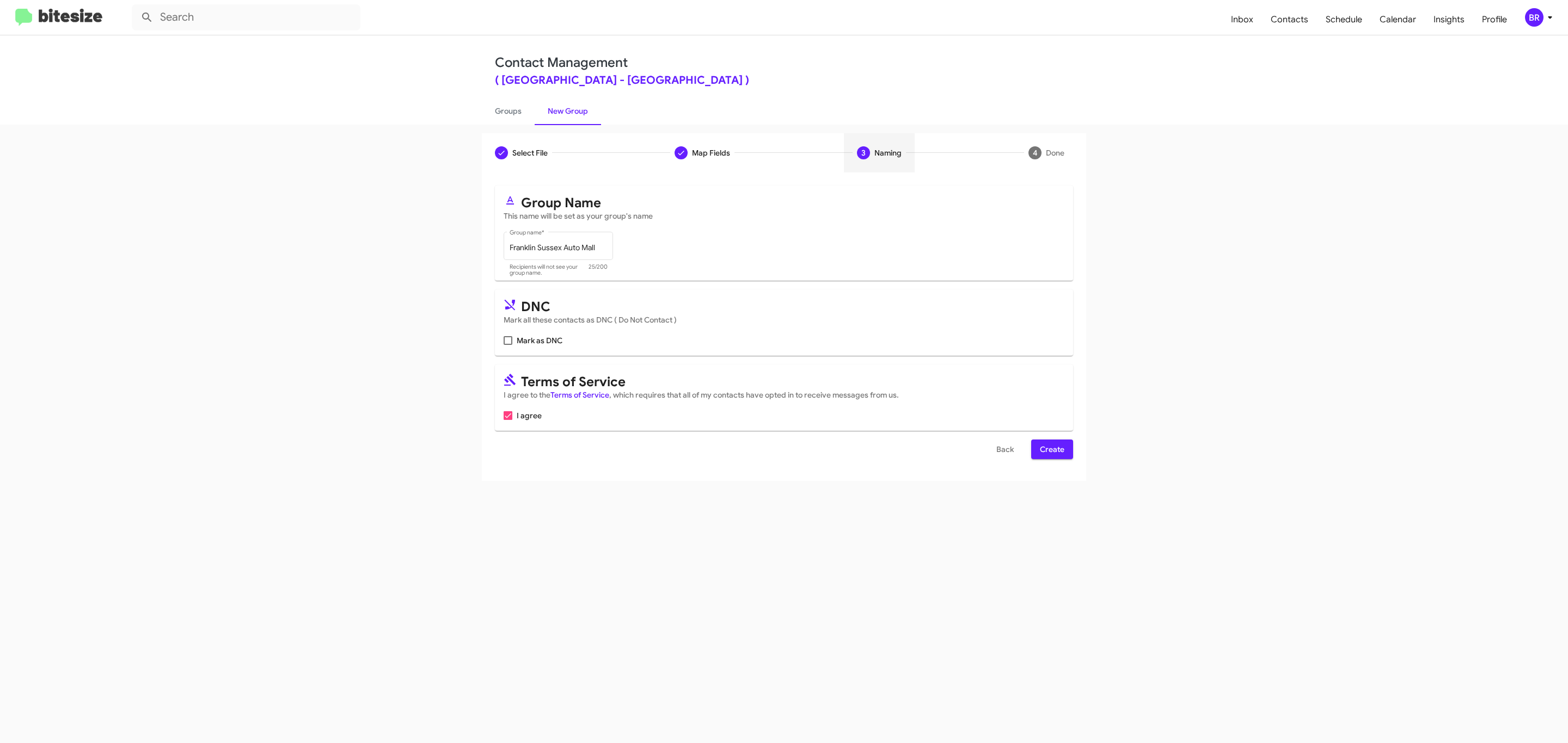
click at [507, 345] on input "Mark as DNC" at bounding box center [507, 345] width 1 height 1
checkbox input "true"
click at [1051, 451] on span "Create" at bounding box center [1052, 449] width 24 height 20
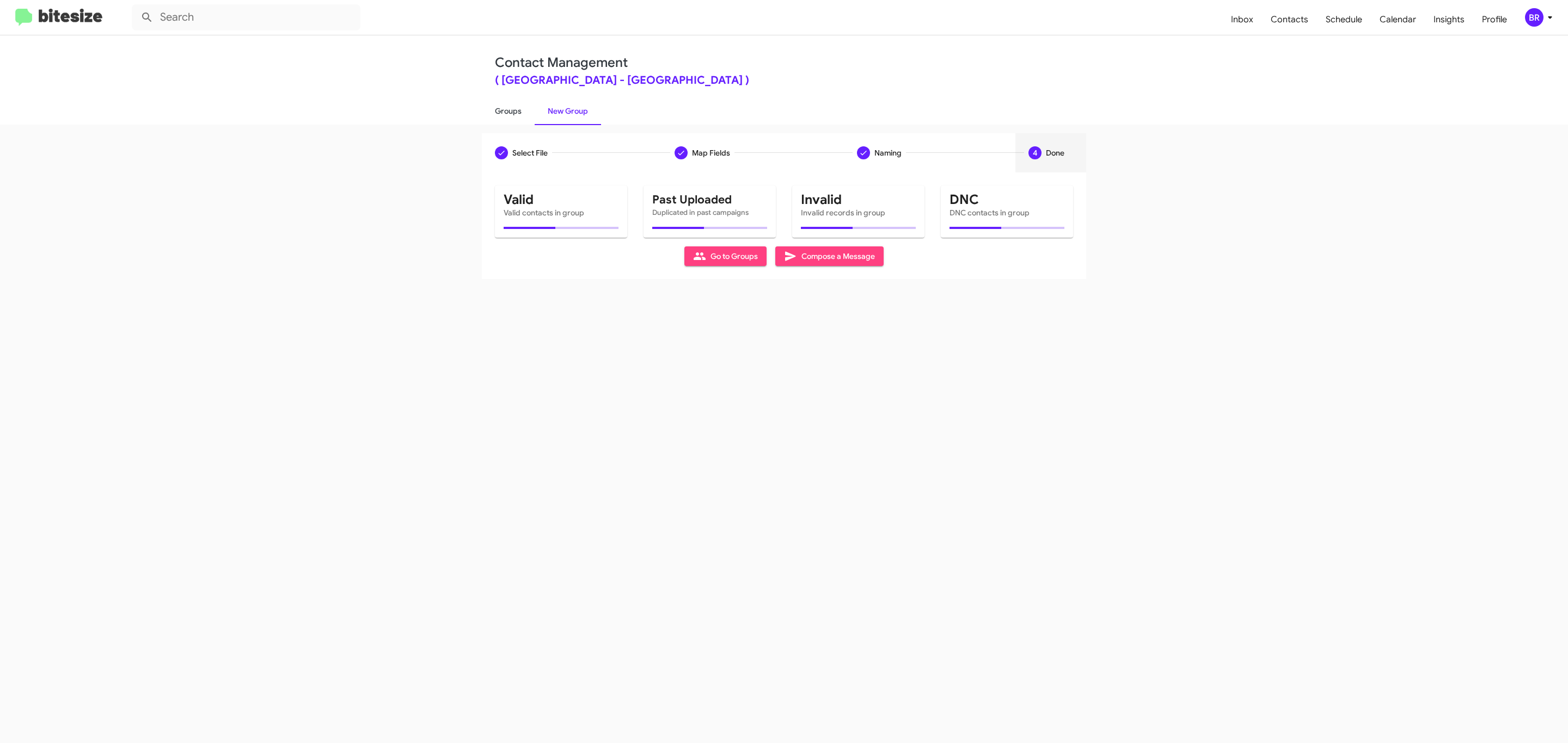
click at [507, 110] on link "Groups" at bounding box center [508, 112] width 53 height 29
type input "in:groups"
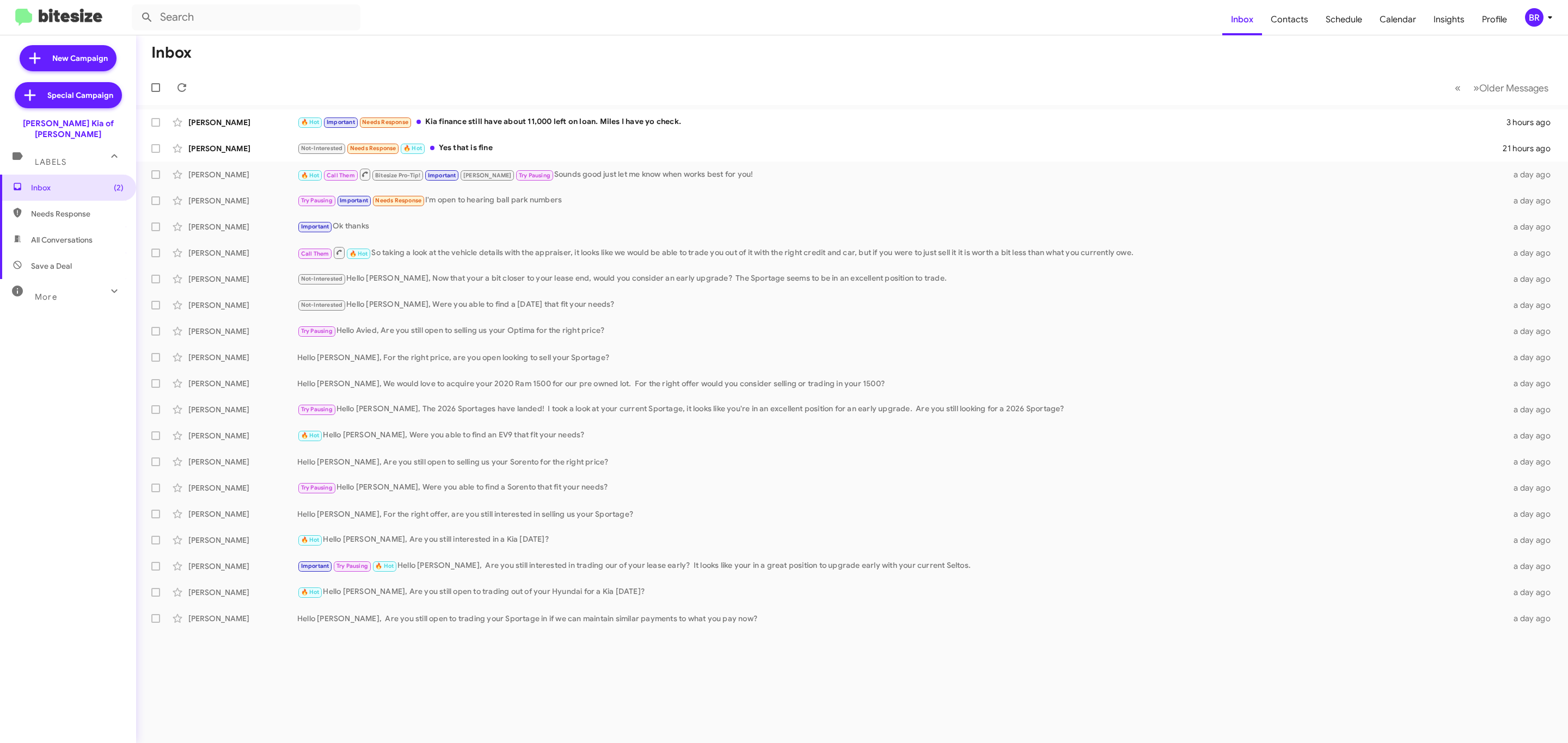
type input "in:groups"
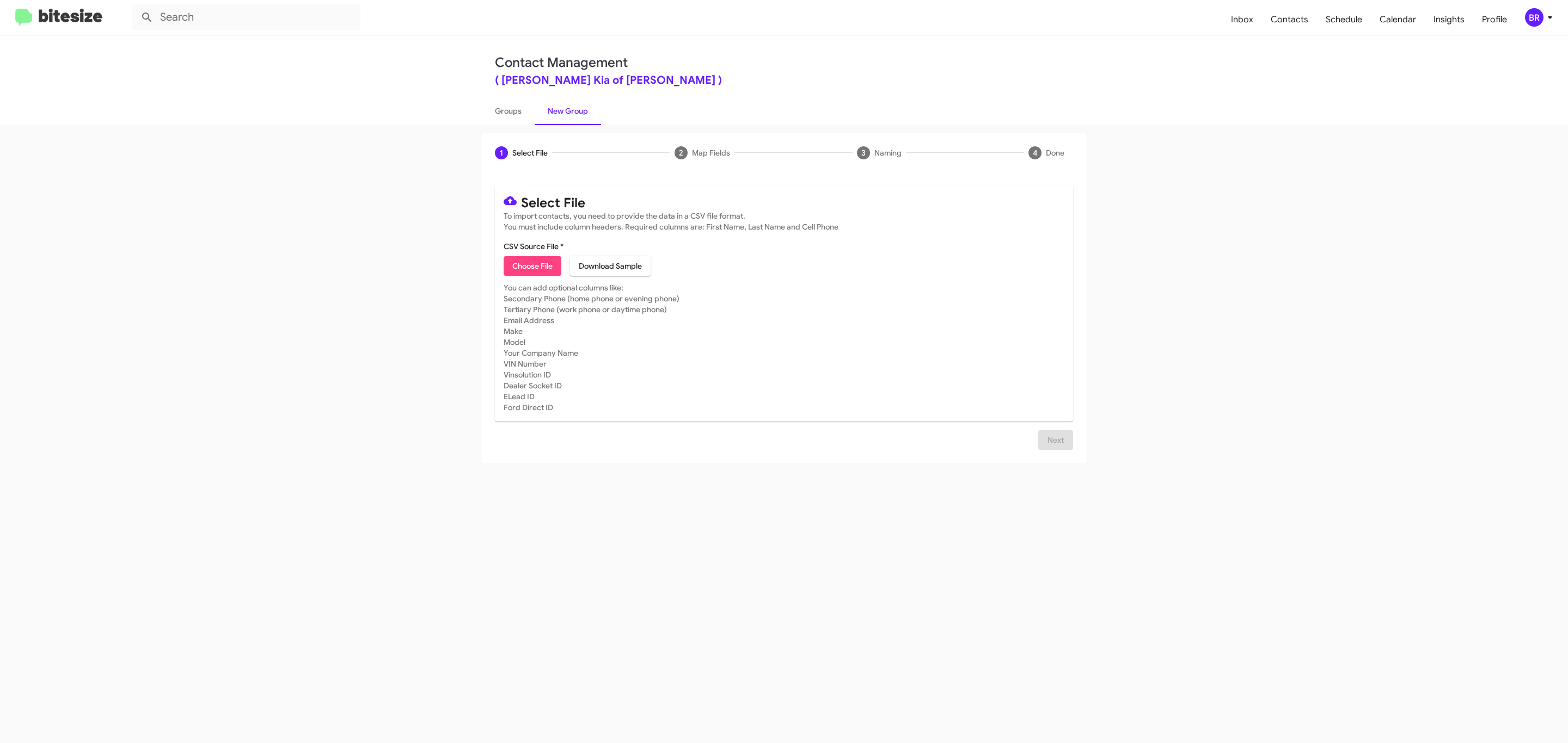
click at [531, 266] on span "Choose File" at bounding box center [532, 266] width 40 height 20
type input "Nielsen Kia of Newton"
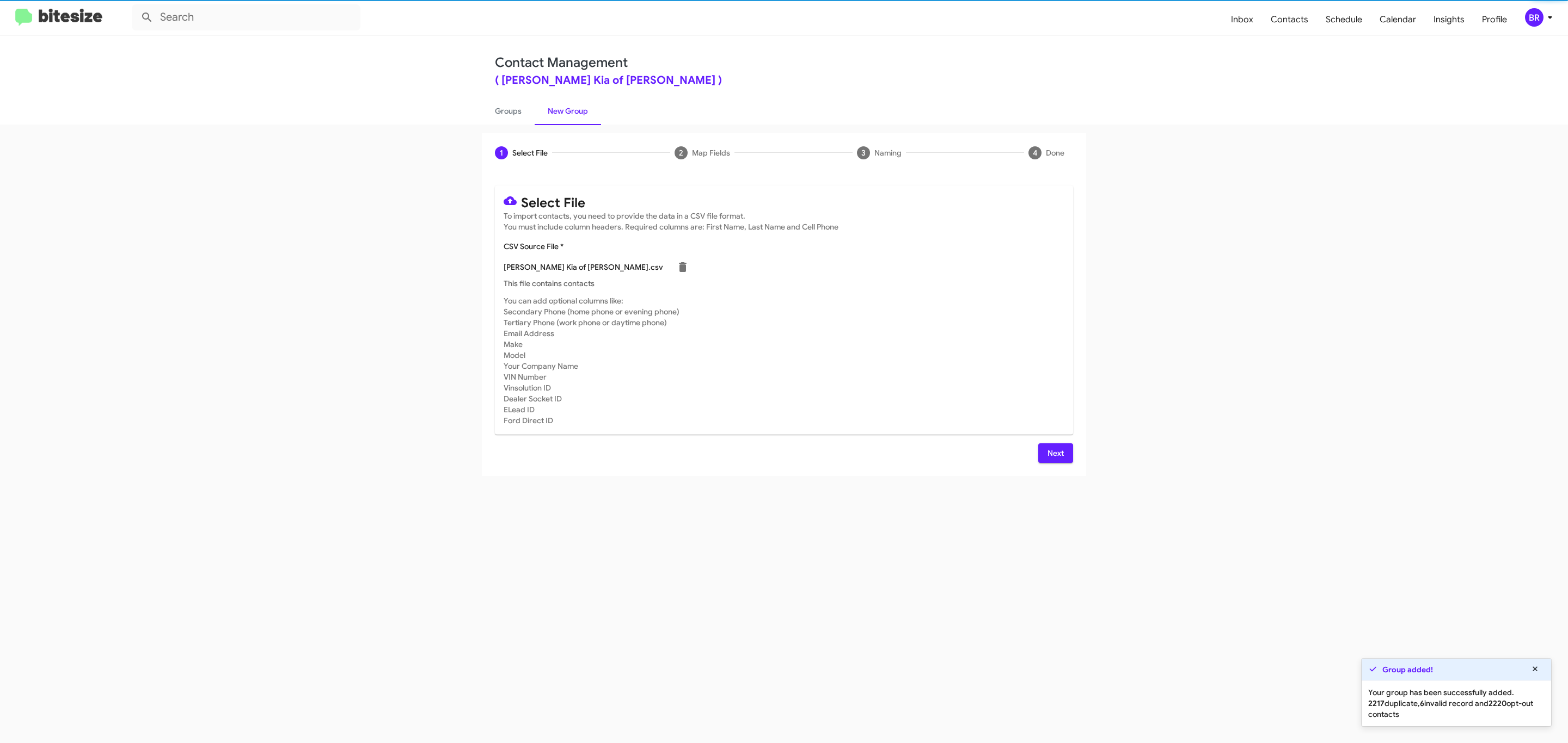
click at [1054, 453] on span "Next" at bounding box center [1055, 454] width 17 height 20
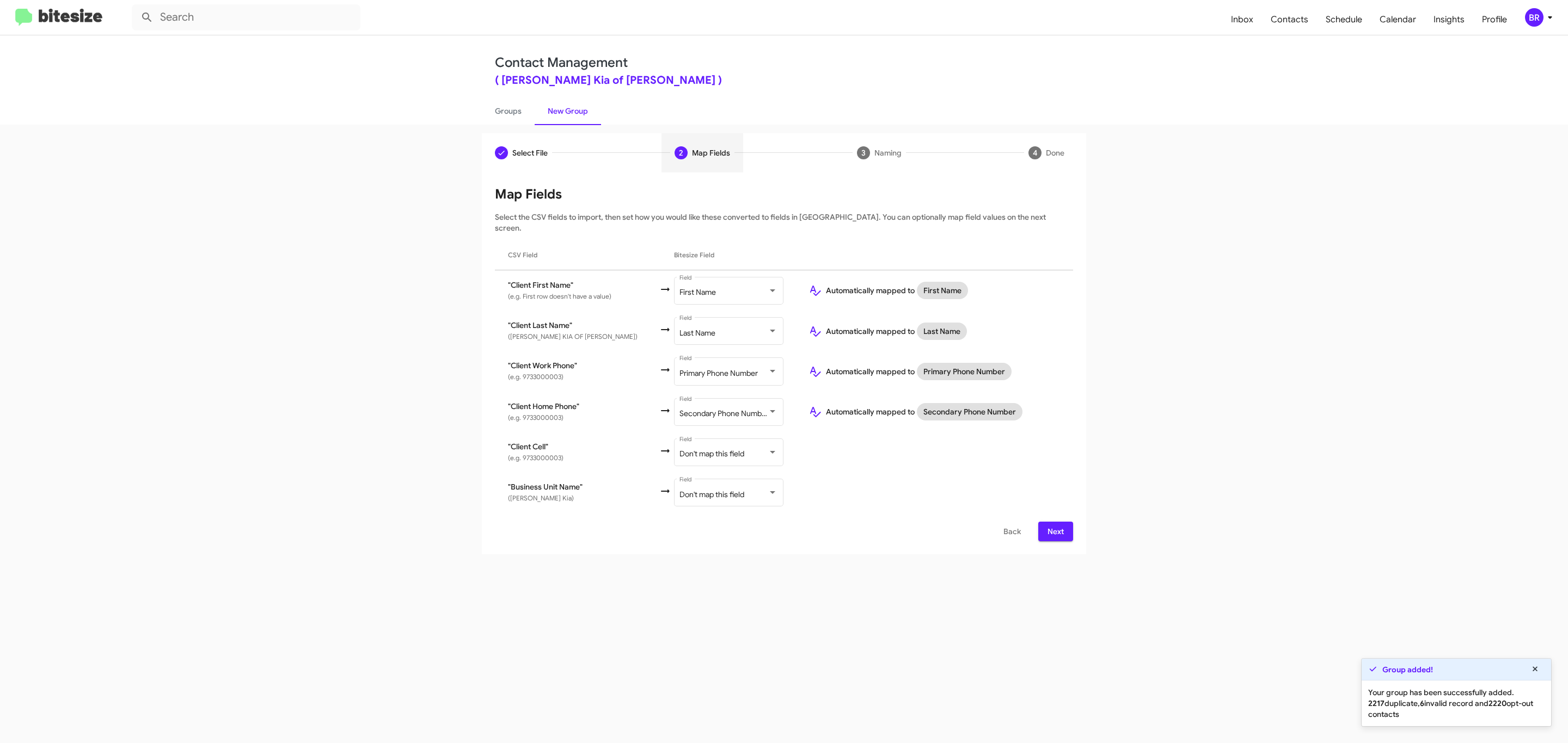
click at [1054, 522] on span "Next" at bounding box center [1055, 532] width 17 height 20
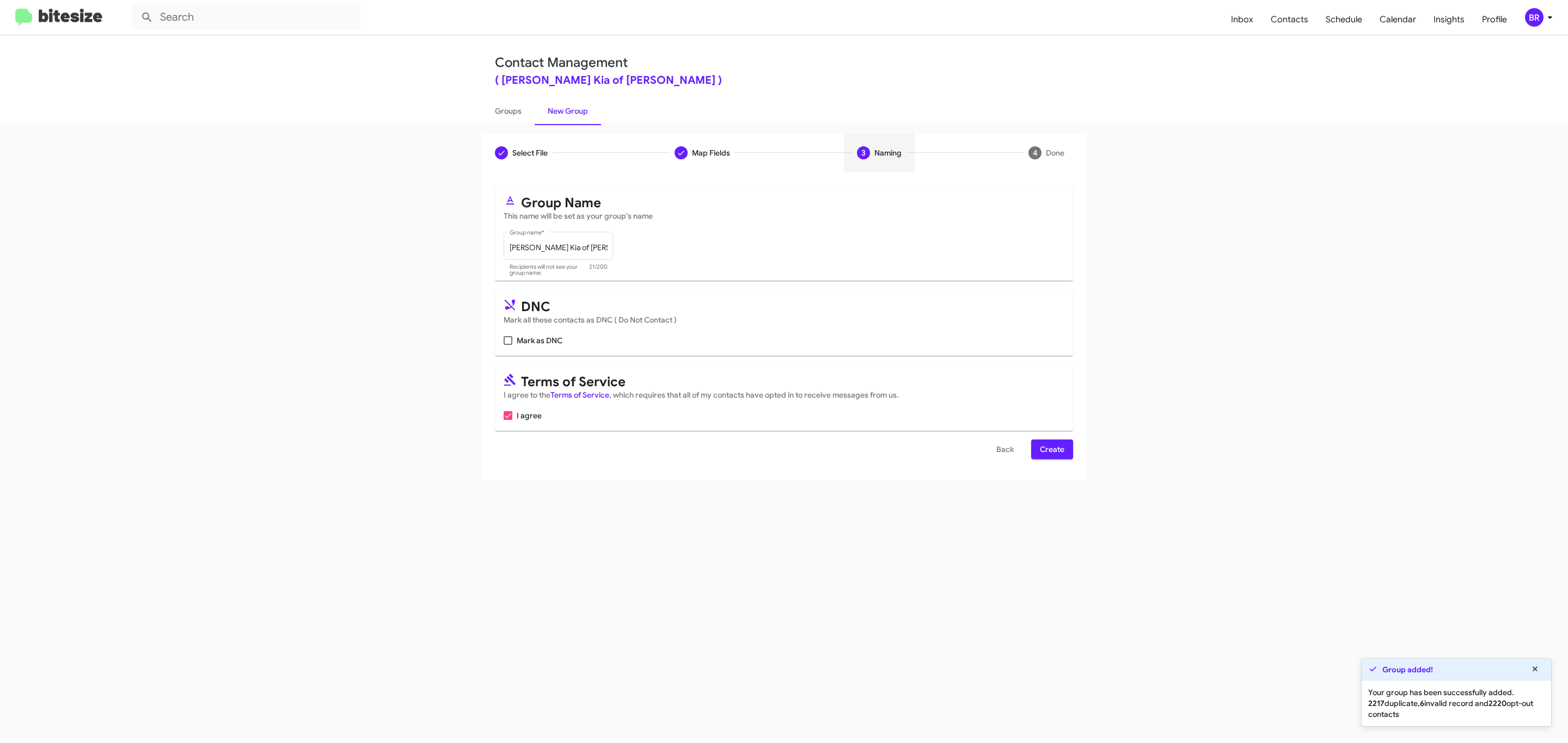
click at [507, 345] on input "Mark as DNC" at bounding box center [507, 345] width 1 height 1
checkbox input "true"
click at [1051, 451] on span "Create" at bounding box center [1052, 449] width 24 height 20
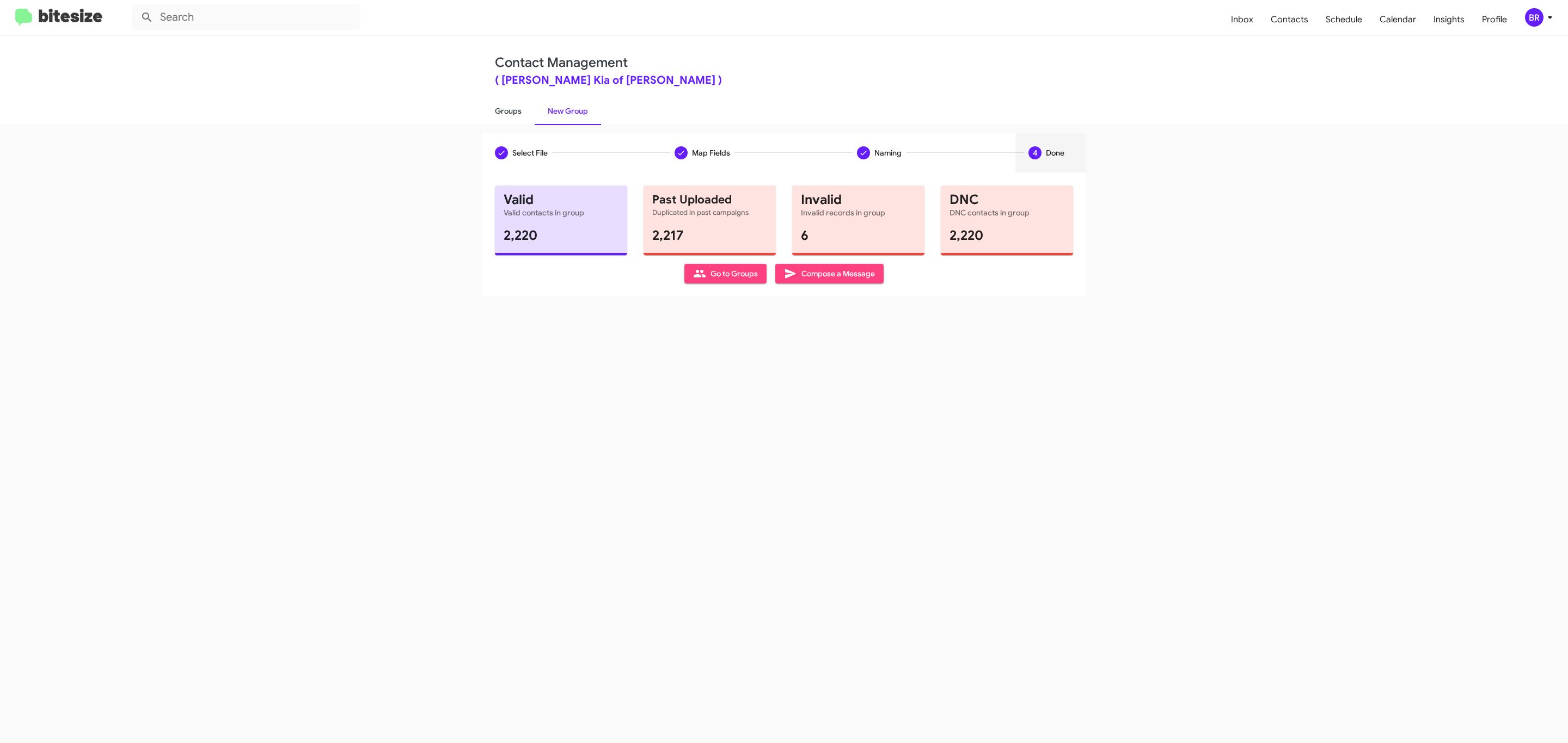
click at [507, 110] on link "Groups" at bounding box center [508, 112] width 53 height 29
type input "in:groups"
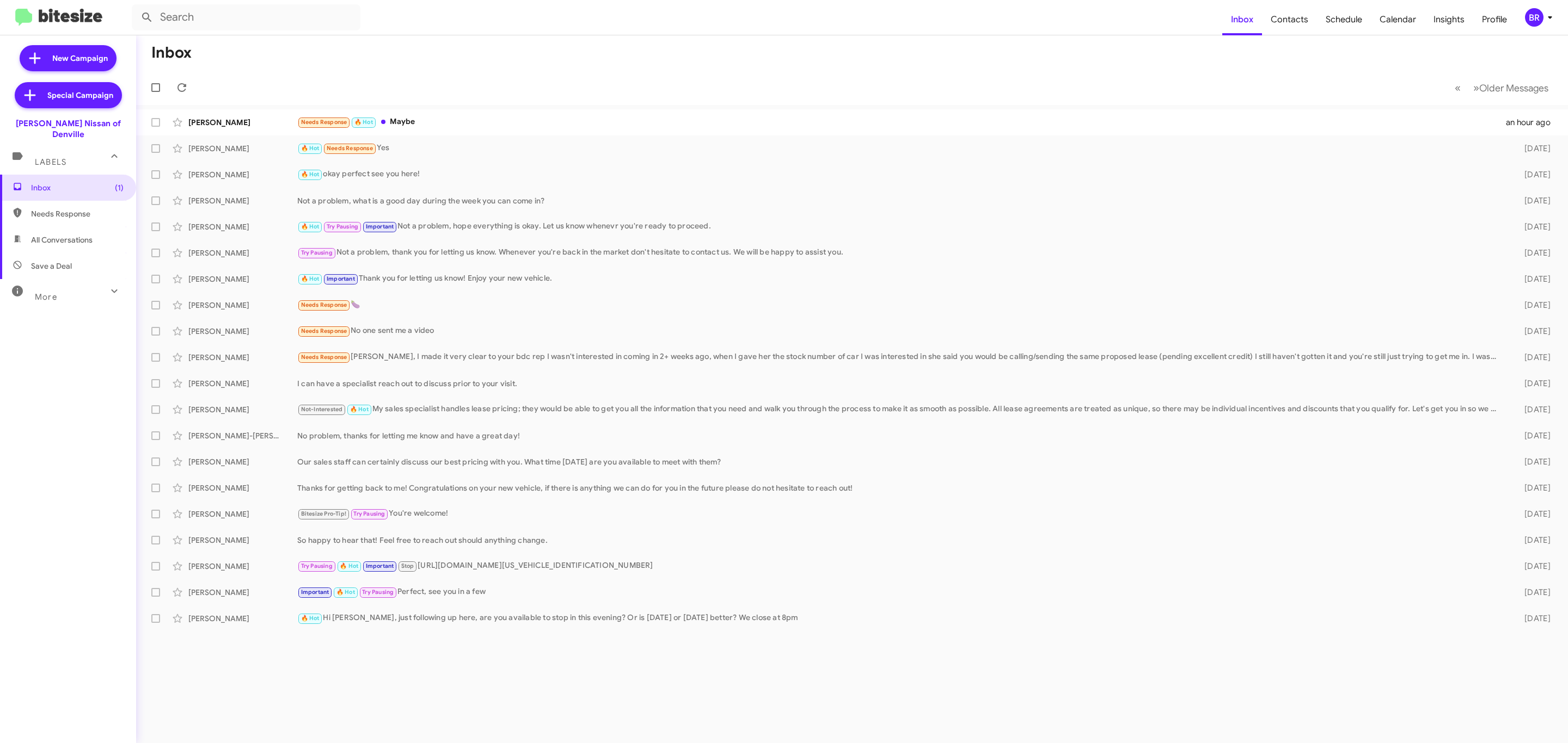
type input "in:groups"
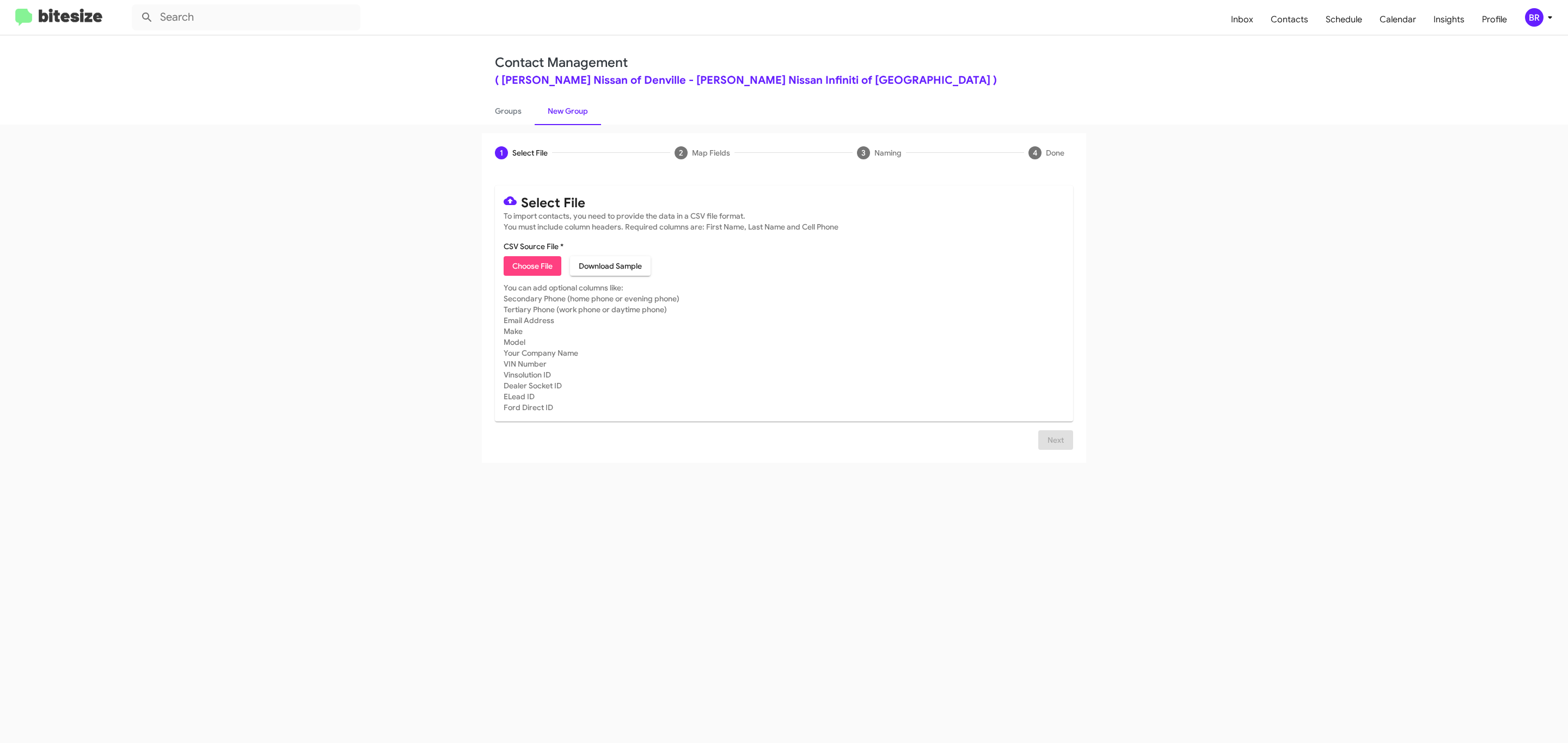
click at [531, 266] on span "Choose File" at bounding box center [532, 266] width 40 height 20
type input "[PERSON_NAME] Nissan of Denville"
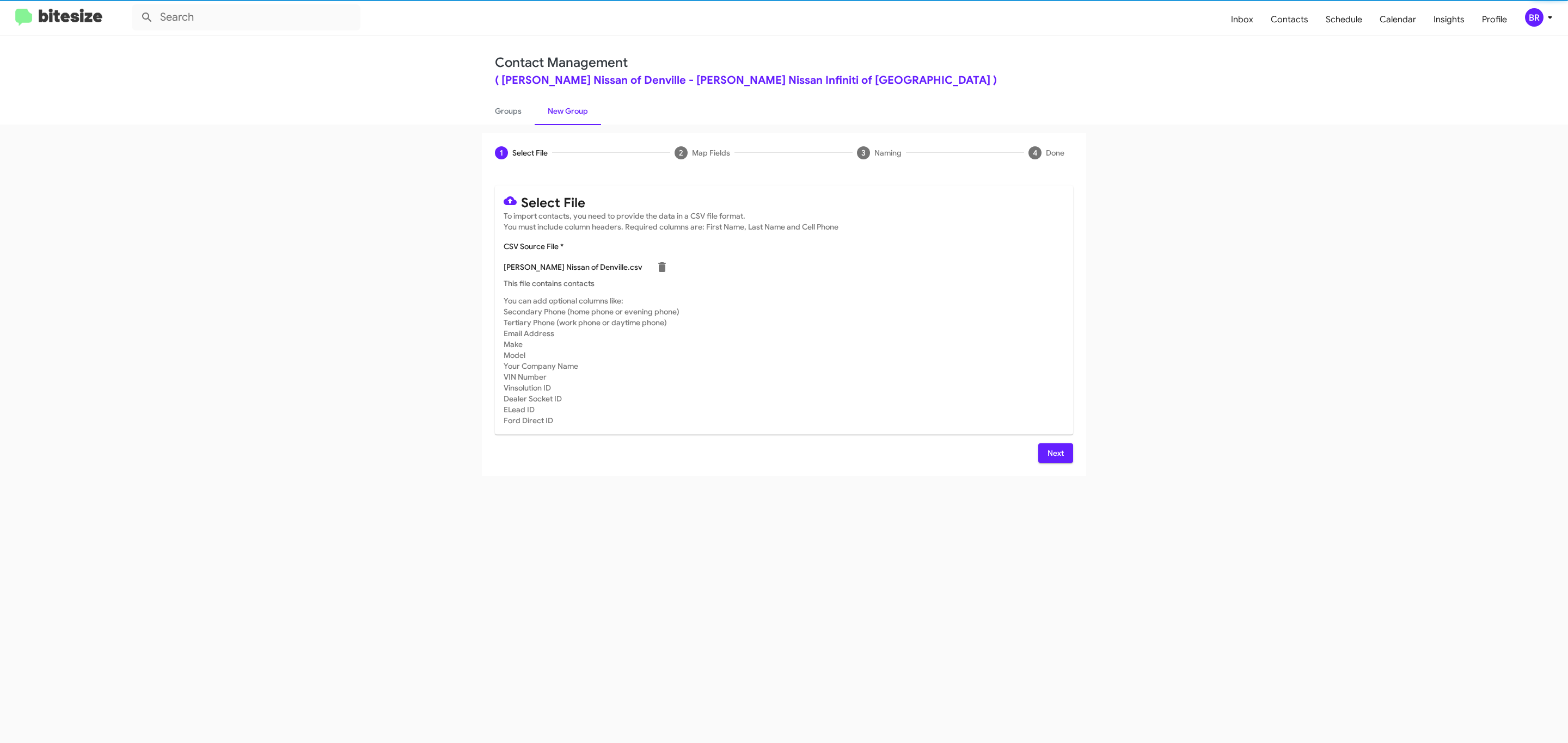
click at [1054, 453] on span "Next" at bounding box center [1055, 454] width 17 height 20
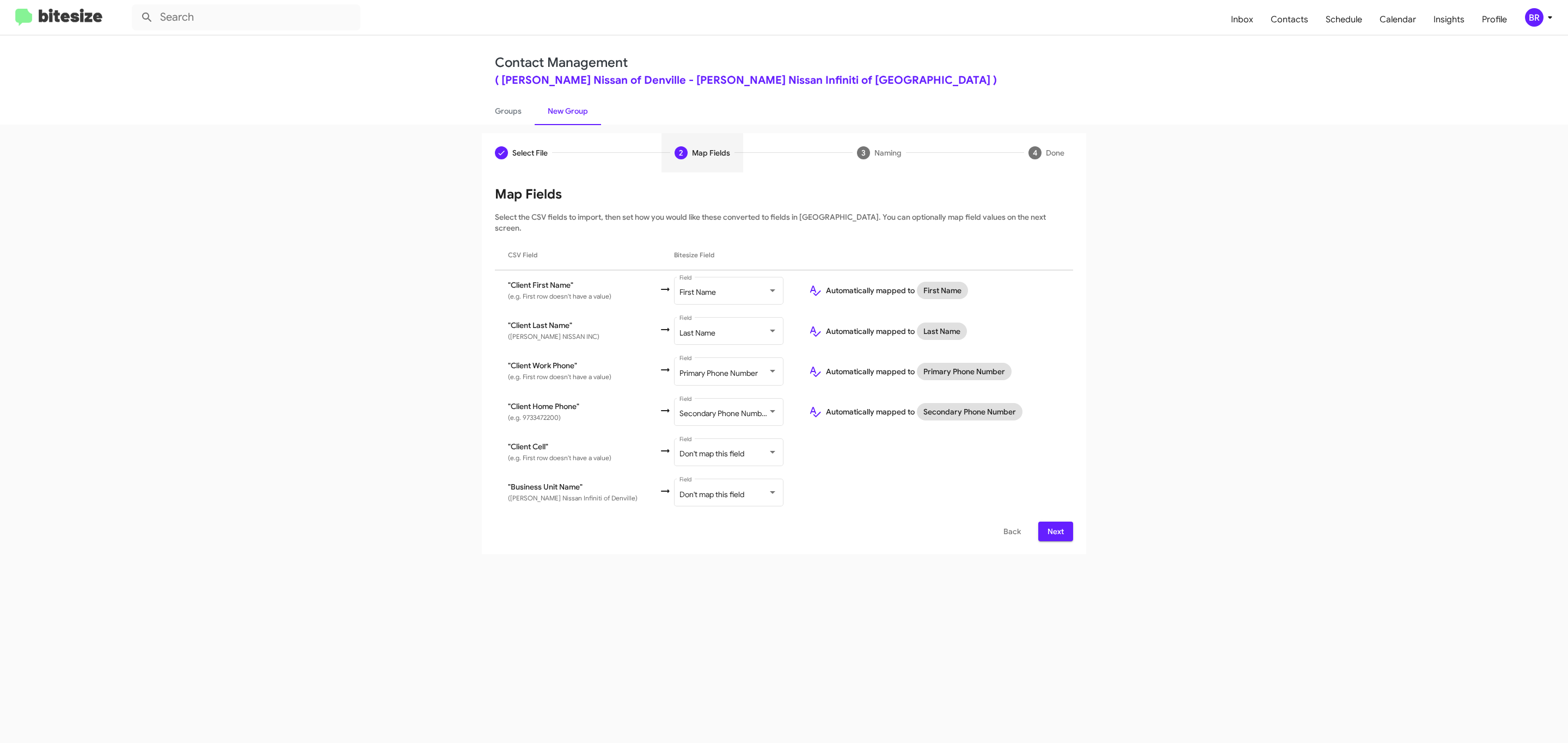
click at [1054, 522] on span "Next" at bounding box center [1055, 532] width 17 height 20
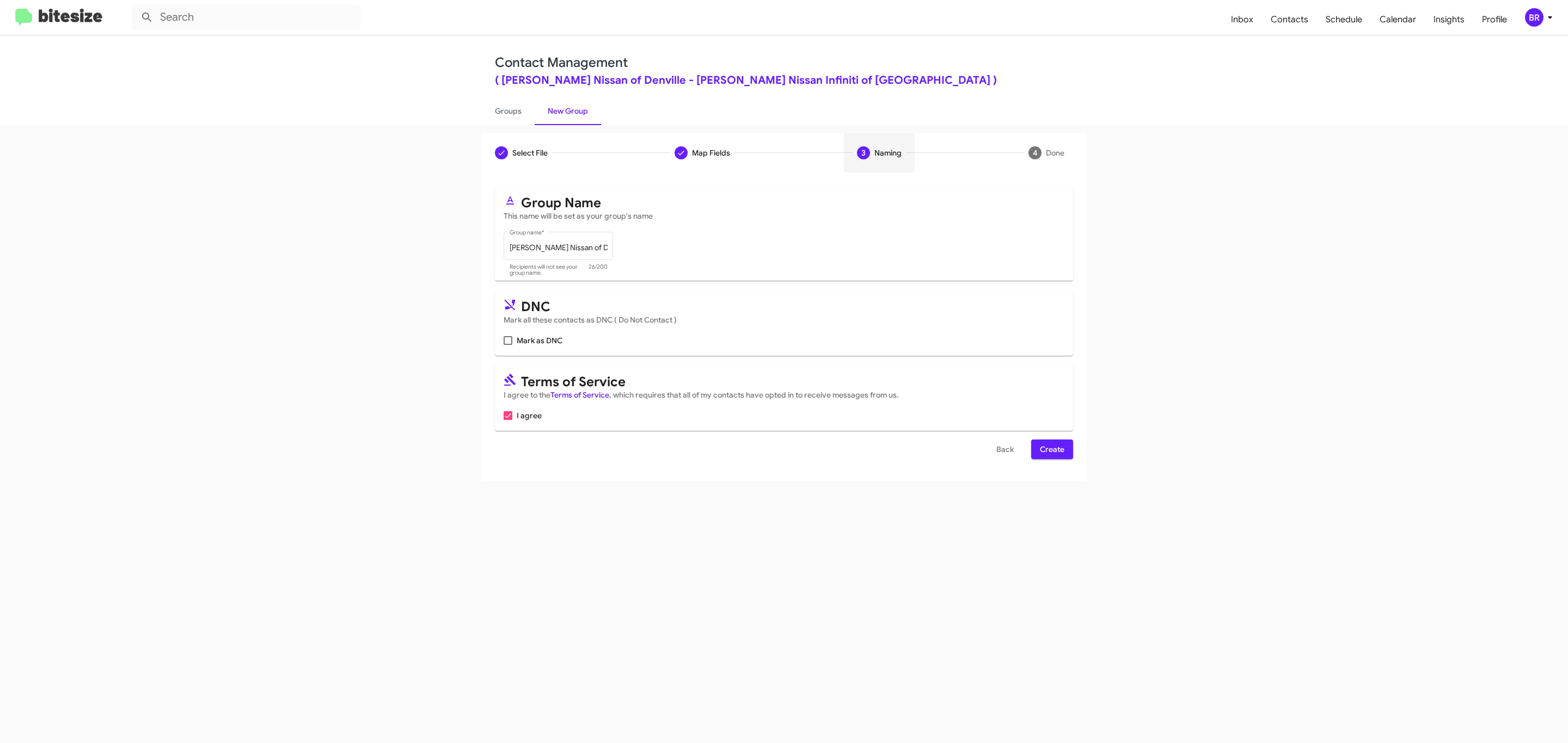
click at [507, 345] on input "Mark as DNC" at bounding box center [507, 345] width 1 height 1
checkbox input "true"
click at [1051, 451] on span "Create" at bounding box center [1052, 449] width 24 height 20
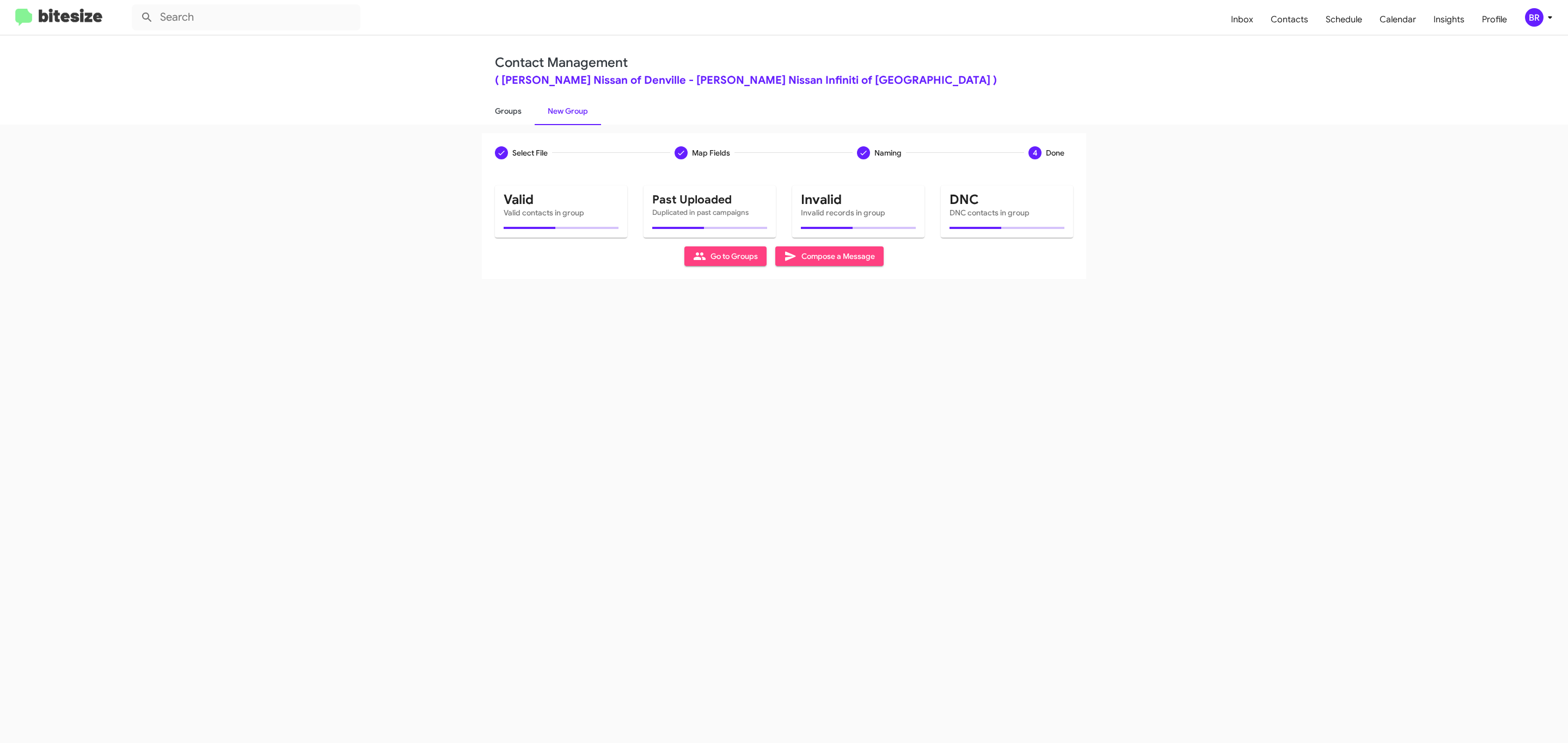
click at [507, 110] on link "Groups" at bounding box center [508, 112] width 53 height 29
type input "in:groups"
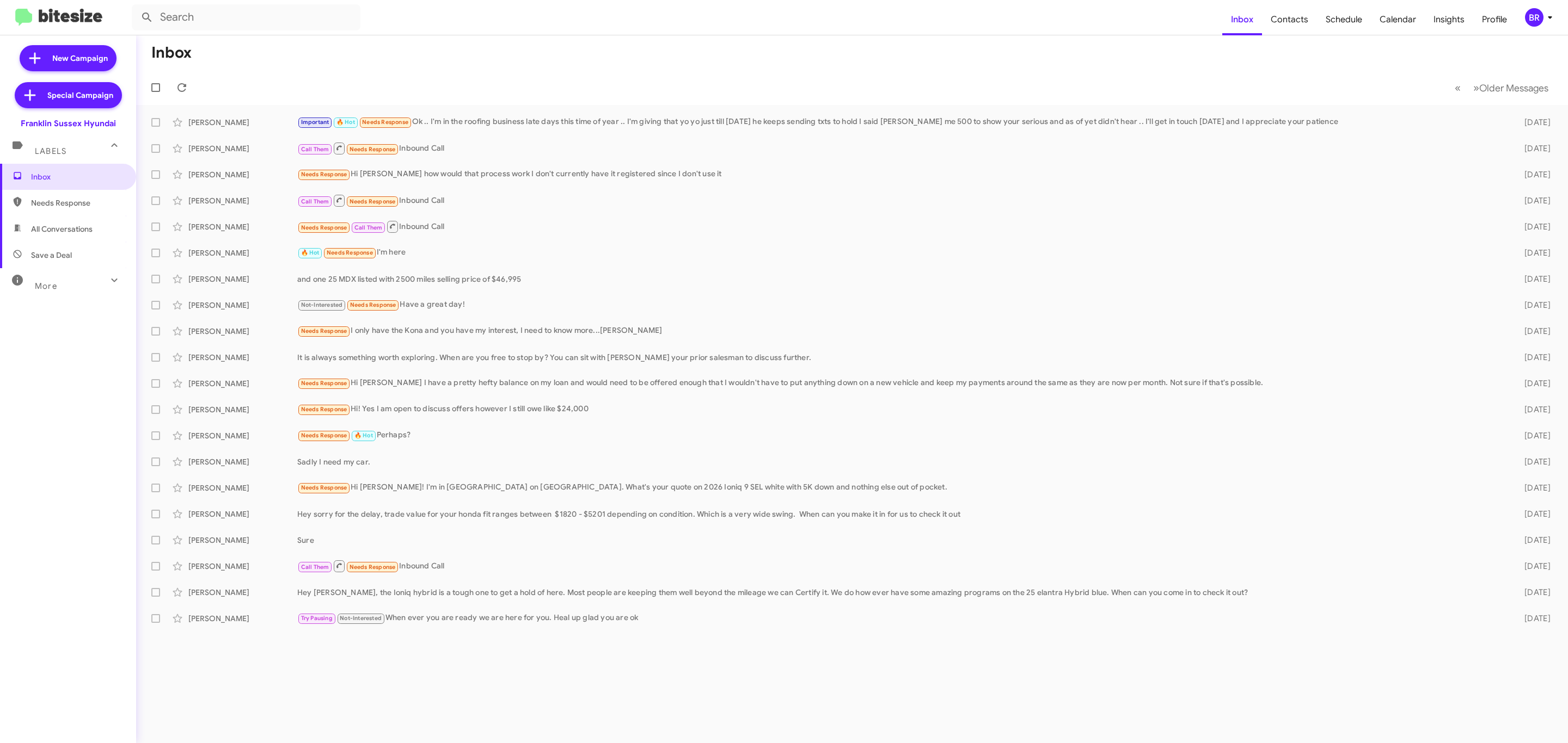
type input "in:groups"
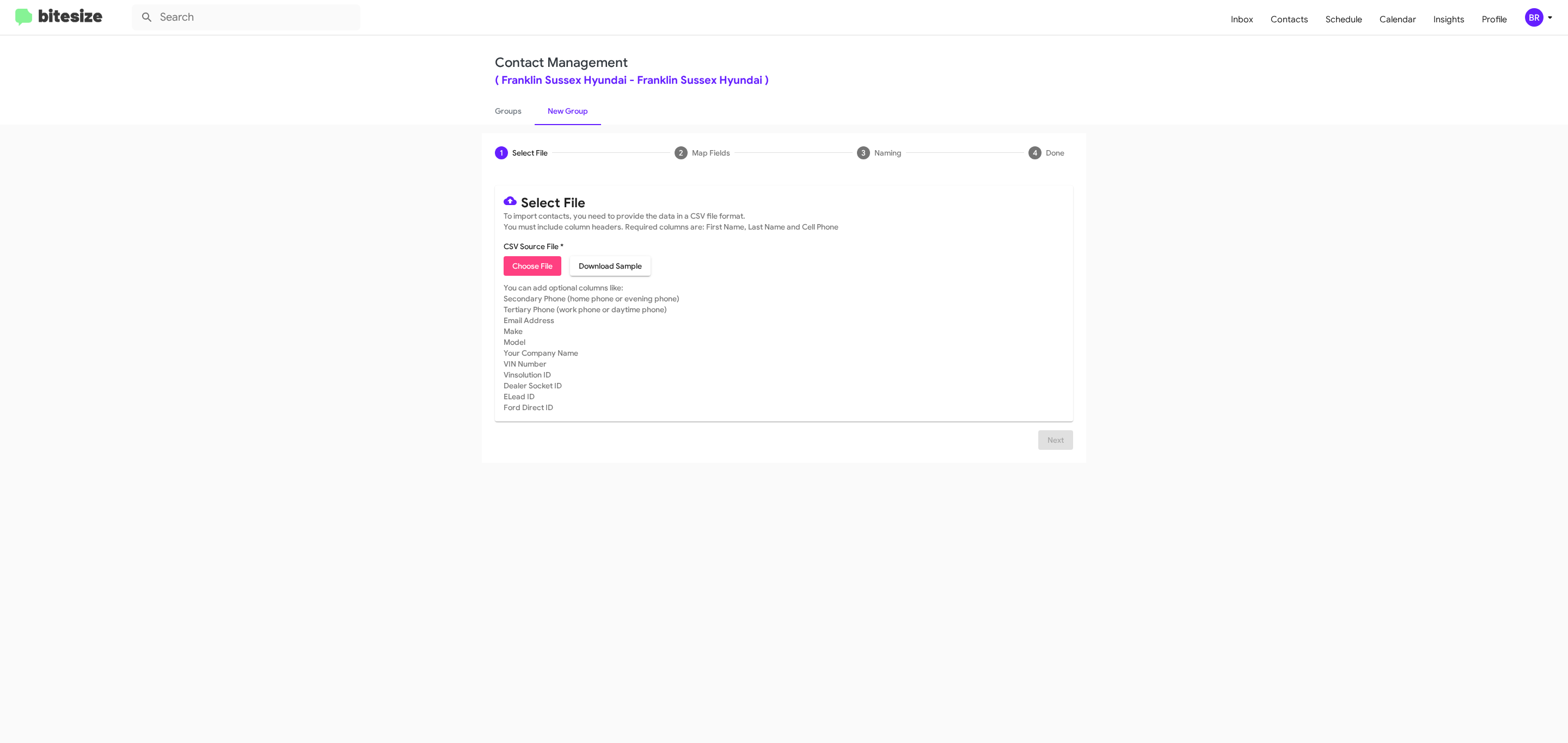
click at [531, 266] on span "Choose File" at bounding box center [532, 266] width 40 height 20
type input "Franklin Sussex Hyundai"
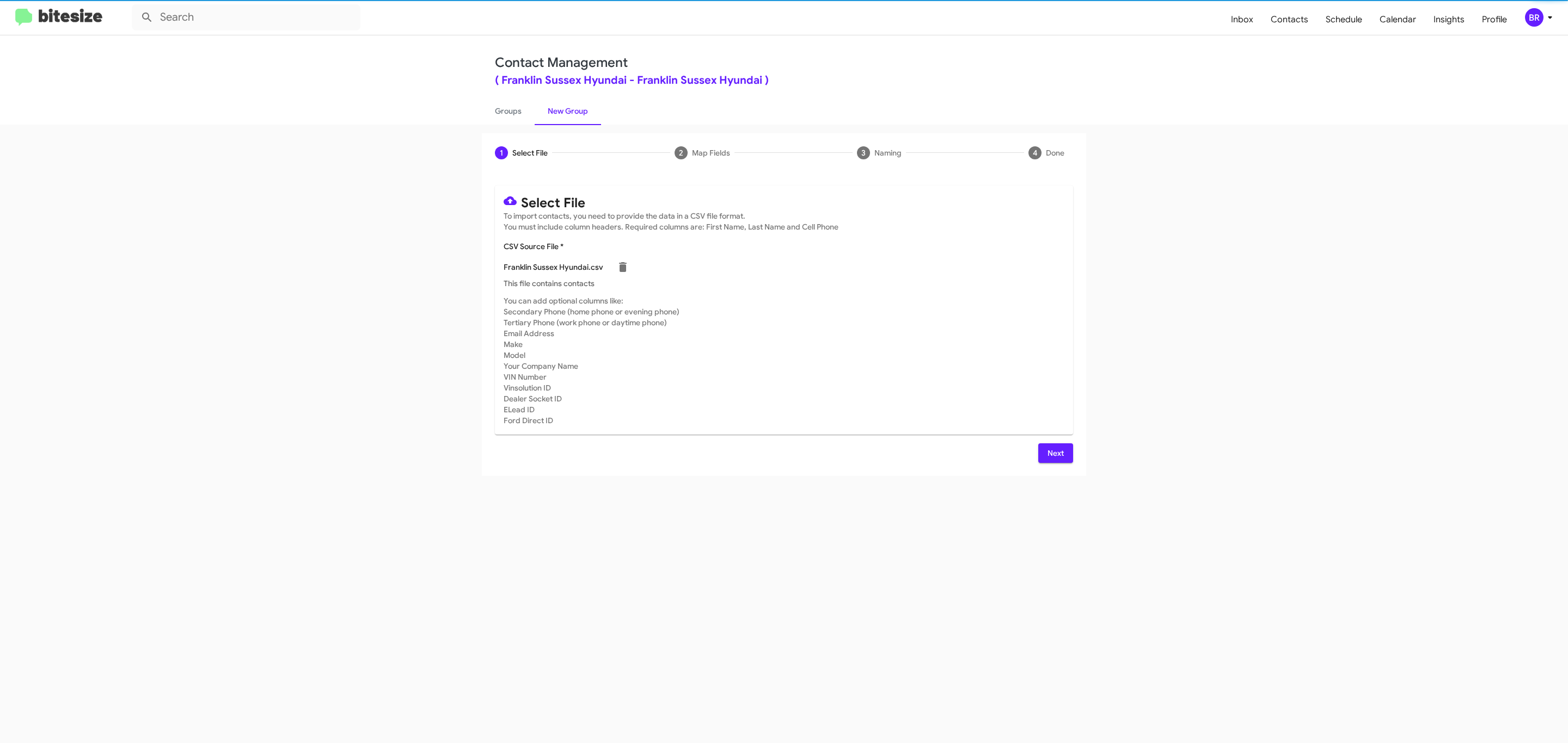
click at [1054, 453] on span "Next" at bounding box center [1055, 454] width 17 height 20
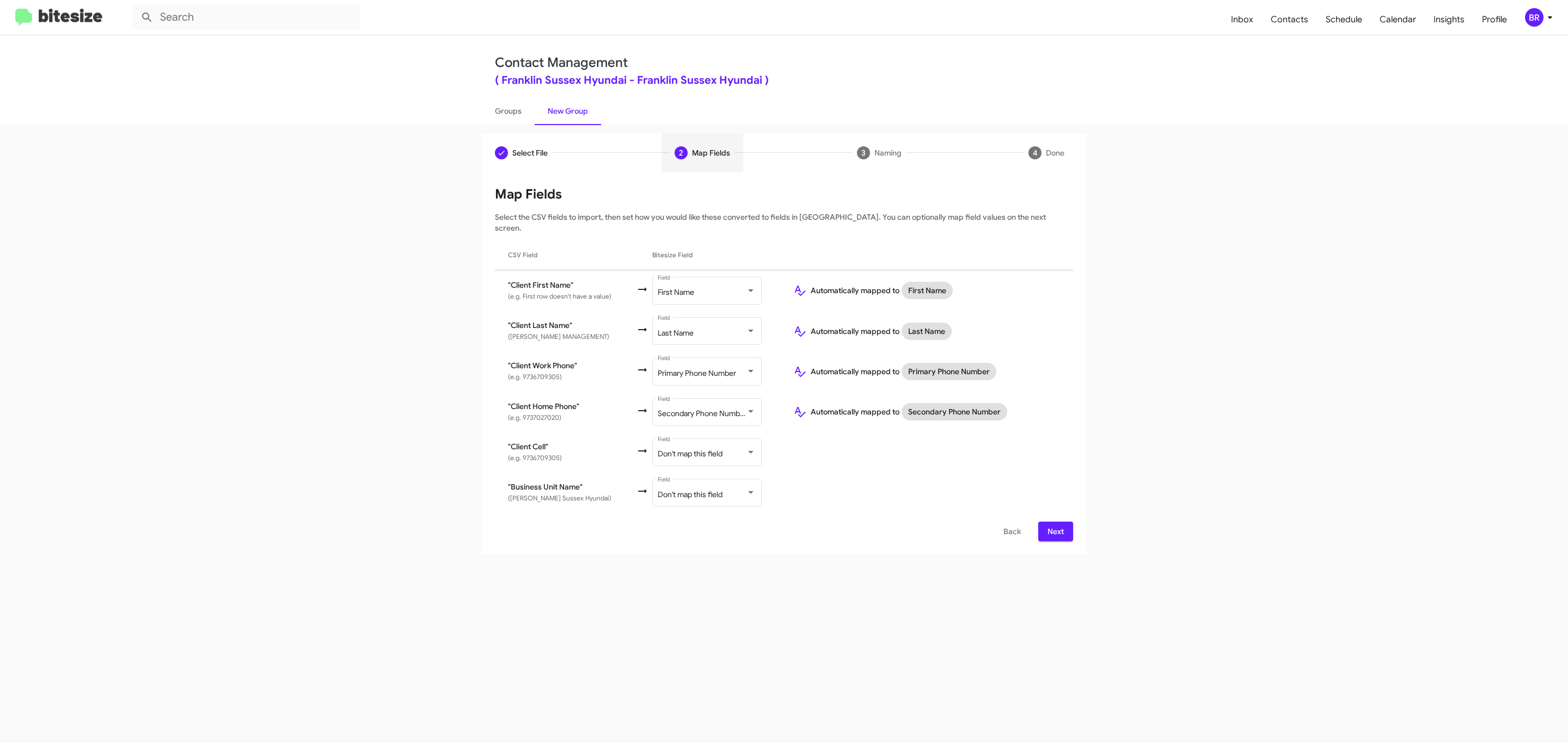
click at [1054, 522] on span "Next" at bounding box center [1055, 532] width 17 height 20
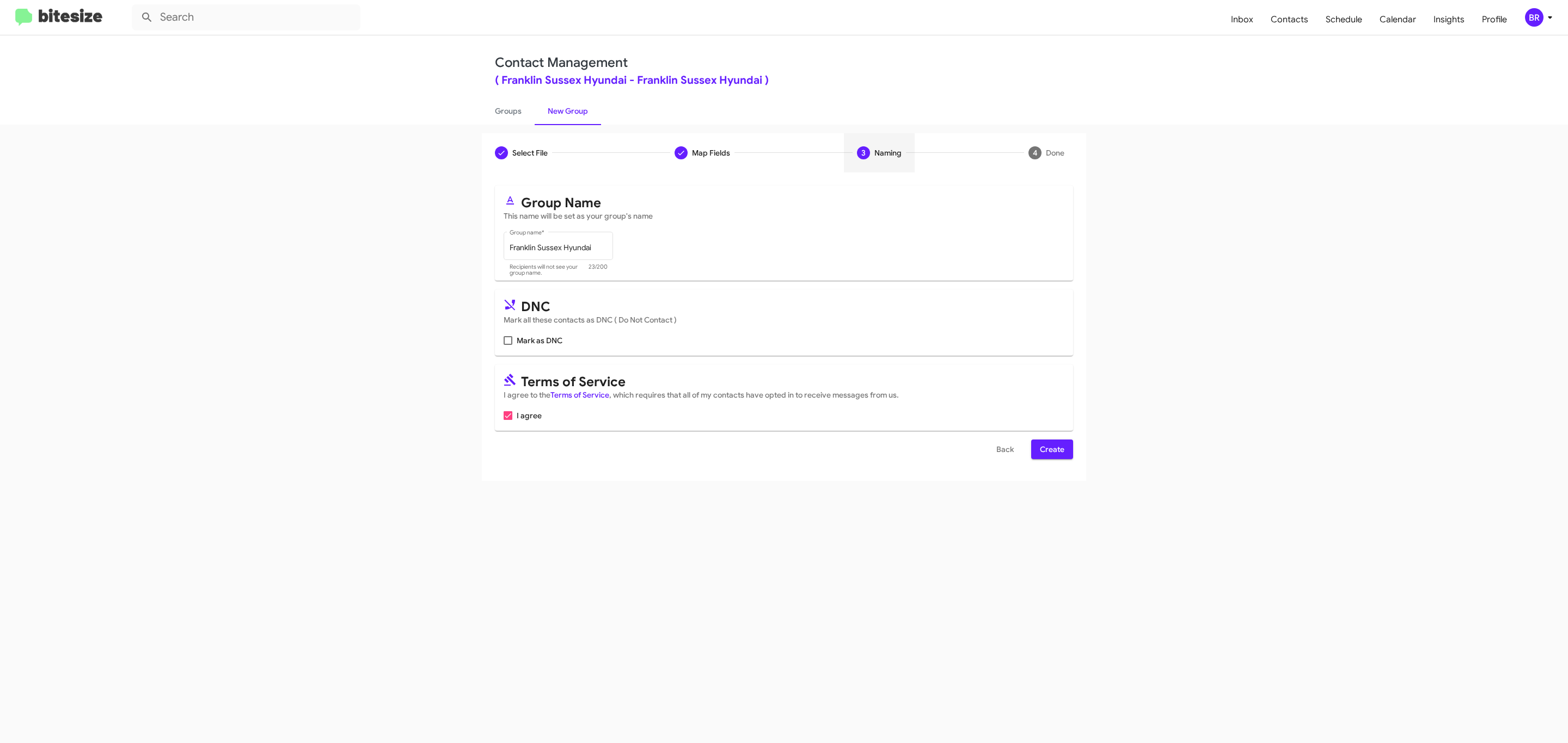
click at [507, 345] on input "Mark as DNC" at bounding box center [507, 345] width 1 height 1
checkbox input "true"
click at [1051, 451] on span "Create" at bounding box center [1052, 449] width 24 height 20
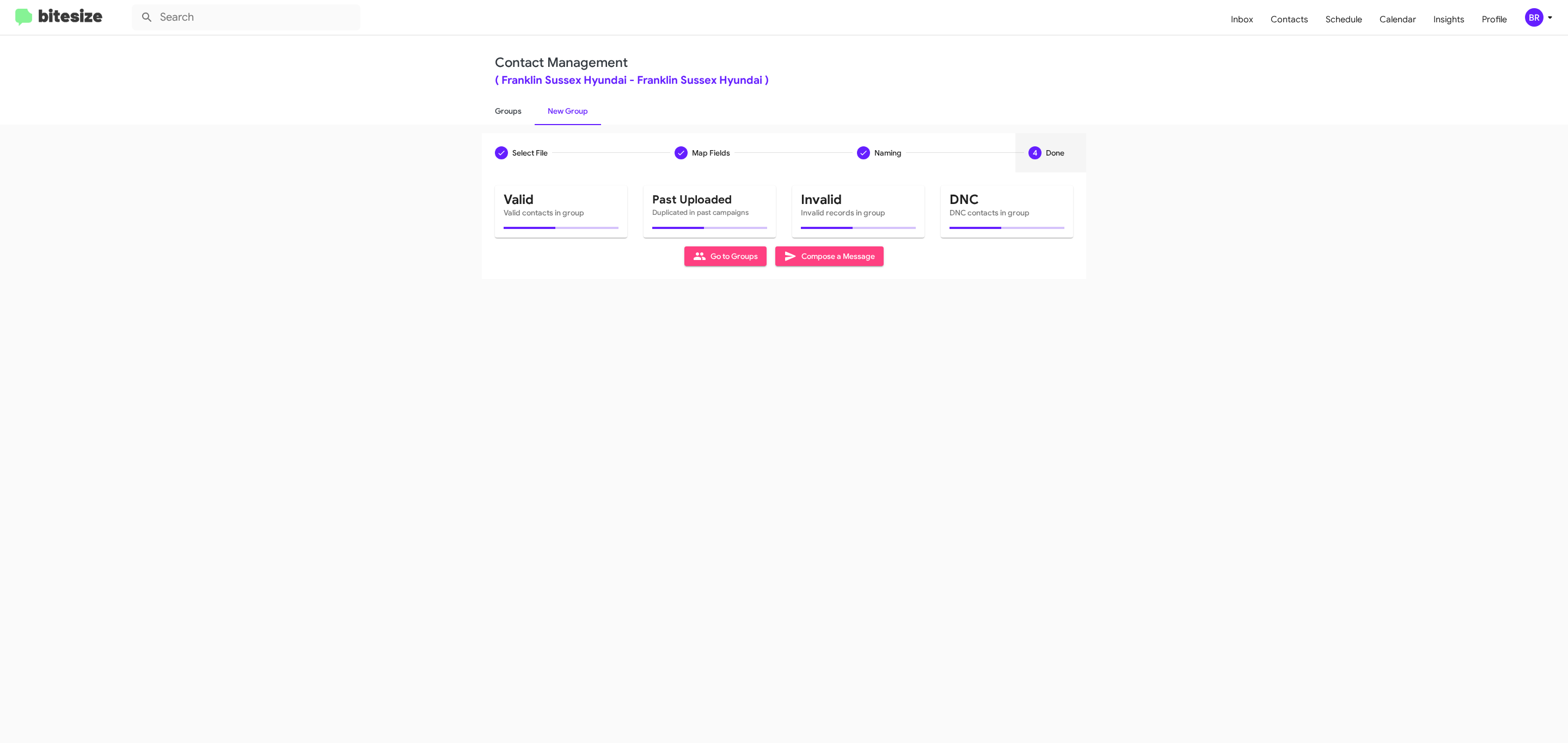
click at [507, 110] on link "Groups" at bounding box center [508, 112] width 53 height 29
type input "in:groups"
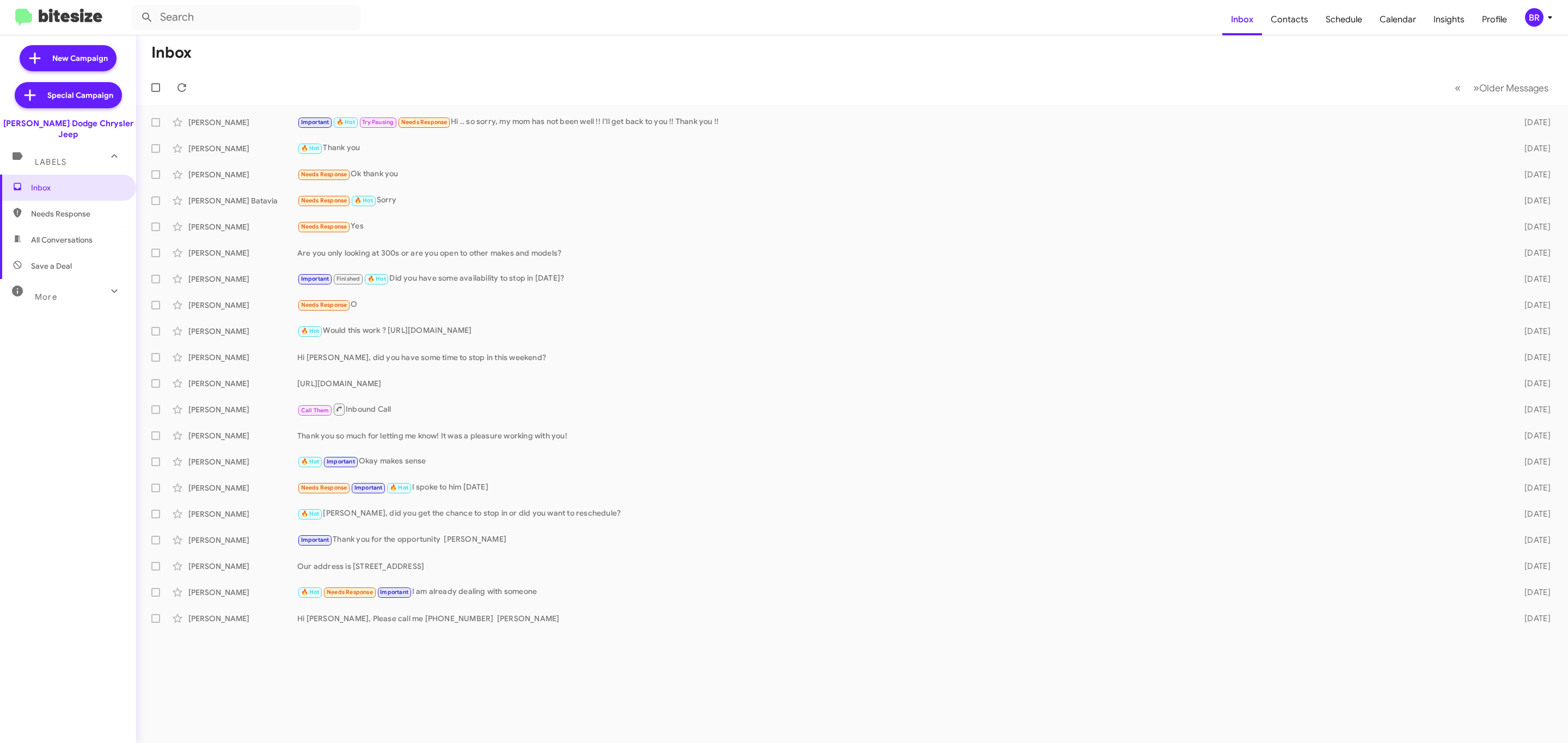
type input "in:groups"
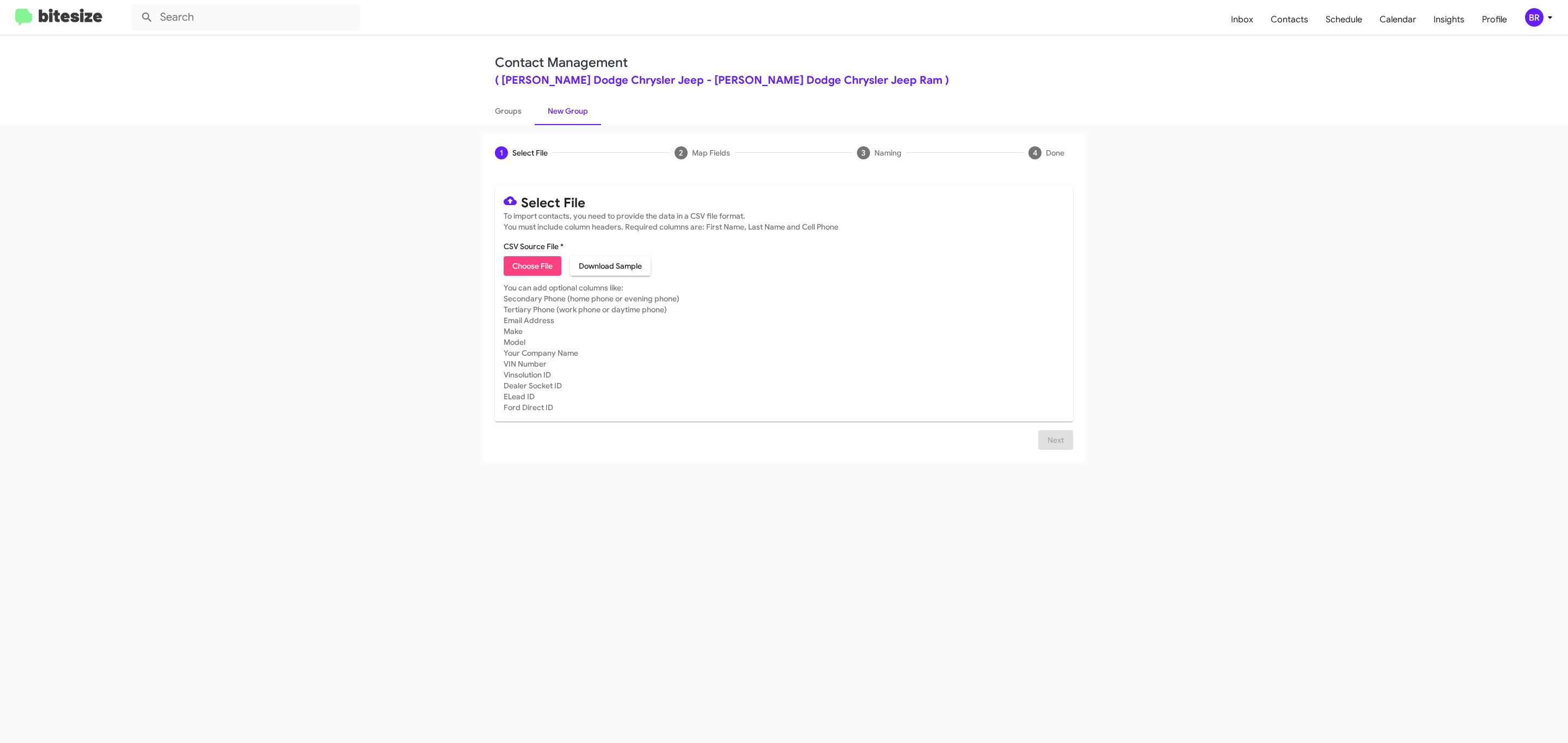
click at [531, 266] on span "Choose File" at bounding box center [532, 266] width 40 height 20
type input "[PERSON_NAME] Dodge Chrysler Jeep"
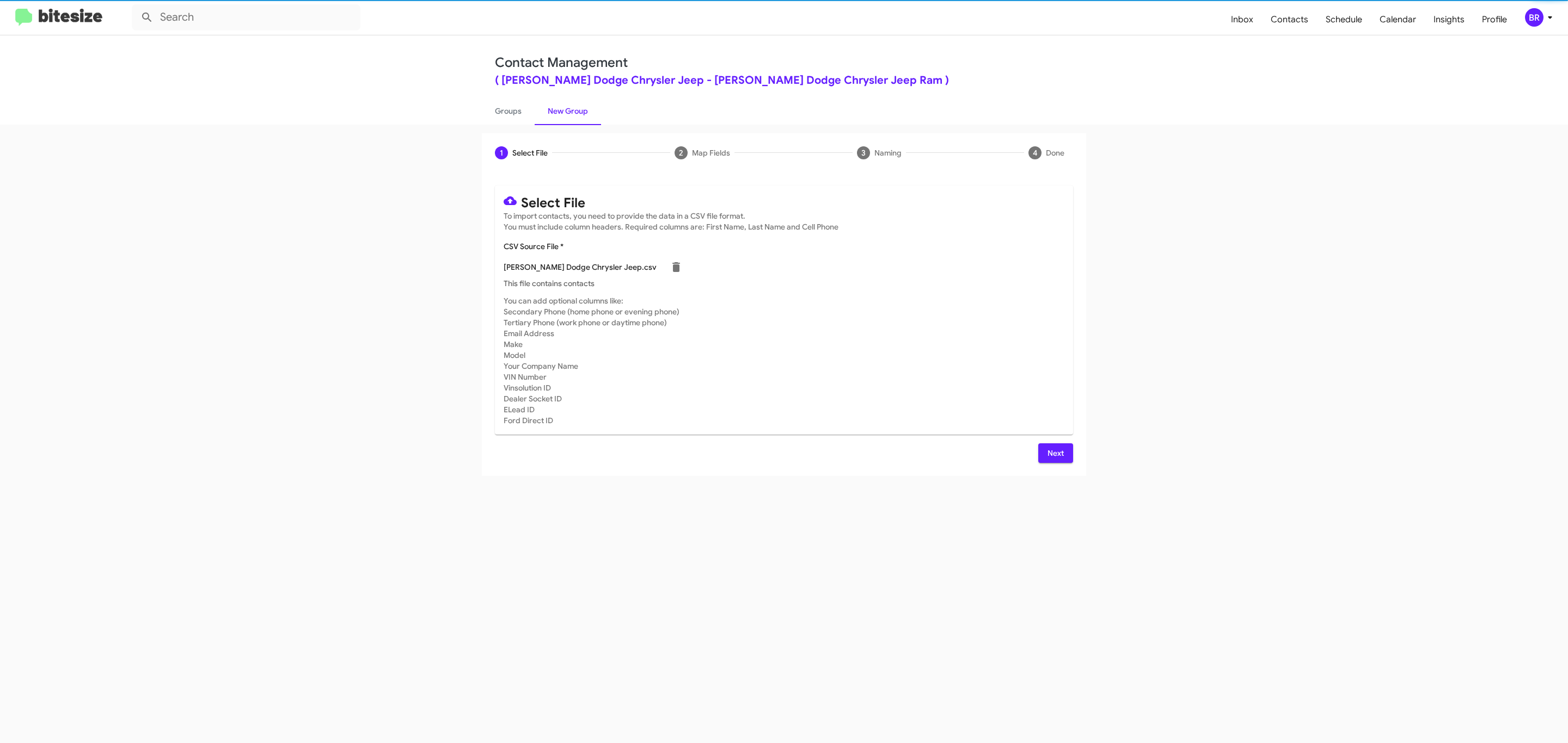
click at [1054, 453] on span "Next" at bounding box center [1055, 454] width 17 height 20
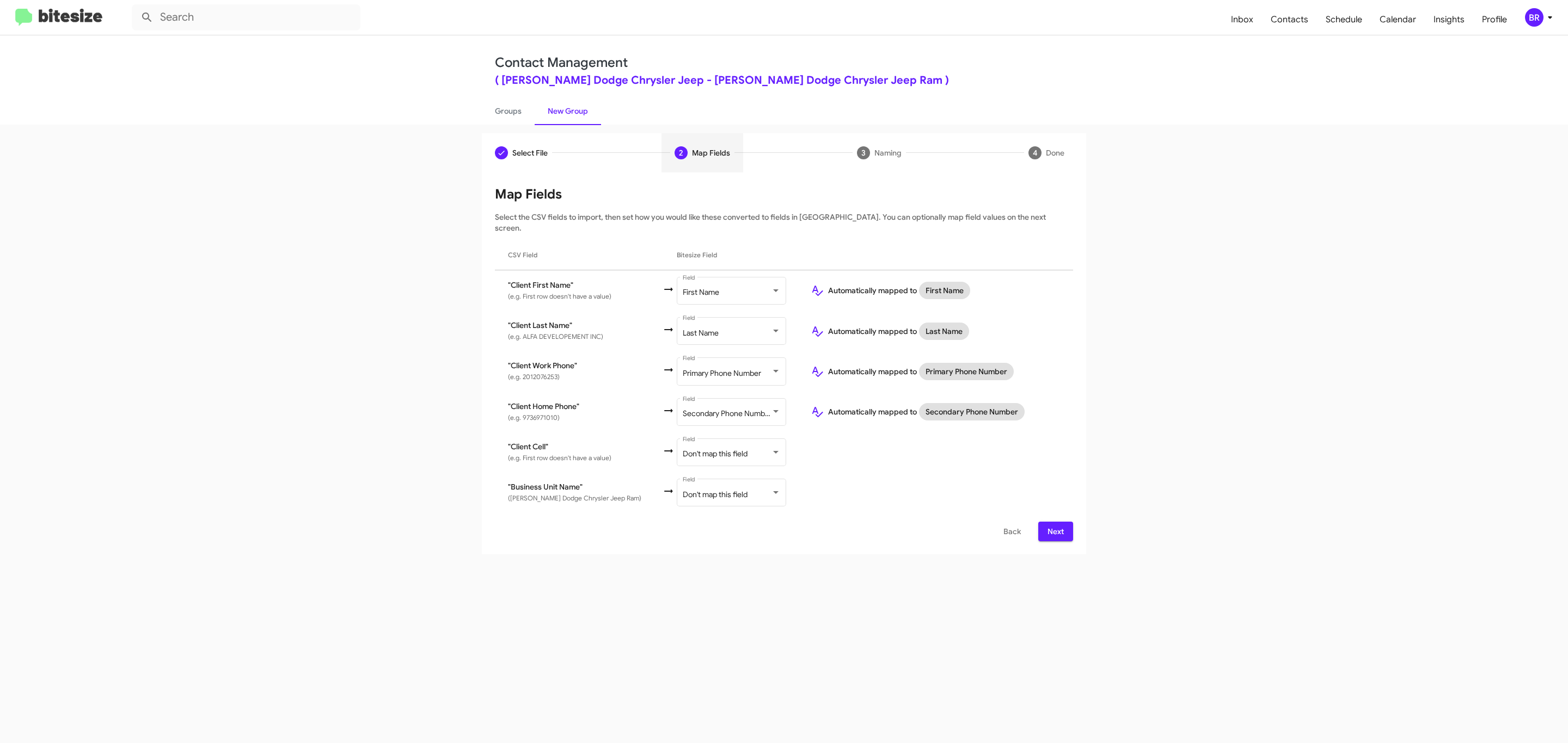
click at [1054, 522] on span "Next" at bounding box center [1055, 532] width 17 height 20
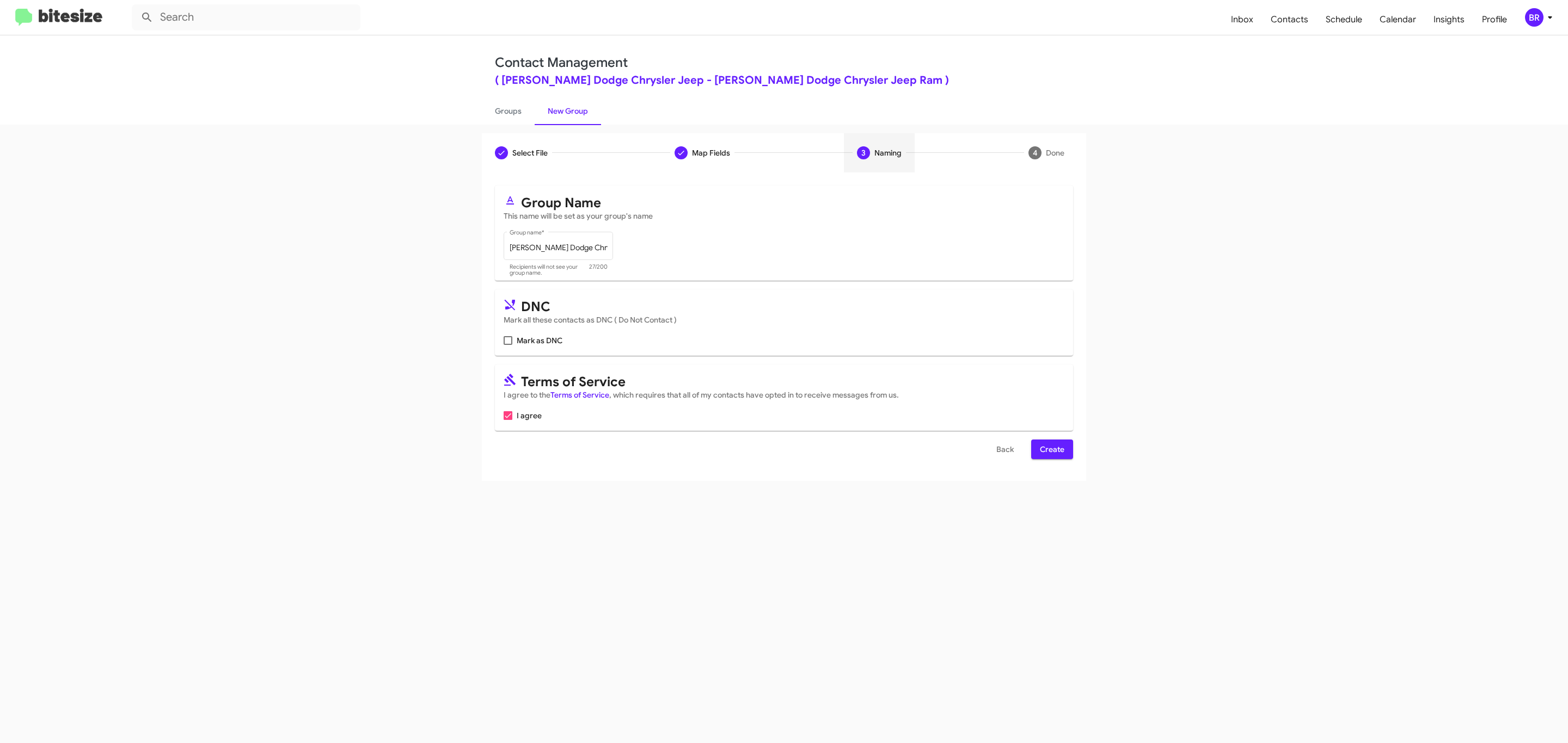
click at [507, 345] on input "Mark as DNC" at bounding box center [507, 345] width 1 height 1
checkbox input "true"
click at [1051, 451] on span "Create" at bounding box center [1052, 449] width 24 height 20
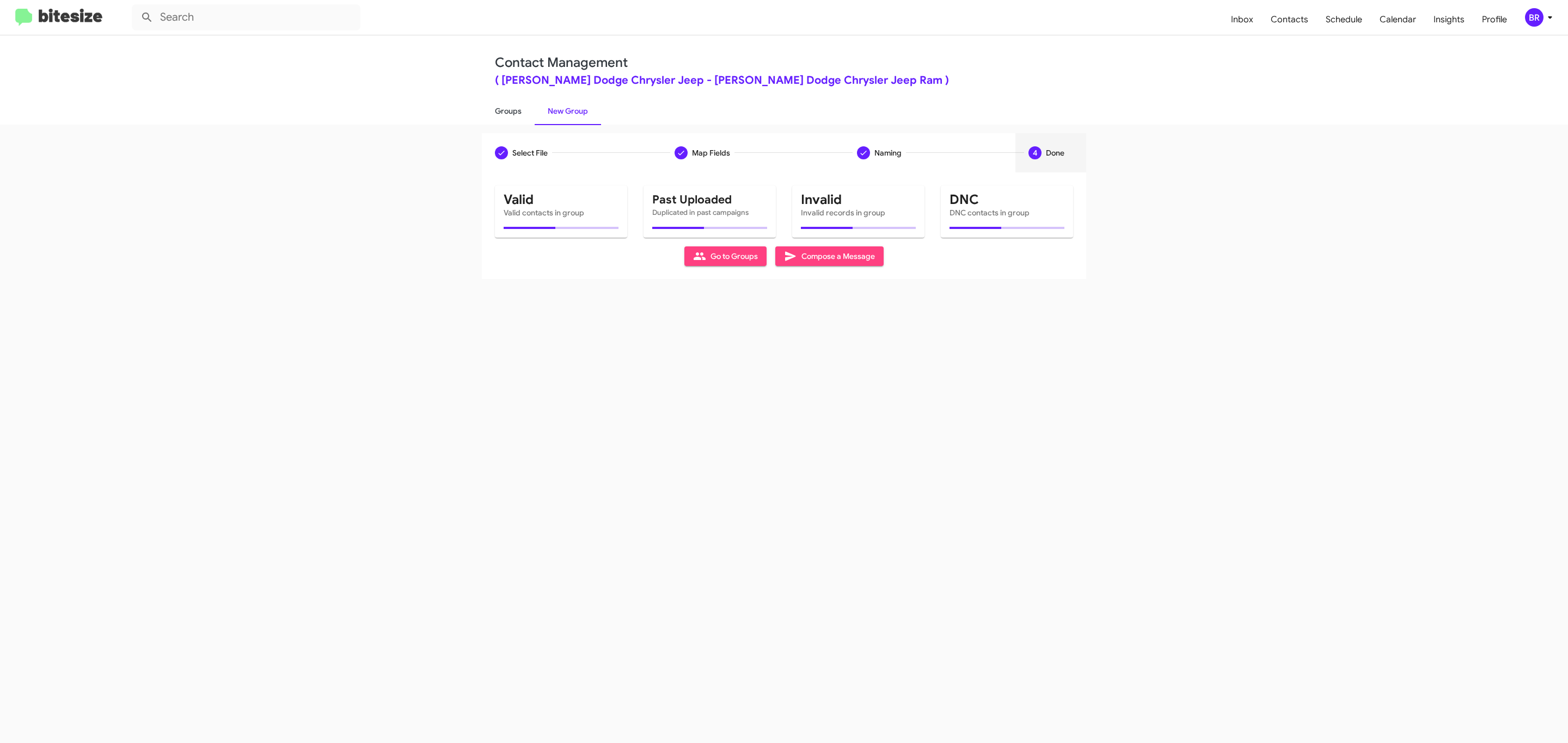
click at [507, 110] on link "Groups" at bounding box center [508, 112] width 53 height 29
type input "in:groups"
